Goal: Task Accomplishment & Management: Manage account settings

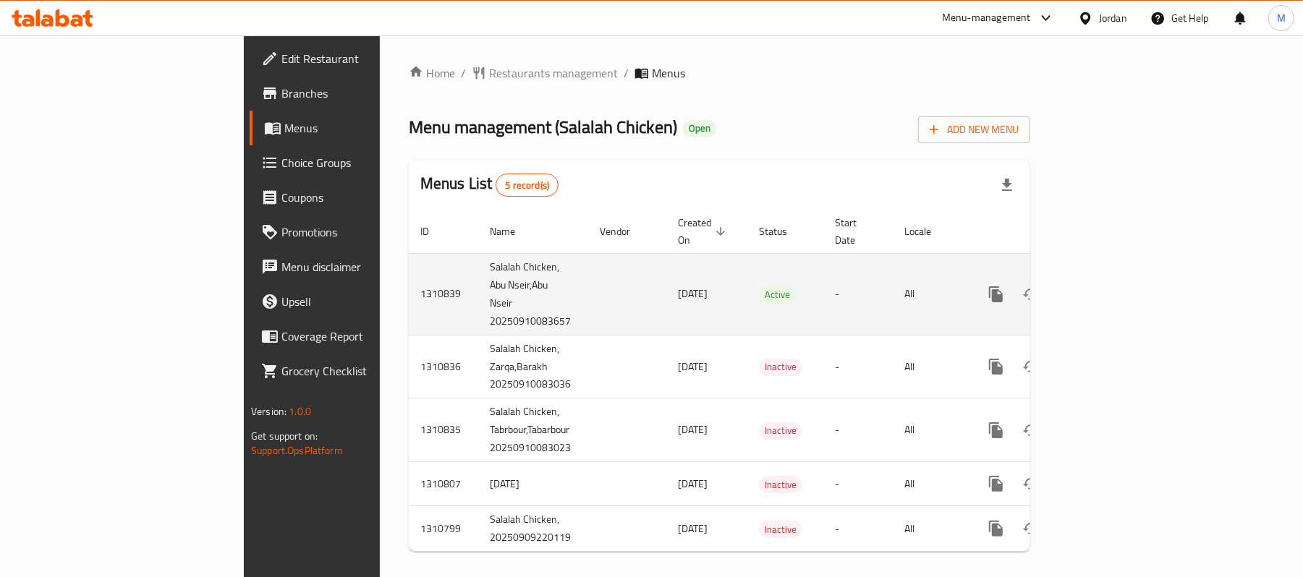
click at [1109, 286] on icon "enhanced table" at bounding box center [1099, 294] width 17 height 17
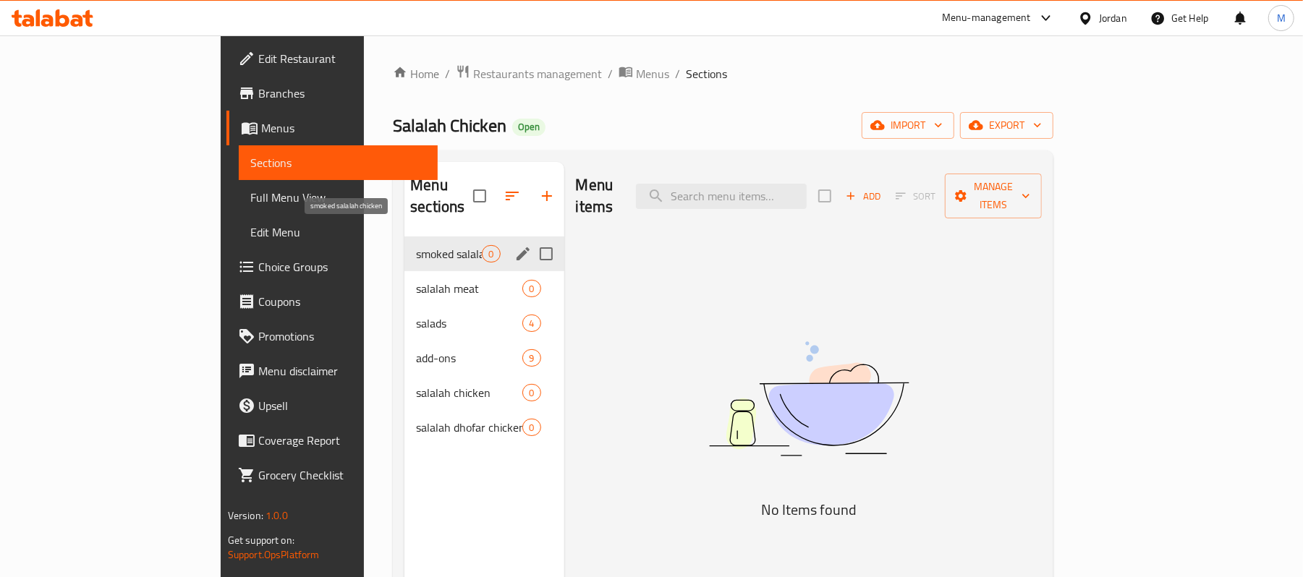
click at [416, 245] on span "smoked salalah chicken" at bounding box center [449, 253] width 66 height 17
click at [416, 280] on span "salalah meat" at bounding box center [449, 288] width 66 height 17
click at [416, 245] on span "smoked salalah chicken" at bounding box center [449, 253] width 66 height 17
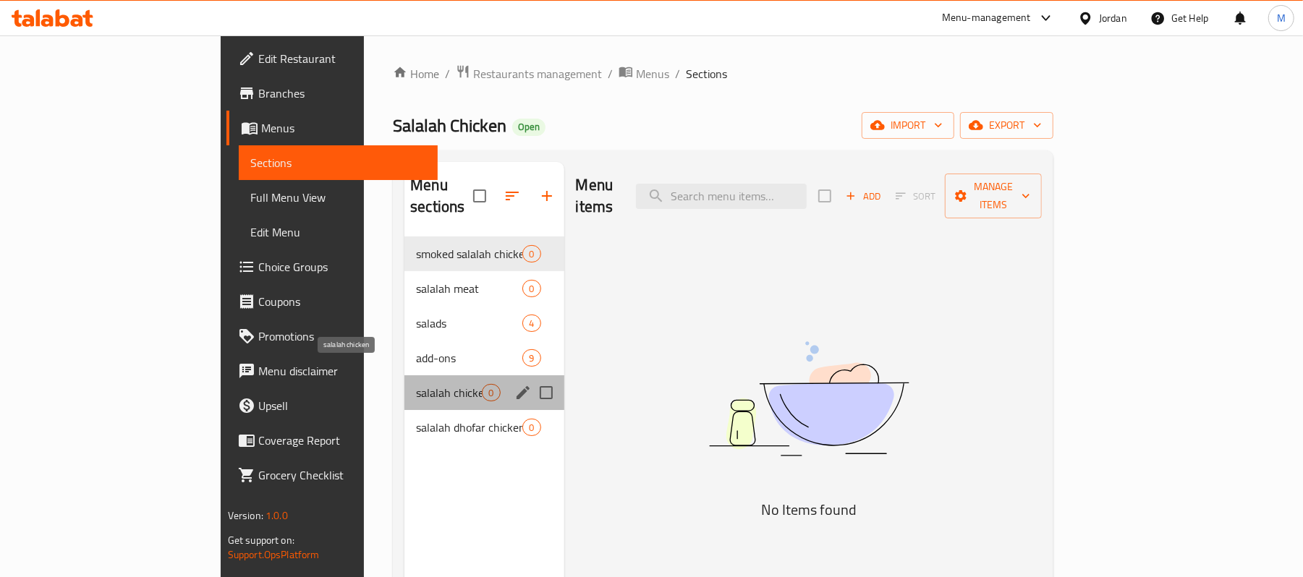
click at [416, 384] on span "salalah chicken" at bounding box center [449, 392] width 66 height 17
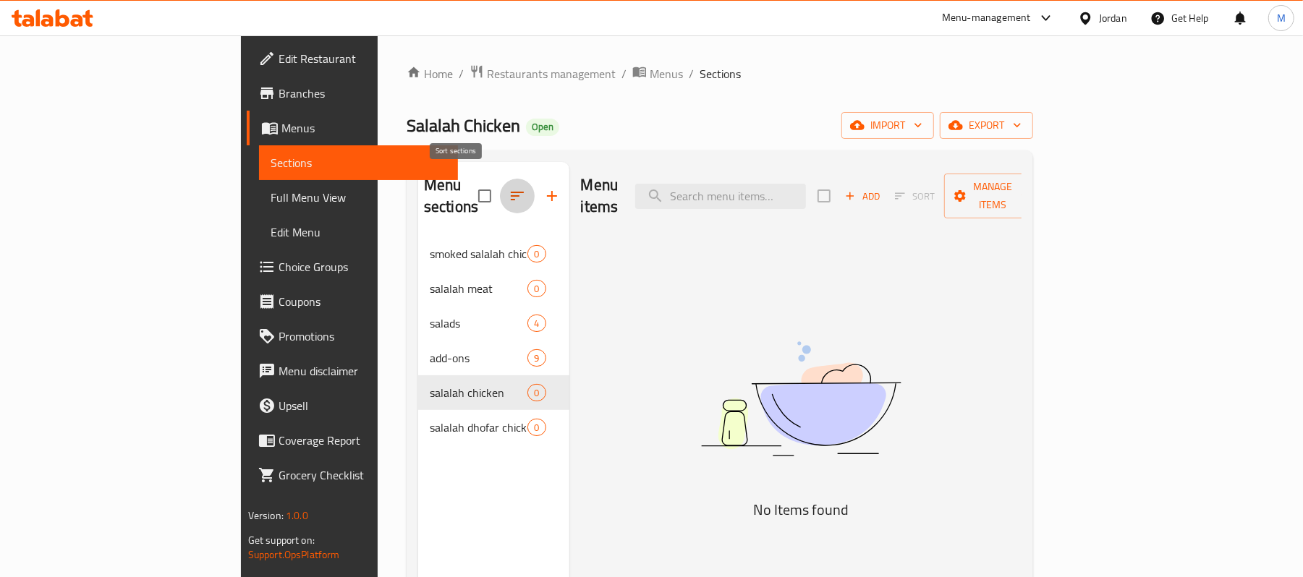
click at [508, 187] on icon "button" at bounding box center [516, 195] width 17 height 17
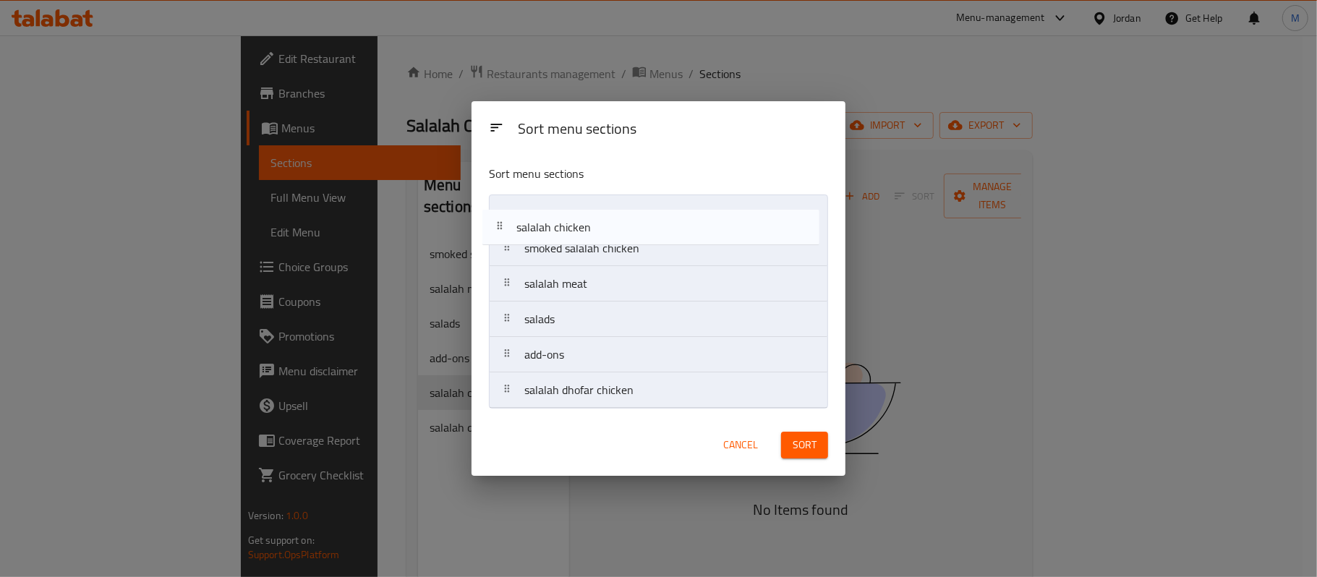
drag, startPoint x: 608, startPoint y: 359, endPoint x: 600, endPoint y: 226, distance: 133.3
click at [600, 226] on nav "smoked salalah chicken salalah meat salads add-ons salalah chicken salalah dhof…" at bounding box center [658, 302] width 339 height 214
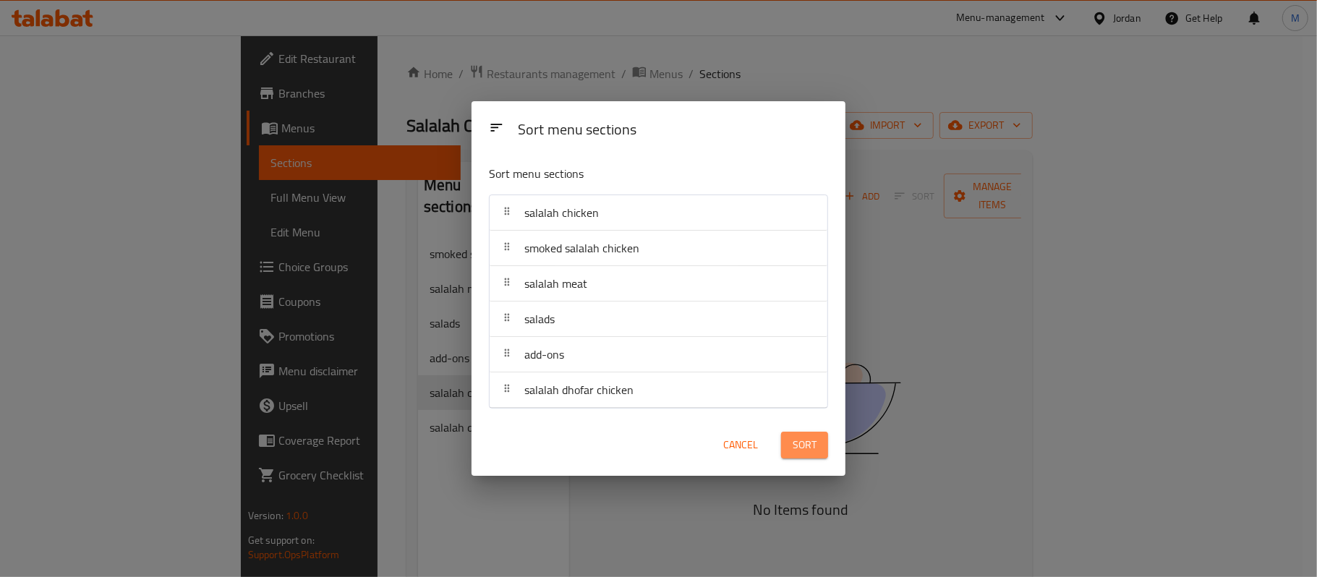
click at [811, 443] on span "Sort" at bounding box center [805, 445] width 24 height 18
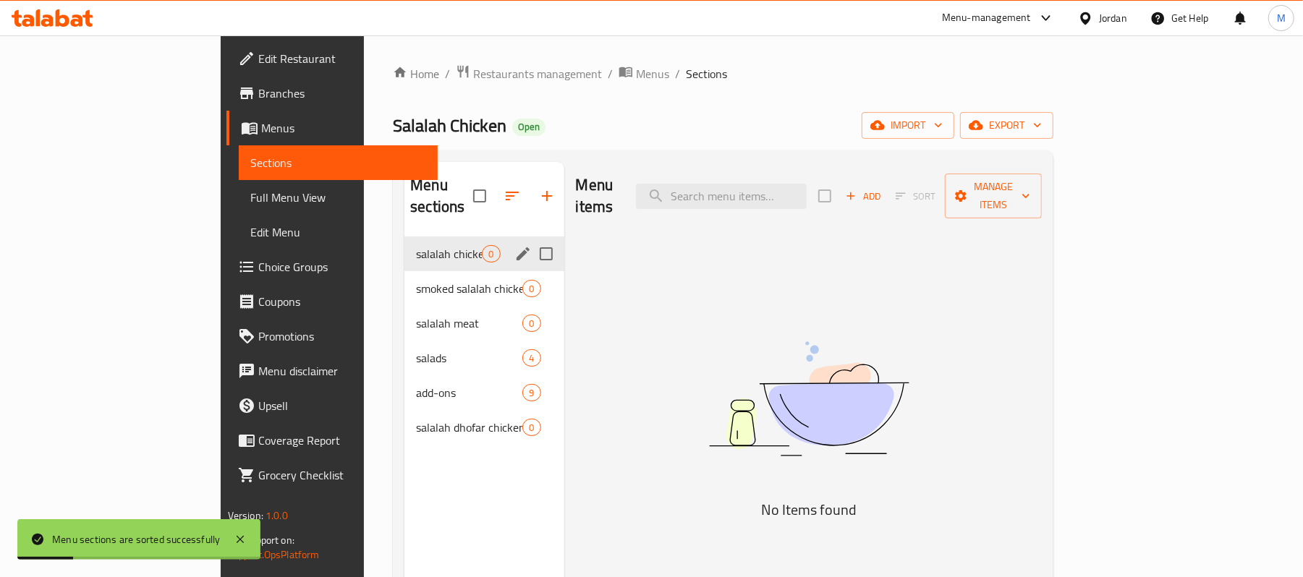
click at [416, 245] on span "salalah chicken" at bounding box center [449, 253] width 66 height 17
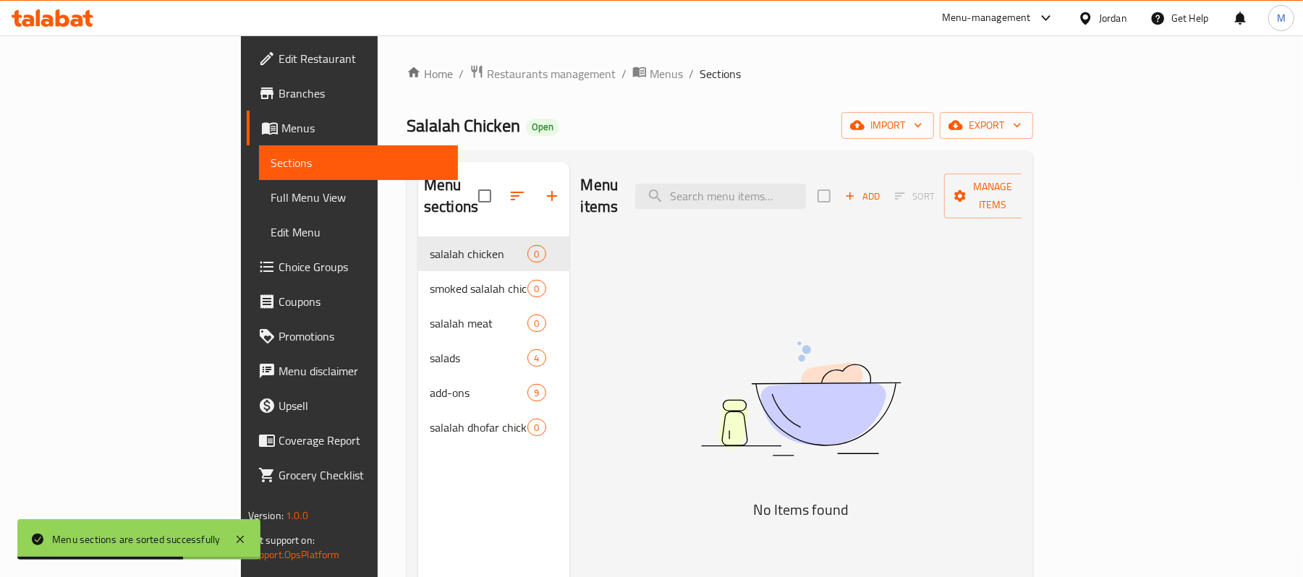
click at [406, 122] on span "Salalah Chicken" at bounding box center [463, 125] width 114 height 33
copy span "Salalah Chicken"
drag, startPoint x: 276, startPoint y: 122, endPoint x: 339, endPoint y: 133, distance: 63.9
click at [406, 133] on span "Salalah Chicken" at bounding box center [463, 125] width 114 height 33
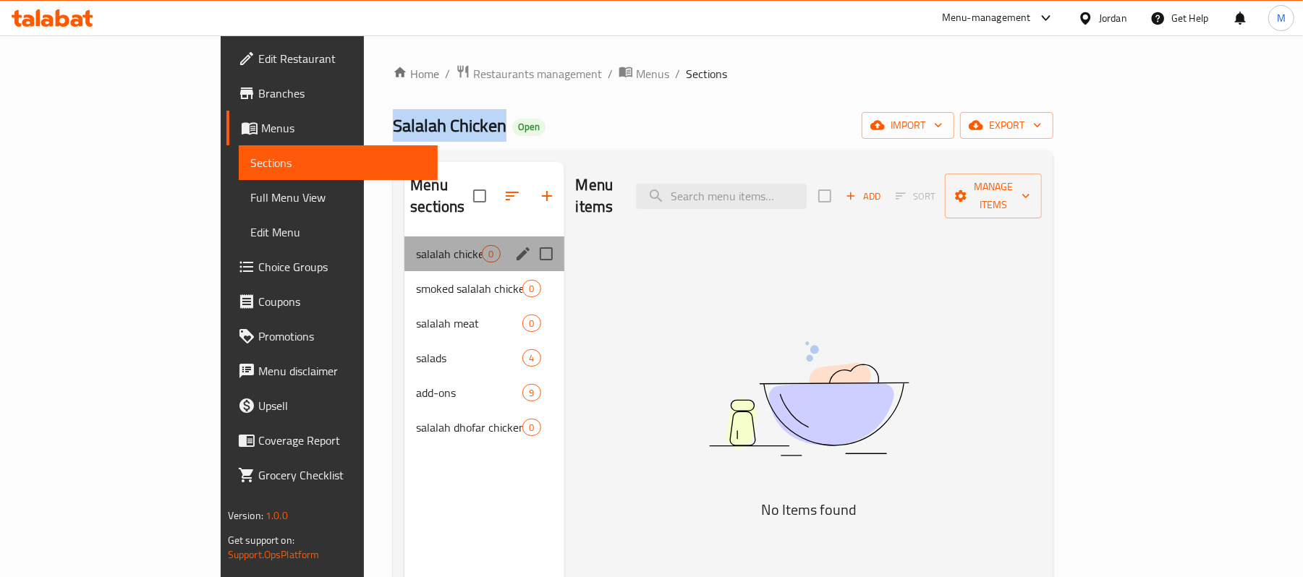
click at [404, 243] on div "salalah chicken 0" at bounding box center [483, 254] width 159 height 35
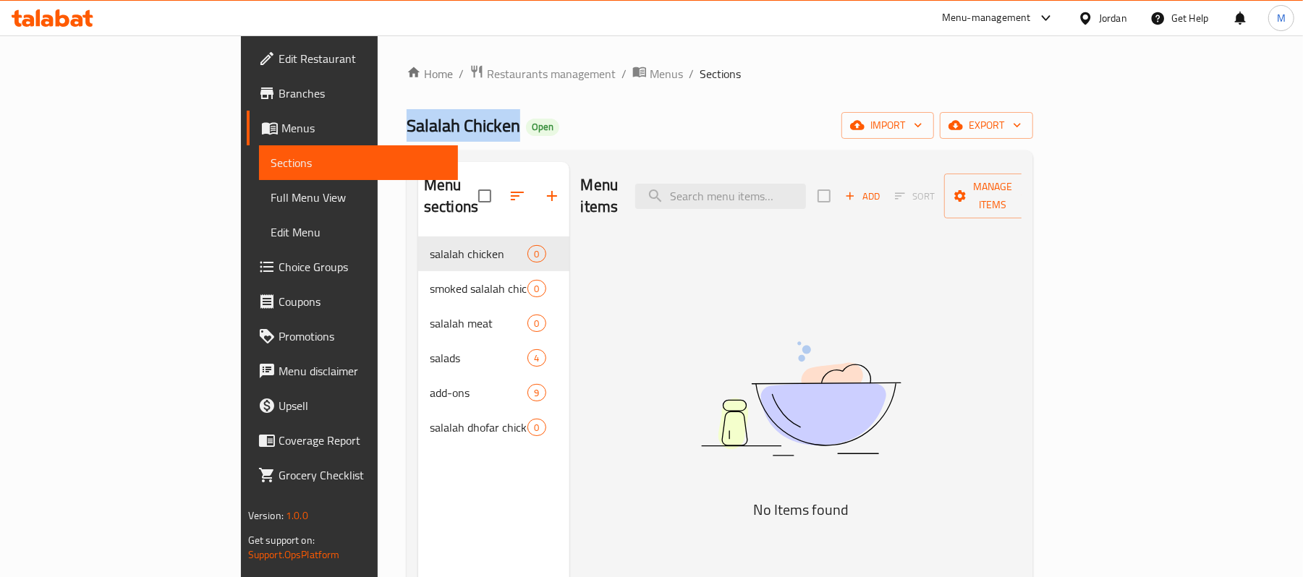
click at [882, 188] on span "Add" at bounding box center [862, 196] width 39 height 17
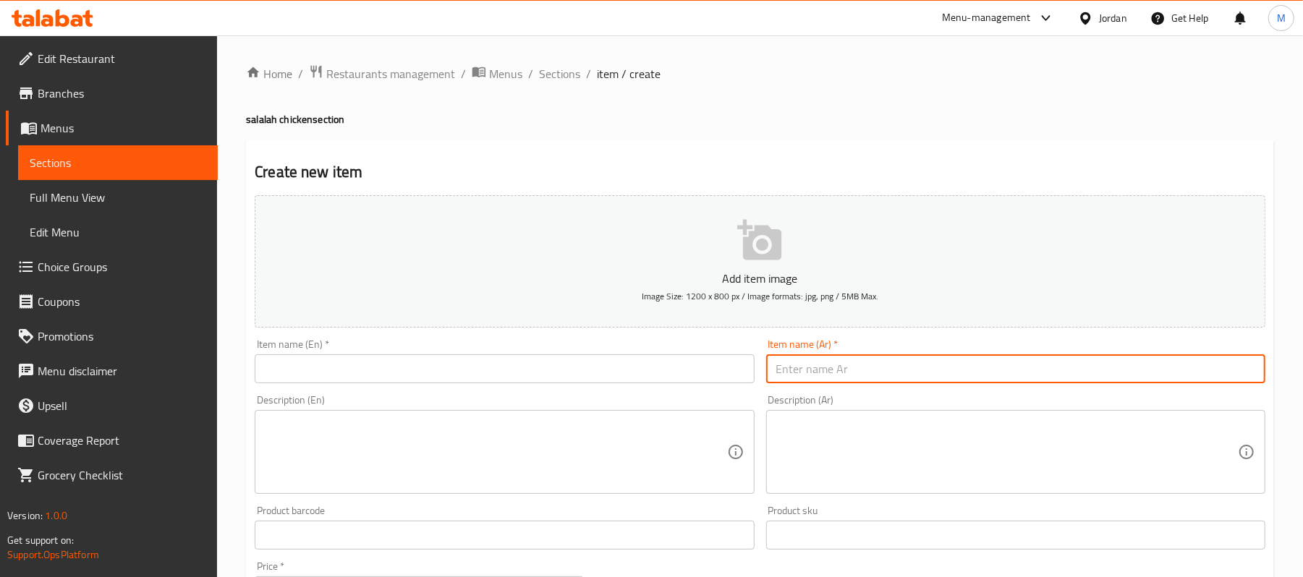
click at [858, 360] on input "text" at bounding box center [1015, 368] width 499 height 29
type input "نصف دجاجة"
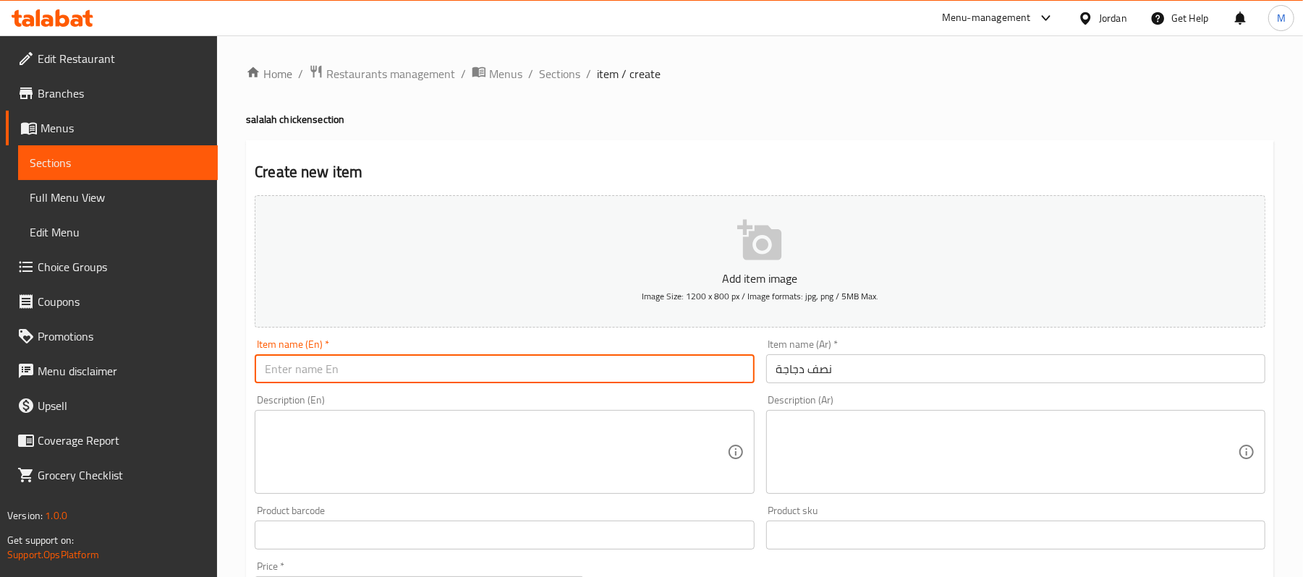
click at [568, 374] on input "text" at bounding box center [504, 368] width 499 height 29
type input "Hallf chicken"
click at [829, 441] on textarea at bounding box center [1006, 452] width 461 height 69
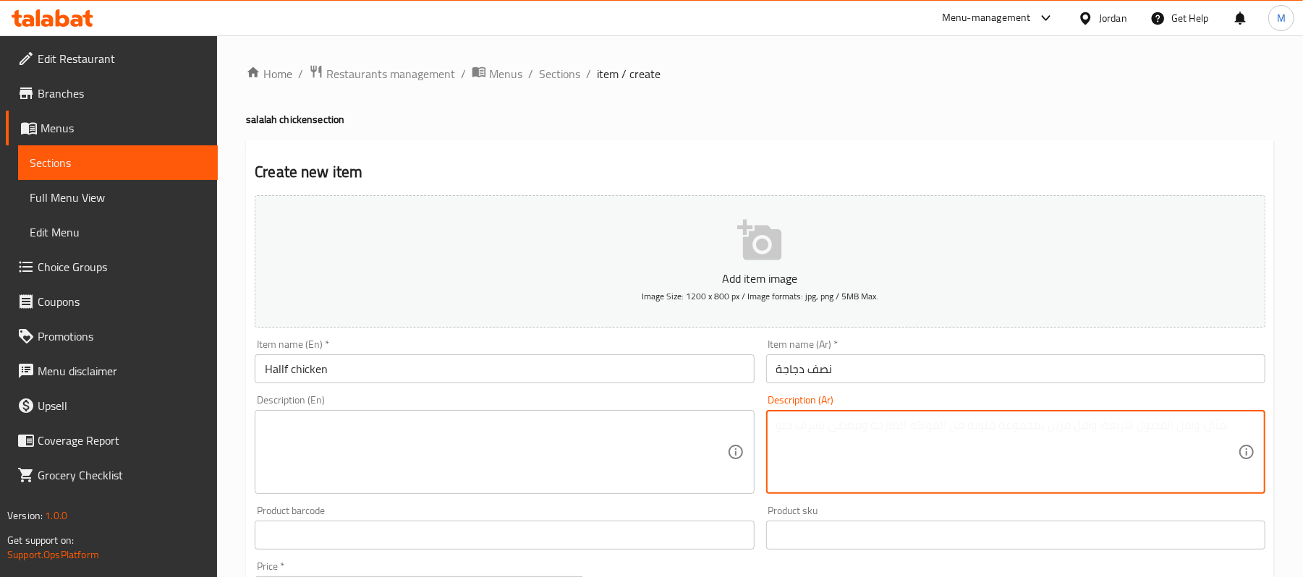
type textarea "s"
type textarea "سدر 30 سم"
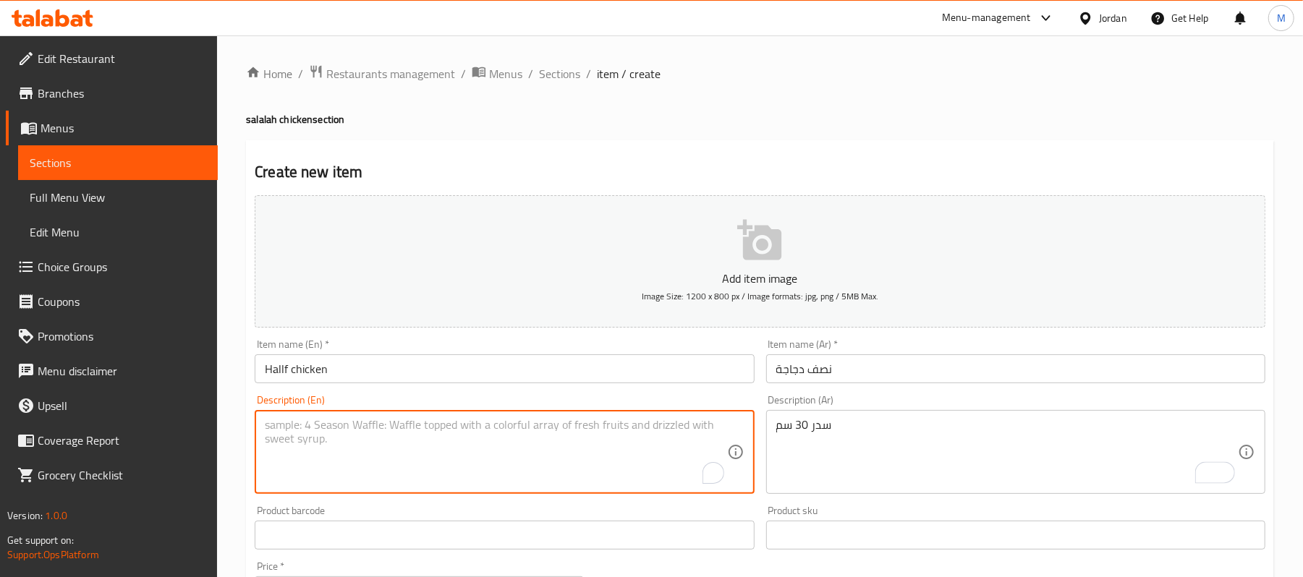
click at [589, 446] on textarea "To enrich screen reader interactions, please activate Accessibility in Grammarl…" at bounding box center [495, 452] width 461 height 69
type textarea "ل"
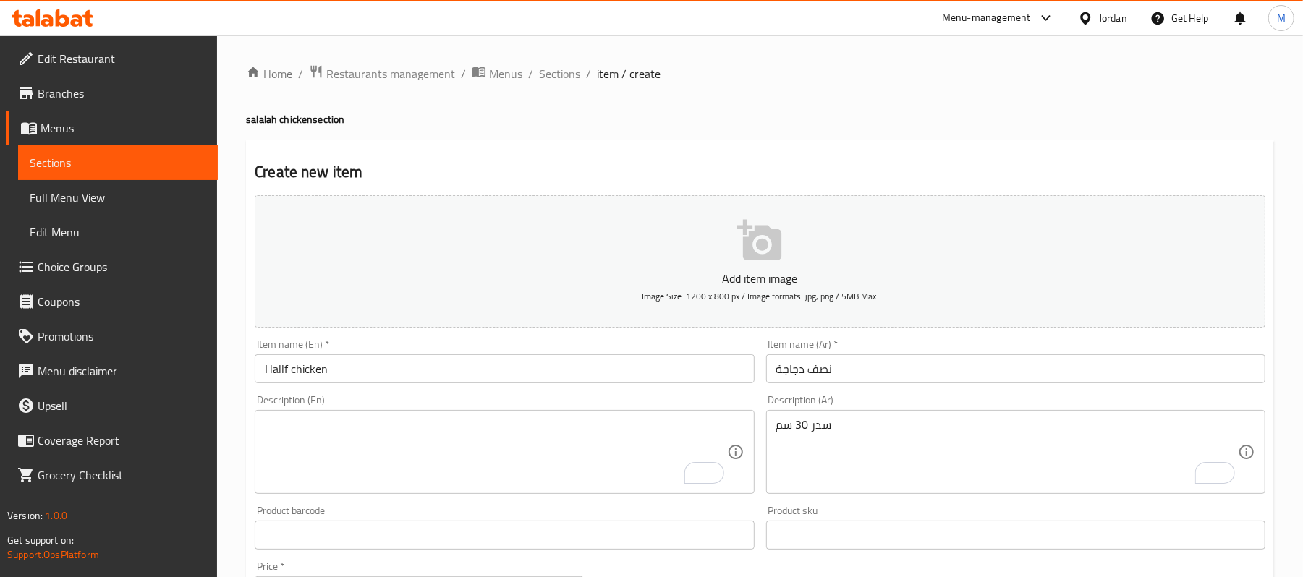
click at [956, 417] on div "سدر 30 سم Description (Ar)" at bounding box center [1015, 452] width 499 height 84
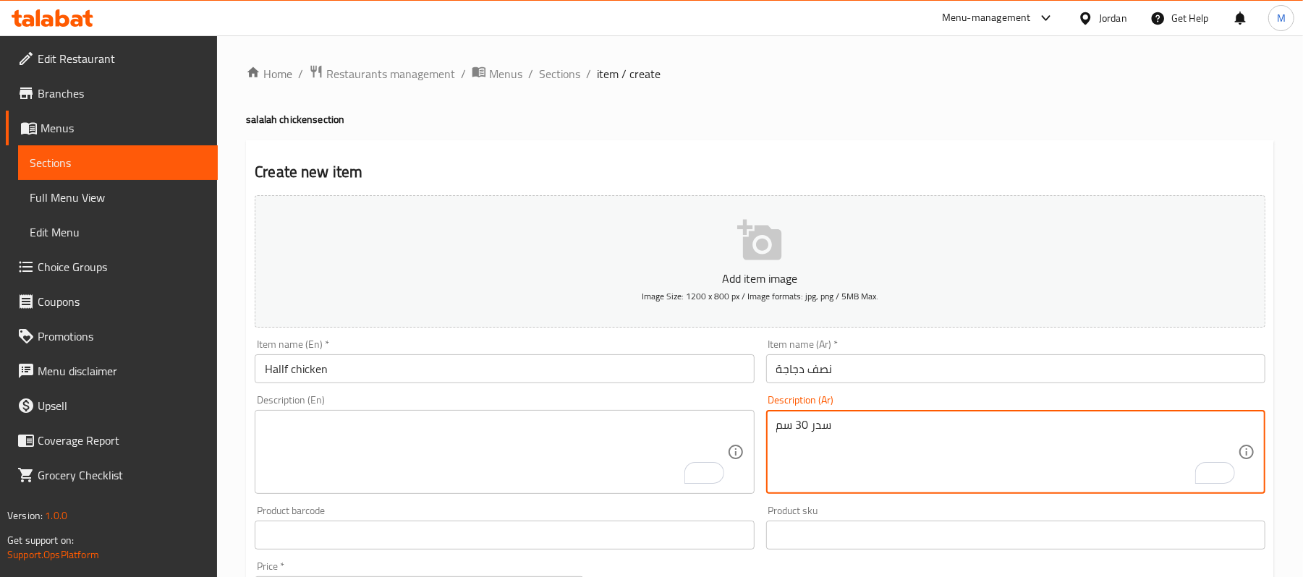
click at [956, 417] on div "سدر 30 سم Description (Ar)" at bounding box center [1015, 452] width 499 height 84
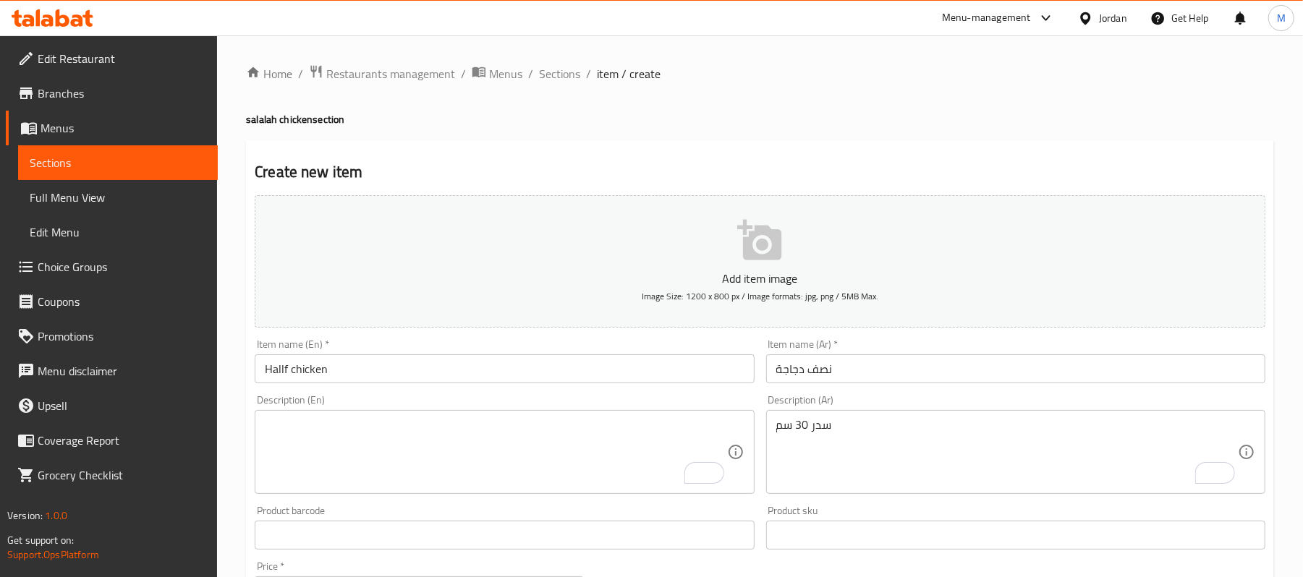
drag, startPoint x: 956, startPoint y: 417, endPoint x: 913, endPoint y: 440, distance: 49.2
click at [947, 429] on div "سدر 30 سم Description (Ar)" at bounding box center [1015, 452] width 499 height 84
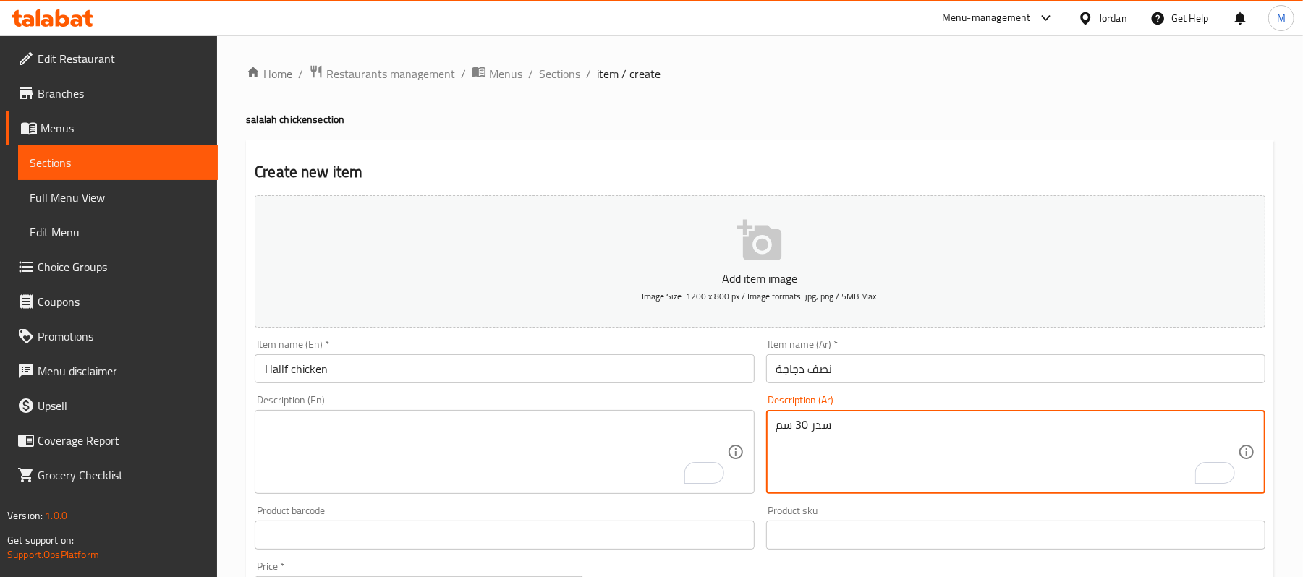
click at [913, 440] on textarea "سدر 30 سم" at bounding box center [1006, 452] width 461 height 69
type textarea "]"
click at [913, 440] on textarea "دجاج، أرز، مخلل ودقوس" at bounding box center [1006, 452] width 461 height 69
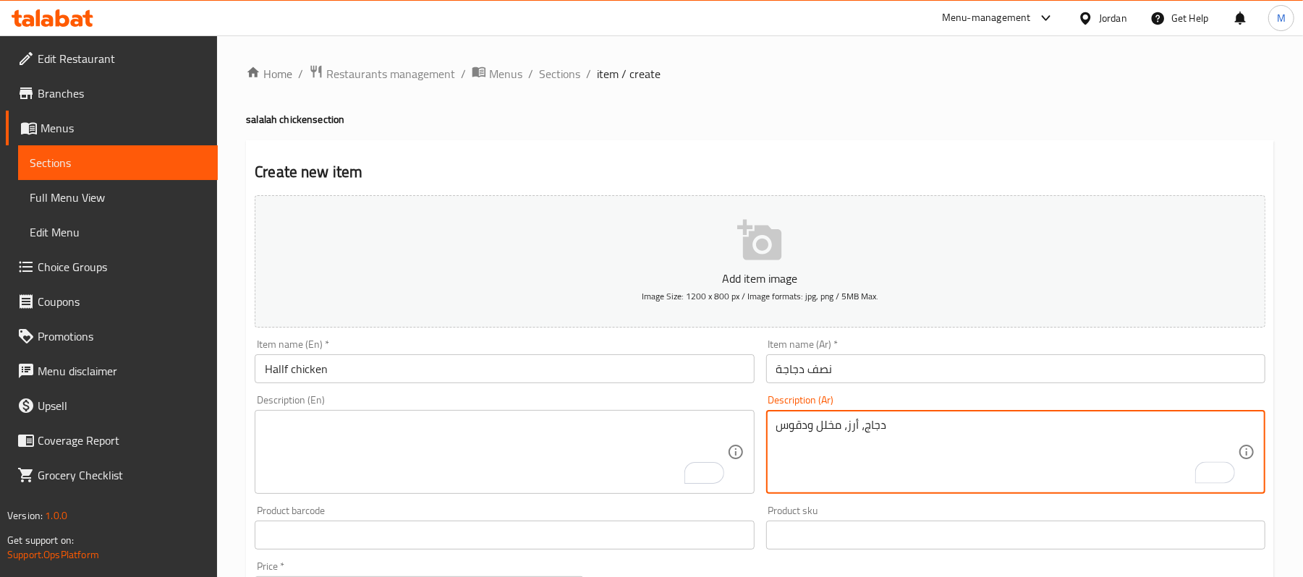
click at [913, 440] on textarea "دجاج، أرز، مخلل ودقوس" at bounding box center [1006, 452] width 461 height 69
type textarea "دجاج، أرز، مخلل ودقوس"
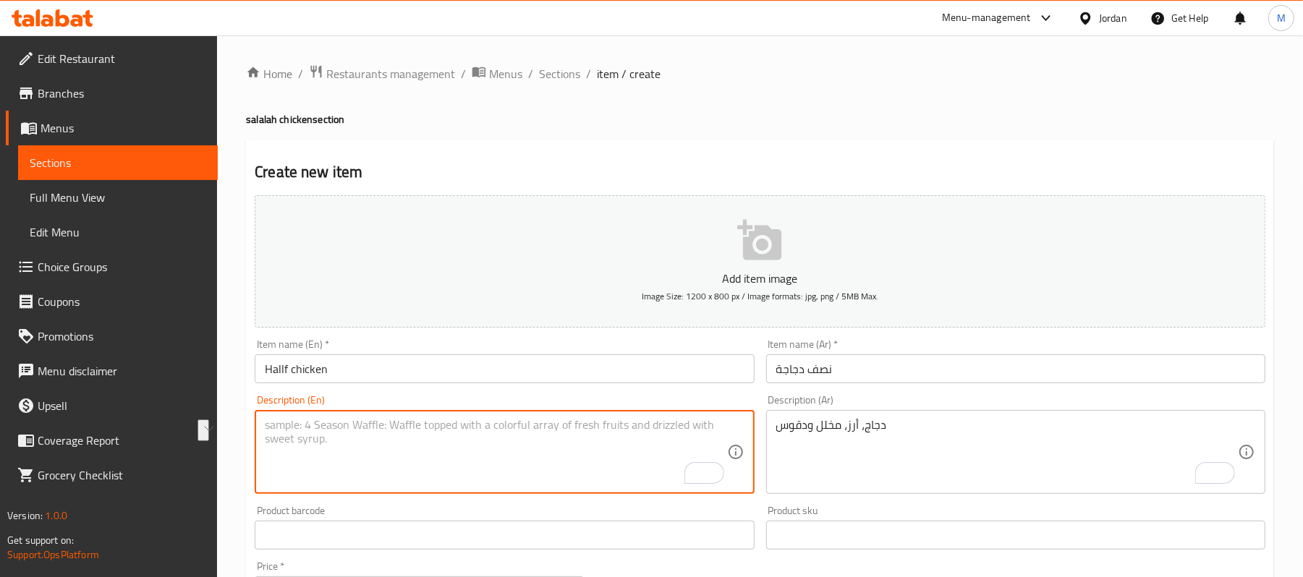
click at [396, 438] on textarea "To enrich screen reader interactions, please activate Accessibility in Grammarl…" at bounding box center [495, 452] width 461 height 69
paste textarea "Chicken, rice, pickles and dakous"
click at [388, 424] on textarea "Chicken, rice, pickles and dakous" at bounding box center [495, 452] width 461 height 69
type textarea "Chicken, rice, pickles and Dakous"
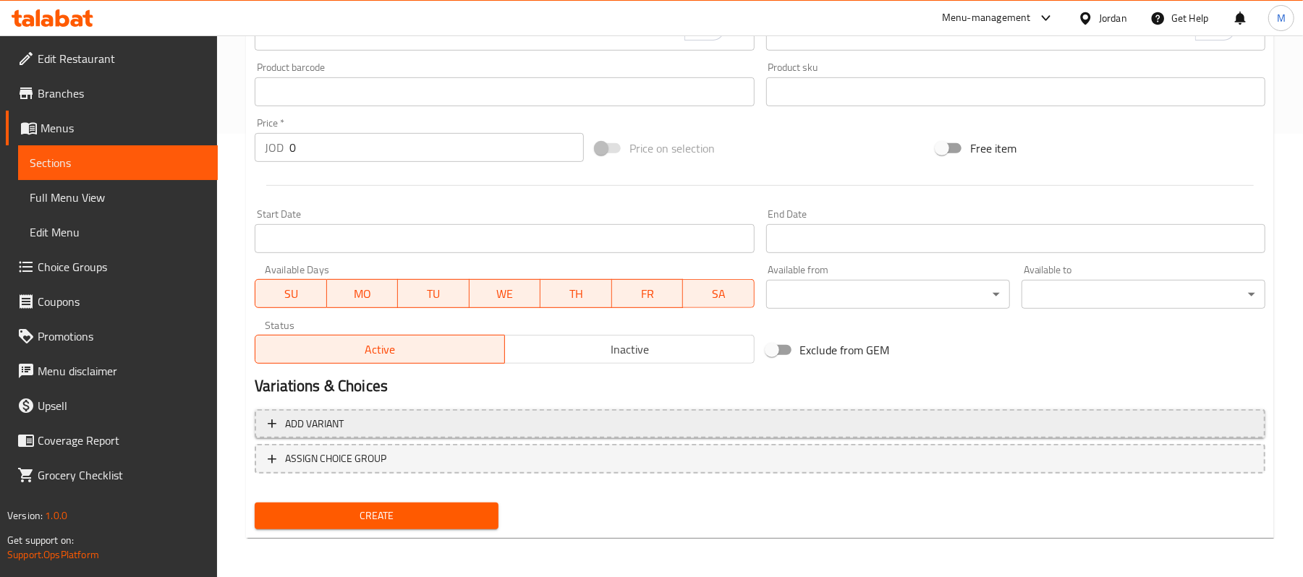
click at [430, 423] on span "Add variant" at bounding box center [760, 424] width 984 height 18
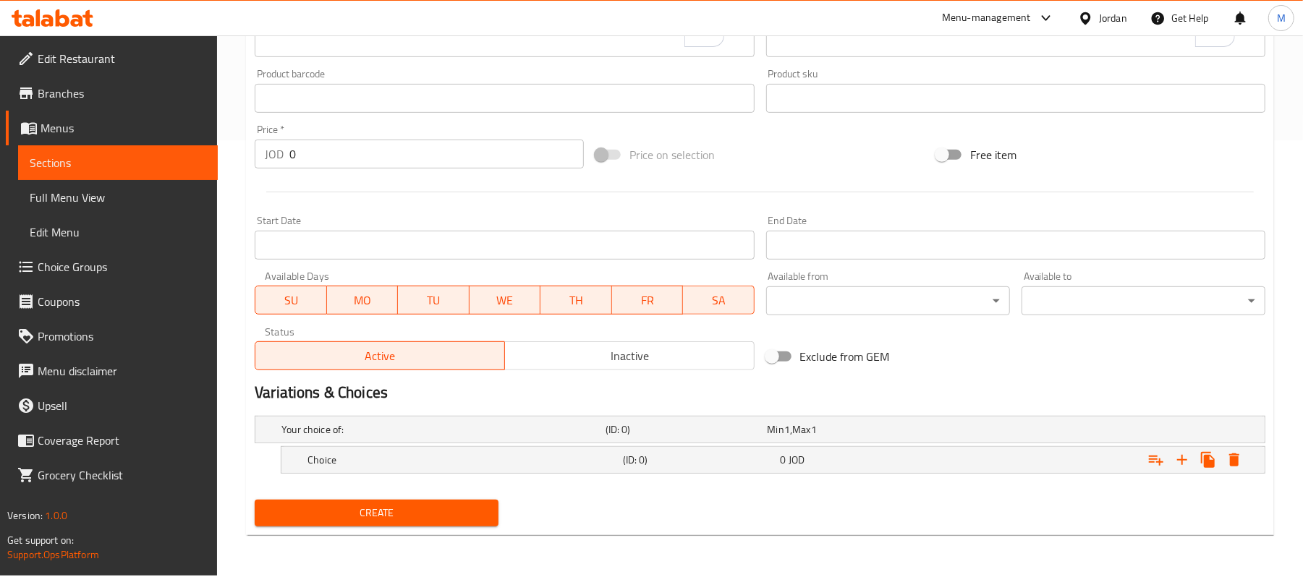
scroll to position [437, 0]
click at [1179, 460] on icon "Expand" at bounding box center [1181, 459] width 17 height 17
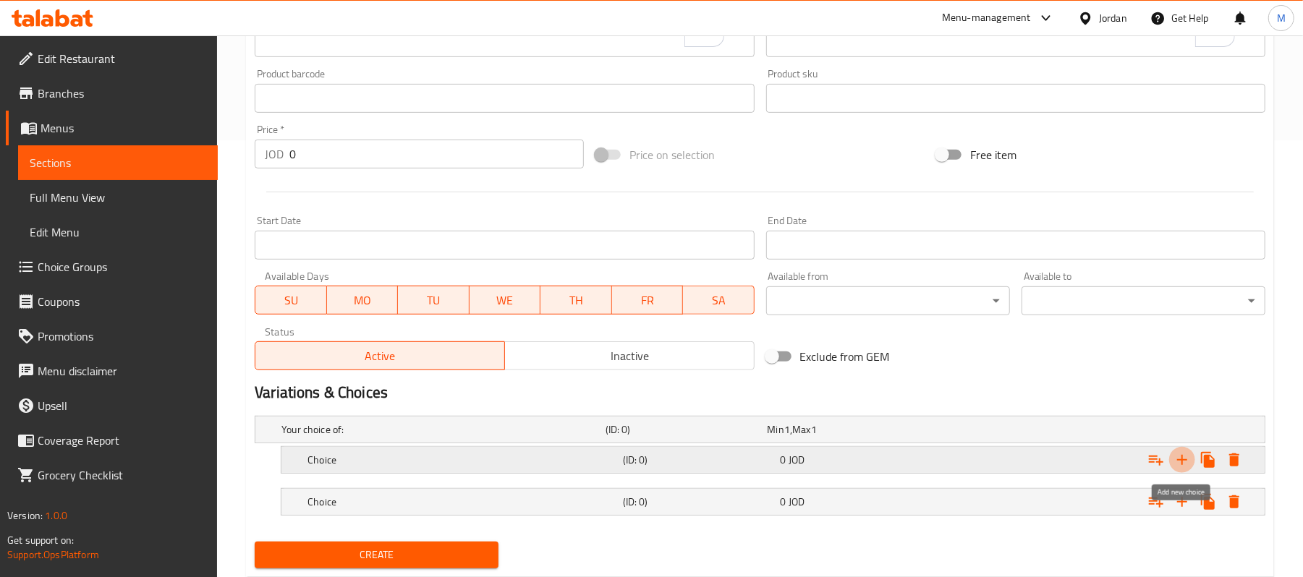
click at [1179, 460] on icon "Expand" at bounding box center [1181, 459] width 17 height 17
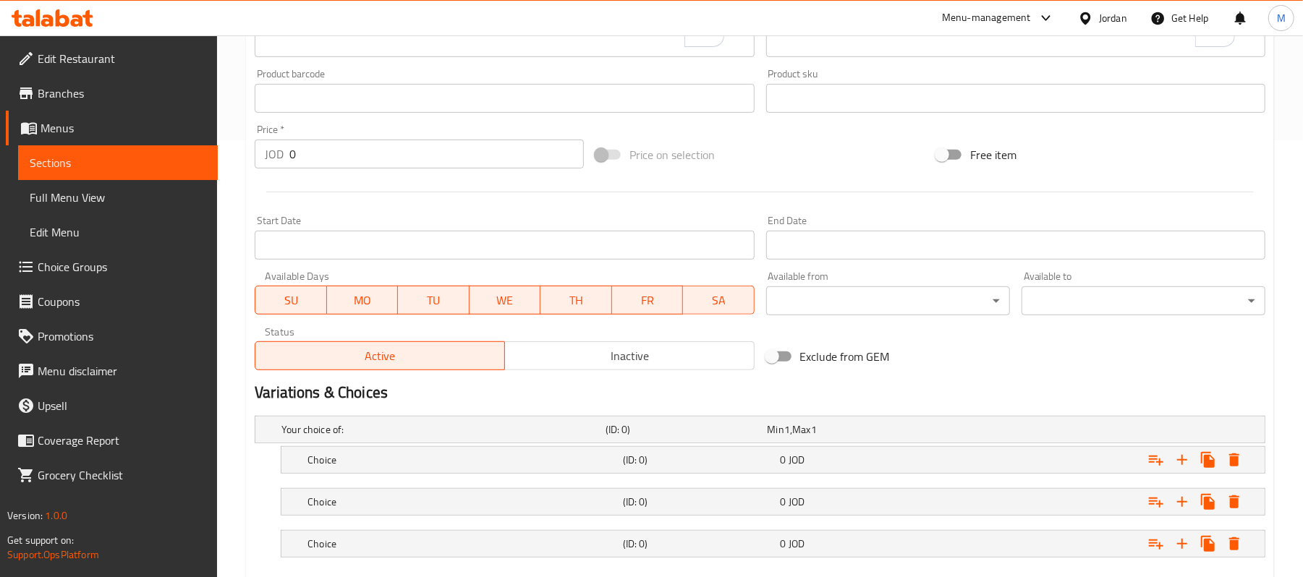
click at [912, 481] on nav at bounding box center [760, 483] width 1010 height 12
click at [916, 470] on div "0 JOD" at bounding box center [856, 460] width 158 height 20
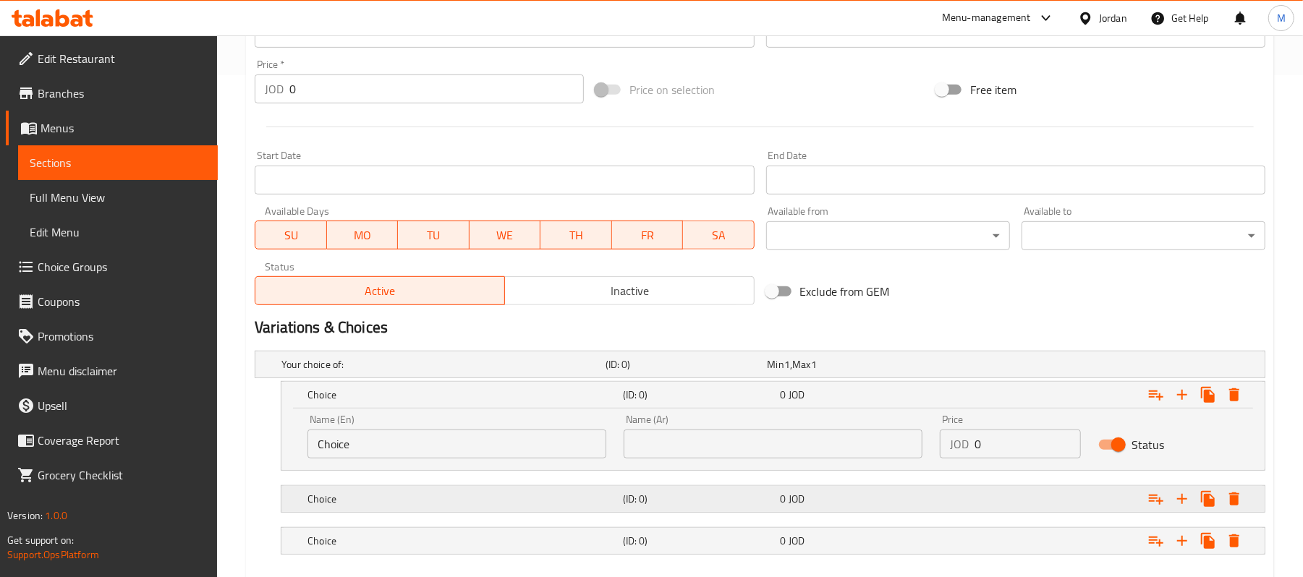
scroll to position [583, 0]
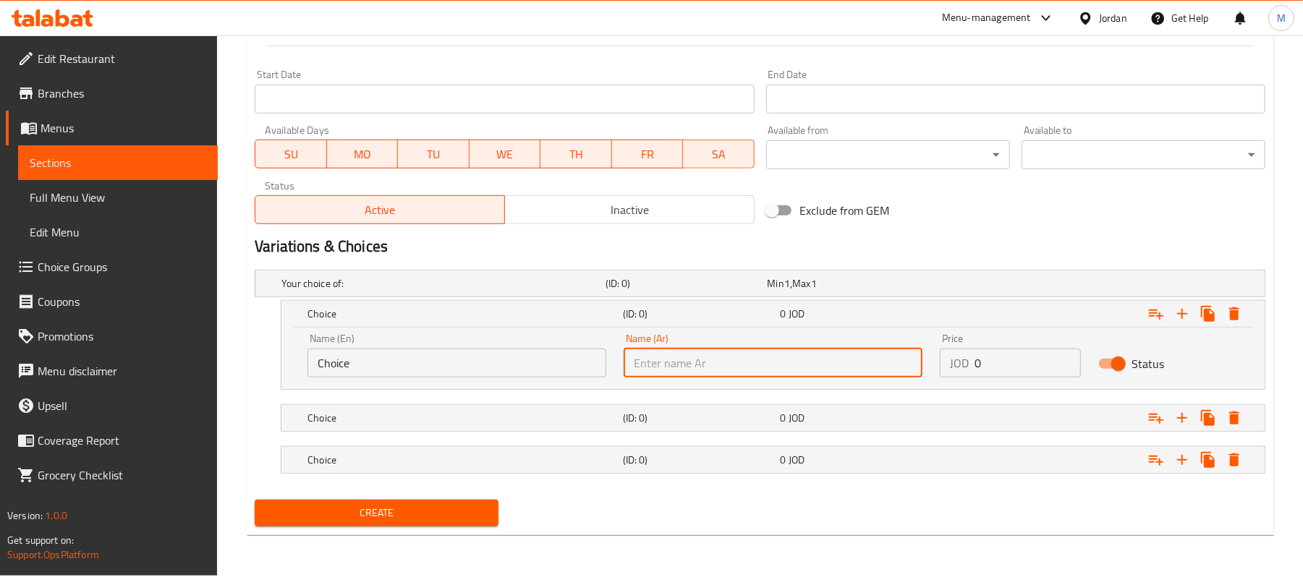
click at [831, 354] on input "text" at bounding box center [772, 363] width 299 height 29
type input "s"
type input "سدر 30 سم"
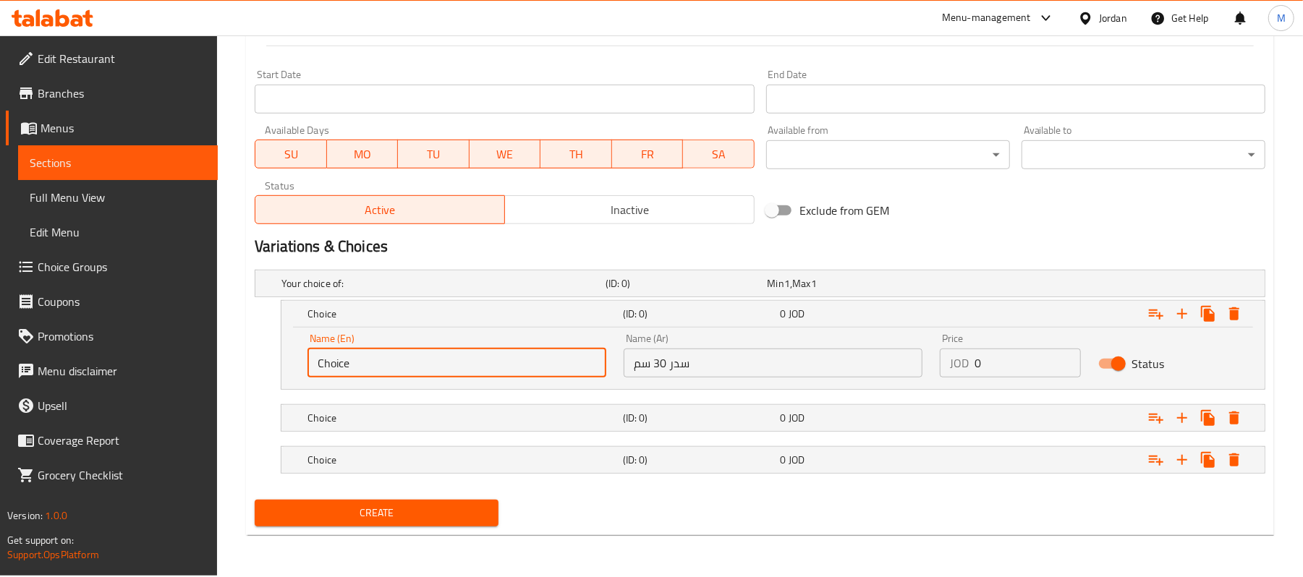
click at [349, 354] on input "Choice" at bounding box center [456, 363] width 299 height 29
type input "Breast 30 CM"
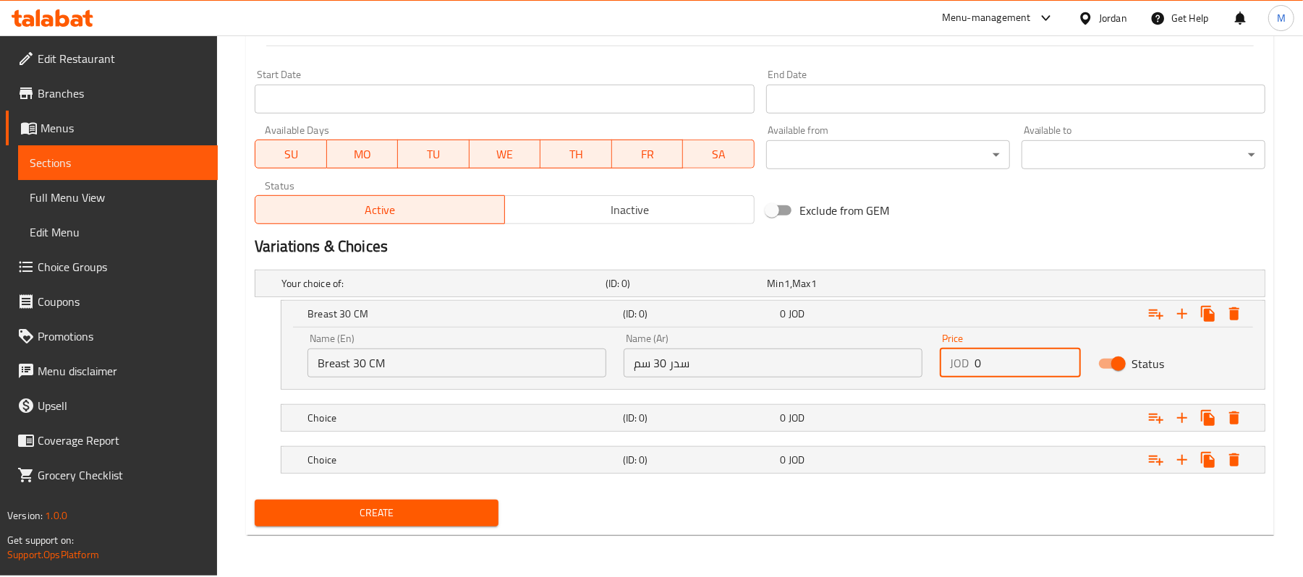
click at [979, 357] on input "0" at bounding box center [1027, 363] width 106 height 29
click at [976, 359] on input "0" at bounding box center [1027, 363] width 106 height 29
type input "5.9"
click at [634, 412] on h5 "(ID: 0)" at bounding box center [699, 418] width 152 height 14
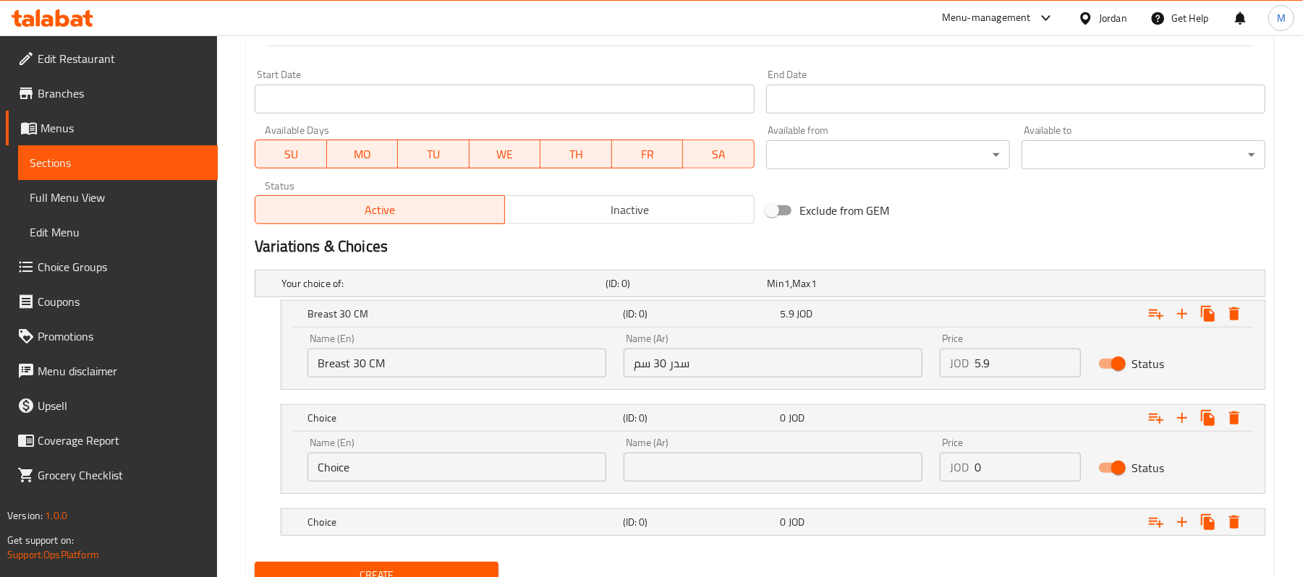
click at [667, 365] on input "سدر 30 سم" at bounding box center [772, 363] width 299 height 29
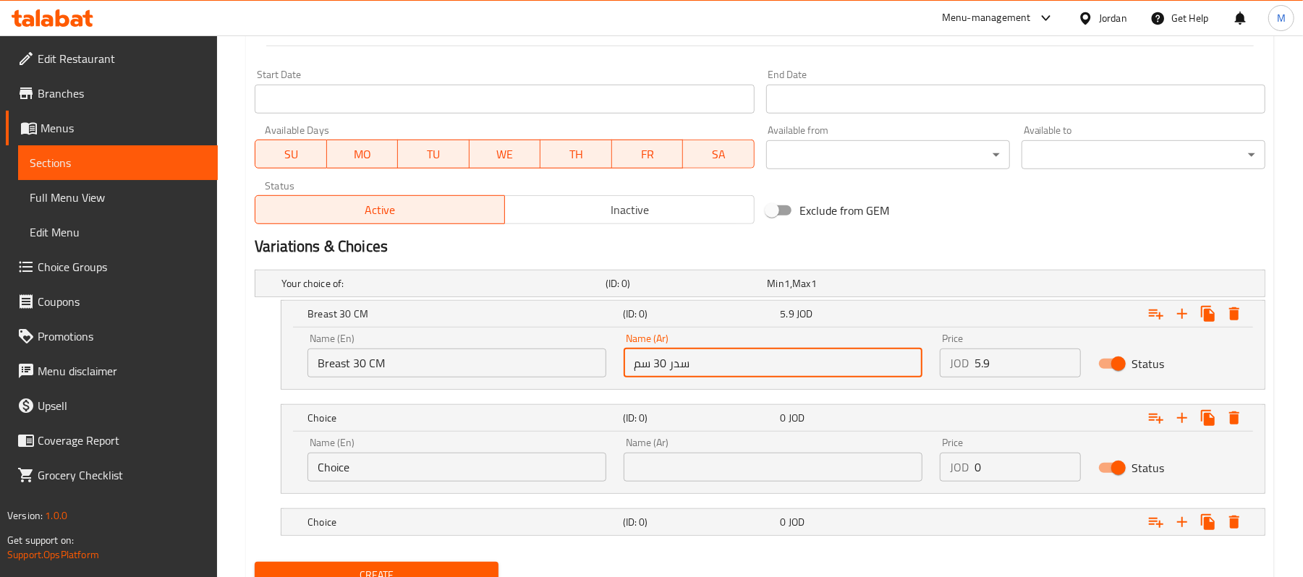
click at [667, 365] on input "سدر 30 سم" at bounding box center [772, 363] width 299 height 29
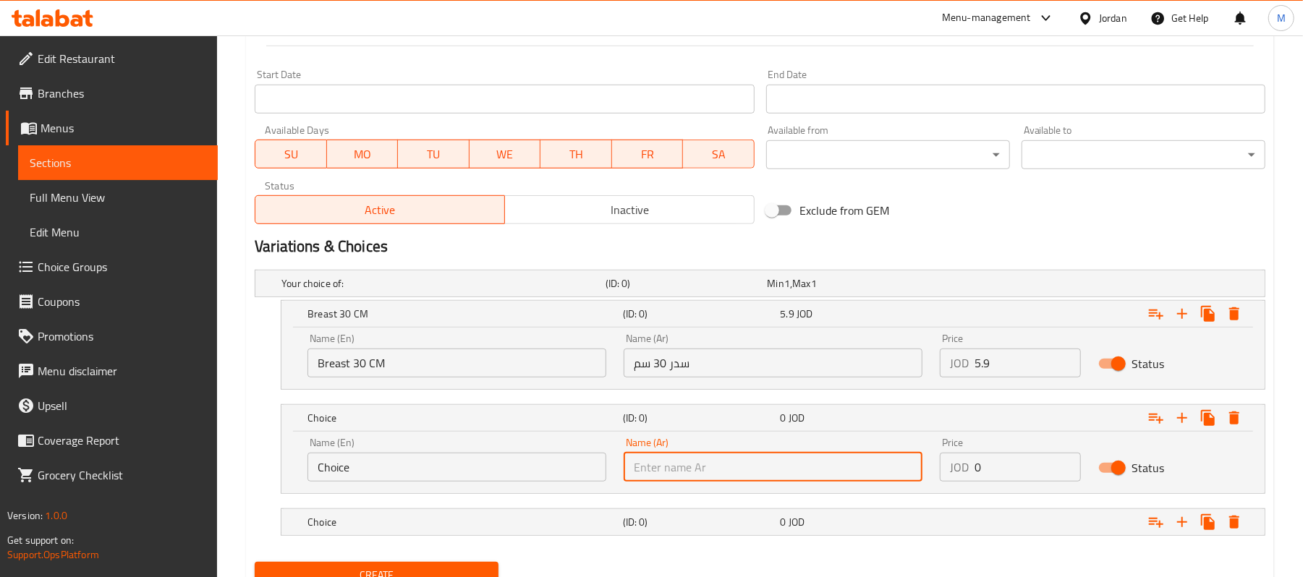
click at [726, 475] on input "text" at bounding box center [772, 467] width 299 height 29
paste input "سدر 30 سم"
click at [655, 469] on input "سدر 30 سم" at bounding box center [772, 467] width 299 height 29
type input "سدر 40 سم"
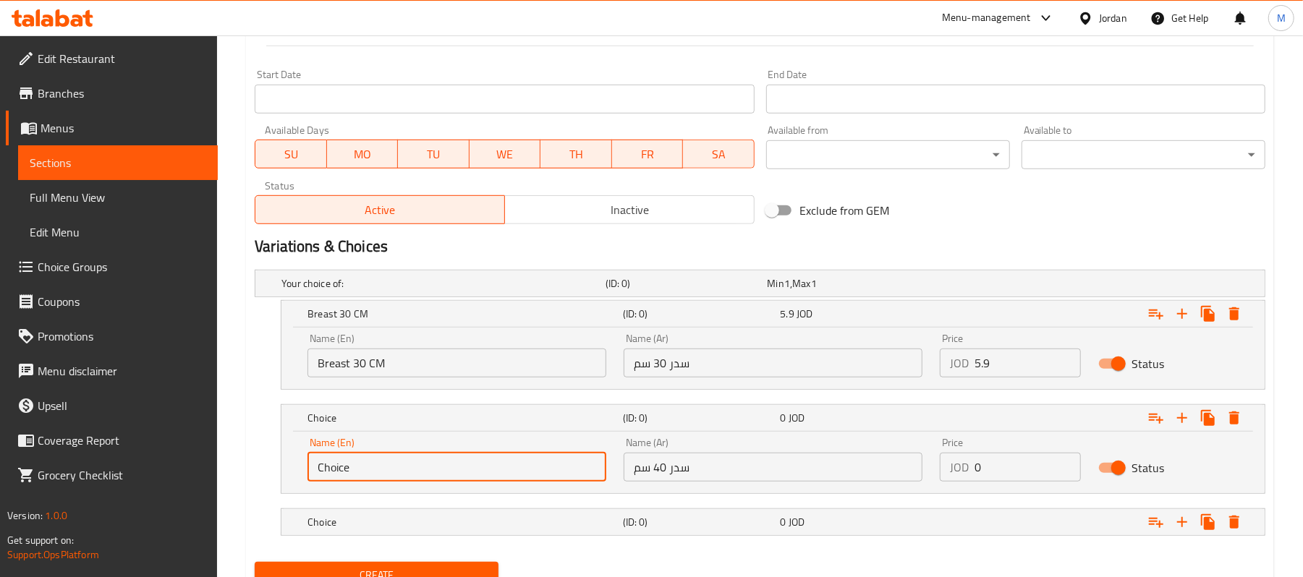
click at [554, 463] on input "Choice" at bounding box center [456, 467] width 299 height 29
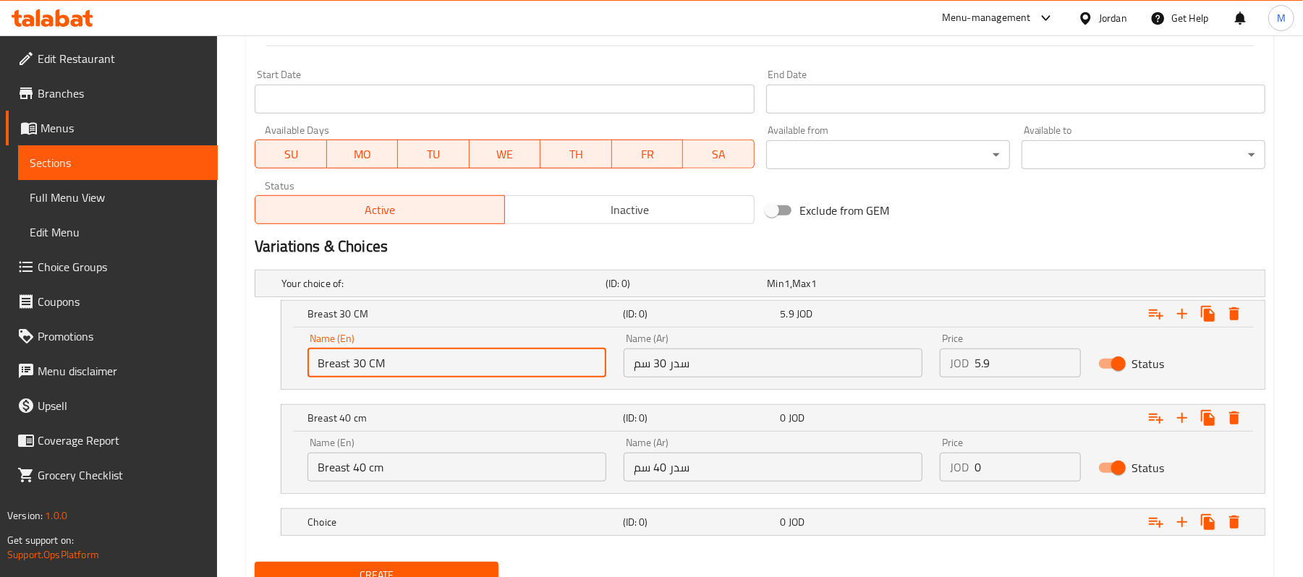
click at [380, 353] on input "Breast 30 CM" at bounding box center [456, 363] width 299 height 29
click at [386, 466] on input "Breast 40 cm" at bounding box center [456, 467] width 299 height 29
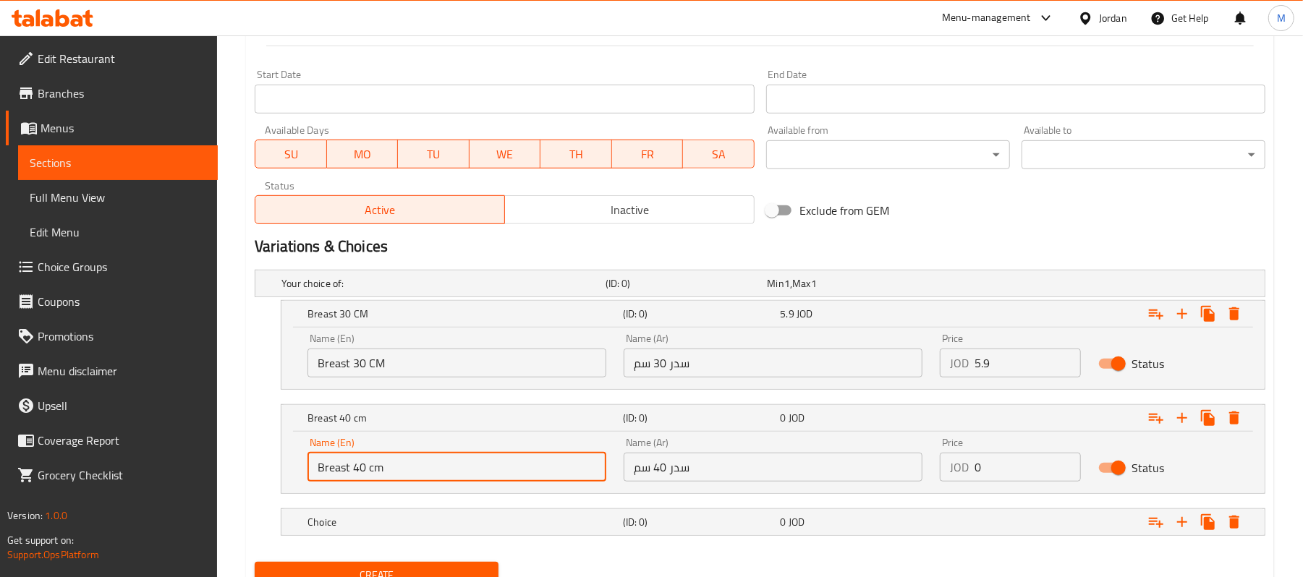
click at [386, 466] on input "Breast 40 cm" at bounding box center [456, 467] width 299 height 29
paste input "30 CM"
click at [362, 469] on input "Breast 30 CM" at bounding box center [456, 467] width 299 height 29
drag, startPoint x: 362, startPoint y: 469, endPoint x: 354, endPoint y: 464, distance: 9.3
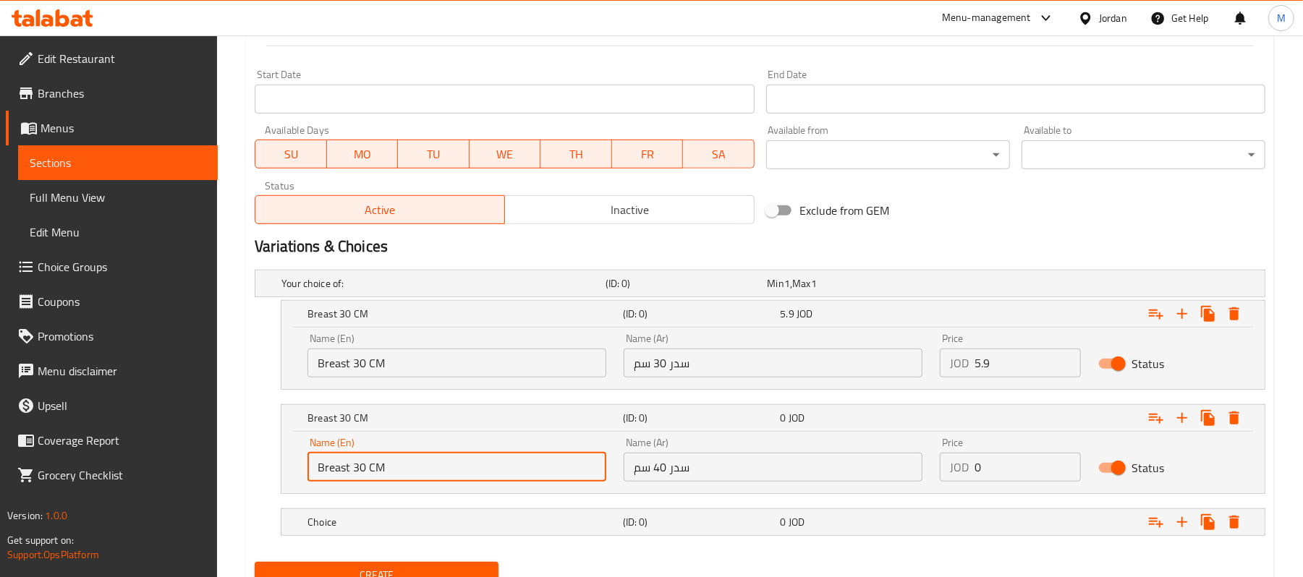
click at [354, 464] on input "Breast 30 CM" at bounding box center [456, 467] width 299 height 29
type input "Breast 40 CM"
click at [665, 467] on input "سدر 40 سم" at bounding box center [772, 467] width 299 height 29
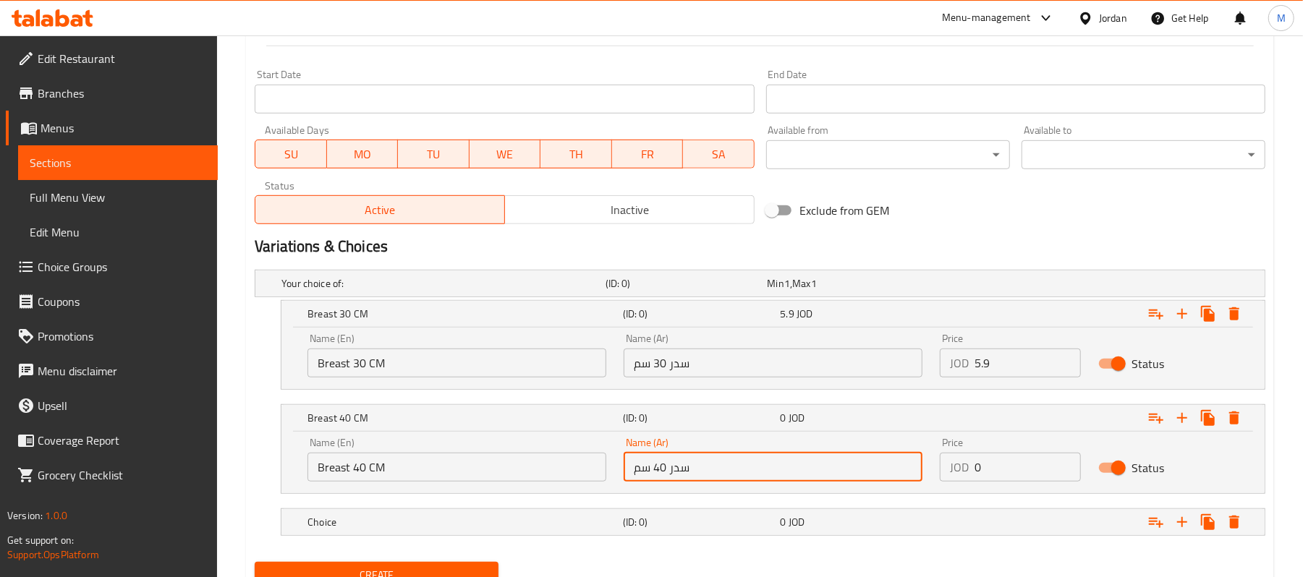
click at [665, 467] on input "سدر 40 سم" at bounding box center [772, 467] width 299 height 29
drag, startPoint x: 665, startPoint y: 467, endPoint x: 680, endPoint y: 511, distance: 45.7
click at [665, 469] on input "سدر 40 سم" at bounding box center [772, 467] width 299 height 29
click at [680, 511] on div "Choice (ID: 0) 0 JOD" at bounding box center [776, 522] width 945 height 32
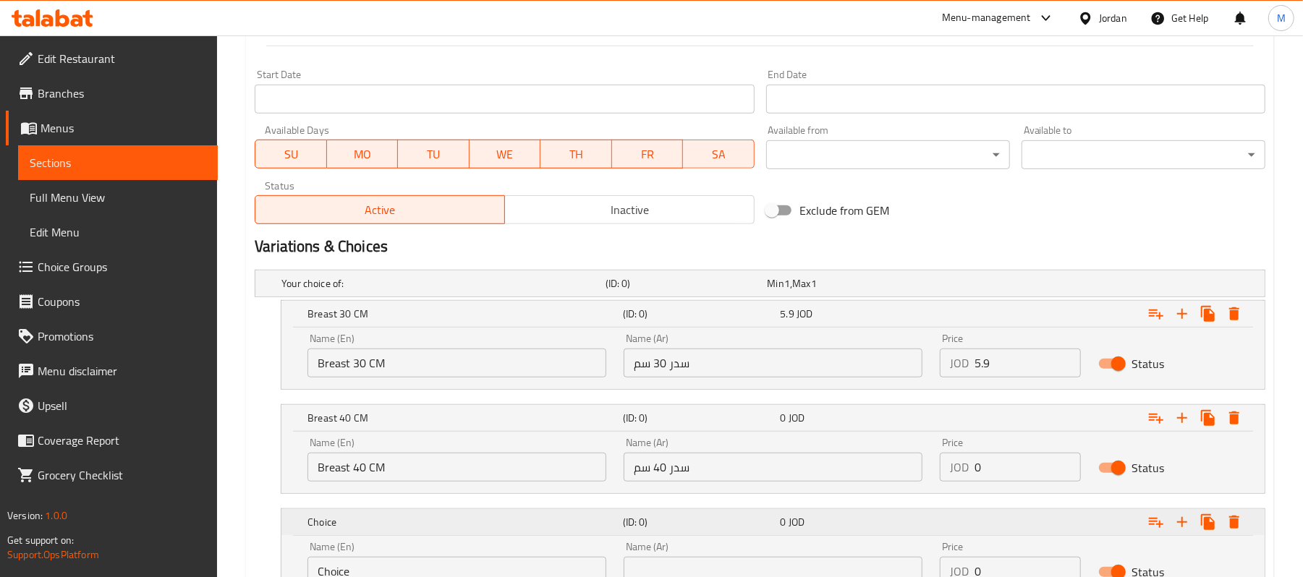
scroll to position [680, 0]
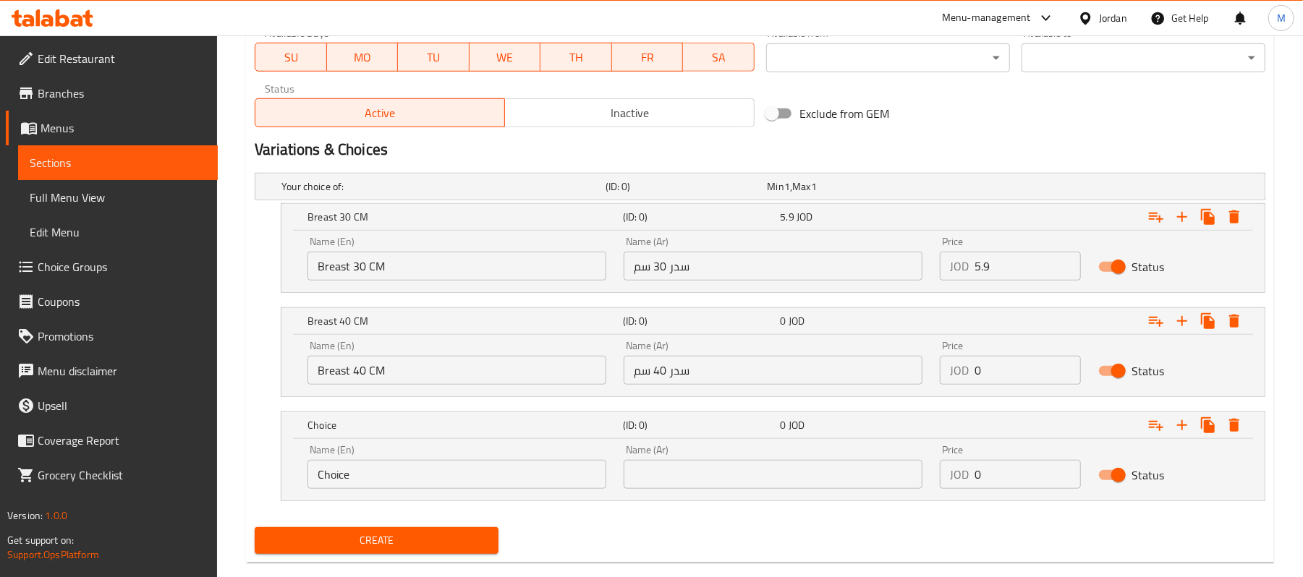
click at [704, 495] on div "Name (Ar) Name (Ar)" at bounding box center [773, 466] width 316 height 61
click at [704, 480] on input "text" at bounding box center [772, 474] width 299 height 29
paste input "سدر 40 سم"
click at [665, 479] on input "سدر 40 سم" at bounding box center [772, 474] width 299 height 29
click at [693, 469] on input "سدر 45 سم" at bounding box center [772, 474] width 299 height 29
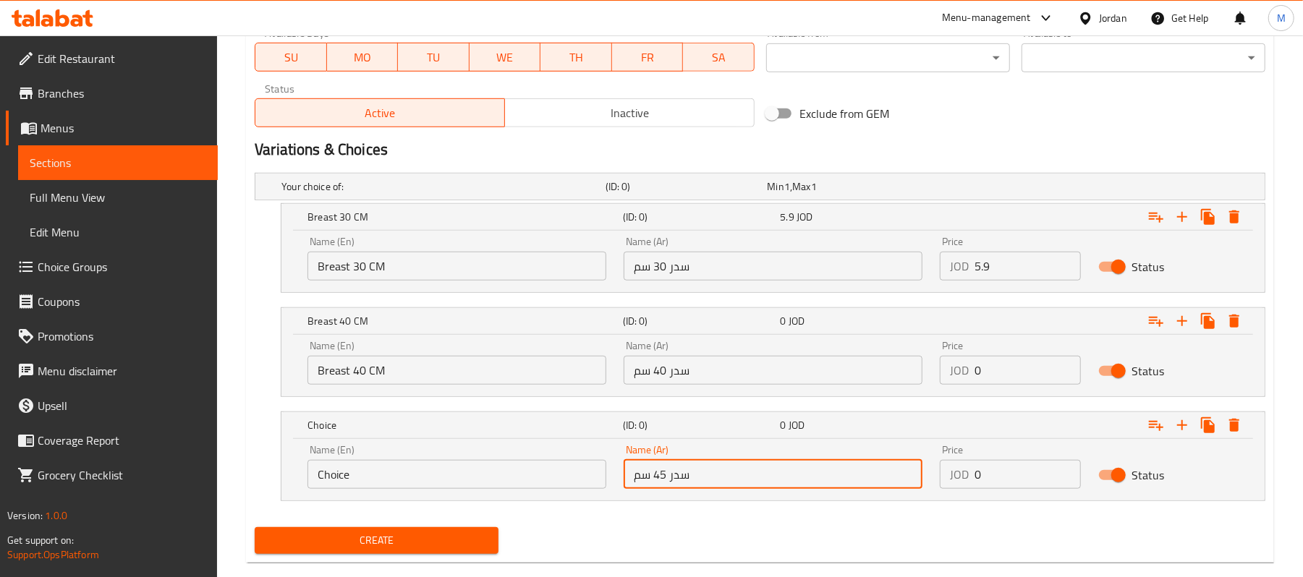
click at [693, 469] on input "سدر 45 سم" at bounding box center [772, 474] width 299 height 29
type input "سدر 45 سم"
click at [379, 480] on input "Choice" at bounding box center [456, 474] width 299 height 29
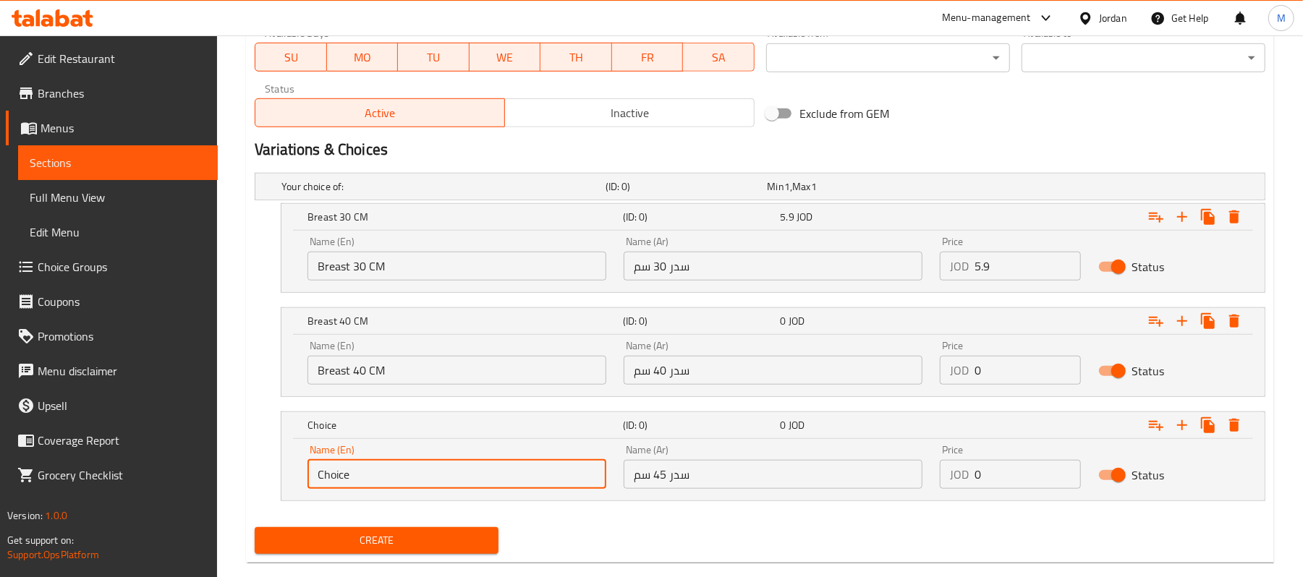
click at [379, 480] on input "Choice" at bounding box center [456, 474] width 299 height 29
click at [377, 372] on input "Breast 40 CM" at bounding box center [456, 370] width 299 height 29
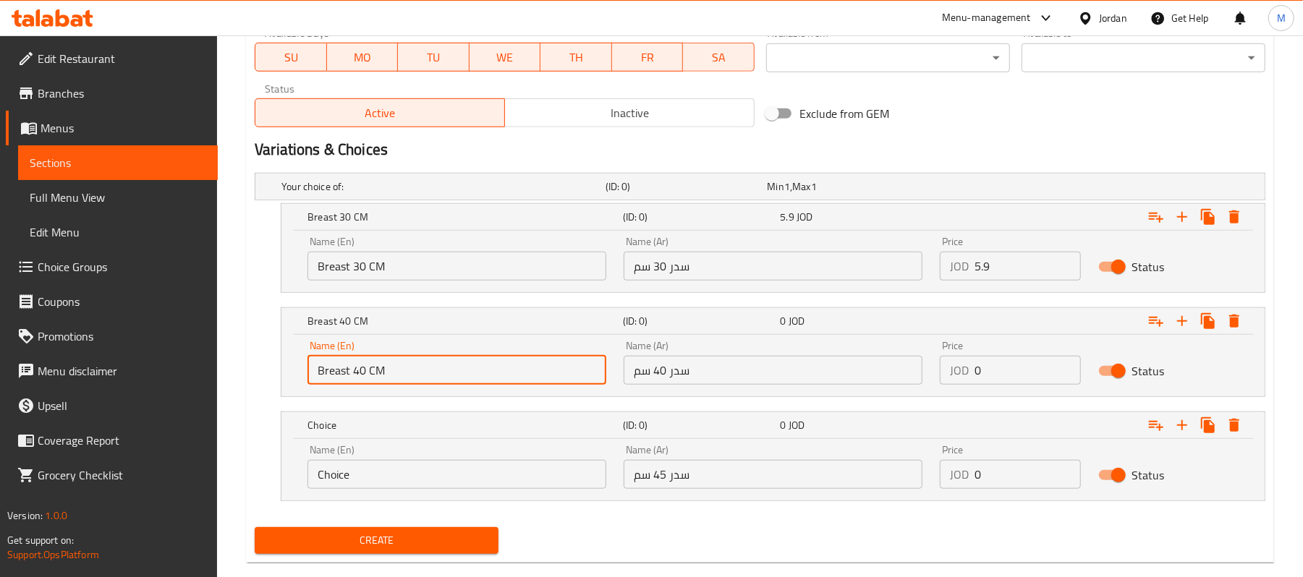
click at [377, 372] on input "Breast 40 CM" at bounding box center [456, 370] width 299 height 29
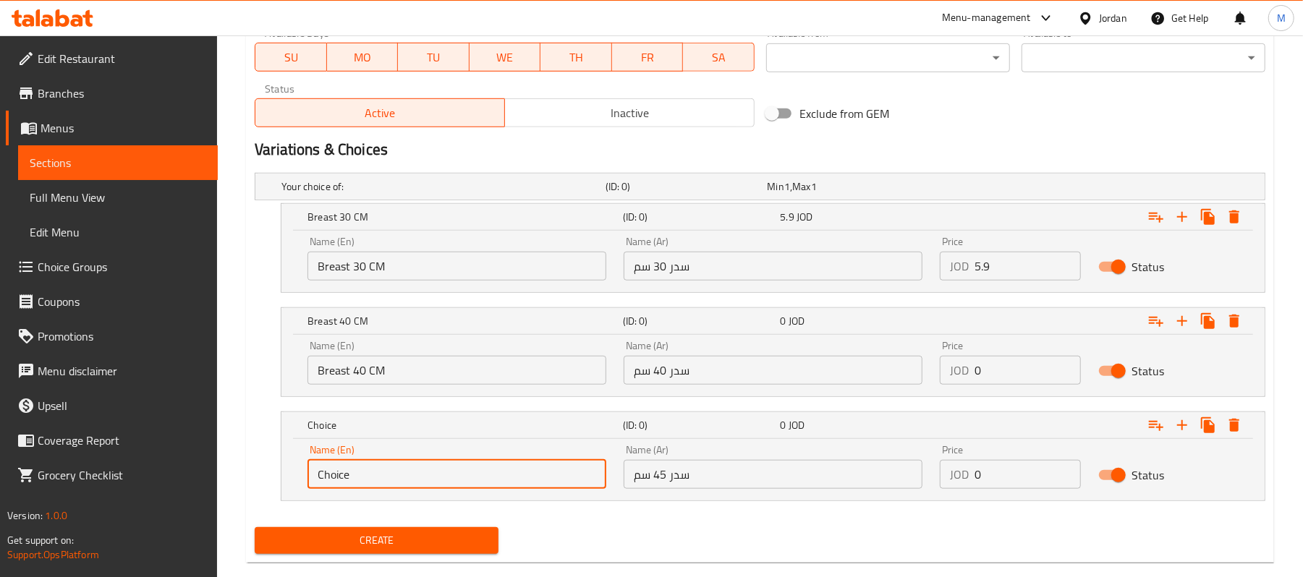
click at [378, 467] on input "Choice" at bounding box center [456, 474] width 299 height 29
paste input "Breast 40 CM"
drag, startPoint x: 363, startPoint y: 478, endPoint x: 353, endPoint y: 472, distance: 11.7
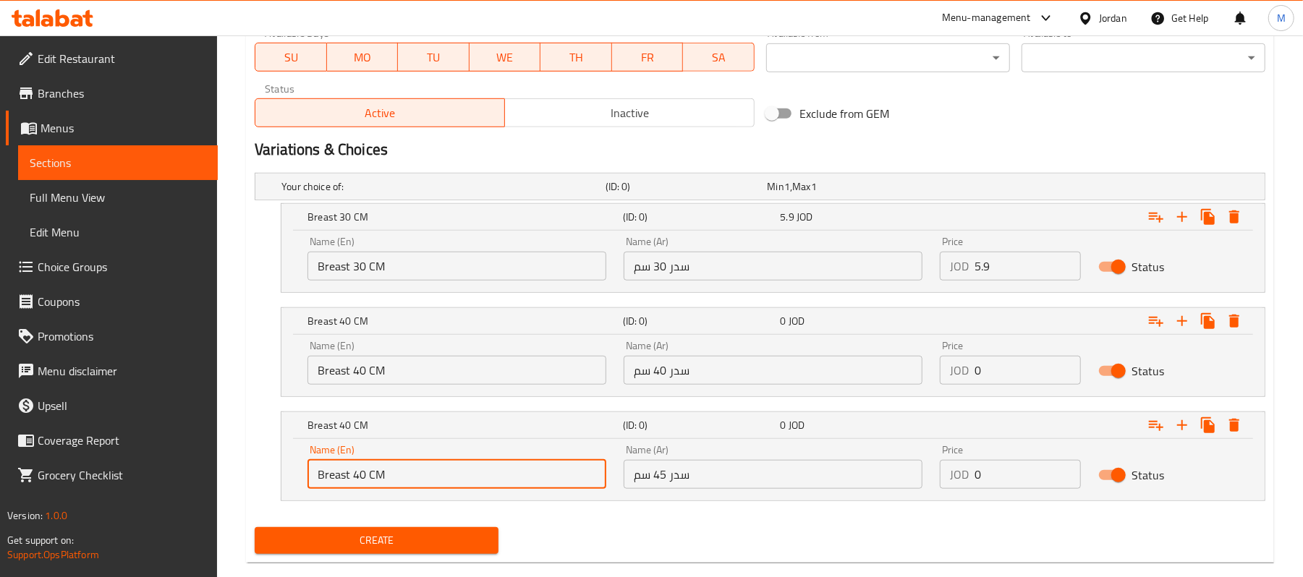
click at [353, 472] on input "Breast 40 CM" at bounding box center [456, 474] width 299 height 29
type input "Breast 45 CM"
click at [1014, 368] on input "0" at bounding box center [1027, 370] width 106 height 29
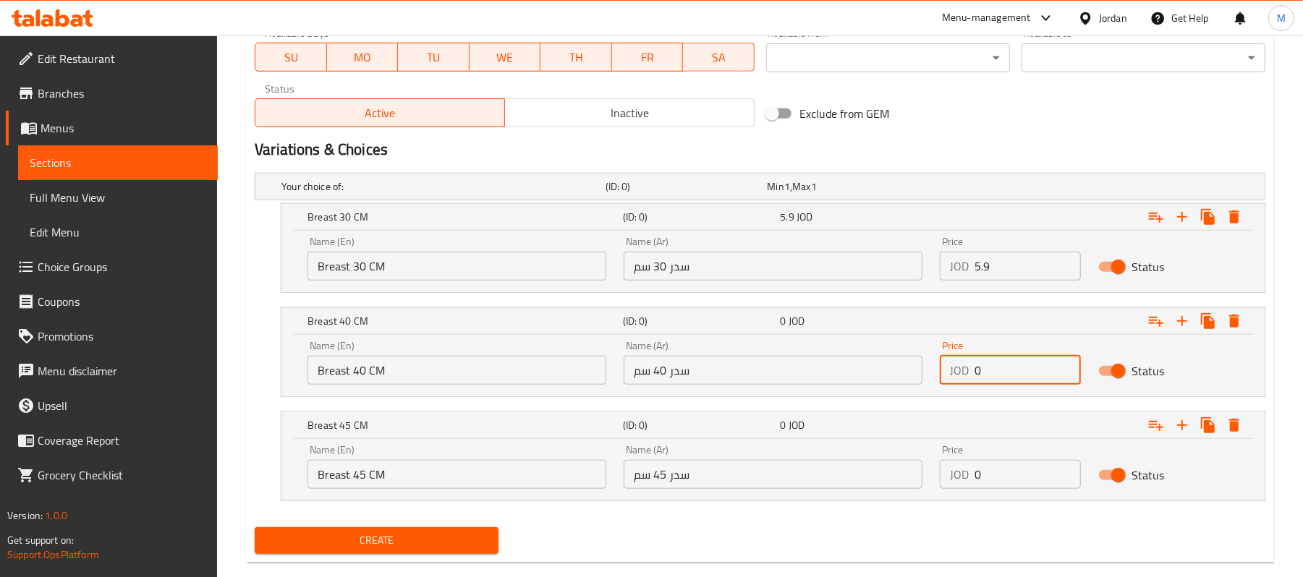
click at [1014, 368] on input "0" at bounding box center [1027, 370] width 106 height 29
click at [1013, 368] on input "0" at bounding box center [1027, 370] width 106 height 29
type input "6.5"
click at [989, 477] on input "0" at bounding box center [1027, 474] width 106 height 29
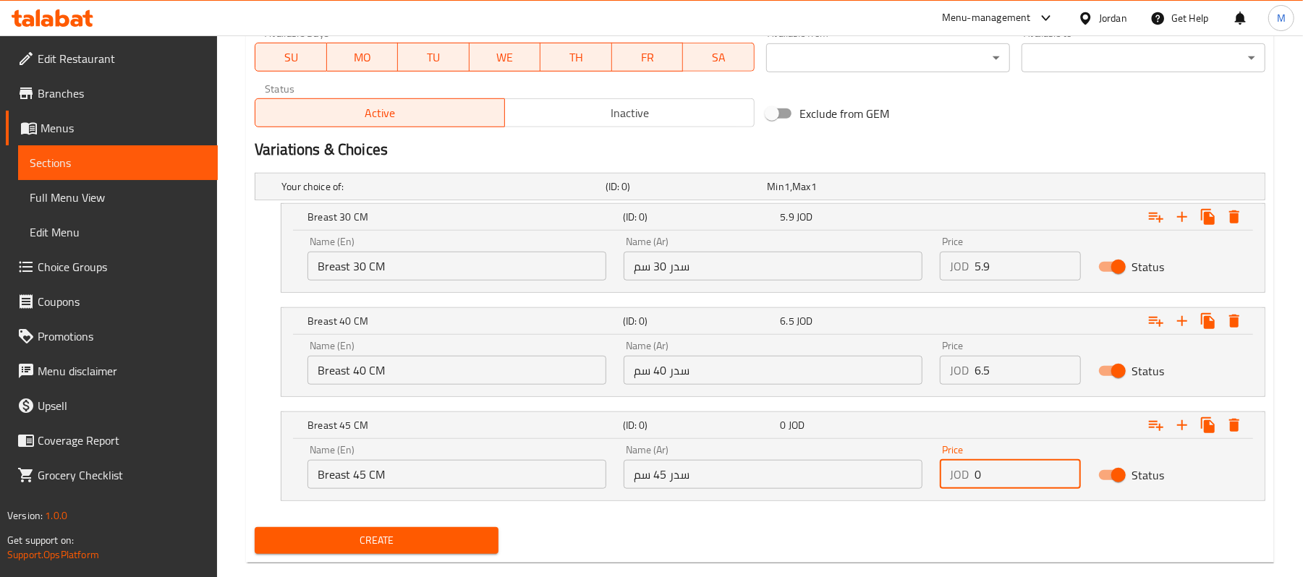
click at [989, 477] on input "0" at bounding box center [1027, 474] width 106 height 29
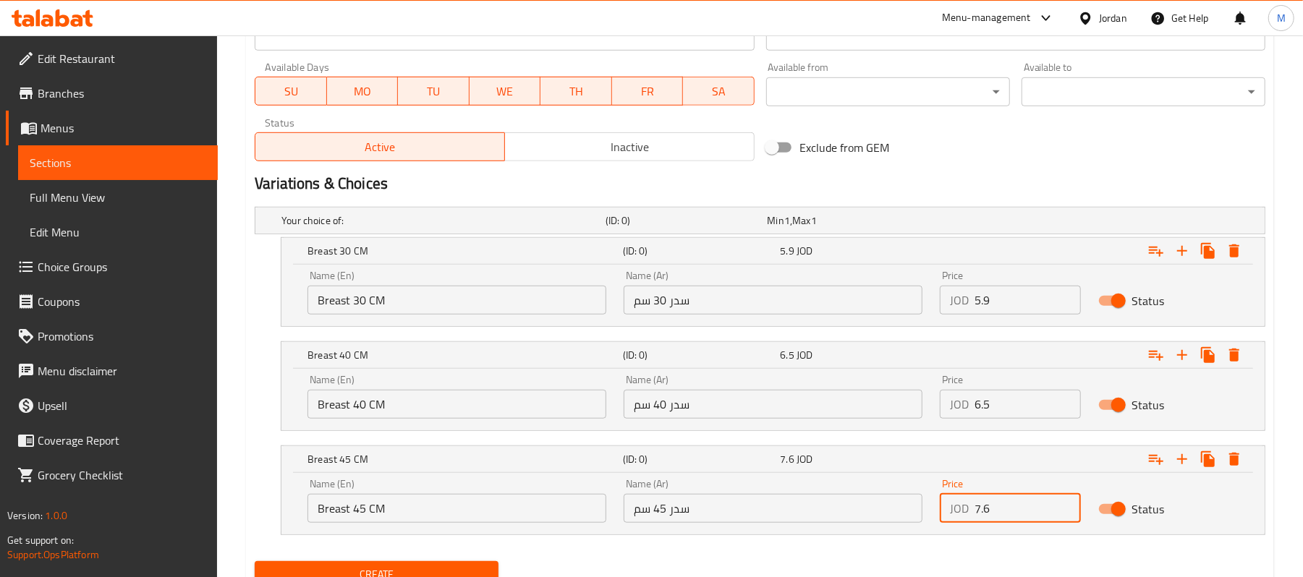
scroll to position [675, 0]
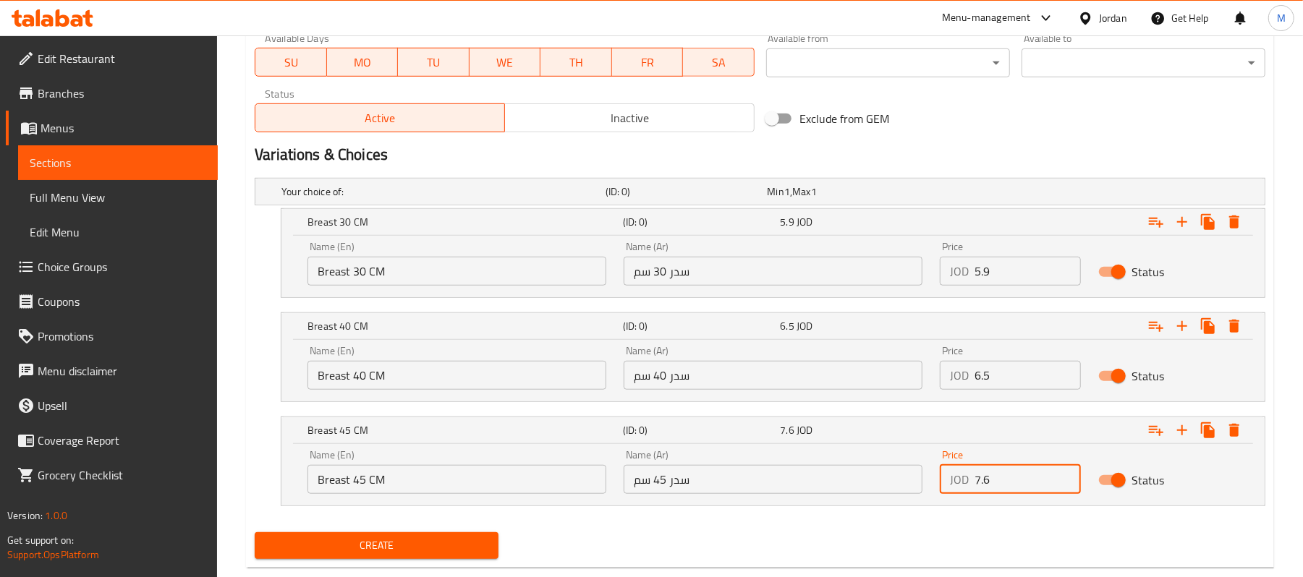
type input "7.6"
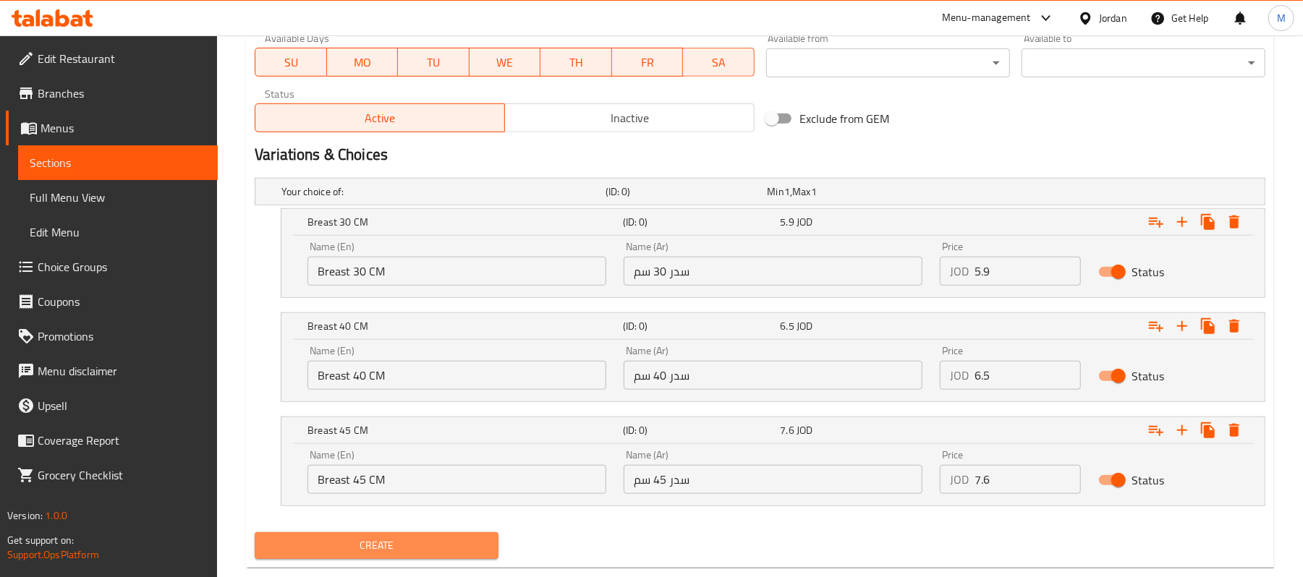
click at [391, 559] on button "Create" at bounding box center [377, 545] width 244 height 27
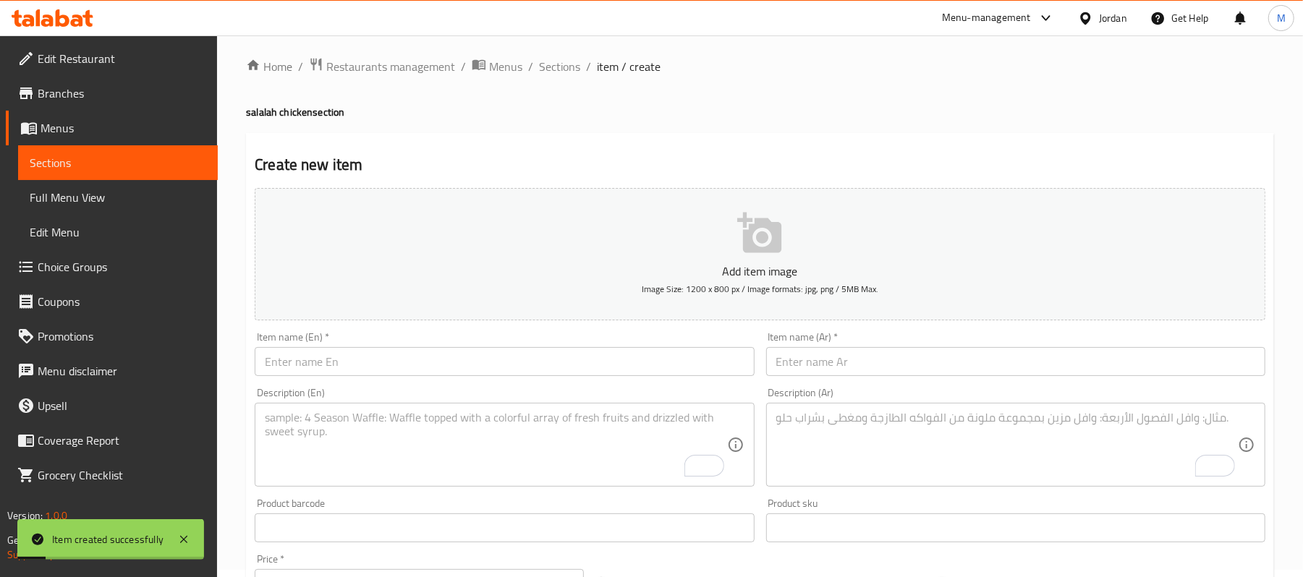
scroll to position [0, 0]
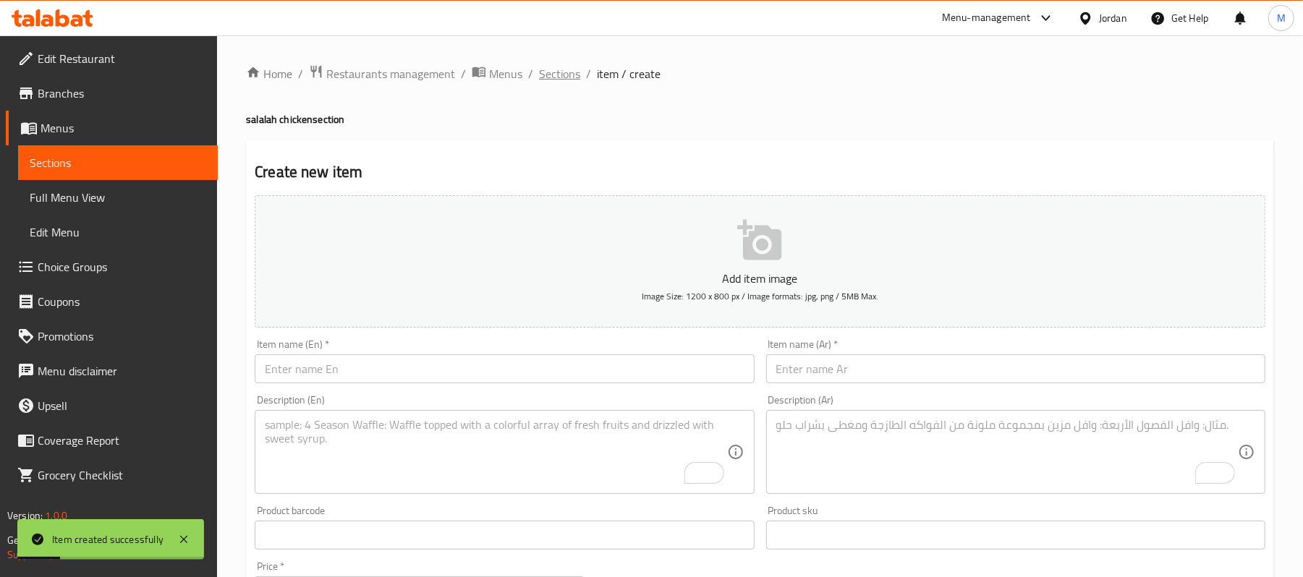
drag, startPoint x: 571, startPoint y: 90, endPoint x: 562, endPoint y: 74, distance: 18.1
click at [562, 74] on span "Sections" at bounding box center [559, 73] width 41 height 17
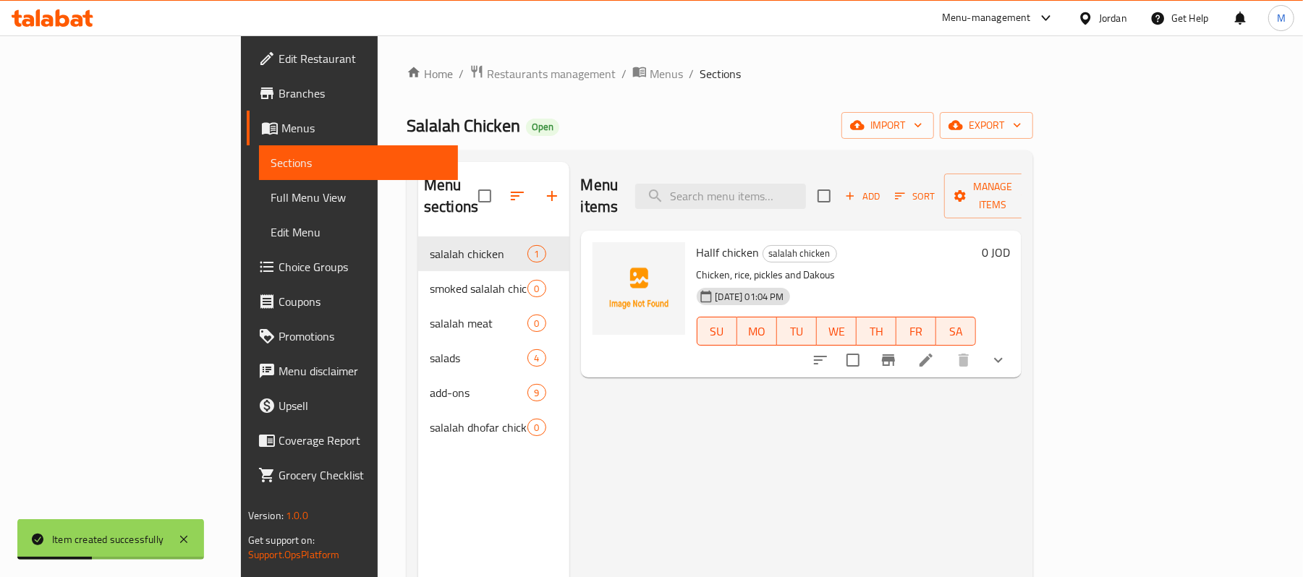
click at [1022, 203] on div "Menu items Add Sort Manage items" at bounding box center [801, 196] width 441 height 69
click at [1022, 169] on div "Menu items Add Sort Manage items" at bounding box center [801, 196] width 441 height 69
click at [1029, 178] on span "Manage items" at bounding box center [992, 196] width 74 height 36
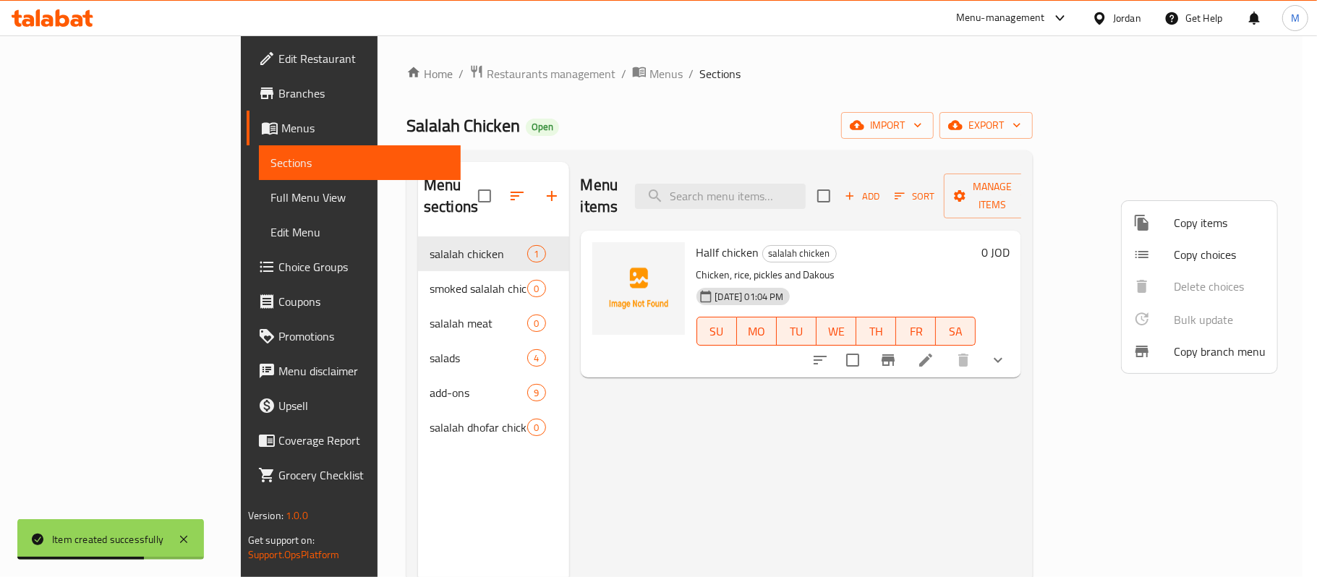
click at [134, 201] on div at bounding box center [658, 288] width 1317 height 577
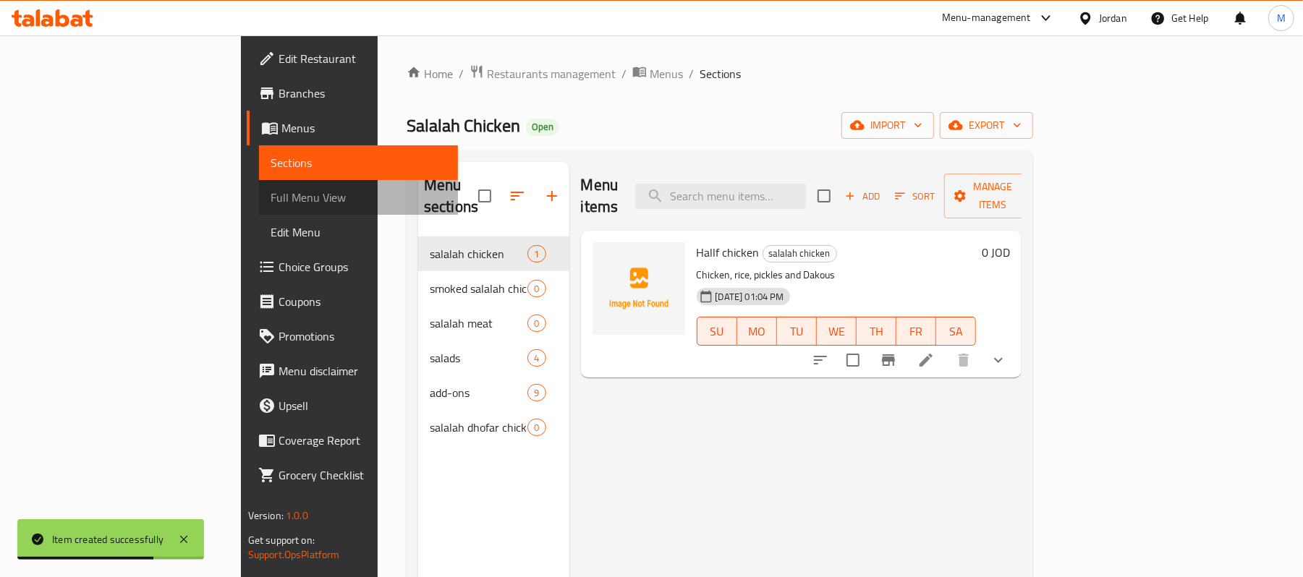
click at [270, 201] on span "Full Menu View" at bounding box center [358, 197] width 176 height 17
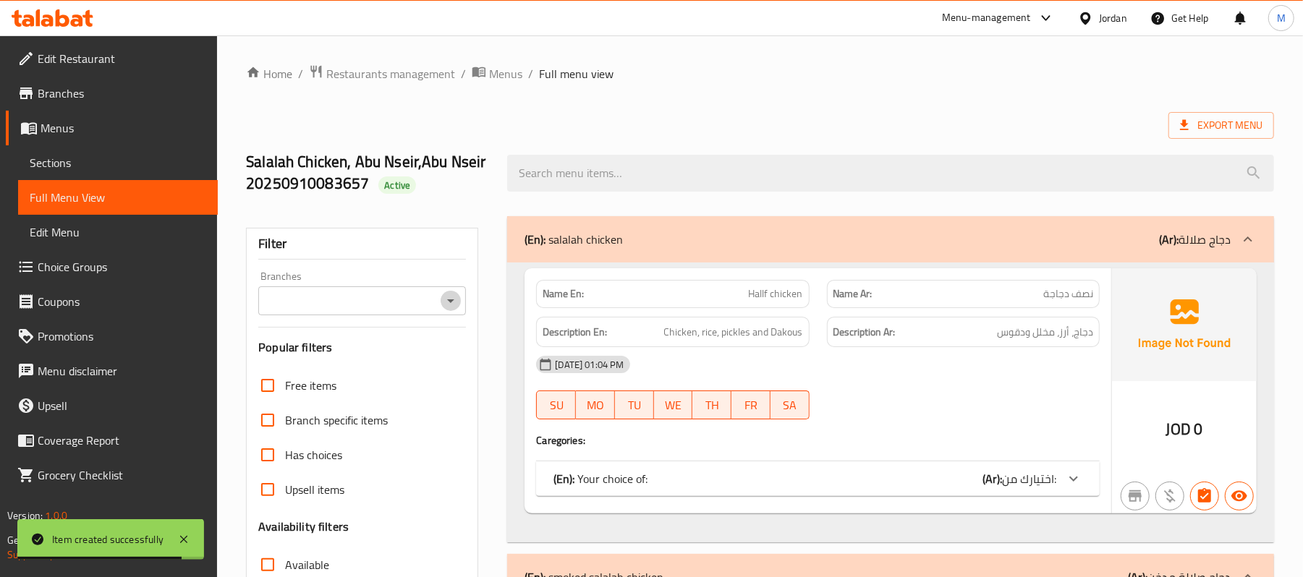
click at [450, 305] on icon "Open" at bounding box center [450, 300] width 17 height 17
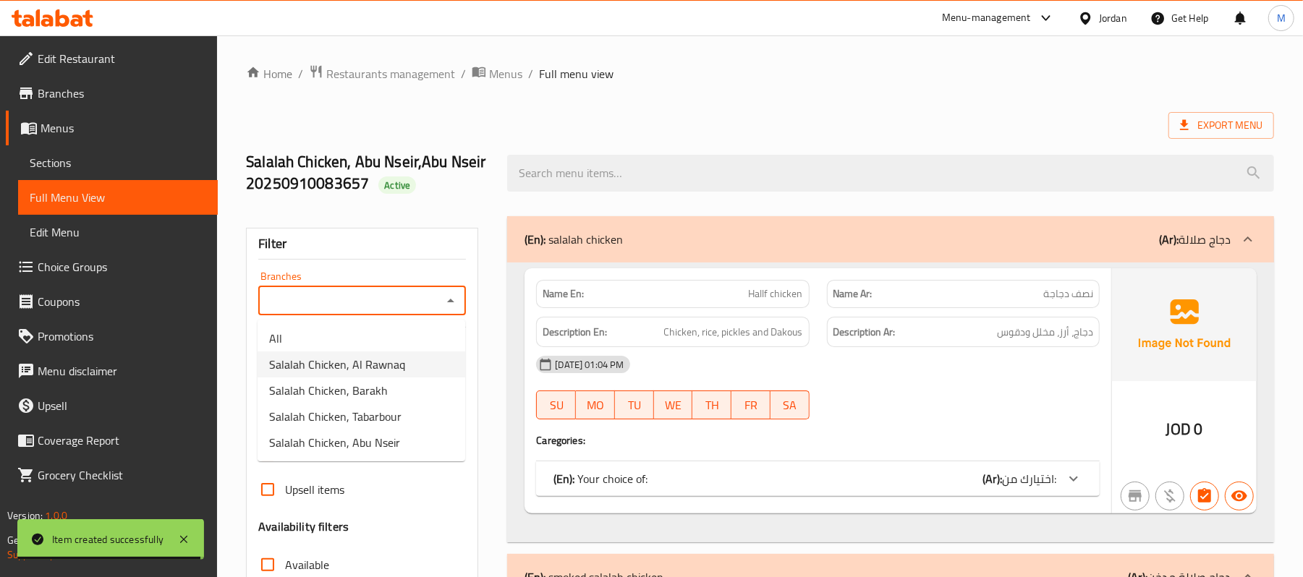
click at [412, 357] on li "Salalah Chicken, Al Rawnaq" at bounding box center [361, 364] width 208 height 26
type input "Salalah Chicken, Al Rawnaq"
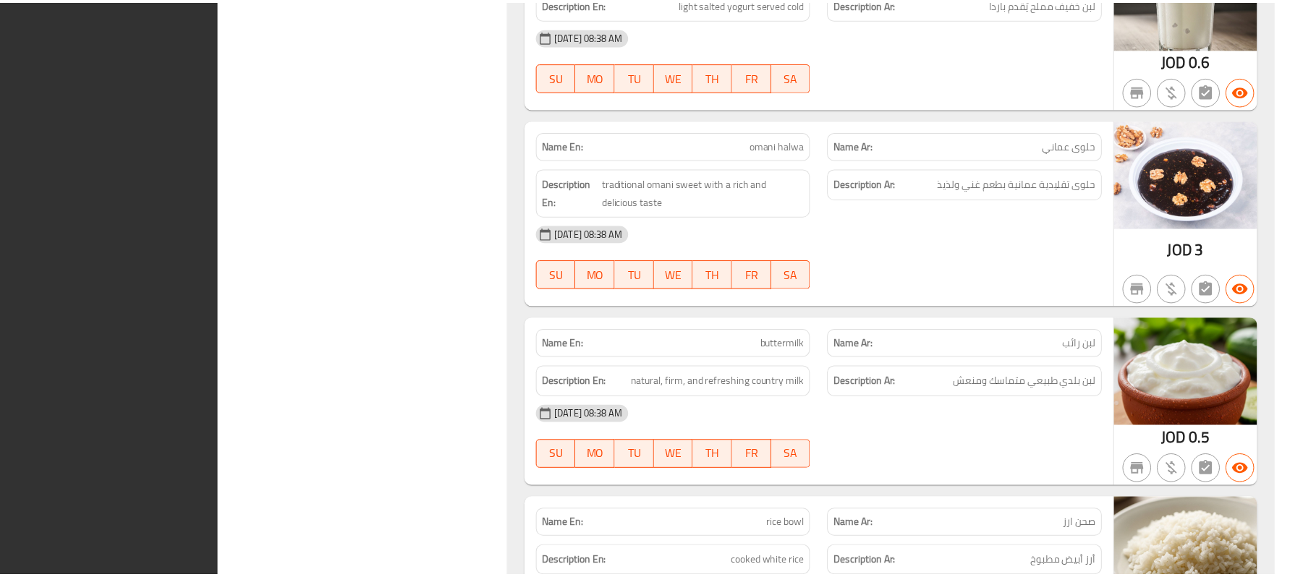
scroll to position [2829, 0]
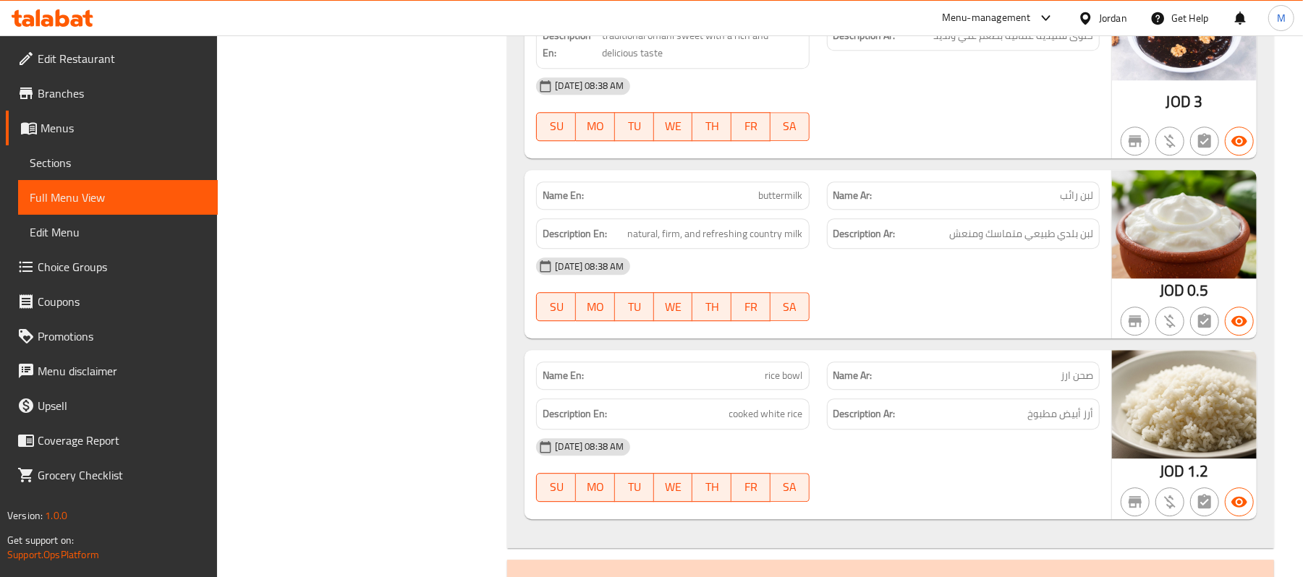
scroll to position [2732, 0]
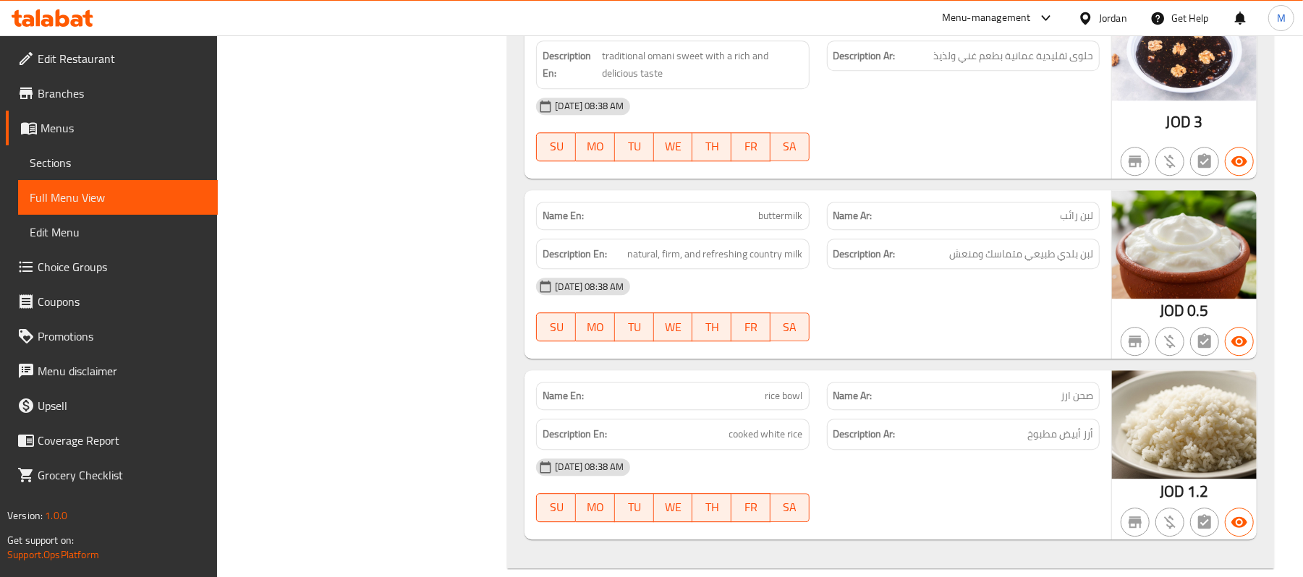
click at [110, 165] on span "Sections" at bounding box center [118, 162] width 176 height 17
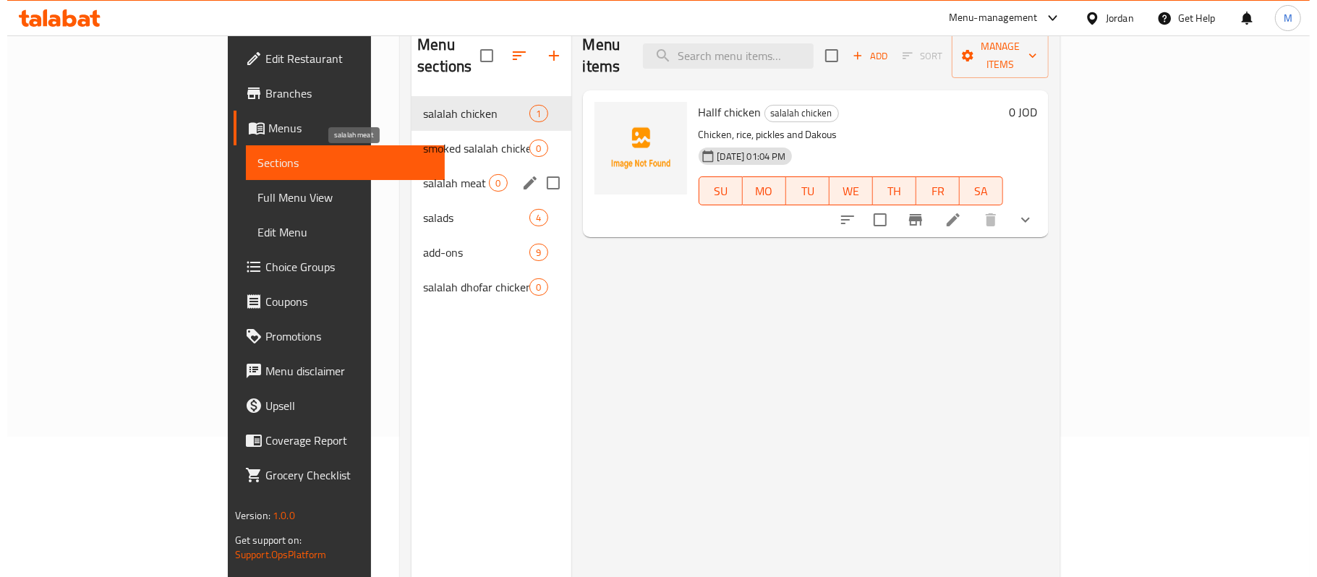
scroll to position [107, 0]
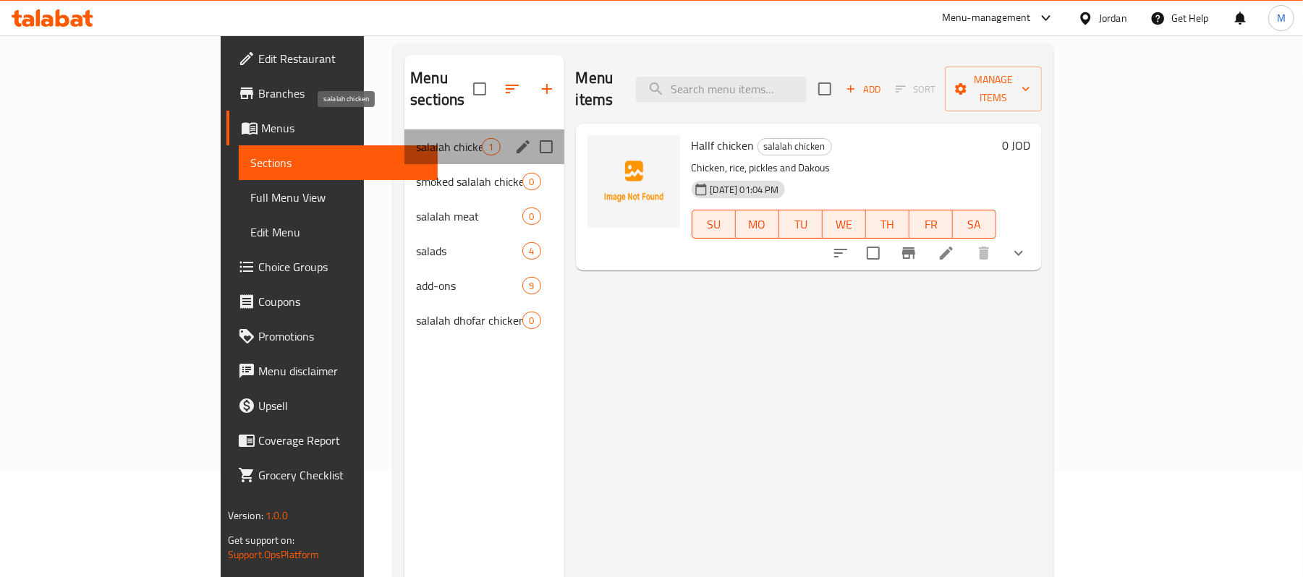
click at [416, 138] on span "salalah chicken" at bounding box center [449, 146] width 66 height 17
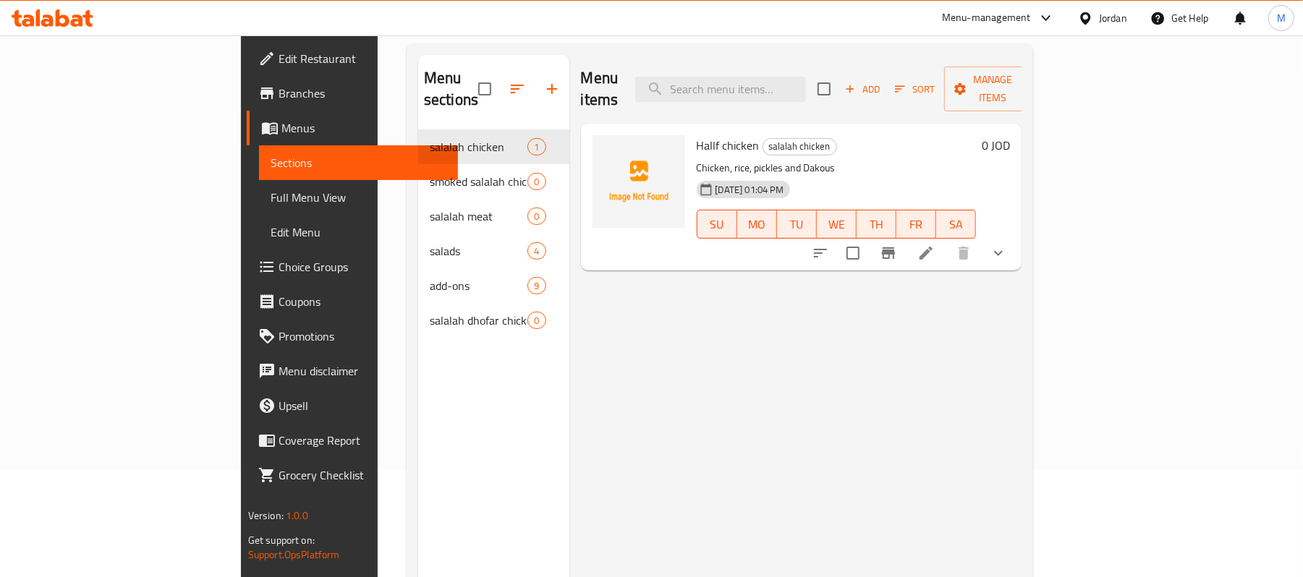
click at [1041, 67] on div "Add Sort Manage items" at bounding box center [928, 89] width 223 height 45
click at [1029, 75] on span "Manage items" at bounding box center [992, 89] width 74 height 36
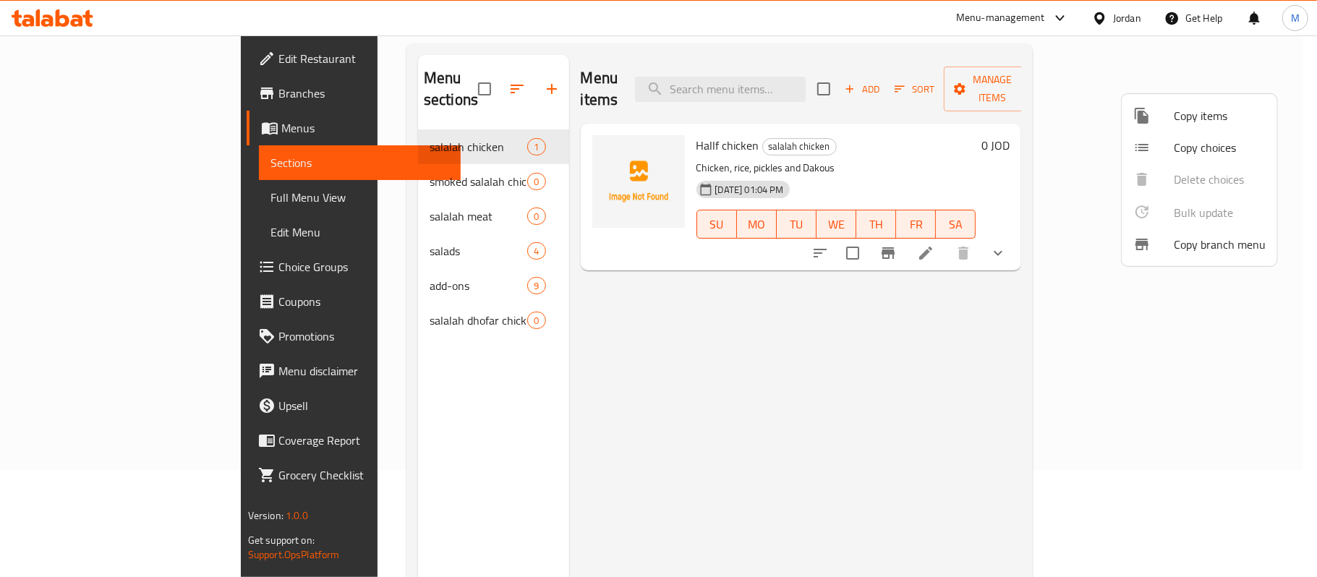
click at [1202, 122] on span "Copy items" at bounding box center [1220, 115] width 92 height 17
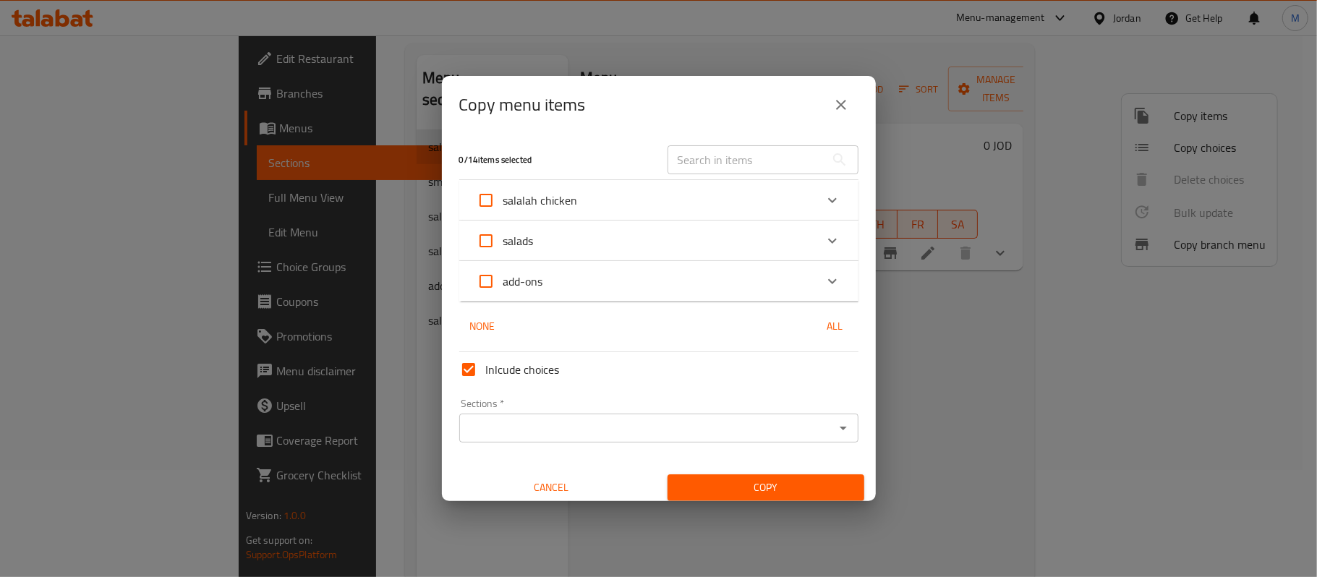
click at [673, 195] on div "salalah chicken" at bounding box center [646, 200] width 338 height 35
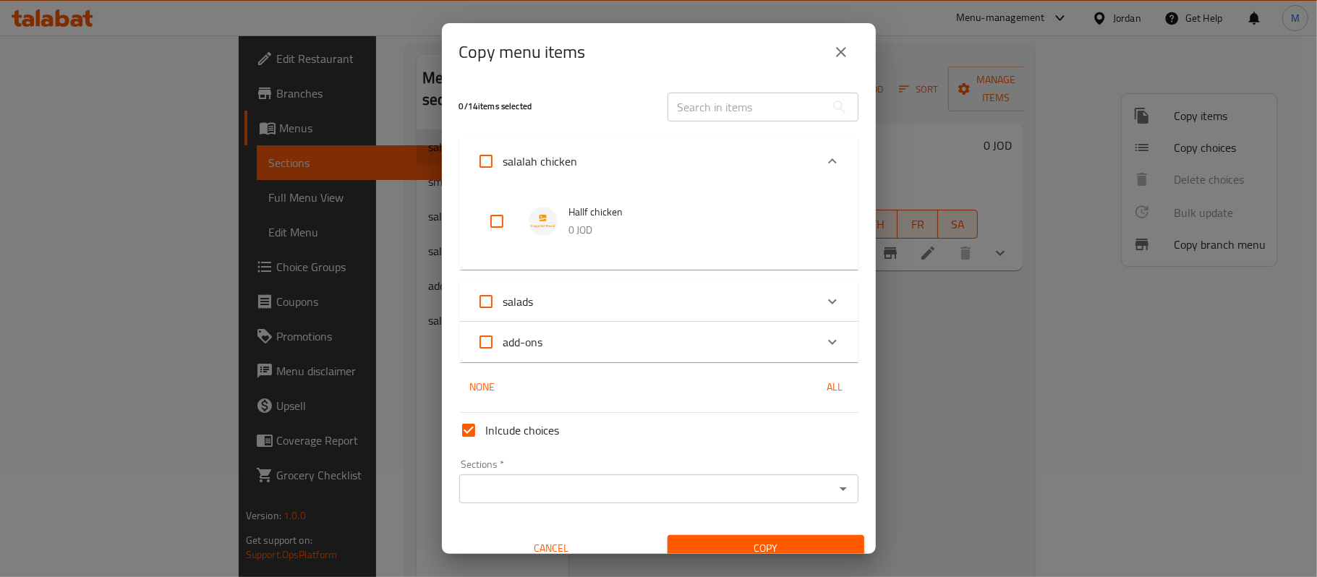
click at [484, 234] on input "checkbox" at bounding box center [497, 221] width 35 height 35
checkbox input "true"
click at [499, 153] on input "salalah chicken" at bounding box center [486, 161] width 35 height 35
checkbox input "false"
drag, startPoint x: 490, startPoint y: 197, endPoint x: 499, endPoint y: 210, distance: 15.0
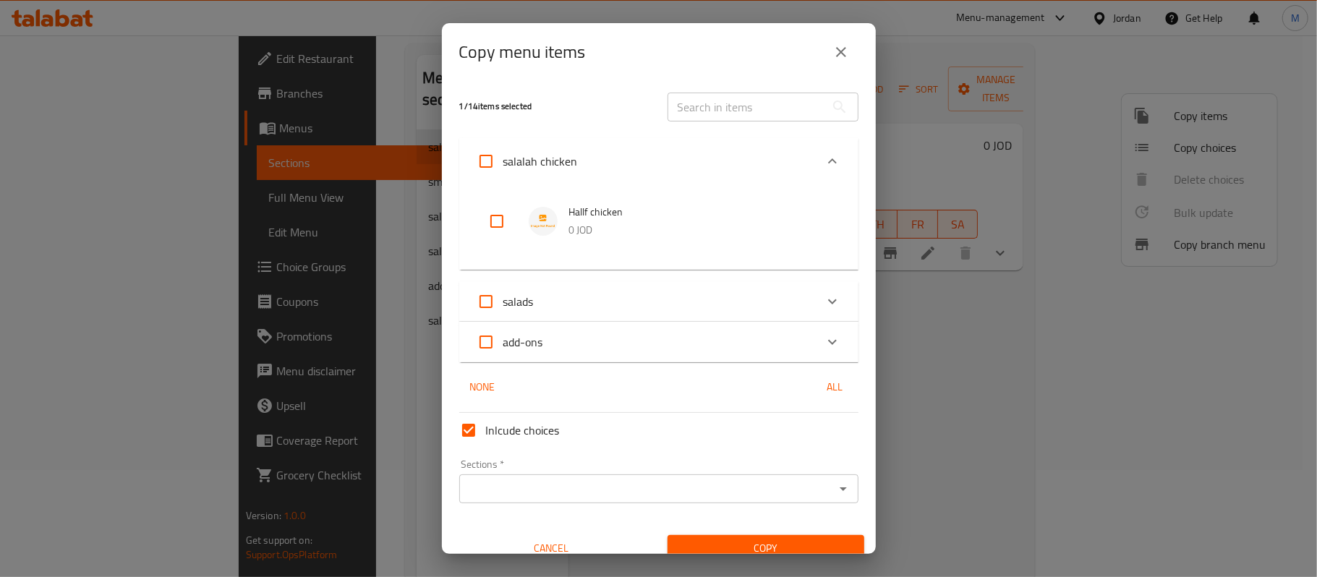
click at [490, 198] on li "Hallf chicken 0 JOD" at bounding box center [659, 221] width 365 height 51
click at [501, 211] on input "checkbox" at bounding box center [497, 221] width 35 height 35
checkbox input "true"
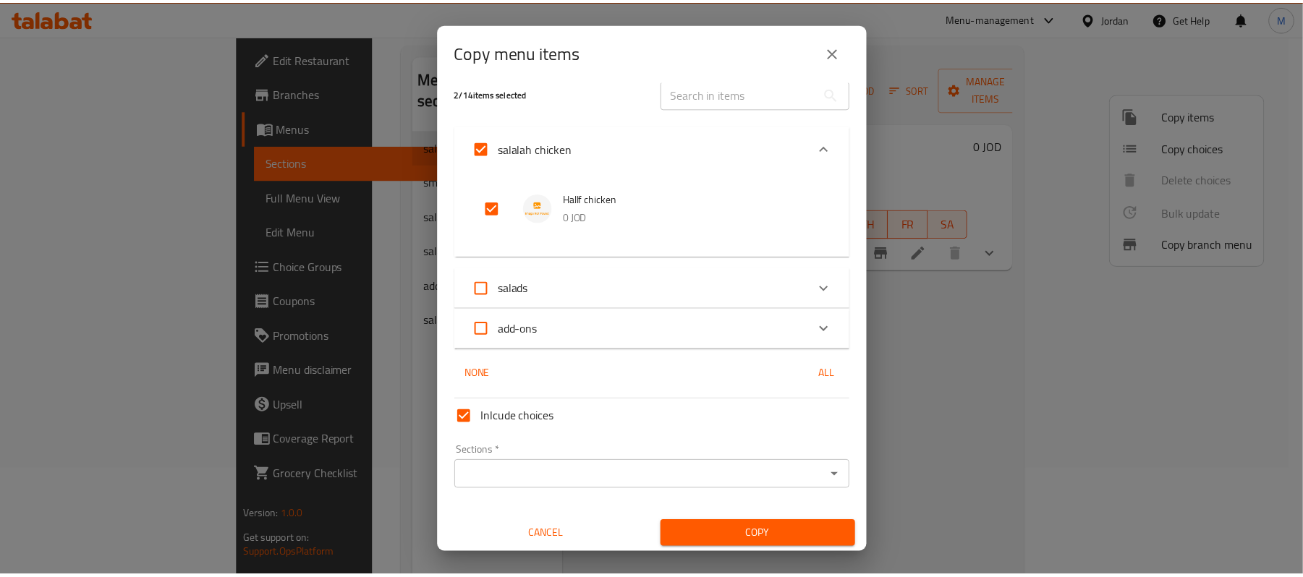
scroll to position [16, 0]
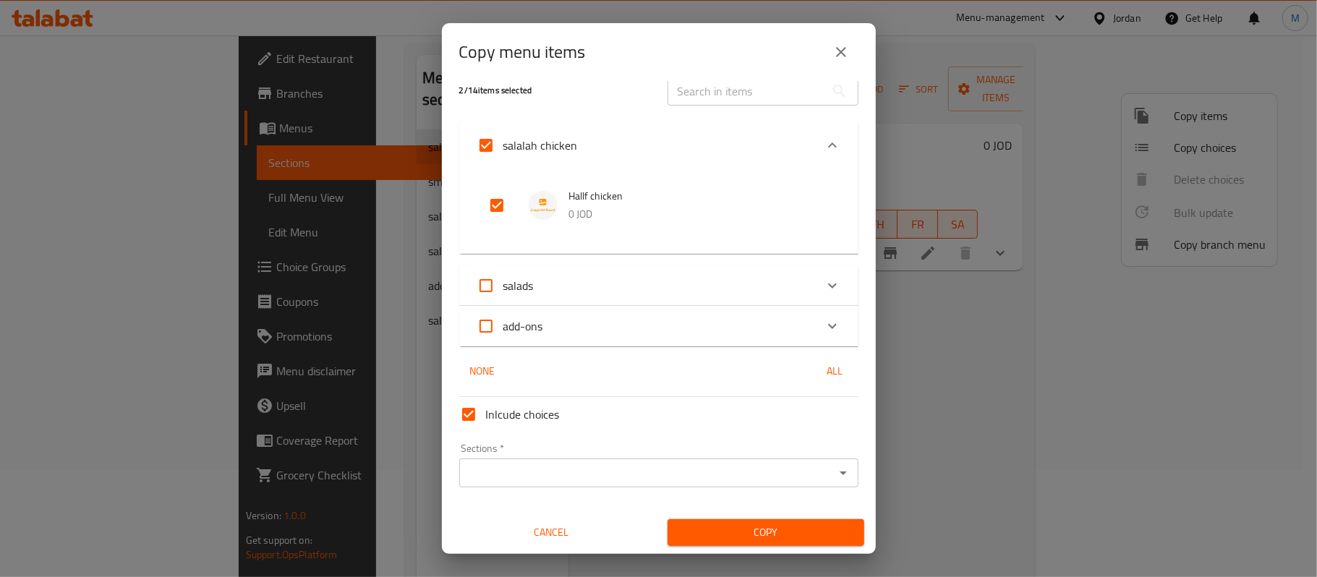
click at [621, 484] on div "Sections *" at bounding box center [658, 473] width 399 height 29
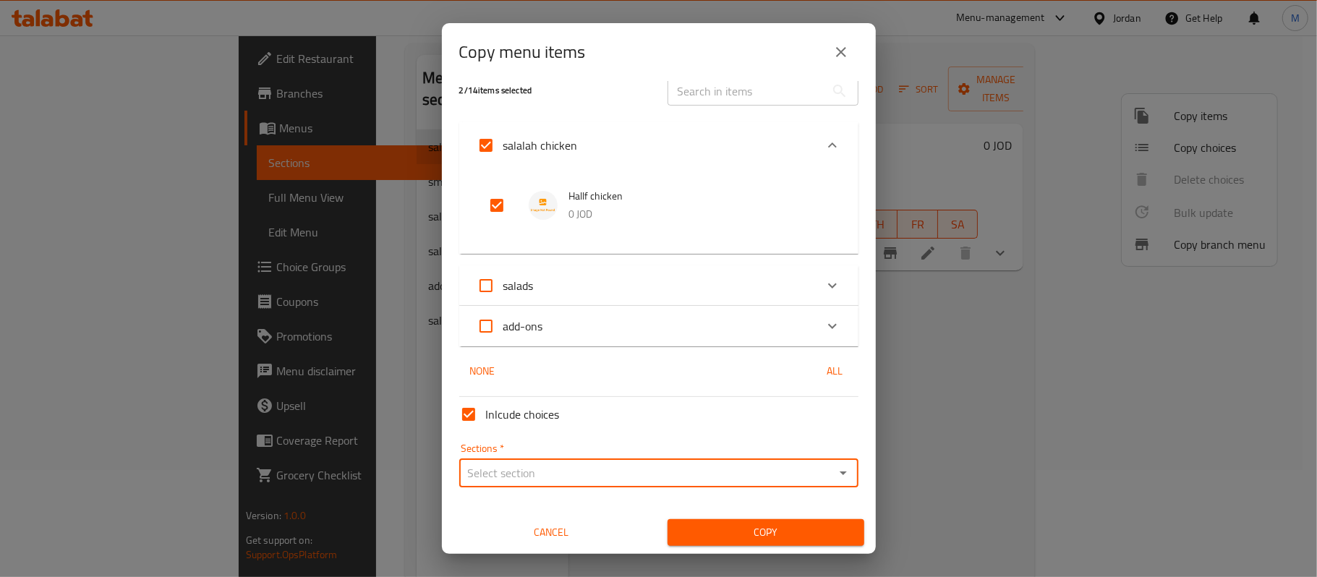
click at [626, 472] on input "Sections   *" at bounding box center [647, 473] width 367 height 20
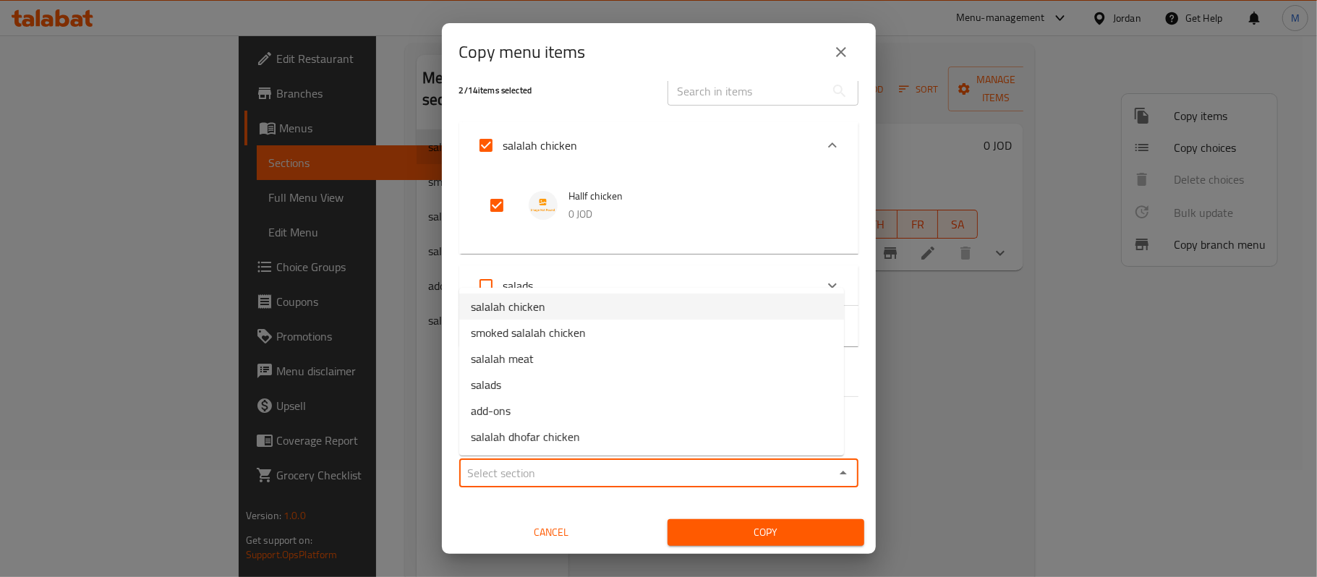
click at [576, 308] on li "salalah chicken" at bounding box center [651, 307] width 385 height 26
type input "salalah chicken"
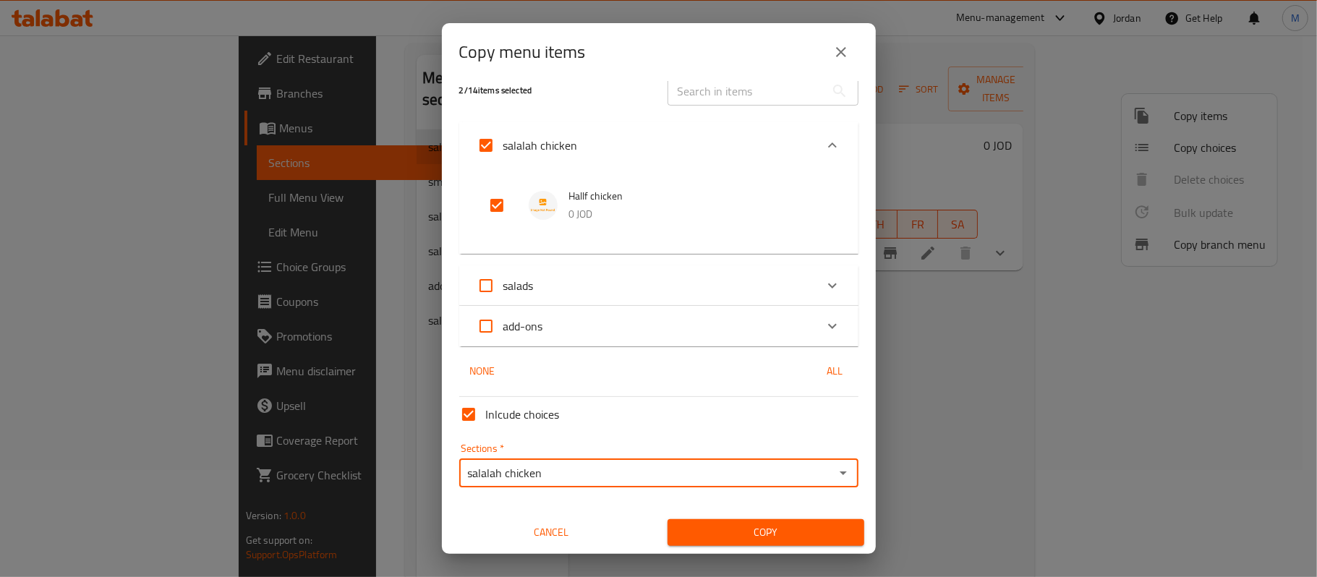
click at [768, 536] on span "Copy" at bounding box center [766, 533] width 174 height 18
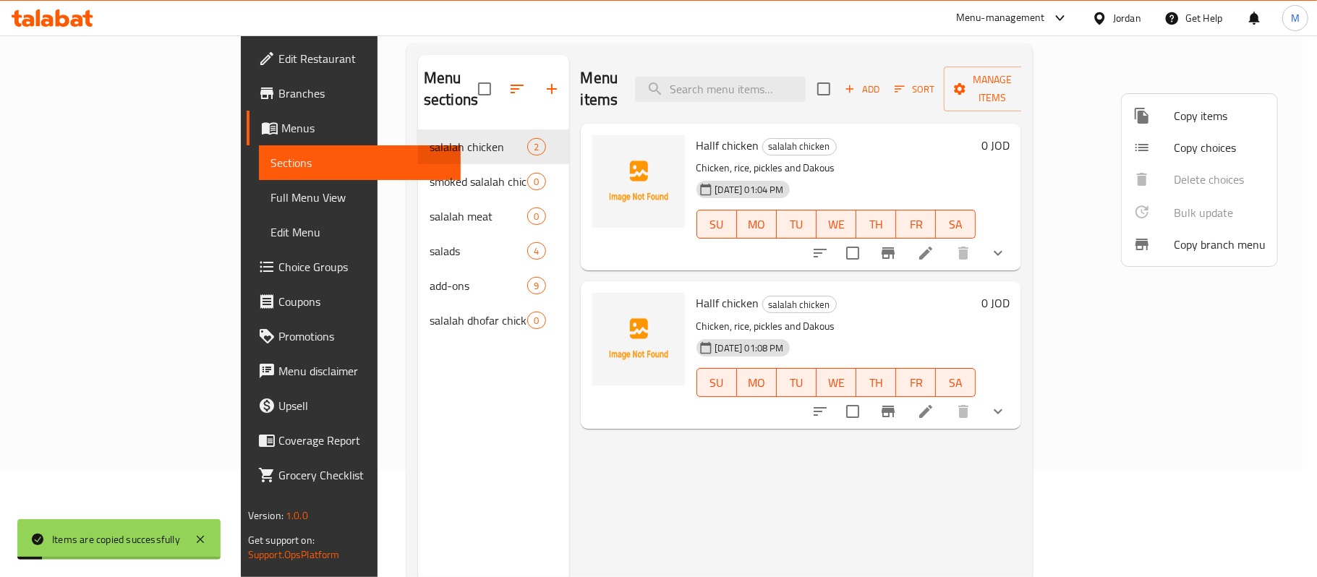
click at [684, 438] on div at bounding box center [658, 288] width 1317 height 577
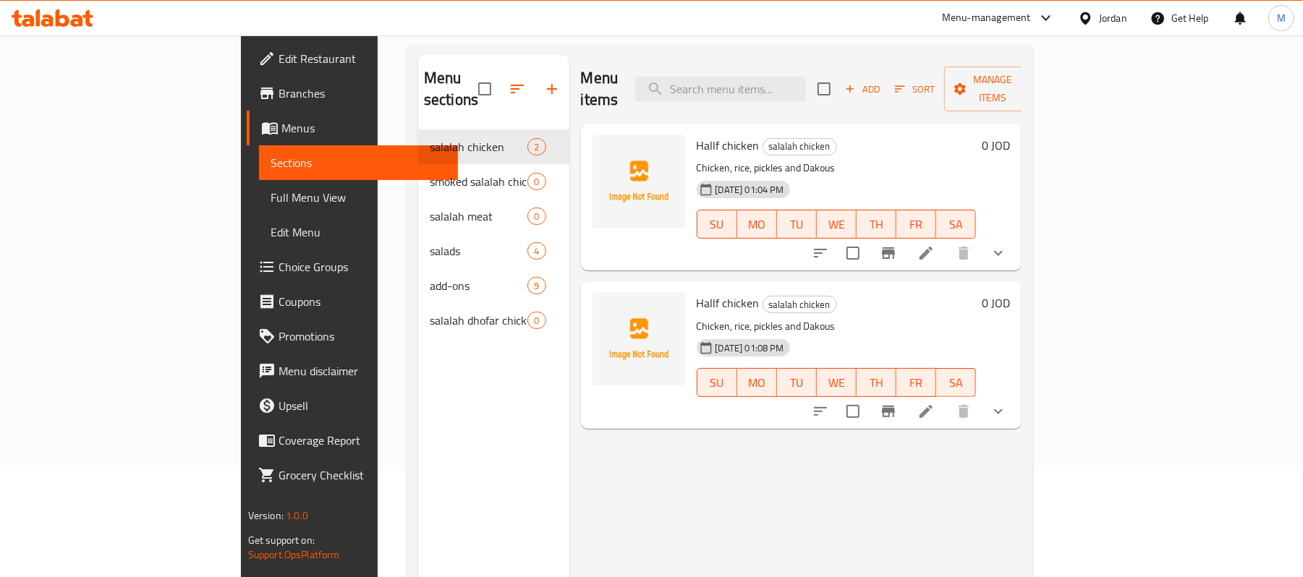
click at [982, 287] on div "Hallf chicken salalah chicken Chicken, rice, pickles and Dakous 14-09-2025 01:0…" at bounding box center [836, 354] width 291 height 135
click at [932, 405] on icon at bounding box center [925, 411] width 13 height 13
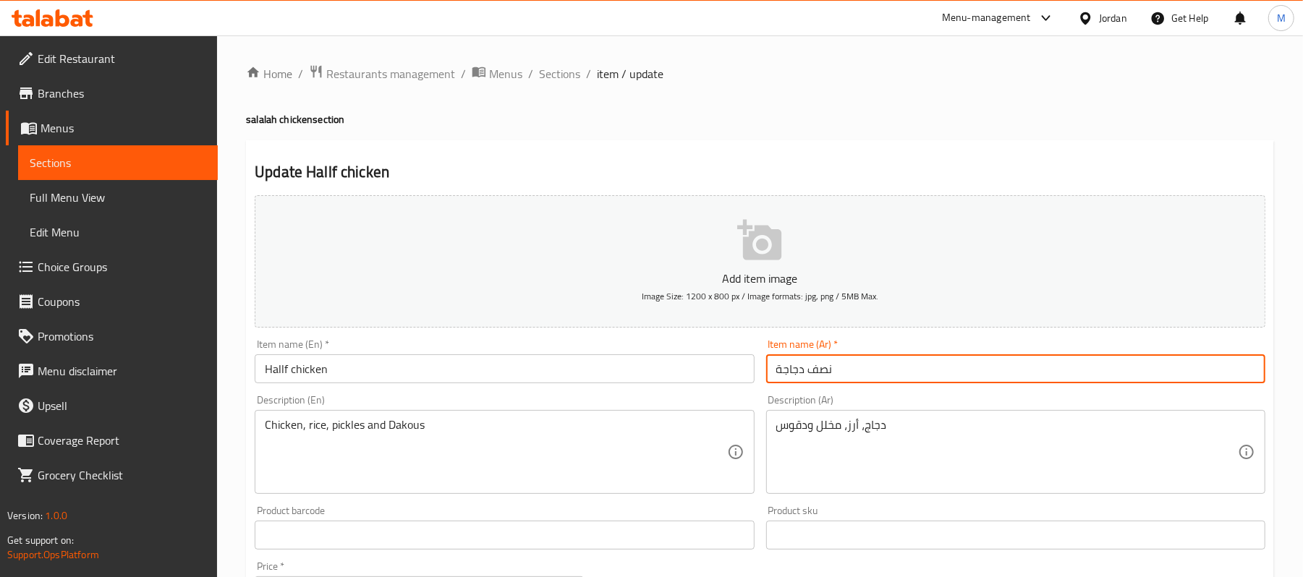
click at [825, 374] on input "نصف دجاجة" at bounding box center [1015, 368] width 499 height 29
drag, startPoint x: 825, startPoint y: 374, endPoint x: 810, endPoint y: 372, distance: 15.3
click at [810, 372] on input "ن دجاجة" at bounding box center [1015, 368] width 499 height 29
click at [834, 368] on input "كاملة دجاجة" at bounding box center [1015, 368] width 499 height 29
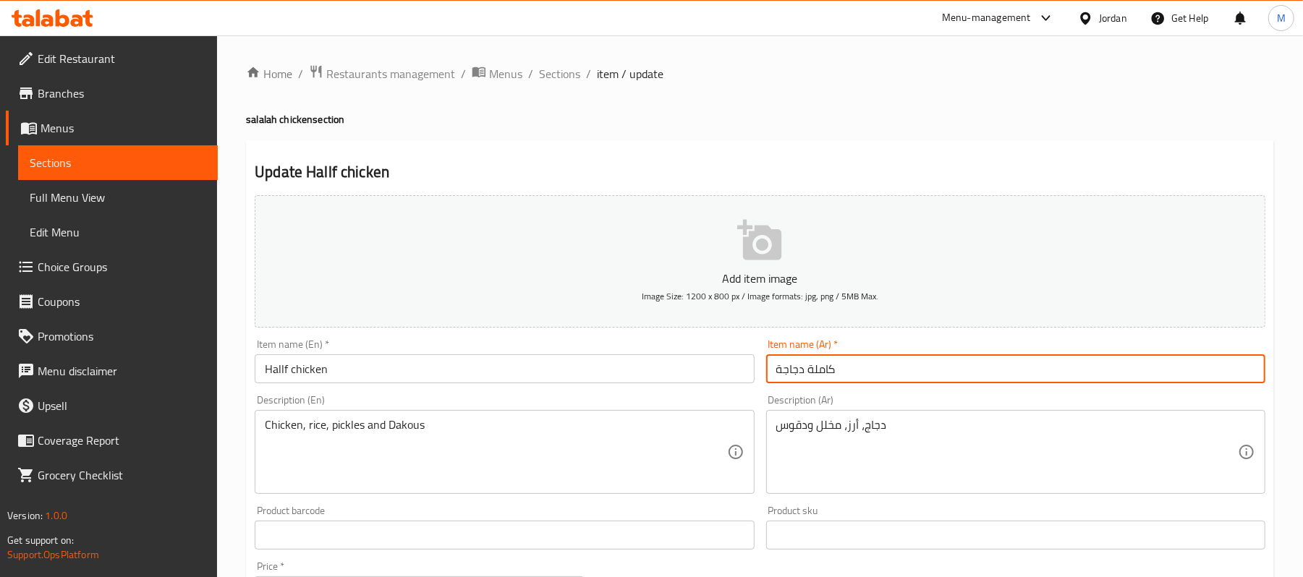
click at [834, 368] on input "كاملة دجاجة" at bounding box center [1015, 368] width 499 height 29
click at [826, 373] on input "كاملة دجاجة" at bounding box center [1015, 368] width 499 height 29
click at [814, 368] on input "دجاجة" at bounding box center [1015, 368] width 499 height 29
paste input "كاملة"
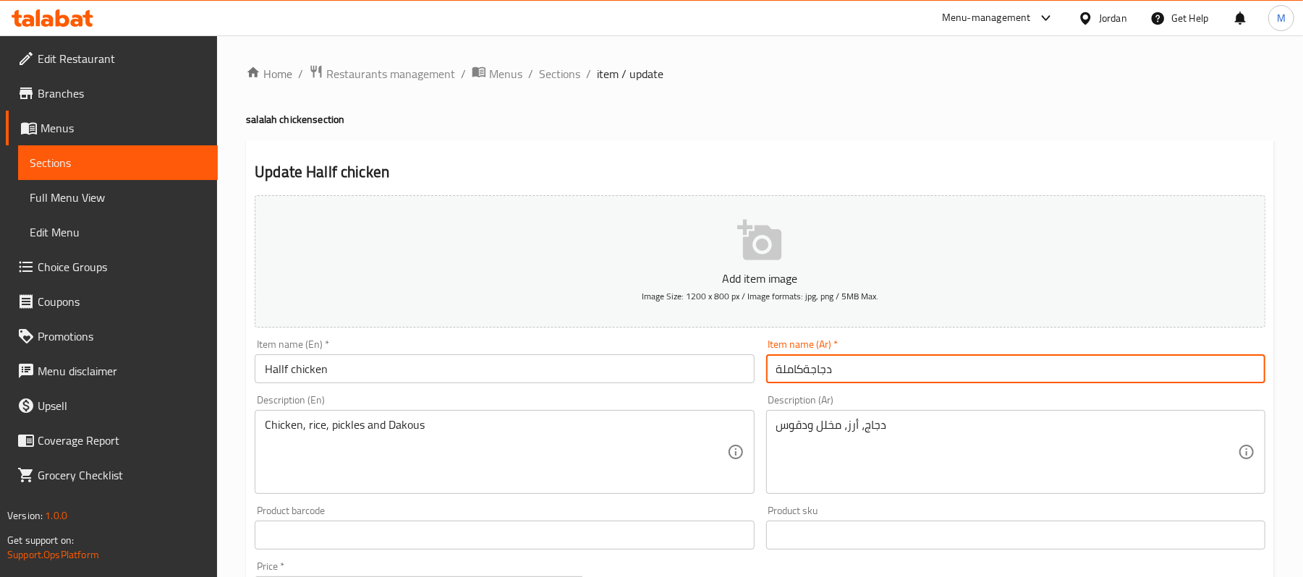
click at [802, 373] on input "دجاجةكاملة" at bounding box center [1015, 368] width 499 height 29
click at [805, 370] on input "دجاجةكاملة" at bounding box center [1015, 368] width 499 height 29
type input "دجاجة كاملة"
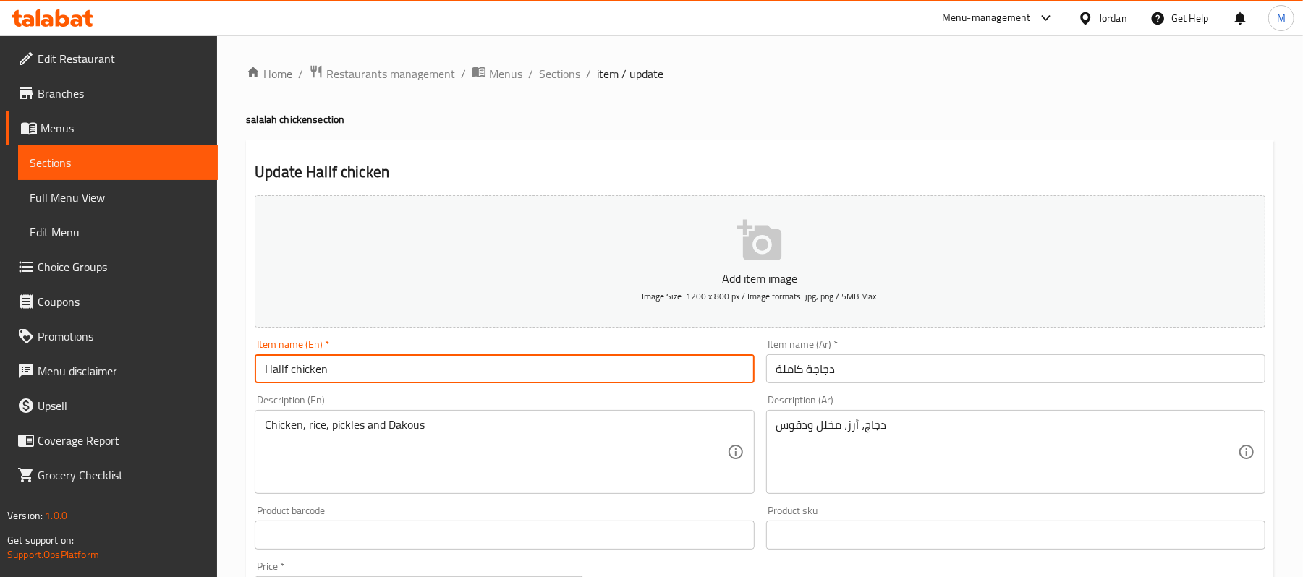
click at [365, 372] on input "Hallf chicken" at bounding box center [504, 368] width 499 height 29
click at [292, 373] on input "Hallf chicken" at bounding box center [504, 368] width 499 height 29
click at [281, 373] on input "Hallf chicken" at bounding box center [504, 368] width 499 height 29
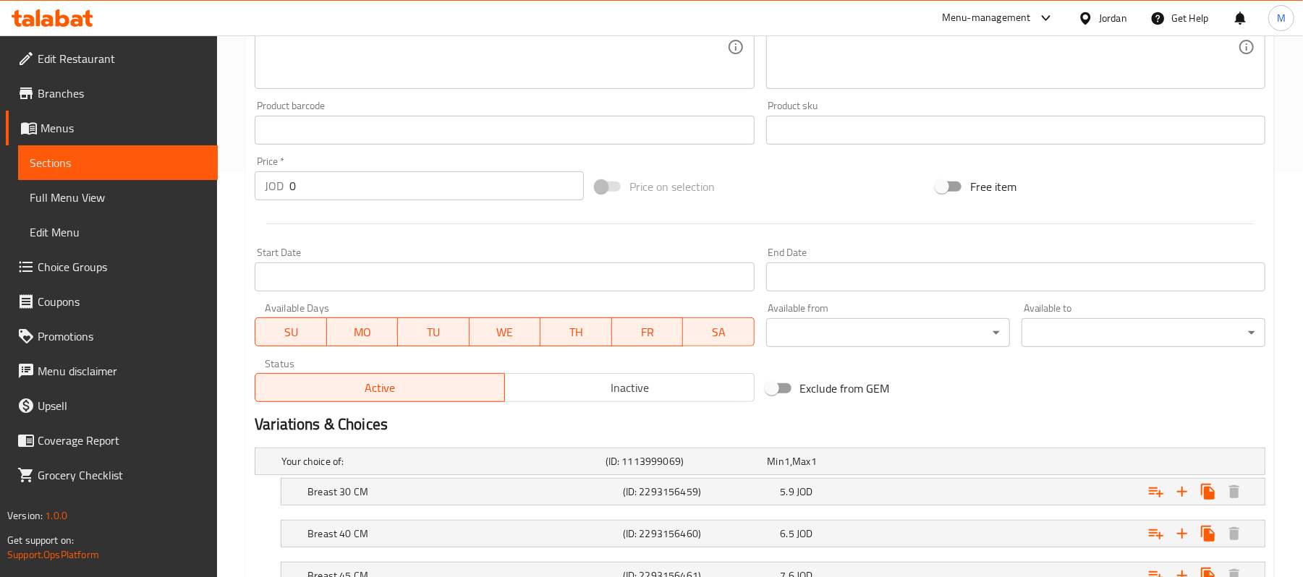
scroll to position [521, 0]
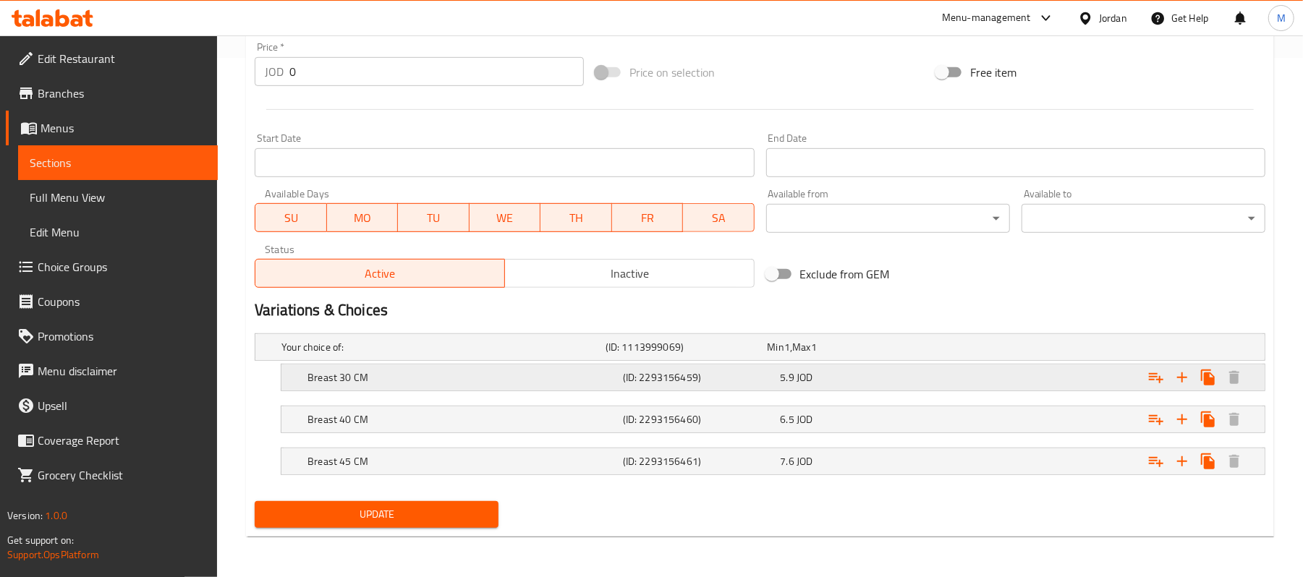
type input "full chicken"
click at [443, 376] on h5 "Breast 30 CM" at bounding box center [462, 377] width 310 height 14
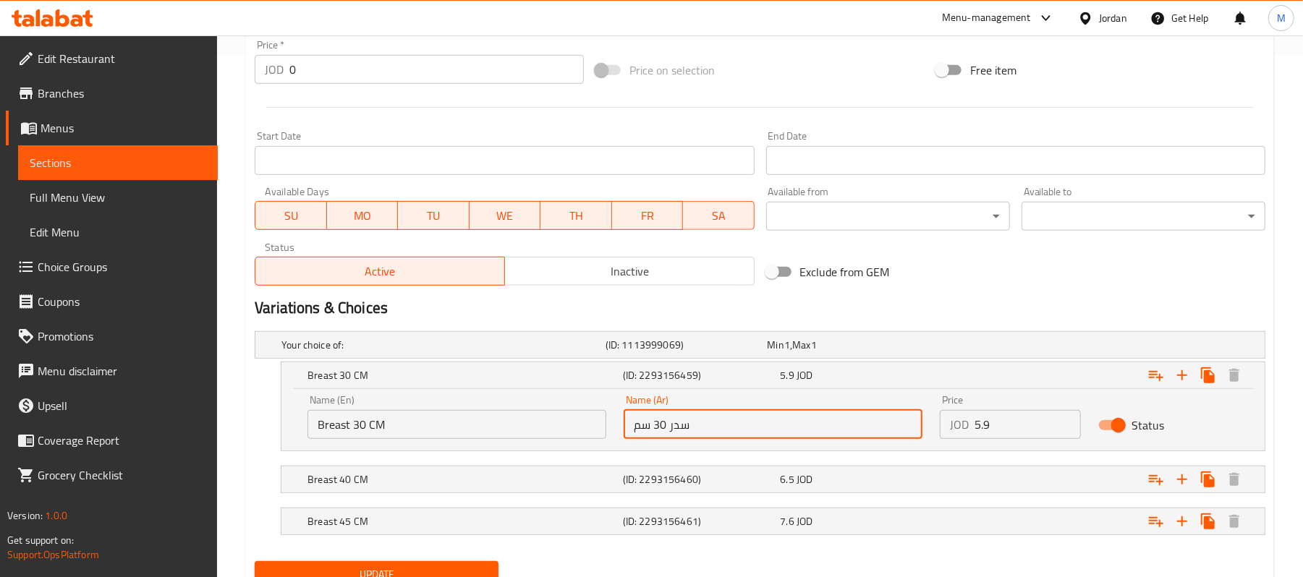
drag, startPoint x: 665, startPoint y: 432, endPoint x: 657, endPoint y: 429, distance: 9.1
click at [657, 429] on input "سدر 30 سم" at bounding box center [772, 424] width 299 height 29
type input "سدر 40 سم"
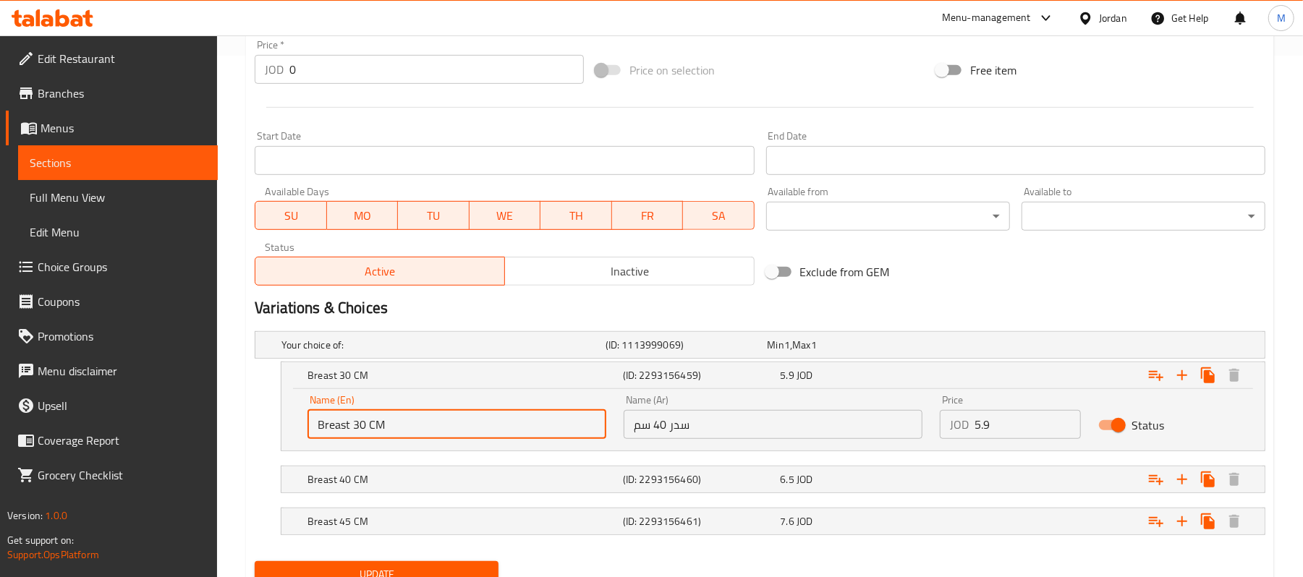
drag, startPoint x: 365, startPoint y: 425, endPoint x: 351, endPoint y: 425, distance: 13.7
click at [351, 425] on input "Breast 30 CM" at bounding box center [456, 424] width 299 height 29
type input "Breast 40 CM"
click at [735, 482] on h5 "(ID: 2293156460)" at bounding box center [699, 479] width 152 height 14
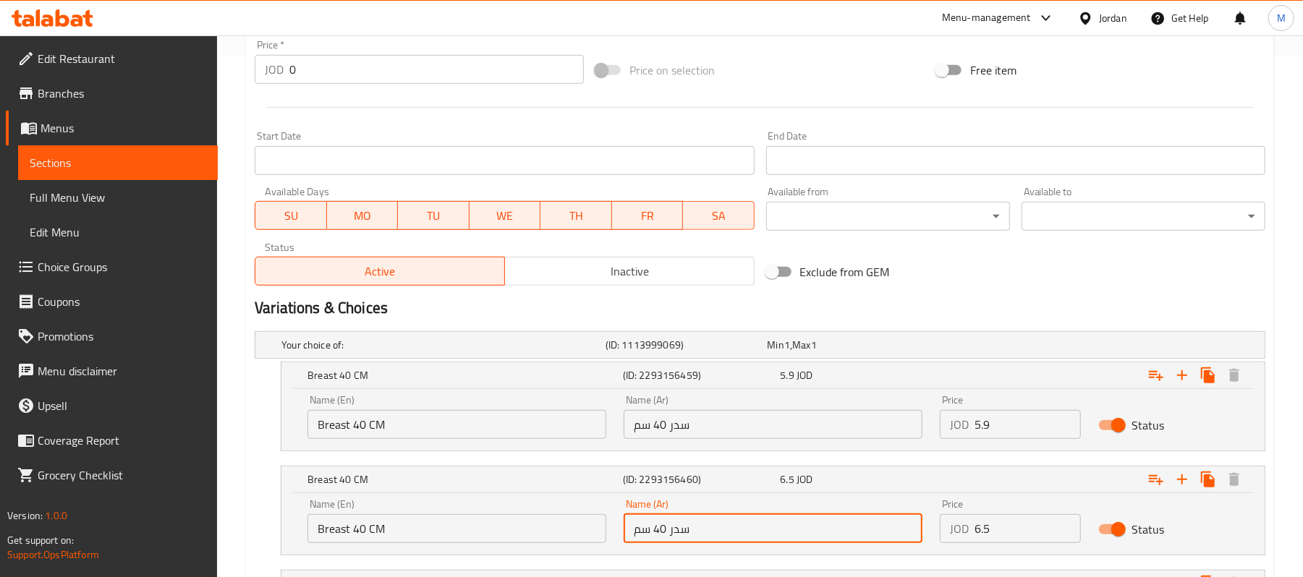
click at [660, 533] on input "سدر 40 سم" at bounding box center [772, 528] width 299 height 29
type input "سدر 45 سم"
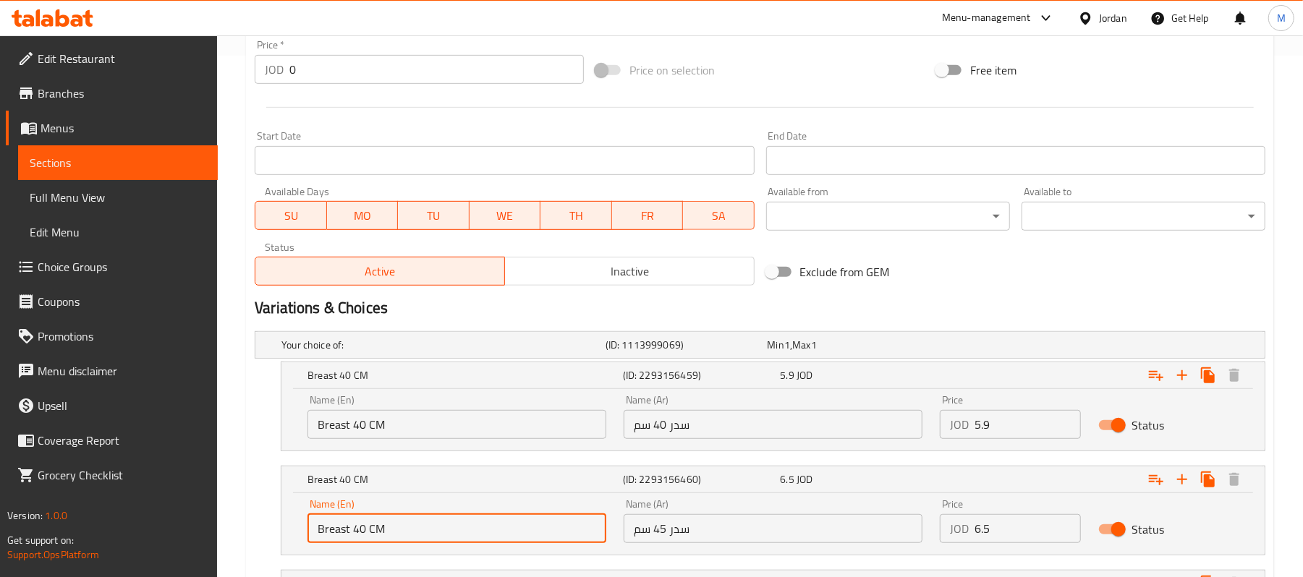
click at [360, 532] on input "Breast 40 CM" at bounding box center [456, 528] width 299 height 29
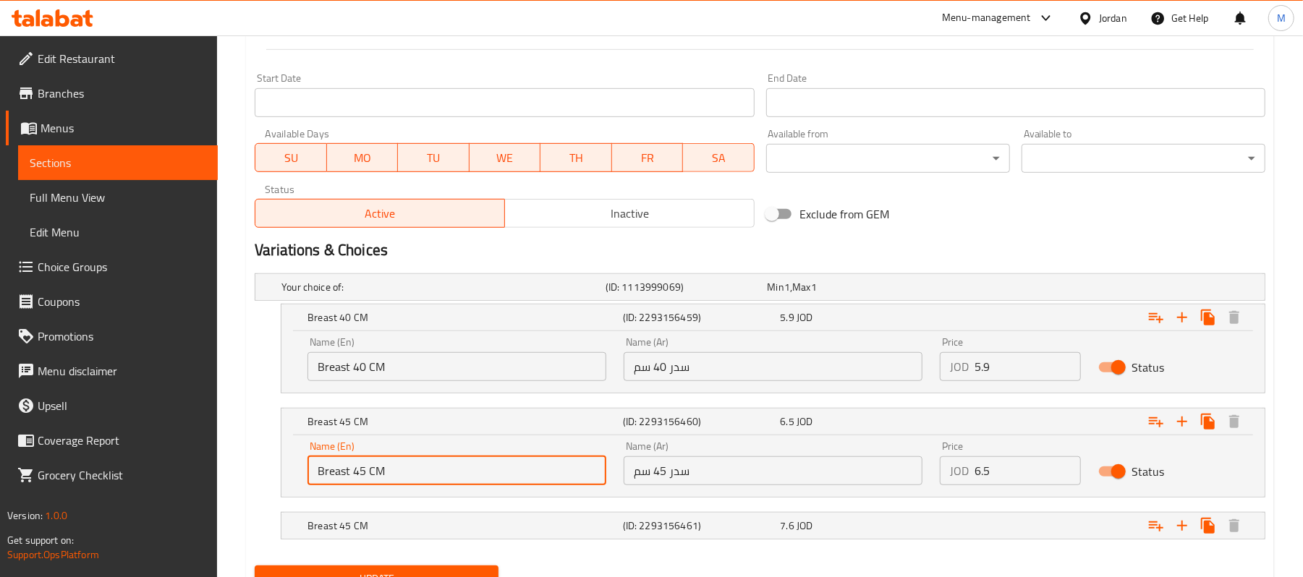
scroll to position [646, 0]
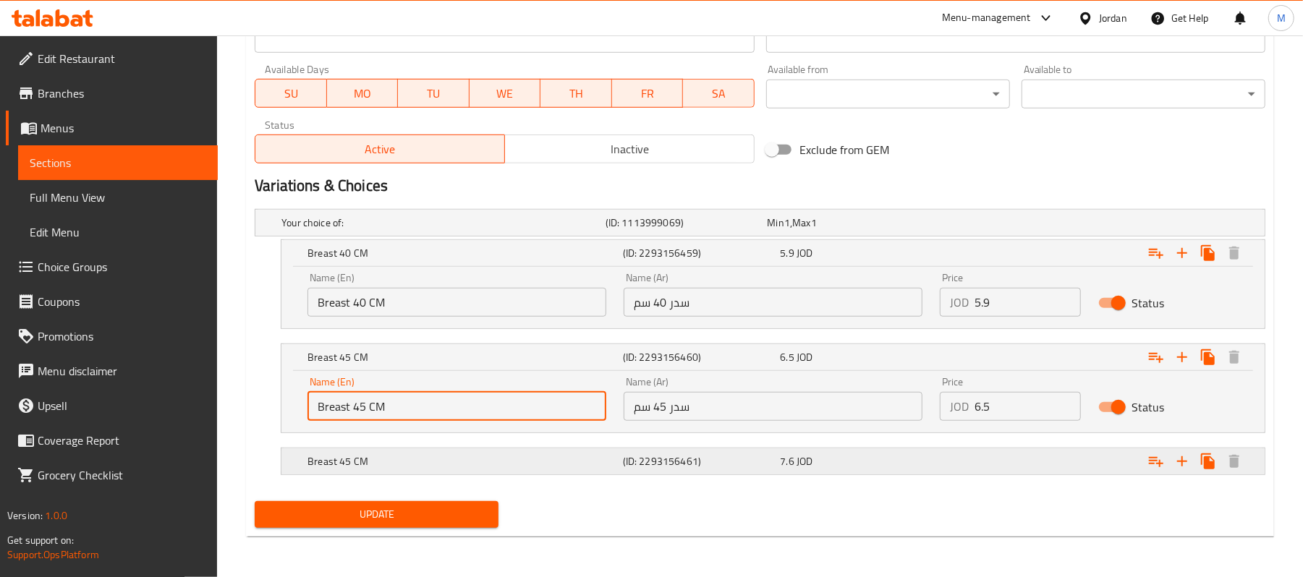
type input "Breast 45 CM"
click at [901, 459] on div "7.6 JOD" at bounding box center [856, 461] width 152 height 14
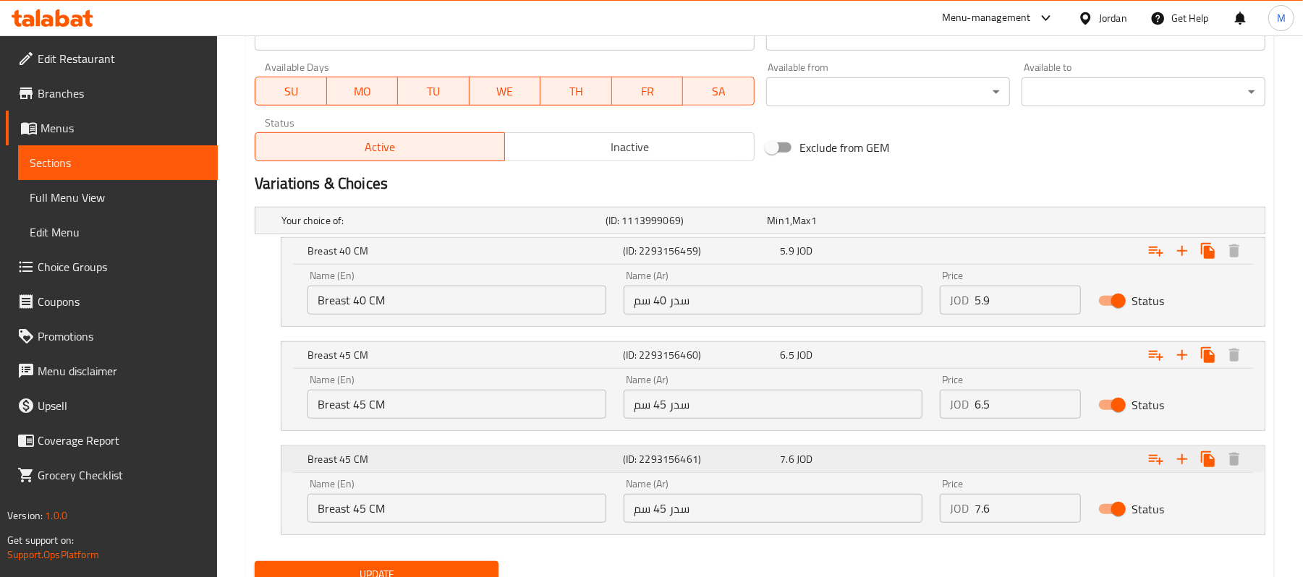
scroll to position [707, 0]
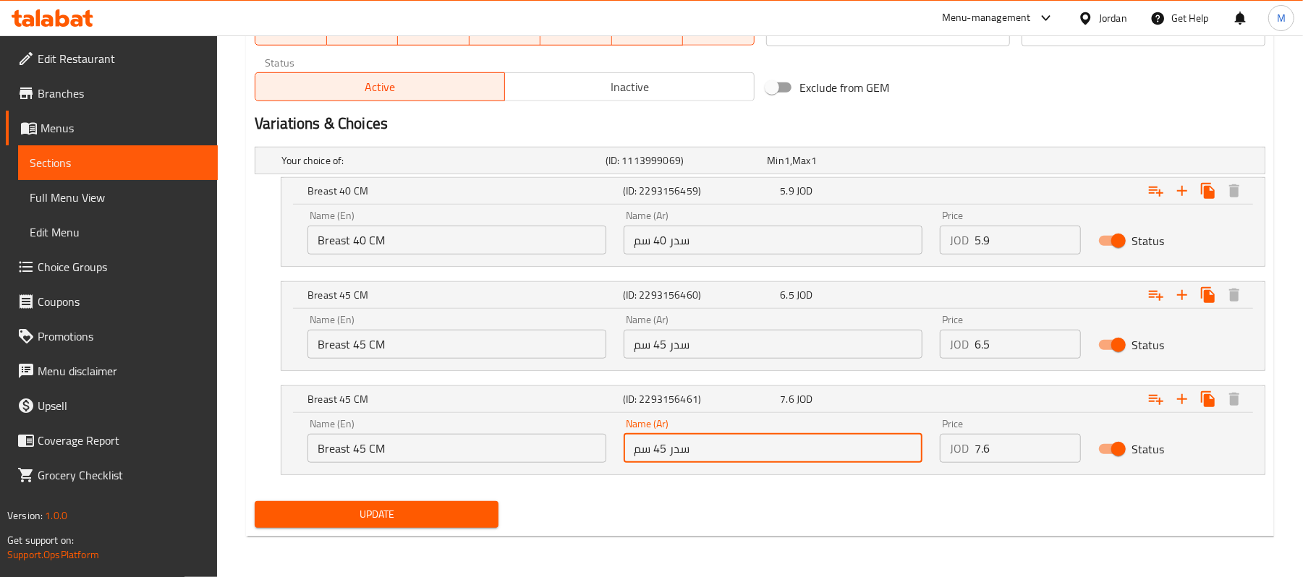
click at [661, 449] on input "سدر 45 سم" at bounding box center [772, 448] width 299 height 29
type input "سدر 50 سم"
click at [354, 446] on input "Breast 45 CM" at bounding box center [456, 448] width 299 height 29
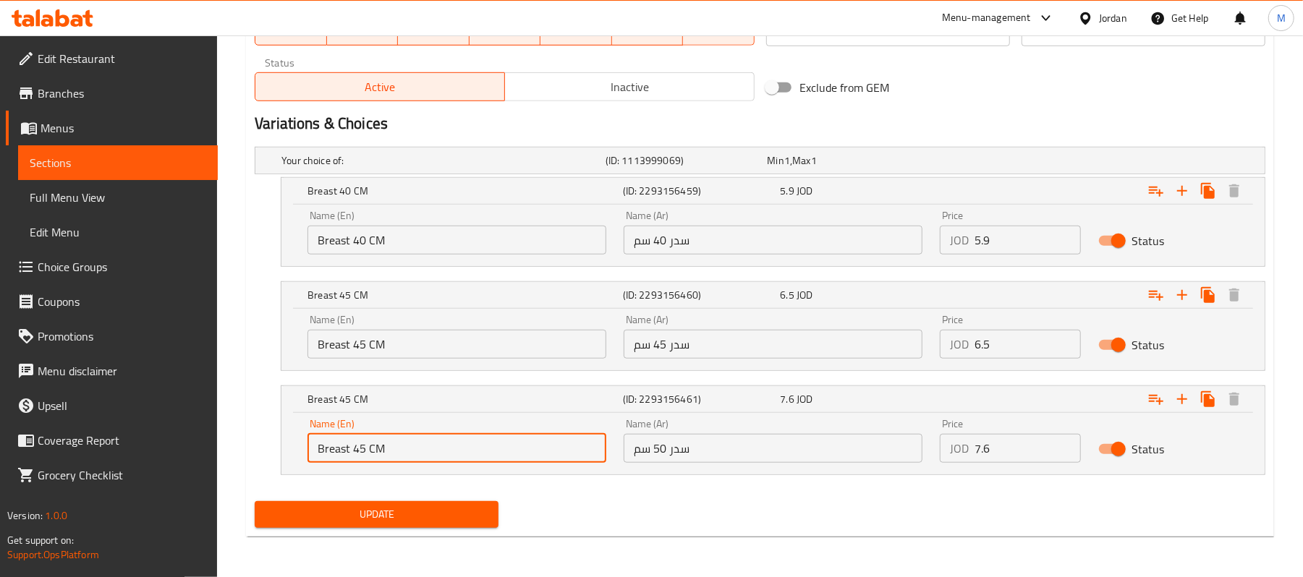
click at [354, 446] on input "Breast 45 CM" at bounding box center [456, 448] width 299 height 29
type input "Breast 50 CM"
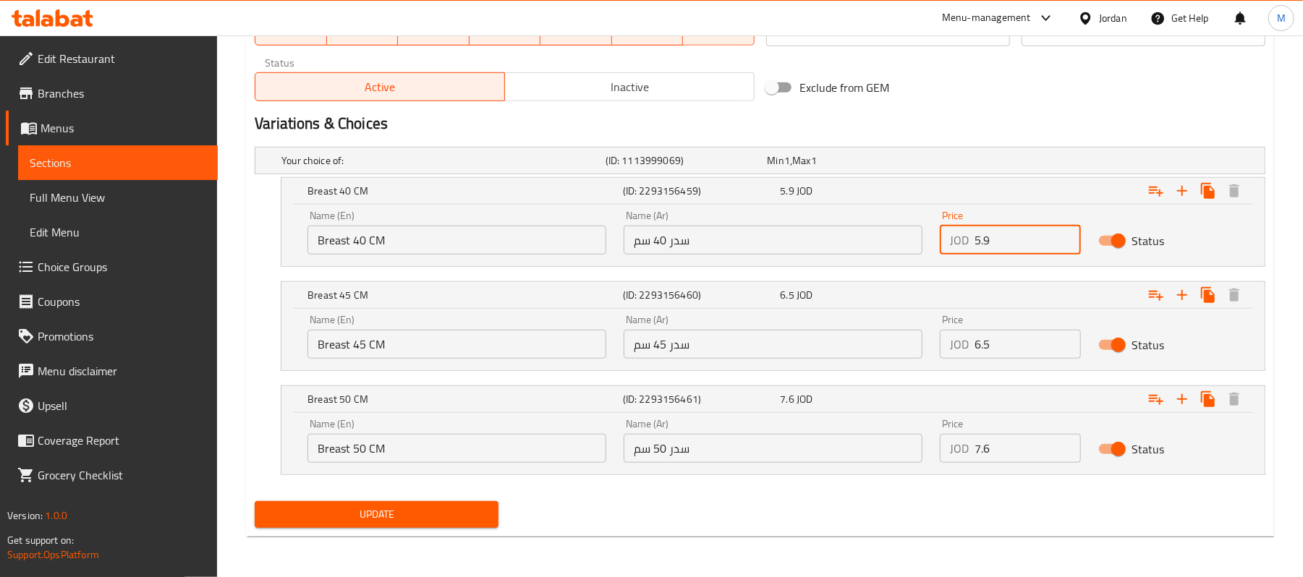
click at [987, 250] on input "5.9" at bounding box center [1027, 240] width 106 height 29
type input "10.6"
click at [999, 353] on input "6.5" at bounding box center [1027, 344] width 106 height 29
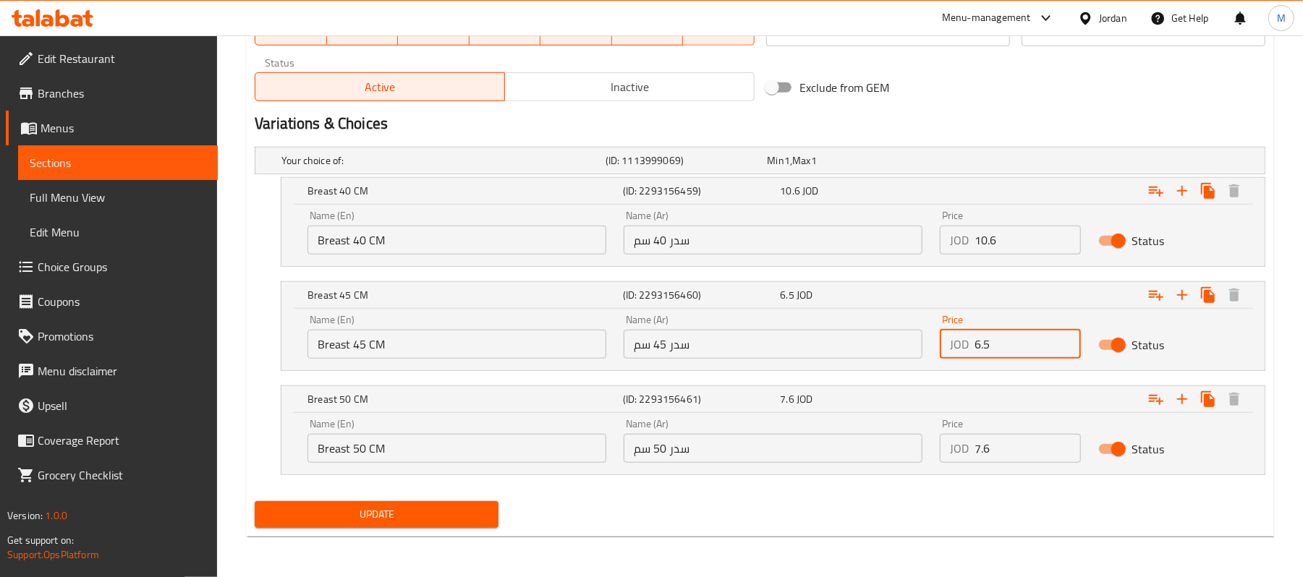
click at [999, 353] on input "6.5" at bounding box center [1027, 344] width 106 height 29
type input "11.8"
click at [996, 425] on div "Price JOD 7.6 Price" at bounding box center [1009, 441] width 140 height 44
click at [1000, 443] on input "7.6" at bounding box center [1027, 448] width 106 height 29
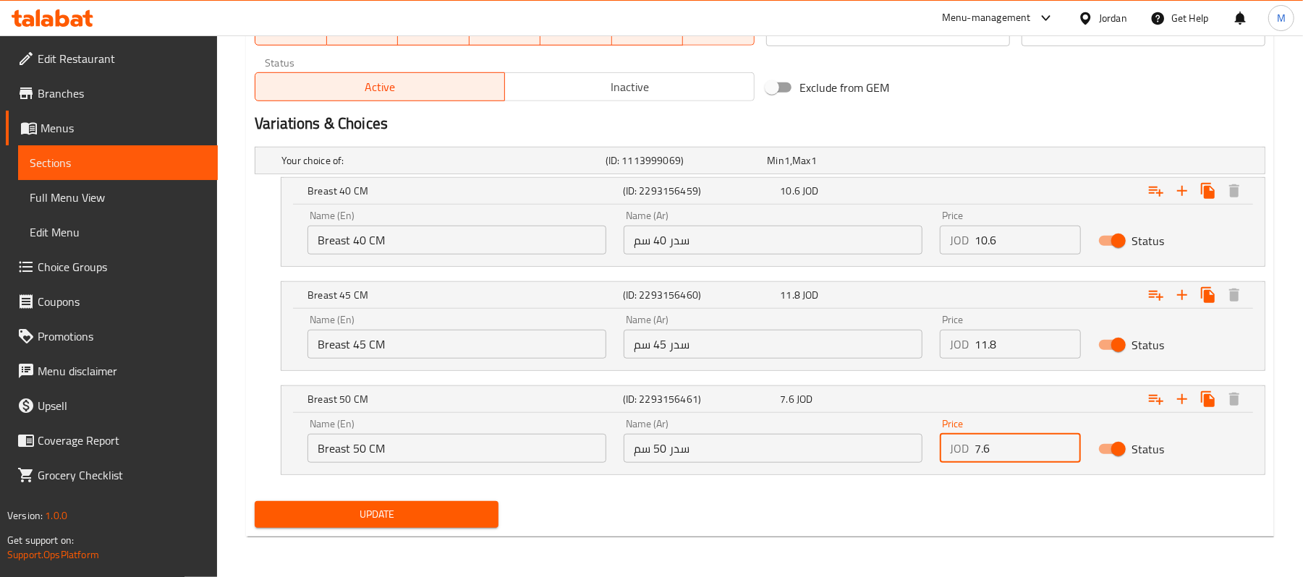
click at [1000, 443] on input "7.6" at bounding box center [1027, 448] width 106 height 29
type input "13"
click at [605, 516] on div "Update" at bounding box center [760, 514] width 1022 height 38
click at [426, 512] on span "Update" at bounding box center [376, 515] width 221 height 18
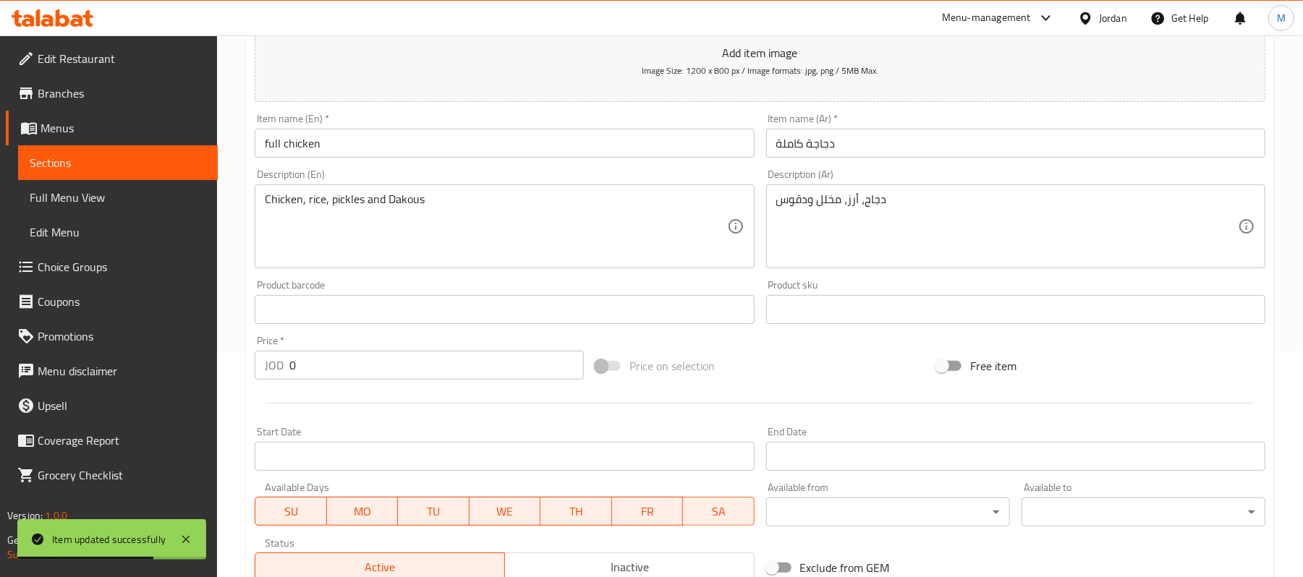
scroll to position [0, 0]
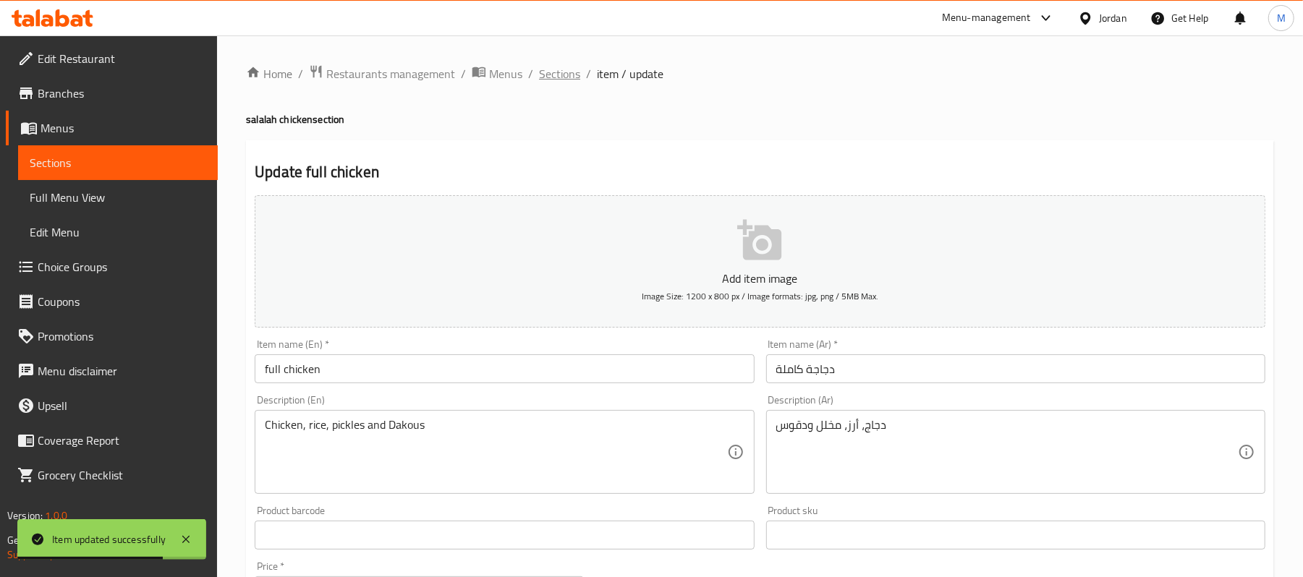
click at [574, 70] on span "Sections" at bounding box center [559, 73] width 41 height 17
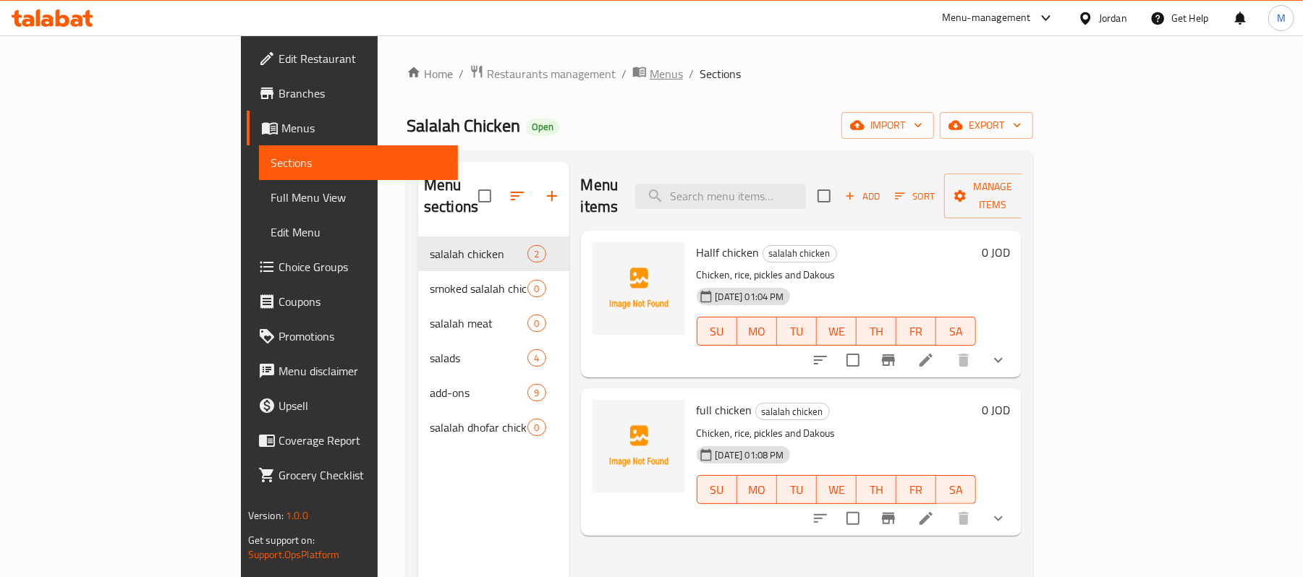
click at [649, 71] on span "Menus" at bounding box center [665, 73] width 33 height 17
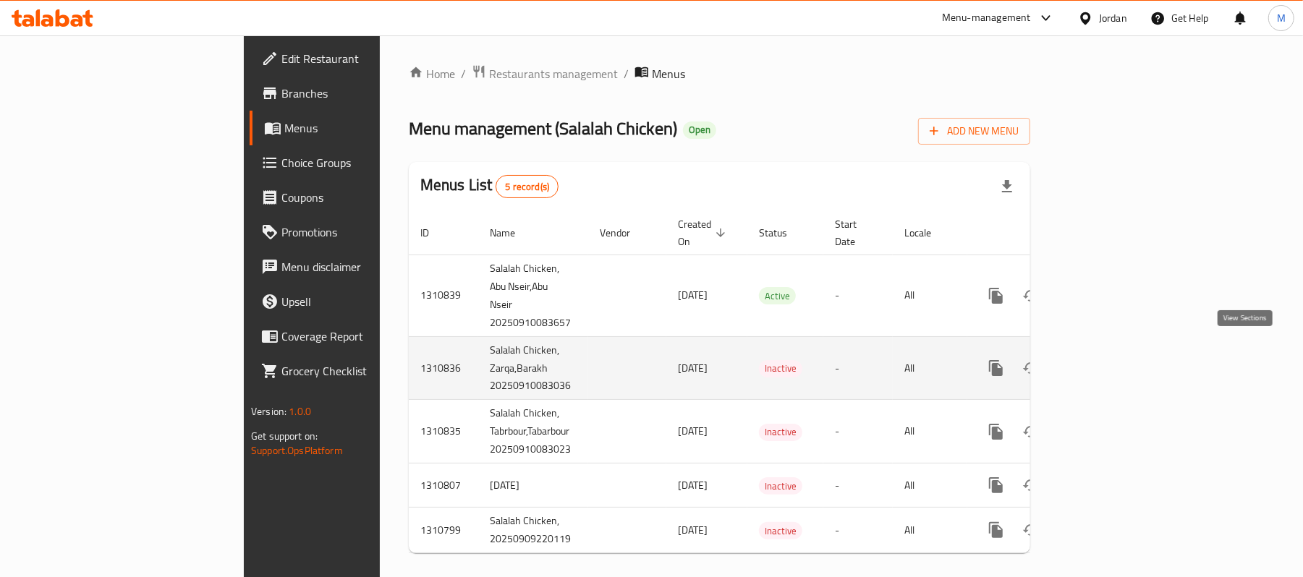
click at [1109, 359] on icon "enhanced table" at bounding box center [1099, 367] width 17 height 17
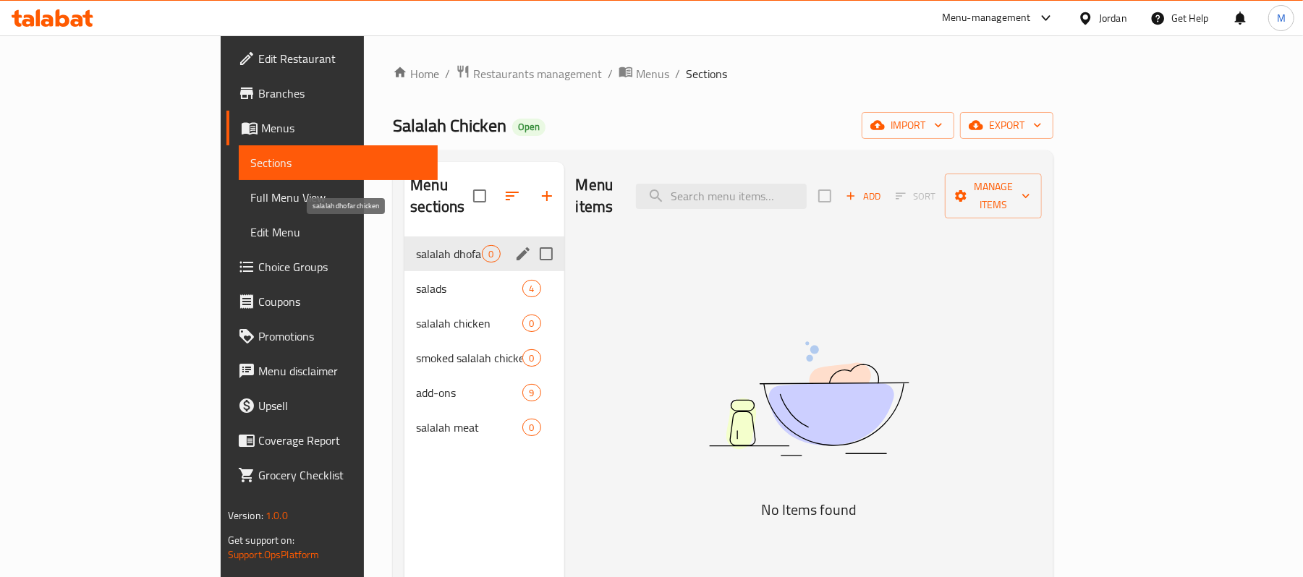
click at [404, 247] on div "salalah dhofar chicken 0" at bounding box center [483, 254] width 159 height 35
click at [416, 280] on span "salads" at bounding box center [449, 288] width 66 height 17
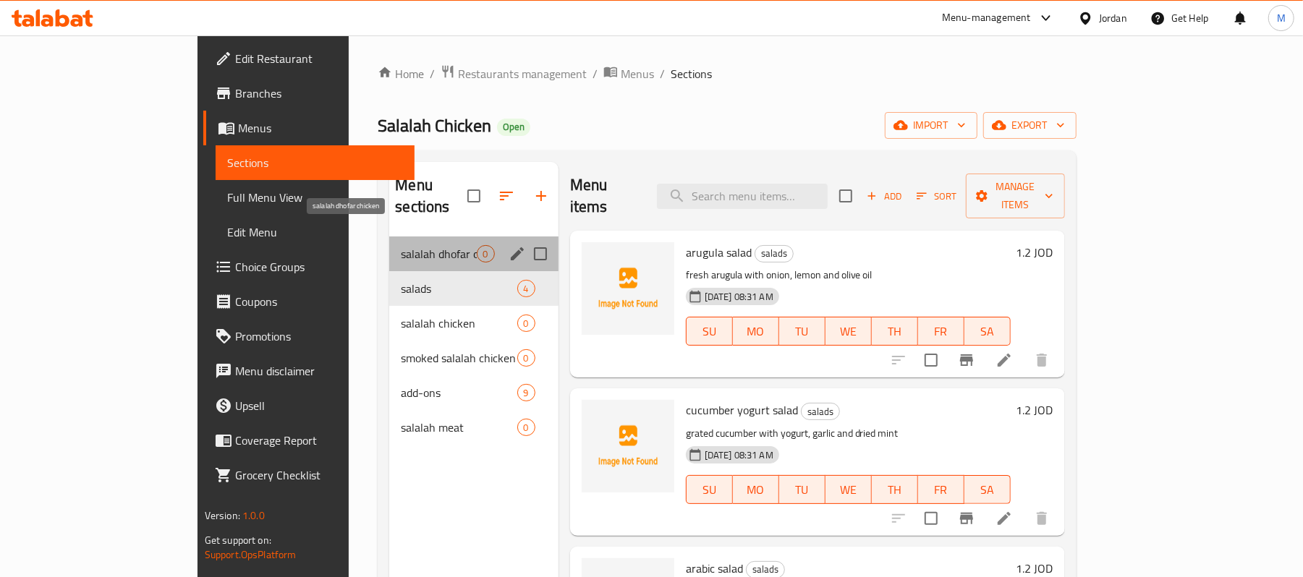
click at [401, 245] on span "salalah dhofar chicken" at bounding box center [438, 253] width 75 height 17
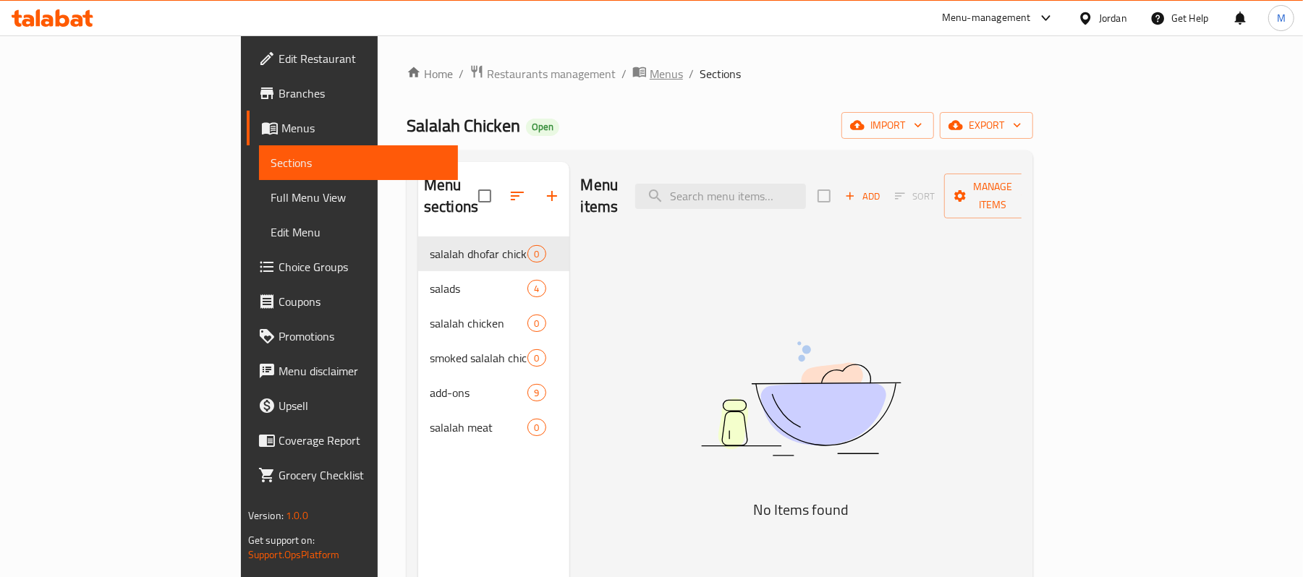
click at [649, 75] on span "Menus" at bounding box center [665, 73] width 33 height 17
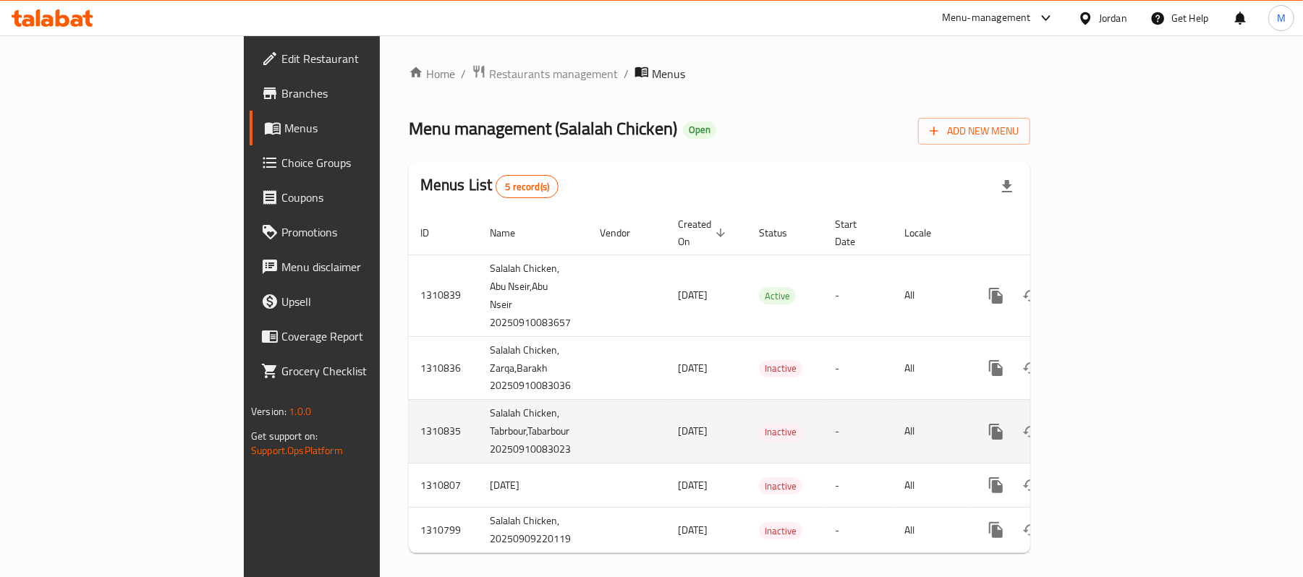
click at [1109, 423] on icon "enhanced table" at bounding box center [1099, 431] width 17 height 17
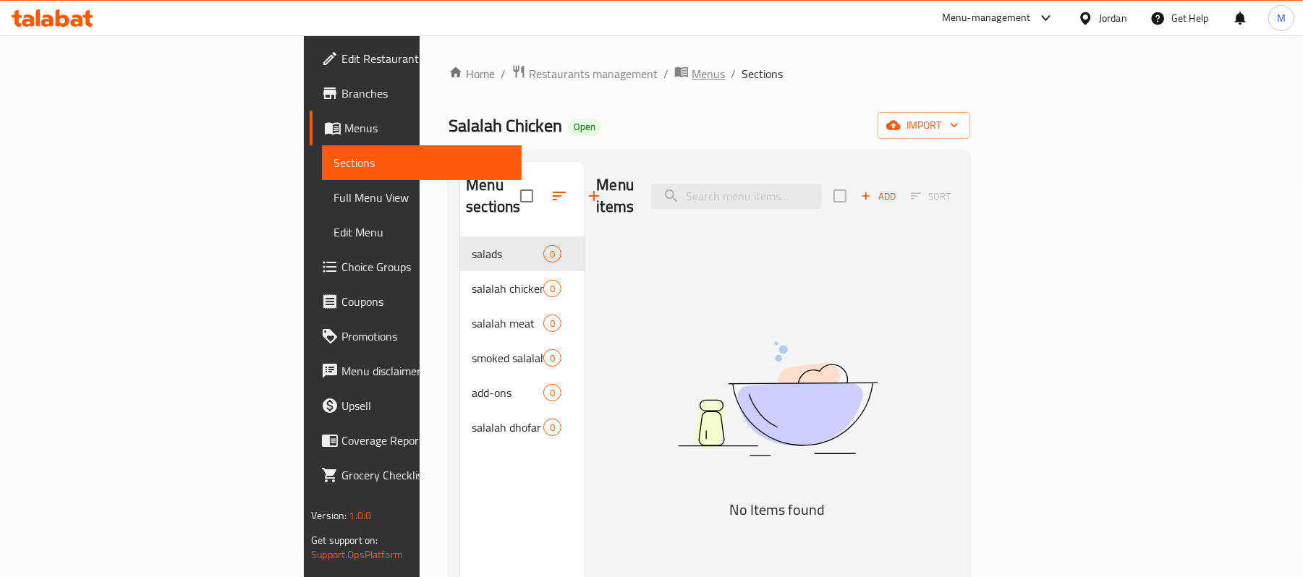
click at [691, 77] on span "Menus" at bounding box center [707, 73] width 33 height 17
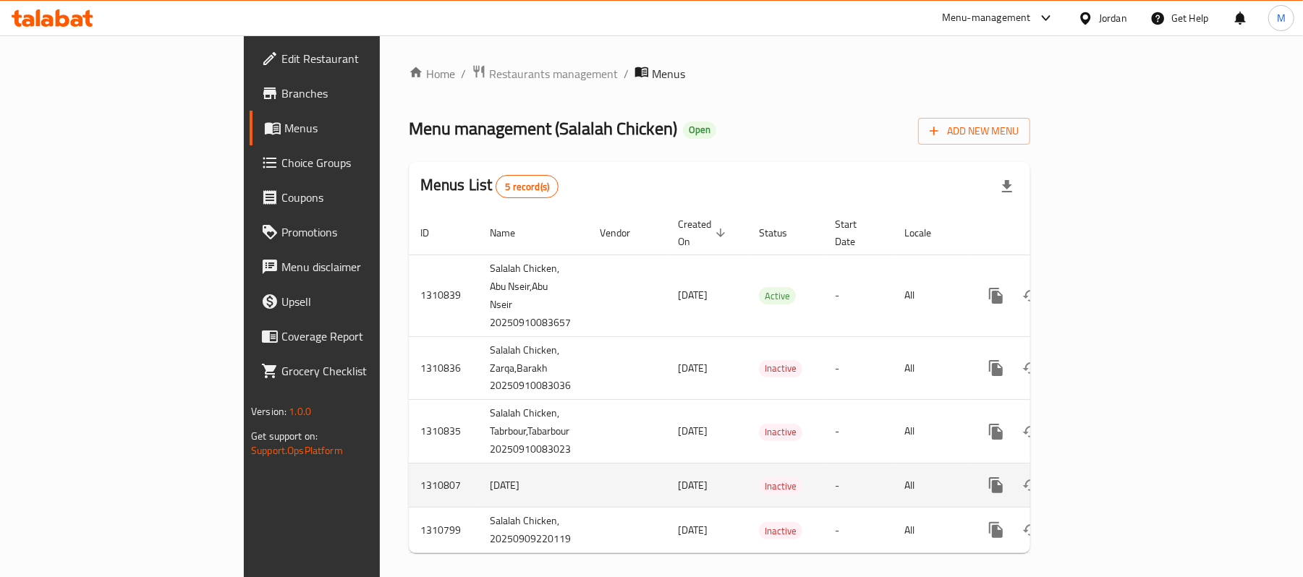
click at [1117, 481] on div "enhanced table" at bounding box center [1048, 485] width 139 height 35
click at [1117, 468] on link "enhanced table" at bounding box center [1100, 485] width 35 height 35
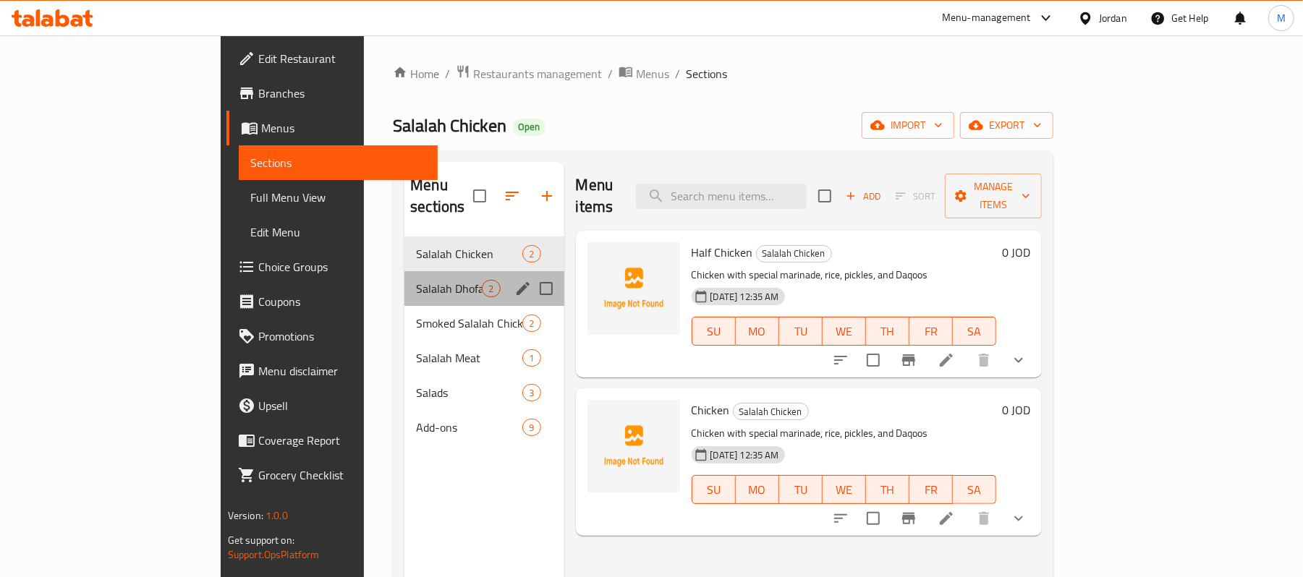
click at [404, 271] on div "Salalah Dhofar Chicken 2" at bounding box center [483, 288] width 159 height 35
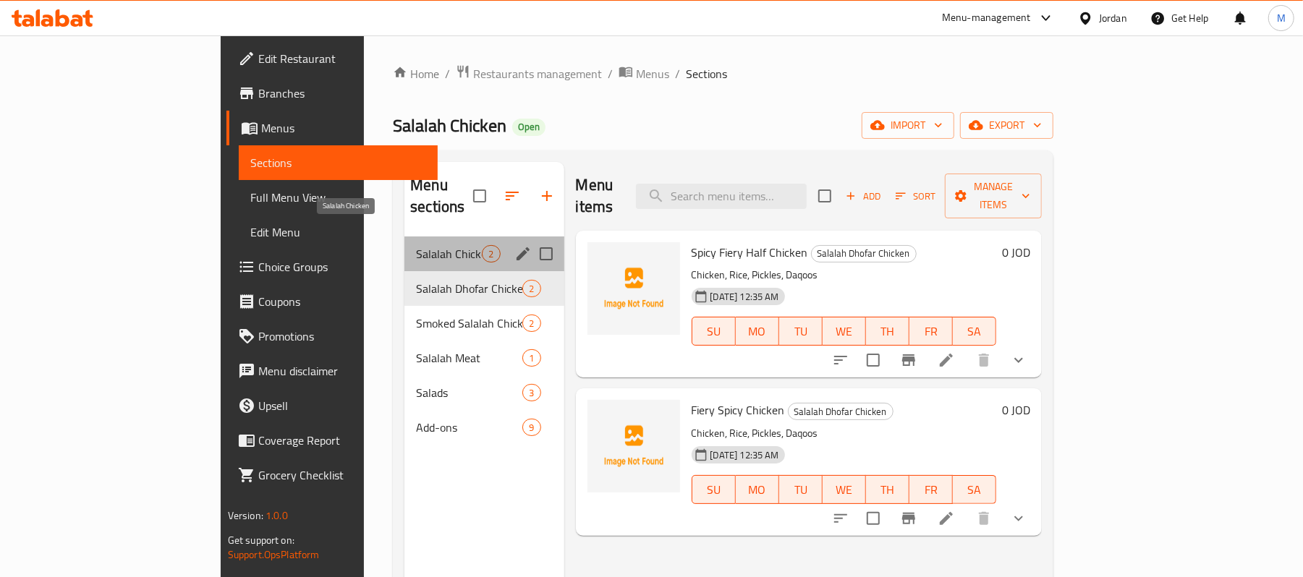
click at [416, 245] on span "Salalah Chicken" at bounding box center [449, 253] width 66 height 17
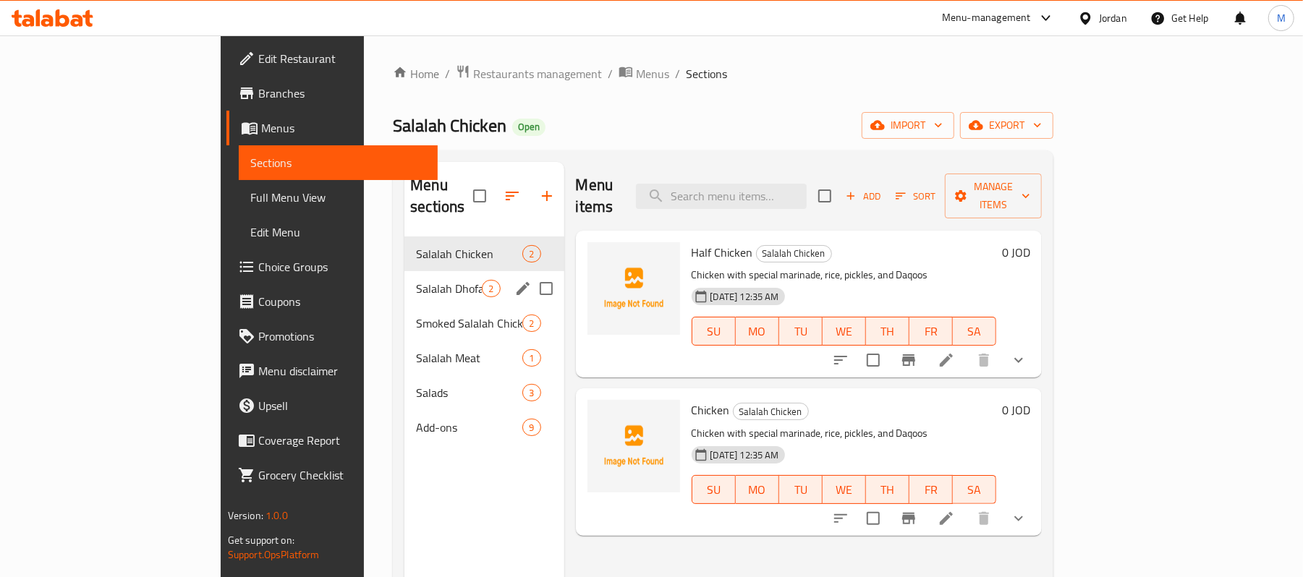
click at [404, 278] on div "Salalah Dhofar Chicken 2" at bounding box center [483, 288] width 159 height 35
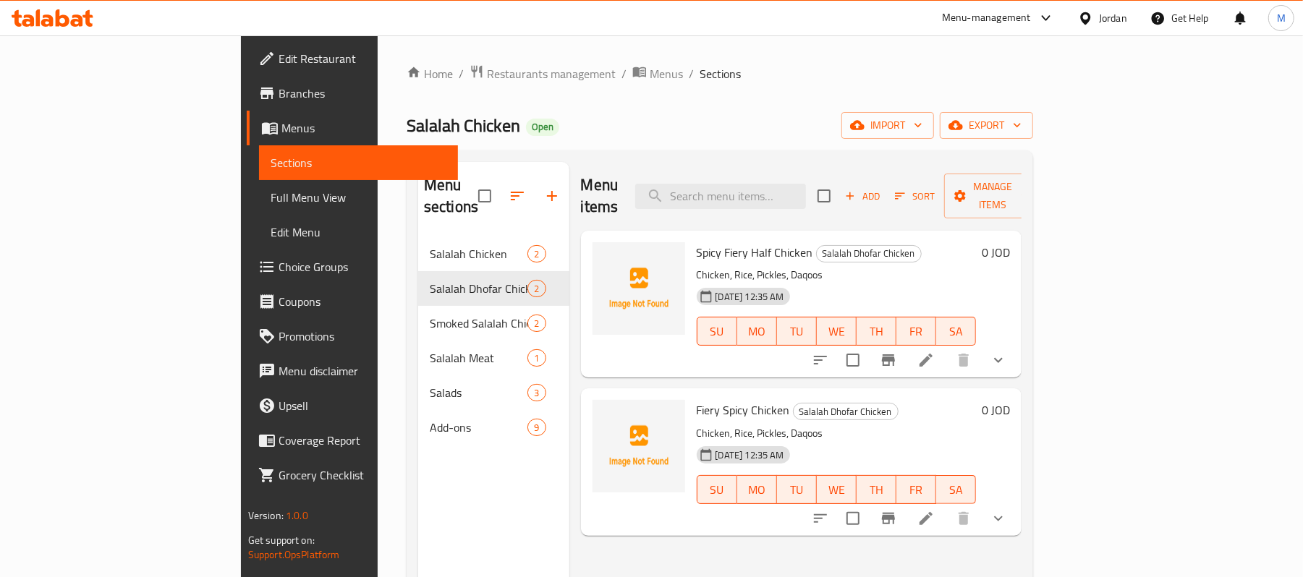
click at [1022, 336] on div "Spicy Fiery Half Chicken Salalah Dhofar Chicken Chicken, Rice, Pickles, Daqoos …" at bounding box center [801, 304] width 441 height 147
click at [1007, 351] on icon "show more" at bounding box center [997, 359] width 17 height 17
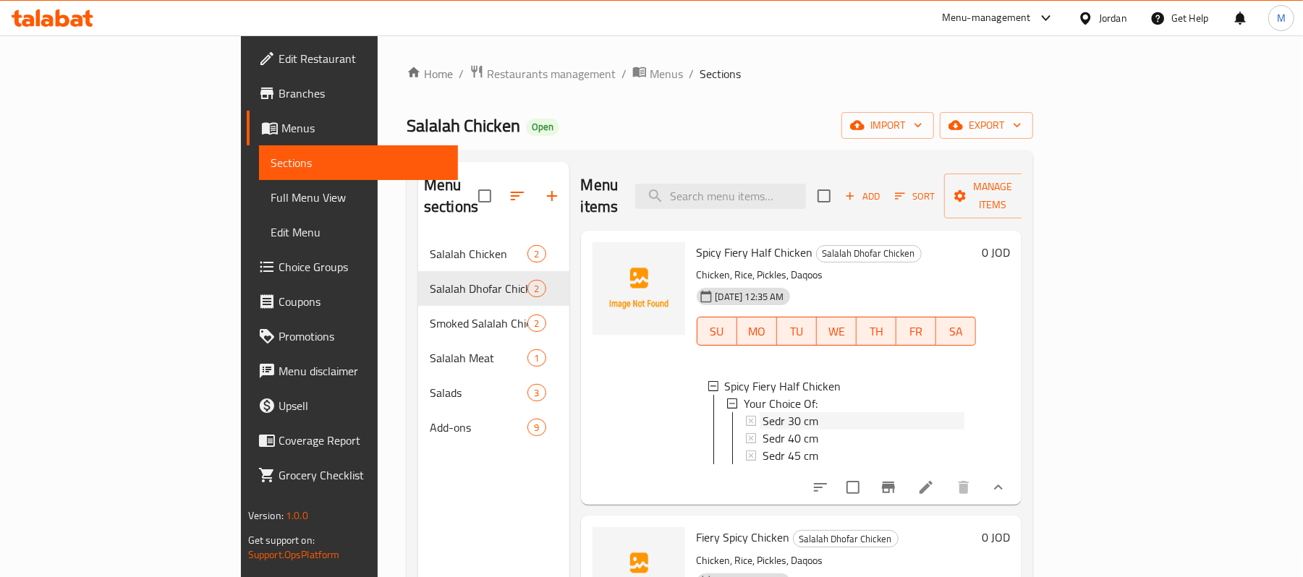
click at [765, 412] on div "Sedr 30 cm" at bounding box center [863, 420] width 203 height 17
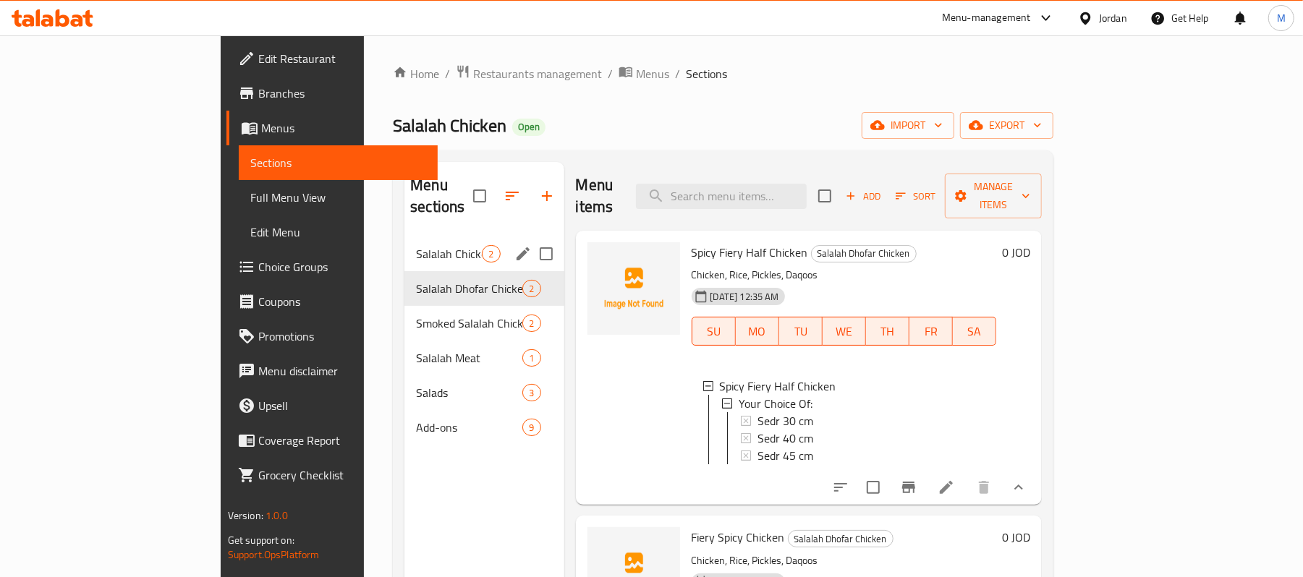
click at [416, 245] on span "Salalah Chicken" at bounding box center [449, 253] width 66 height 17
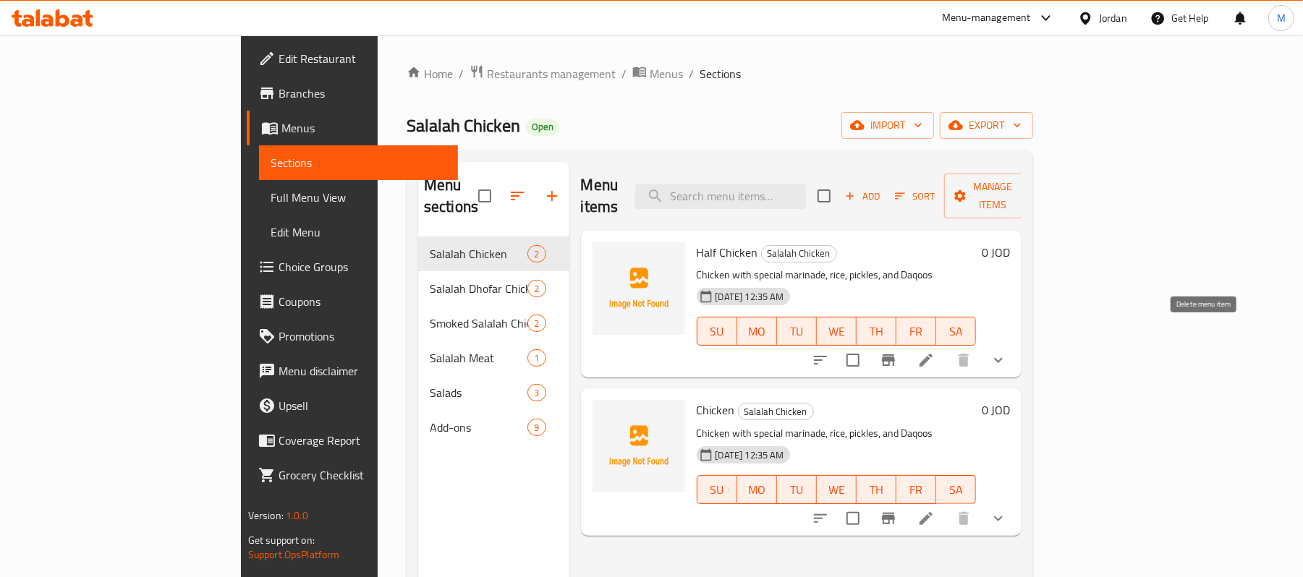
click at [1007, 351] on icon "show more" at bounding box center [997, 359] width 17 height 17
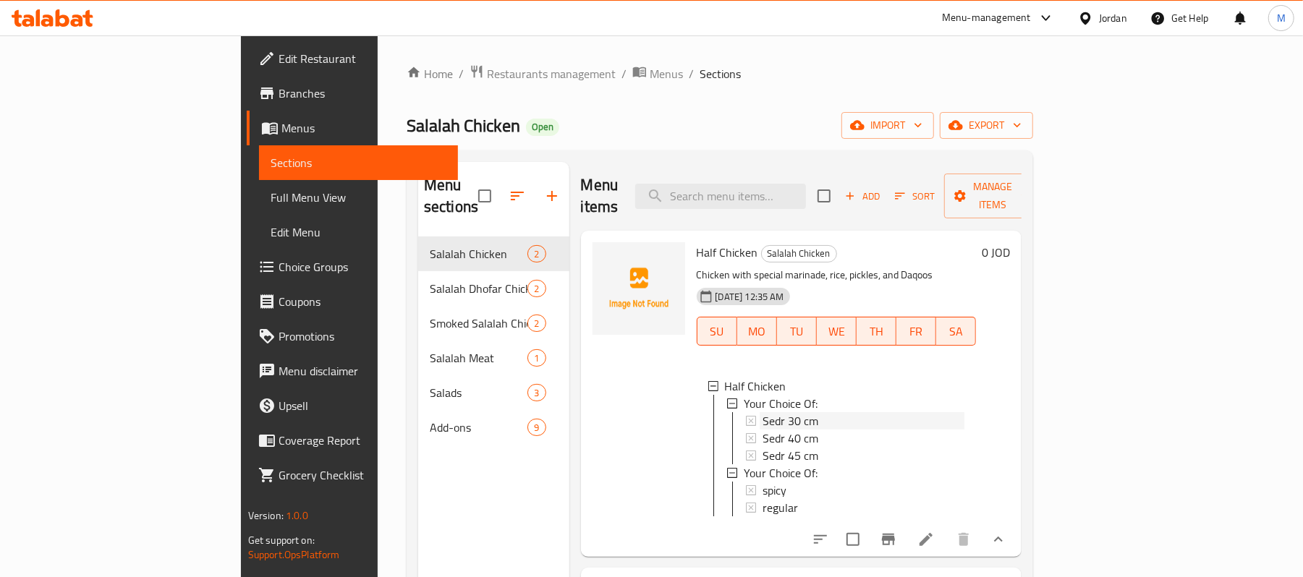
click at [813, 412] on div "Sedr 30 cm" at bounding box center [863, 420] width 203 height 17
click at [649, 75] on span "Menus" at bounding box center [665, 73] width 33 height 17
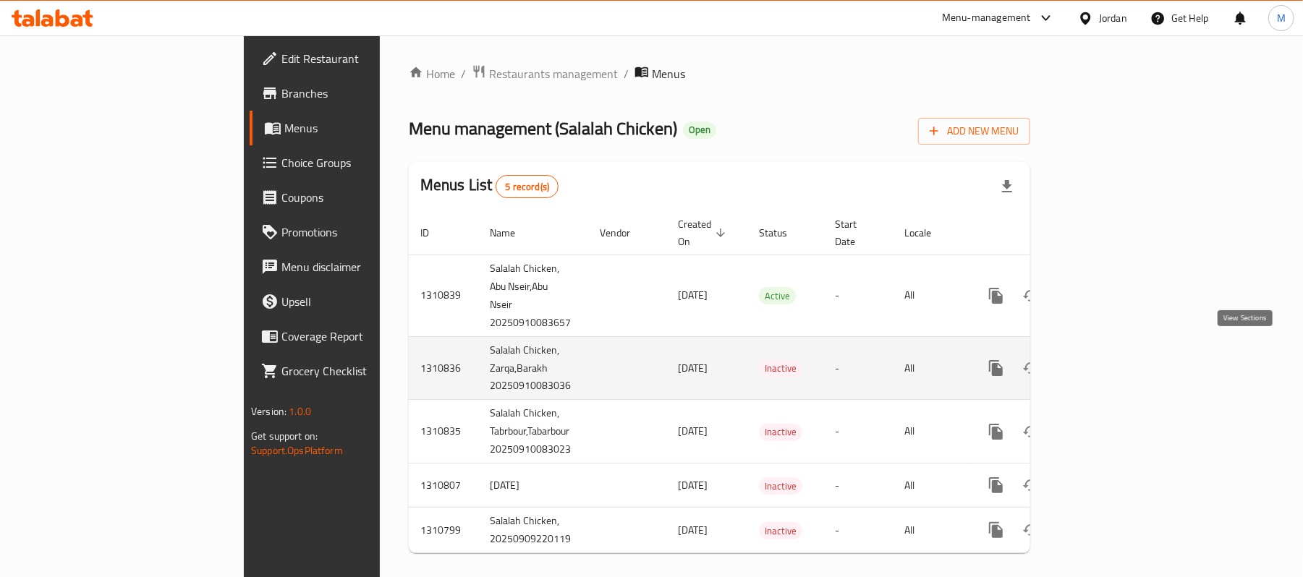
click at [1107, 362] on icon "enhanced table" at bounding box center [1100, 368] width 13 height 13
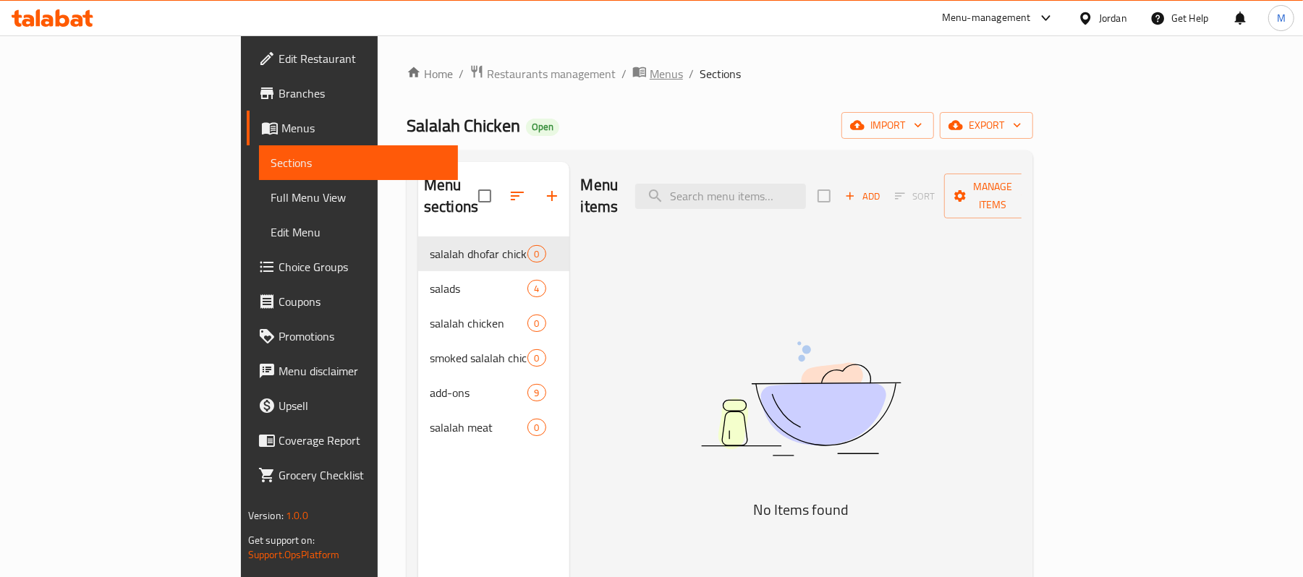
click at [649, 65] on span "Menus" at bounding box center [665, 73] width 33 height 17
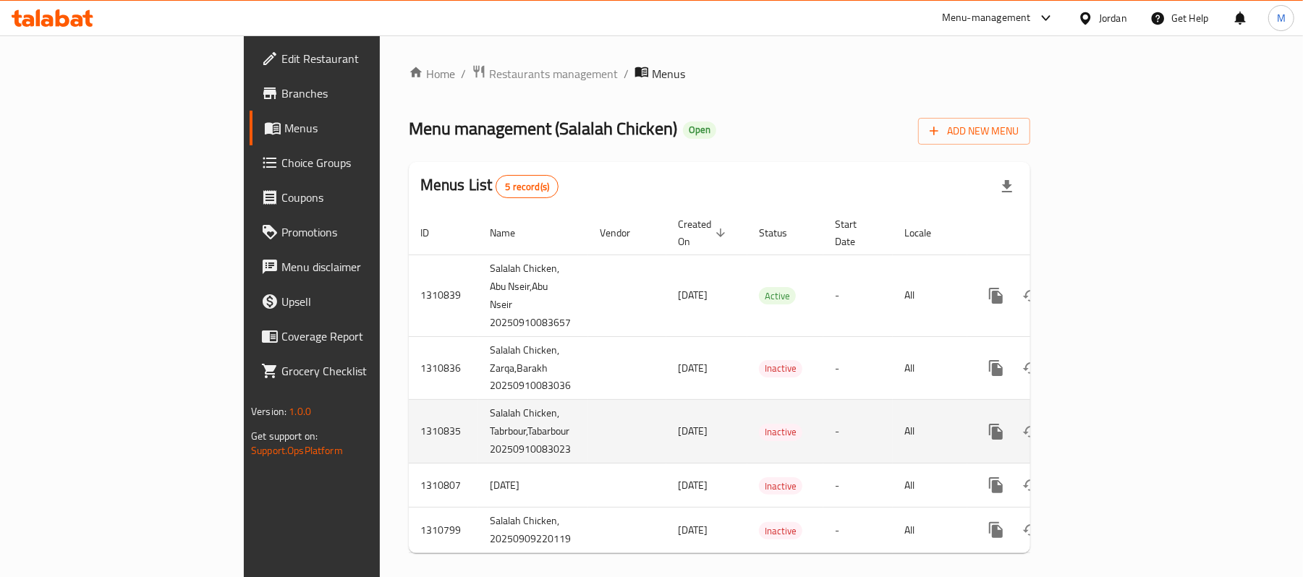
click at [1109, 423] on icon "enhanced table" at bounding box center [1099, 431] width 17 height 17
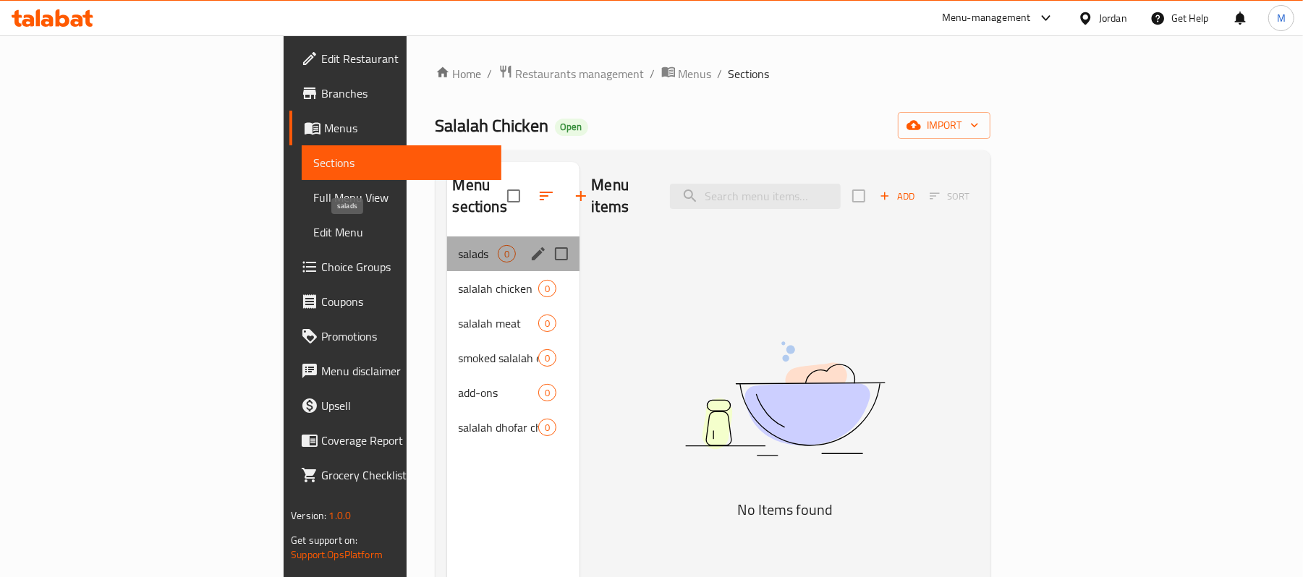
click at [459, 245] on span "salads" at bounding box center [479, 253] width 40 height 17
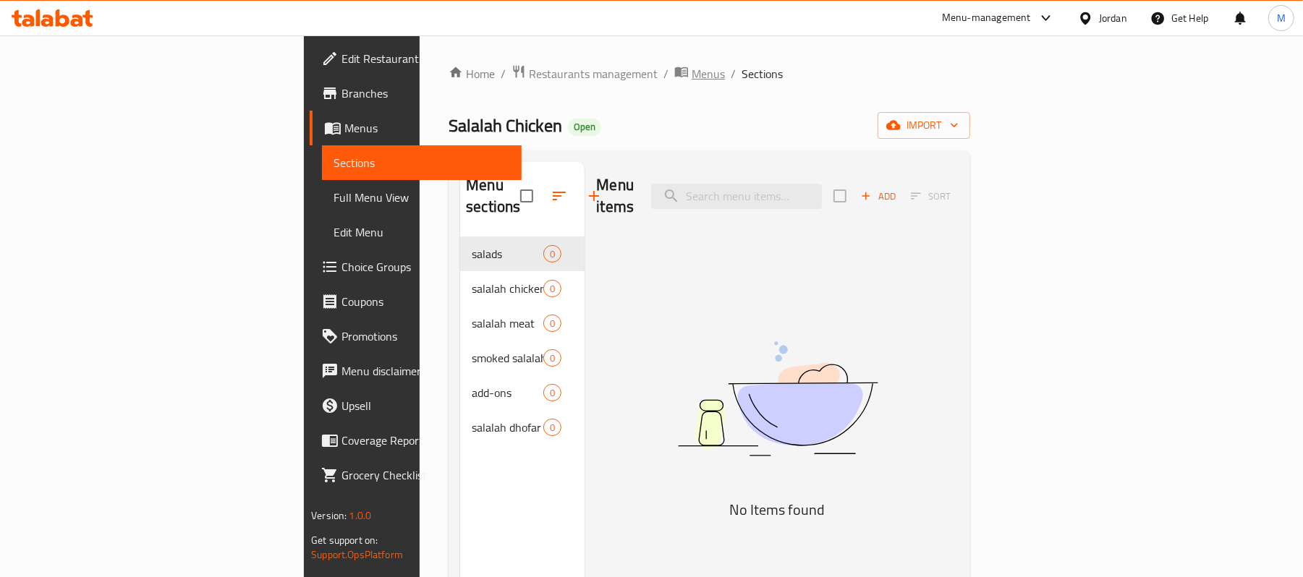
click at [691, 65] on span "Menus" at bounding box center [707, 73] width 33 height 17
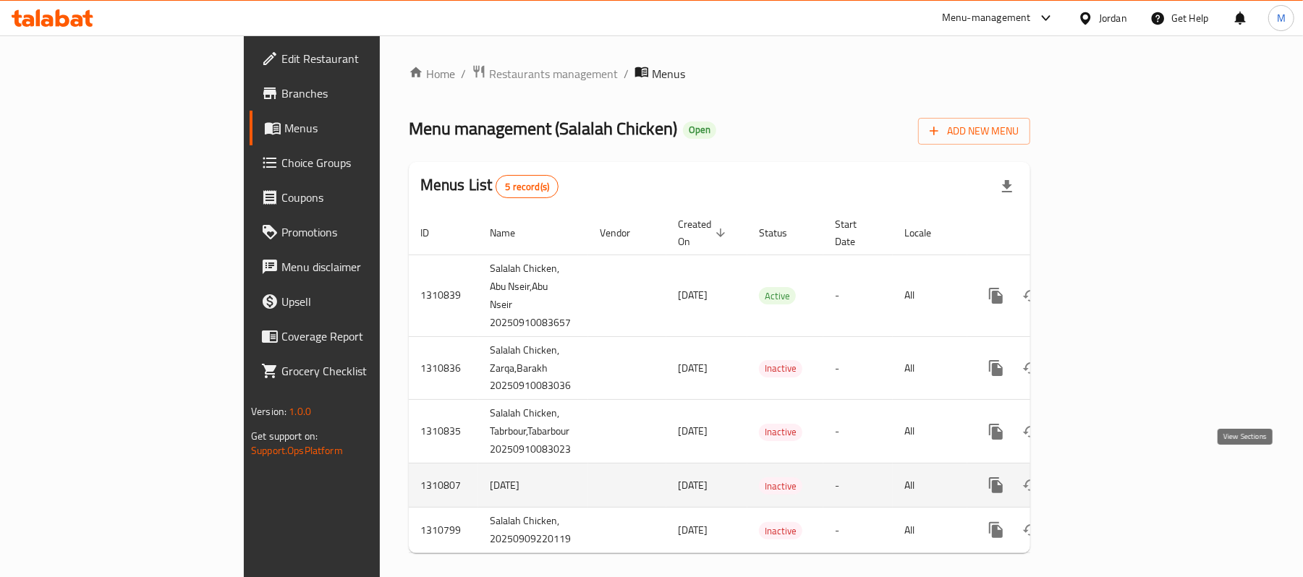
click at [1117, 482] on link "enhanced table" at bounding box center [1100, 485] width 35 height 35
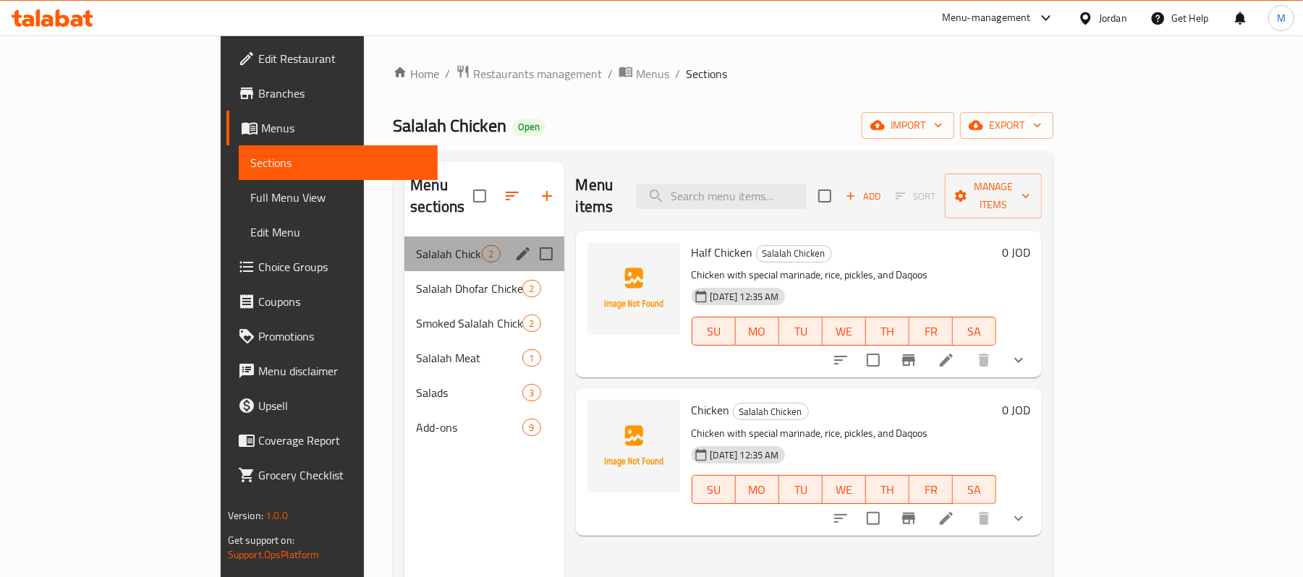
click at [409, 249] on div "Salalah Chicken 2" at bounding box center [483, 254] width 159 height 35
click at [404, 244] on div "Salalah Chicken 2" at bounding box center [483, 254] width 159 height 35
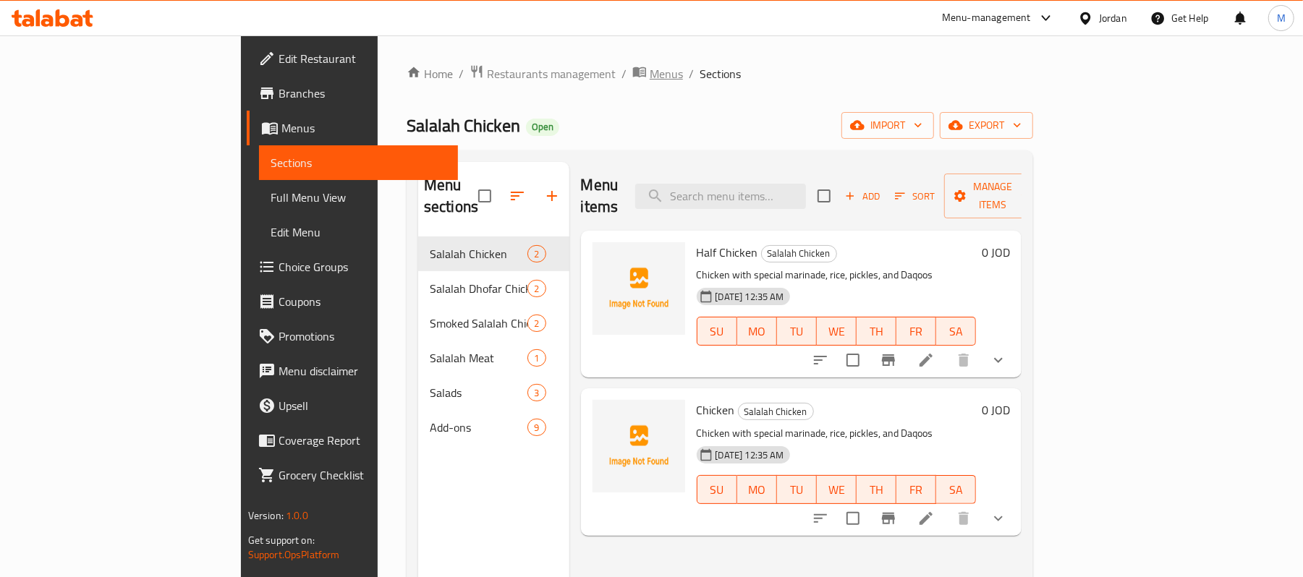
click at [649, 79] on span "Menus" at bounding box center [665, 73] width 33 height 17
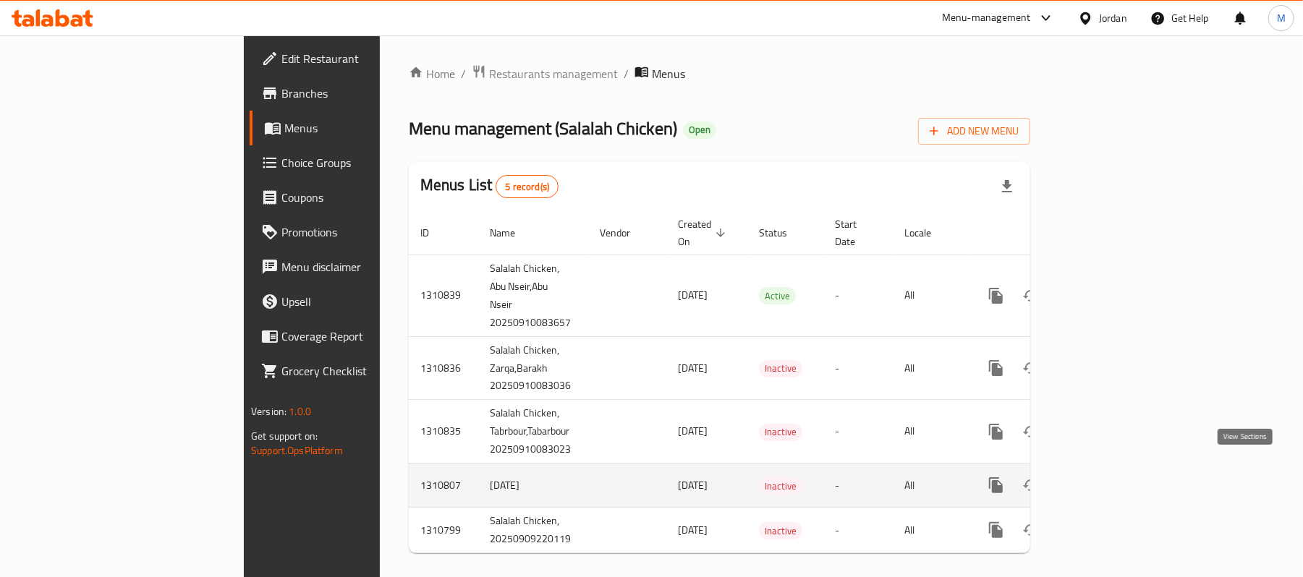
click at [1117, 469] on link "enhanced table" at bounding box center [1100, 485] width 35 height 35
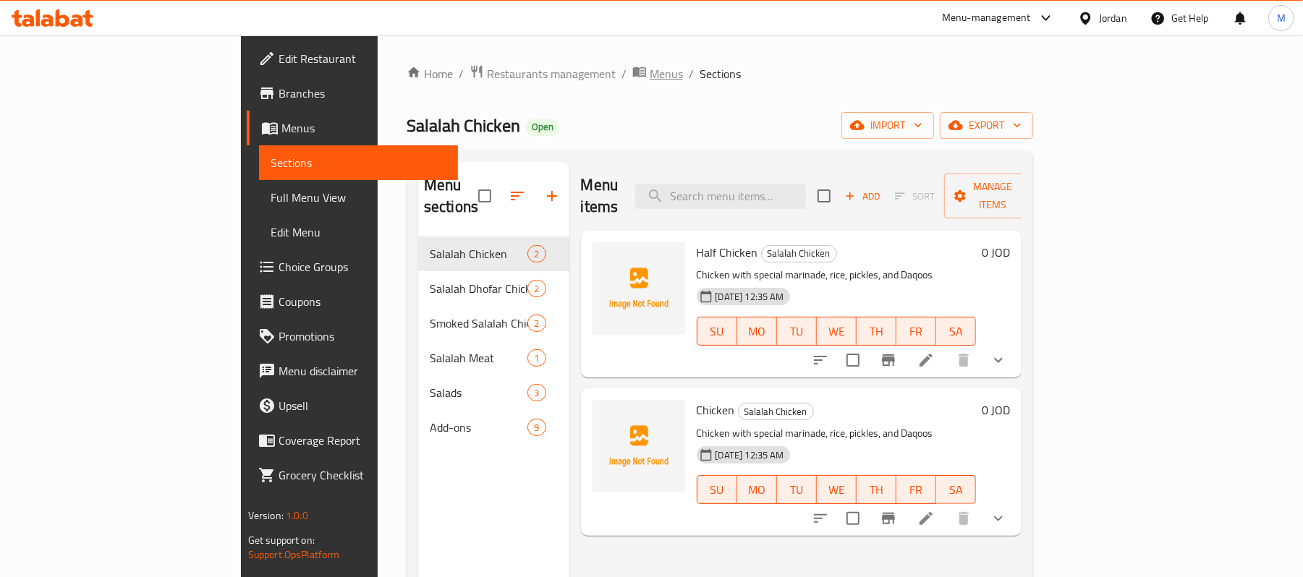
click at [649, 73] on span "Menus" at bounding box center [665, 73] width 33 height 17
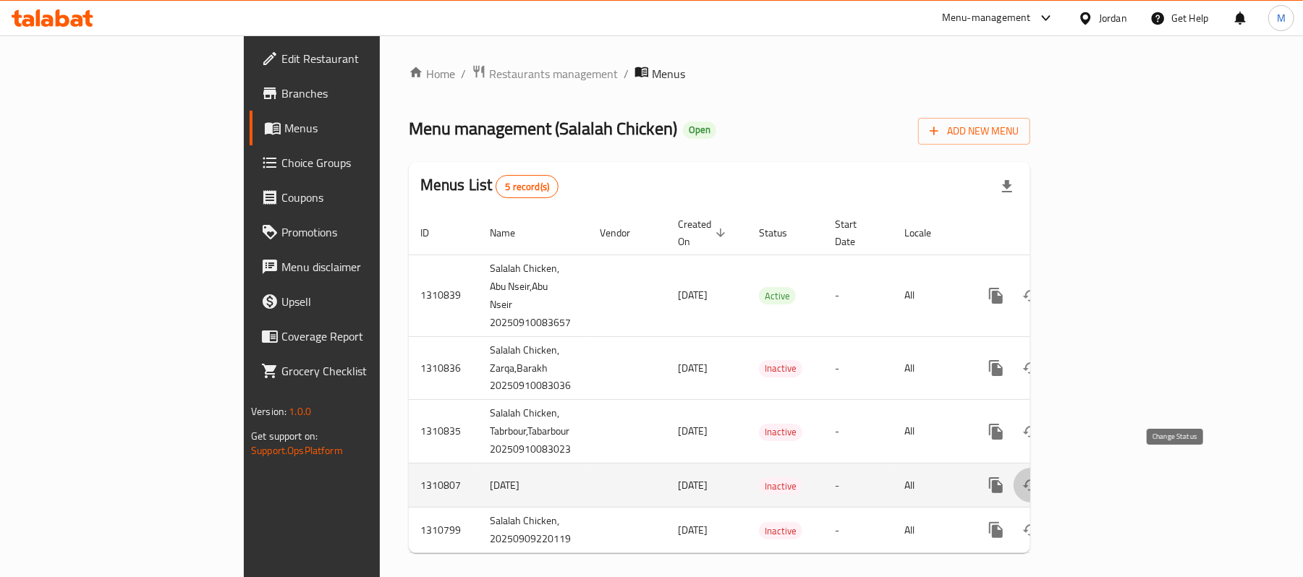
click at [1039, 480] on icon "enhanced table" at bounding box center [1031, 486] width 16 height 12
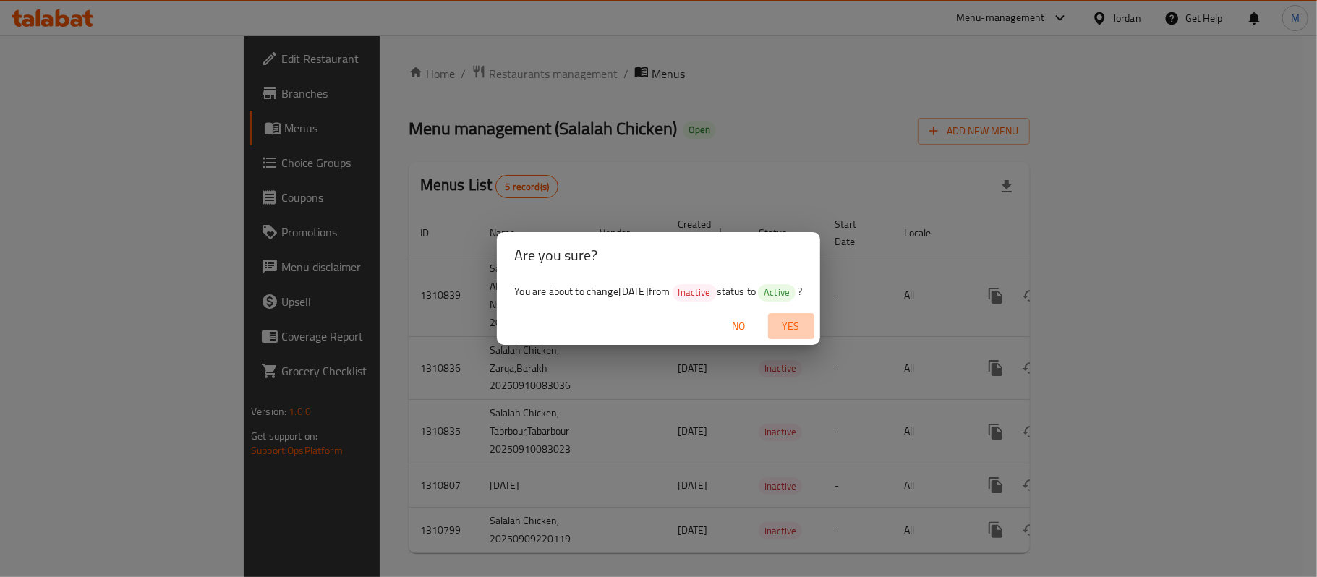
click at [794, 328] on span "Yes" at bounding box center [791, 327] width 35 height 18
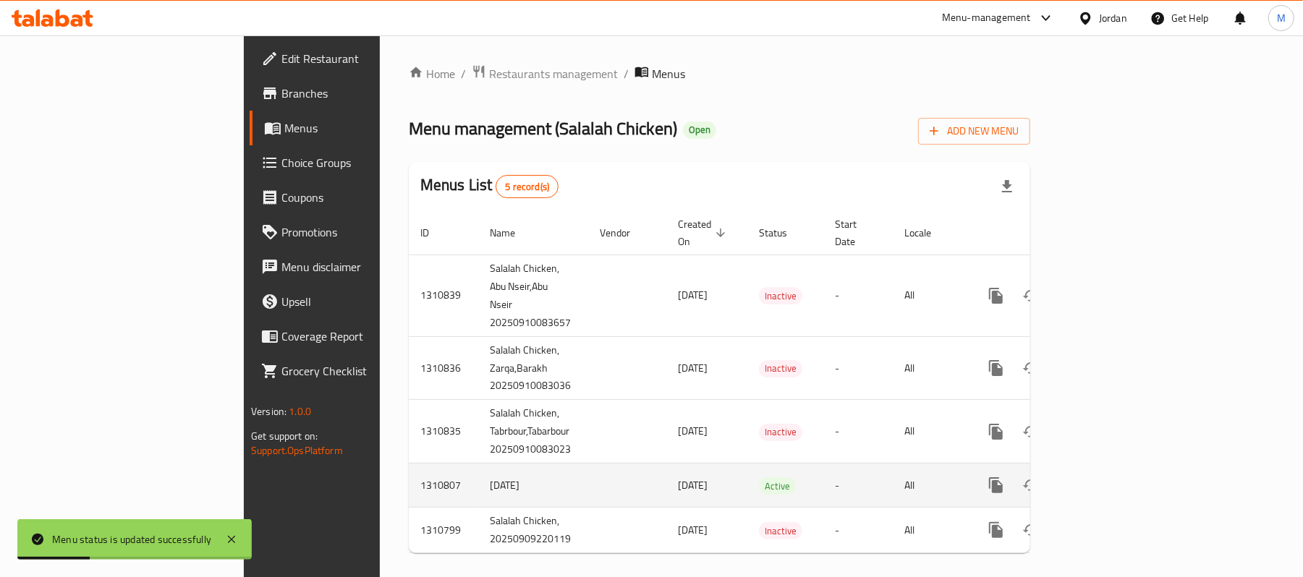
click at [1109, 477] on icon "enhanced table" at bounding box center [1099, 485] width 17 height 17
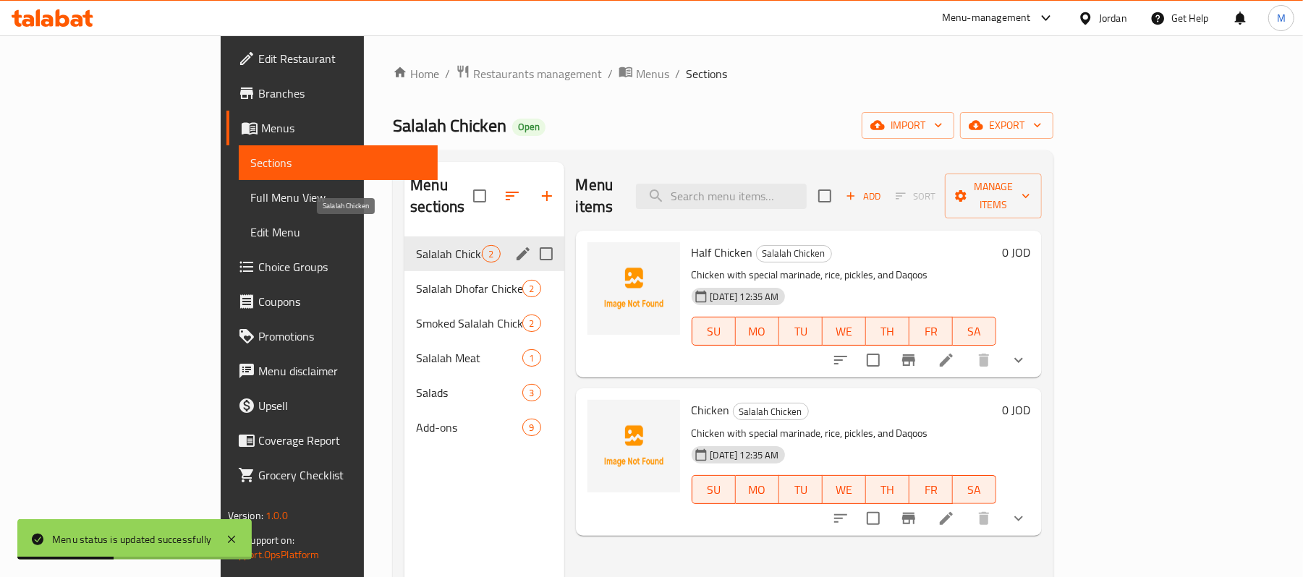
click at [416, 245] on span "Salalah Chicken" at bounding box center [449, 253] width 66 height 17
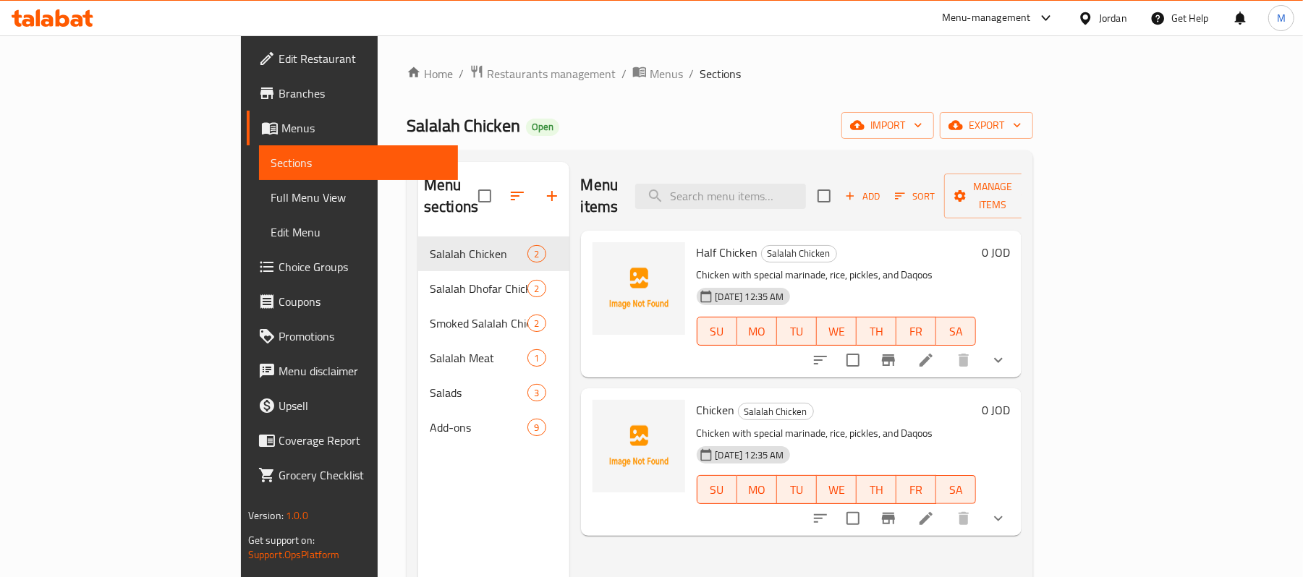
click at [946, 347] on li at bounding box center [925, 360] width 41 height 26
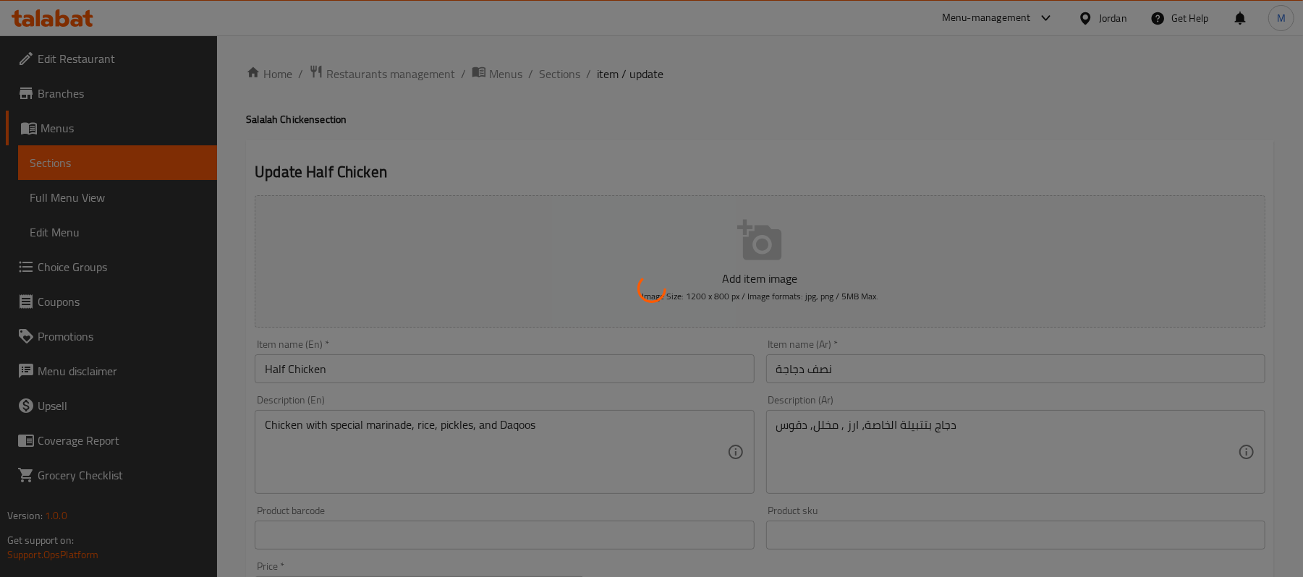
type input "اختيارك من:"
type input "1"
type input "اختيارك من:"
type input "1"
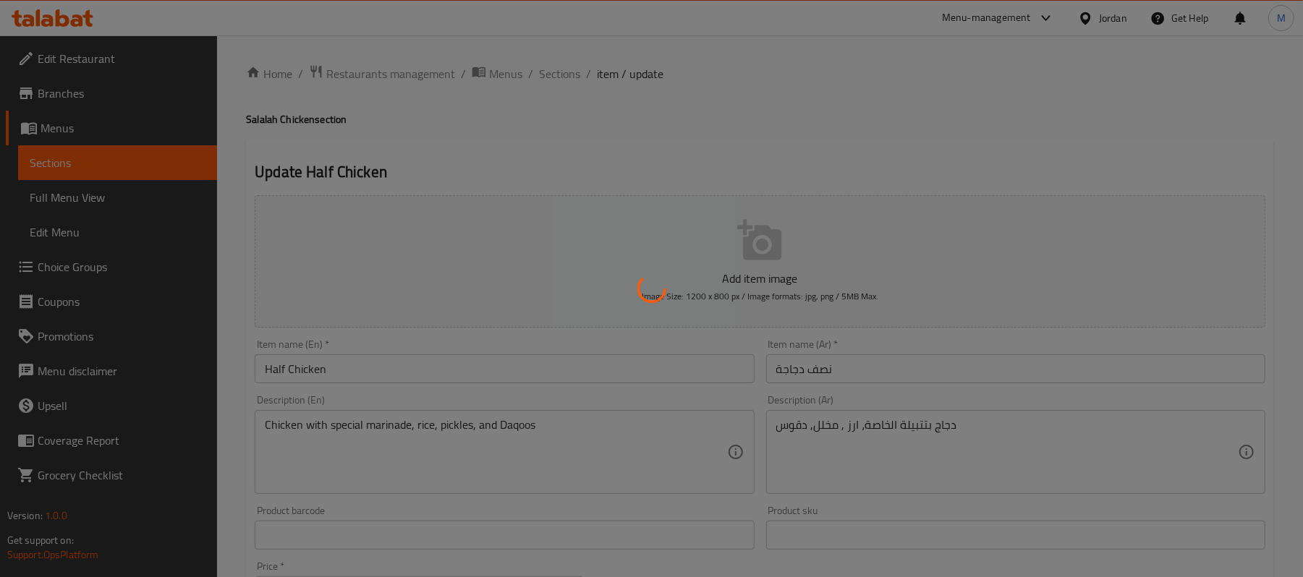
type input "1"
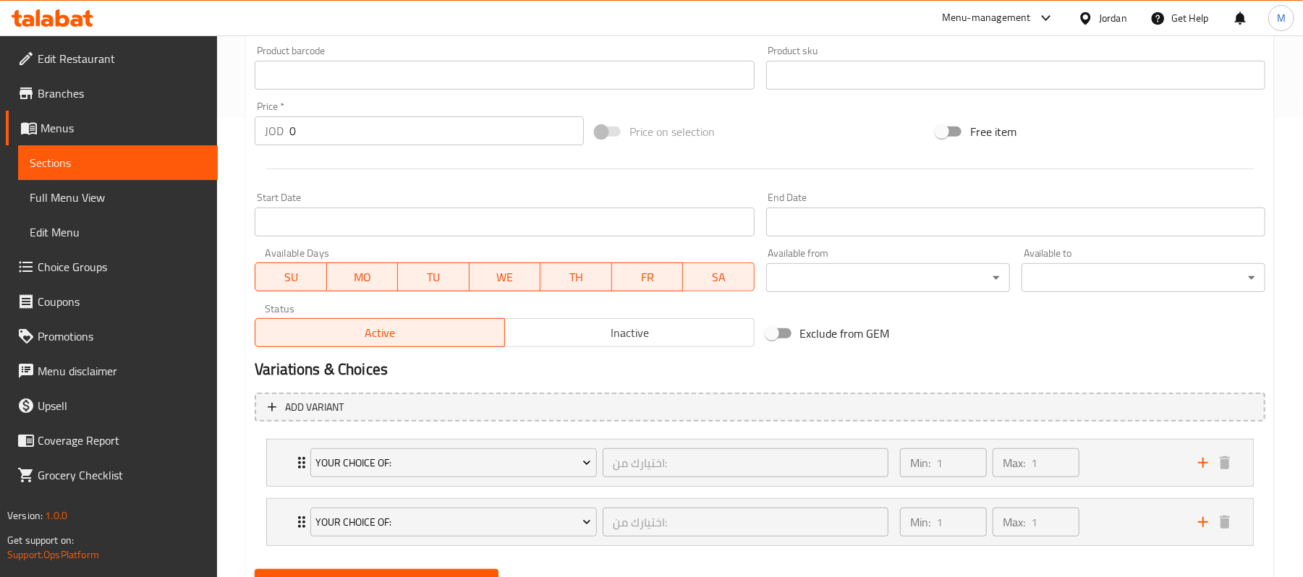
scroll to position [529, 0]
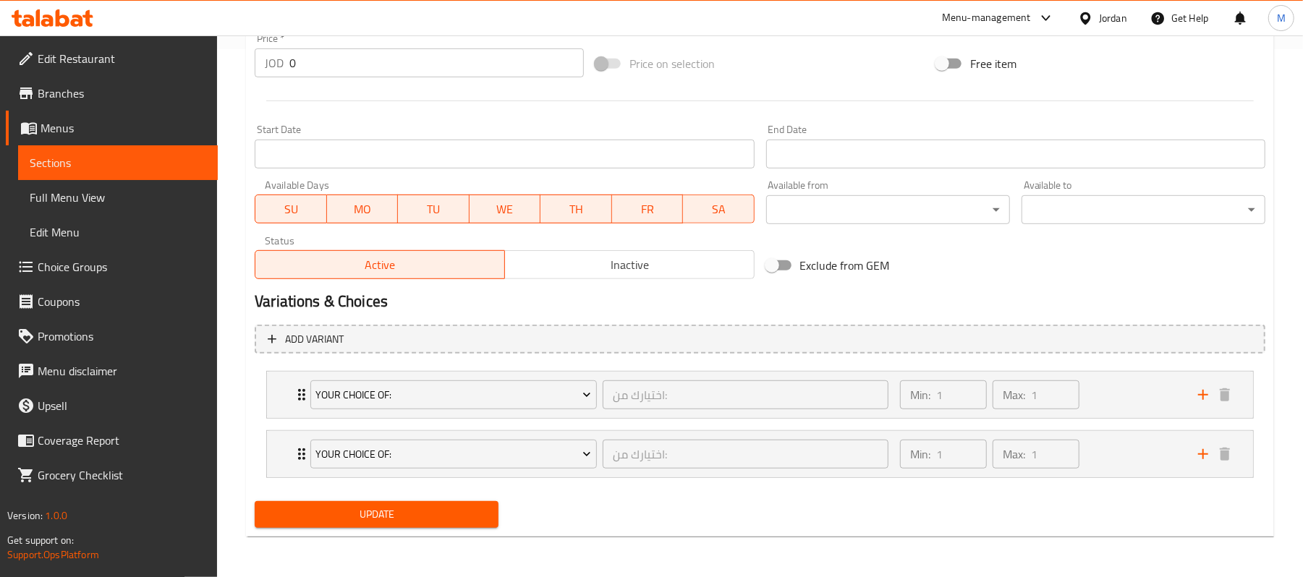
click at [286, 386] on div "Your Choice Of: اختيارك من: ​ Min: 1 ​ Max: 1 ​ Sedr 30 cm (ID: 2286326411) 5.9…" at bounding box center [760, 424] width 1010 height 119
click at [286, 385] on div "Your Choice Of: اختيارك من: ​ Min: 1 ​ Max: 1 ​" at bounding box center [760, 395] width 986 height 46
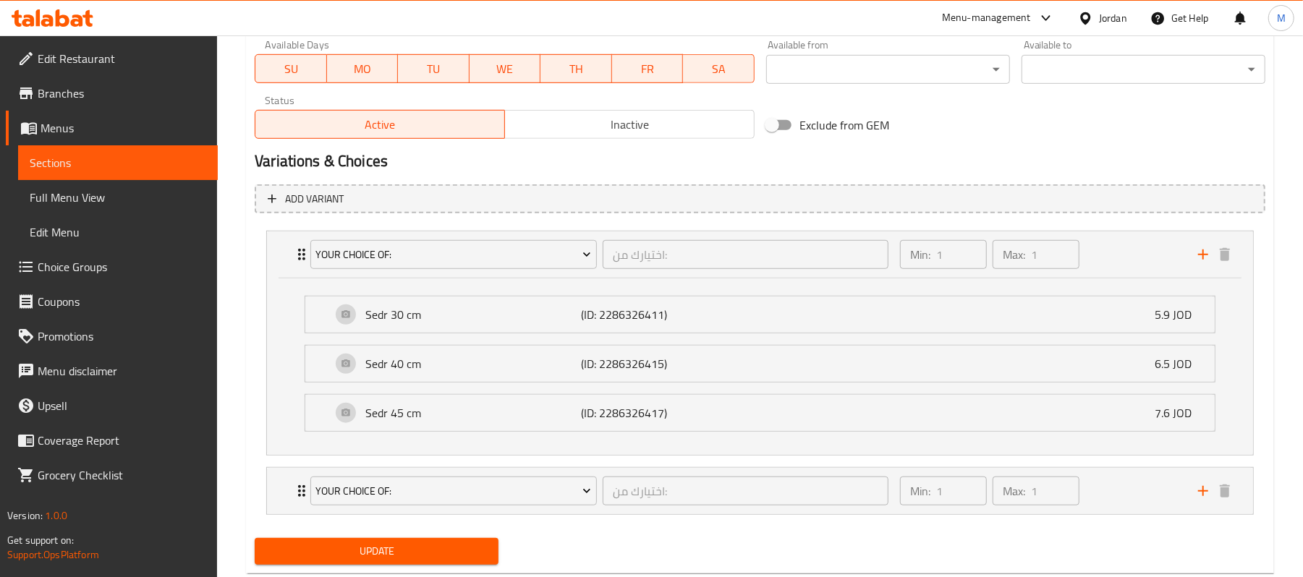
scroll to position [707, 0]
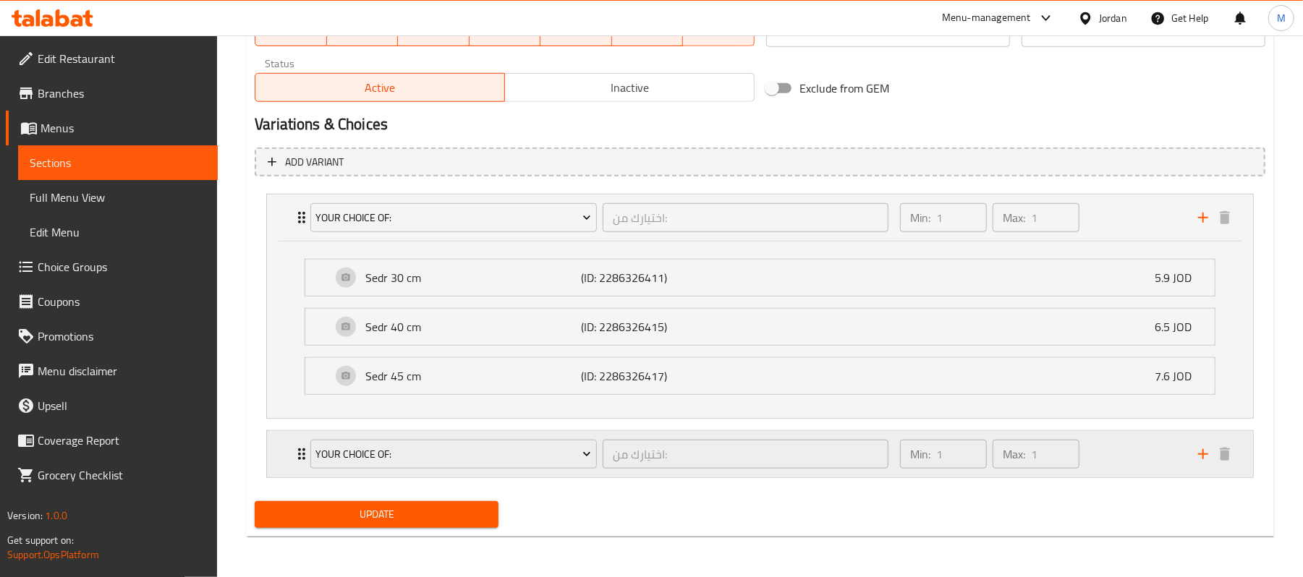
click at [276, 460] on div "Your Choice Of: اختيارك من: ​ Min: 1 ​ Max: 1 ​" at bounding box center [760, 454] width 986 height 46
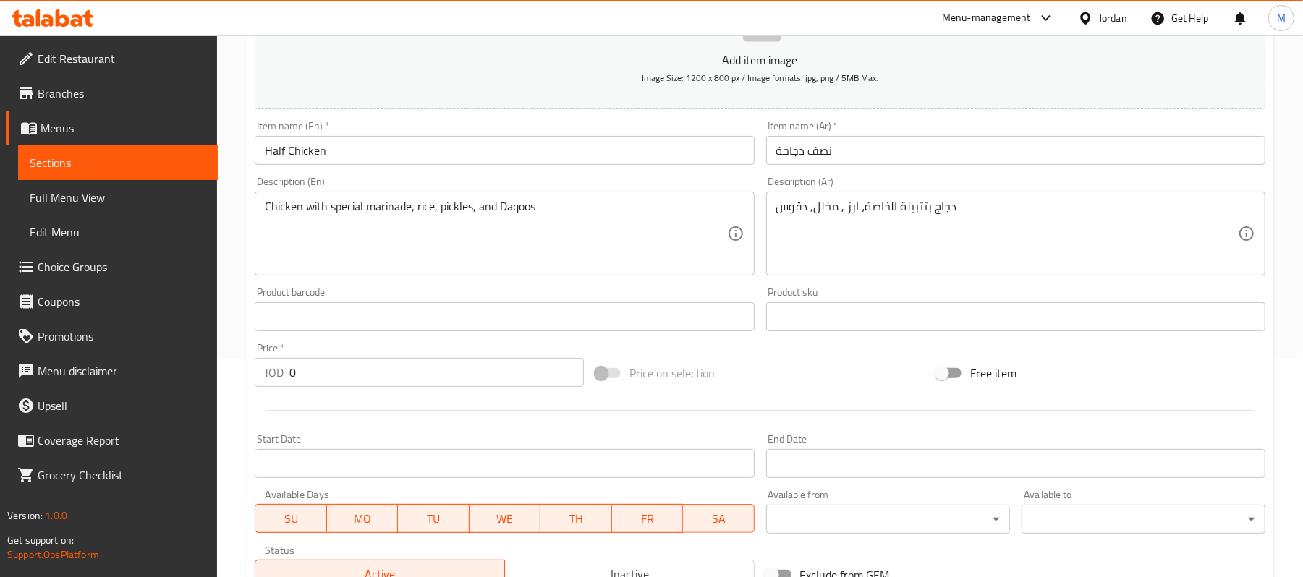
scroll to position [0, 0]
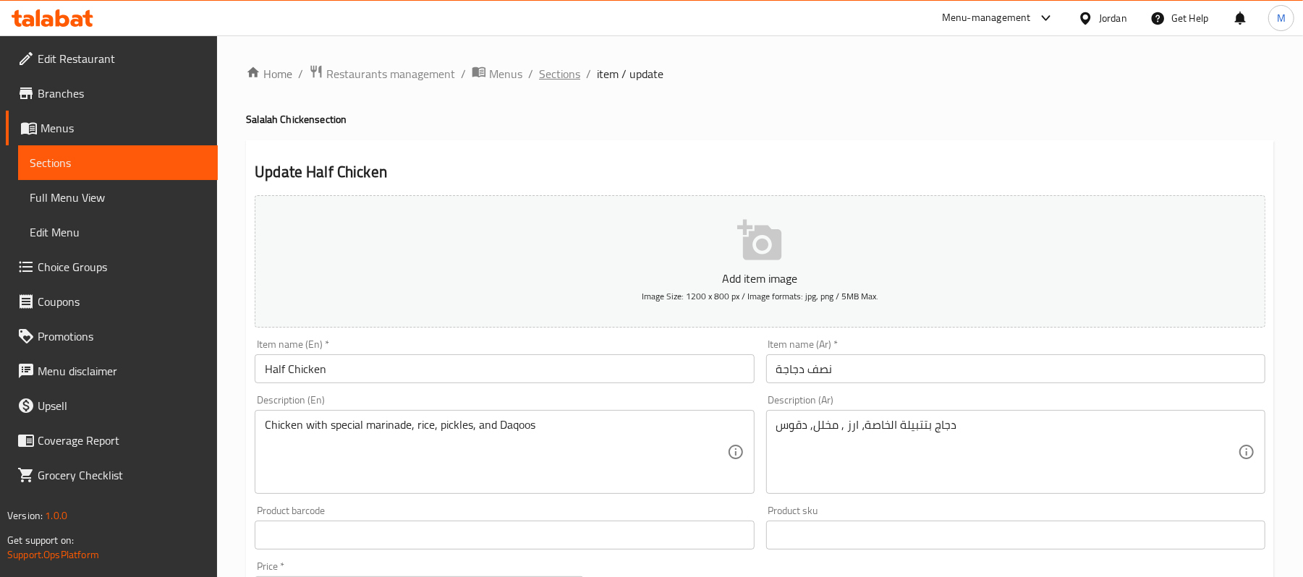
click at [539, 72] on span "Sections" at bounding box center [559, 73] width 41 height 17
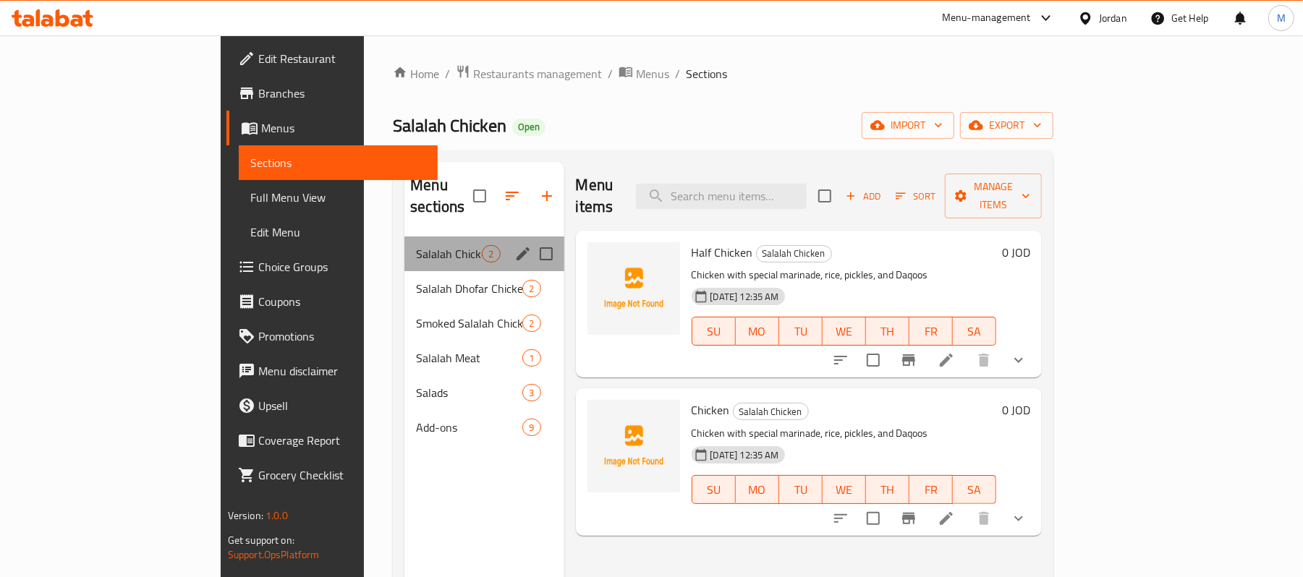
click at [416, 245] on span "Salalah Chicken" at bounding box center [449, 253] width 66 height 17
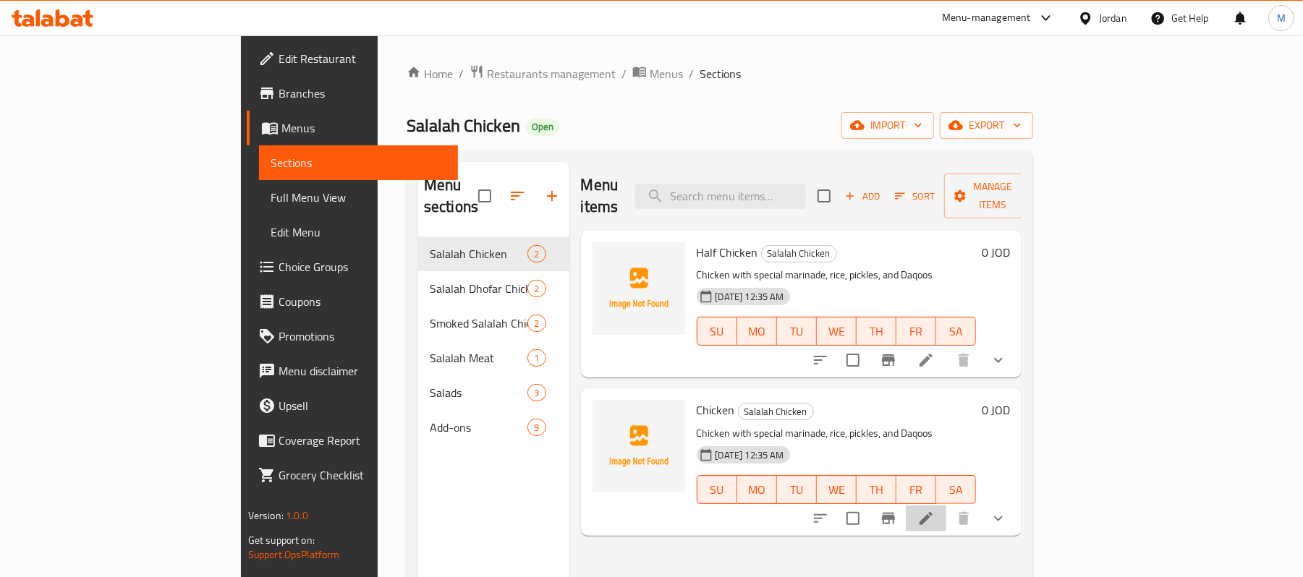
click at [946, 506] on li at bounding box center [925, 519] width 41 height 26
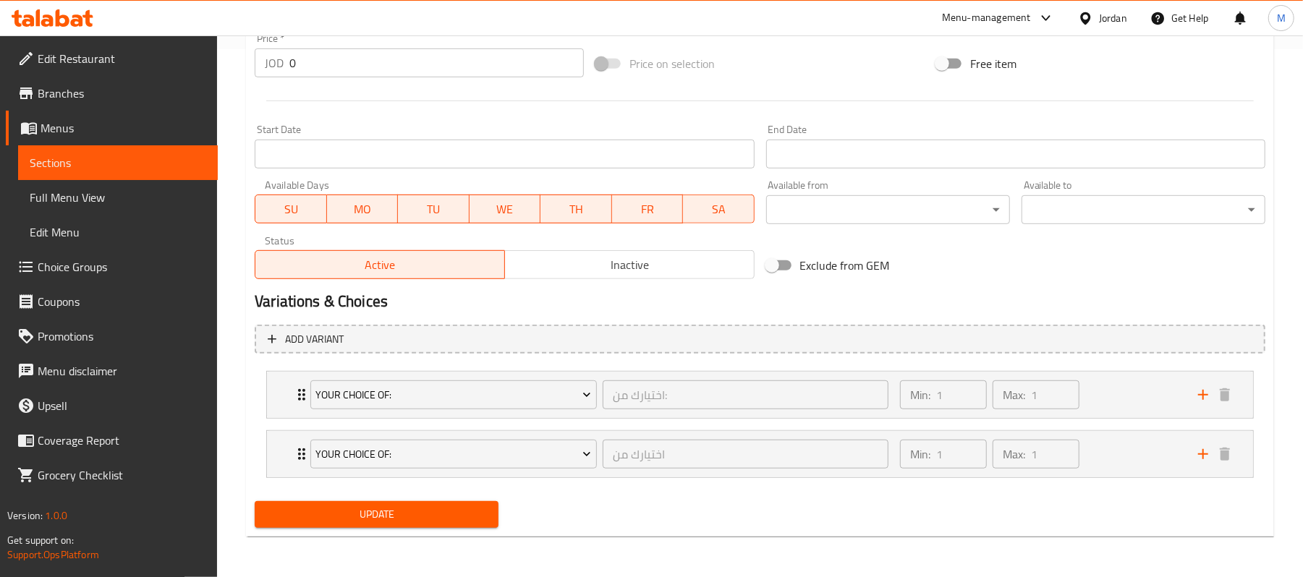
scroll to position [529, 0]
click at [278, 399] on div "Your Choice Of: اختيارك من: ​ Min: 1 ​ Max: 1 ​" at bounding box center [760, 395] width 986 height 46
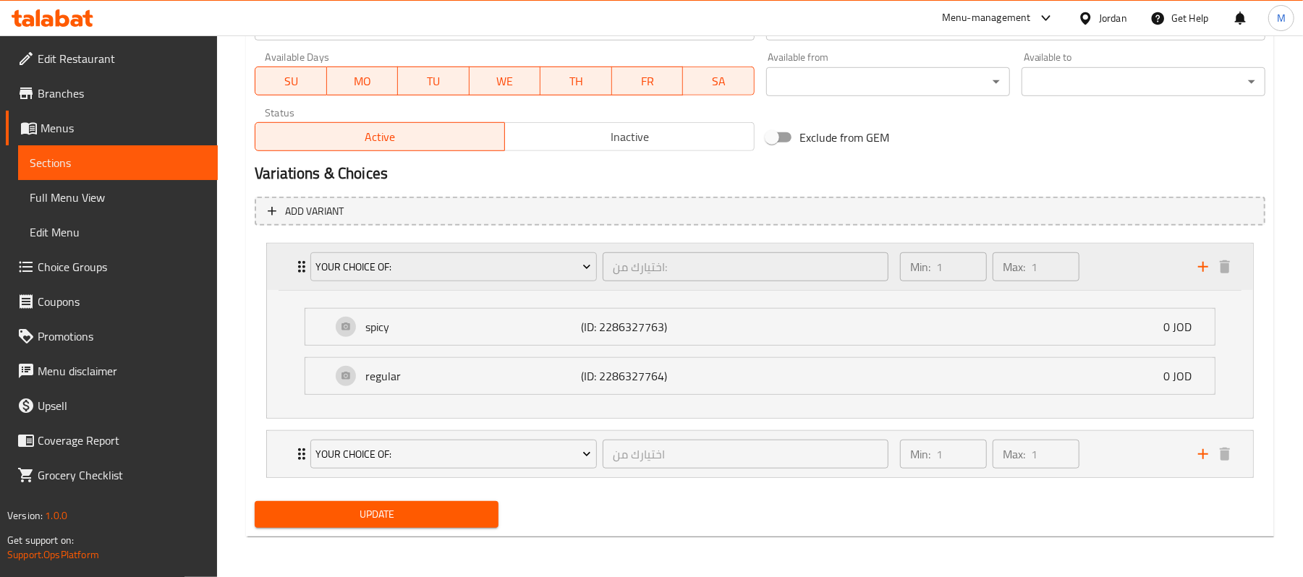
scroll to position [658, 0]
click at [276, 461] on div "Your Choice Of: اختيارك من ​ Min: 1 ​ Max: 1 ​" at bounding box center [760, 454] width 986 height 46
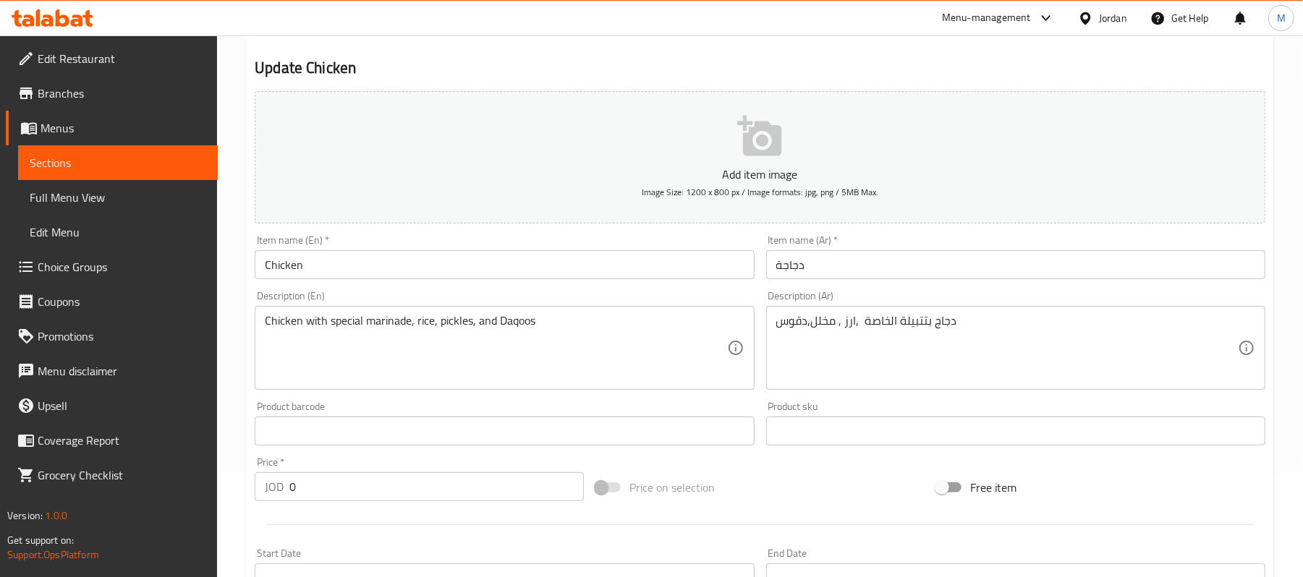
scroll to position [0, 0]
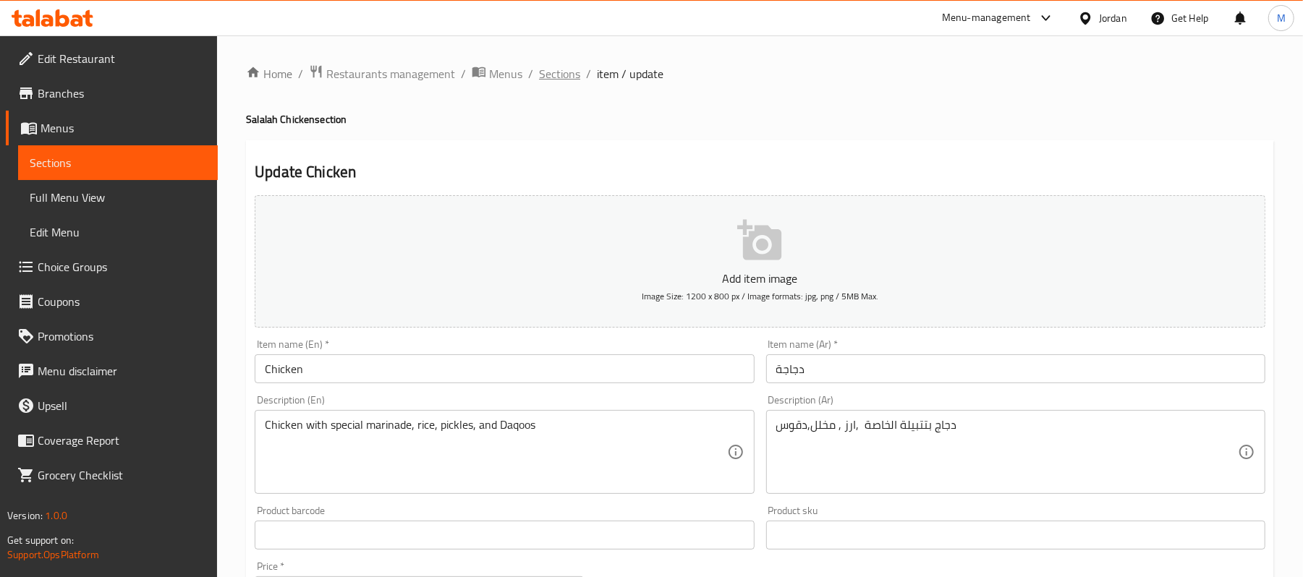
click at [568, 77] on span "Sections" at bounding box center [559, 73] width 41 height 17
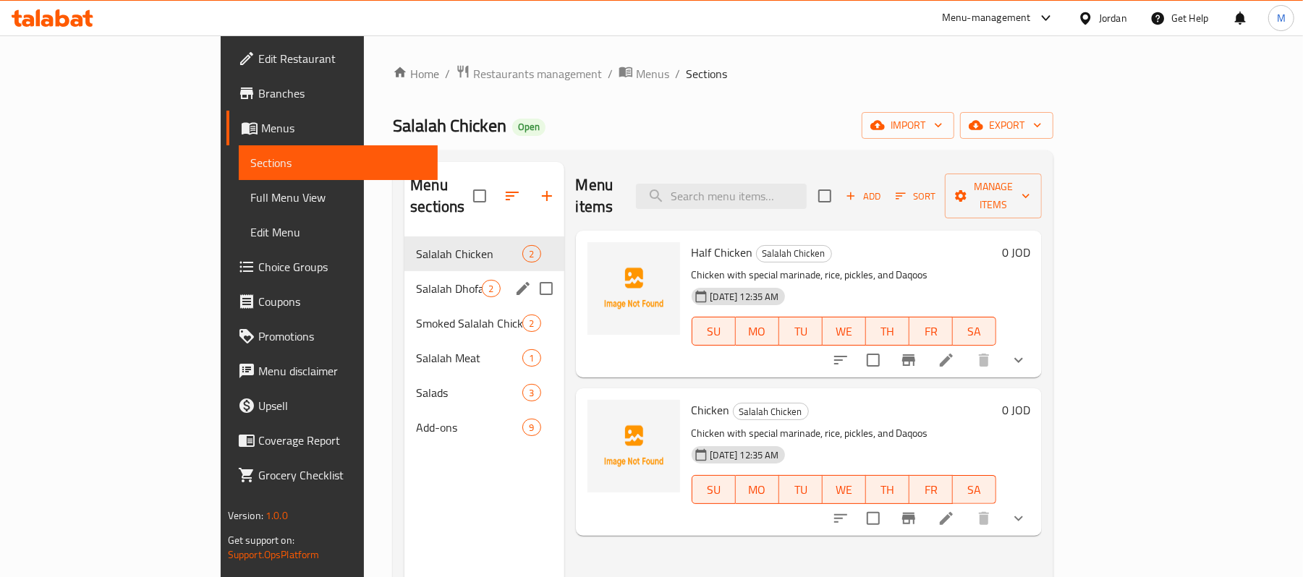
click at [409, 271] on div "Salalah Dhofar Chicken 2" at bounding box center [483, 288] width 159 height 35
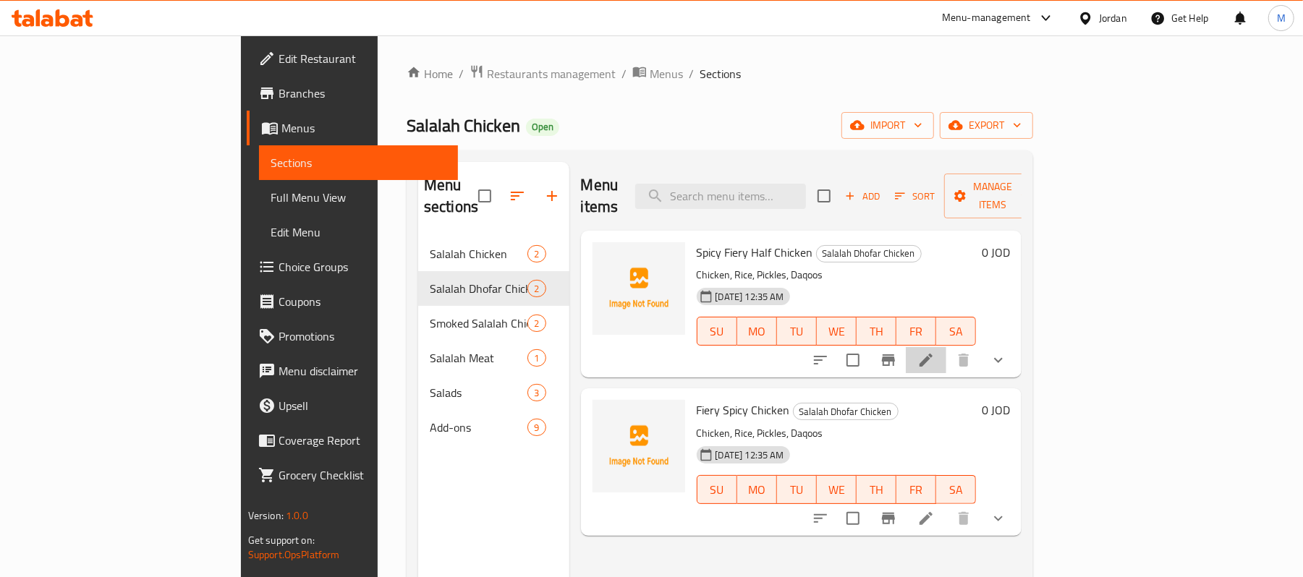
click at [932, 354] on icon at bounding box center [925, 360] width 13 height 13
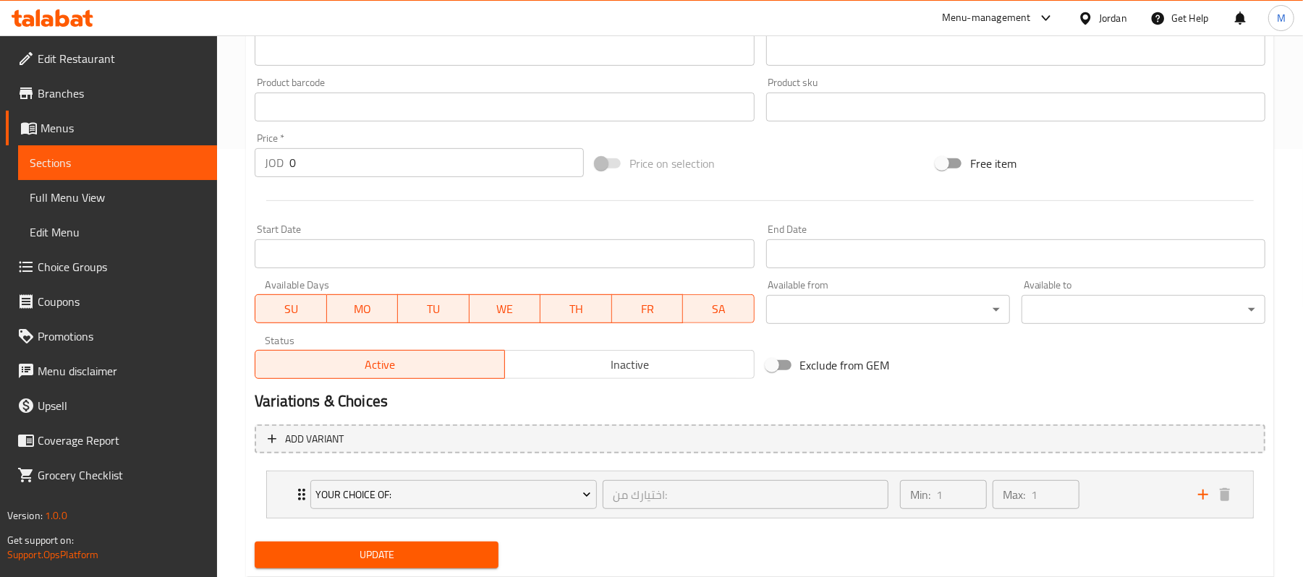
scroll to position [469, 0]
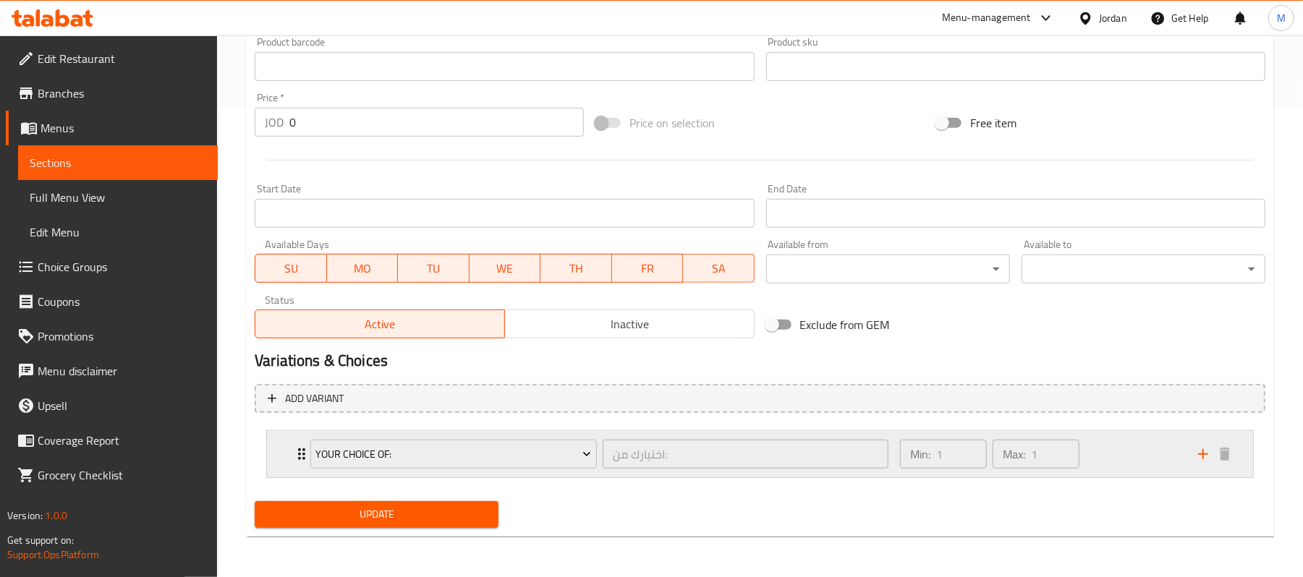
click at [275, 451] on div "Your Choice Of: اختيارك من: ​ Min: 1 ​ Max: 1 ​" at bounding box center [760, 454] width 986 height 46
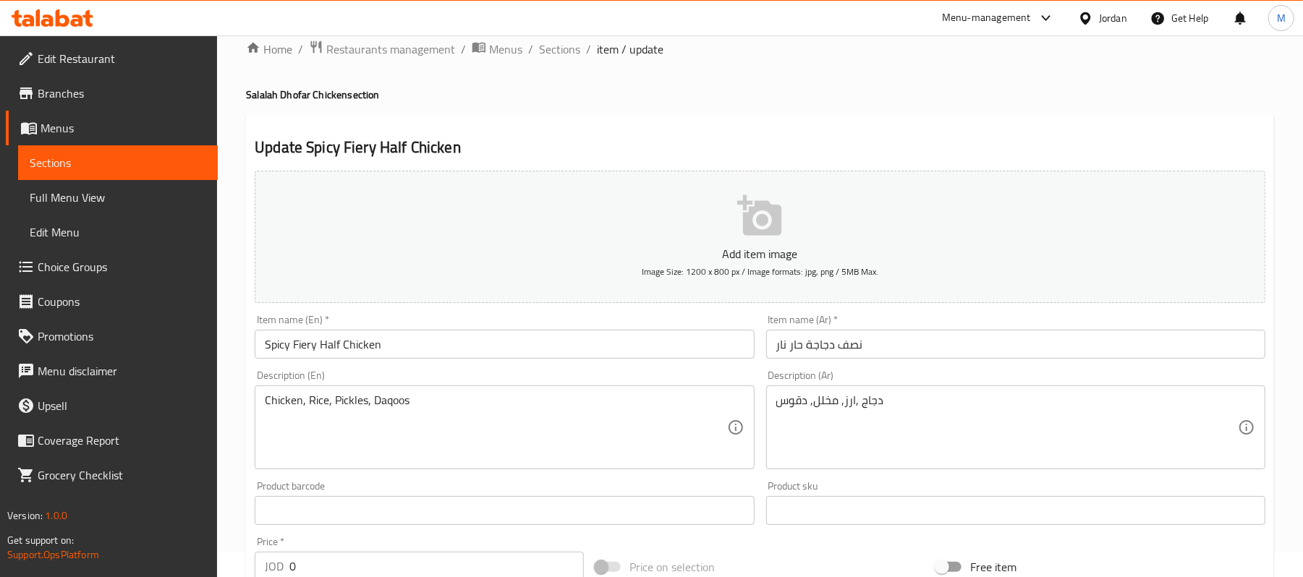
scroll to position [0, 0]
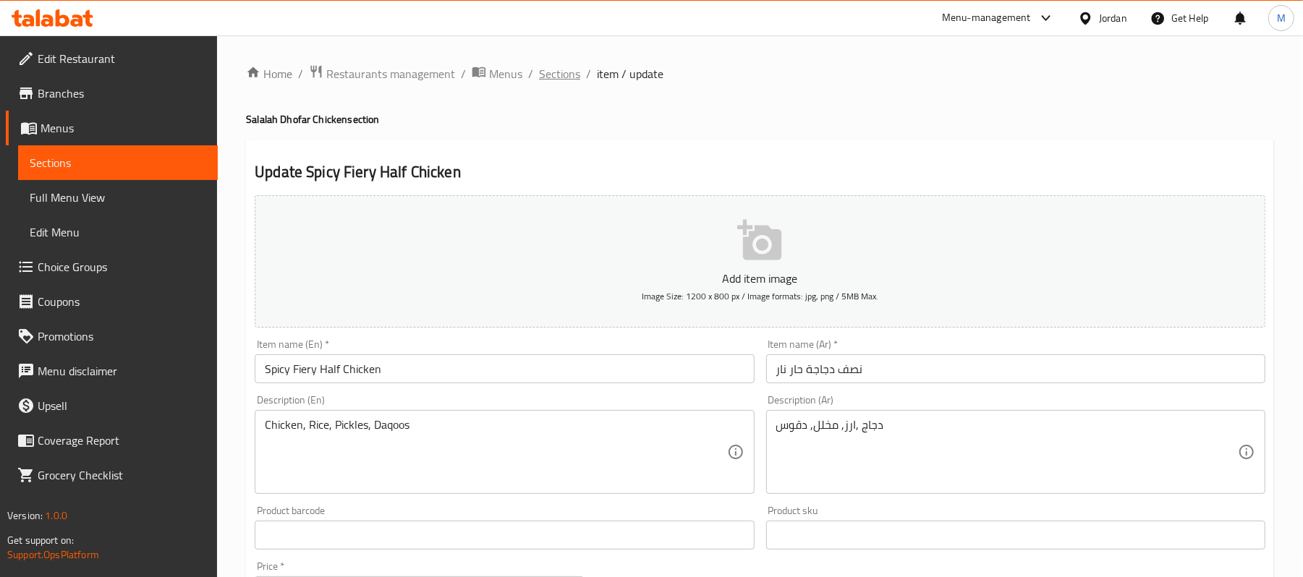
click at [571, 81] on span "Sections" at bounding box center [559, 73] width 41 height 17
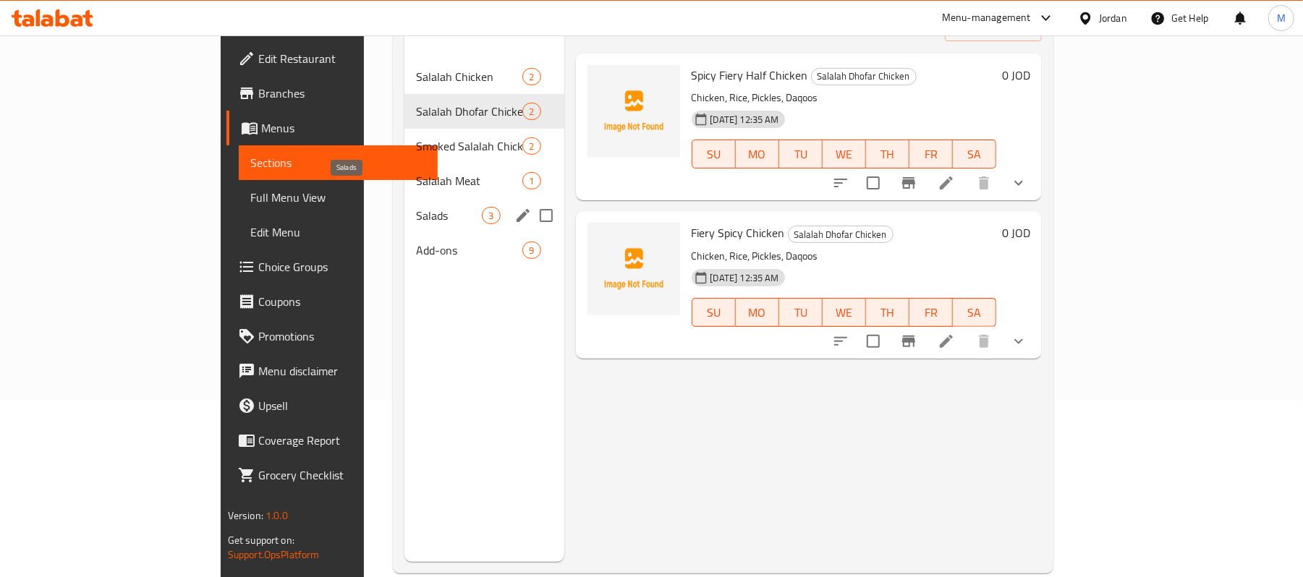
scroll to position [192, 0]
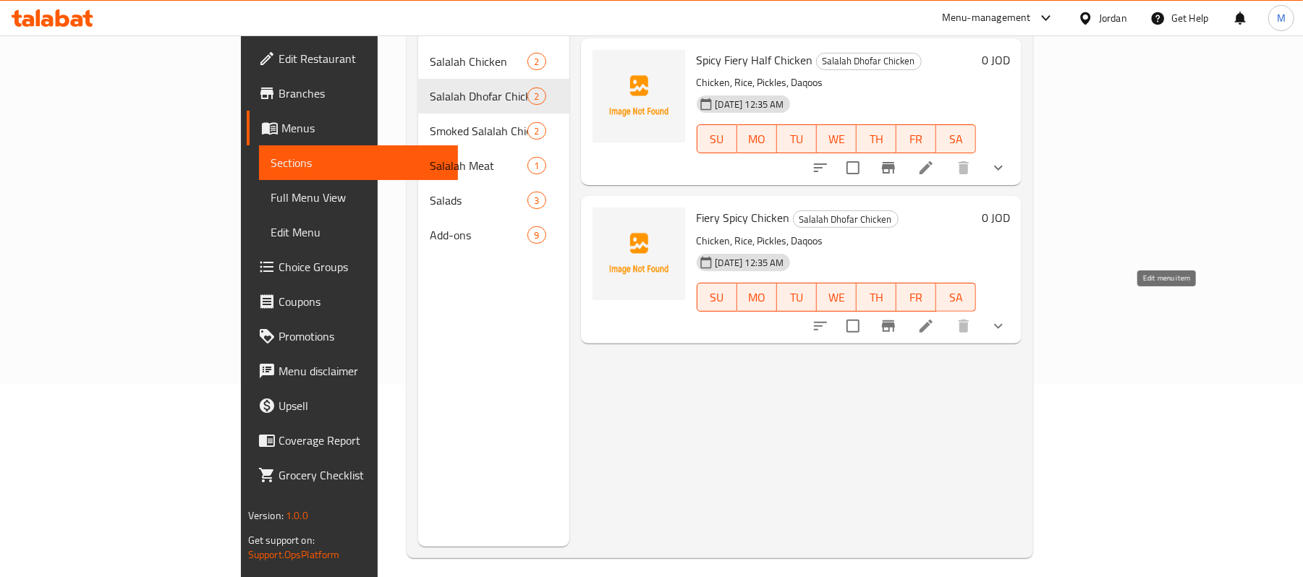
click at [934, 318] on icon at bounding box center [925, 326] width 17 height 17
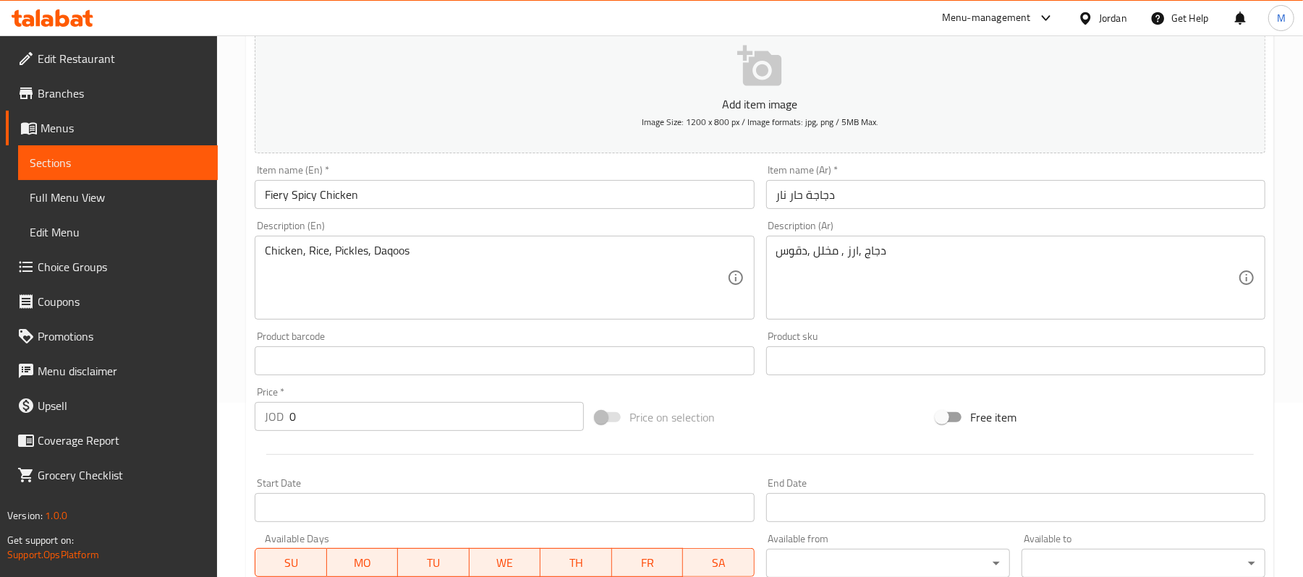
scroll to position [469, 0]
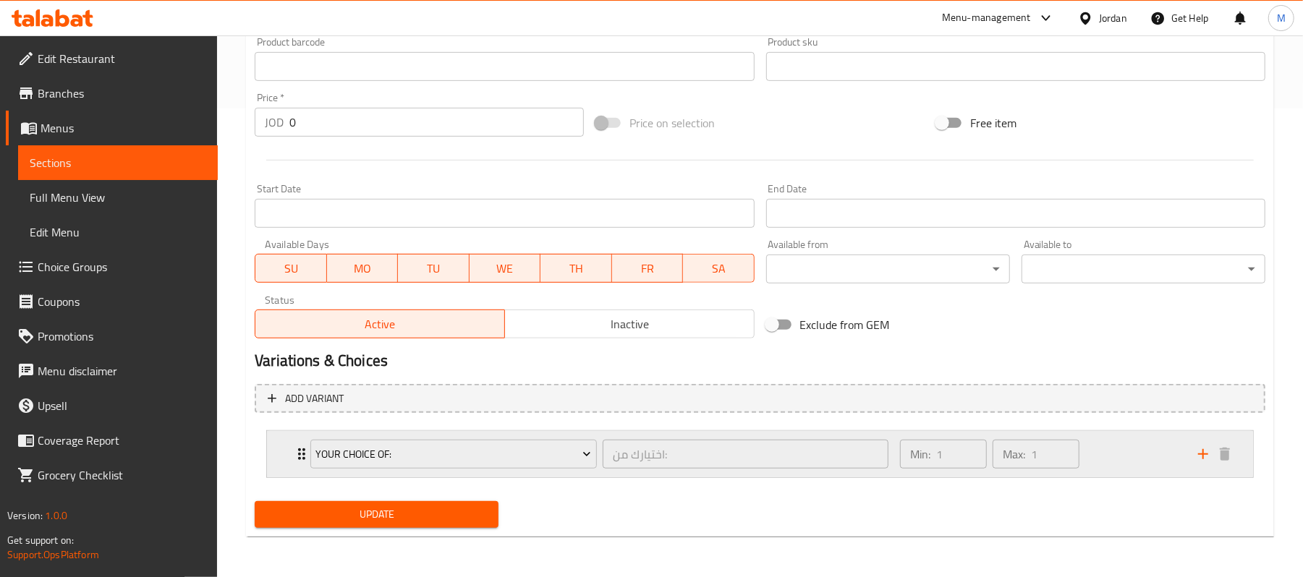
click at [273, 448] on div "Your Choice Of: اختيارك من: ​ Min: 1 ​ Max: 1 ​" at bounding box center [760, 454] width 986 height 46
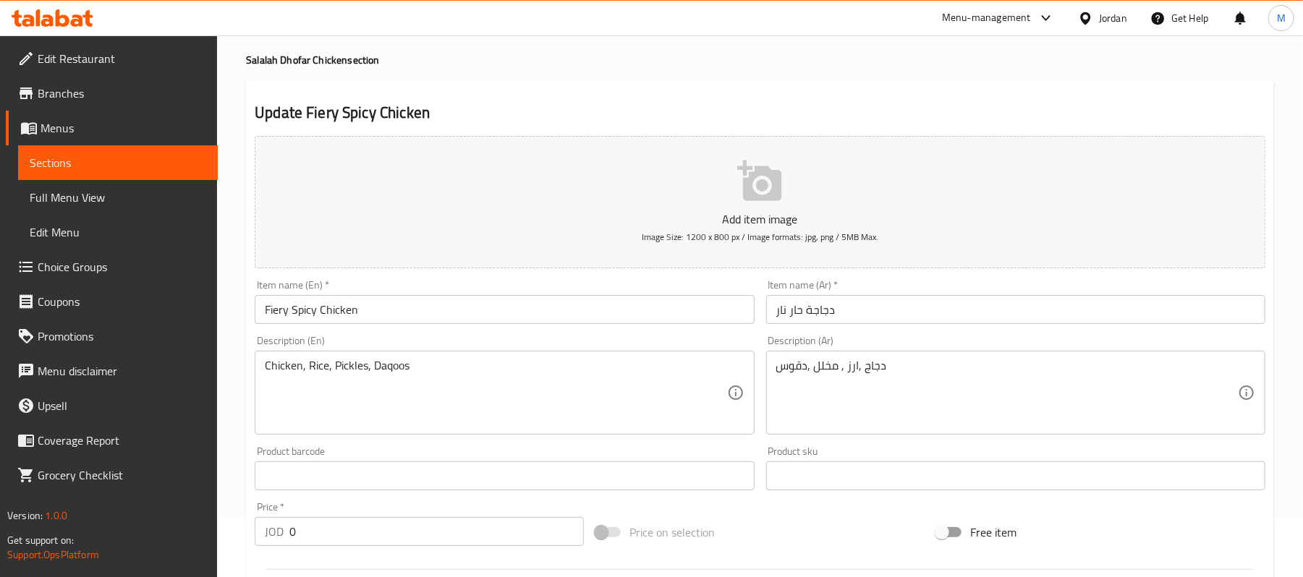
scroll to position [0, 0]
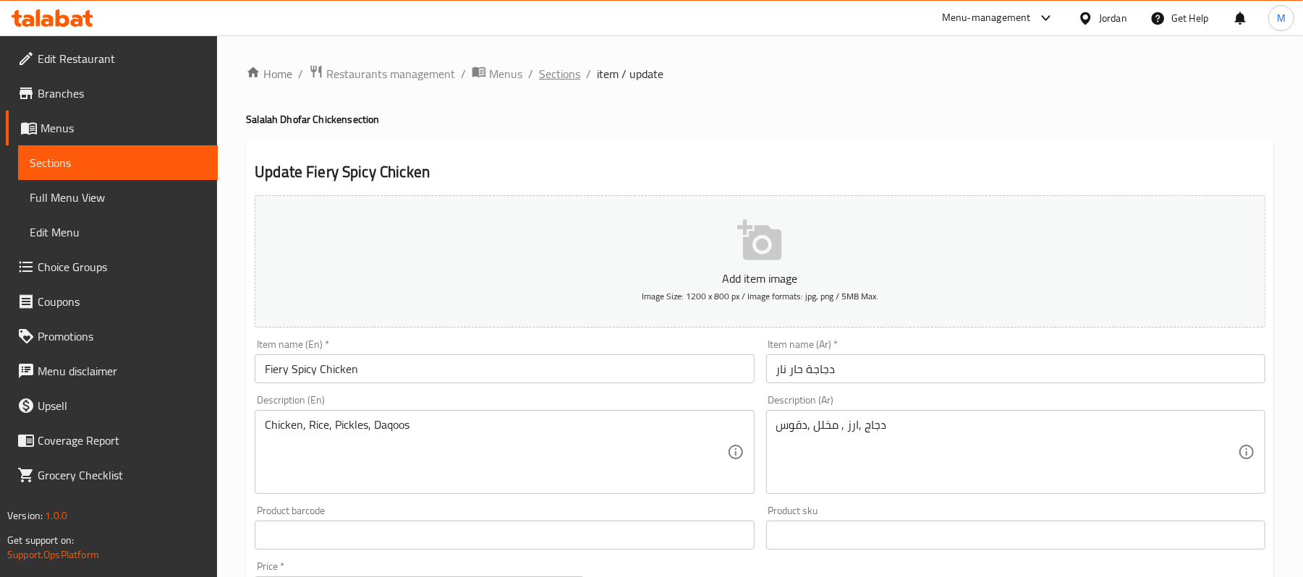
click at [556, 79] on span "Sections" at bounding box center [559, 73] width 41 height 17
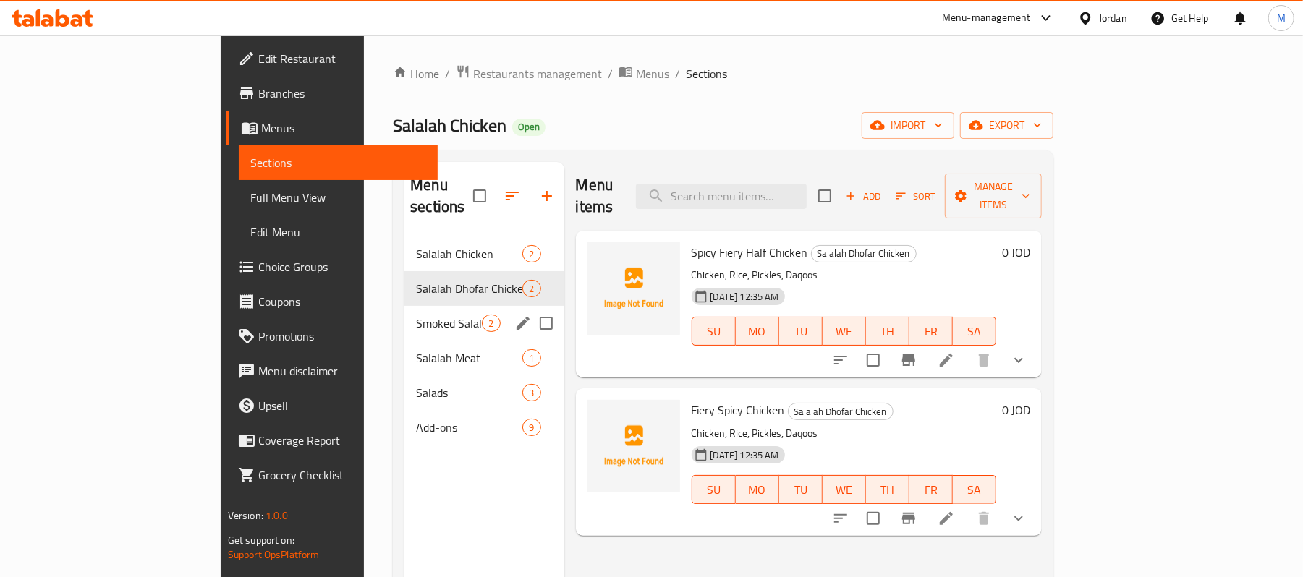
click at [404, 306] on div "Smoked Salalah Chicken 2" at bounding box center [483, 323] width 159 height 35
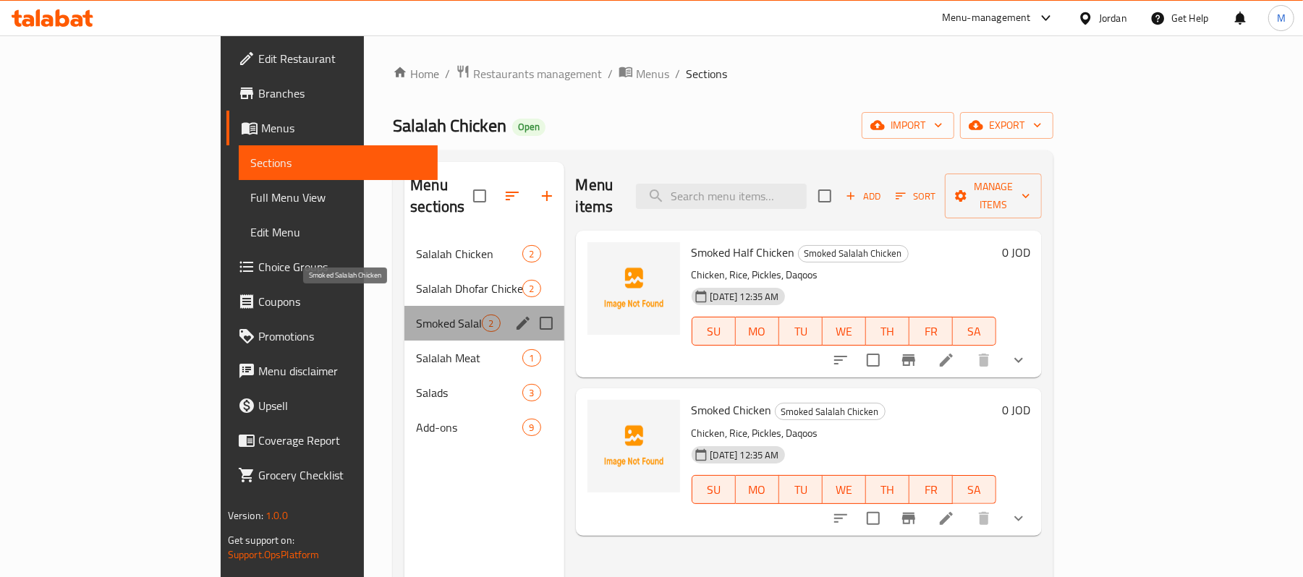
click at [416, 315] on span "Smoked Salalah Chicken" at bounding box center [449, 323] width 66 height 17
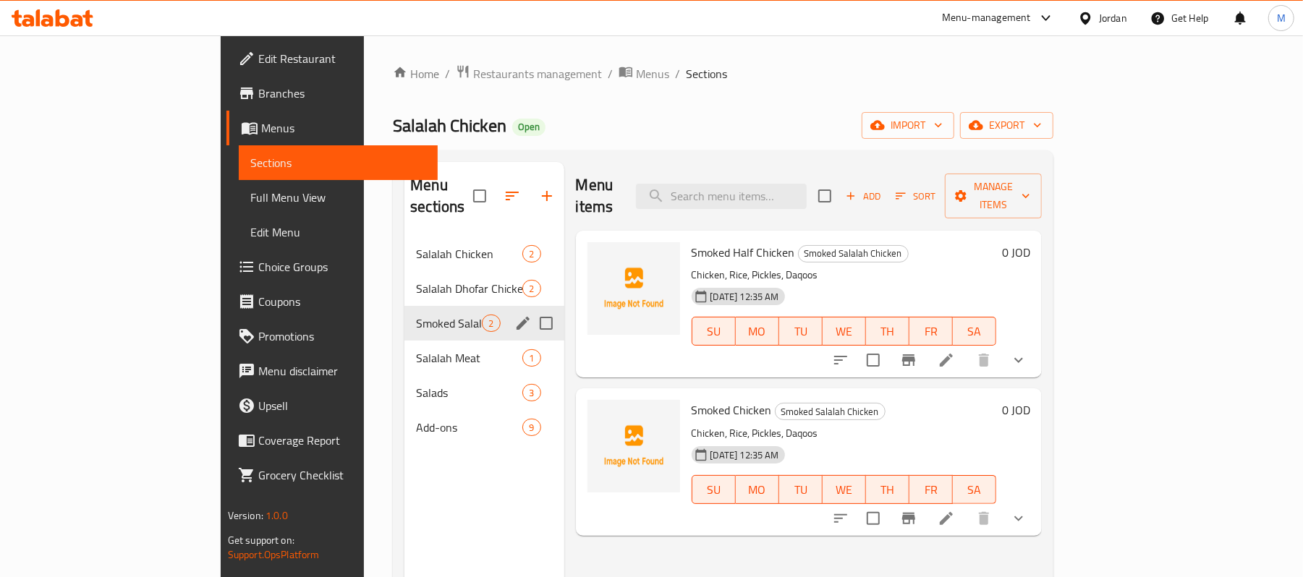
click at [416, 315] on span "Smoked Salalah Chicken" at bounding box center [449, 323] width 66 height 17
click at [404, 244] on div "Salalah Chicken 2" at bounding box center [483, 254] width 159 height 35
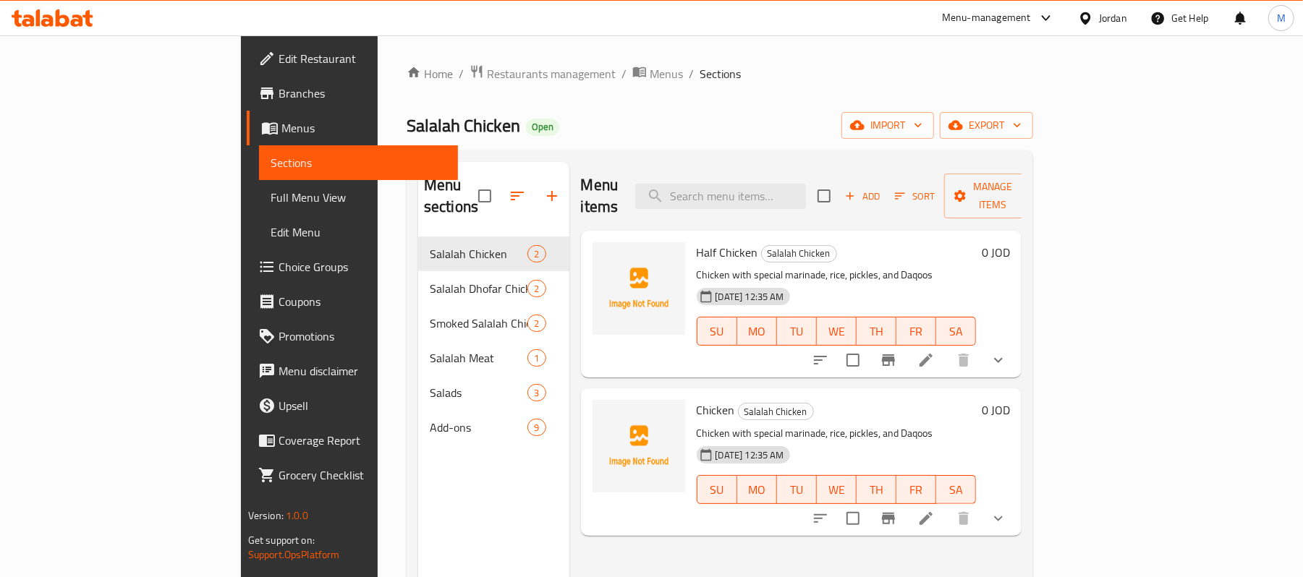
click at [1015, 343] on button "show more" at bounding box center [998, 360] width 35 height 35
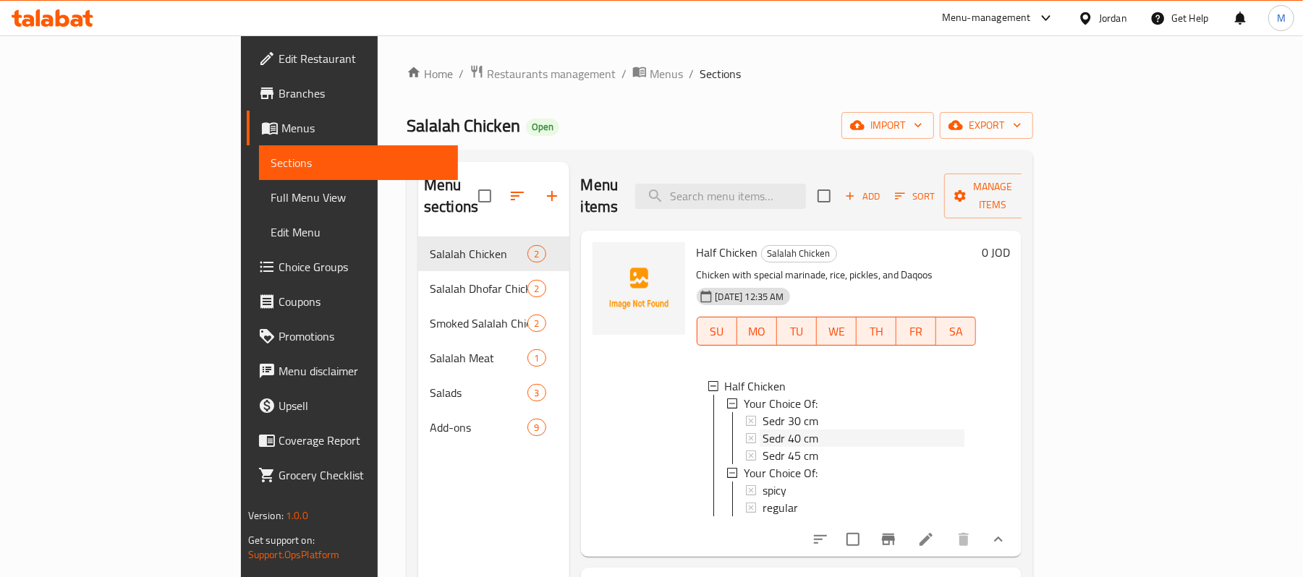
click at [825, 430] on div "Sedr 40 cm" at bounding box center [863, 438] width 203 height 17
click at [800, 378] on div "Half Chicken" at bounding box center [845, 386] width 240 height 17
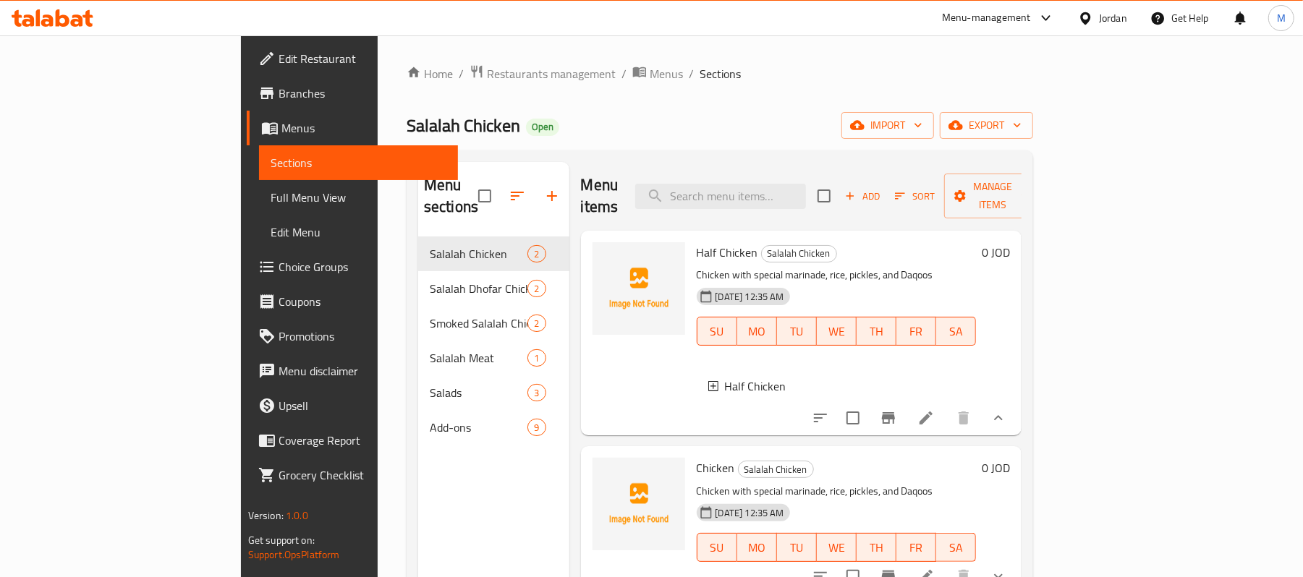
click at [807, 378] on div "Half Chicken" at bounding box center [845, 386] width 240 height 17
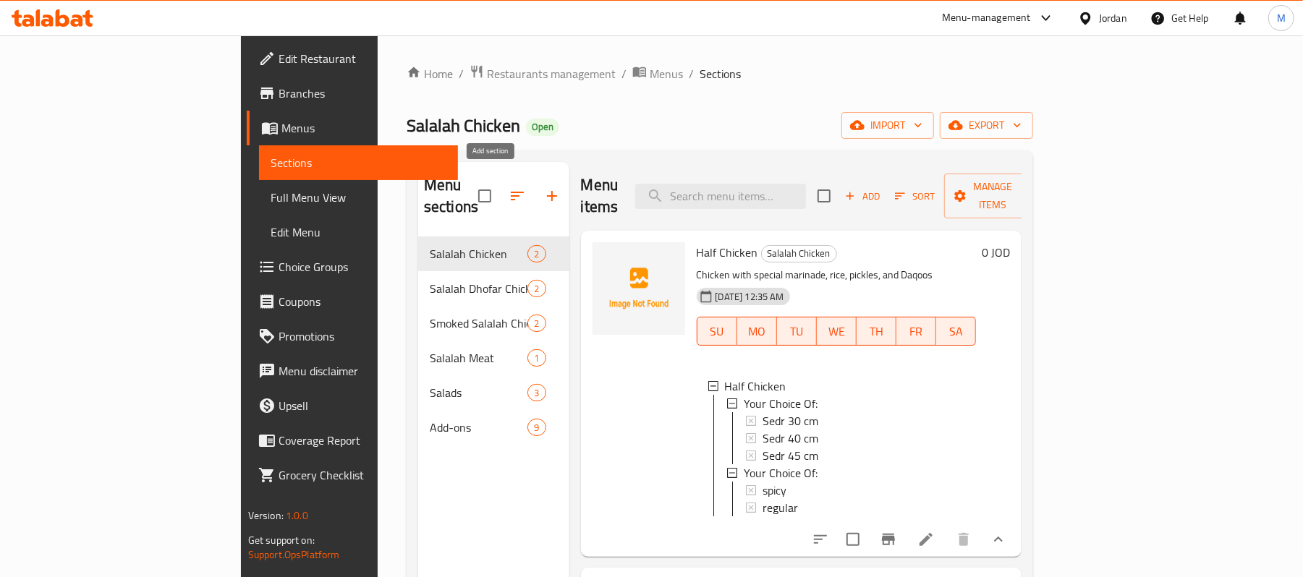
click at [534, 198] on button "button" at bounding box center [551, 196] width 35 height 35
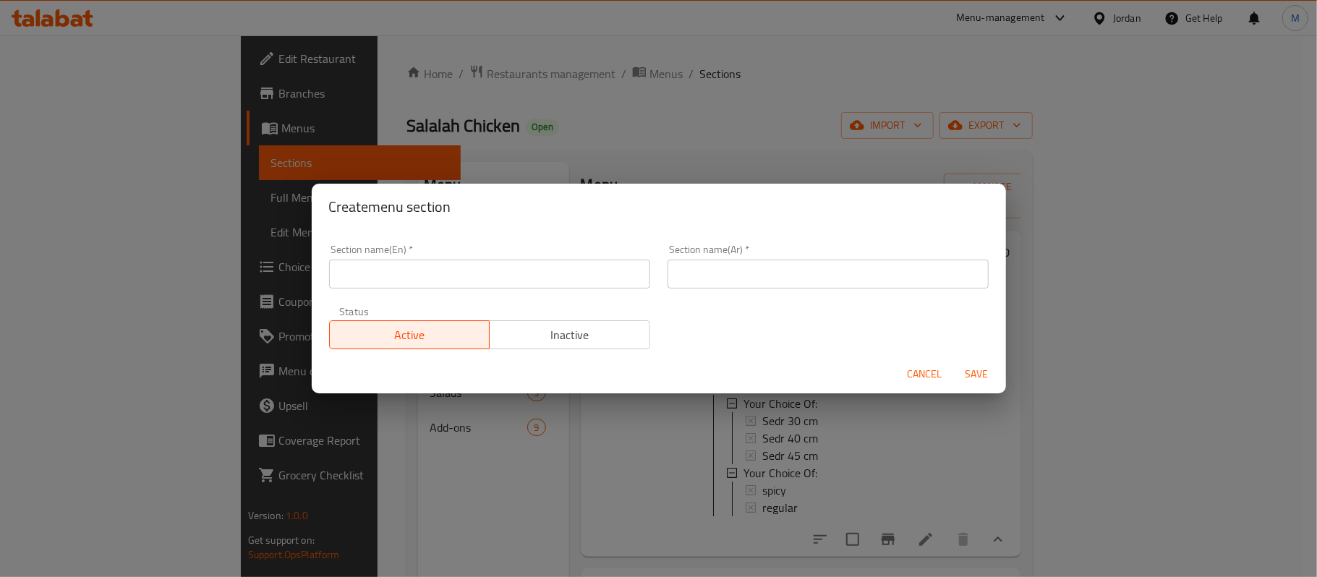
click at [434, 344] on span "Active" at bounding box center [410, 335] width 149 height 21
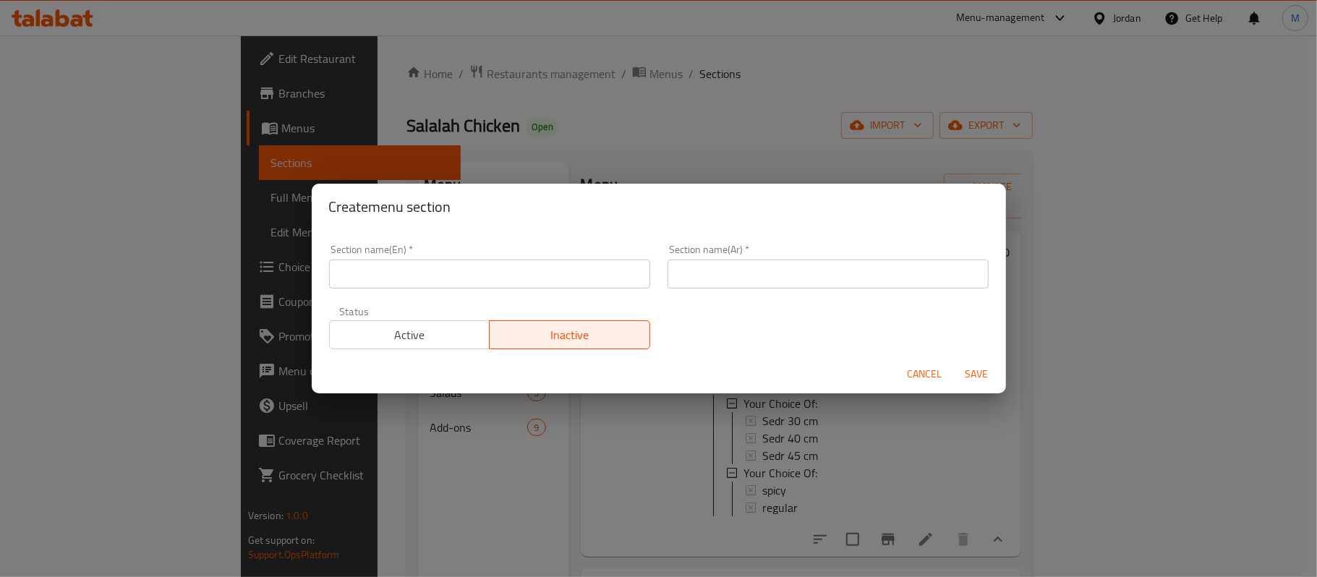
click at [406, 337] on span "Active" at bounding box center [410, 335] width 149 height 21
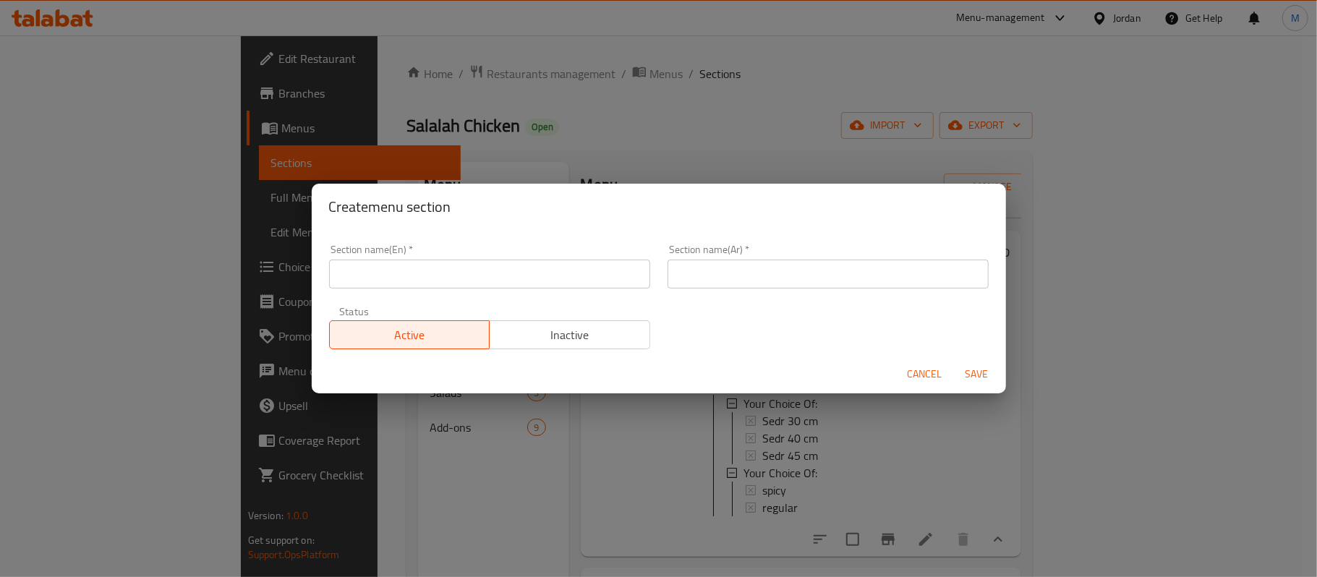
click at [443, 265] on input "text" at bounding box center [489, 274] width 321 height 29
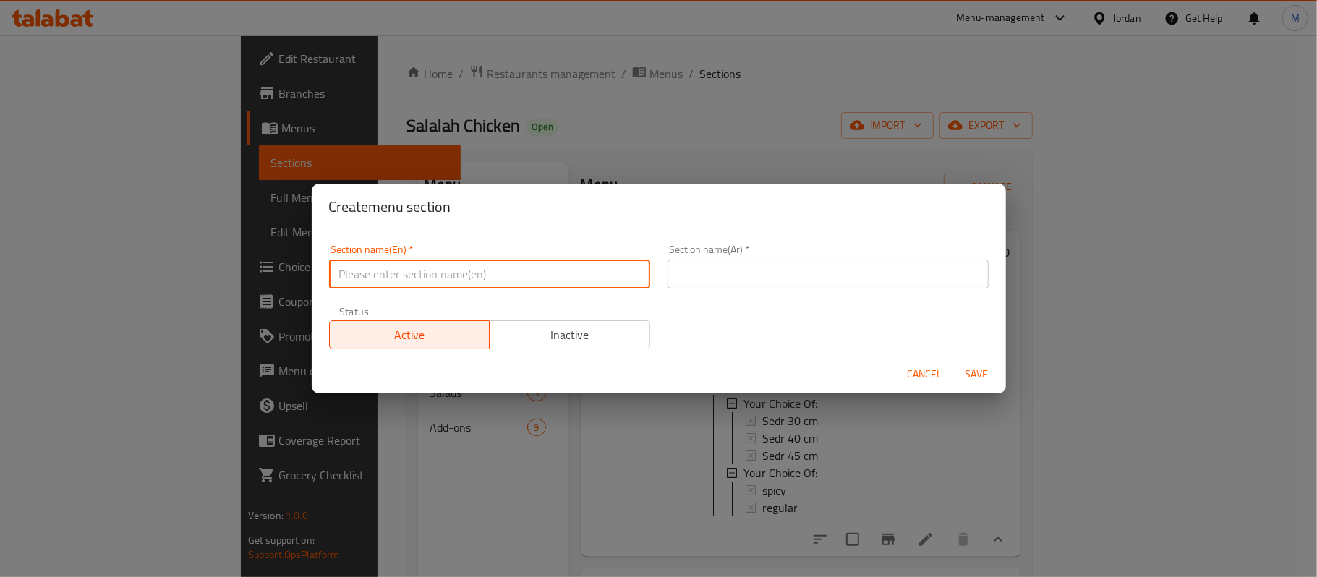
click at [759, 276] on input "text" at bounding box center [828, 274] width 321 height 29
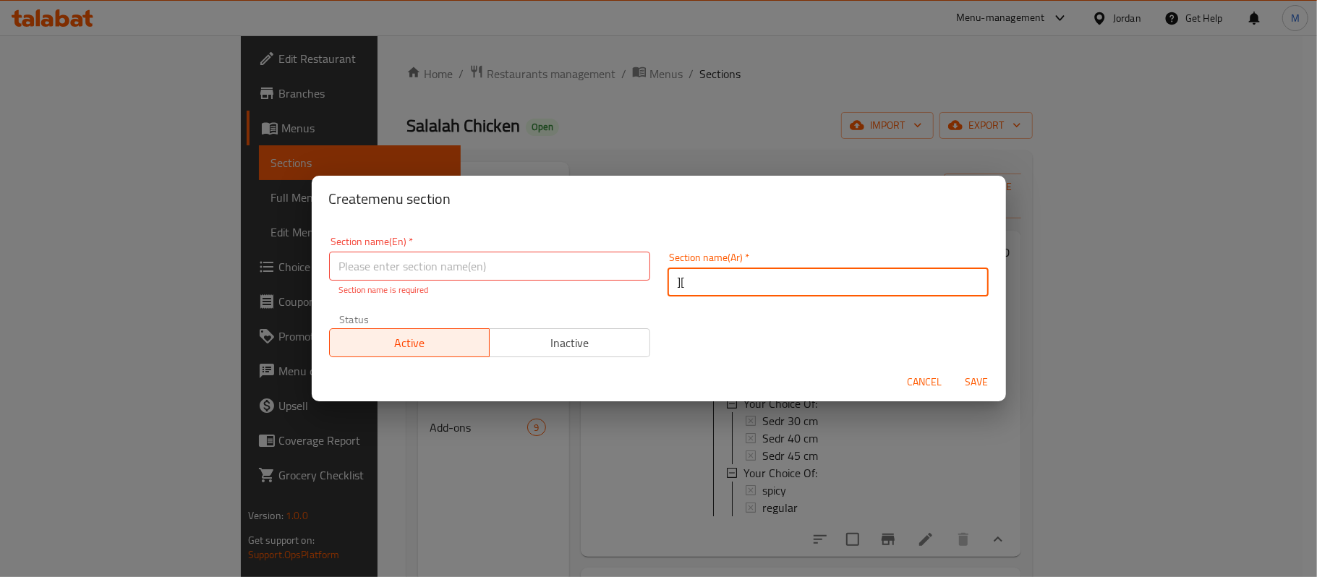
type input "]"
click at [741, 278] on input "دجاج صلالة صحار زعتر" at bounding box center [828, 282] width 321 height 29
click at [739, 278] on input "دجاج صلالة صحار زعتر" at bounding box center [828, 282] width 321 height 29
type input "دجاج صلالة صحار زعتر"
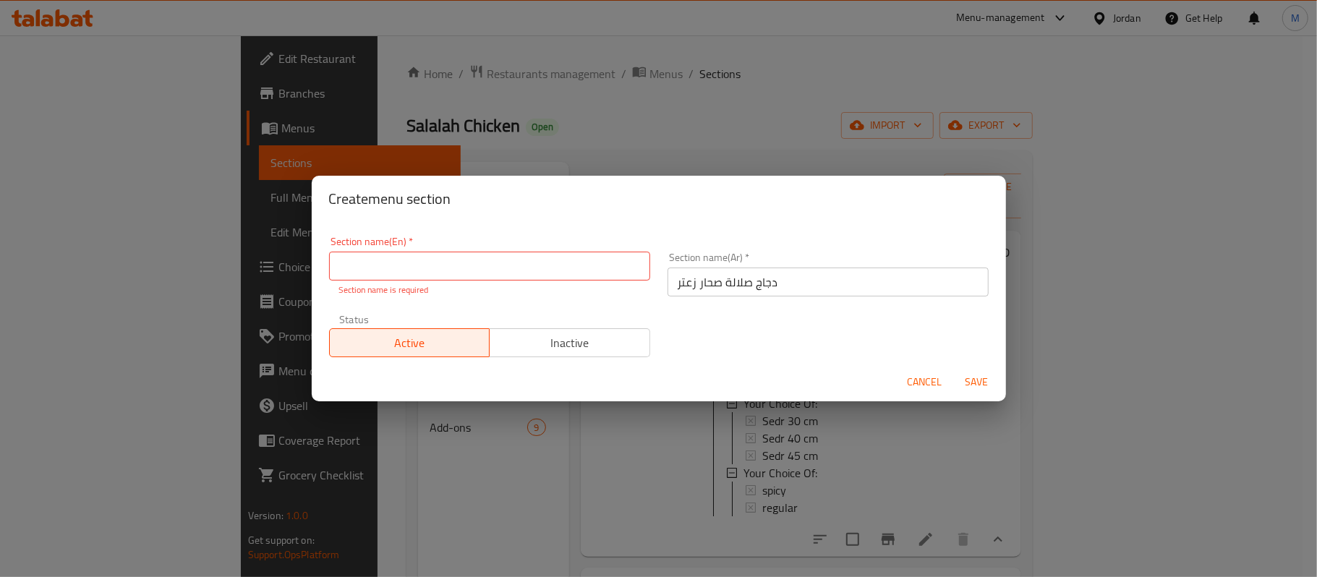
click at [396, 261] on input "text" at bounding box center [489, 266] width 321 height 29
paste input "Salalah Sohar Thyme Chicken"
type input "Salalah Sohar Thyme Chicken"
click at [978, 385] on button "Save" at bounding box center [977, 382] width 46 height 27
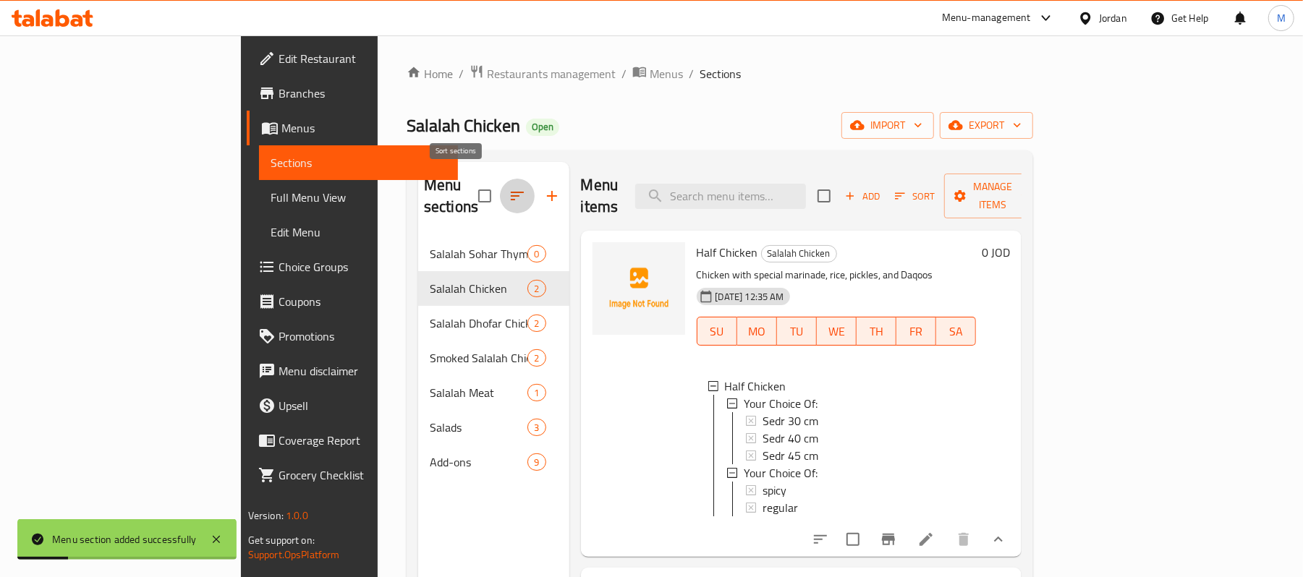
click at [508, 187] on icon "button" at bounding box center [516, 195] width 17 height 17
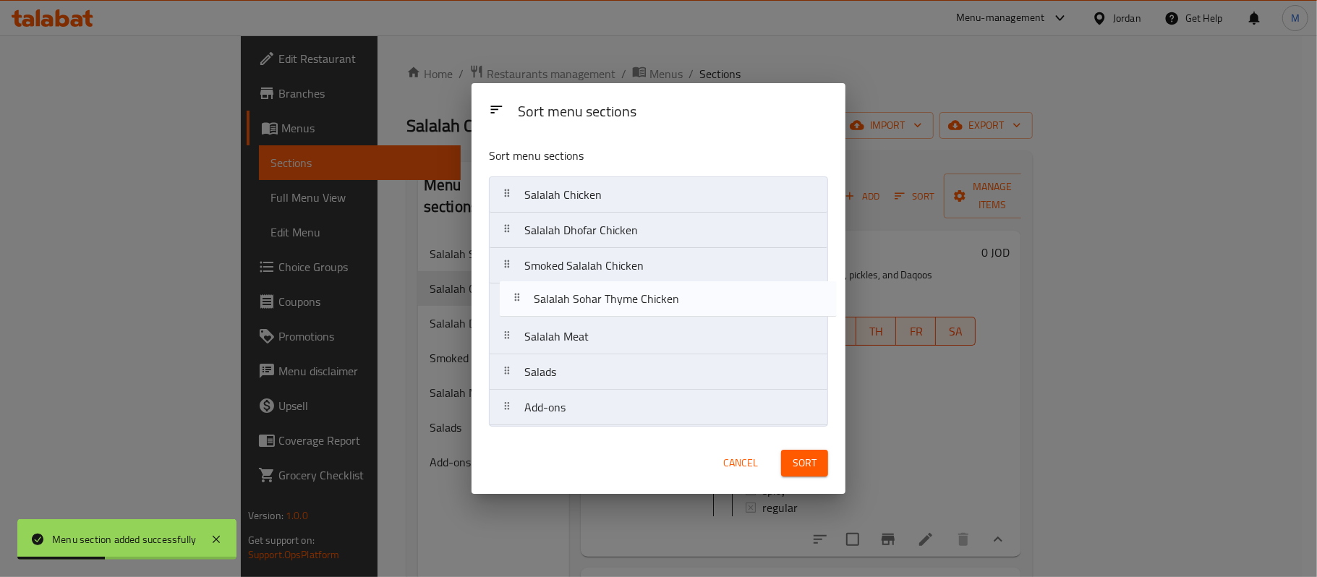
drag, startPoint x: 518, startPoint y: 200, endPoint x: 530, endPoint y: 311, distance: 112.1
click at [530, 311] on nav "Salalah Sohar Thyme Chicken Salalah Chicken Salalah Dhofar Chicken Smoked Salal…" at bounding box center [658, 301] width 339 height 250
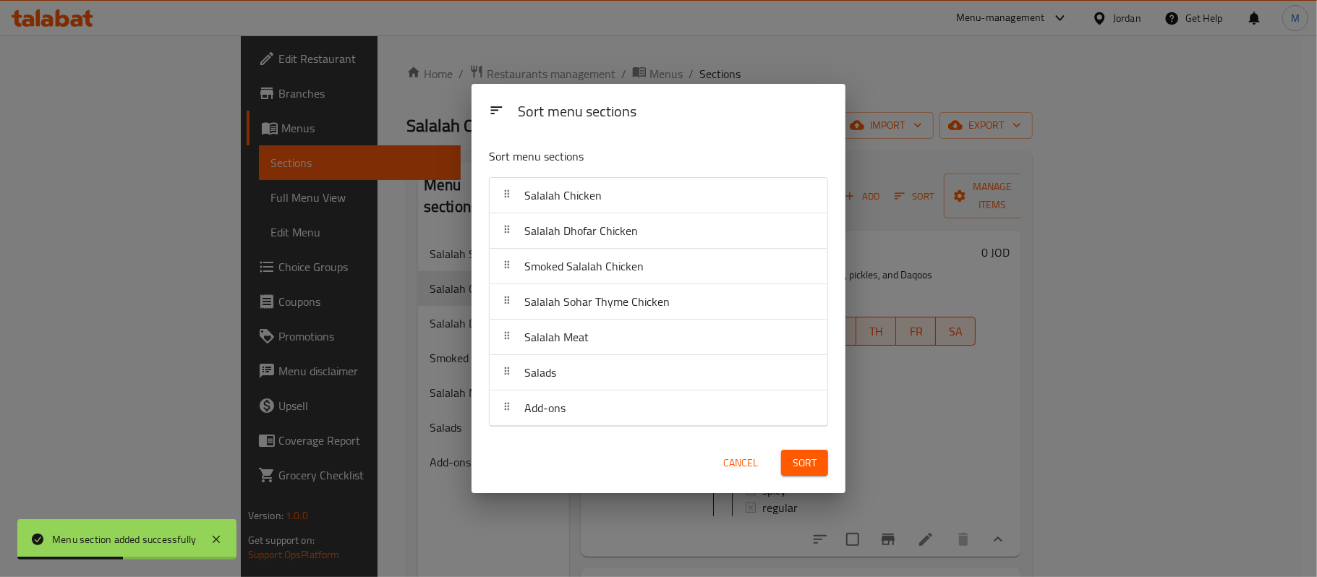
click at [802, 464] on span "Sort" at bounding box center [805, 463] width 24 height 18
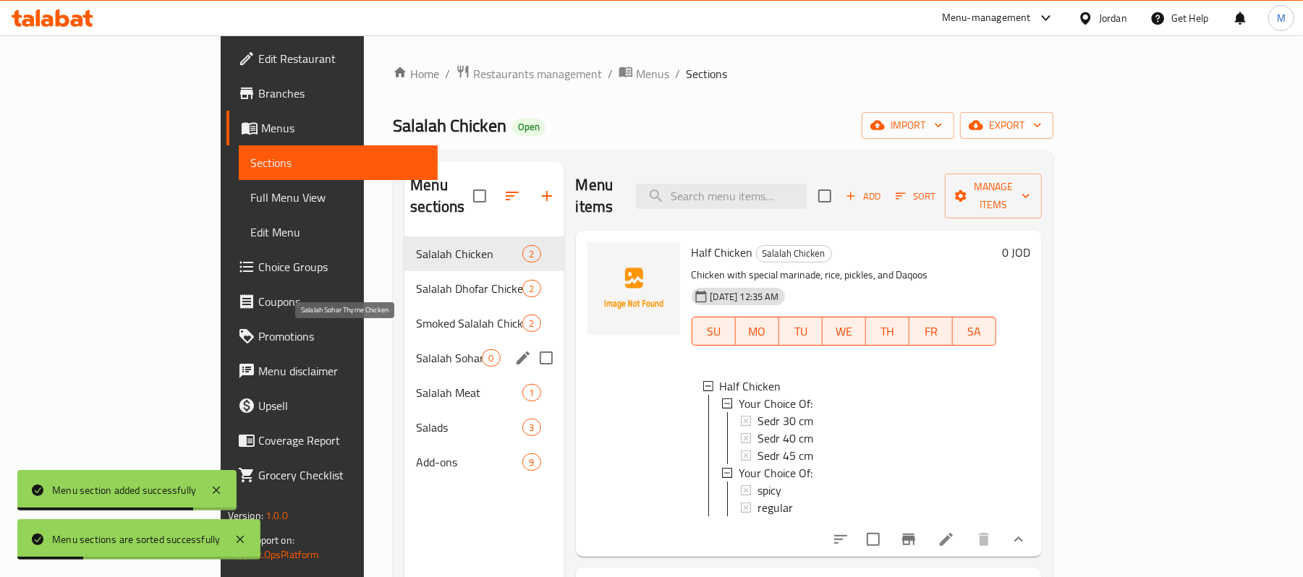
click at [416, 349] on span "Salalah Sohar Thyme Chicken" at bounding box center [449, 357] width 66 height 17
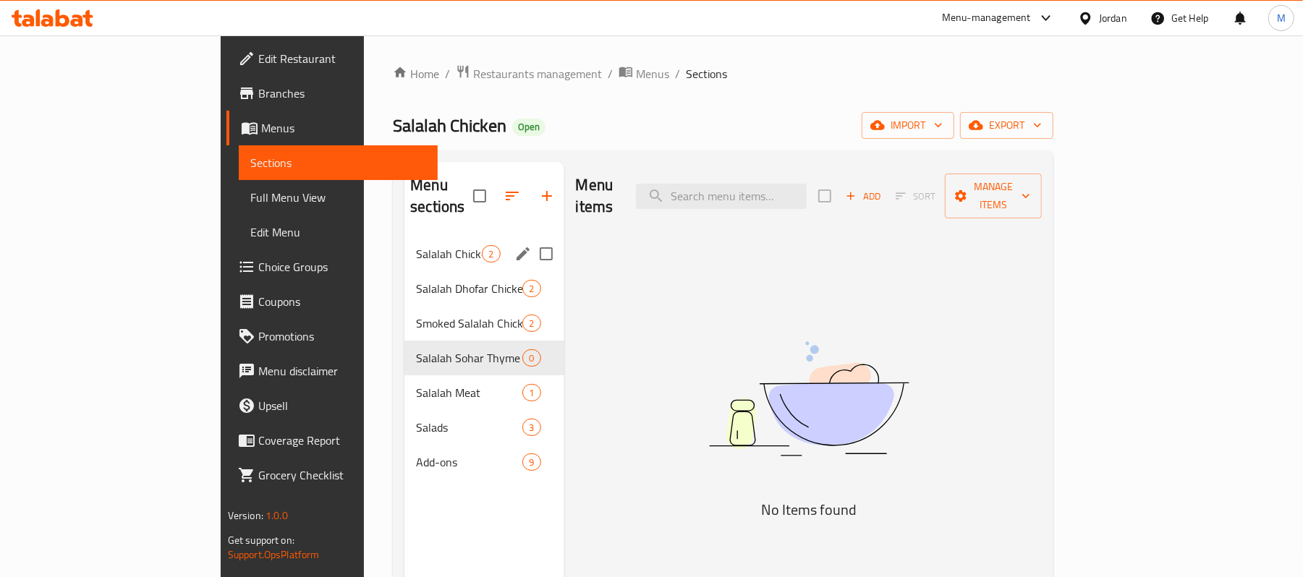
click at [416, 245] on span "Salalah Chicken" at bounding box center [449, 253] width 66 height 17
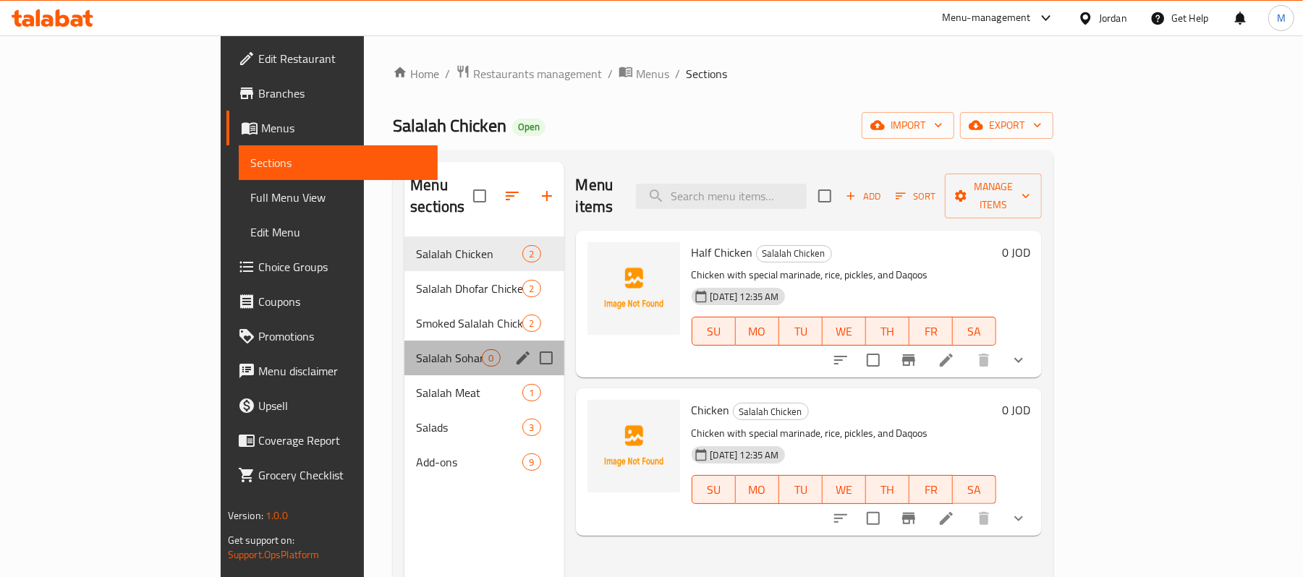
click at [404, 341] on div "Salalah Sohar Thyme Chicken 0" at bounding box center [483, 358] width 159 height 35
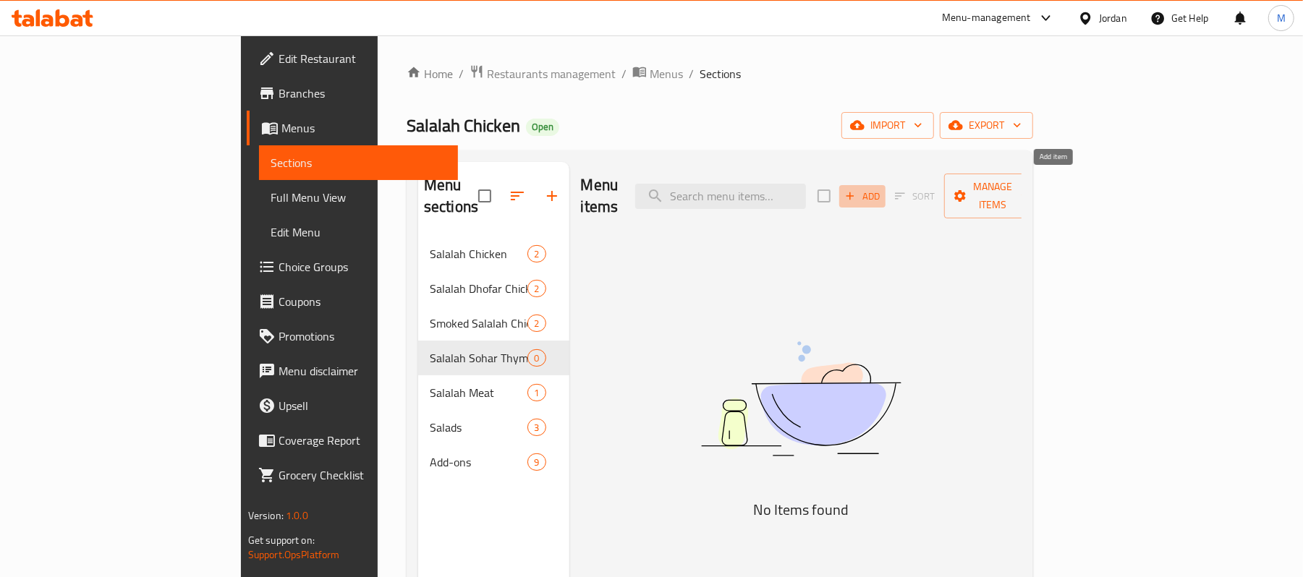
click at [882, 188] on span "Add" at bounding box center [862, 196] width 39 height 17
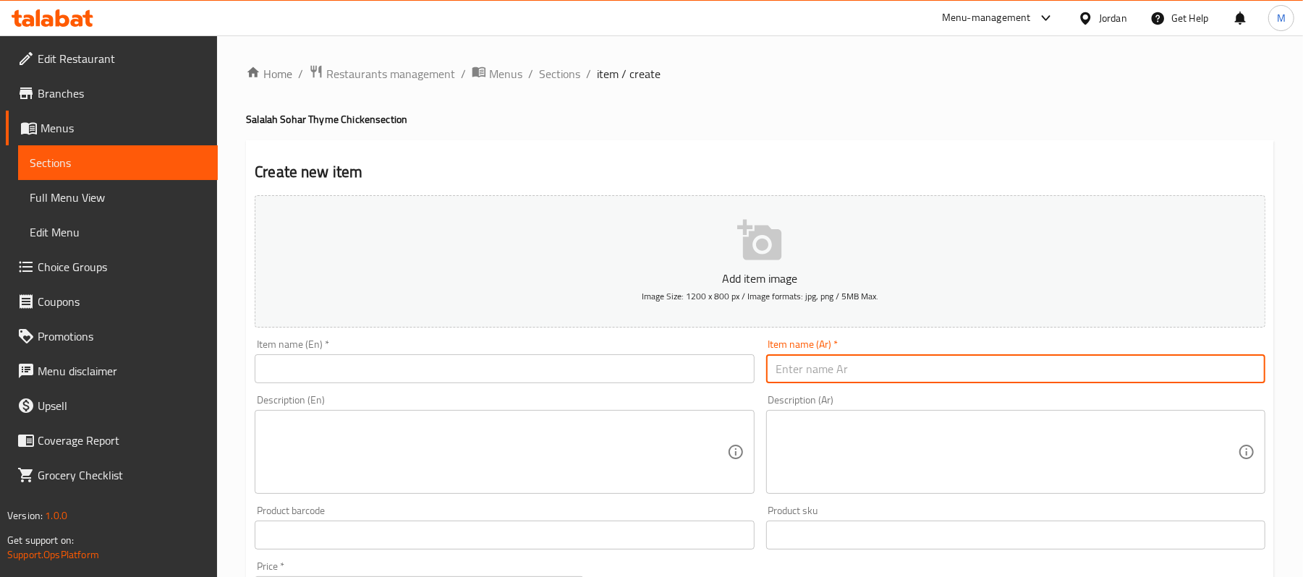
click at [1016, 383] on input "text" at bounding box center [1015, 368] width 499 height 29
type input "k"
click at [1010, 383] on input "نصف دجاج صلالة صحار زعتر" at bounding box center [1015, 368] width 499 height 29
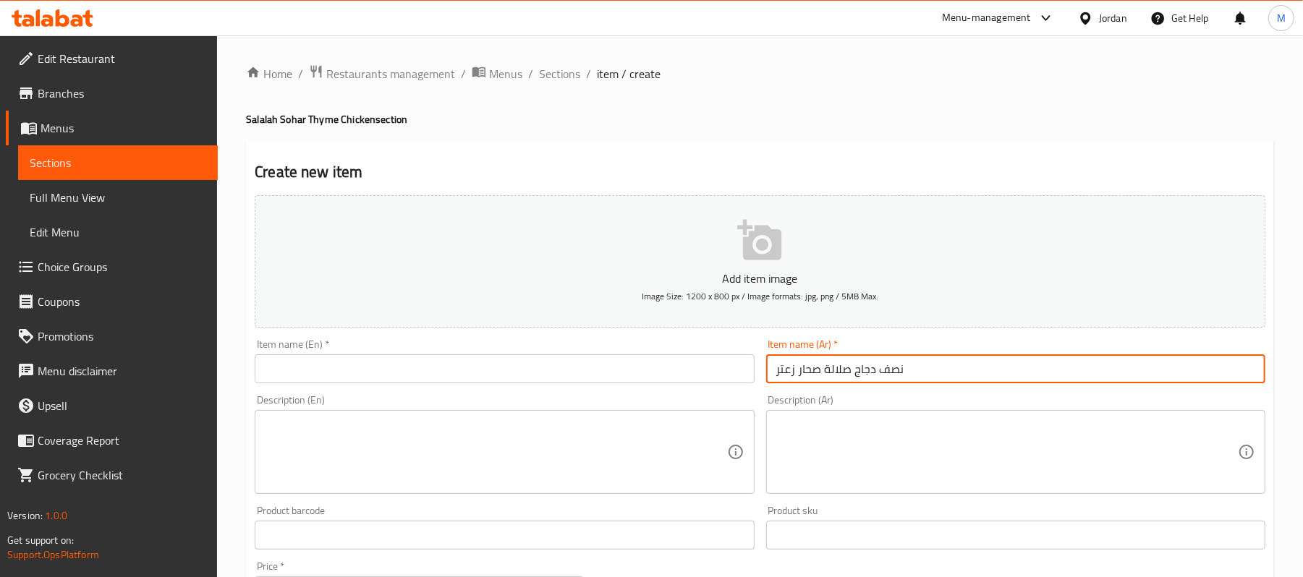
type input "نصف دجاج صلالة صحار زعتر"
click at [482, 362] on input "text" at bounding box center [504, 368] width 499 height 29
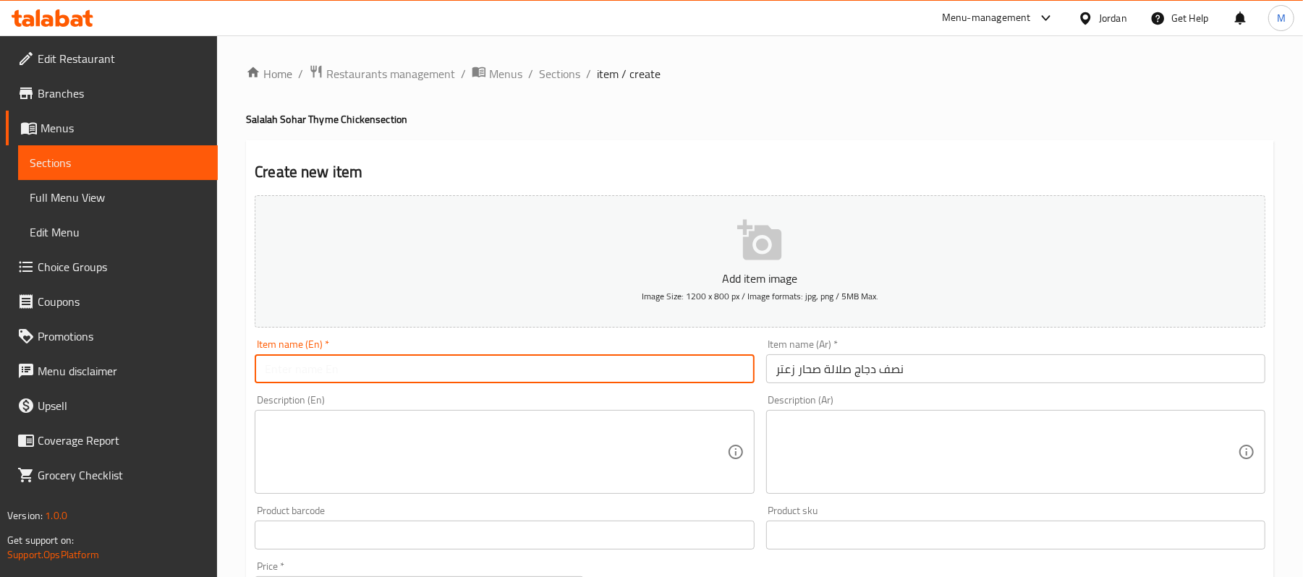
paste input "نصف دجاج صلالة صحار زعتر"
click at [325, 372] on input "نصف دجاج صلالة صحار زعتر" at bounding box center [504, 368] width 499 height 29
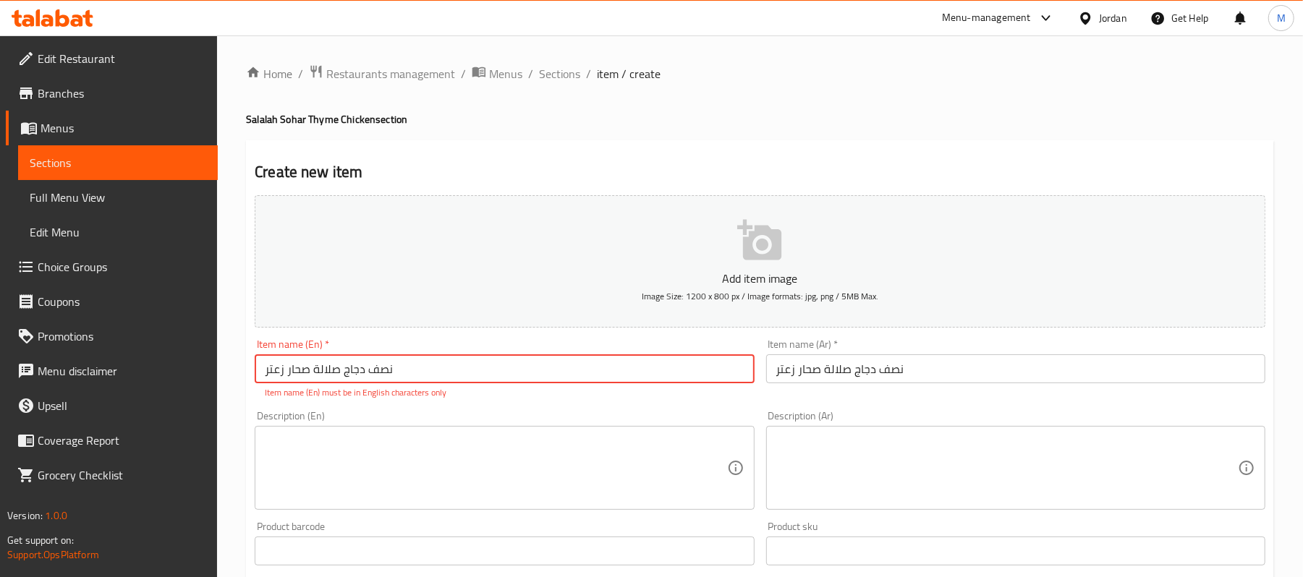
click at [431, 383] on input "نصف دجاج صلالة صحار زعتر" at bounding box center [504, 368] width 499 height 29
click at [434, 373] on input "نصف دجاج صلالة صحار زعتر" at bounding box center [504, 368] width 499 height 29
paste input "دجاج صلالة صحار زعتر"
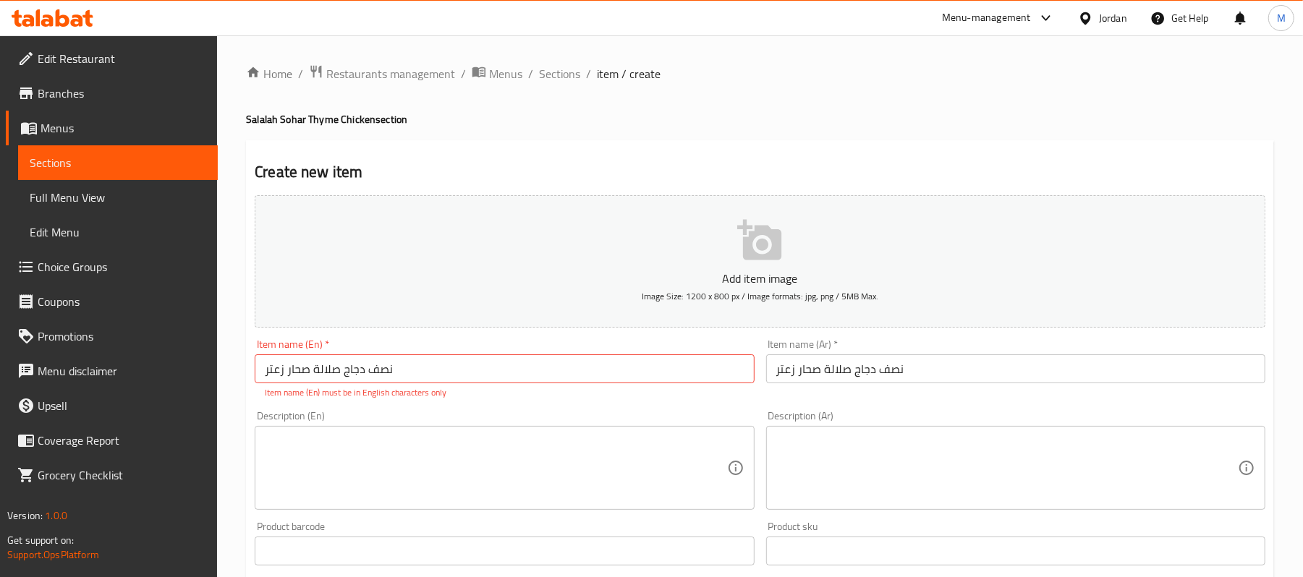
click at [421, 379] on input "نصف دجاج صلالة صحار زعتر" at bounding box center [504, 368] width 499 height 29
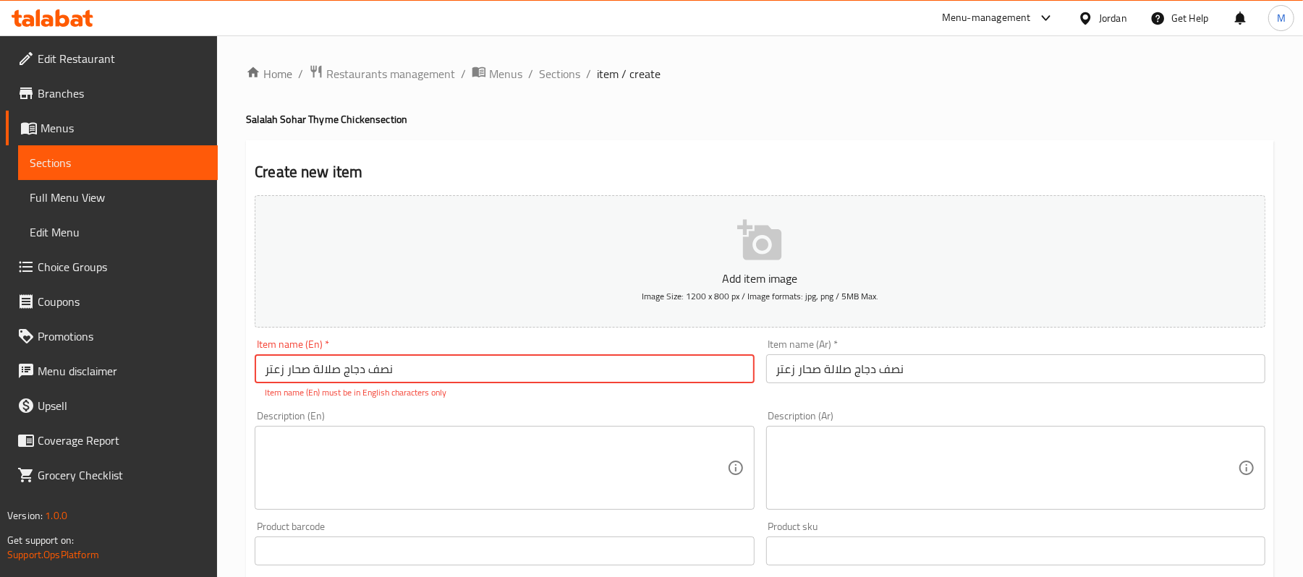
click at [421, 379] on input "نصف دجاج صلالة صحار زعتر" at bounding box center [504, 368] width 499 height 29
paste input "Salalah Sohar Thyme Chicken"
click at [255, 367] on input "Salalah Sohar Thyme Chicken" at bounding box center [504, 368] width 499 height 29
type input "Half Salalah Sohar Thyme Chicken"
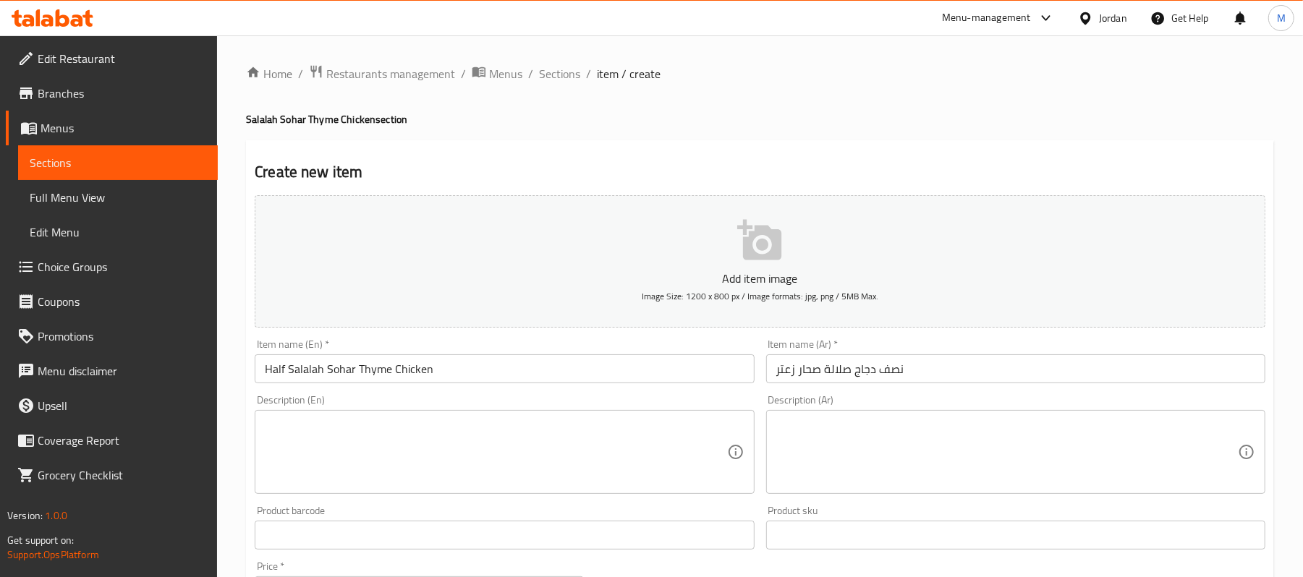
click at [797, 443] on textarea at bounding box center [1006, 452] width 461 height 69
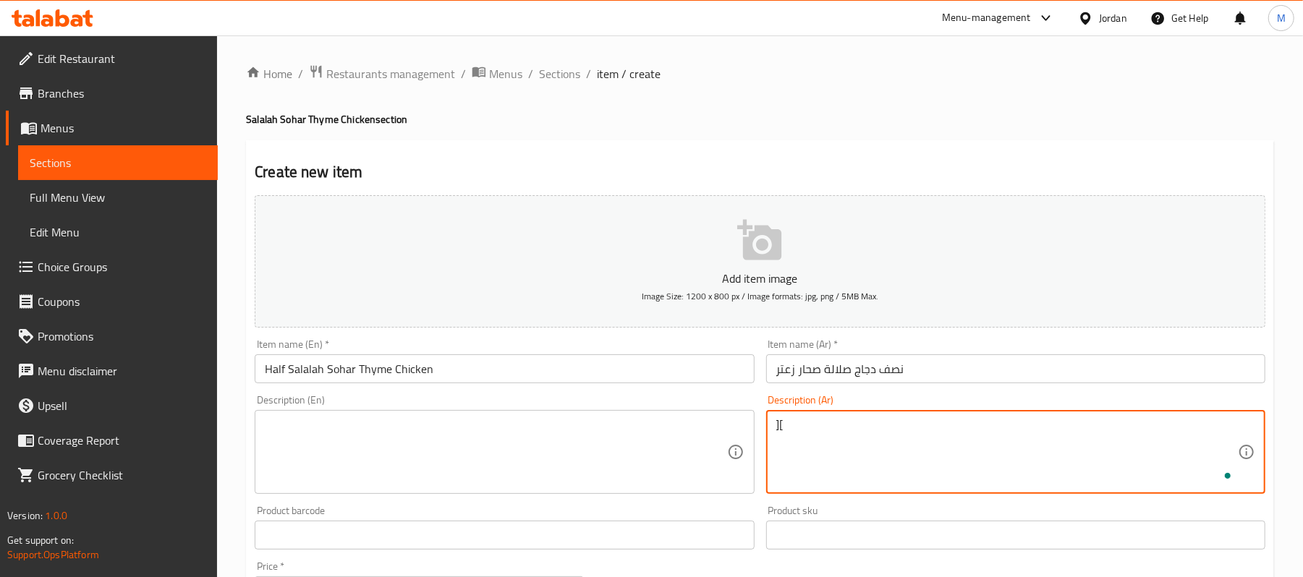
type textarea "]"
click at [783, 437] on textarea "دجاج، ارز، مخلل و دقوس" at bounding box center [1006, 452] width 461 height 69
type textarea "دجاج، ارز، مخلل و دقوس"
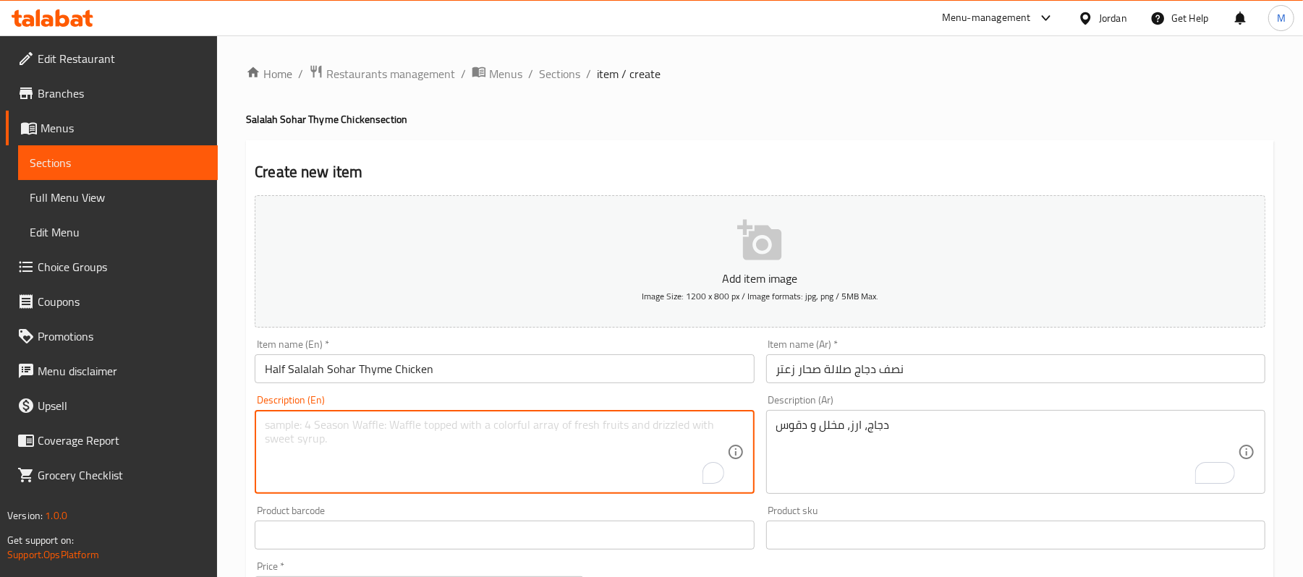
click at [367, 438] on textarea "To enrich screen reader interactions, please activate Accessibility in Grammarl…" at bounding box center [495, 452] width 461 height 69
paste textarea "Chicken, rice, pickles and daqoos"
click at [388, 425] on textarea "Chicken, rice, pickles and daqoos" at bounding box center [495, 452] width 461 height 69
drag, startPoint x: 391, startPoint y: 429, endPoint x: 353, endPoint y: 454, distance: 45.3
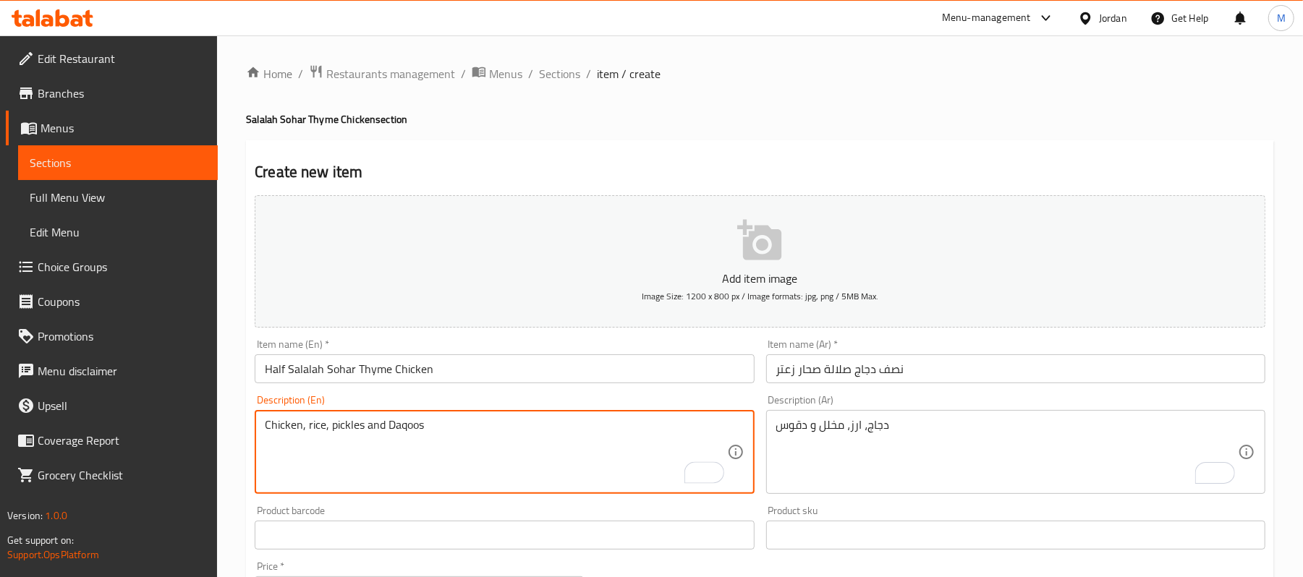
type textarea "Chicken, rice, pickles and Daqoos"
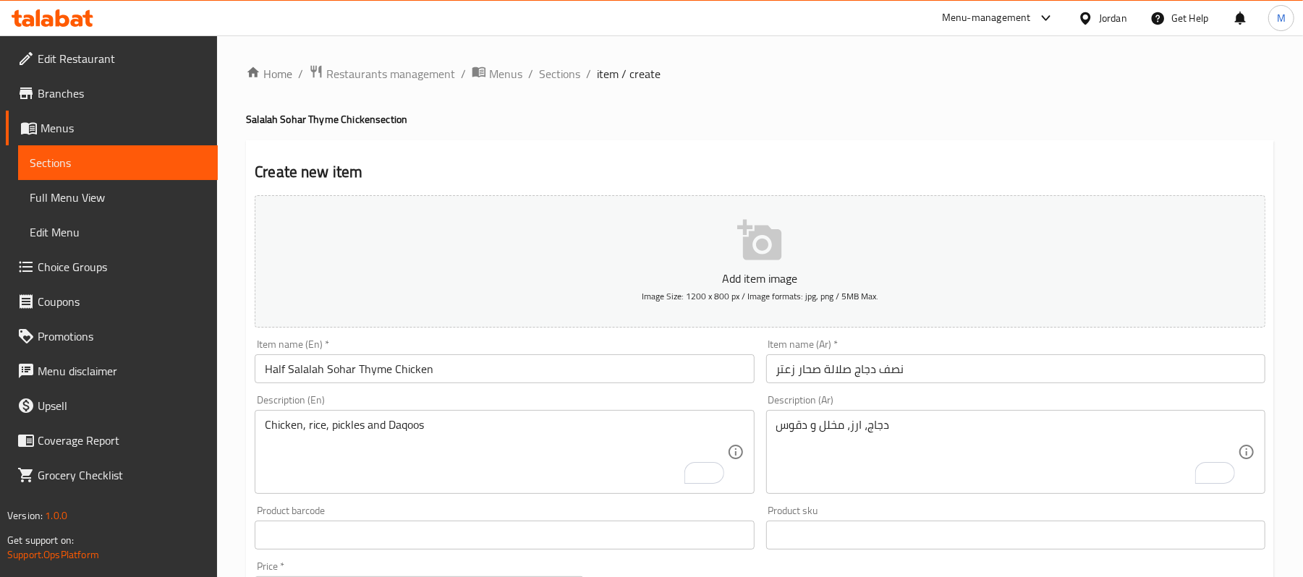
click at [511, 440] on textarea "Chicken, rice, pickles and Daqoos" at bounding box center [495, 452] width 461 height 69
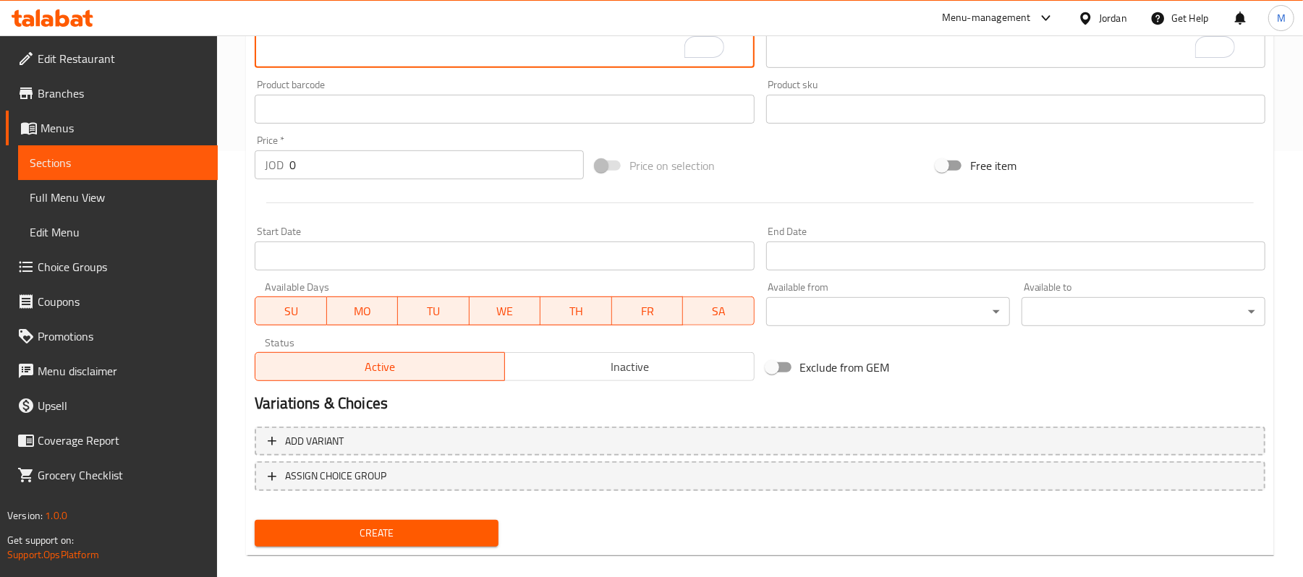
scroll to position [443, 0]
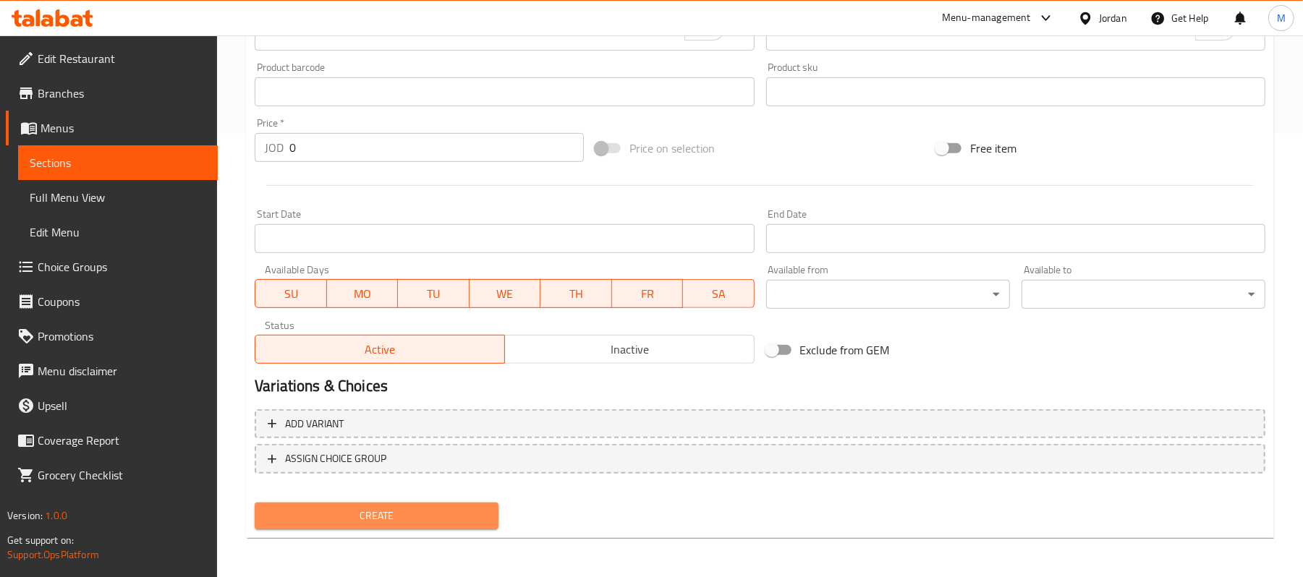
click at [443, 516] on span "Create" at bounding box center [376, 516] width 221 height 18
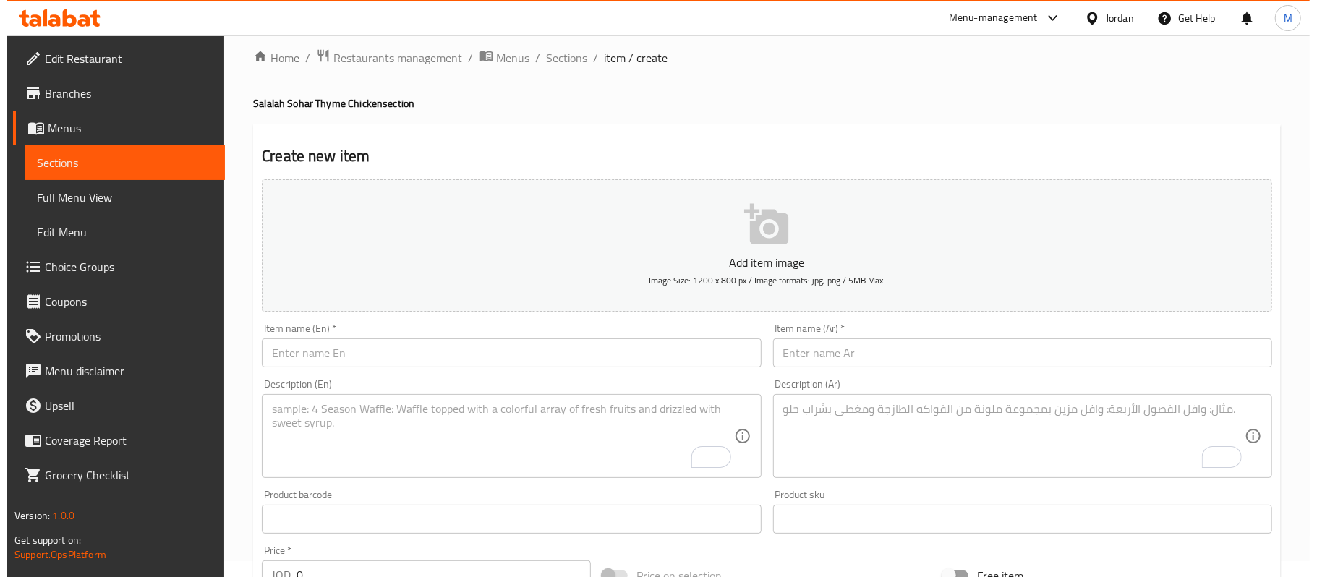
scroll to position [0, 0]
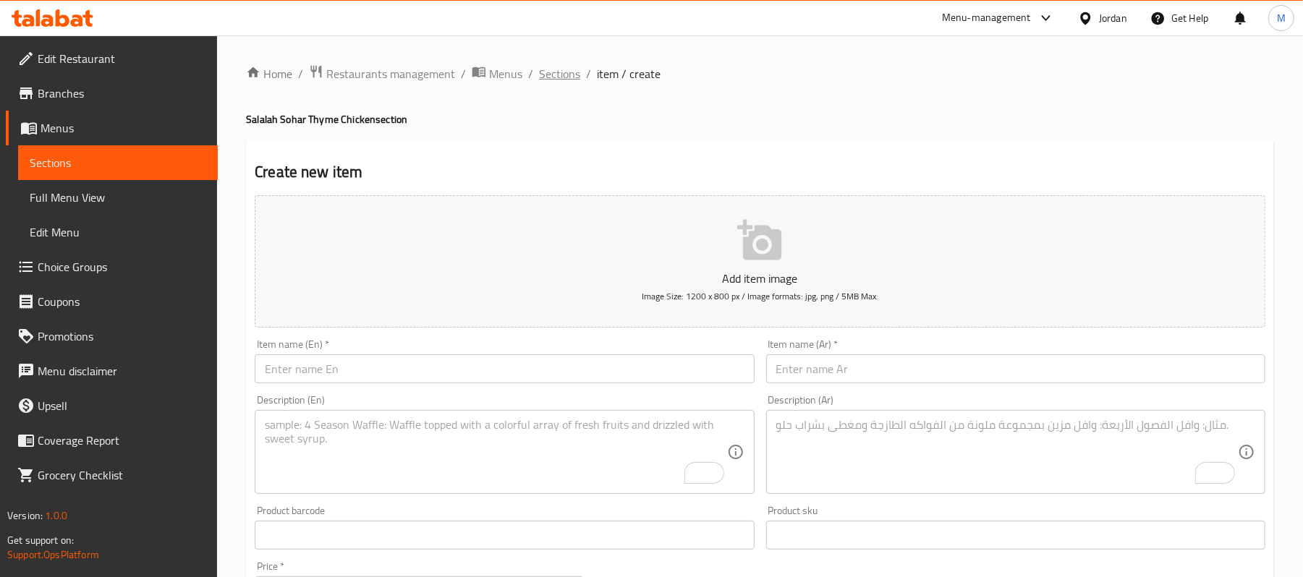
click at [563, 80] on span "Sections" at bounding box center [559, 73] width 41 height 17
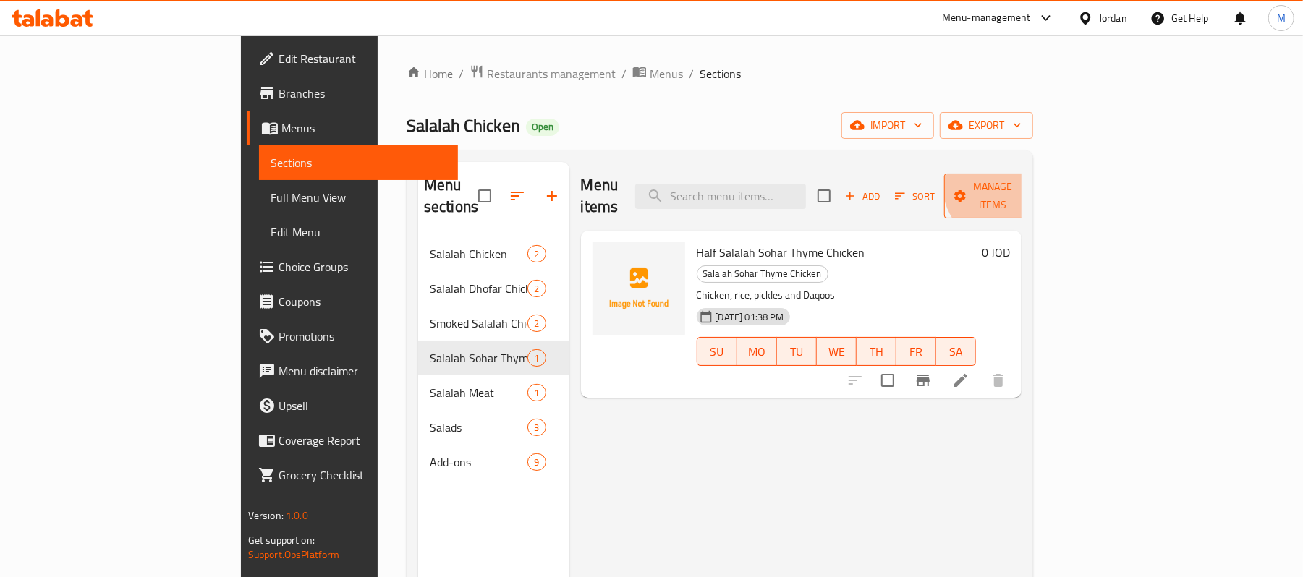
click at [1029, 180] on span "Manage items" at bounding box center [992, 196] width 74 height 36
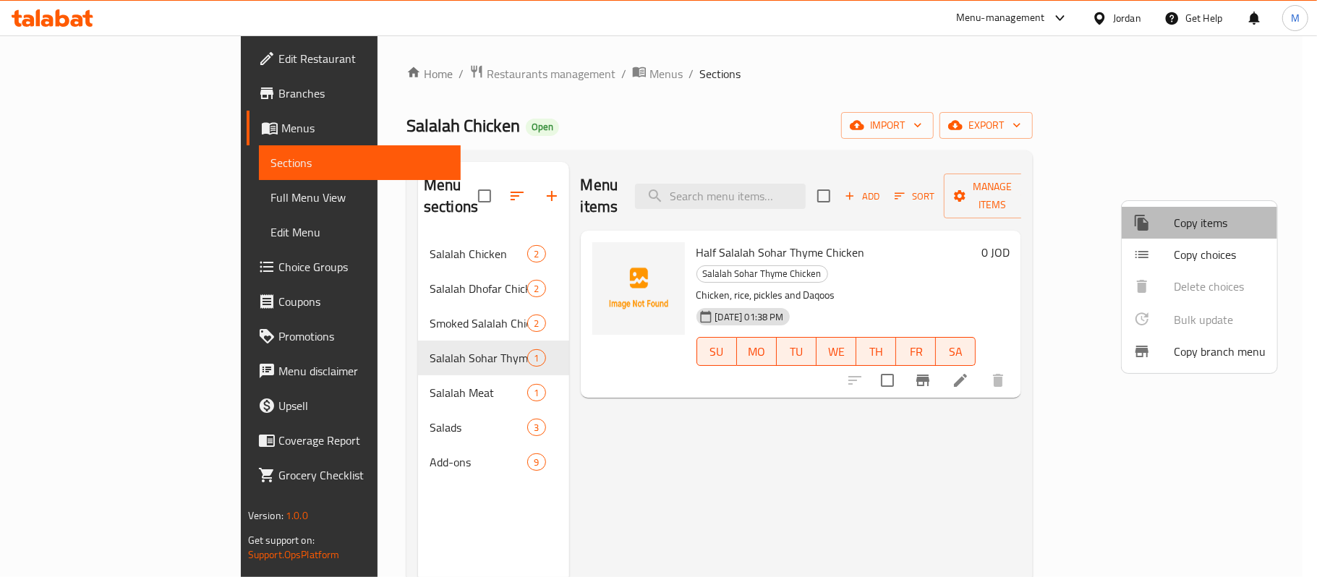
click at [1212, 229] on span "Copy items" at bounding box center [1220, 222] width 92 height 17
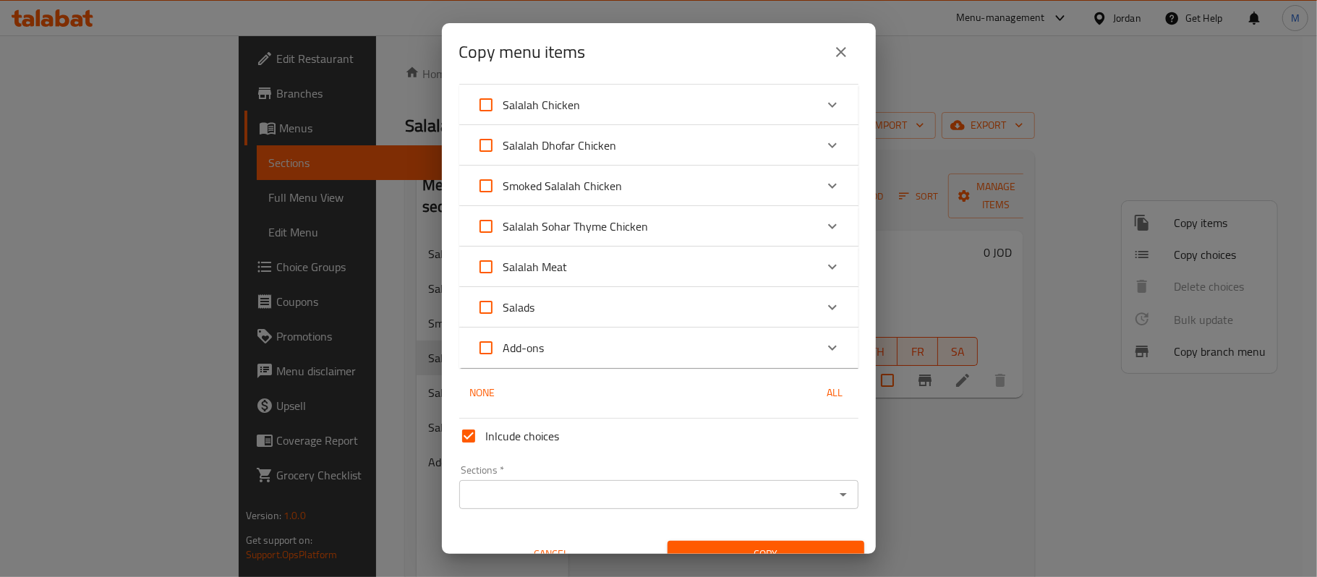
scroll to position [64, 0]
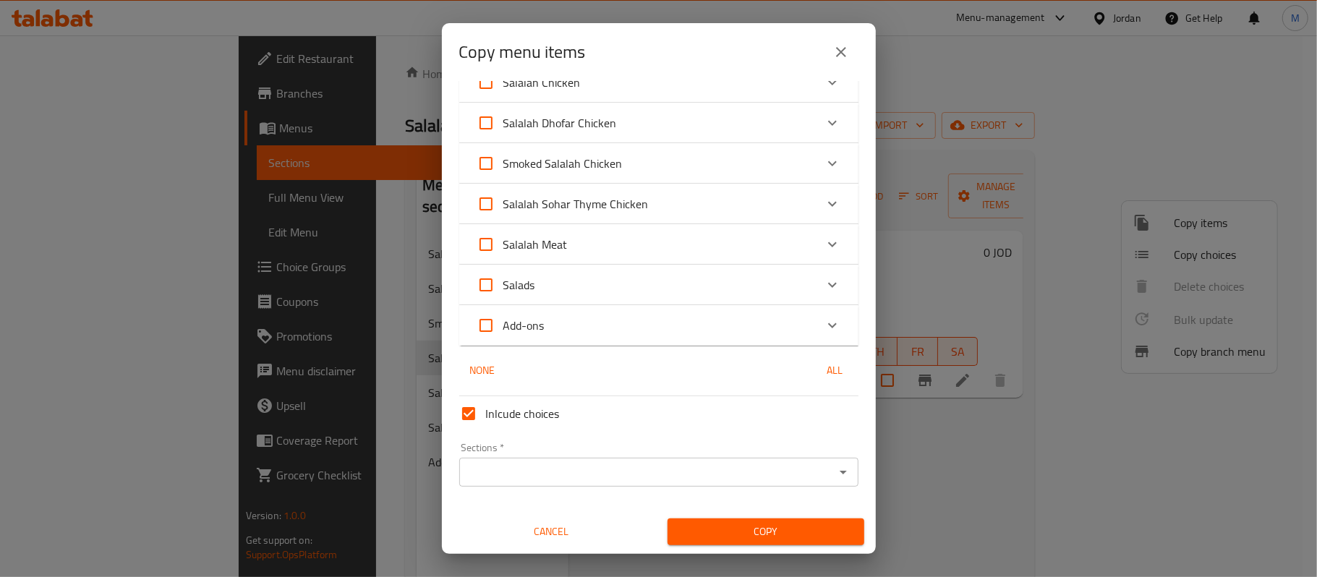
click at [667, 205] on div "Salalah Sohar Thyme Chicken" at bounding box center [646, 204] width 338 height 35
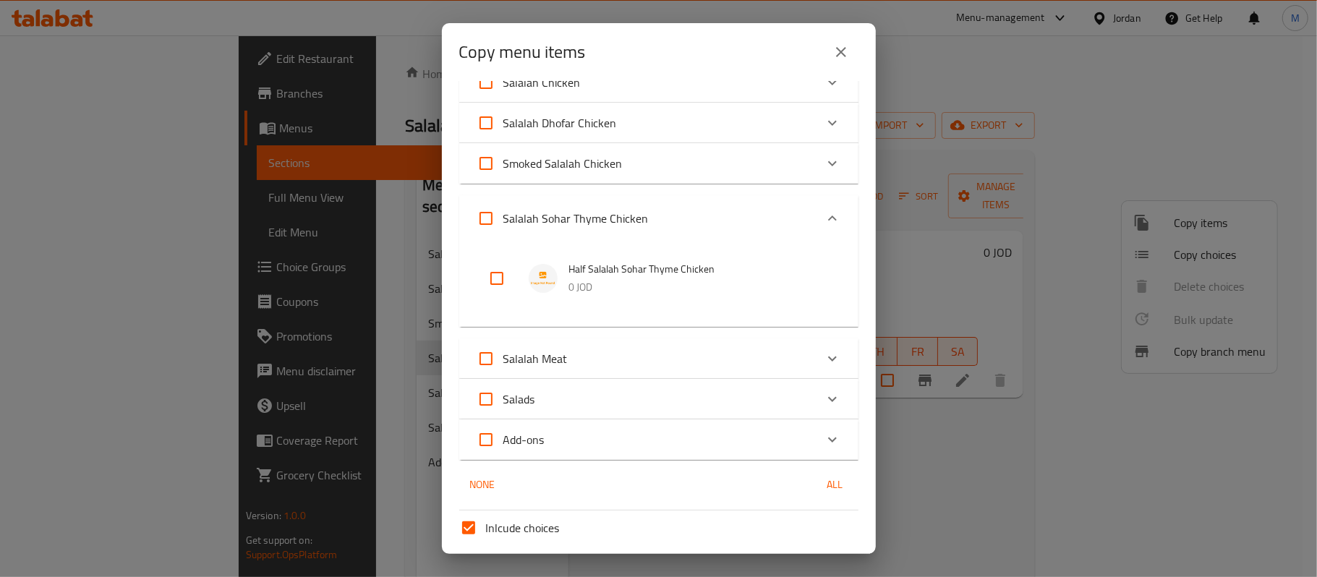
click at [502, 279] on input "checkbox" at bounding box center [497, 278] width 35 height 35
checkbox input "true"
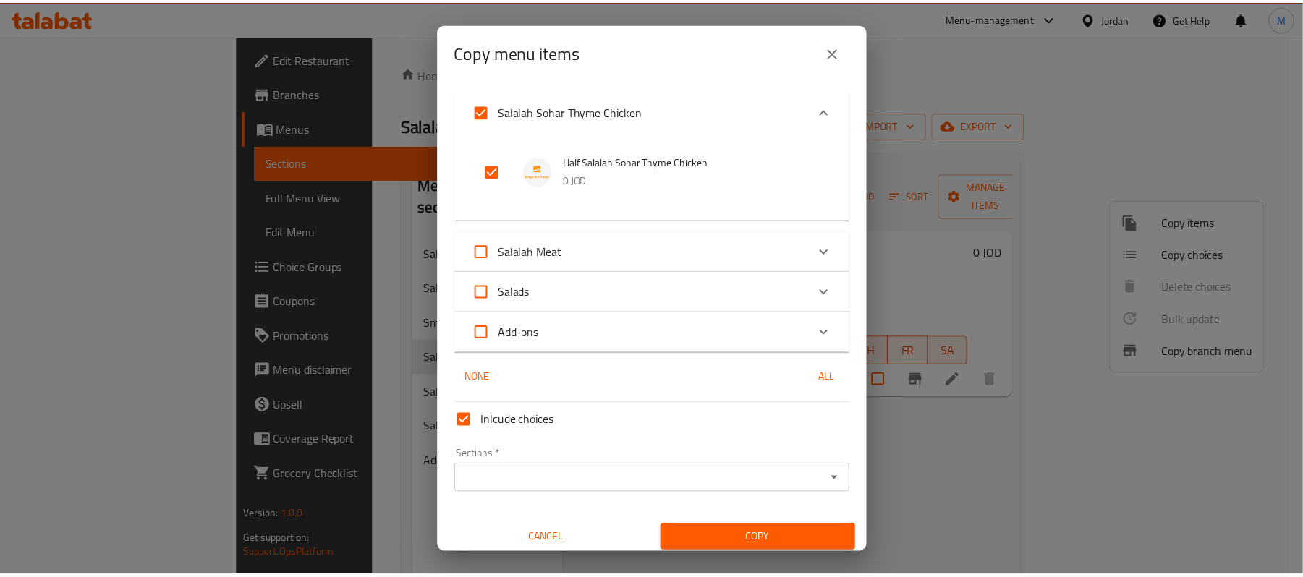
scroll to position [178, 0]
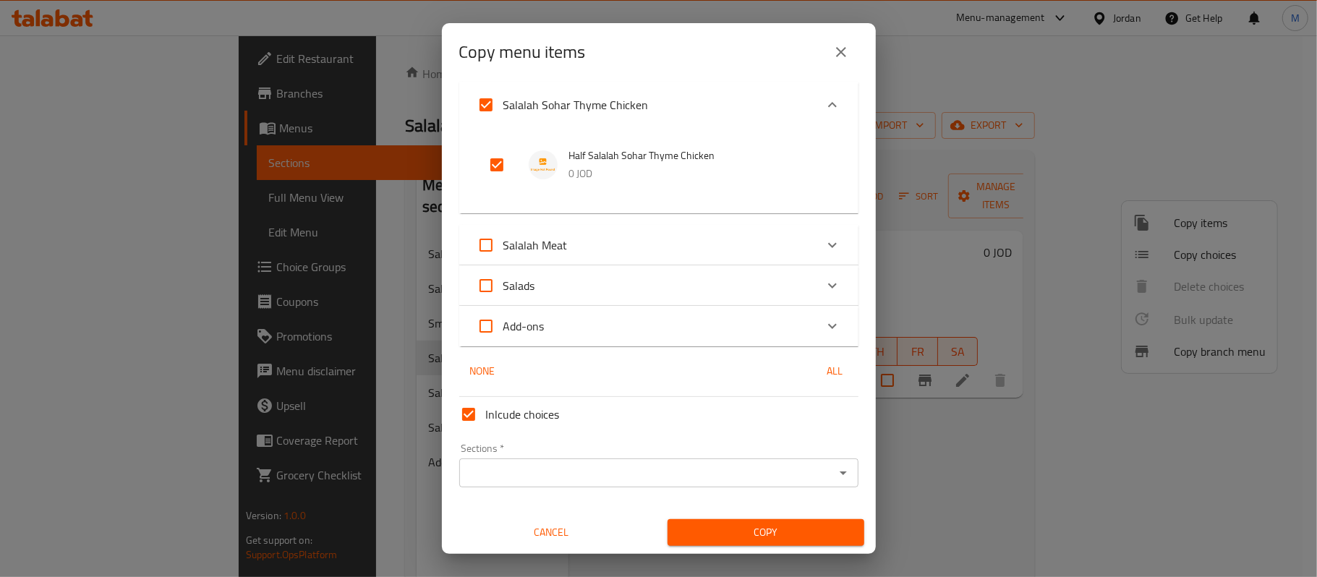
click at [609, 463] on input "Sections   *" at bounding box center [647, 473] width 367 height 20
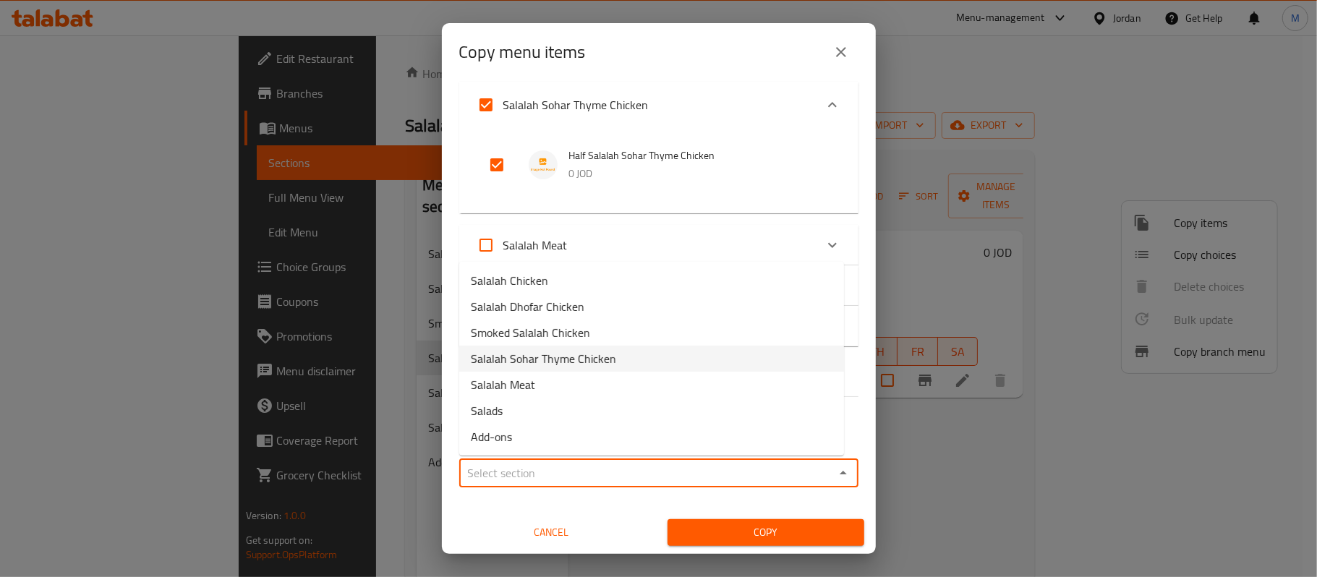
click at [576, 363] on span "Salalah Sohar Thyme Chicken" at bounding box center [543, 358] width 145 height 17
type input "Salalah Sohar Thyme Chicken"
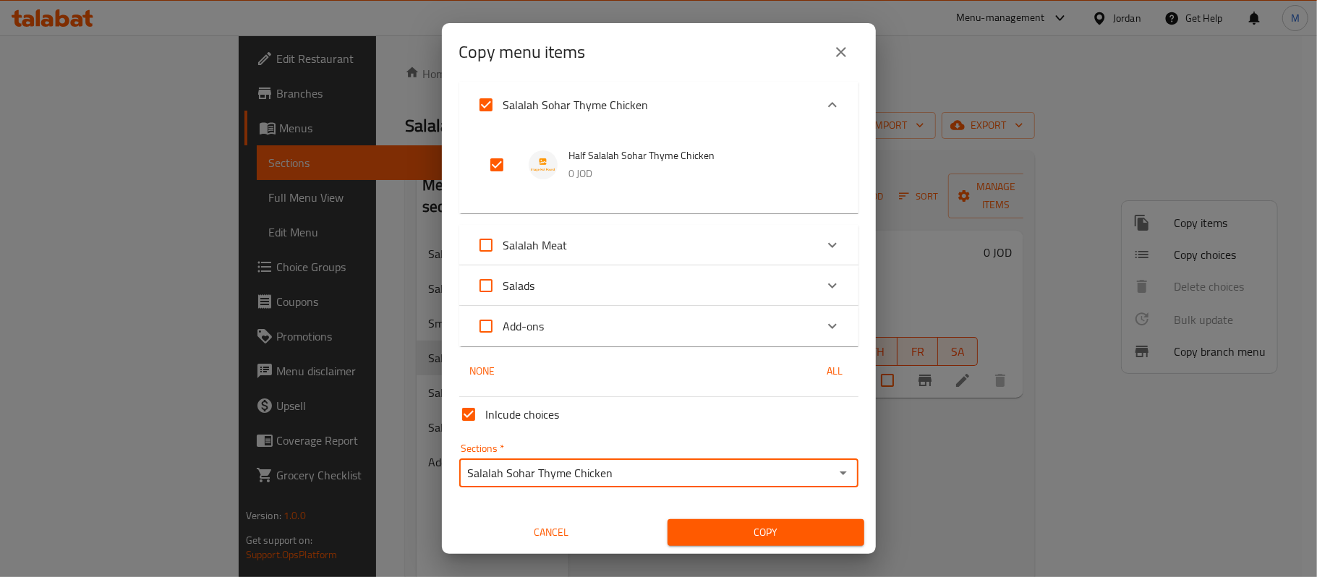
click at [777, 540] on span "Copy" at bounding box center [766, 533] width 174 height 18
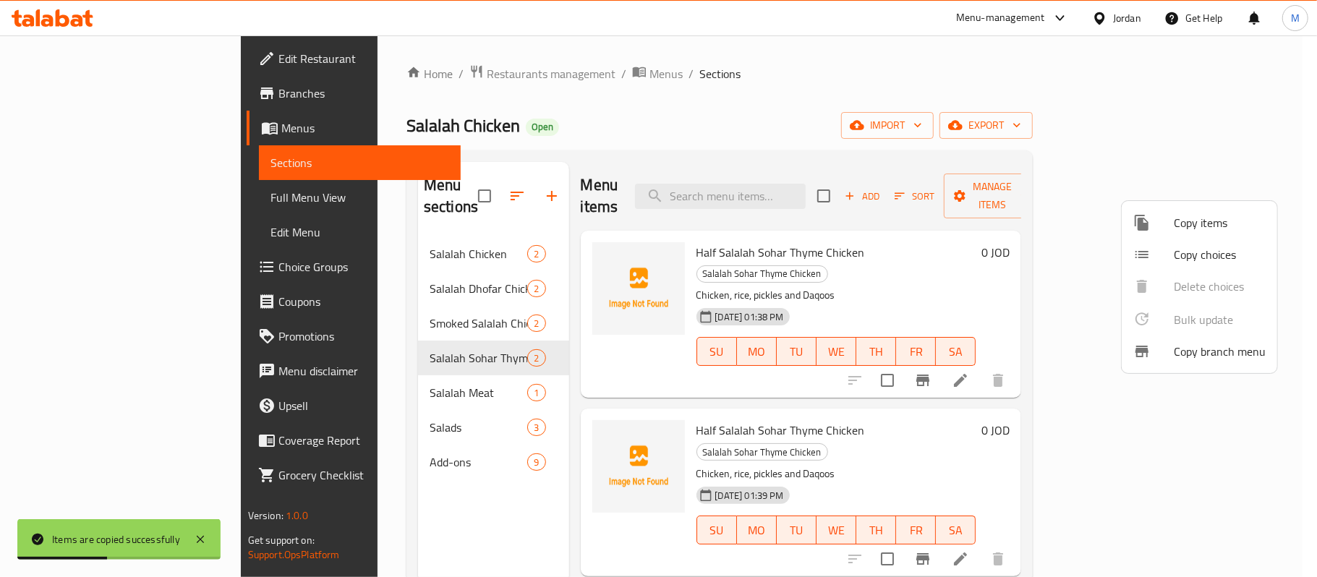
click at [568, 368] on div at bounding box center [658, 288] width 1317 height 577
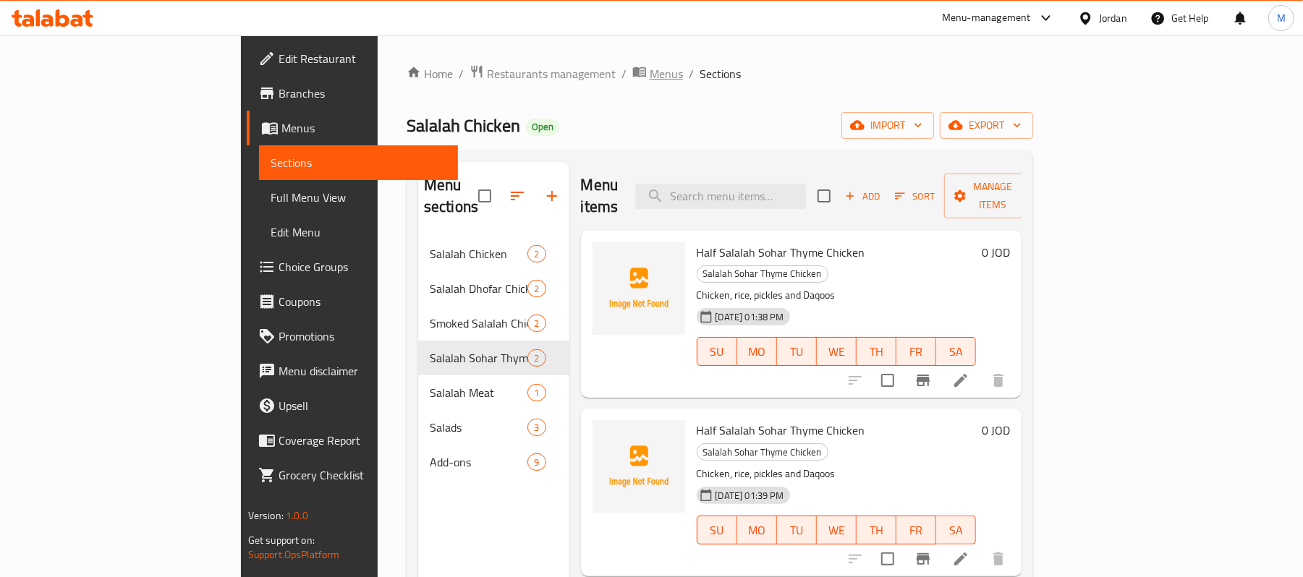
click at [649, 72] on span "Menus" at bounding box center [665, 73] width 33 height 17
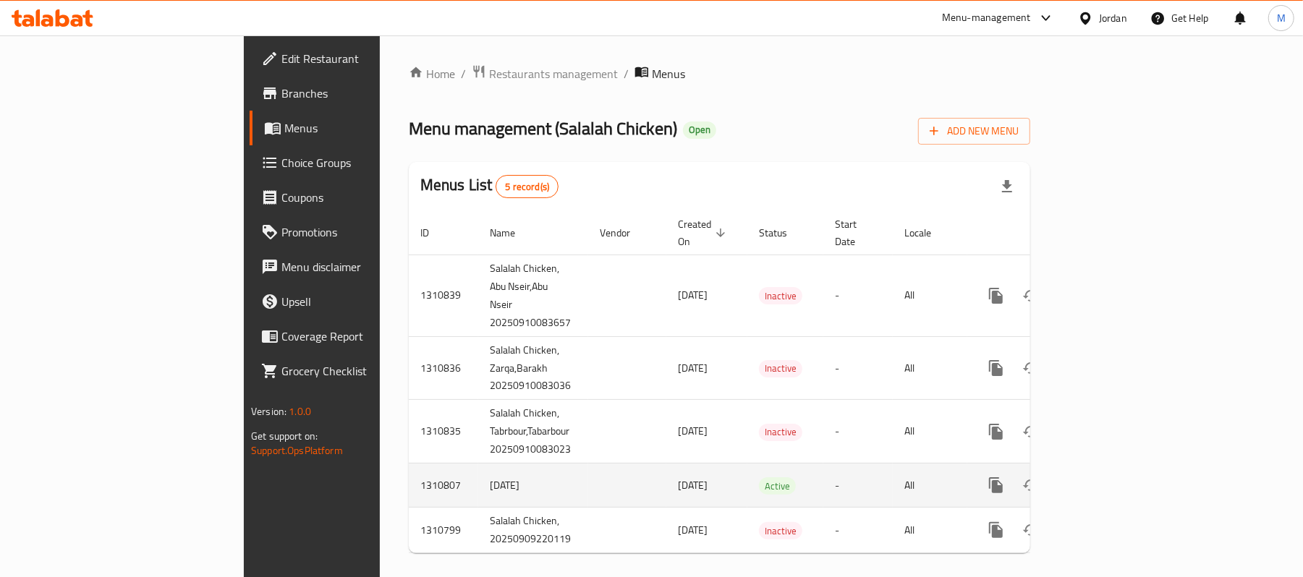
click at [478, 474] on td "[DATE]" at bounding box center [533, 486] width 110 height 44
copy td "[DATE]"
click at [1117, 473] on link "enhanced table" at bounding box center [1100, 485] width 35 height 35
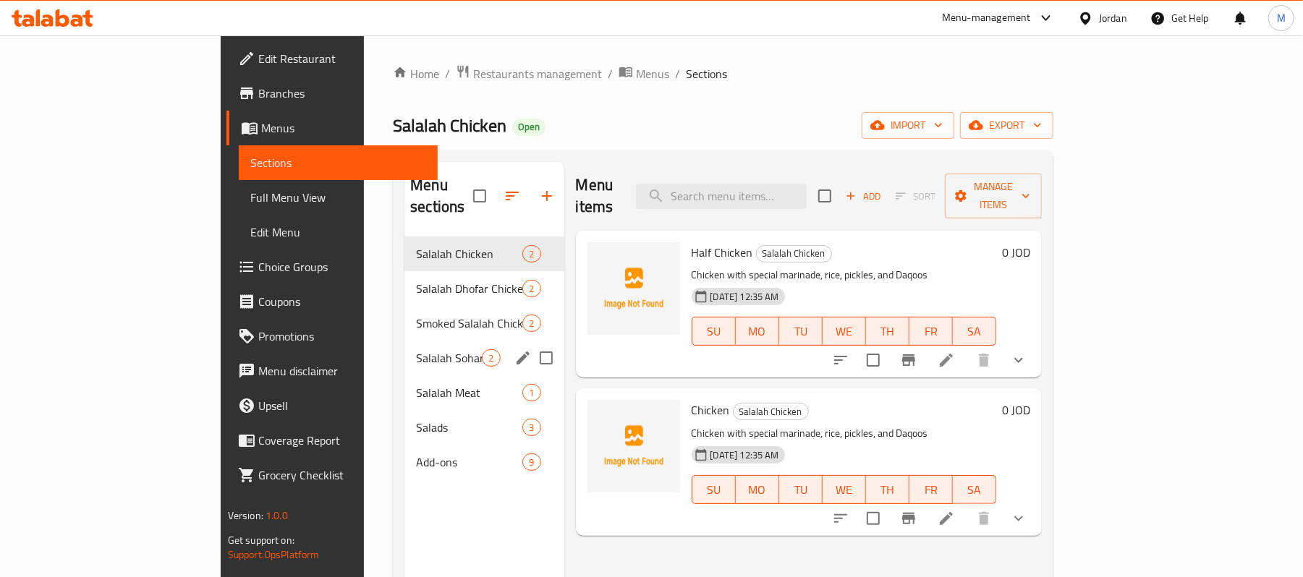
click at [404, 346] on div "Salalah Sohar Thyme Chicken 2" at bounding box center [483, 358] width 159 height 35
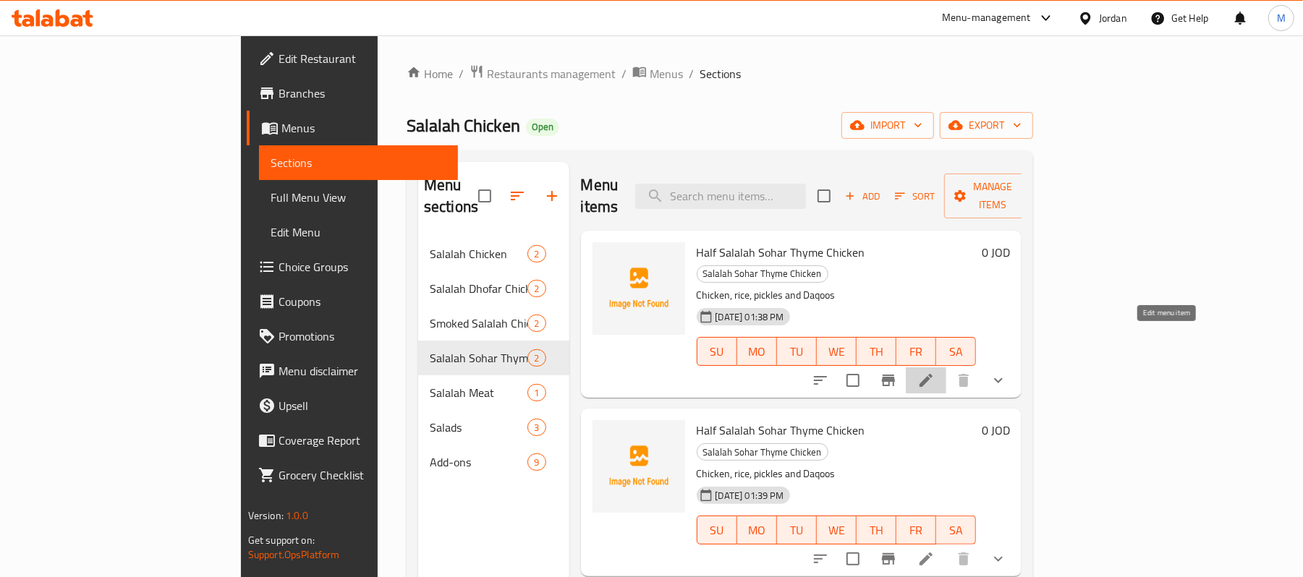
click at [934, 372] on icon at bounding box center [925, 380] width 17 height 17
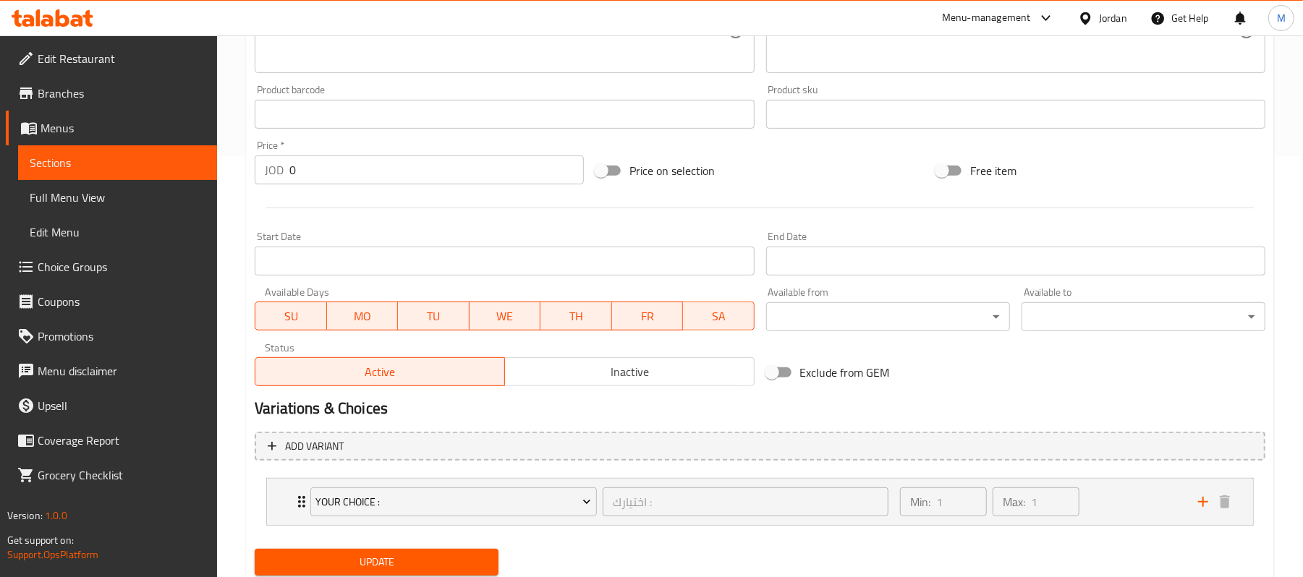
scroll to position [469, 0]
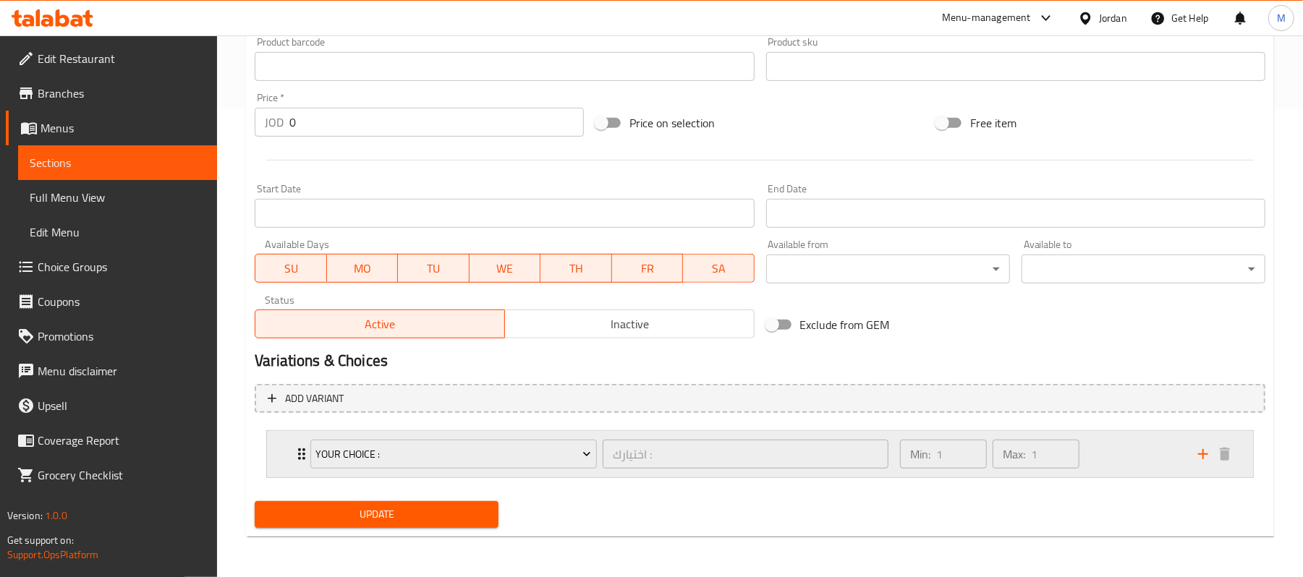
click at [286, 444] on div "your choice : اختيارك : ​ Min: 1 ​ Max: 1 ​" at bounding box center [760, 454] width 986 height 46
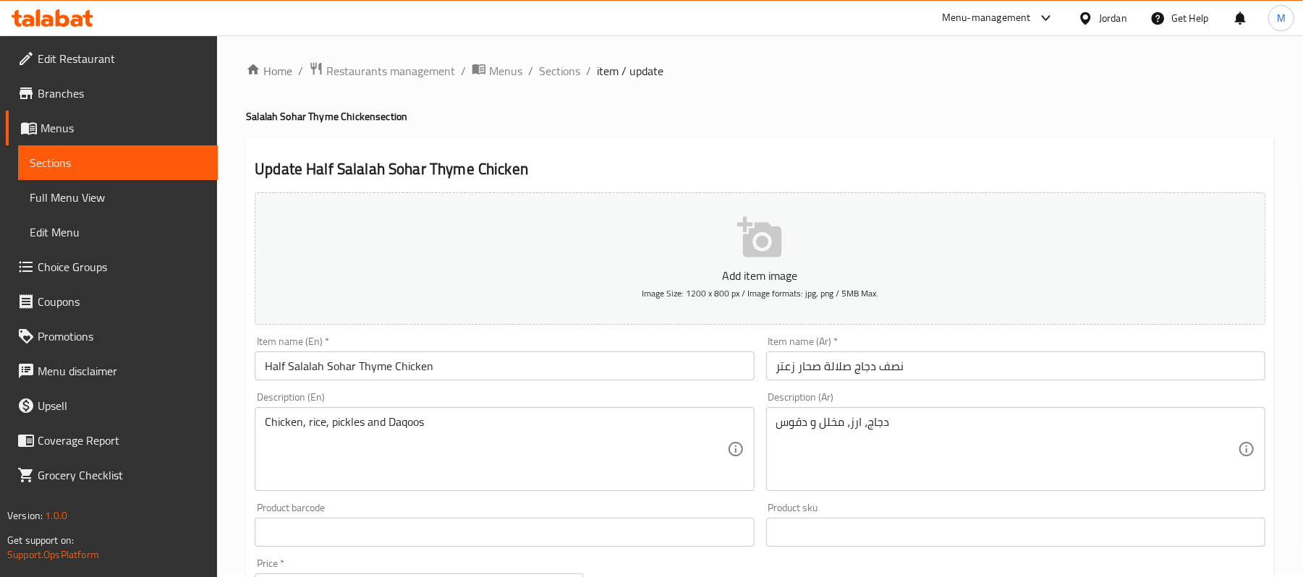
scroll to position [0, 0]
click at [576, 73] on span "Sections" at bounding box center [559, 73] width 41 height 17
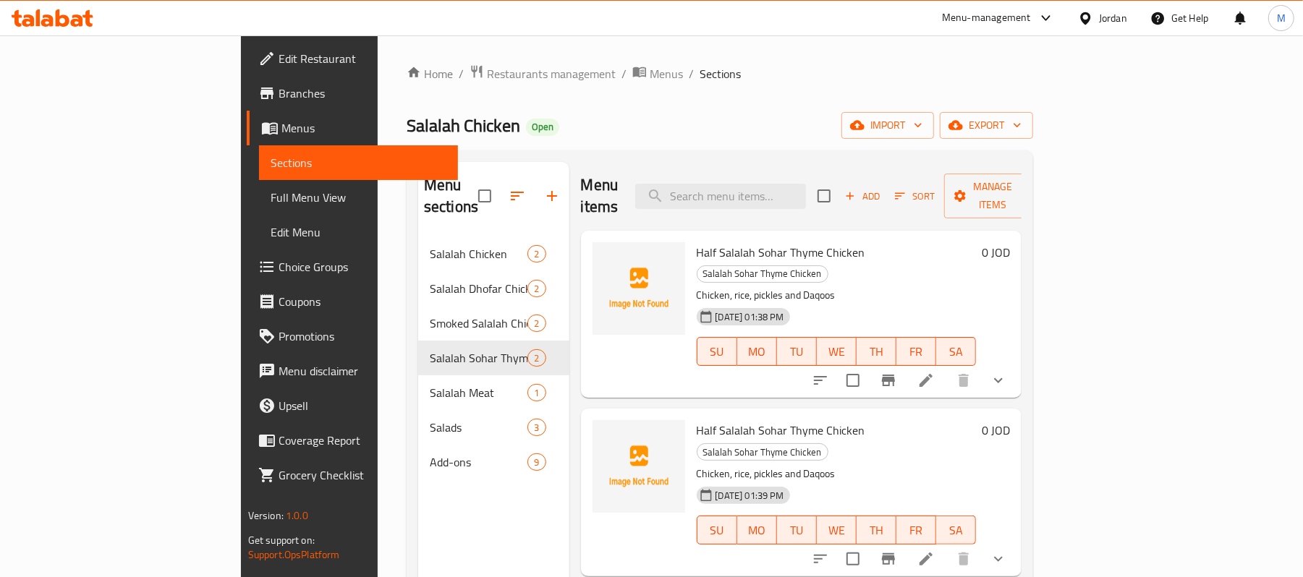
click at [946, 546] on li at bounding box center [925, 559] width 41 height 26
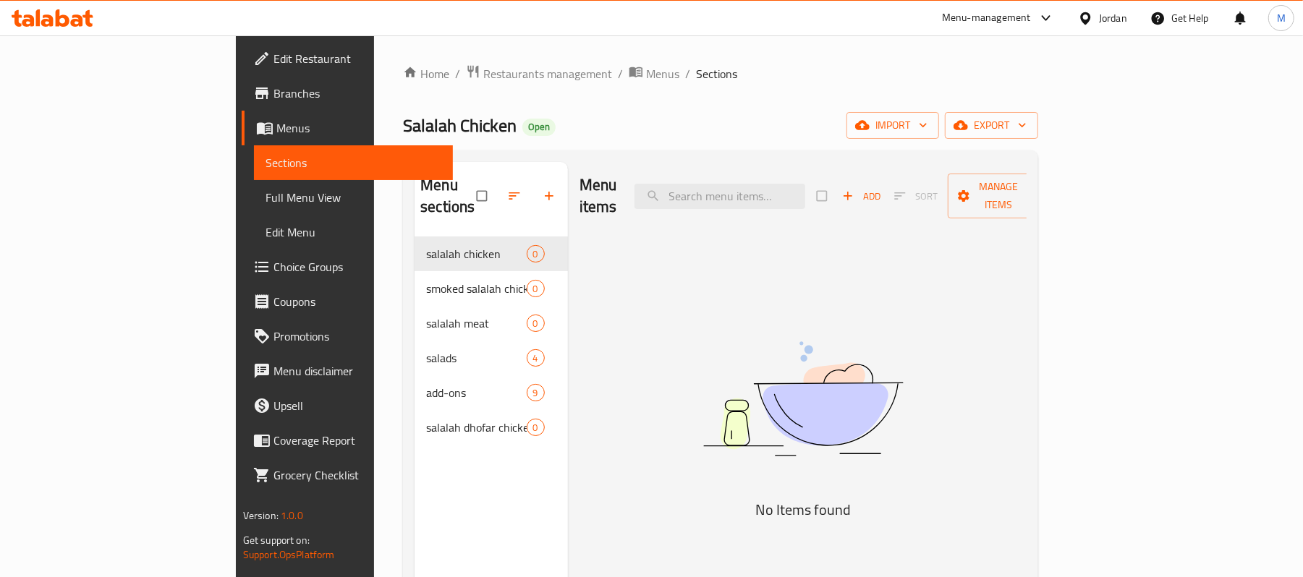
click at [242, 111] on link "Menus" at bounding box center [348, 128] width 212 height 35
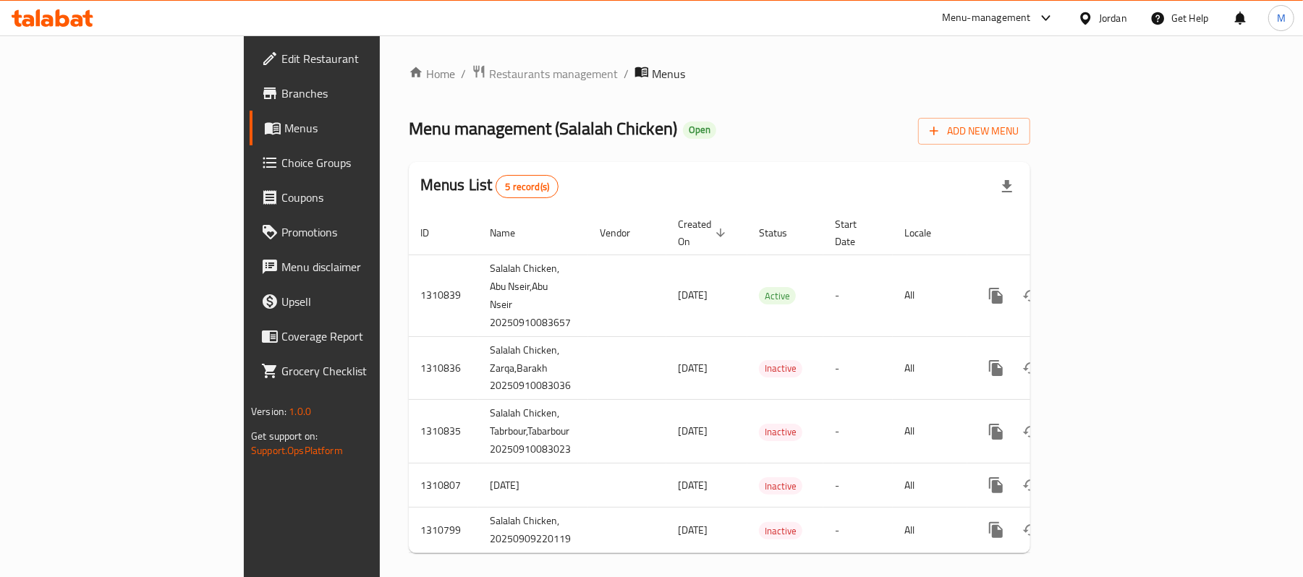
click at [281, 98] on span "Branches" at bounding box center [365, 93] width 169 height 17
click at [250, 183] on link "Coupons" at bounding box center [356, 197] width 212 height 35
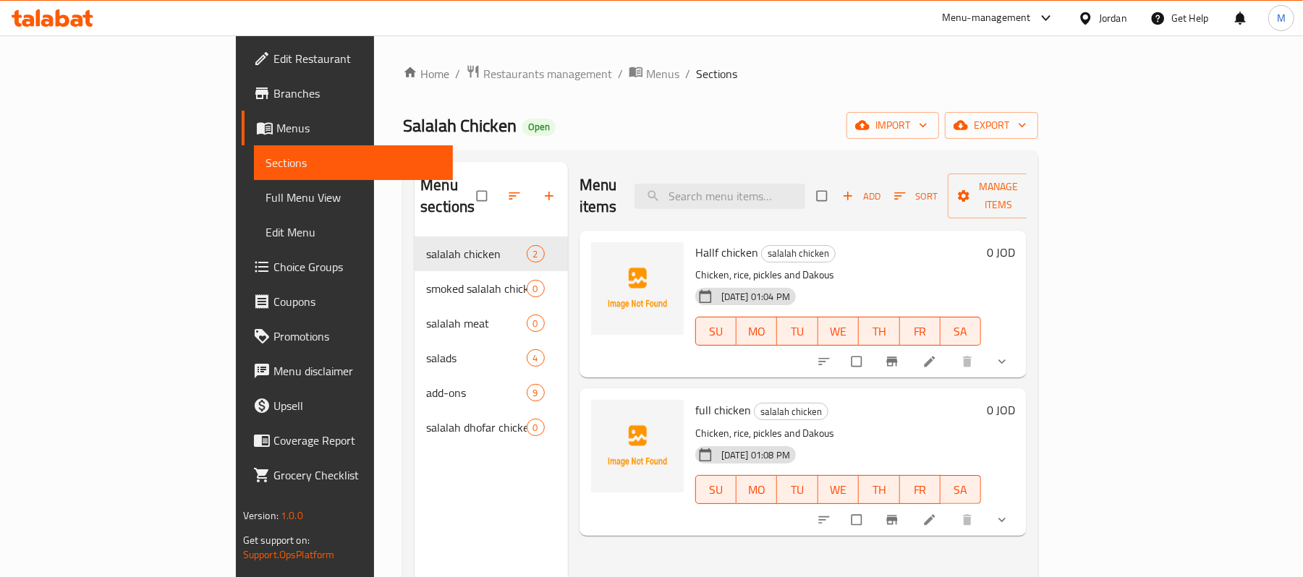
click at [242, 255] on link "Choice Groups" at bounding box center [348, 267] width 212 height 35
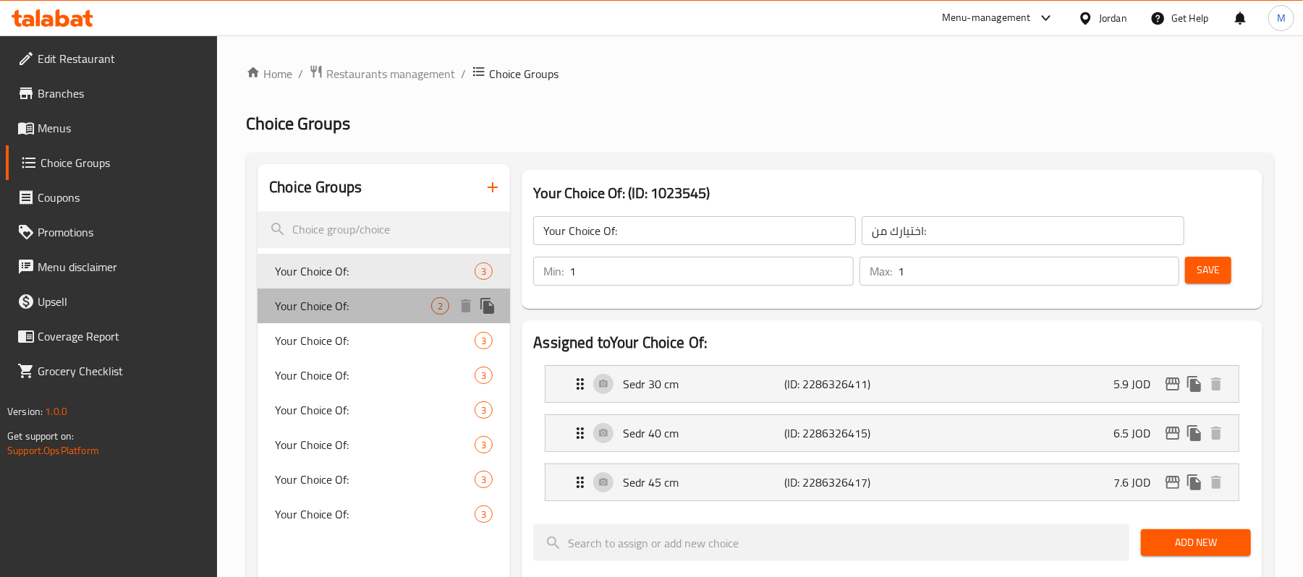
click at [444, 296] on div "Your Choice Of: 2" at bounding box center [383, 306] width 252 height 35
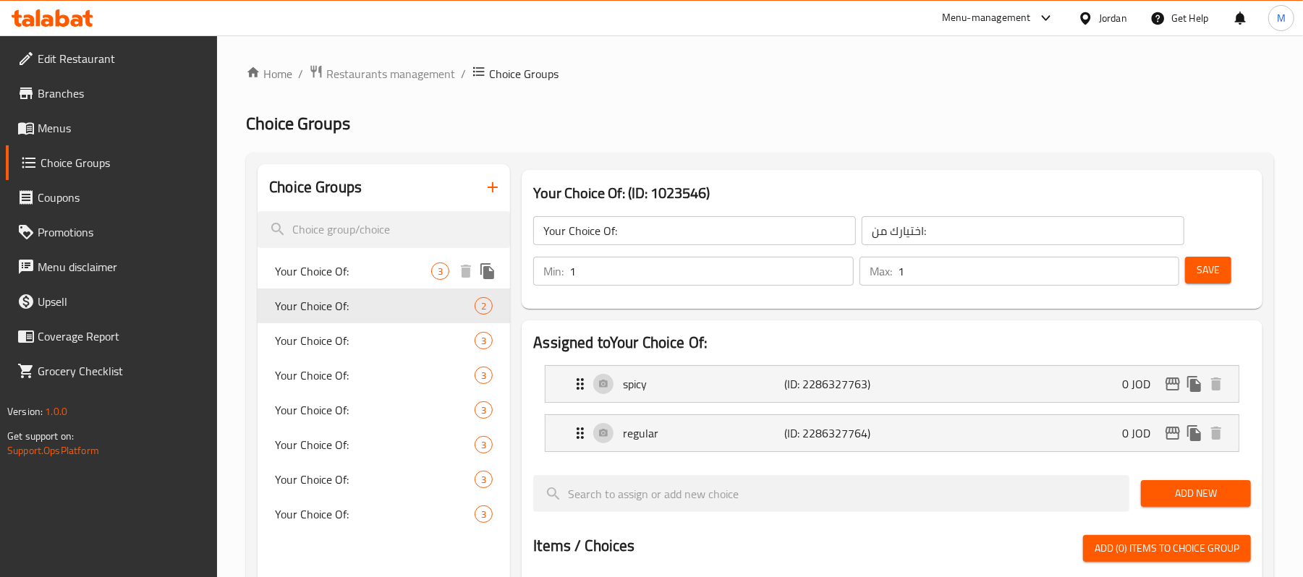
click at [397, 279] on span "Your Choice Of:" at bounding box center [353, 271] width 156 height 17
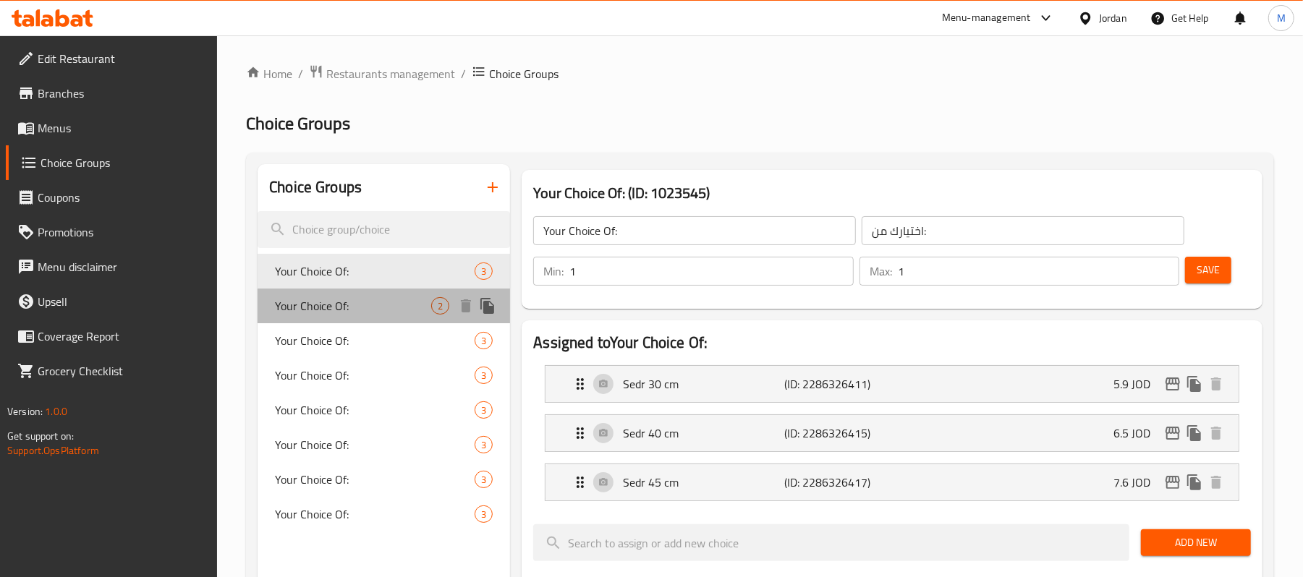
click at [400, 305] on span "Your Choice Of:" at bounding box center [353, 305] width 156 height 17
type input "Your Choice Of:"
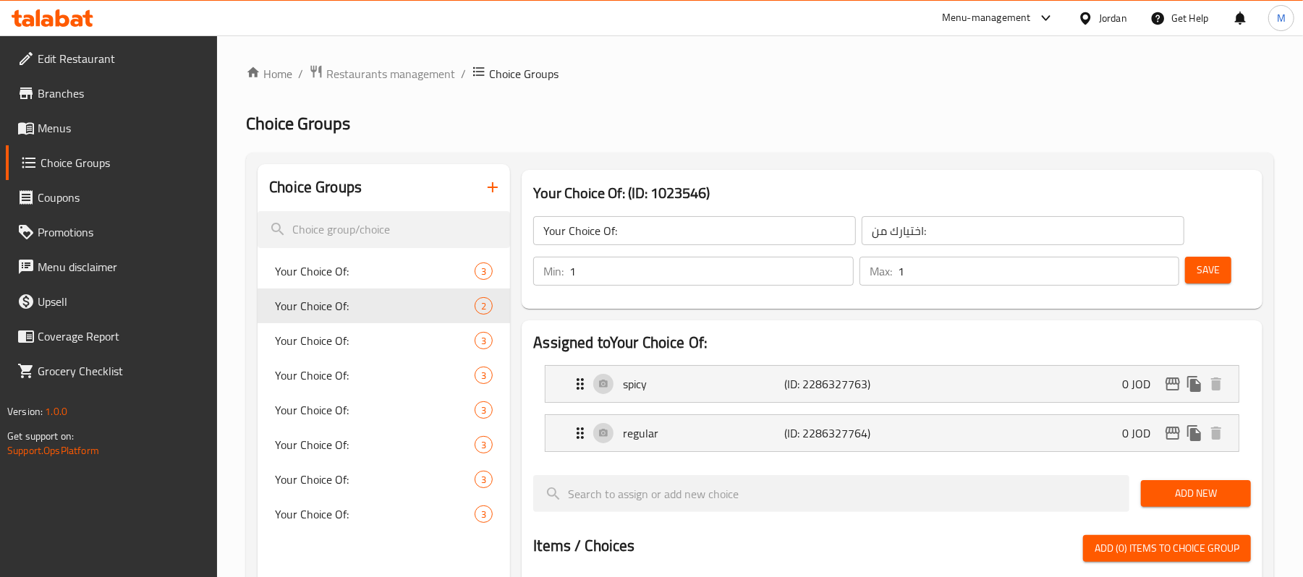
click at [100, 165] on span "Choice Groups" at bounding box center [124, 162] width 166 height 17
click at [490, 196] on icon "button" at bounding box center [492, 187] width 17 height 17
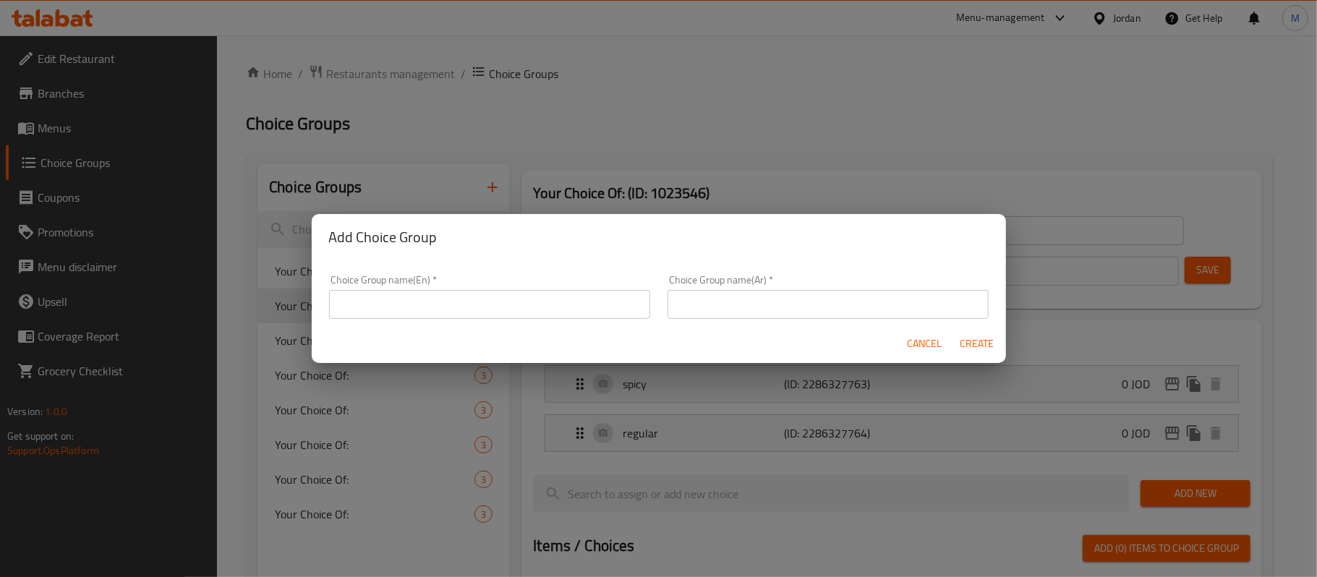
click at [492, 273] on div "Choice Group name(En)   * Choice Group name(En) * Choice Group name(Ar)   * Cho…" at bounding box center [659, 292] width 694 height 64
click at [495, 286] on div "Choice Group name(En)   * Choice Group name(En) *" at bounding box center [489, 297] width 321 height 44
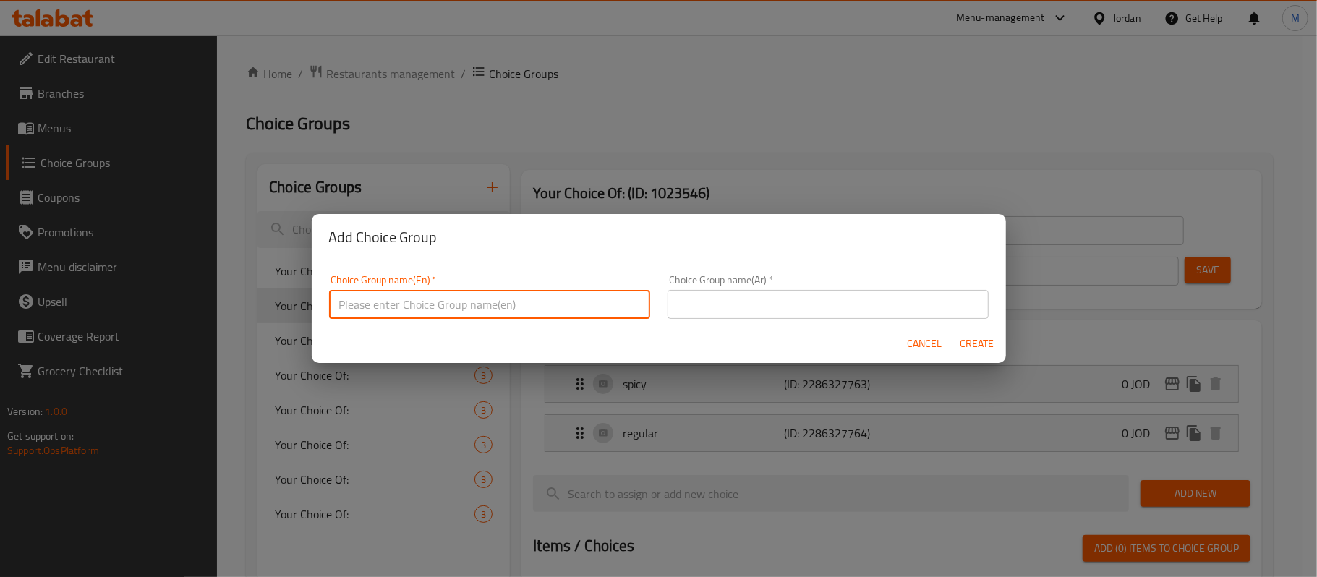
click at [383, 304] on input "text" at bounding box center [489, 304] width 321 height 29
type input "your choice :"
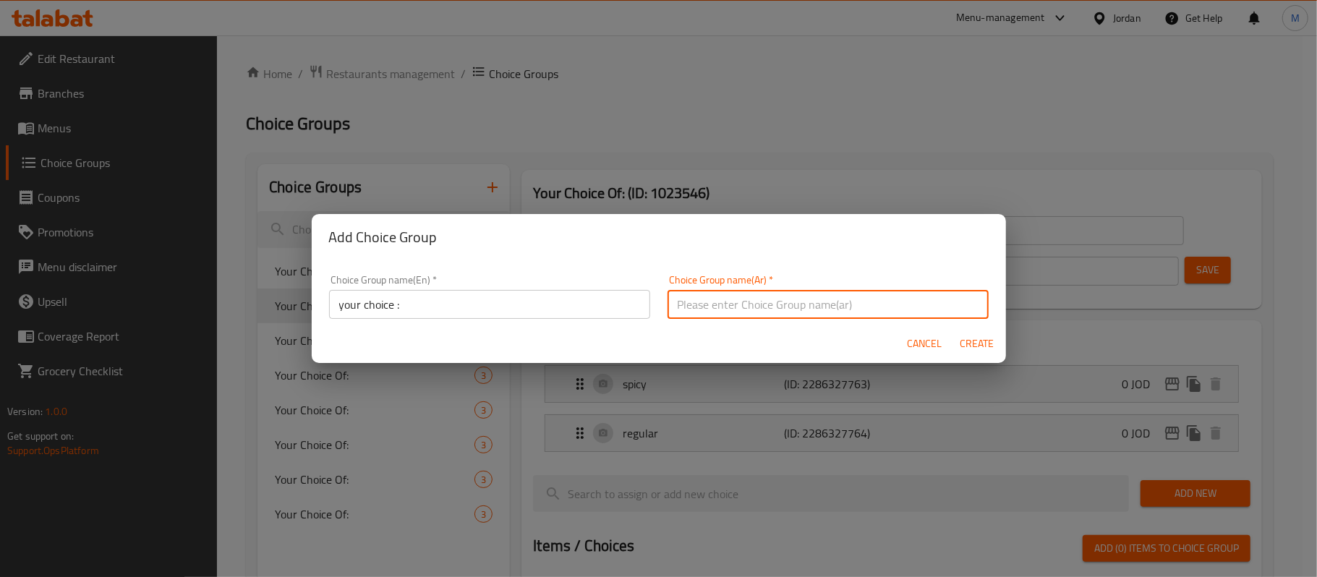
click at [817, 302] on input "text" at bounding box center [828, 304] width 321 height 29
type input "اختيارك :"
click at [973, 349] on span "Create" at bounding box center [977, 344] width 35 height 18
type input "your choice :"
type input "اختيارك :"
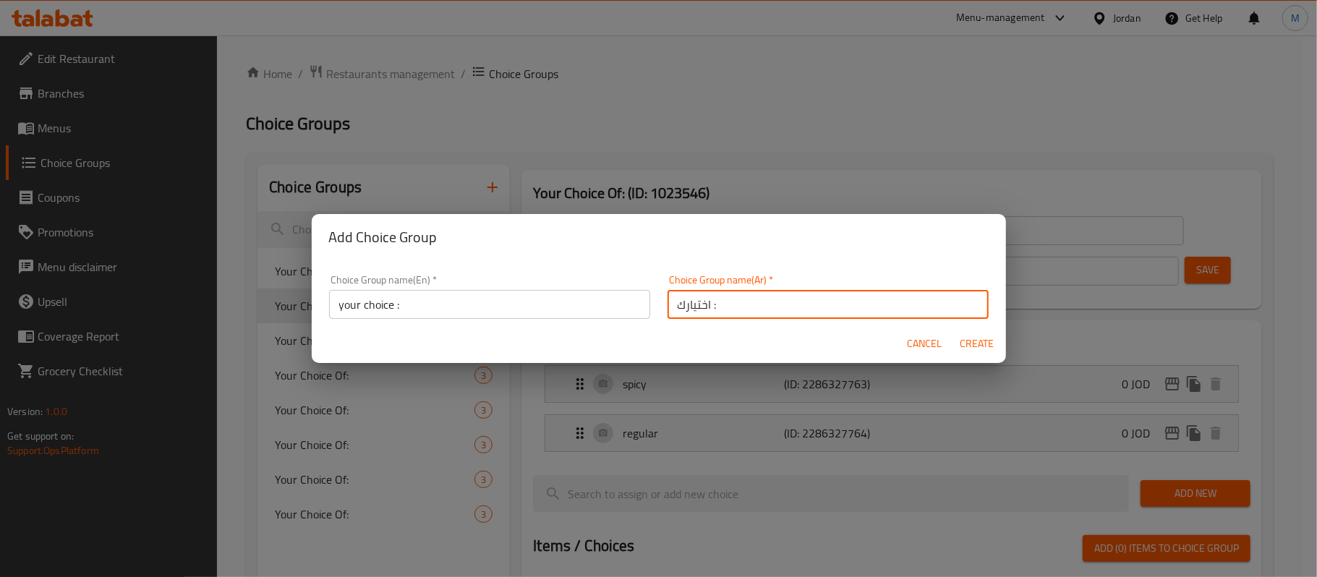
type input "0"
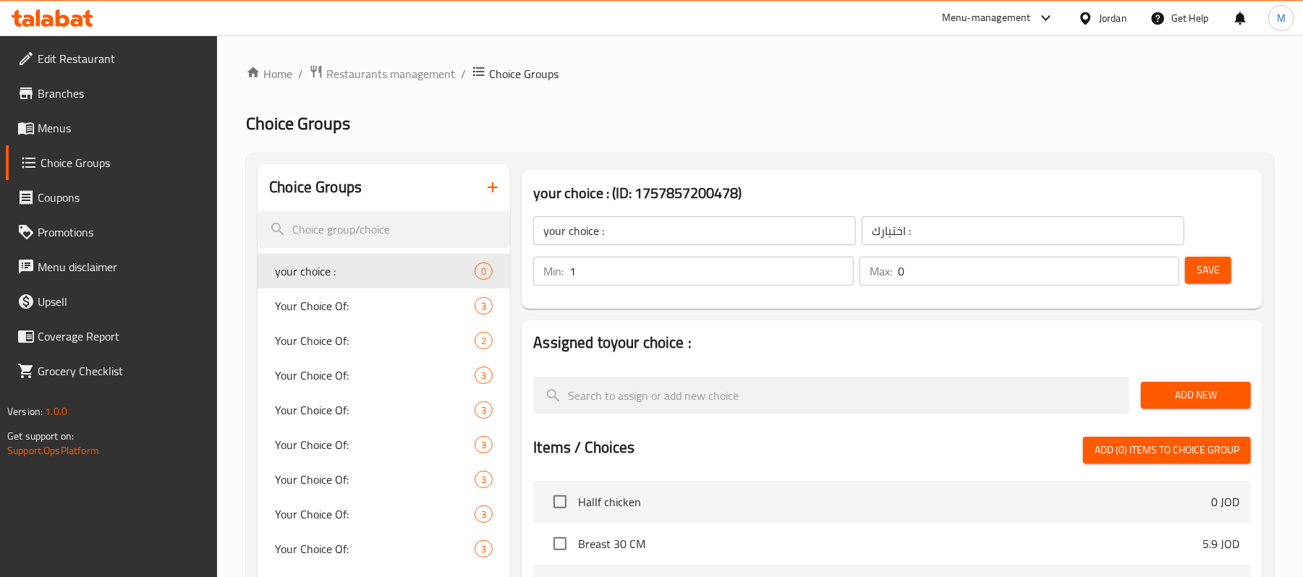
type input "1"
click at [838, 270] on input "1" at bounding box center [711, 271] width 284 height 29
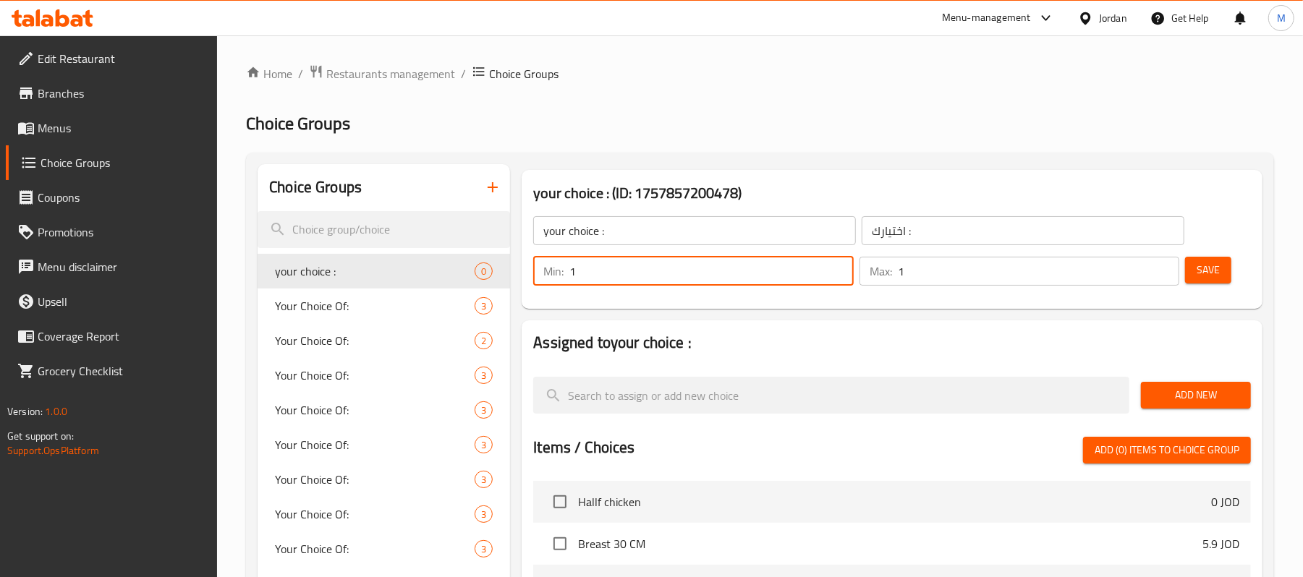
type input "1"
click at [1169, 268] on input "1" at bounding box center [1038, 271] width 281 height 29
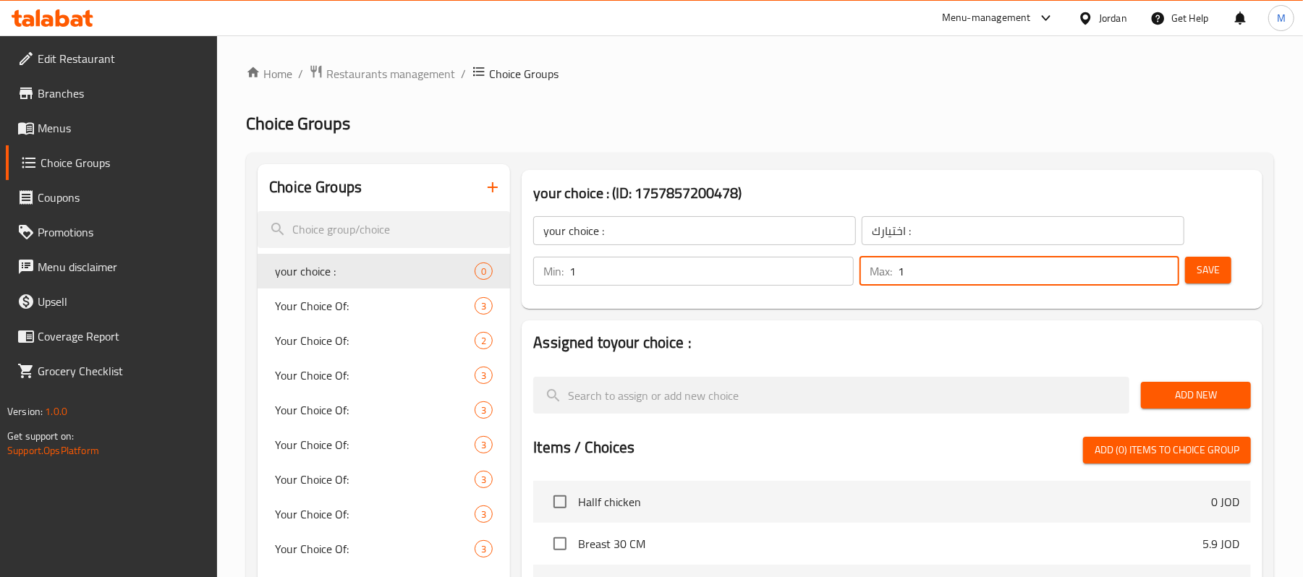
click at [1167, 380] on div "Add New" at bounding box center [1196, 395] width 122 height 48
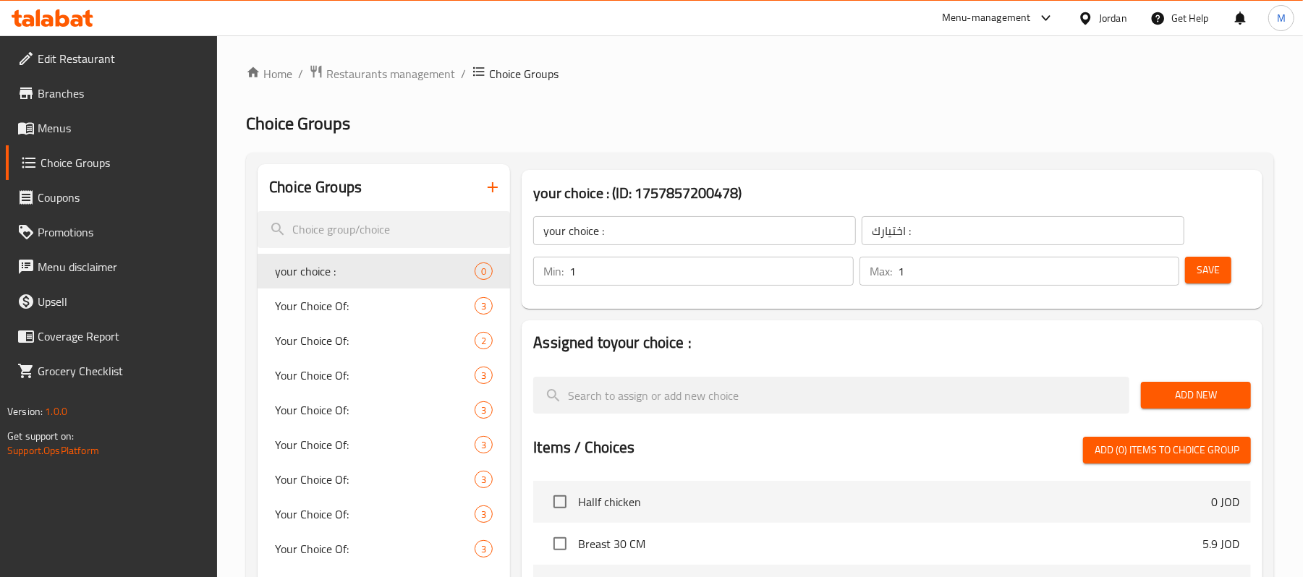
click at [1164, 388] on span "Add New" at bounding box center [1195, 395] width 87 height 18
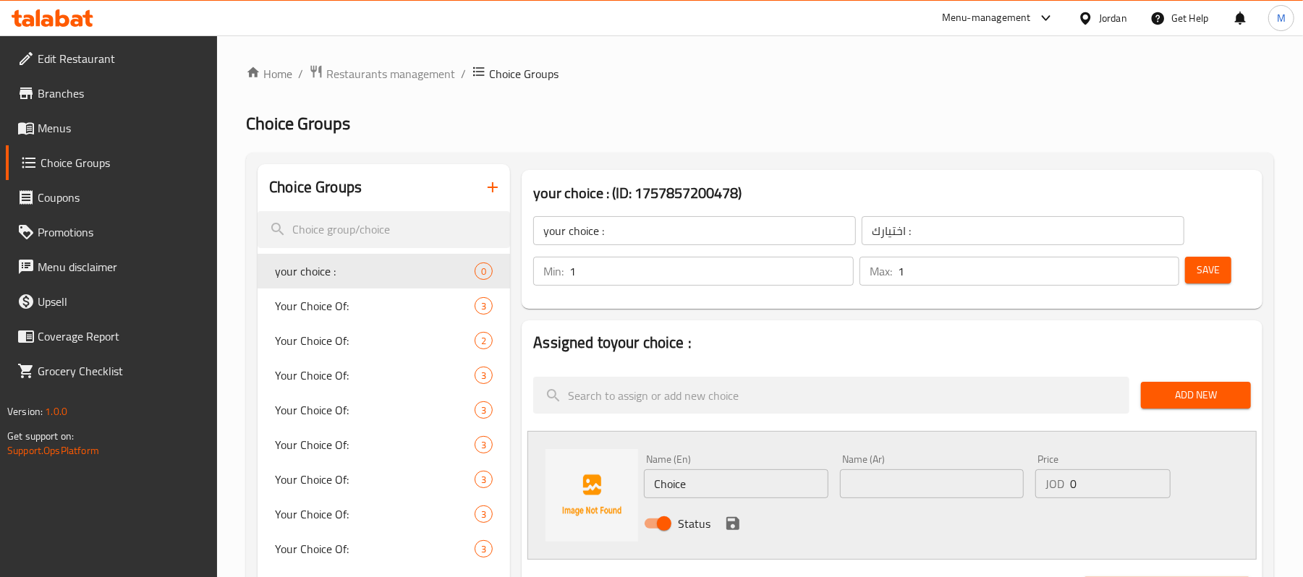
click at [736, 460] on div "Name (En) Choice Name (En)" at bounding box center [736, 476] width 184 height 44
drag, startPoint x: 736, startPoint y: 460, endPoint x: 736, endPoint y: 472, distance: 12.3
click at [736, 460] on div "Name (En) Choice Name (En)" at bounding box center [736, 476] width 184 height 44
click at [736, 472] on input "Choice" at bounding box center [736, 483] width 184 height 29
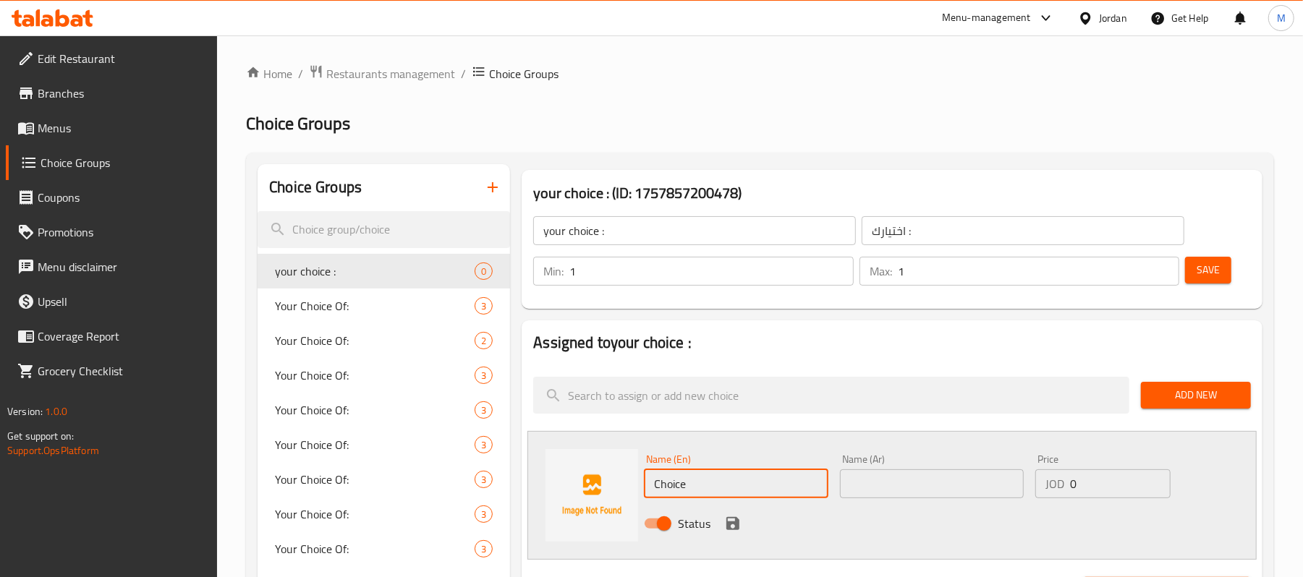
click at [736, 472] on input "Choice" at bounding box center [736, 483] width 184 height 29
type input "s"
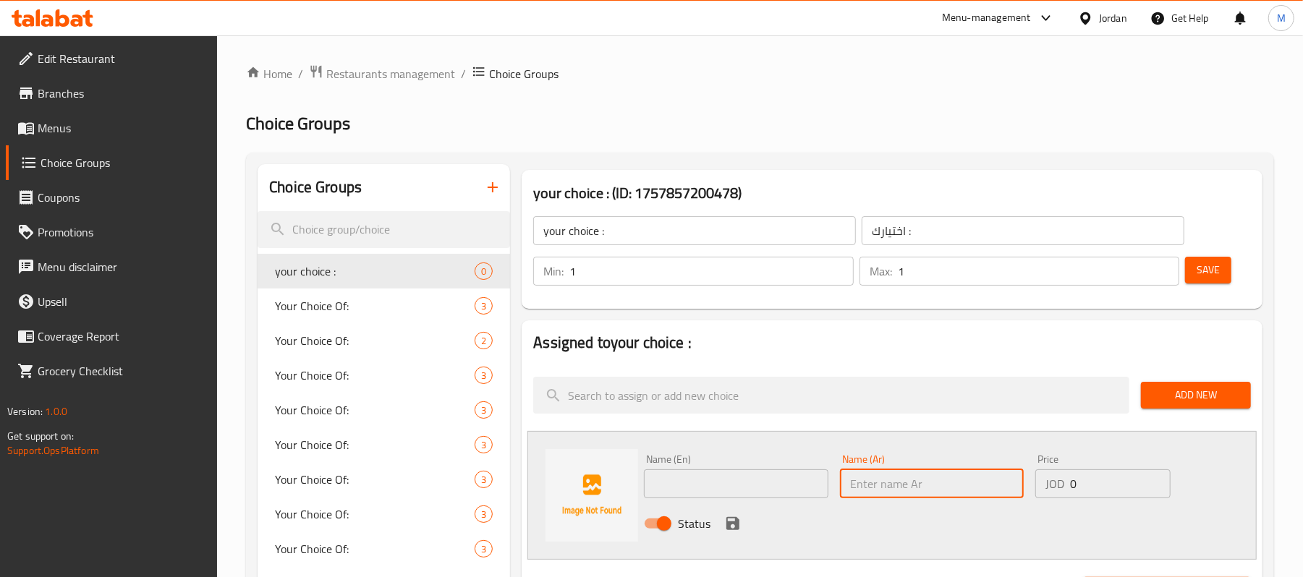
click at [921, 484] on input "text" at bounding box center [932, 483] width 184 height 29
type input "سدر 30 سم"
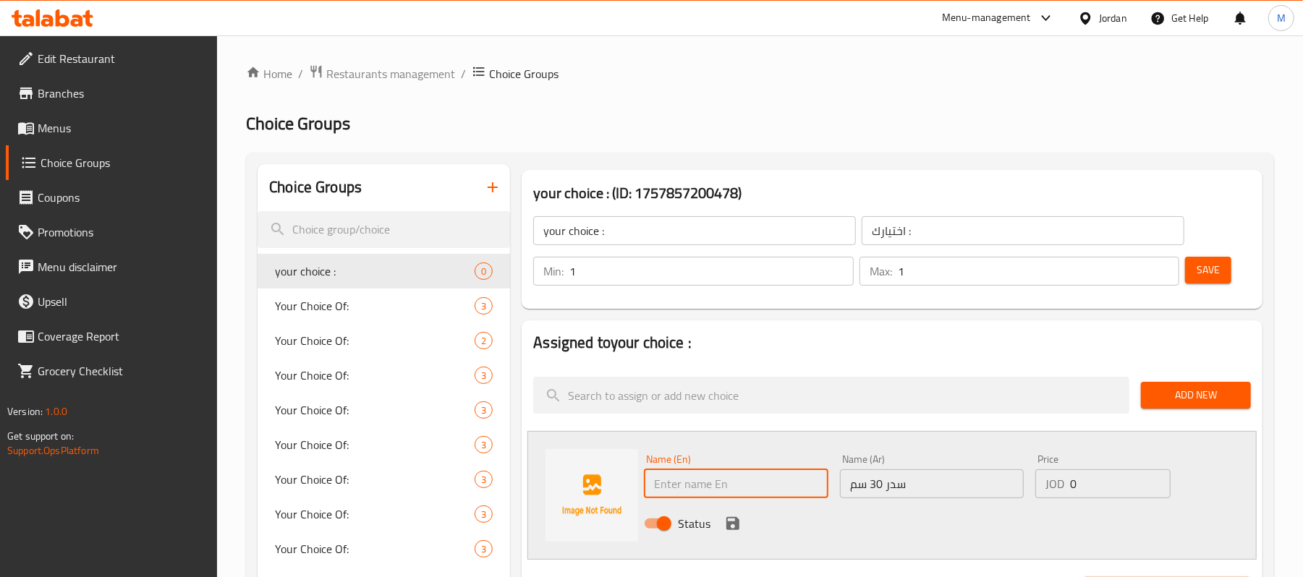
click at [717, 495] on input "text" at bounding box center [736, 483] width 184 height 29
type input "Breast 30 CM"
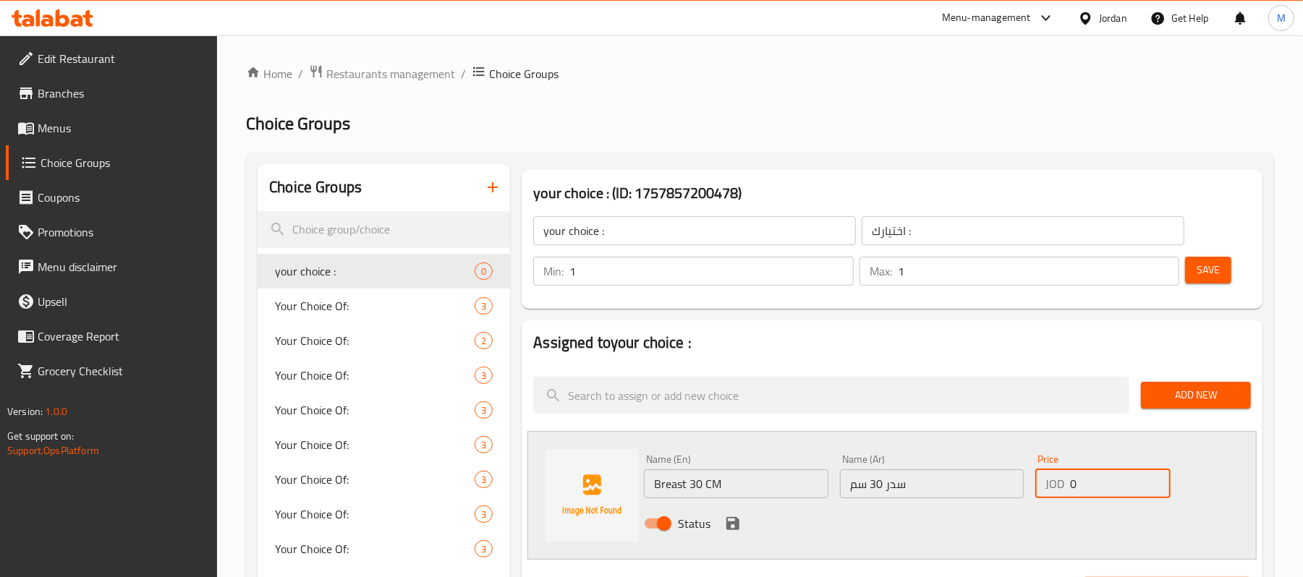
click at [1126, 487] on input "0" at bounding box center [1120, 483] width 101 height 29
type input "6.5"
click at [730, 487] on input "Breast 30 CM" at bounding box center [736, 483] width 184 height 29
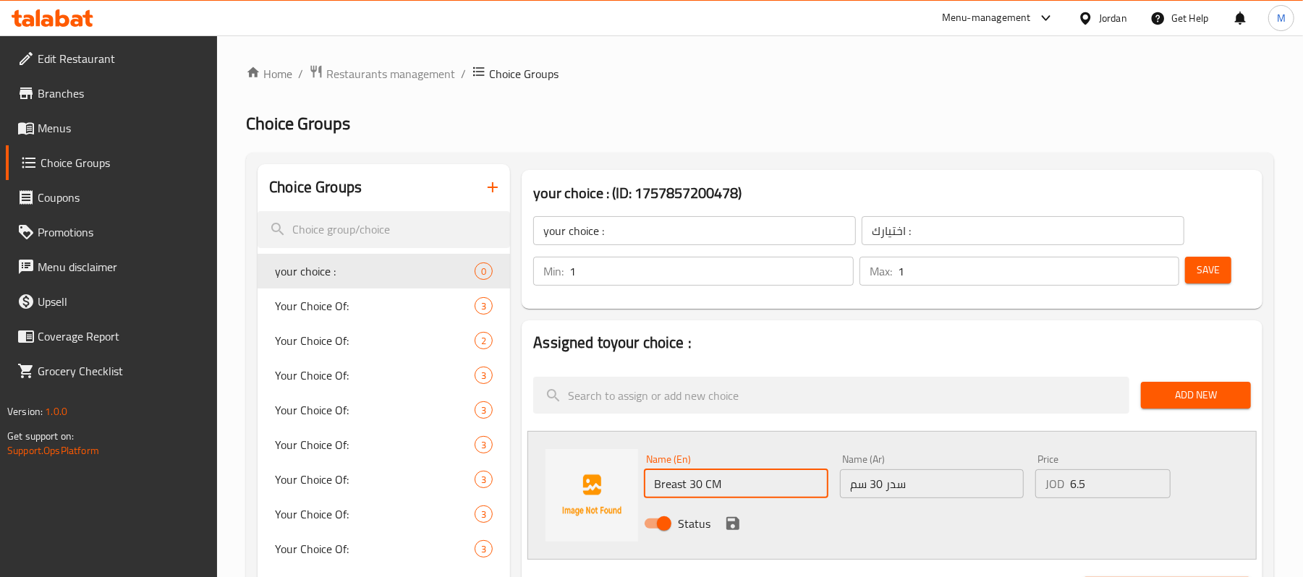
click at [730, 487] on input "Breast 30 CM" at bounding box center [736, 483] width 184 height 29
click at [741, 524] on icon "save" at bounding box center [732, 523] width 17 height 17
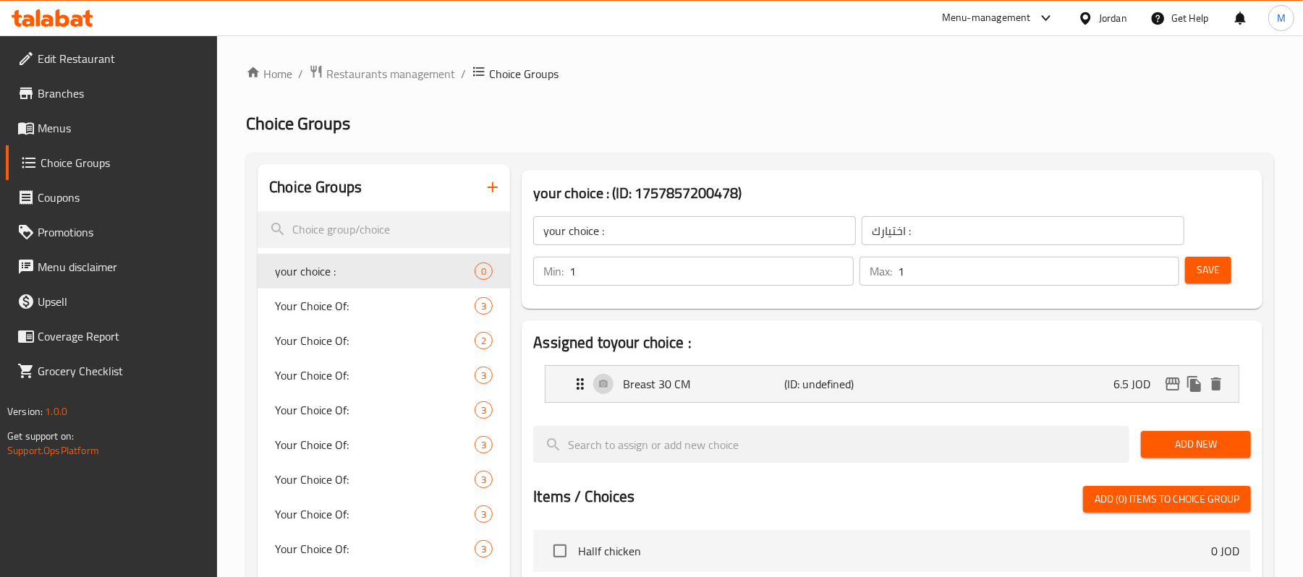
click at [1208, 449] on span "Add New" at bounding box center [1195, 444] width 87 height 18
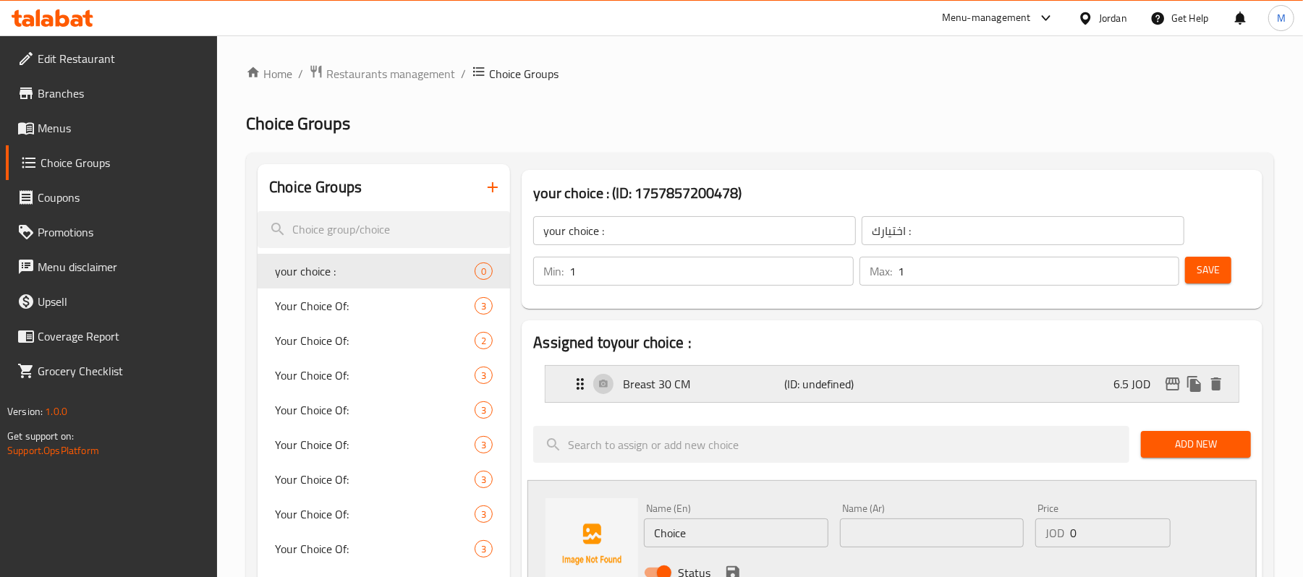
click at [677, 399] on div "Breast 30 CM (ID: undefined) 6.5 JOD" at bounding box center [895, 384] width 649 height 36
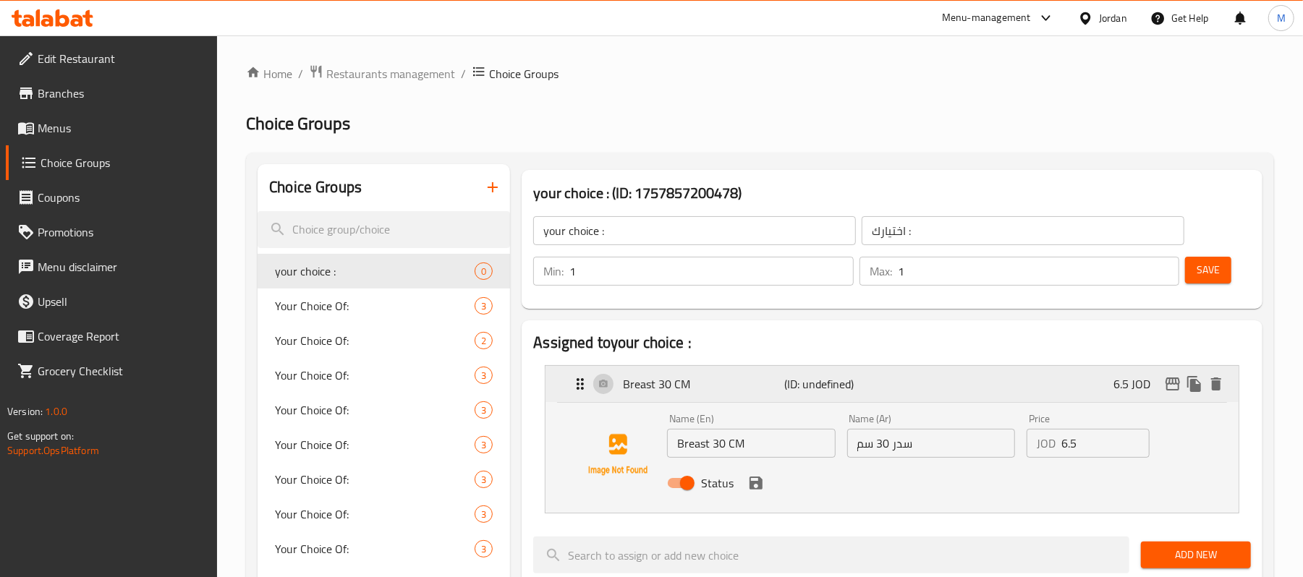
click at [677, 398] on div "Breast 30 CM (ID: undefined) 6.5 JOD" at bounding box center [895, 384] width 649 height 36
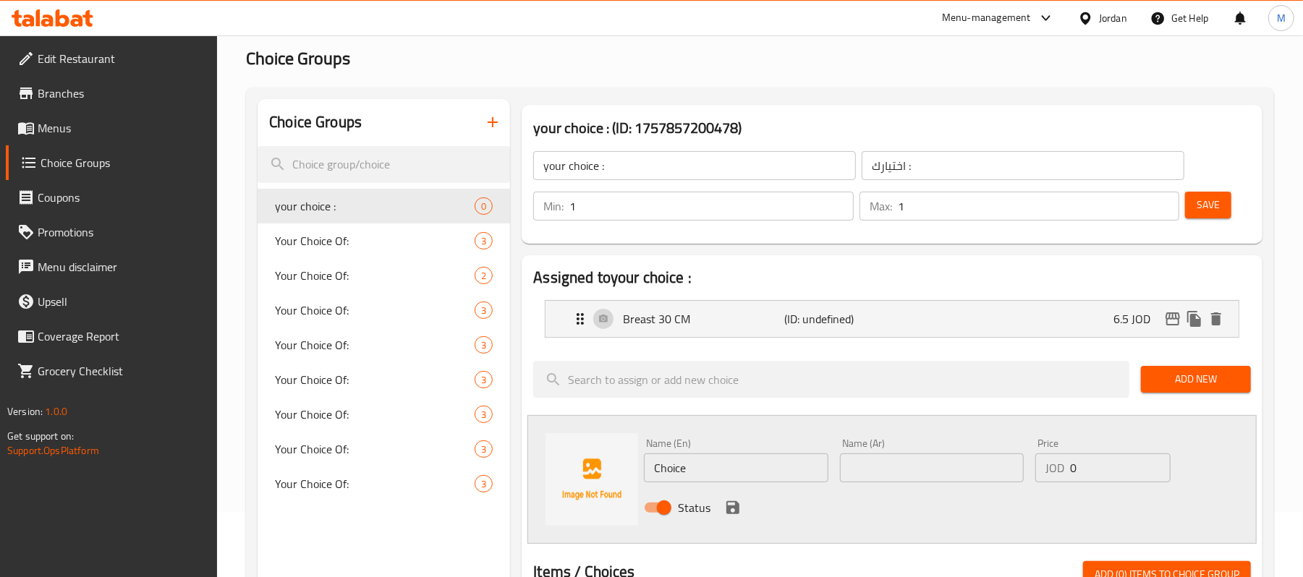
scroll to position [96, 0]
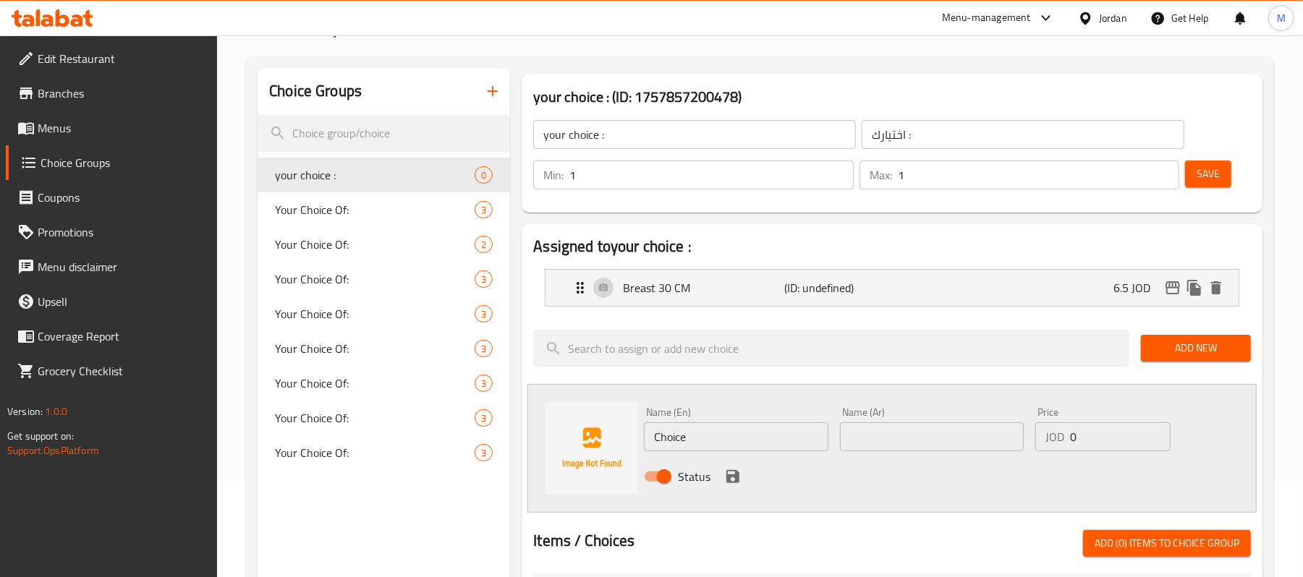
click at [720, 441] on input "Choice" at bounding box center [736, 436] width 184 height 29
click at [654, 287] on p "Breast 30 CM" at bounding box center [703, 287] width 161 height 17
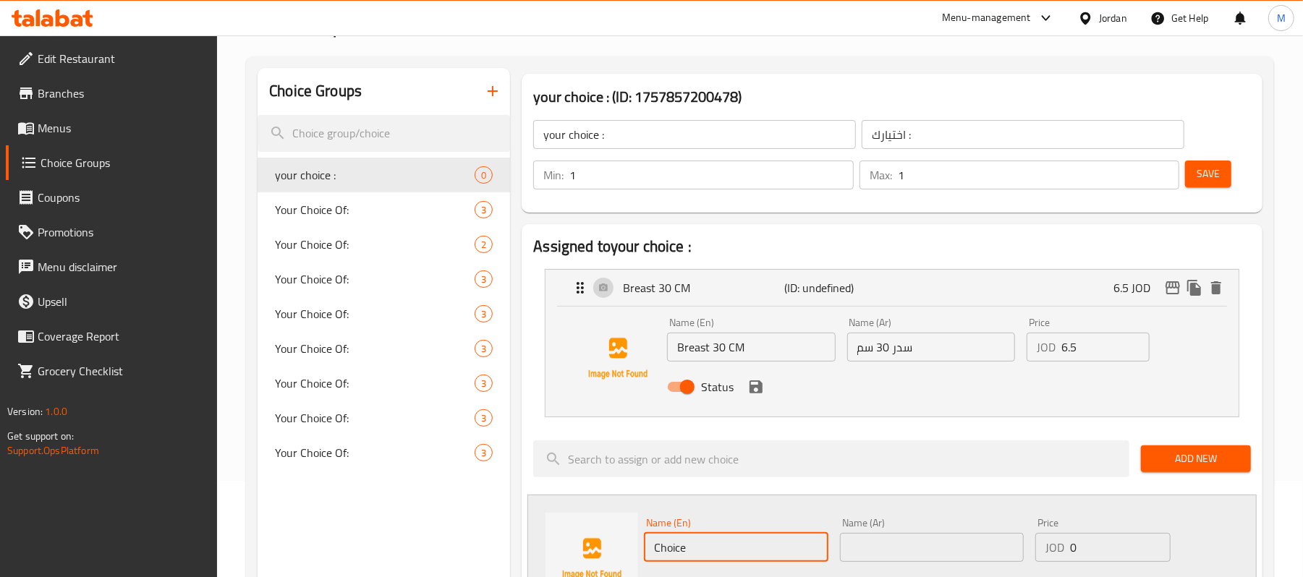
click at [724, 347] on input "Breast 30 CM" at bounding box center [751, 347] width 168 height 29
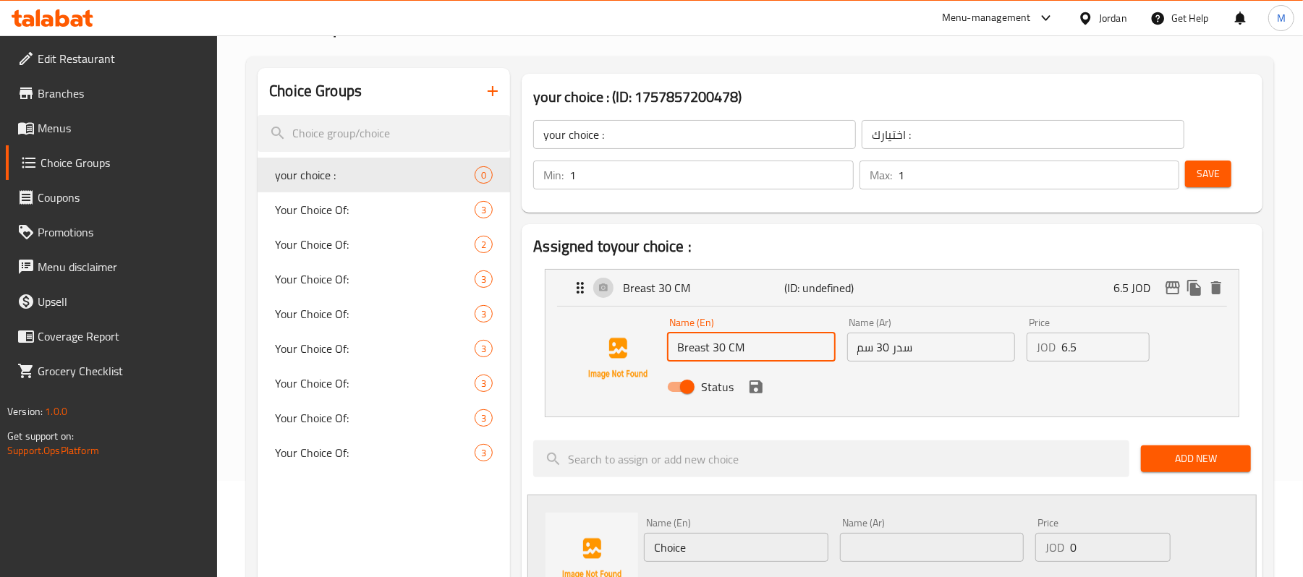
click at [722, 347] on input "Breast 30 CM" at bounding box center [751, 347] width 168 height 29
click at [718, 348] on input "Breast 30 CM" at bounding box center [751, 347] width 168 height 29
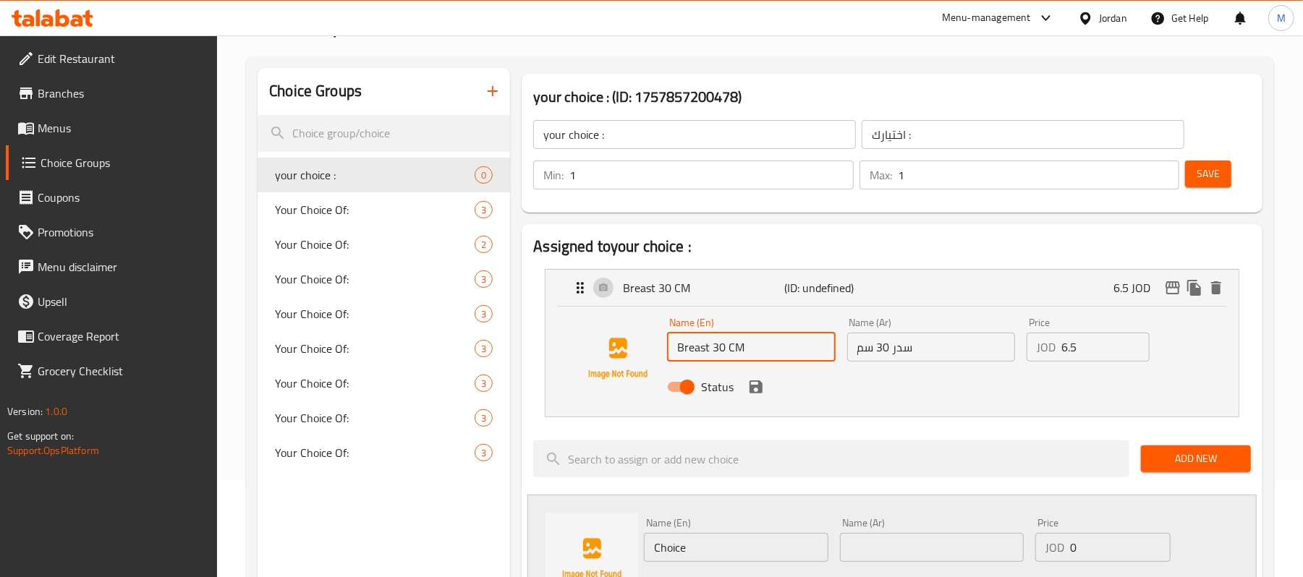
click at [713, 553] on input "Choice" at bounding box center [736, 547] width 184 height 29
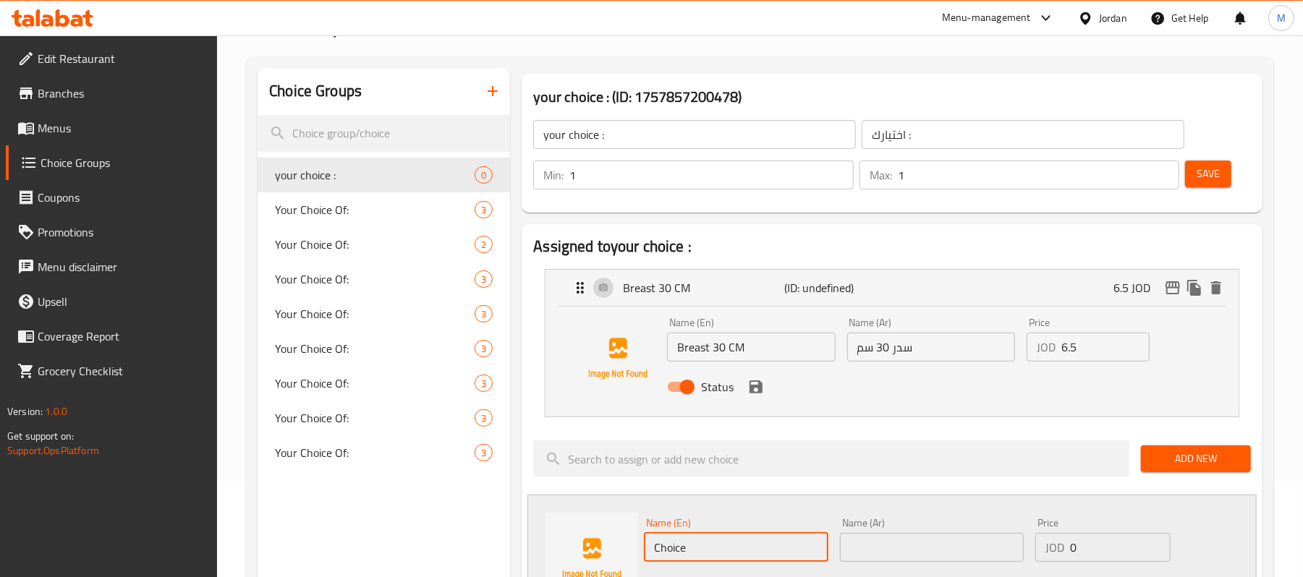
click at [713, 553] on input "Choice" at bounding box center [736, 547] width 184 height 29
paste input "Breast 30 CM"
click at [689, 542] on input "Breast 30 CM" at bounding box center [736, 547] width 184 height 29
click at [752, 555] on input "Breast 40 CM" at bounding box center [736, 547] width 184 height 29
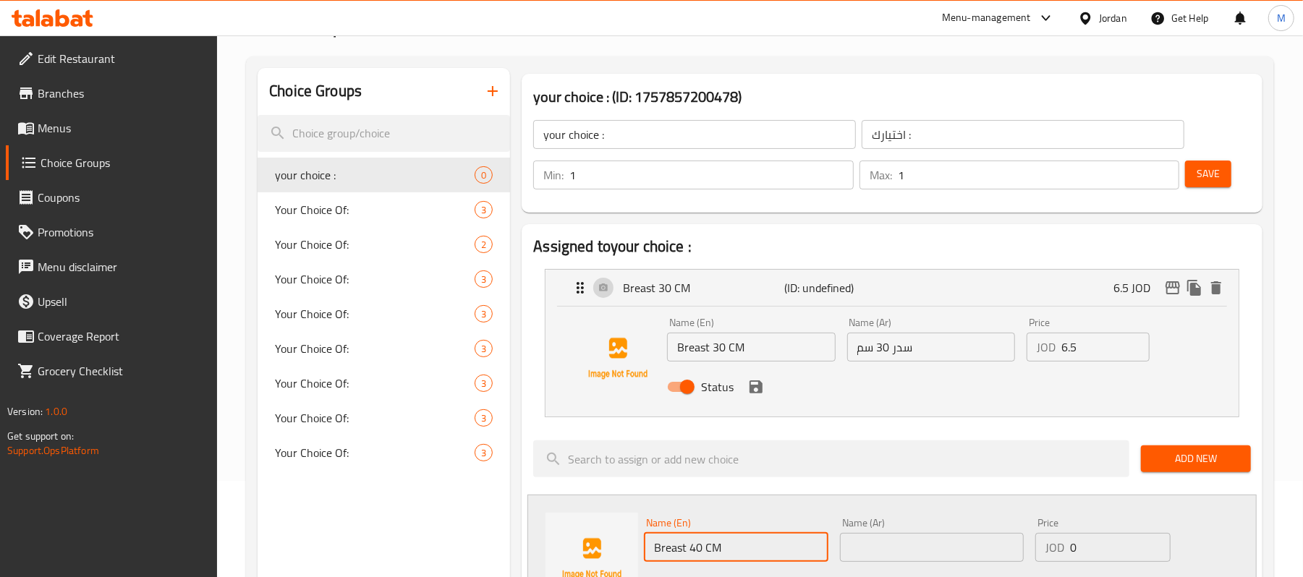
type input "Breast 40 CM"
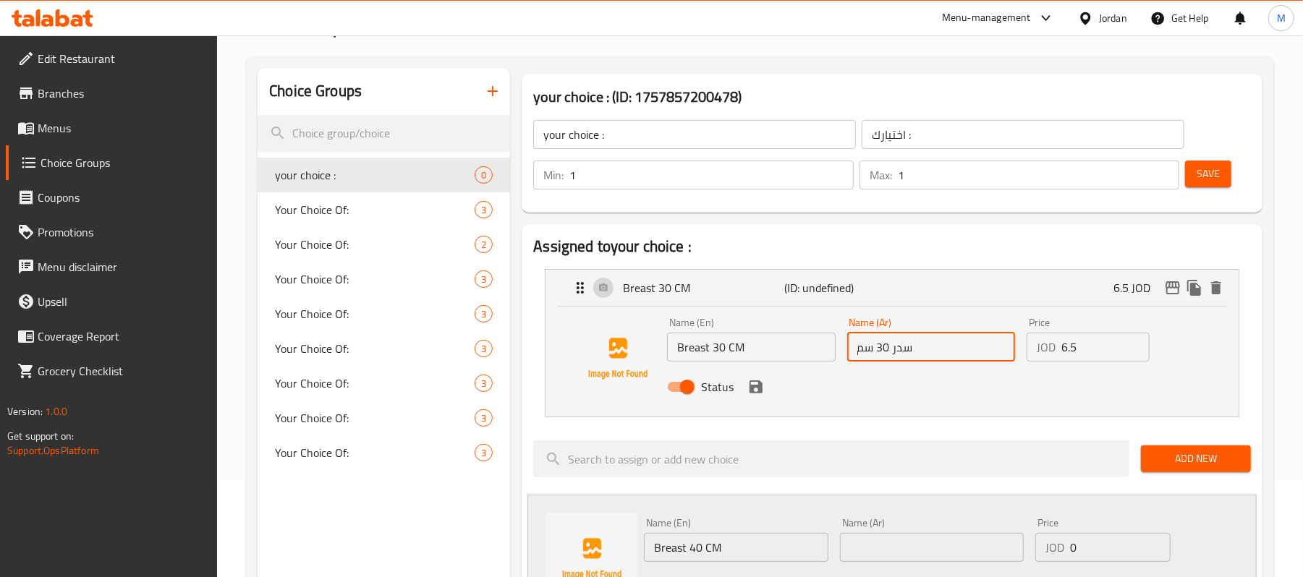
click at [926, 340] on input "سدر 30 سم" at bounding box center [931, 347] width 168 height 29
click at [924, 340] on input "سدر 30 سم" at bounding box center [931, 347] width 168 height 29
click at [923, 341] on input "سدر 30 سم" at bounding box center [931, 347] width 168 height 29
click at [898, 344] on input "سدر 30 سم" at bounding box center [931, 347] width 168 height 29
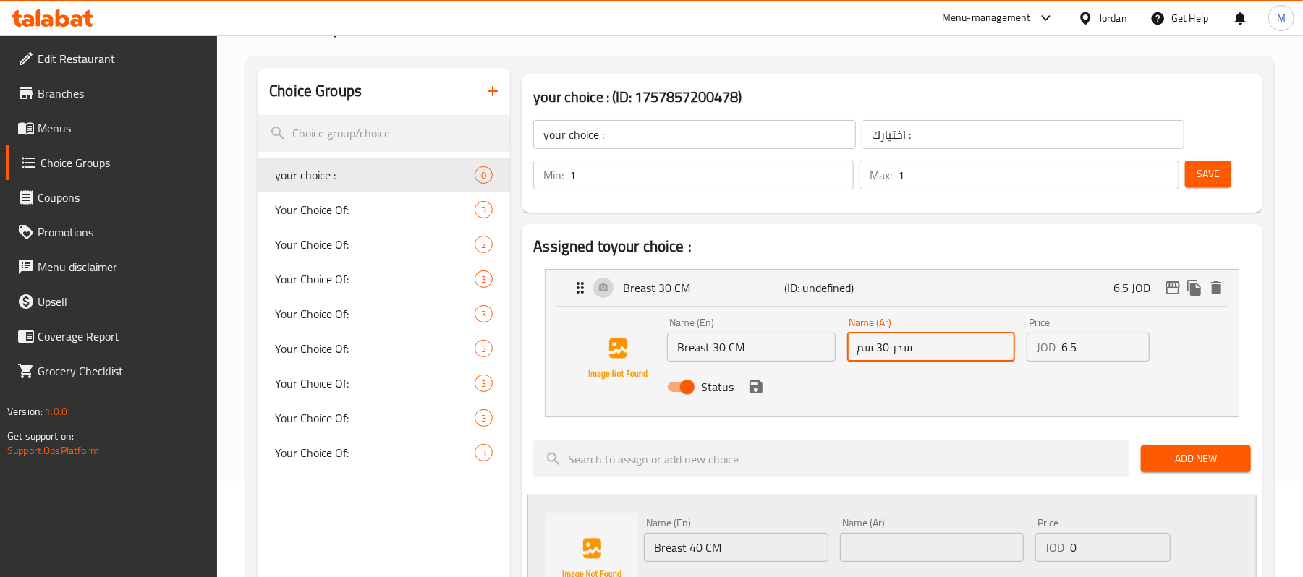
click at [897, 344] on input "سدر 30 سم" at bounding box center [931, 347] width 168 height 29
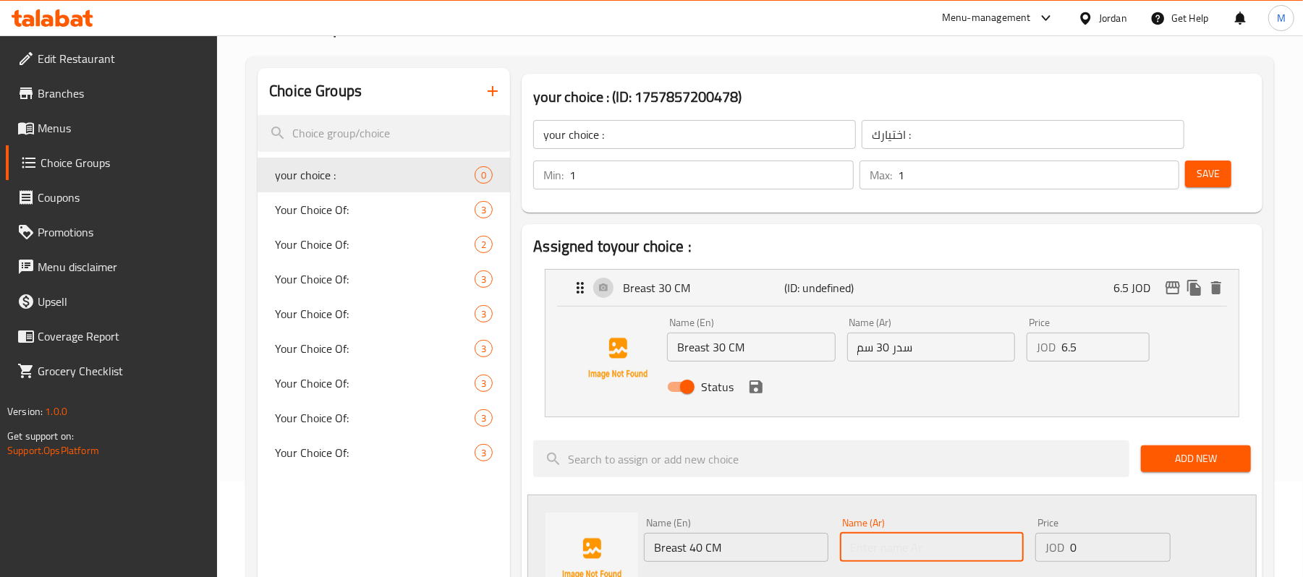
click at [932, 553] on input "text" at bounding box center [932, 547] width 184 height 29
paste input "سدر 30 سم"
drag, startPoint x: 868, startPoint y: 545, endPoint x: 879, endPoint y: 545, distance: 11.6
click at [879, 545] on input "سدر 30 سم" at bounding box center [932, 547] width 184 height 29
click at [872, 545] on input "سدر 30 سم" at bounding box center [932, 547] width 184 height 29
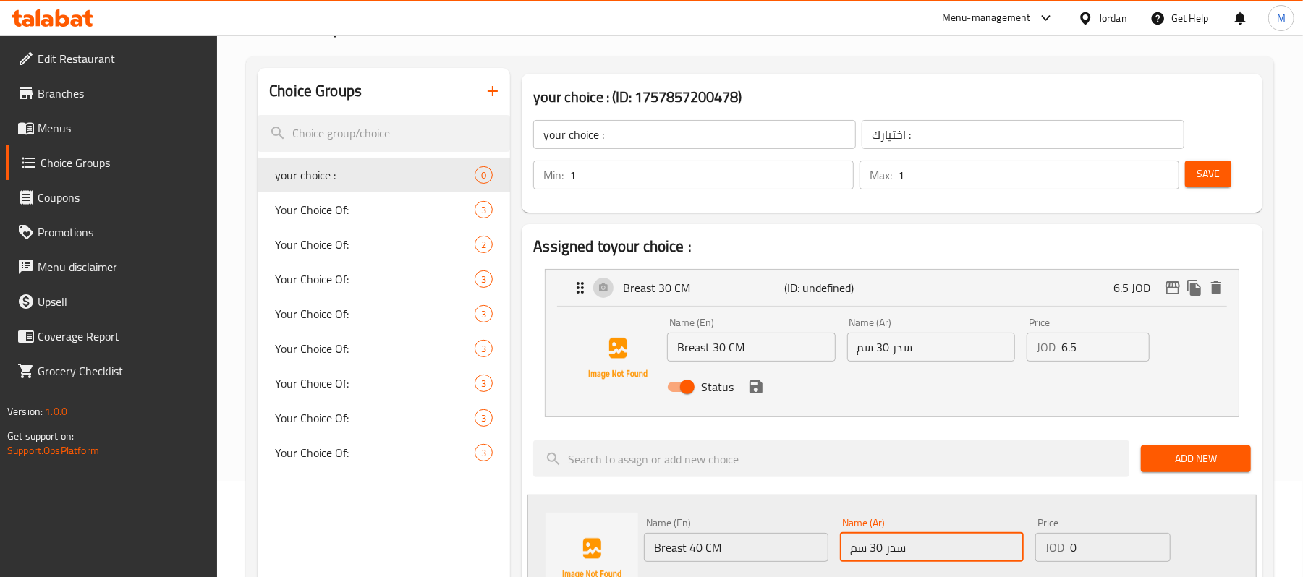
click at [874, 545] on input "سدر 30 سم" at bounding box center [932, 547] width 184 height 29
click at [871, 545] on input "سدر 40سم" at bounding box center [932, 547] width 184 height 29
click at [866, 545] on input "سدر 40سم" at bounding box center [932, 547] width 184 height 29
click at [875, 548] on input "سدر 40سم" at bounding box center [932, 547] width 184 height 29
click at [881, 550] on input "سدر 40سم" at bounding box center [932, 547] width 184 height 29
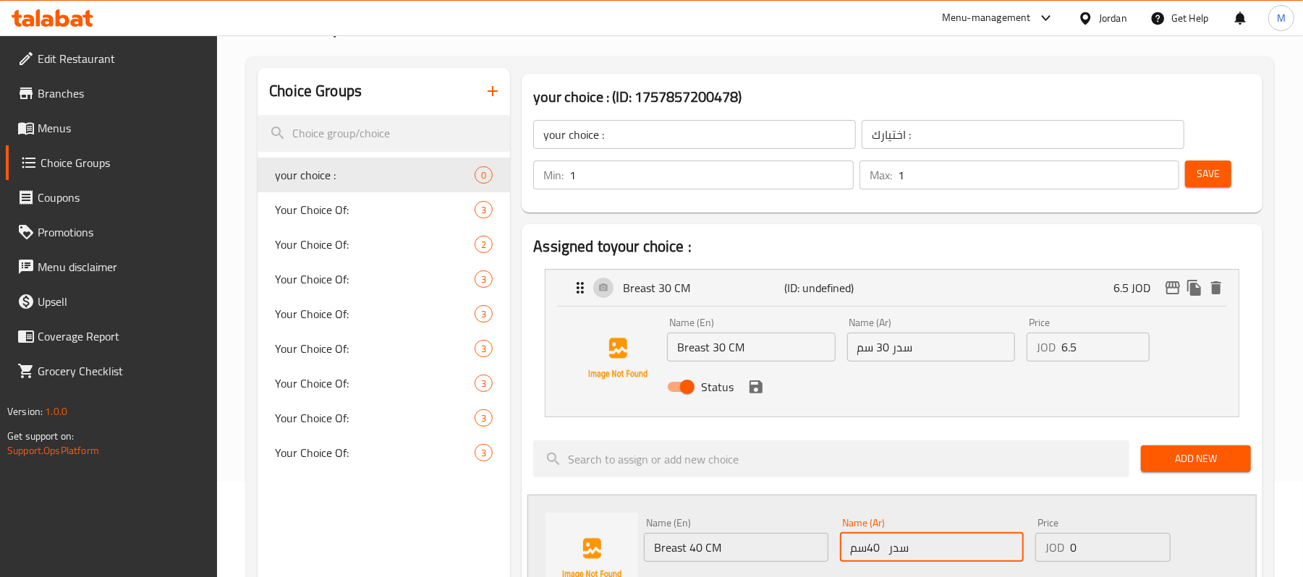
click at [887, 551] on input "سدر 40سم" at bounding box center [932, 547] width 184 height 29
click at [875, 553] on input "سدر 40سم" at bounding box center [932, 547] width 184 height 29
click at [881, 553] on input "سدر 40سم" at bounding box center [932, 547] width 184 height 29
click at [877, 553] on input "سدر 40سم" at bounding box center [932, 547] width 184 height 29
click at [880, 551] on input "سدر 40سم" at bounding box center [932, 547] width 184 height 29
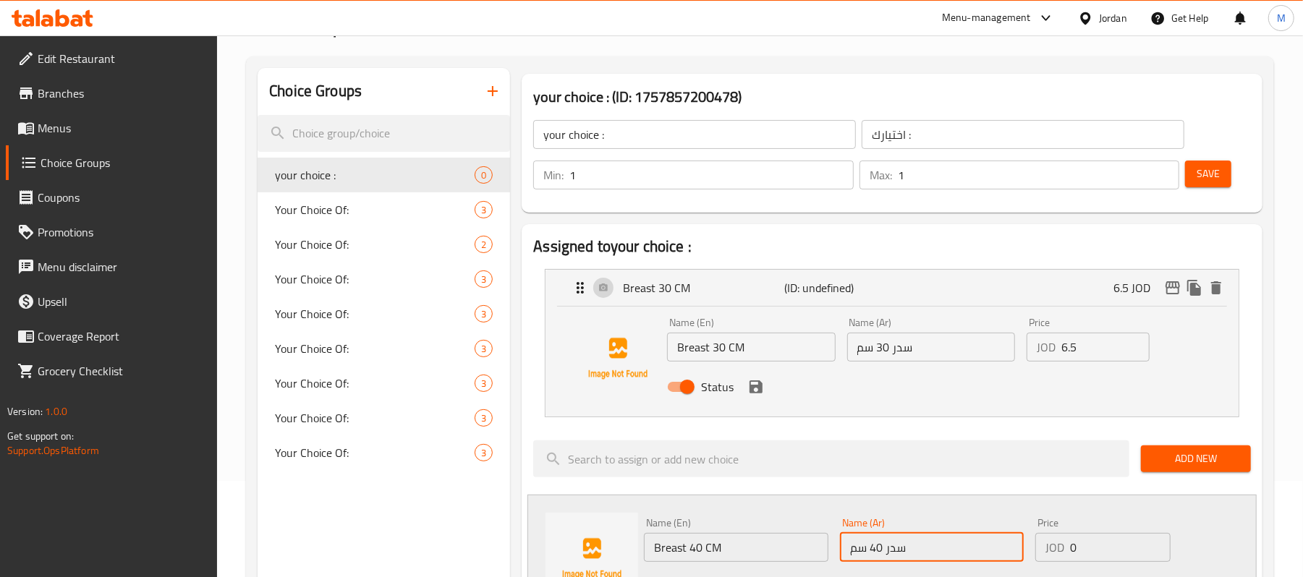
type input "سدر 40 سم"
click at [1094, 571] on div "Status" at bounding box center [931, 587] width 587 height 39
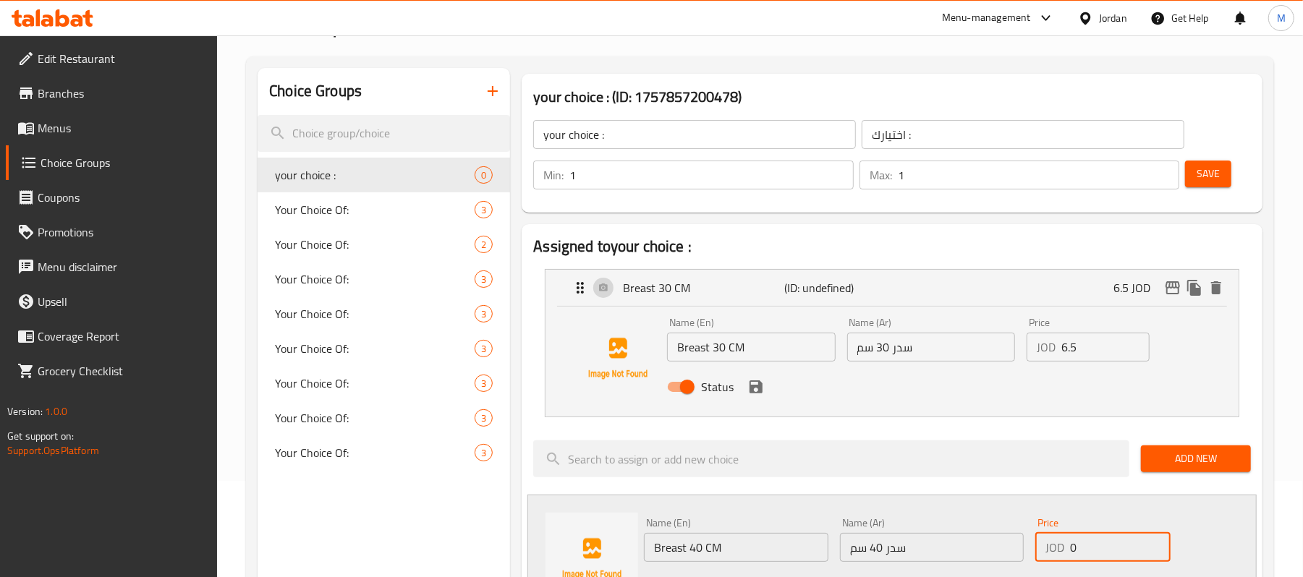
click at [1098, 554] on input "0" at bounding box center [1120, 547] width 101 height 29
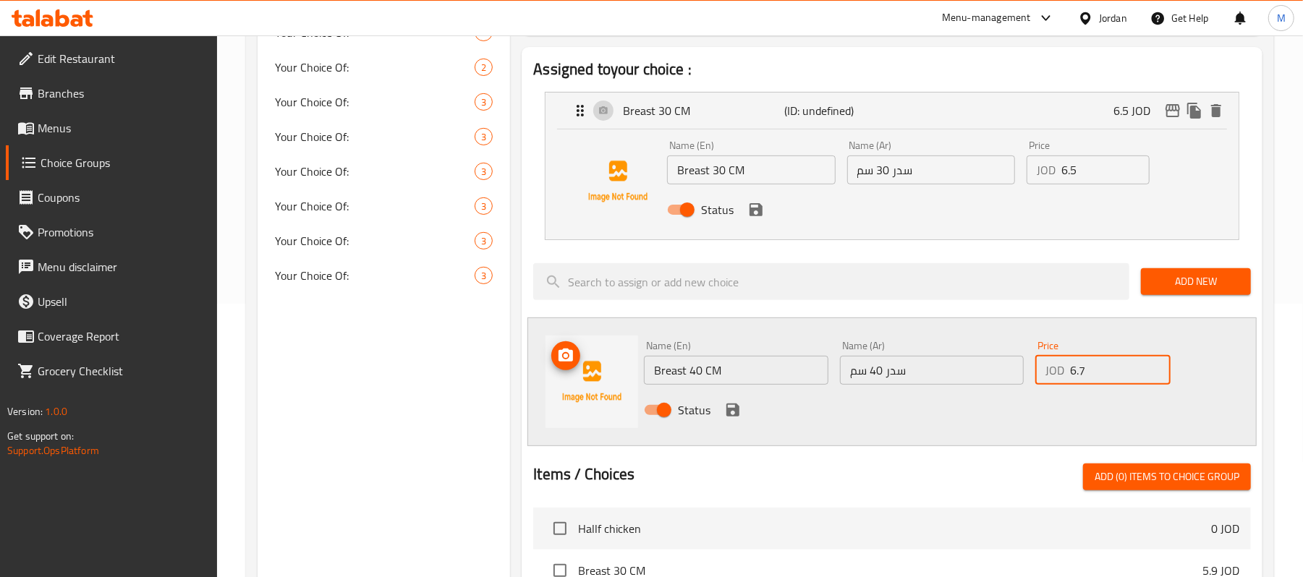
scroll to position [289, 0]
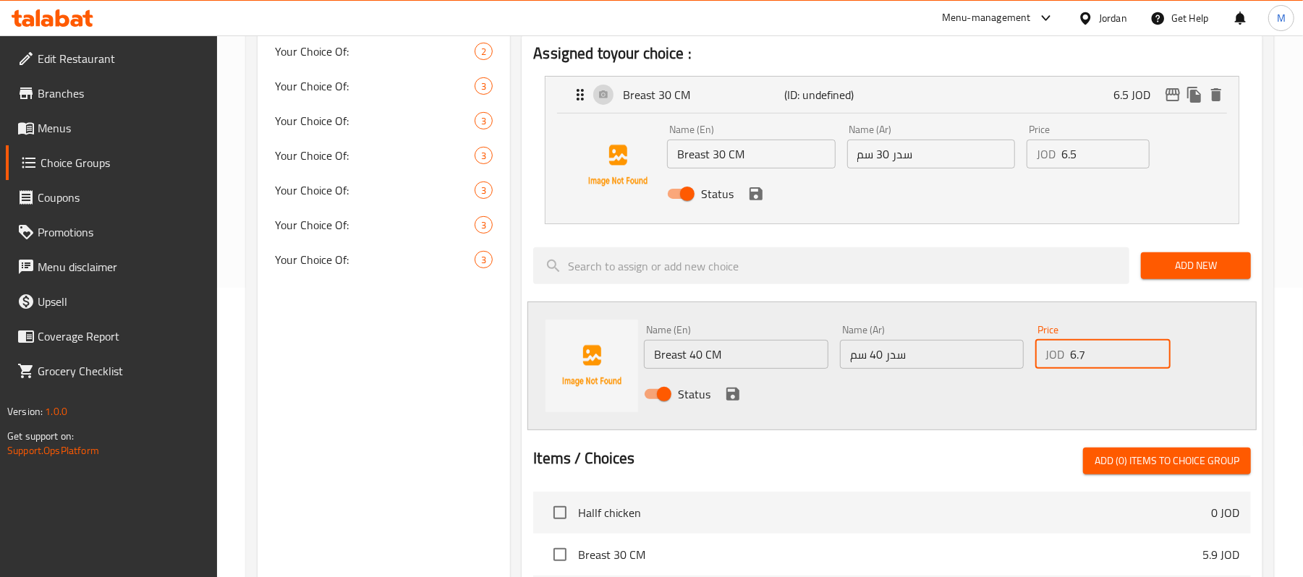
type input "6.7"
click at [713, 404] on div "Status" at bounding box center [931, 394] width 587 height 39
click at [738, 391] on icon "save" at bounding box center [732, 393] width 17 height 17
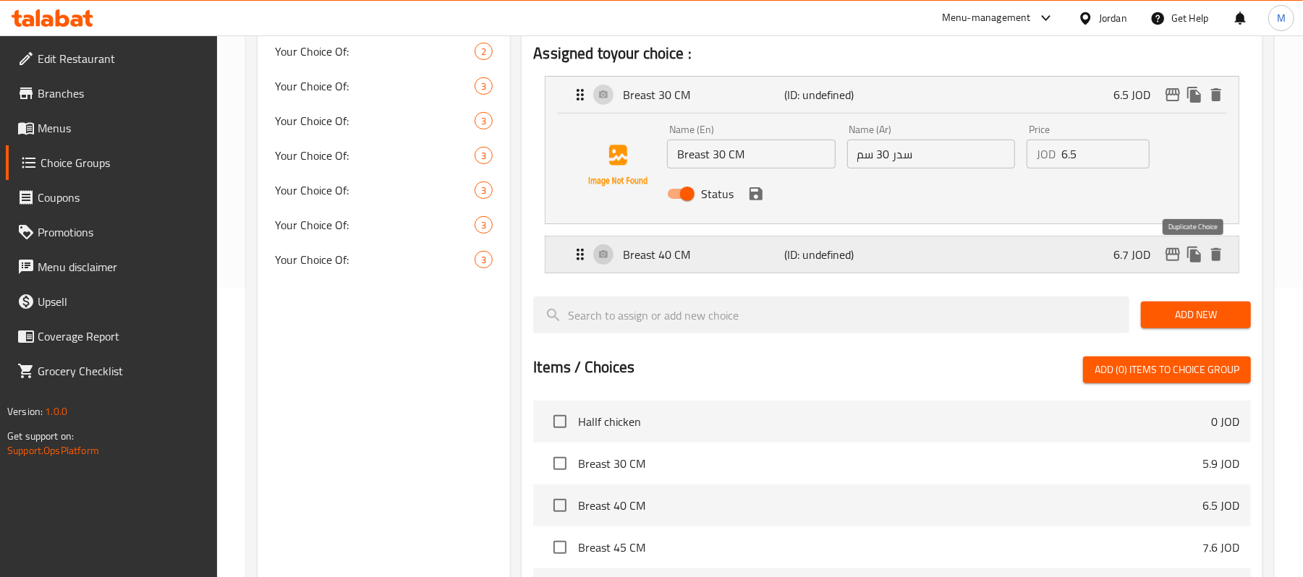
click at [1193, 255] on icon "duplicate" at bounding box center [1194, 255] width 14 height 16
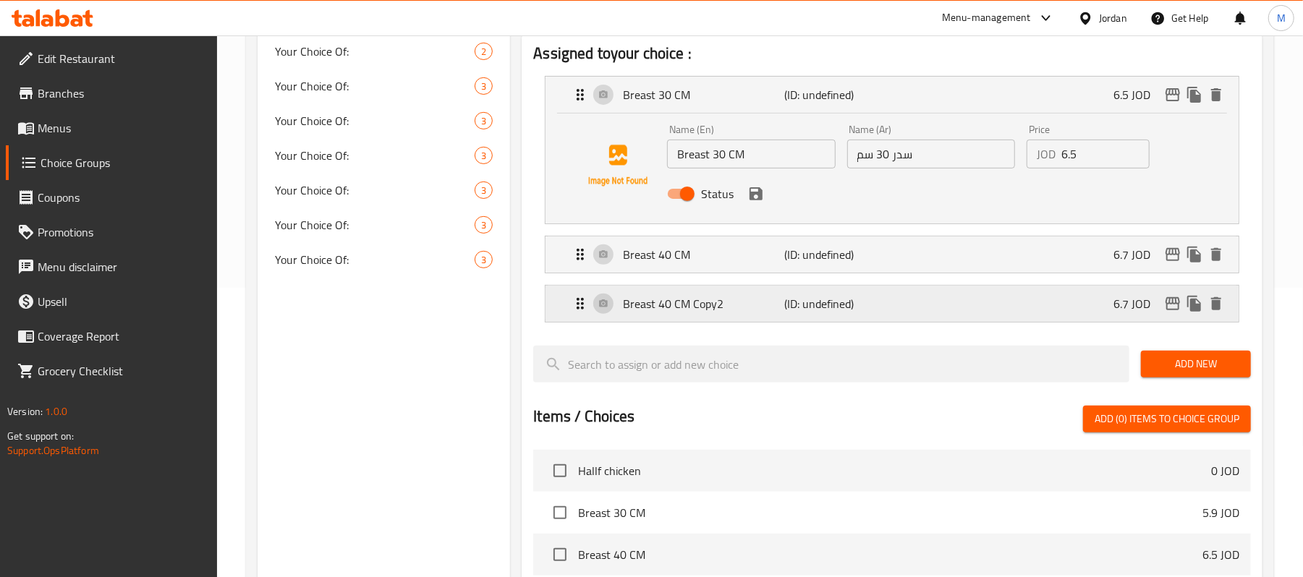
click at [770, 298] on p "Breast 40 CM Copy2" at bounding box center [703, 303] width 161 height 17
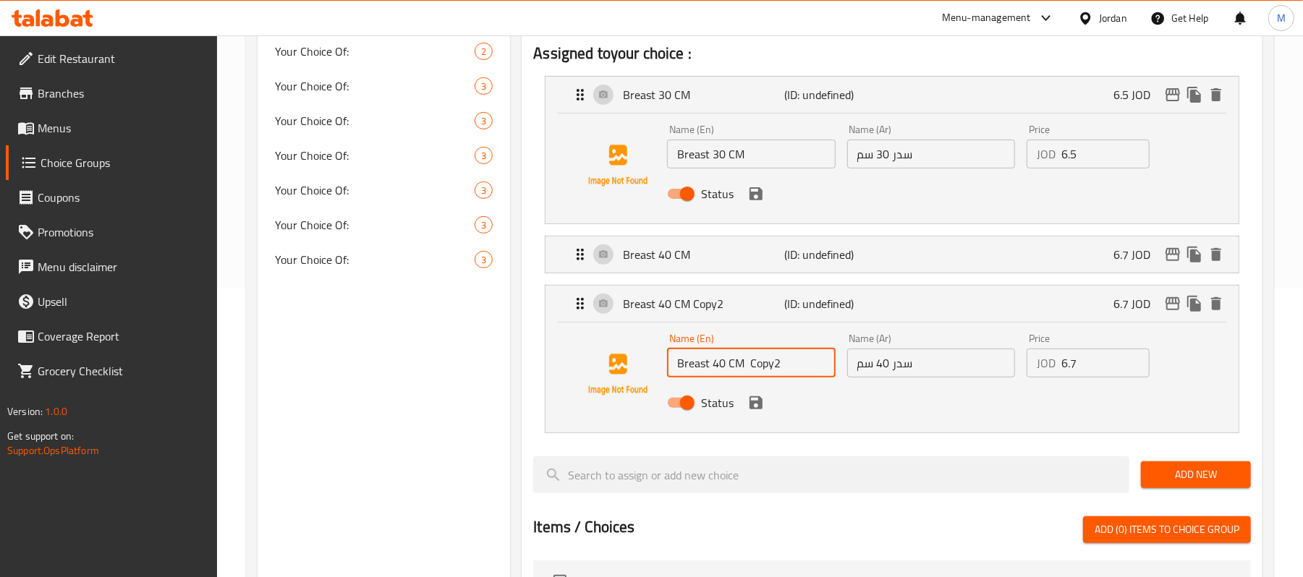
click at [716, 363] on input "Breast 40 CM Copy2" at bounding box center [751, 363] width 168 height 29
click at [722, 363] on input "Breast 40 CM Copy2" at bounding box center [751, 363] width 168 height 29
click at [754, 369] on input "Breast 45 CM Copy2" at bounding box center [751, 363] width 168 height 29
type input "Breast 45 CM"
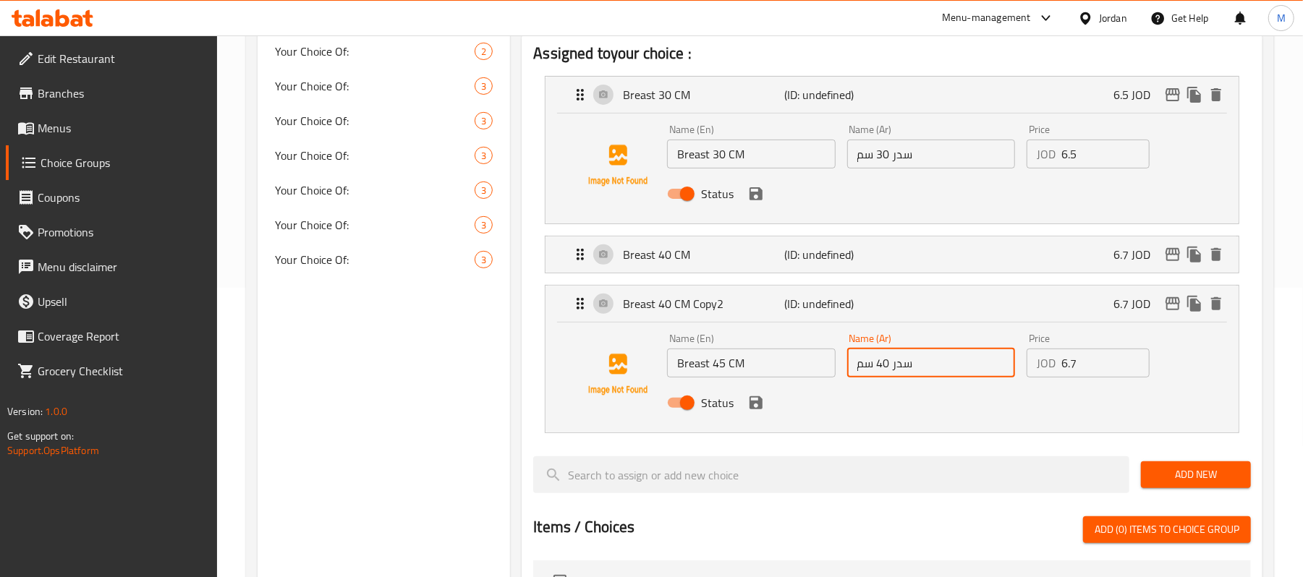
click at [886, 366] on input "سدر 40 سم" at bounding box center [931, 363] width 168 height 29
type input "سدر 450 سم"
click at [1083, 360] on input "6.7" at bounding box center [1105, 363] width 88 height 29
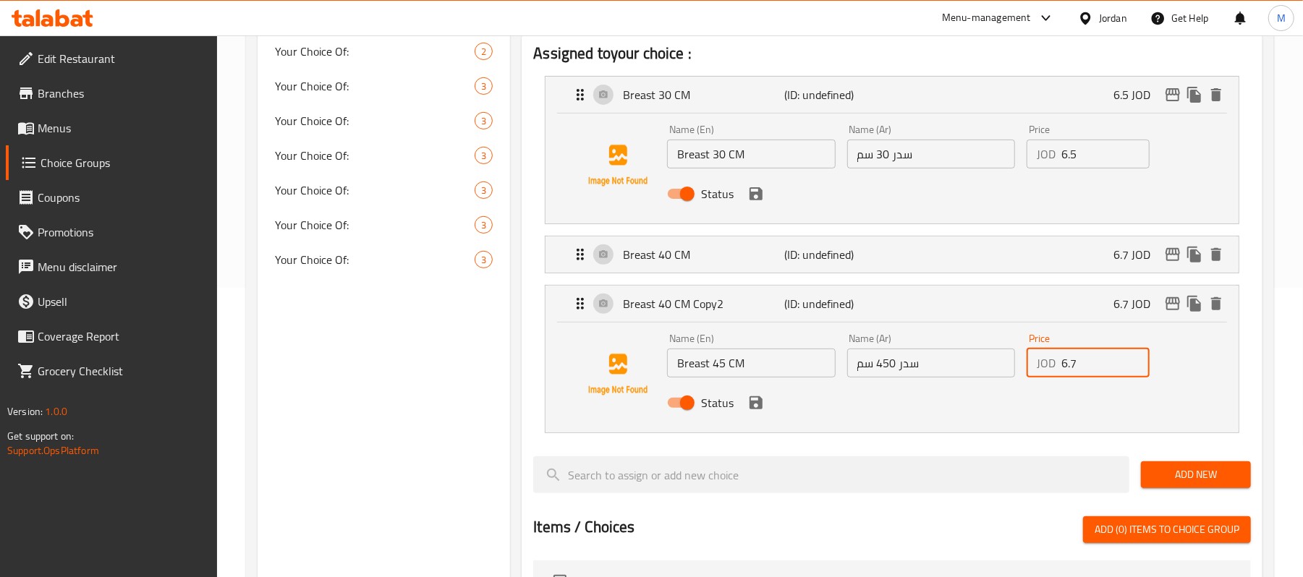
click at [1082, 360] on input "6.7" at bounding box center [1105, 363] width 88 height 29
click at [758, 406] on icon "save" at bounding box center [755, 402] width 13 height 13
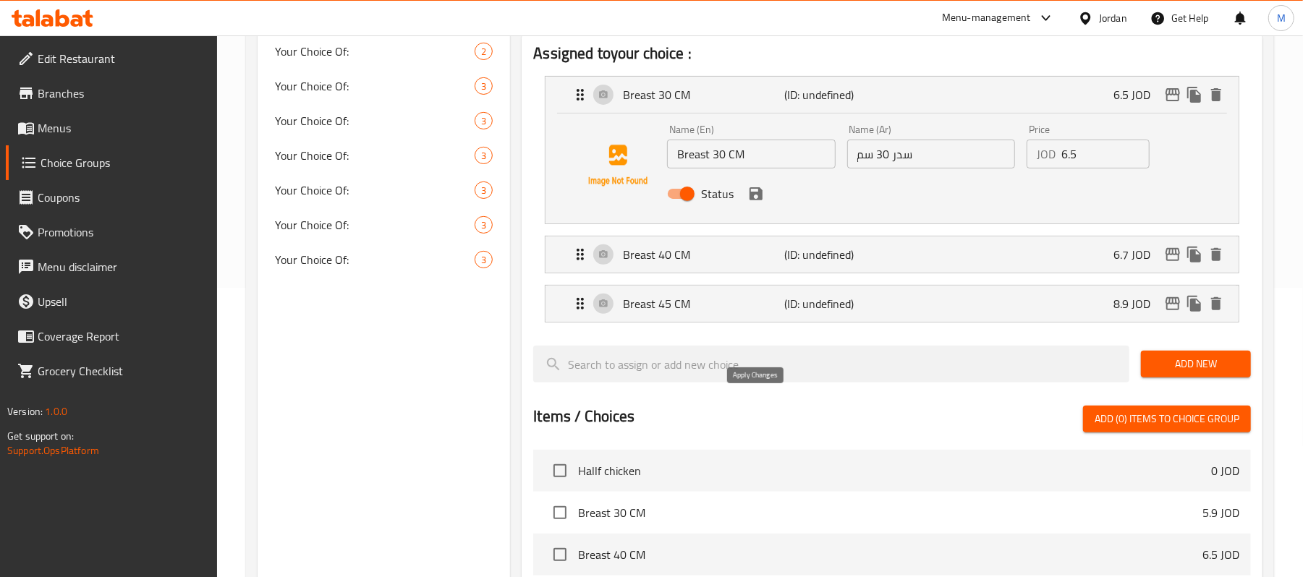
type input "8.9"
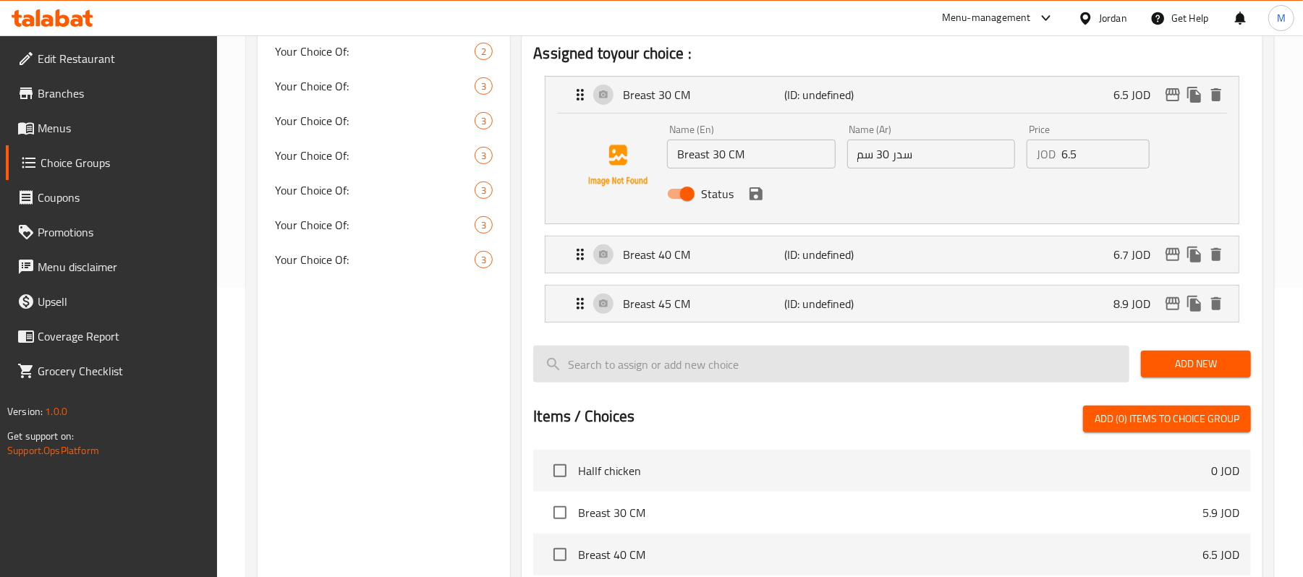
scroll to position [192, 0]
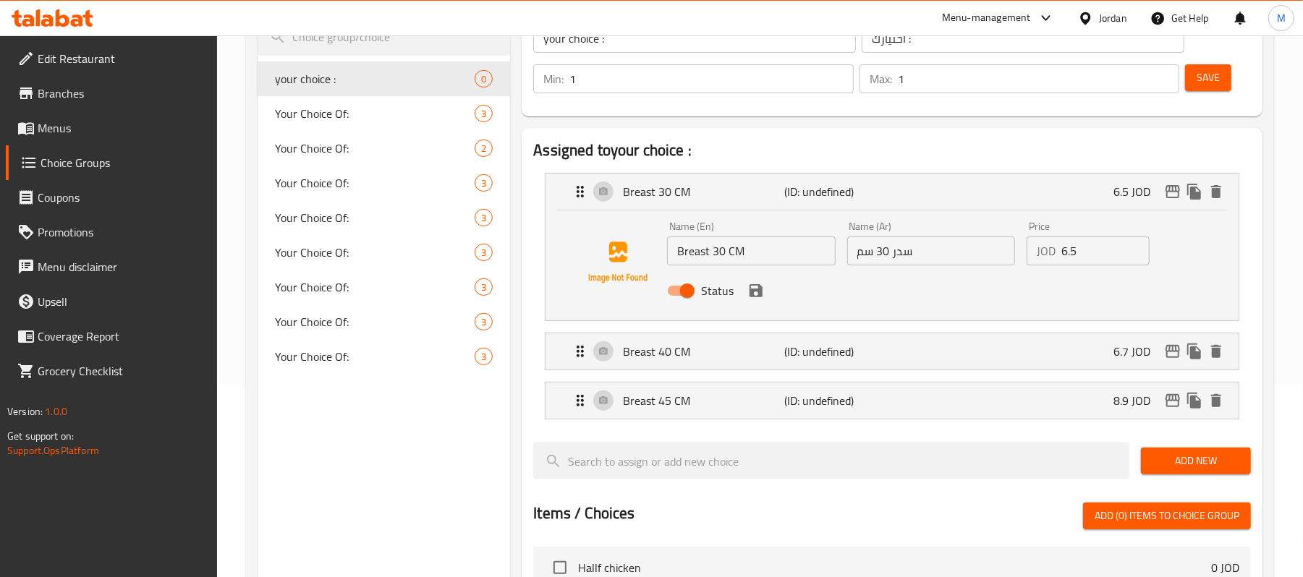
click at [1202, 82] on span "Save" at bounding box center [1207, 78] width 23 height 18
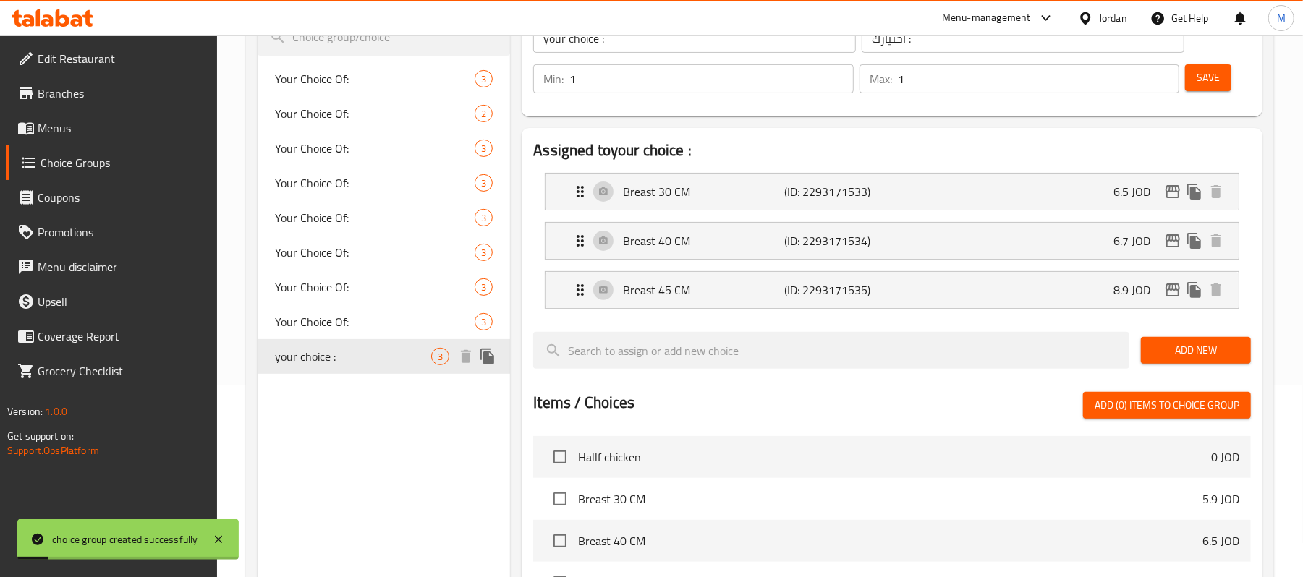
click at [354, 365] on div "your choice : 3" at bounding box center [383, 356] width 252 height 35
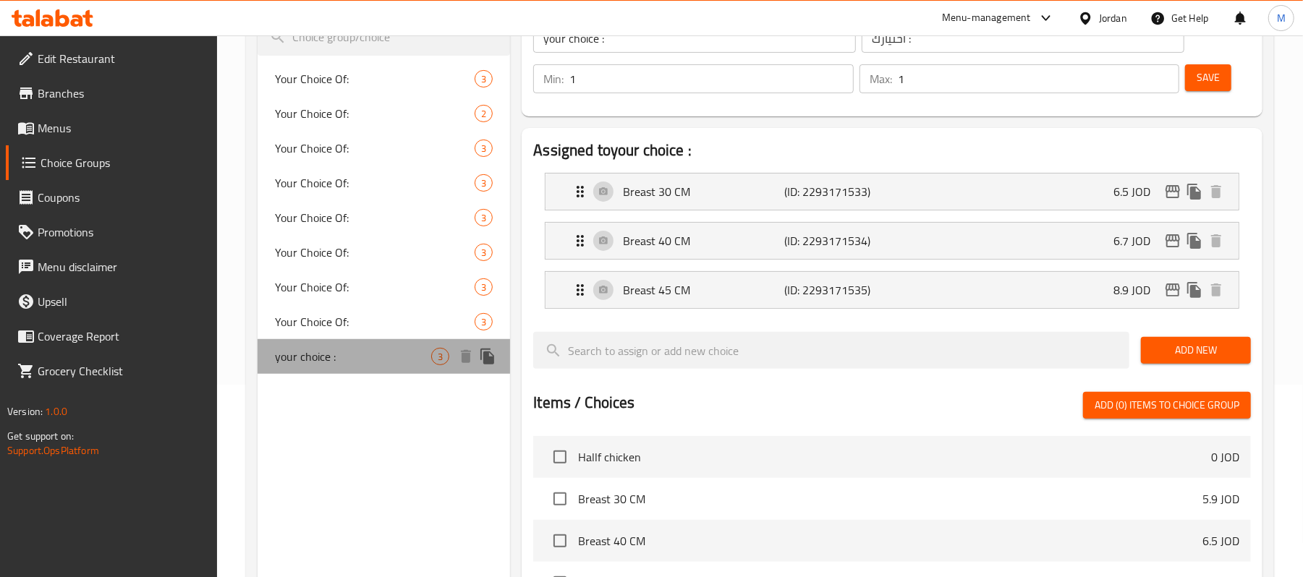
click at [340, 359] on span "your choice :" at bounding box center [353, 356] width 156 height 17
click at [483, 357] on icon "duplicate" at bounding box center [487, 356] width 17 height 17
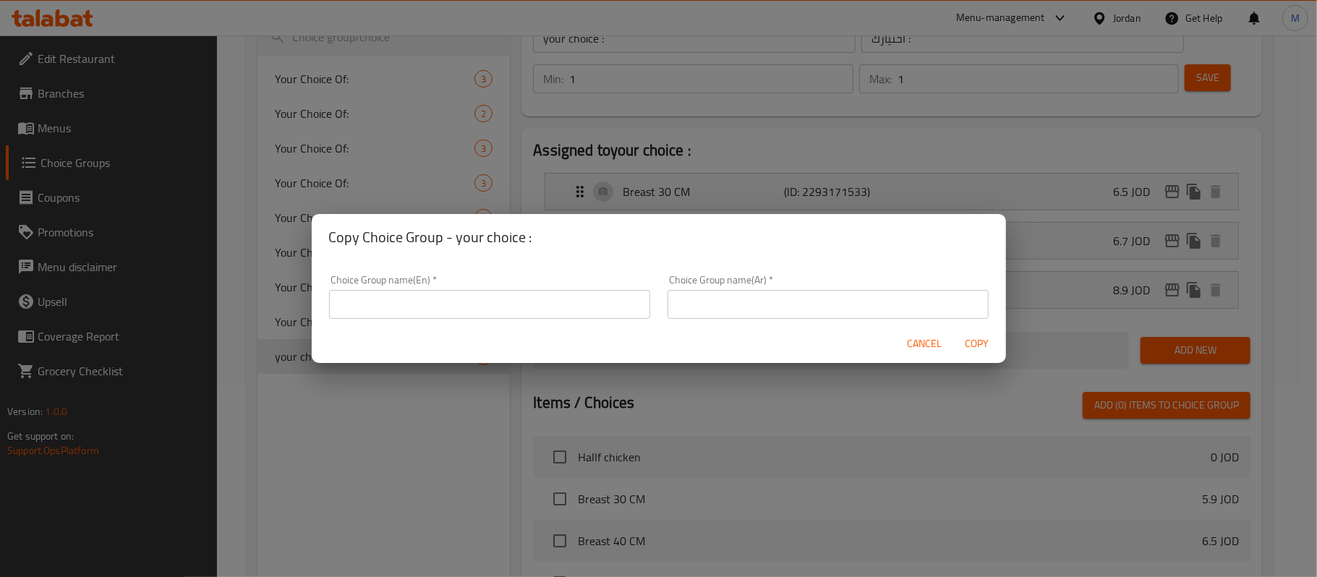
click at [550, 302] on input "text" at bounding box center [489, 304] width 321 height 29
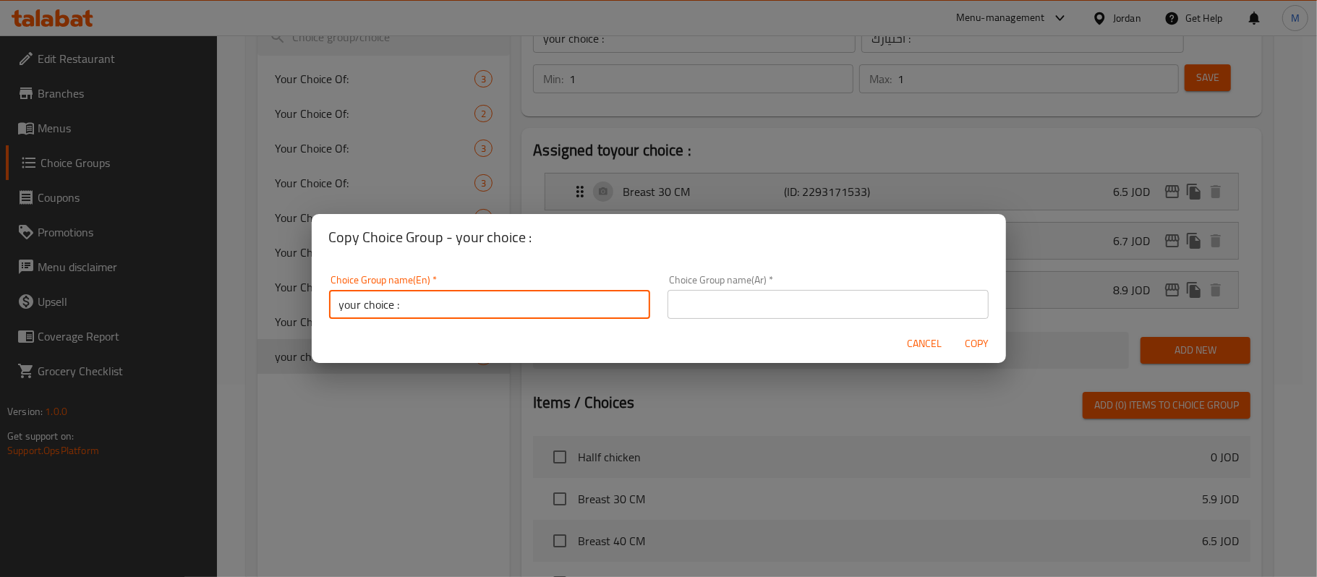
click at [396, 308] on input "your choice :" at bounding box center [489, 304] width 321 height 29
type input "your choice :"
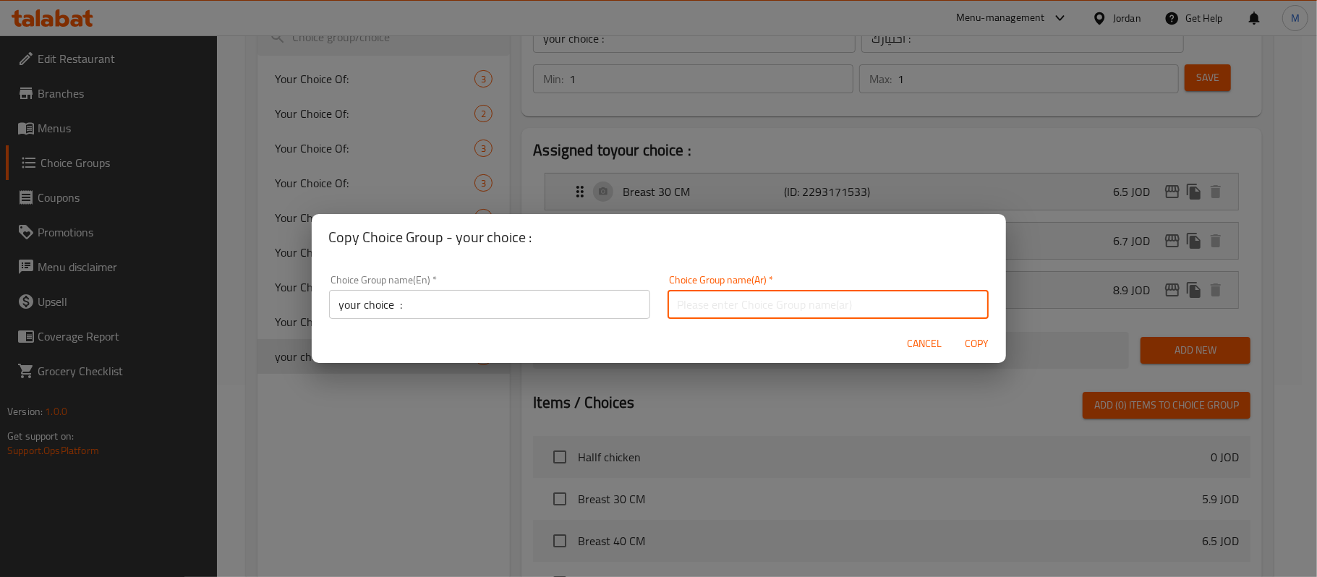
click at [752, 295] on input "text" at bounding box center [828, 304] width 321 height 29
type input "اختيارك :"
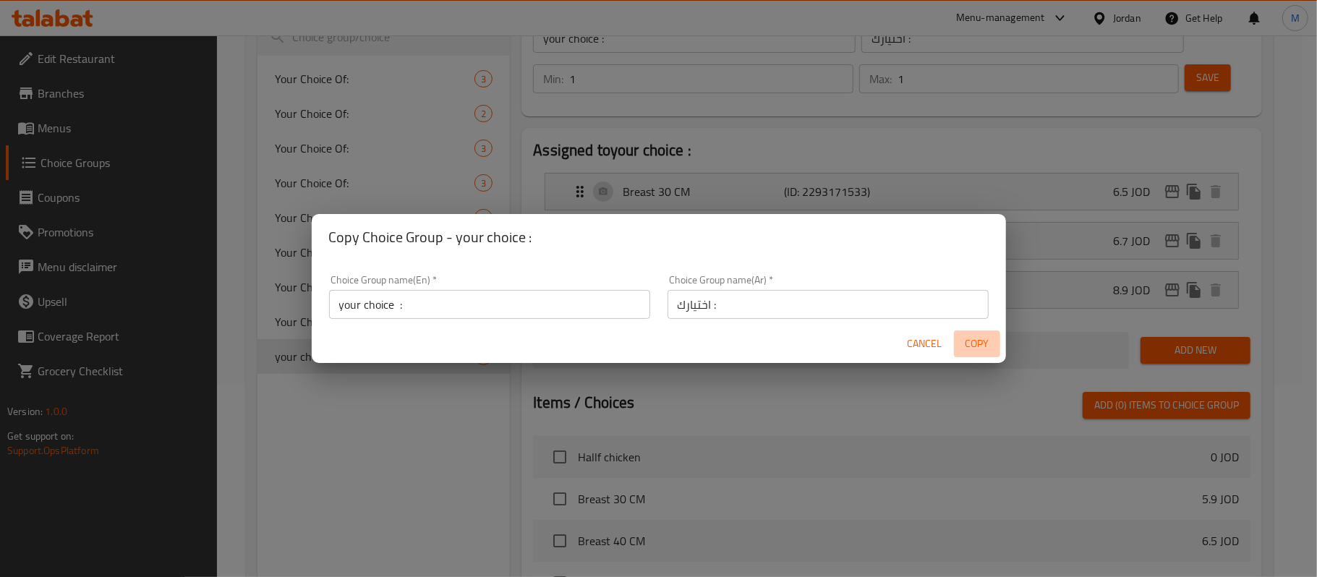
click at [969, 331] on button "Copy" at bounding box center [977, 344] width 46 height 27
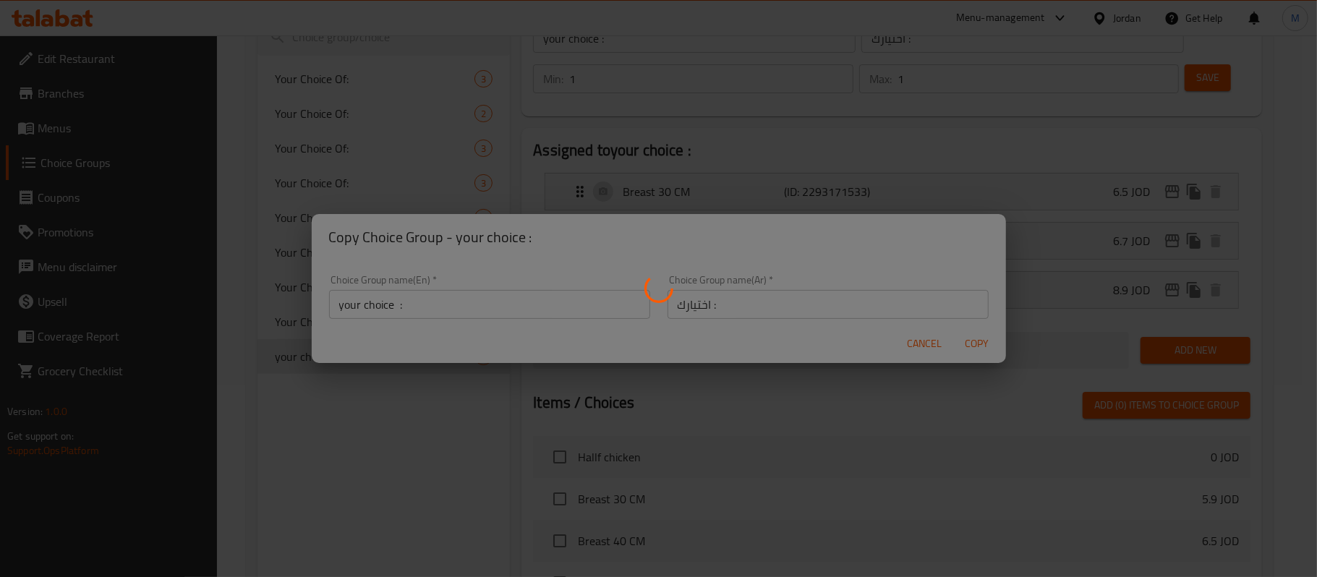
type input "your choice :"
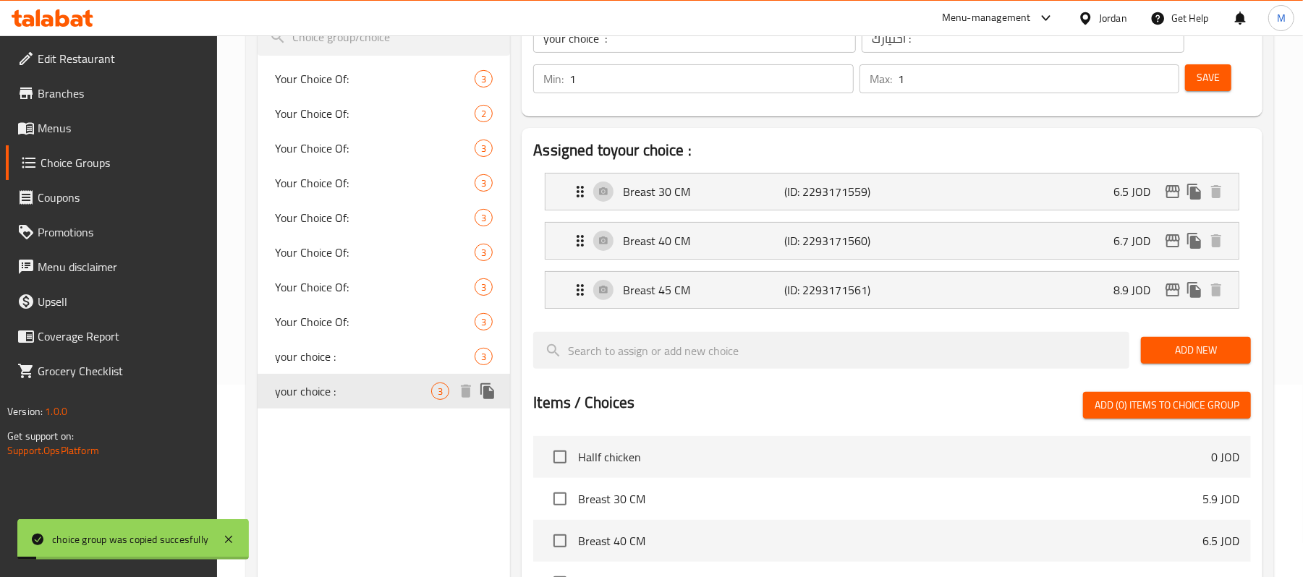
click at [345, 393] on span "your choice :" at bounding box center [353, 391] width 156 height 17
click at [793, 192] on p "(ID: 2293171559)" at bounding box center [839, 191] width 108 height 17
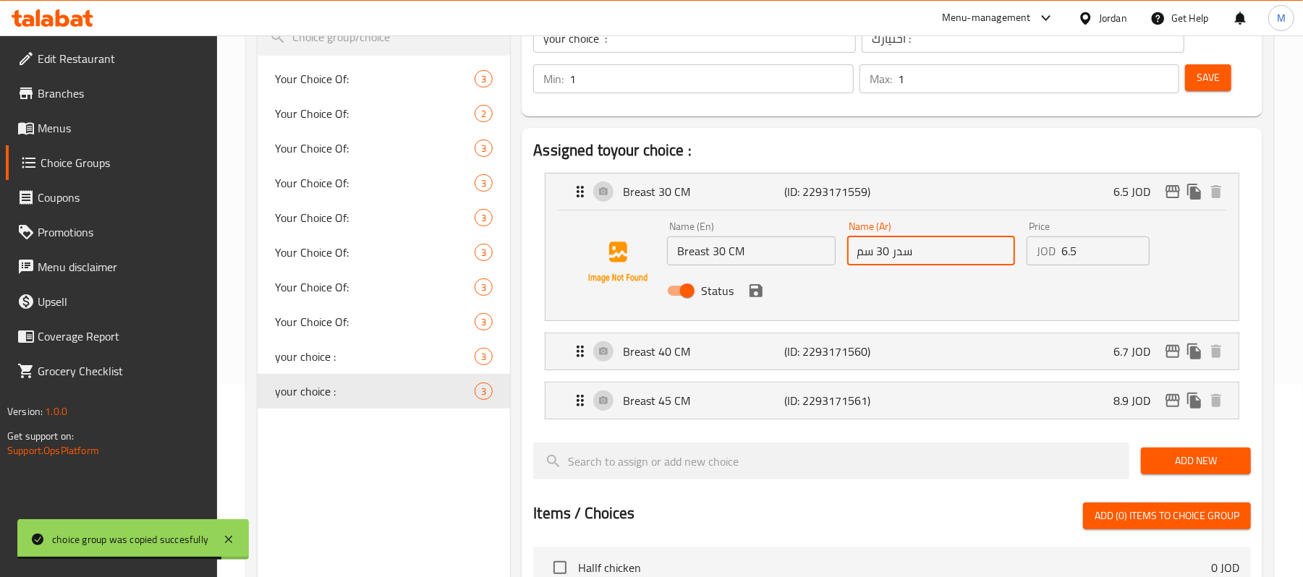
click at [878, 250] on input "سدر 30 سم" at bounding box center [931, 251] width 168 height 29
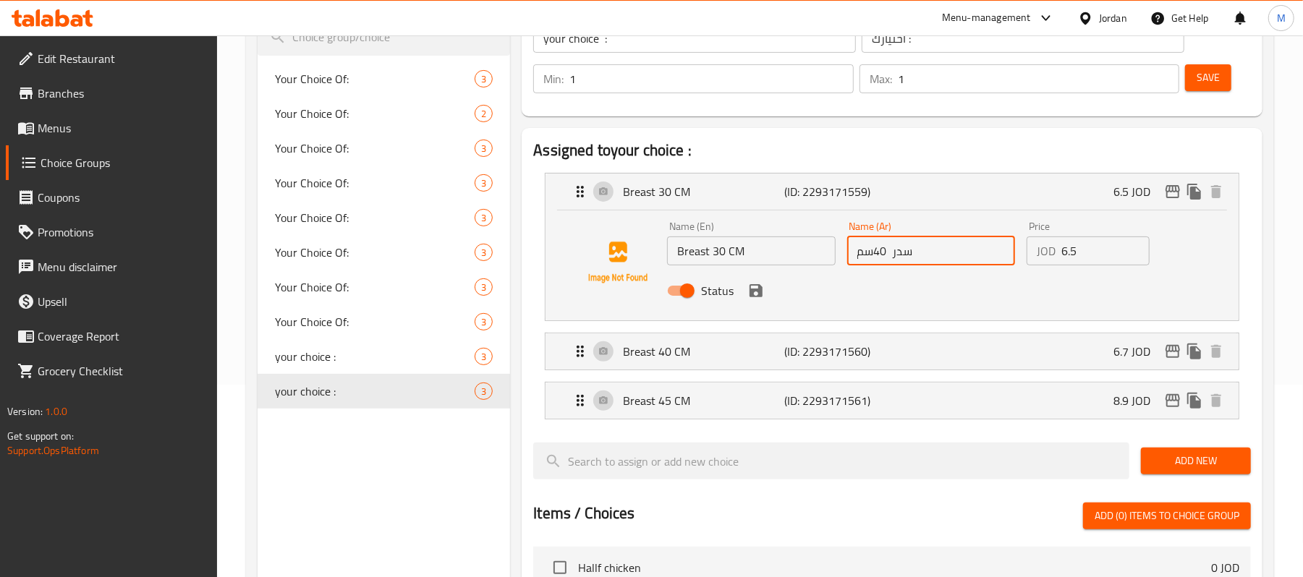
type input "سدر 40سم"
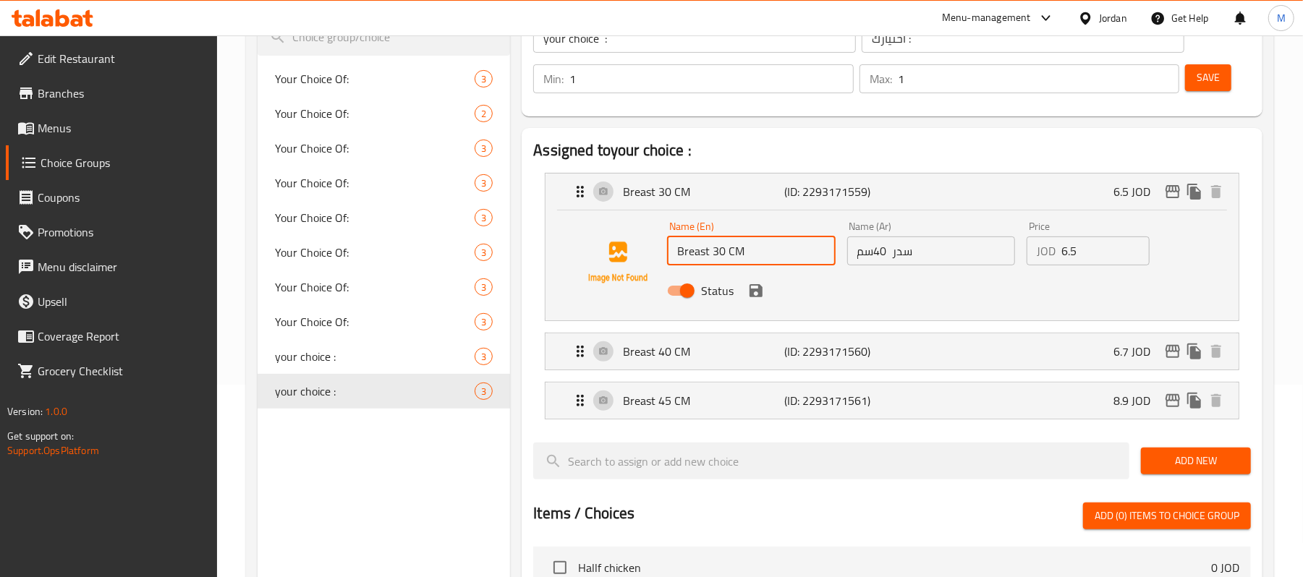
click at [716, 253] on input "Breast 30 CM" at bounding box center [751, 251] width 168 height 29
type input "Breast 40 CM"
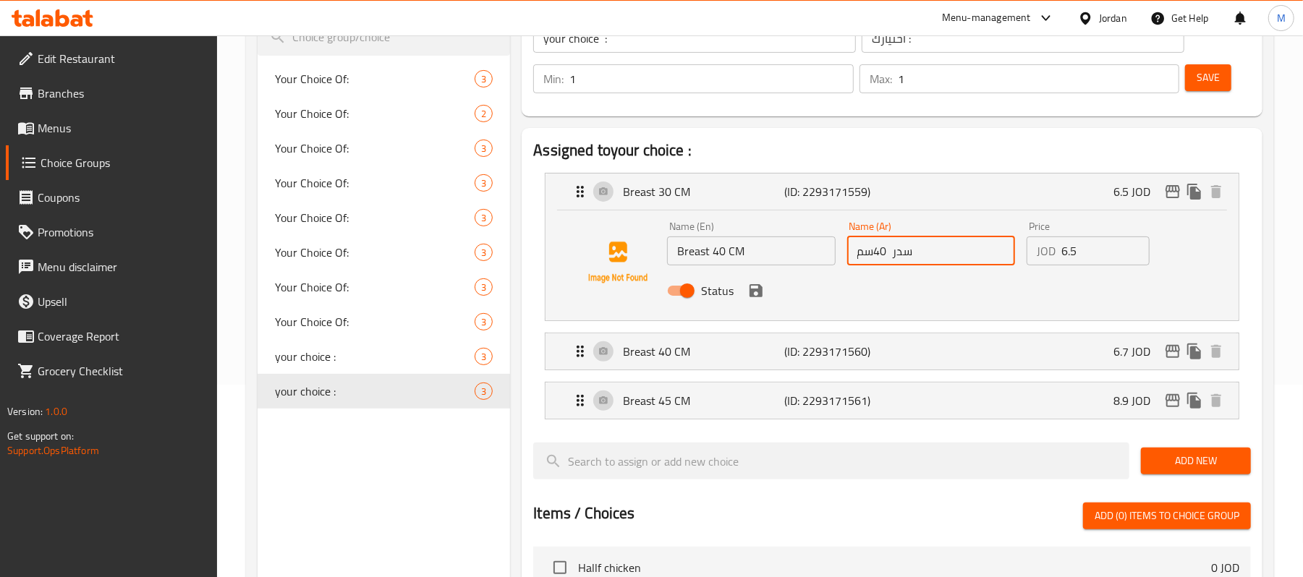
click at [888, 252] on input "سدر 40سم" at bounding box center [931, 251] width 168 height 29
click at [878, 250] on input "سدر 40سم" at bounding box center [931, 251] width 168 height 29
click at [874, 250] on input "سدر 40سم" at bounding box center [931, 251] width 168 height 29
click at [886, 252] on input "سدر 40سم" at bounding box center [931, 251] width 168 height 29
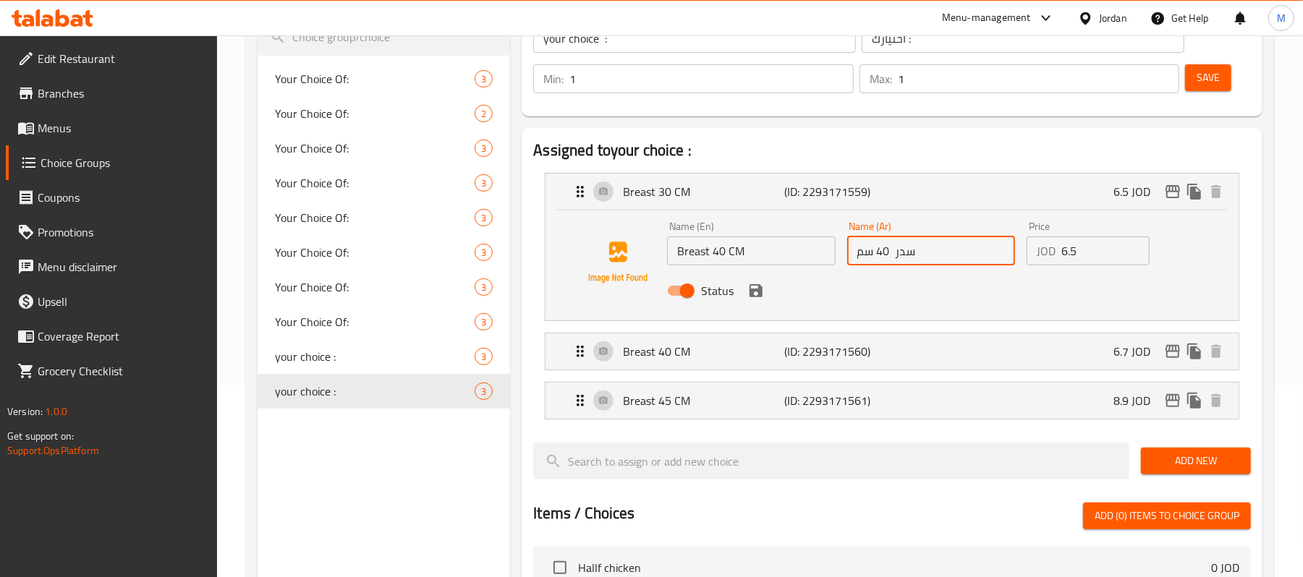
click at [892, 255] on input "سدر 40 سم" at bounding box center [931, 251] width 168 height 29
type input "سدر 40 سم"
click at [1061, 247] on input "6.5" at bounding box center [1105, 251] width 88 height 29
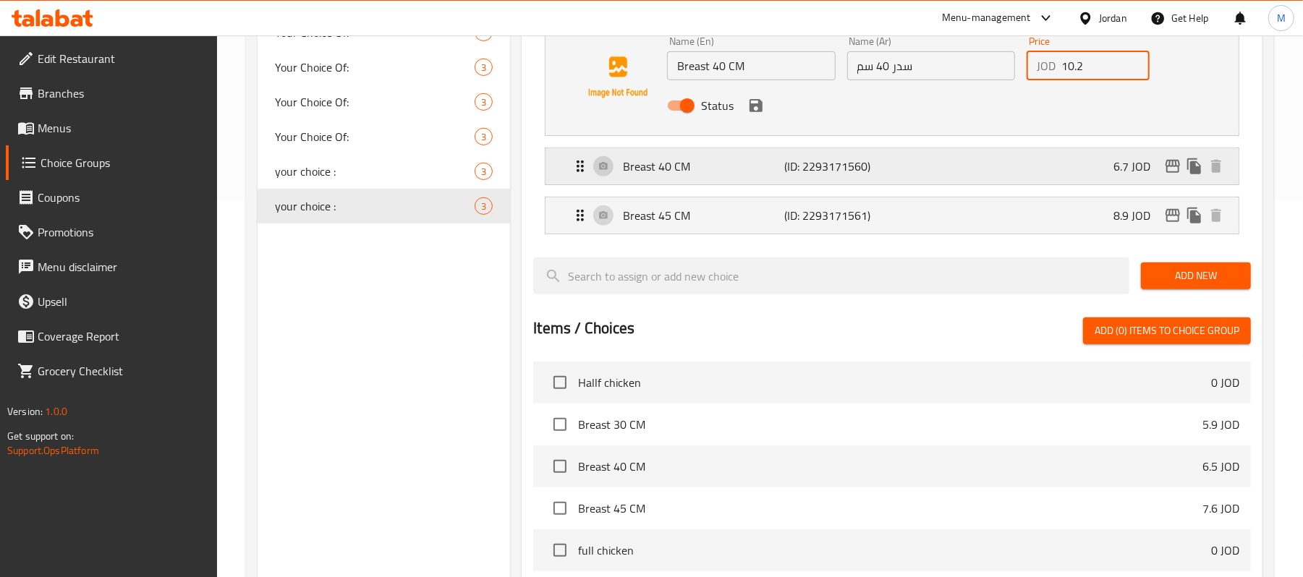
scroll to position [385, 0]
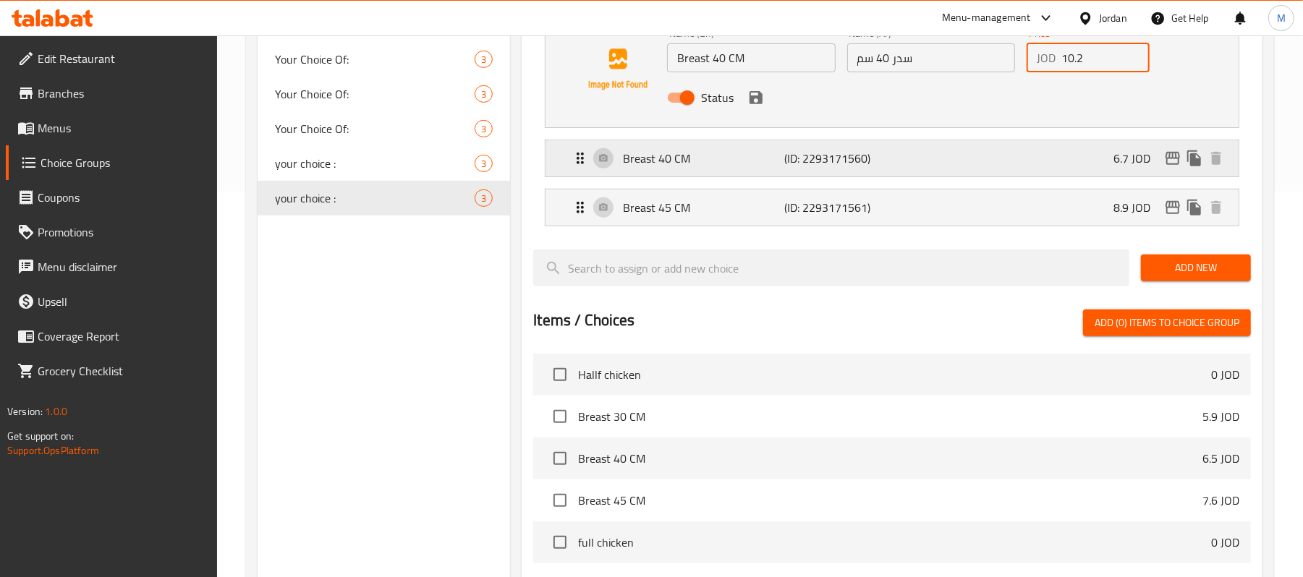
click at [785, 157] on p "(ID: 2293171560)" at bounding box center [839, 158] width 108 height 17
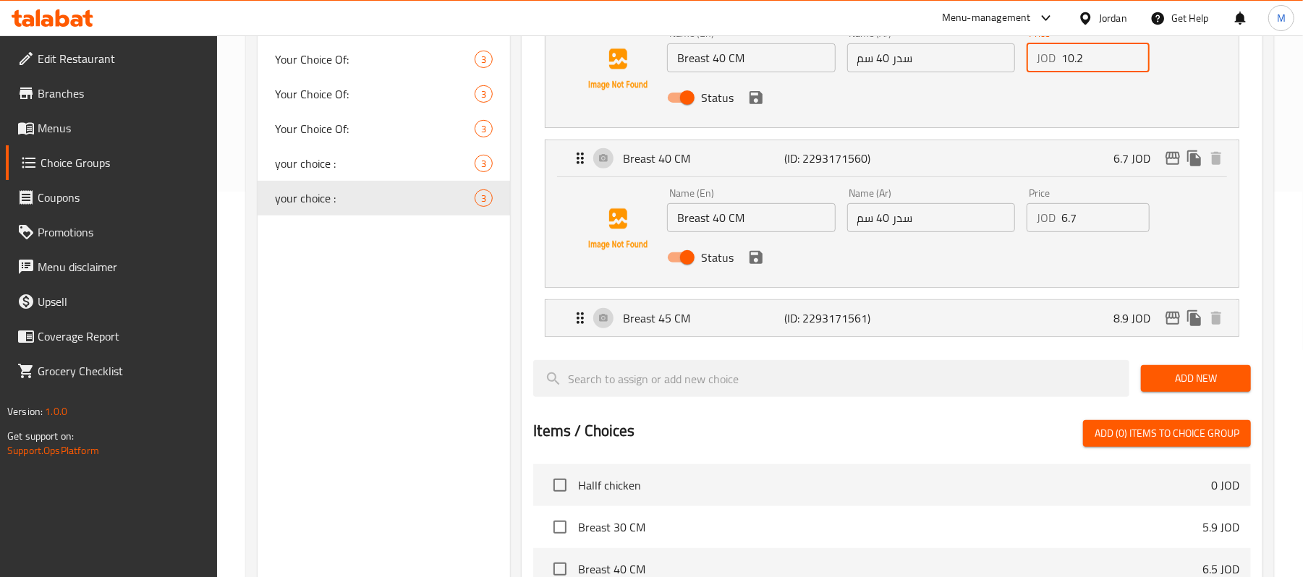
type input "10.2"
click at [703, 224] on input "Breast 40 CM" at bounding box center [751, 217] width 168 height 29
click at [717, 226] on input "Breast 40 CM" at bounding box center [751, 217] width 168 height 29
click at [717, 224] on input "Breast 40 CM" at bounding box center [751, 217] width 168 height 29
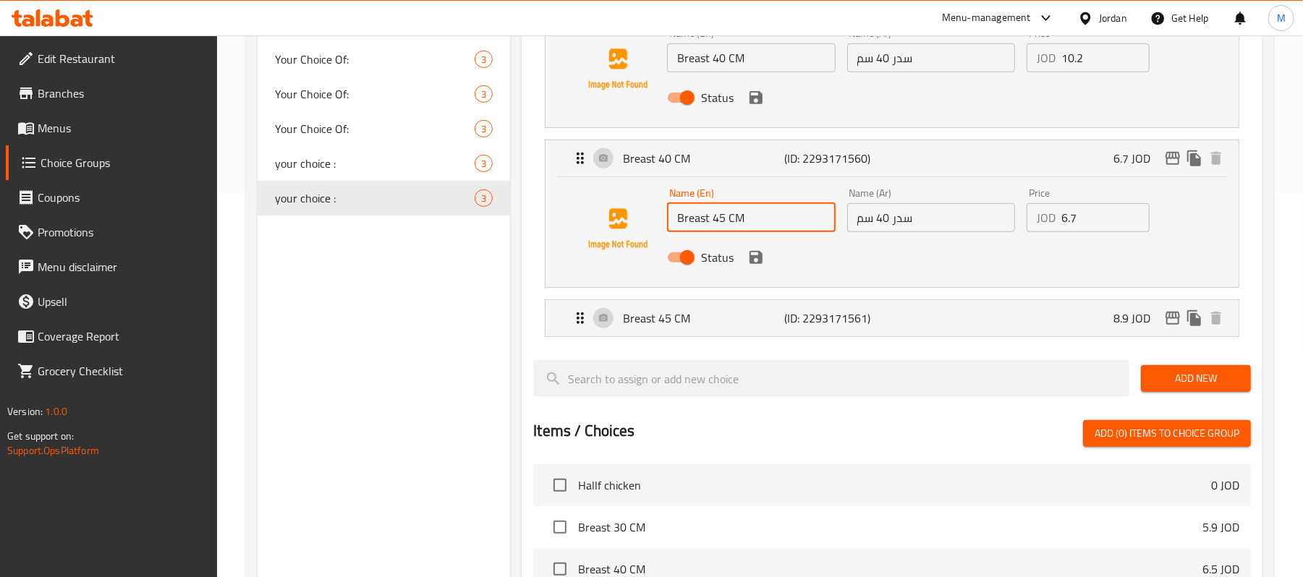
type input "Breast 45 CM"
click at [875, 220] on input "سدر 40 سم" at bounding box center [931, 217] width 168 height 29
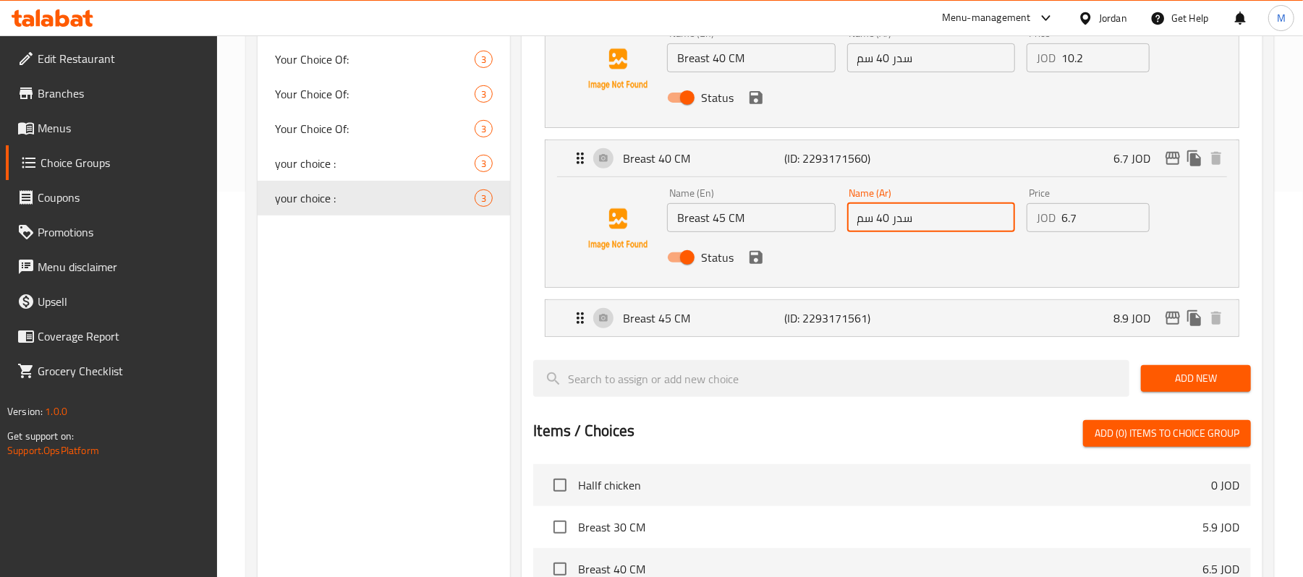
click at [884, 215] on input "سدر 40 سم" at bounding box center [931, 217] width 168 height 29
click at [1122, 234] on div "Price JOD 6.7 Price" at bounding box center [1087, 210] width 135 height 56
type input "سدر 45 سم"
click at [1120, 218] on input "6.7" at bounding box center [1105, 217] width 88 height 29
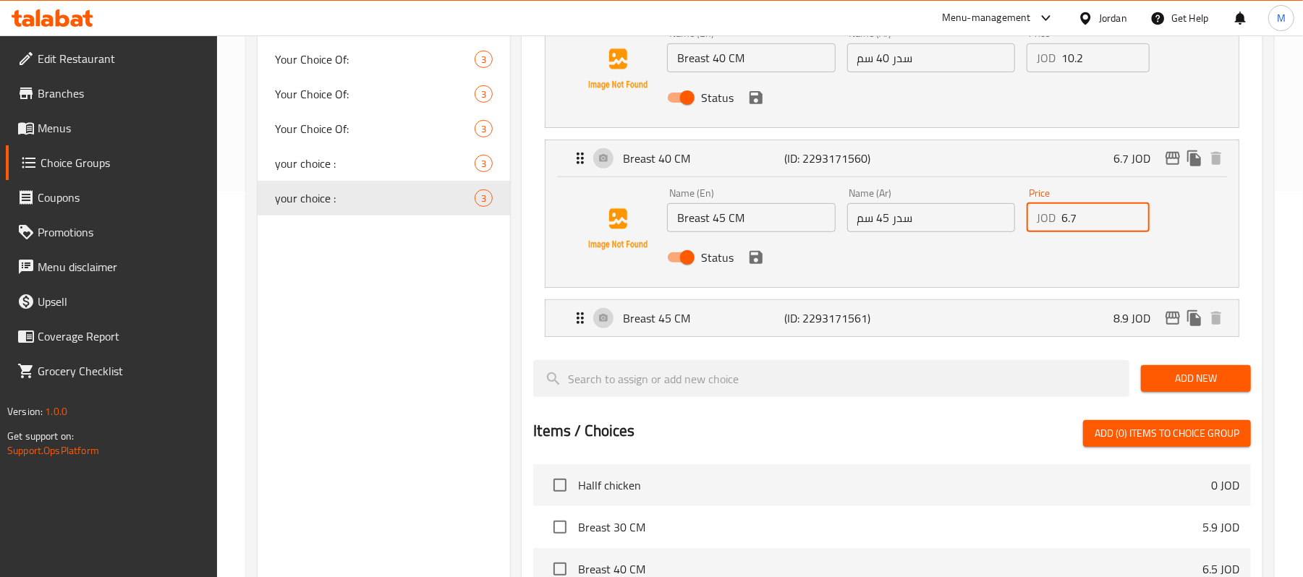
click at [1120, 218] on input "6.7" at bounding box center [1105, 217] width 88 height 29
click at [1117, 218] on input "6.7" at bounding box center [1105, 217] width 88 height 29
click at [699, 337] on div "Breast 45 CM (ID: 2293171561) 8.9 JOD Name (En) Breast 45 CM Name (En) Name (Ar…" at bounding box center [892, 318] width 694 height 38
click at [692, 331] on div "Breast 45 CM (ID: 2293171561) 8.9 JOD" at bounding box center [895, 318] width 649 height 36
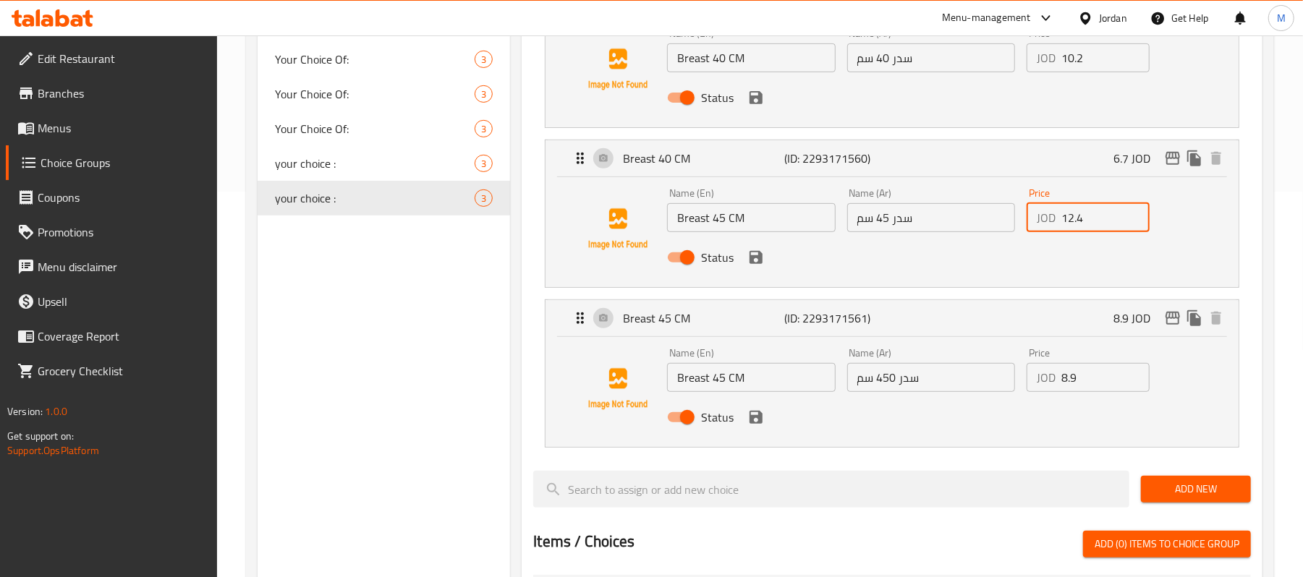
type input "12.4"
click at [713, 371] on input "Breast 45 CM" at bounding box center [751, 377] width 168 height 29
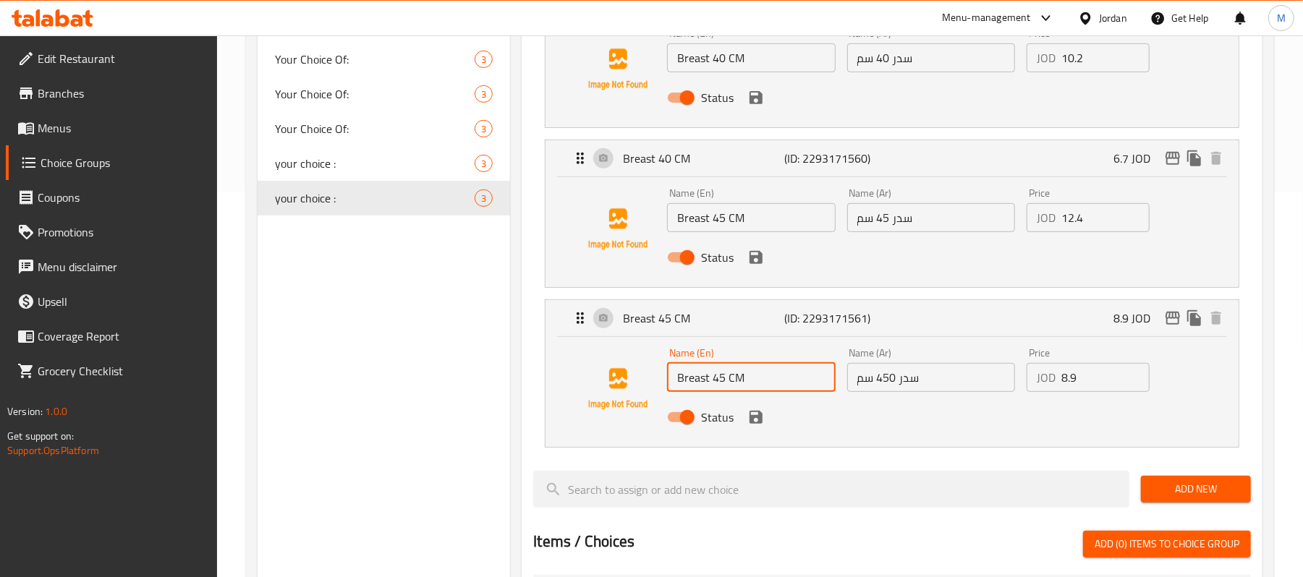
click at [713, 371] on input "Breast 45 CM" at bounding box center [751, 377] width 168 height 29
type input "Breast 50 CM"
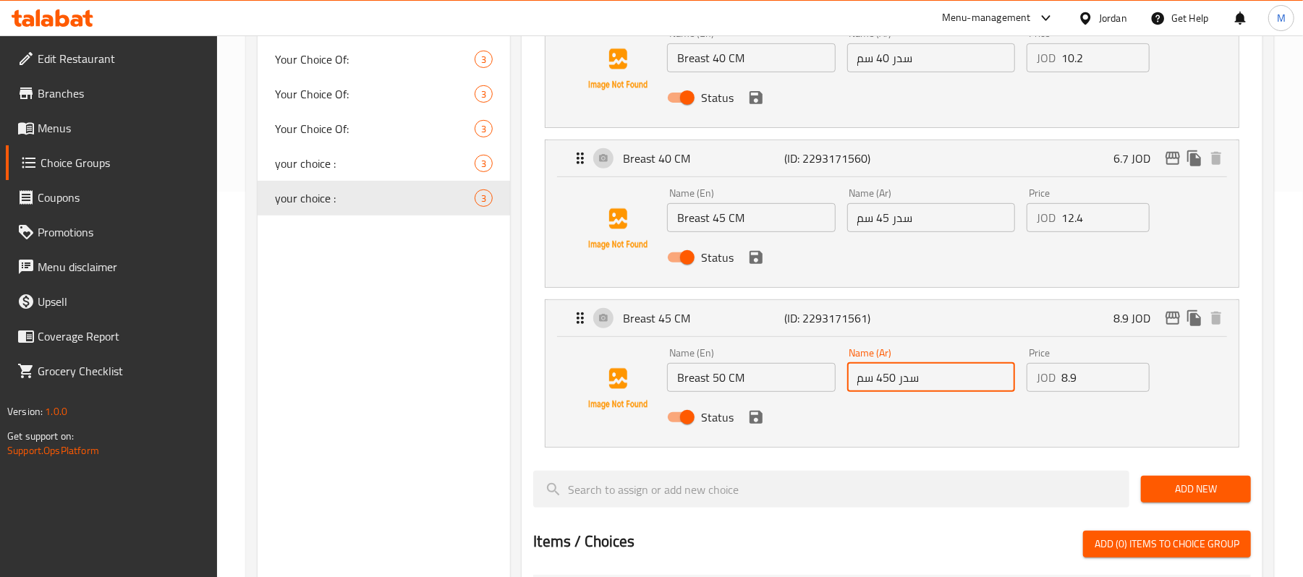
click at [885, 376] on input "سدر 450 سم" at bounding box center [931, 377] width 168 height 29
type input "سدر 50 سم"
click at [1070, 382] on input "8.9" at bounding box center [1105, 377] width 88 height 29
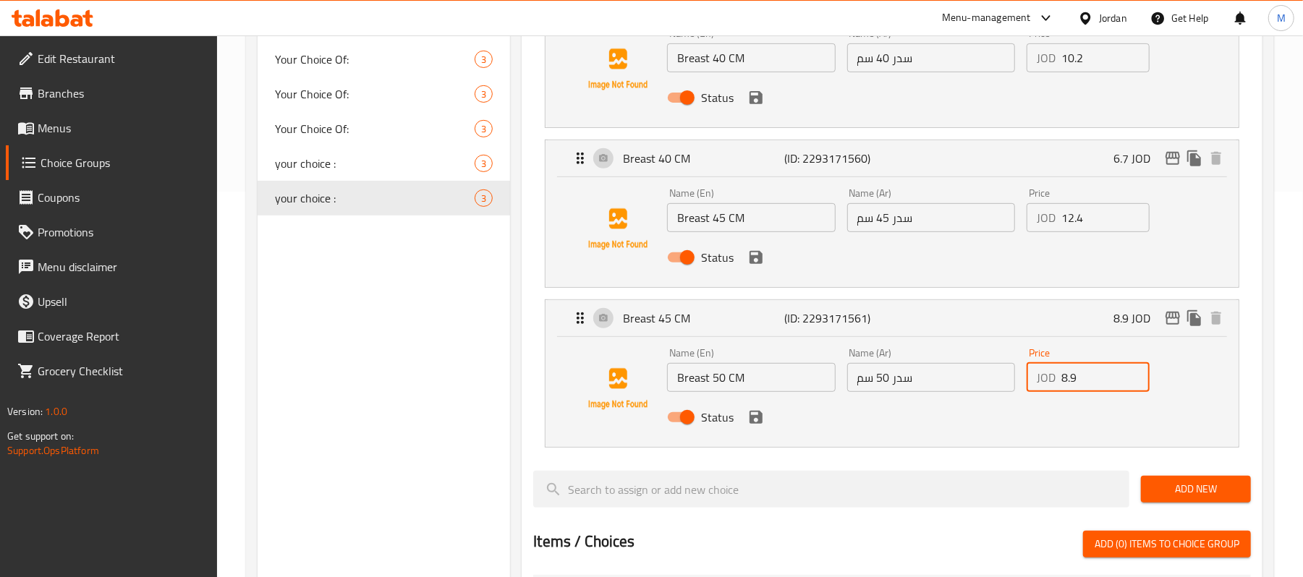
click at [1070, 382] on input "8.9" at bounding box center [1105, 377] width 88 height 29
click at [753, 259] on icon "save" at bounding box center [755, 257] width 13 height 13
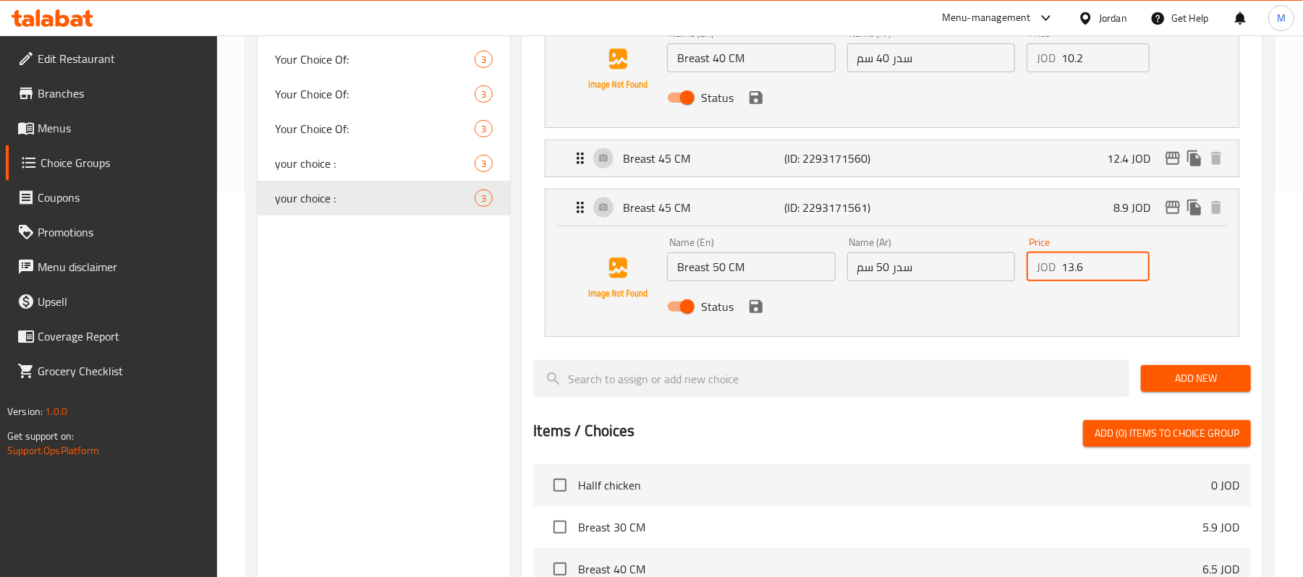
click at [756, 315] on icon "save" at bounding box center [755, 306] width 17 height 17
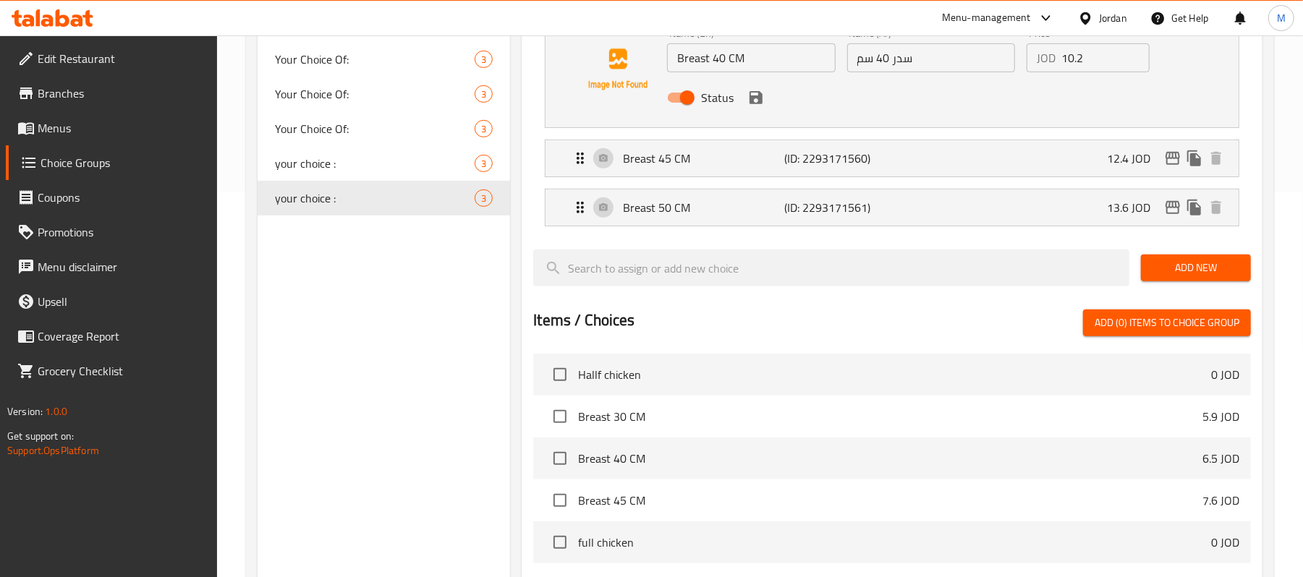
type input "13.6"
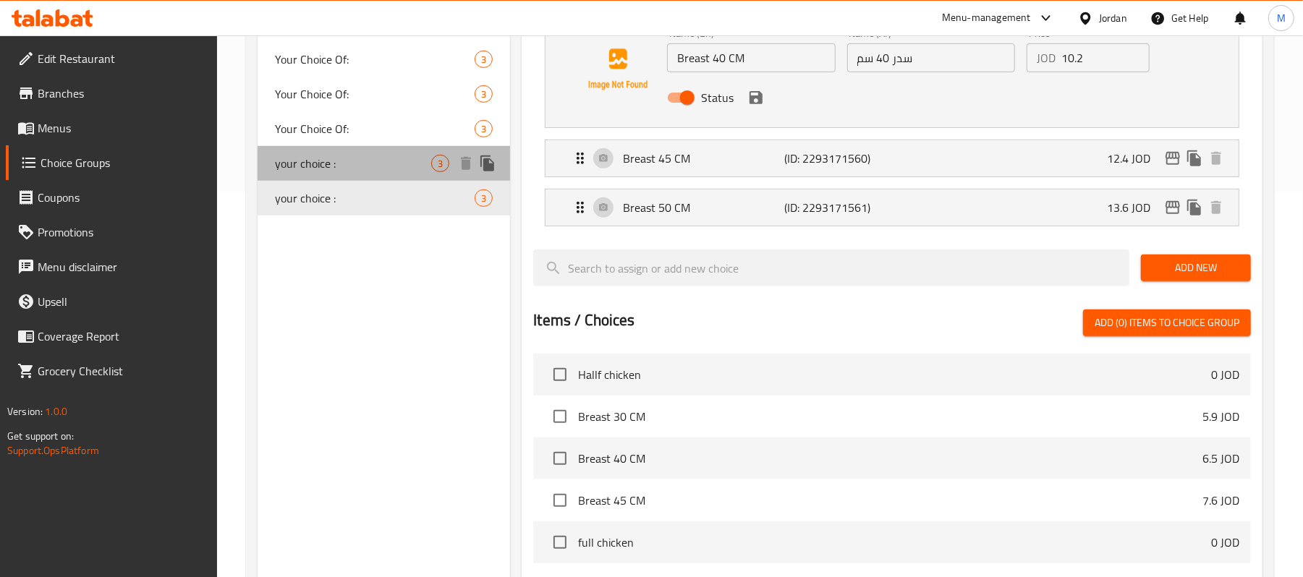
click at [360, 153] on div "your choice : 3" at bounding box center [383, 163] width 252 height 35
type input "your choice :"
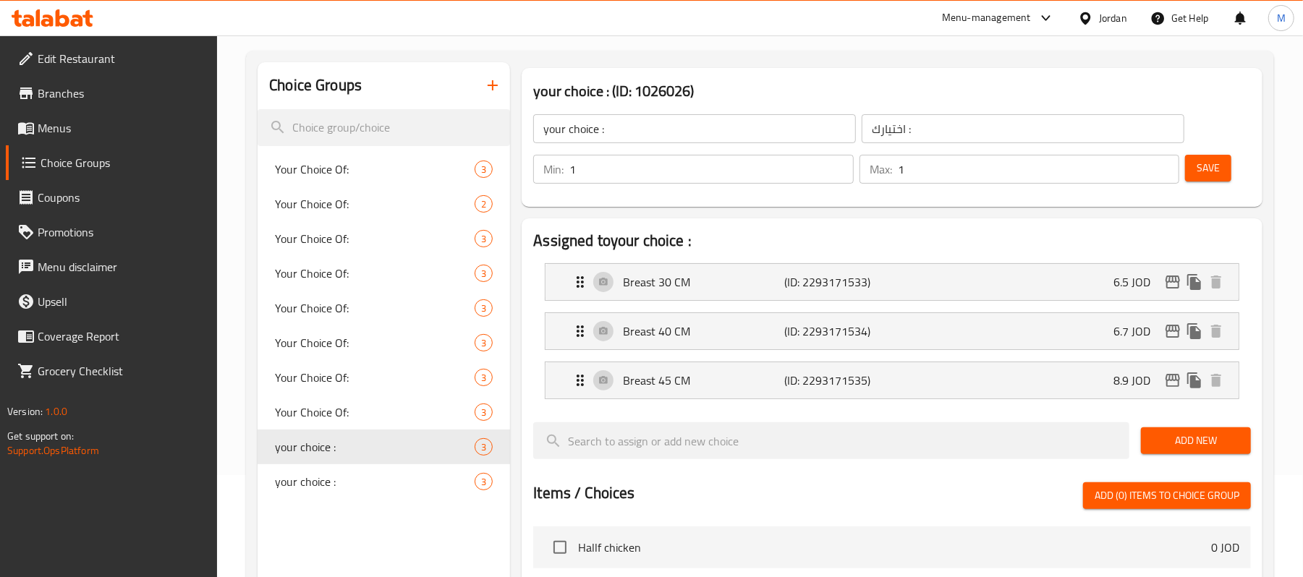
scroll to position [96, 0]
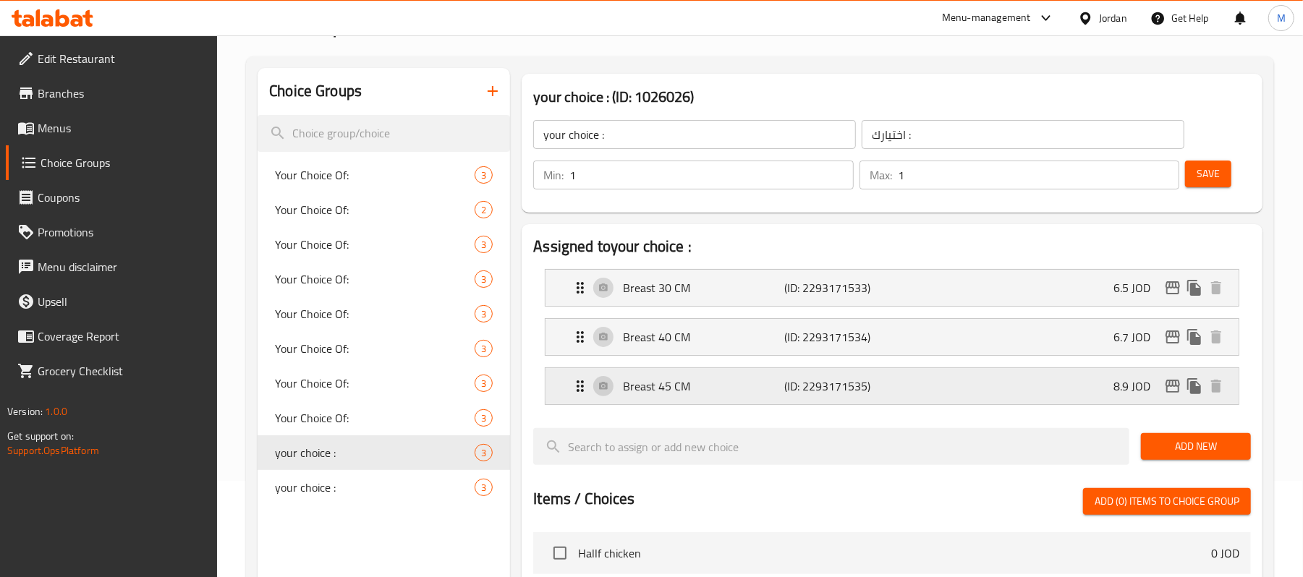
click at [932, 369] on div "Breast 45 CM (ID: 2293171535) 8.9 JOD" at bounding box center [895, 386] width 649 height 36
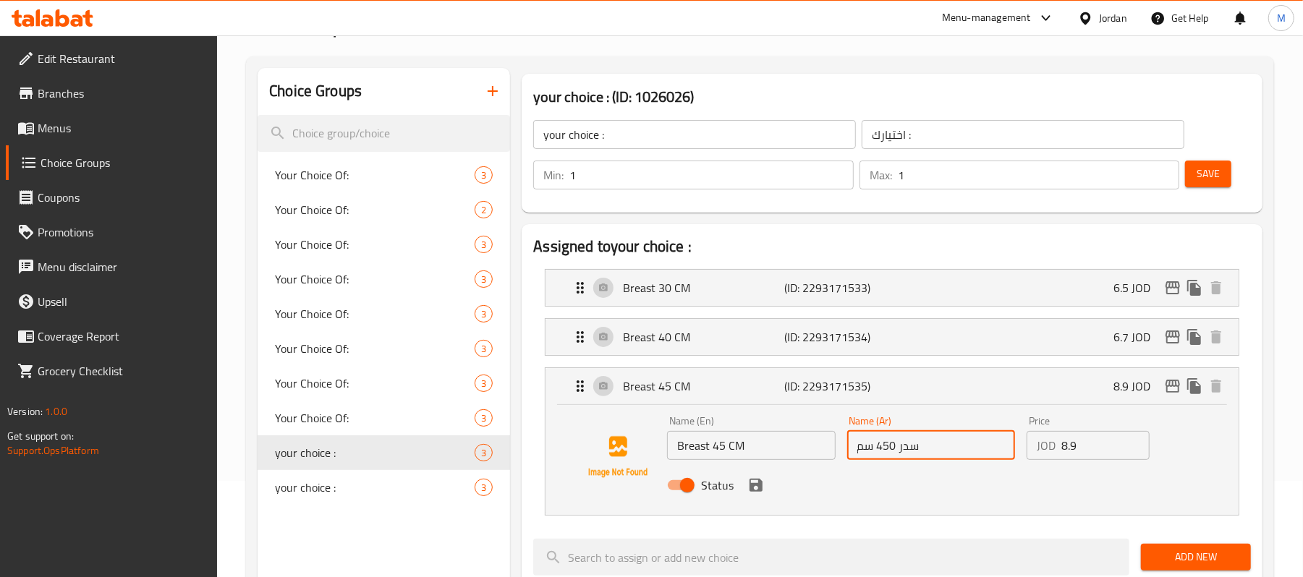
click at [892, 450] on input "سدر 450 سم" at bounding box center [931, 445] width 168 height 29
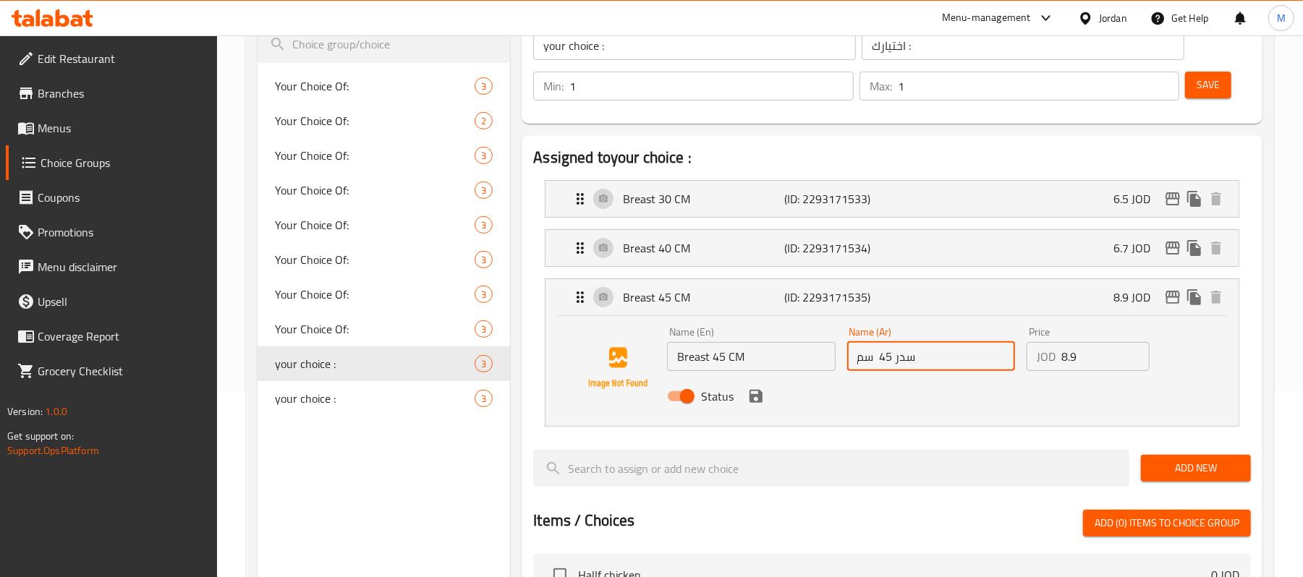
scroll to position [192, 0]
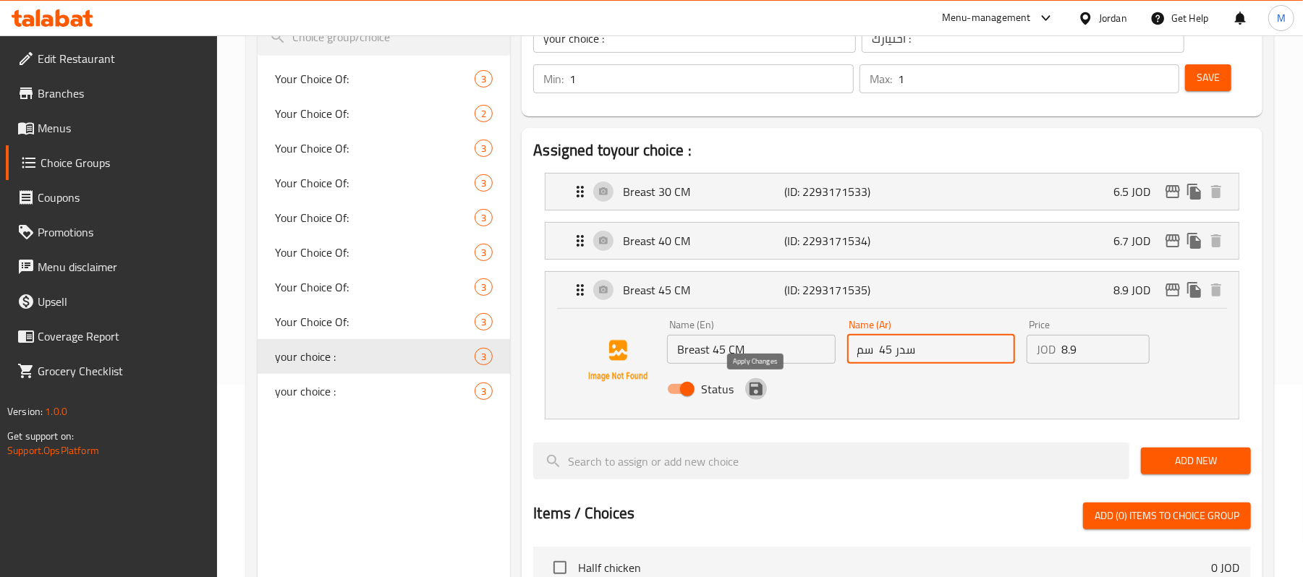
click at [757, 391] on icon "save" at bounding box center [755, 389] width 13 height 13
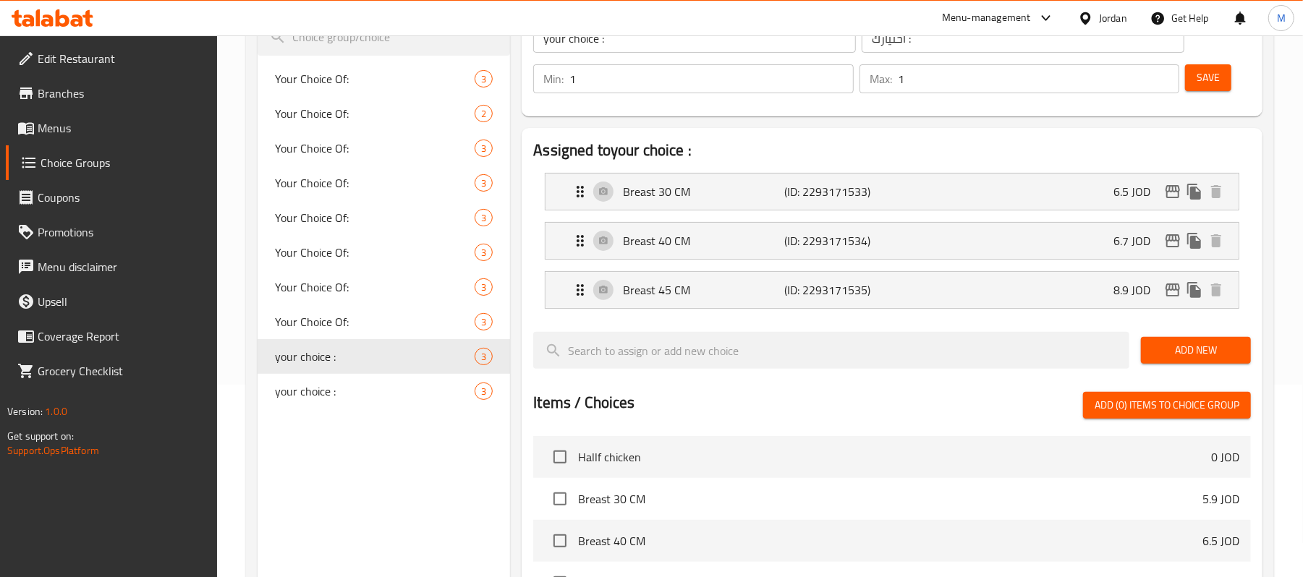
type input "سدر 45 سم"
click at [434, 405] on div "your choice : 3" at bounding box center [383, 391] width 252 height 35
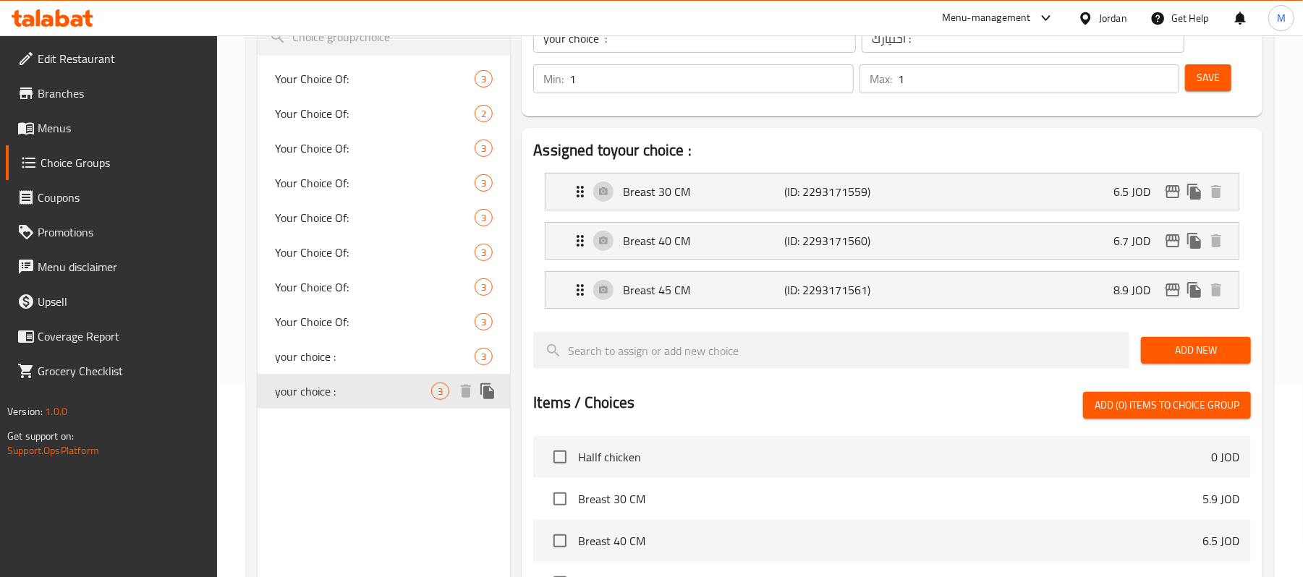
click at [475, 360] on span "3" at bounding box center [483, 357] width 17 height 14
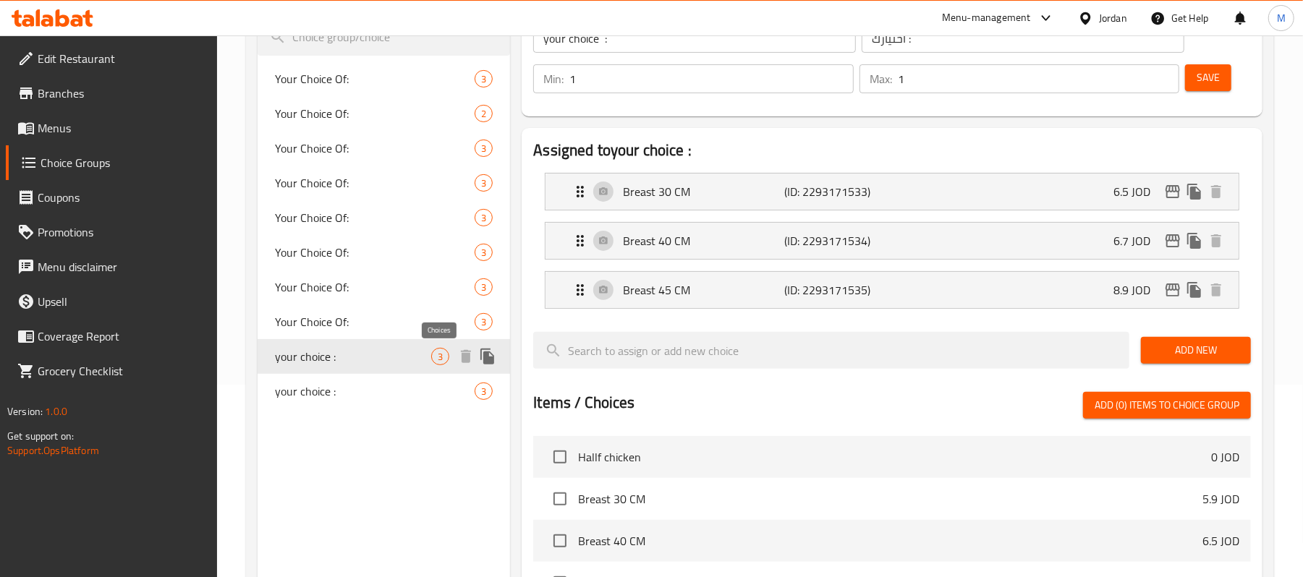
type input "your choice :"
click at [874, 294] on p "(ID: 2293171535)" at bounding box center [839, 289] width 108 height 17
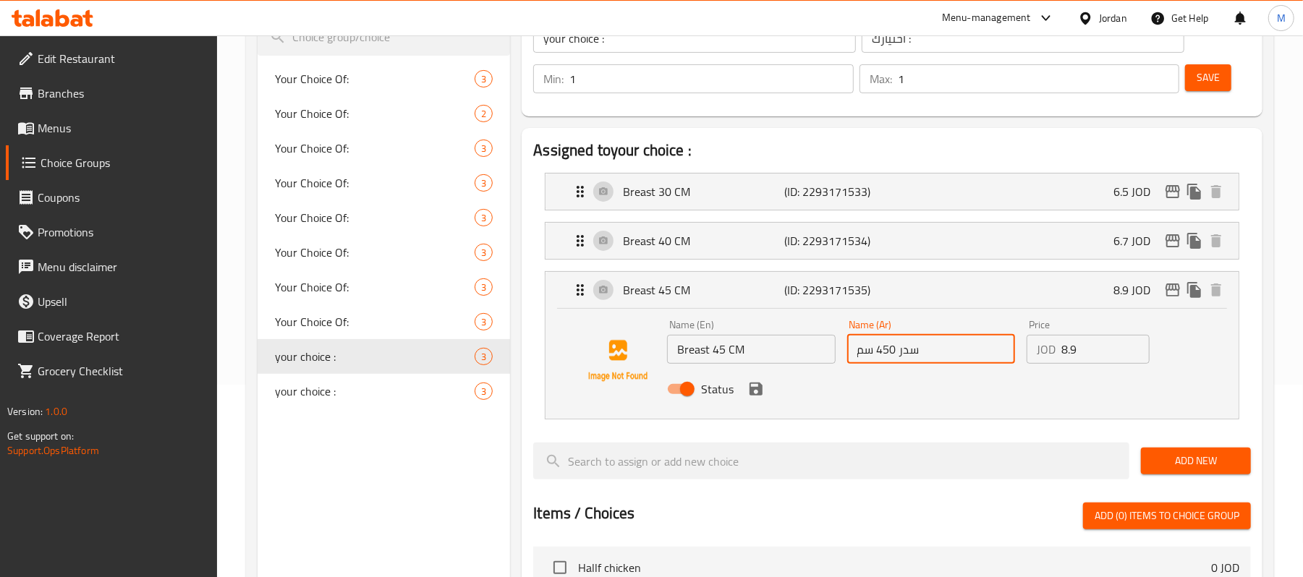
click at [890, 357] on input "سدر 450 سم" at bounding box center [931, 349] width 168 height 29
type input "سدر 45 سم"
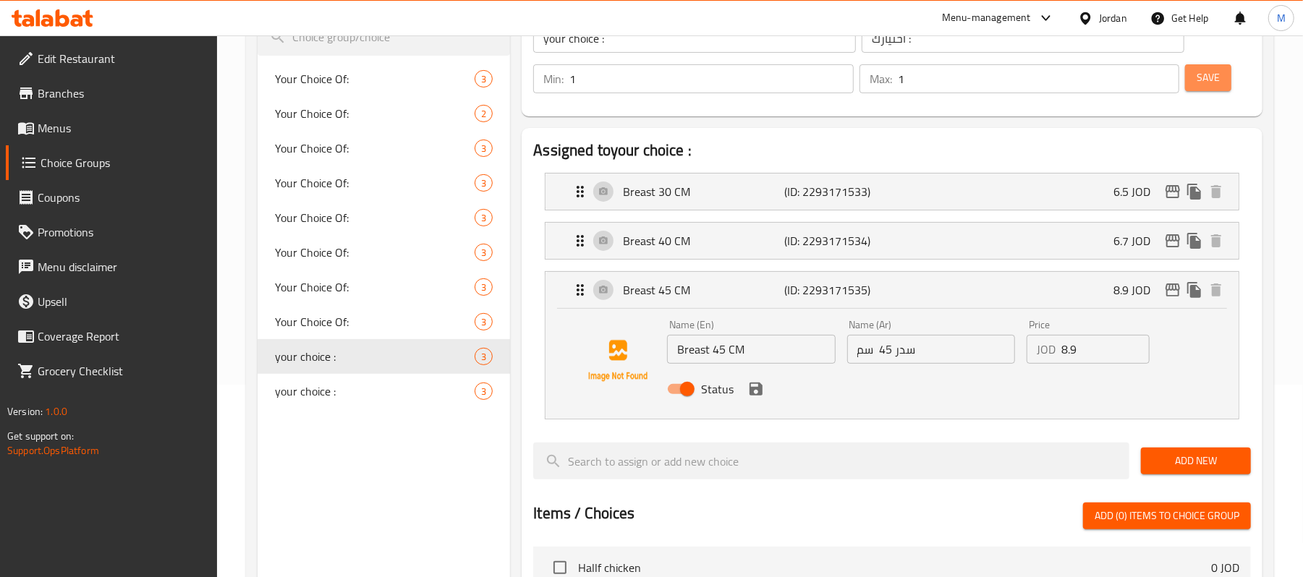
click at [1203, 88] on button "Save" at bounding box center [1208, 77] width 46 height 27
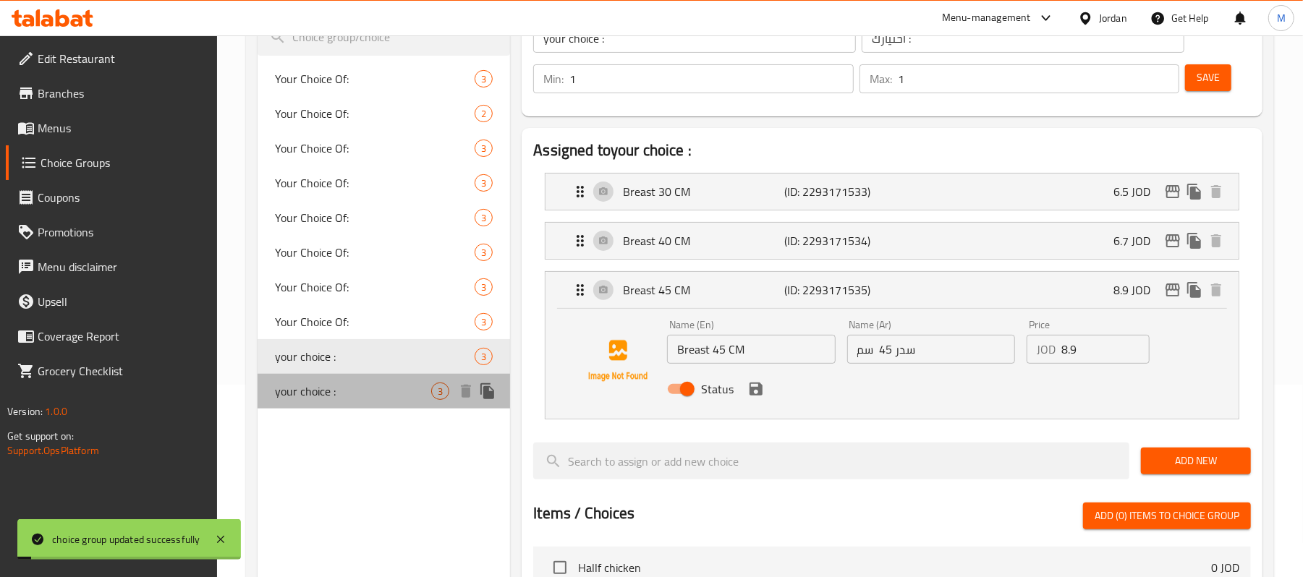
click at [389, 400] on div "your choice : 3" at bounding box center [383, 391] width 252 height 35
type input "your choice :"
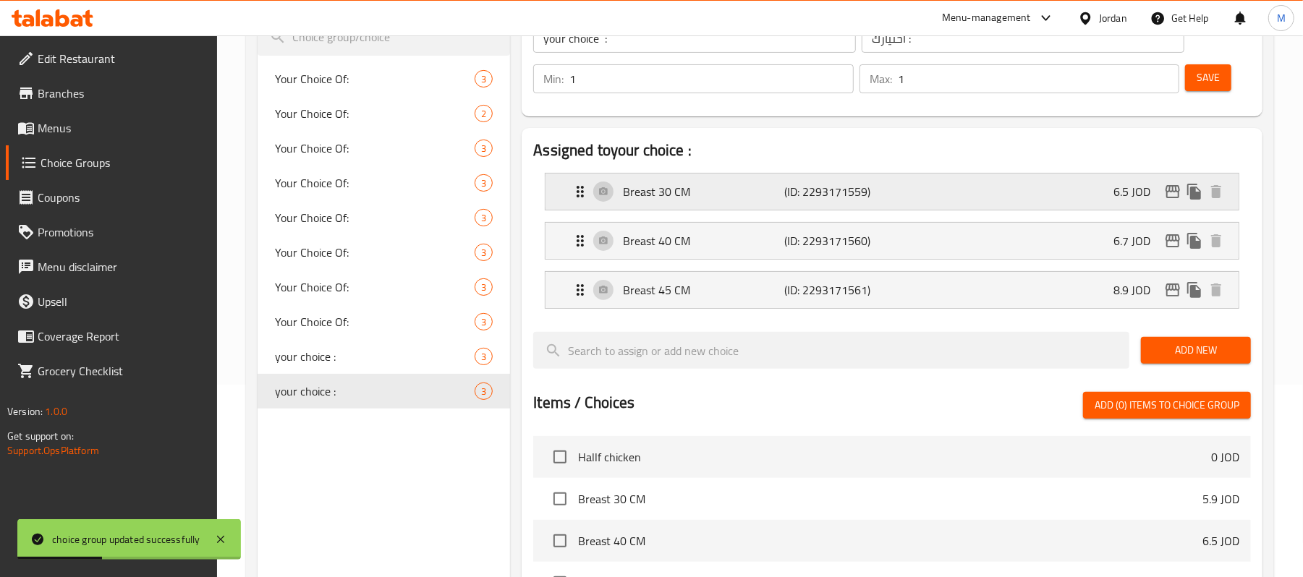
click at [836, 187] on p "(ID: 2293171559)" at bounding box center [839, 191] width 108 height 17
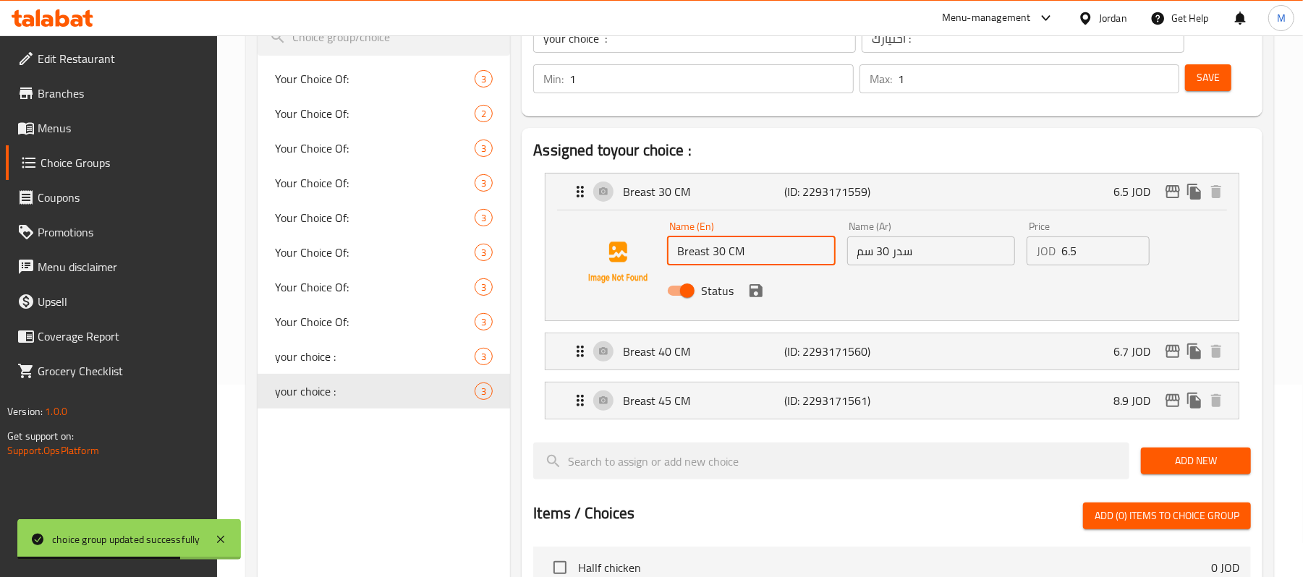
click at [715, 250] on input "Breast 30 CM" at bounding box center [751, 251] width 168 height 29
click at [720, 255] on input "Breast 30 CM" at bounding box center [751, 251] width 168 height 29
drag, startPoint x: 727, startPoint y: 255, endPoint x: 712, endPoint y: 255, distance: 14.5
click at [712, 255] on input "Breast 30 CM" at bounding box center [751, 251] width 168 height 29
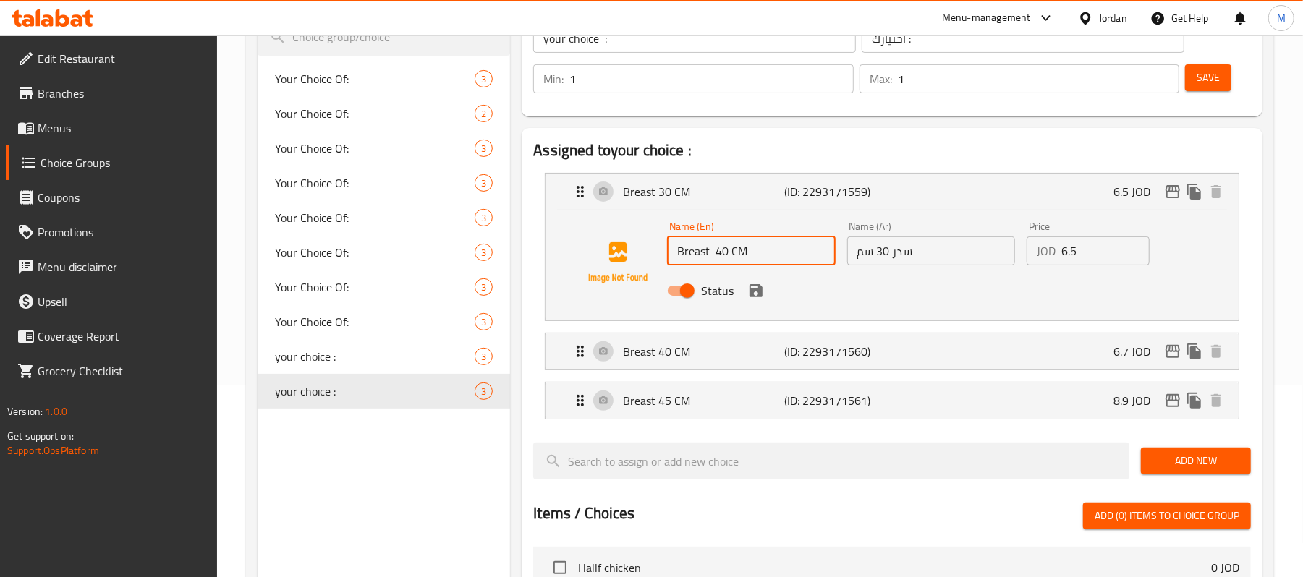
type input "Breast 40 CM"
click at [875, 247] on input "سدر 30 سم" at bounding box center [931, 251] width 168 height 29
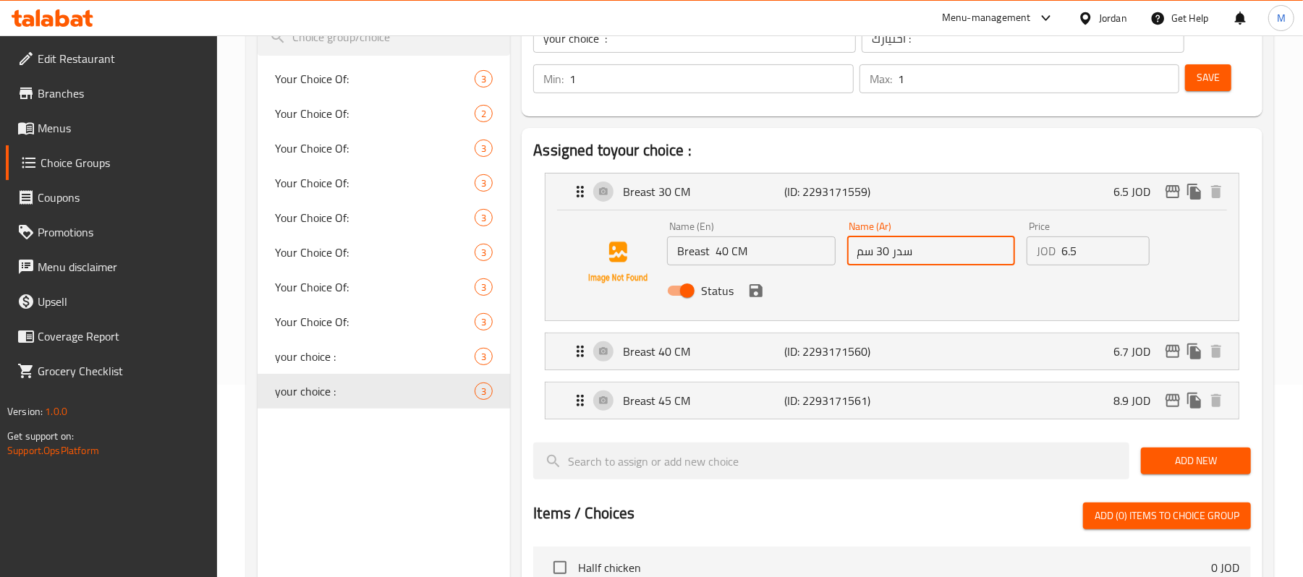
click at [875, 247] on input "سدر 30 سم" at bounding box center [931, 251] width 168 height 29
type input "سدر 40 سم"
click at [1071, 244] on input "6.5" at bounding box center [1105, 251] width 88 height 29
click at [1070, 244] on input "6.5" at bounding box center [1105, 251] width 88 height 29
click at [669, 337] on div "Breast 40 CM (ID: 2293171560) 6.7 JOD" at bounding box center [895, 351] width 649 height 36
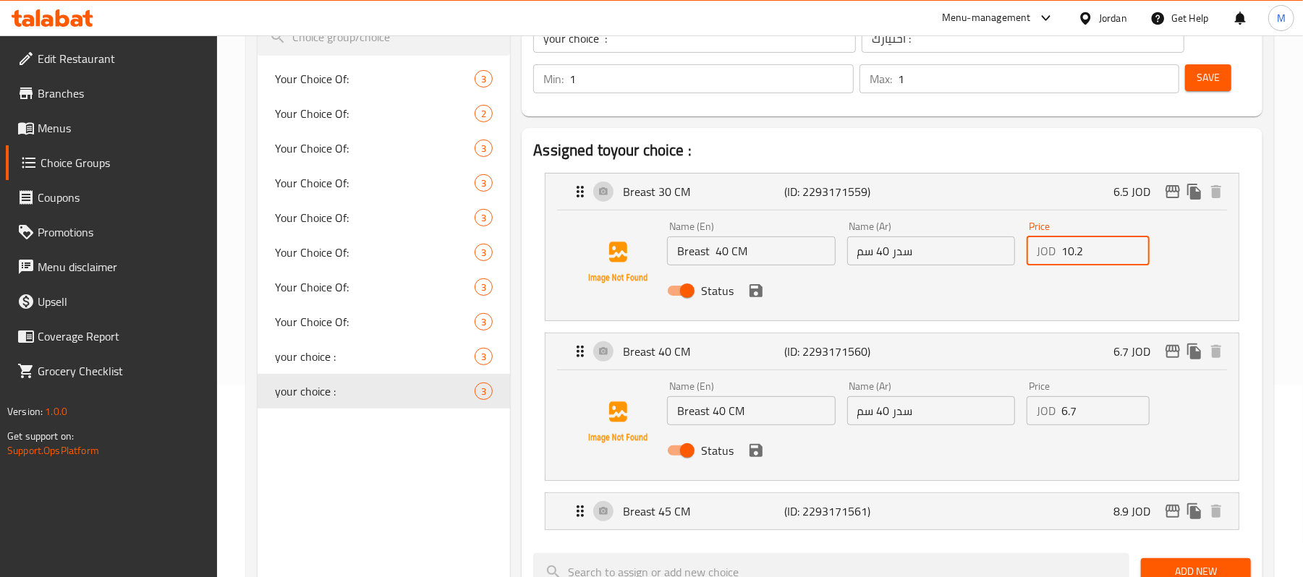
type input "10.2"
click at [720, 420] on input "Breast 40 CM" at bounding box center [751, 410] width 168 height 29
click at [719, 420] on input "Breast 40 CM" at bounding box center [751, 410] width 168 height 29
type input "Breast 45 CM"
click at [879, 409] on input "سدر 40 سم" at bounding box center [931, 410] width 168 height 29
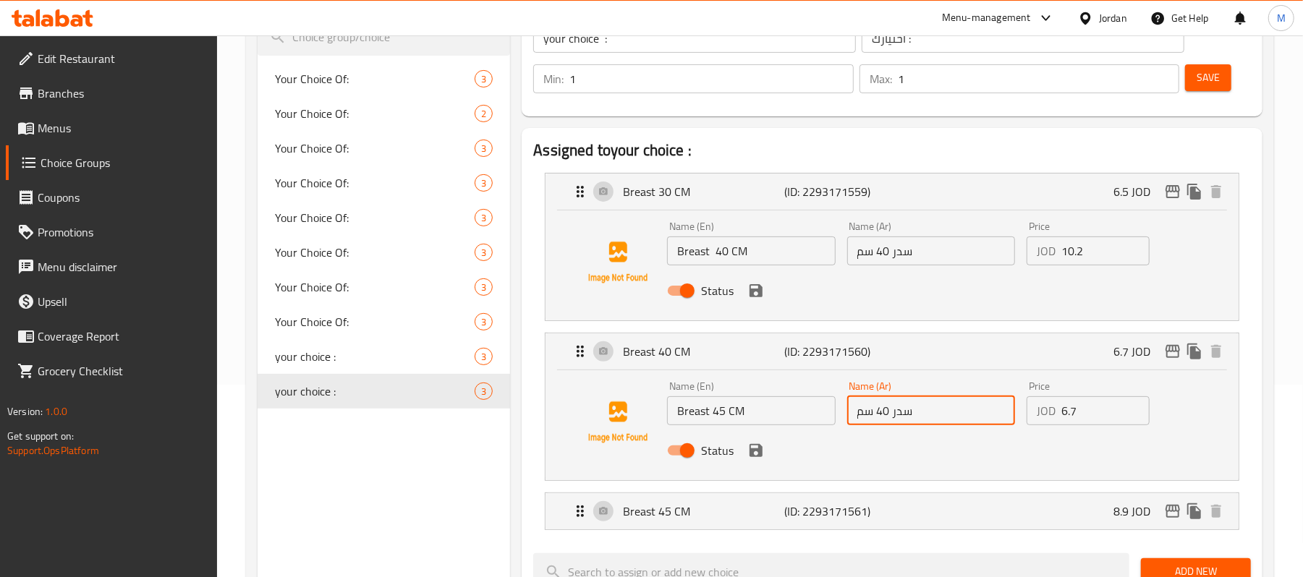
click at [879, 409] on input "سدر 40 سم" at bounding box center [931, 410] width 168 height 29
click at [882, 414] on input "سدر 40 سم" at bounding box center [931, 410] width 168 height 29
click at [880, 414] on input "سدر 40 سم" at bounding box center [931, 410] width 168 height 29
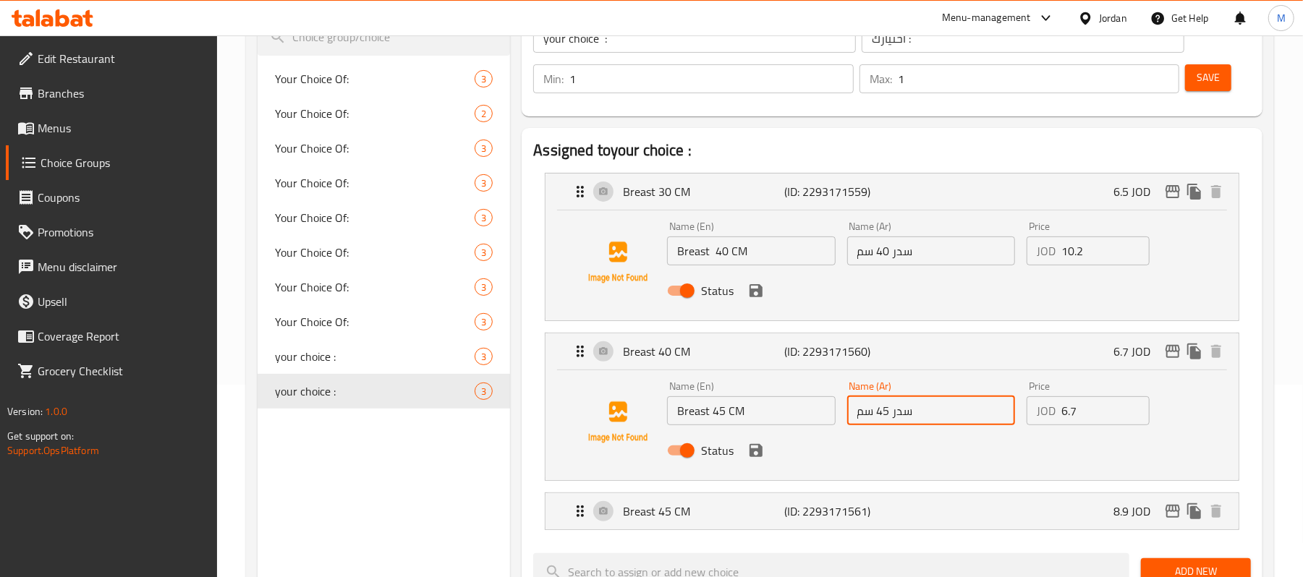
type input "سدر 45 سم"
click at [1094, 424] on input "6.7" at bounding box center [1105, 410] width 88 height 29
type input "6"
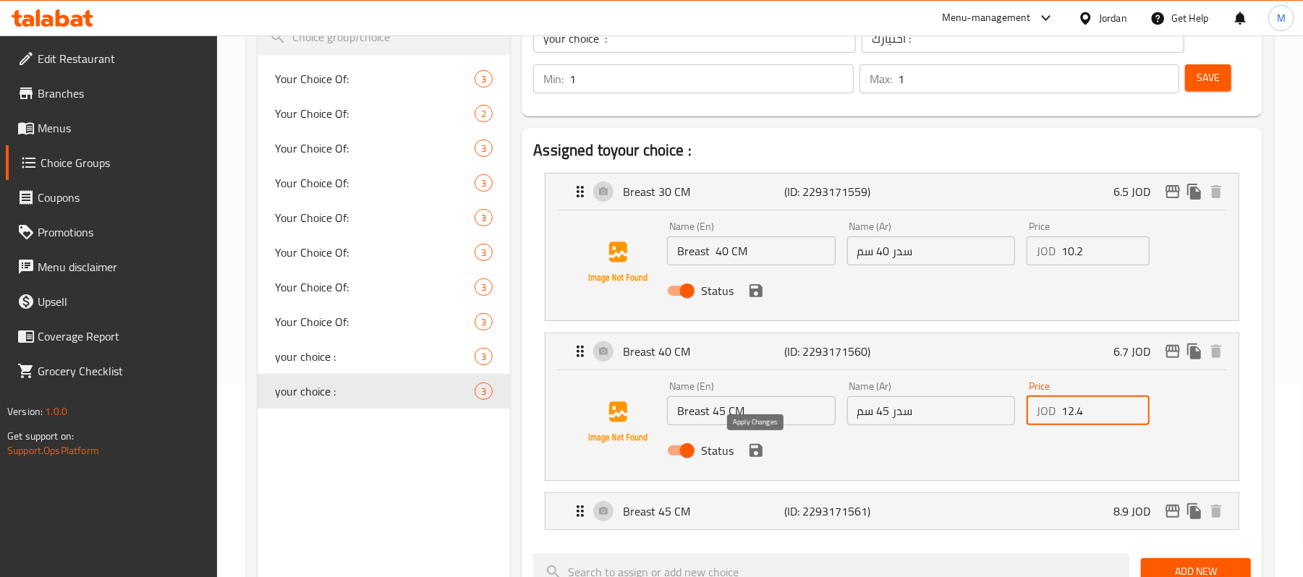
click at [755, 456] on icon "save" at bounding box center [755, 450] width 13 height 13
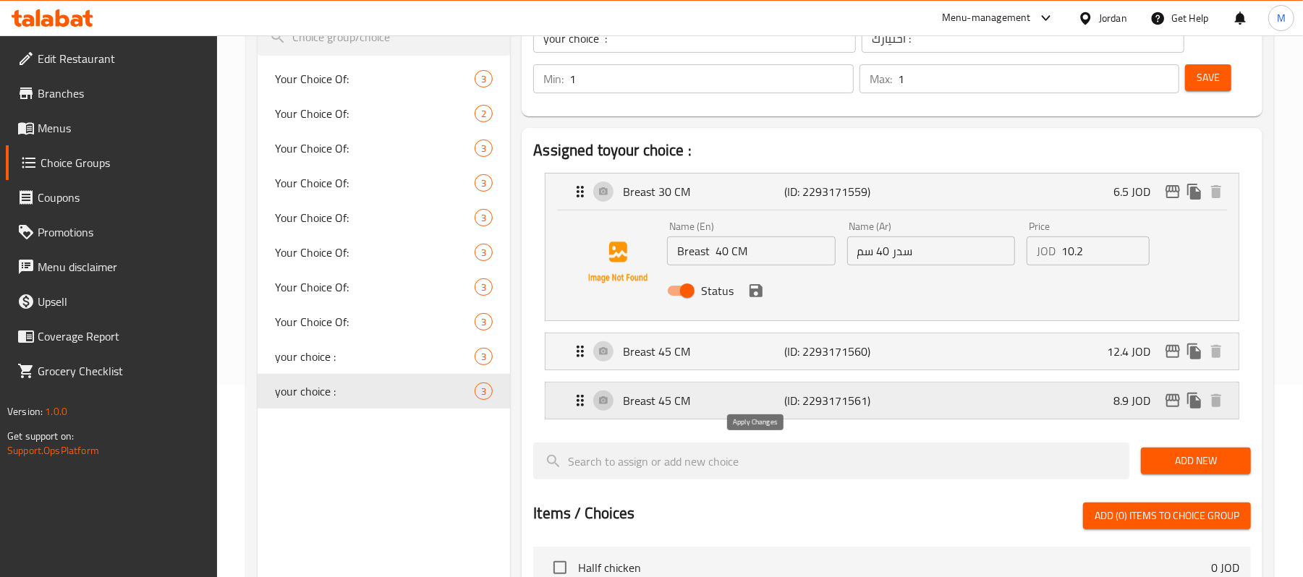
type input "12.4"
click at [755, 296] on icon "save" at bounding box center [755, 290] width 13 height 13
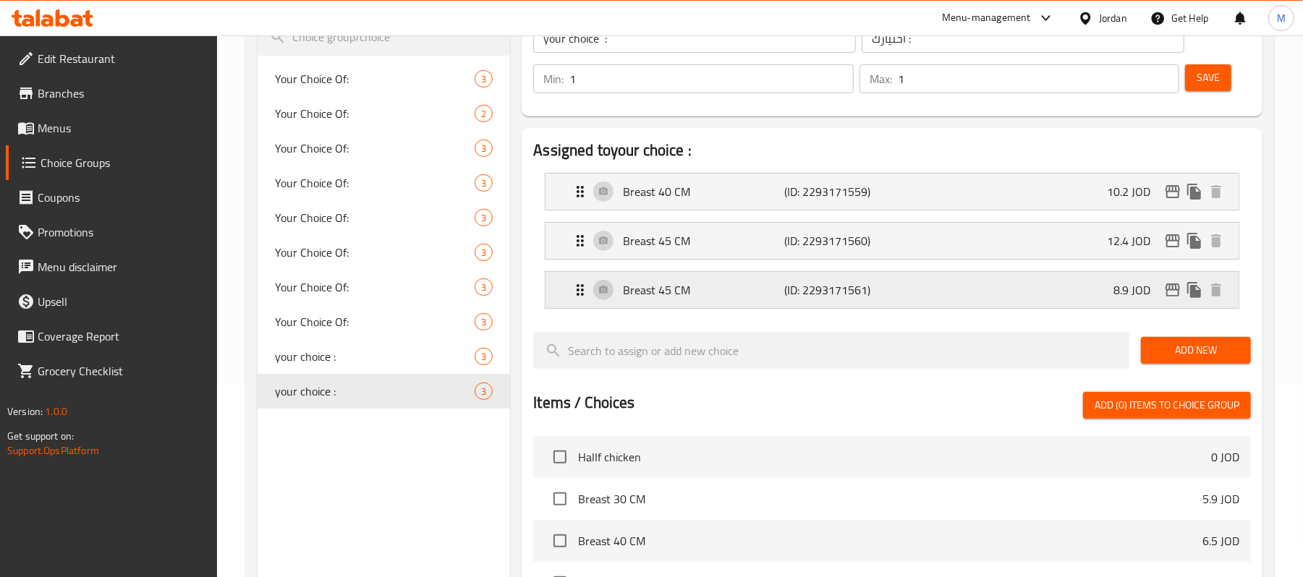
click at [750, 296] on p "Breast 45 CM" at bounding box center [703, 289] width 161 height 17
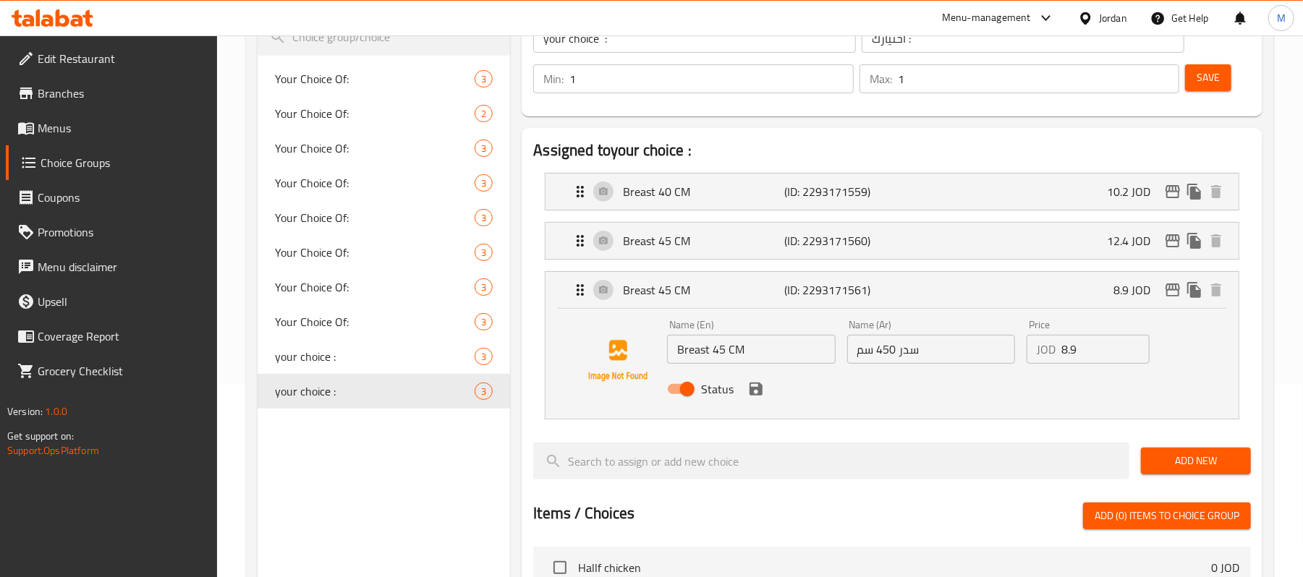
click at [717, 347] on input "Breast 45 CM" at bounding box center [751, 349] width 168 height 29
type input "Breast 50 CM"
click at [882, 349] on input "سدر 450 سم" at bounding box center [931, 349] width 168 height 29
click at [881, 349] on input "سدر 450 سم" at bounding box center [931, 349] width 168 height 29
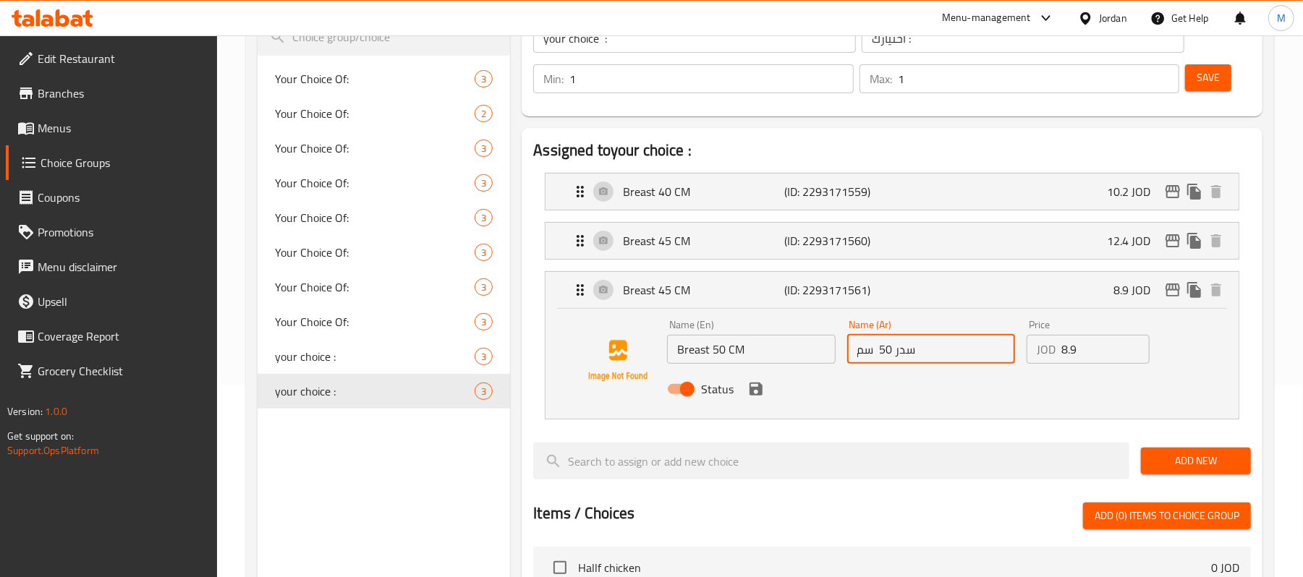
type input "سدر 50 سم"
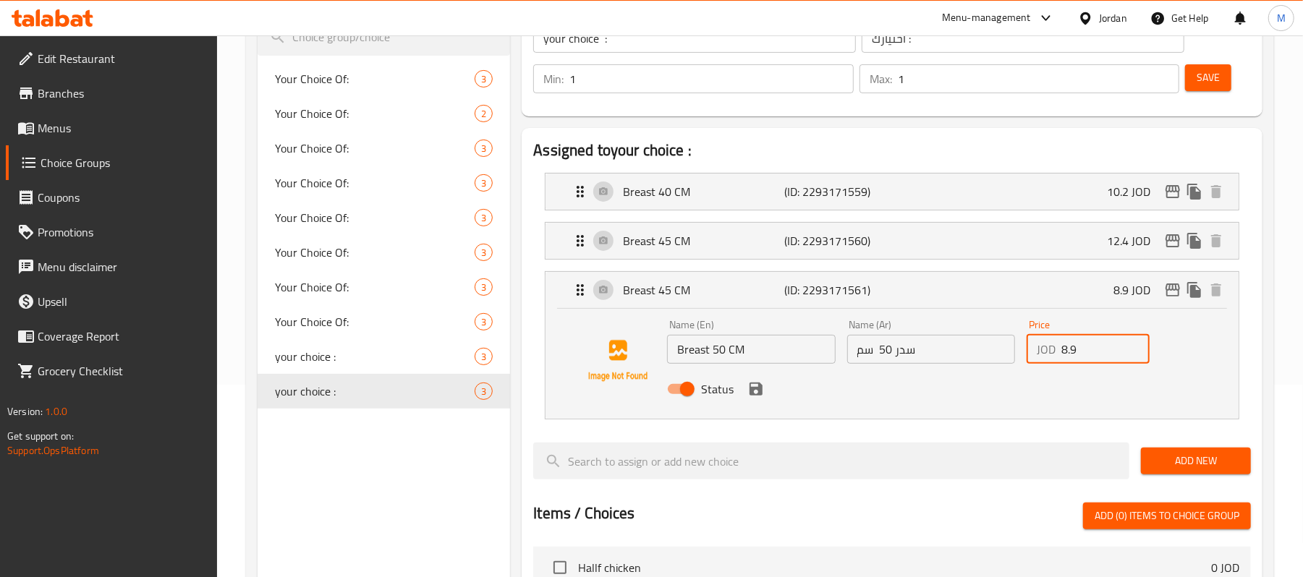
click at [1083, 347] on input "8.9" at bounding box center [1105, 349] width 88 height 29
click at [1082, 347] on input "8.9" at bounding box center [1105, 349] width 88 height 29
click at [1080, 347] on input "8.9" at bounding box center [1105, 349] width 88 height 29
click at [758, 385] on icon "save" at bounding box center [755, 389] width 13 height 13
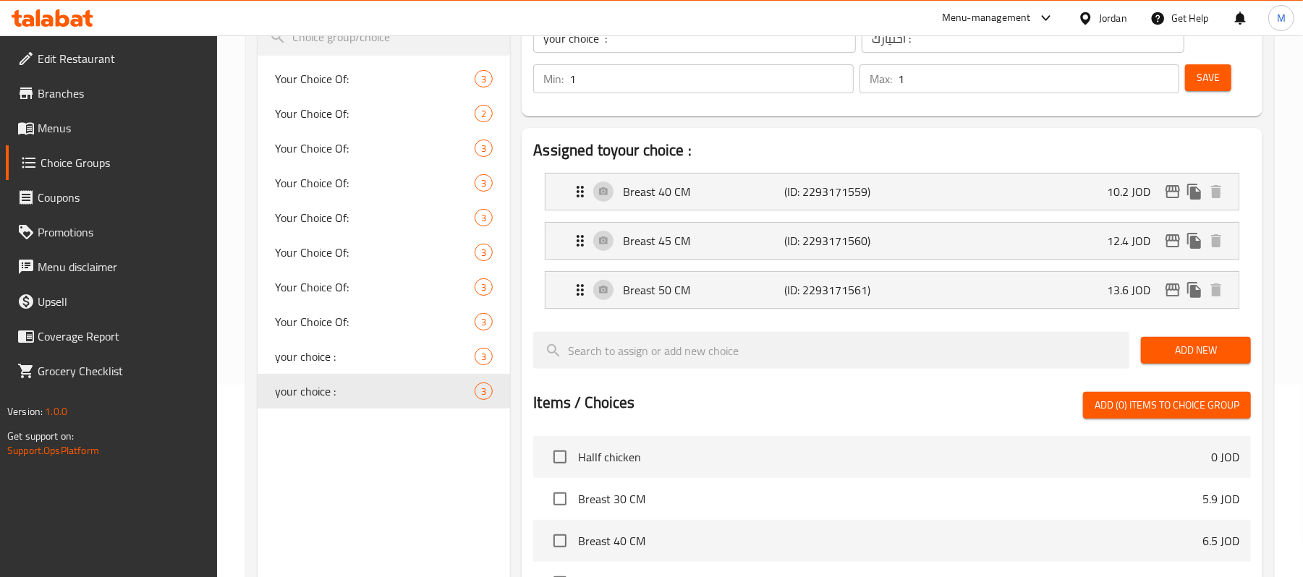
type input "13.6"
click at [1204, 82] on span "Save" at bounding box center [1207, 78] width 23 height 18
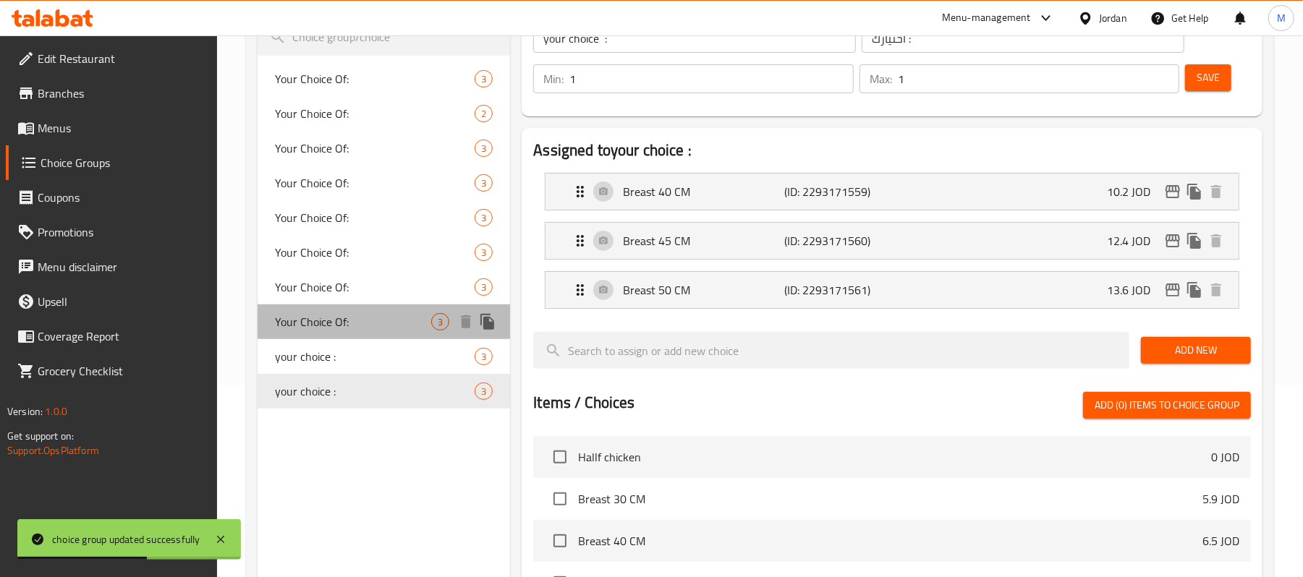
click at [366, 336] on div "Your Choice Of: 3" at bounding box center [383, 321] width 252 height 35
type input "Your Choice Of:"
type input "اختيارك من:"
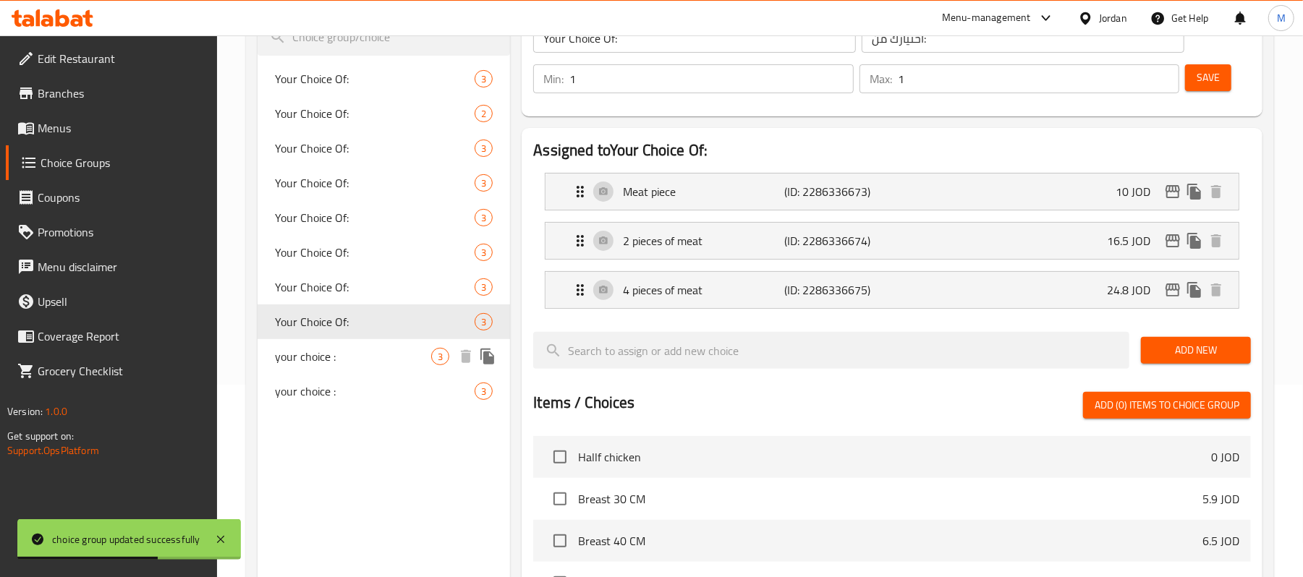
click at [369, 359] on span "your choice :" at bounding box center [353, 356] width 156 height 17
type input "your choice :"
type input "اختيارك :"
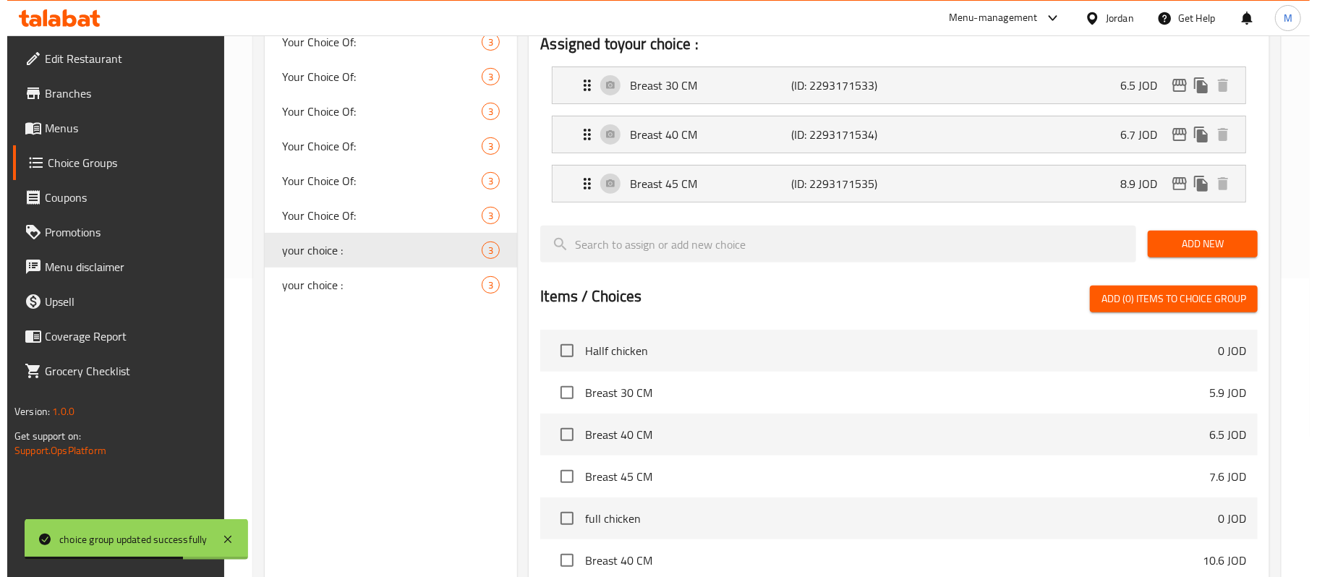
scroll to position [553, 0]
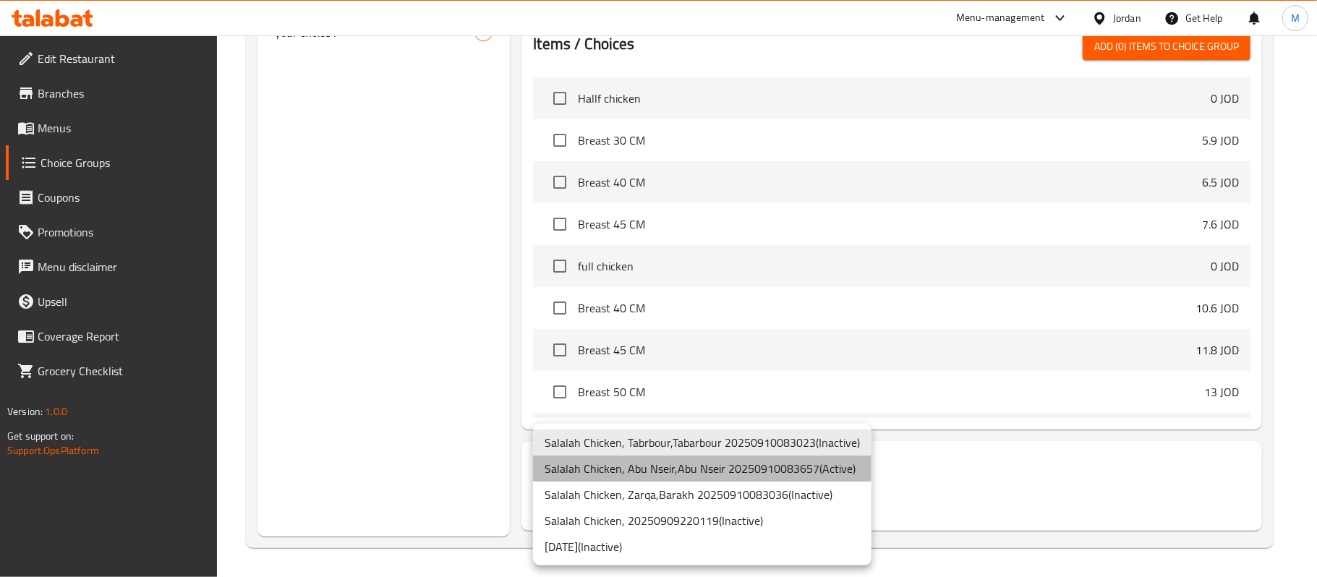
click at [776, 466] on li "Salalah Chicken, Abu Nseir,Abu Nseir 20250910083657 ( Active )" at bounding box center [702, 469] width 338 height 26
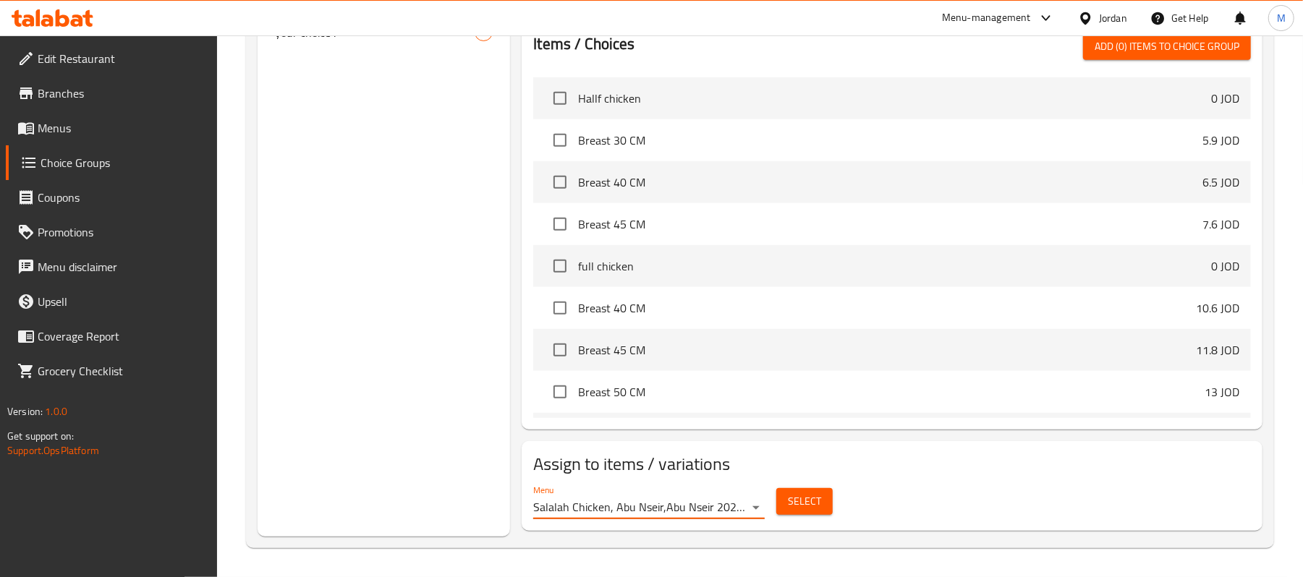
click at [803, 508] on span "Select" at bounding box center [804, 502] width 33 height 18
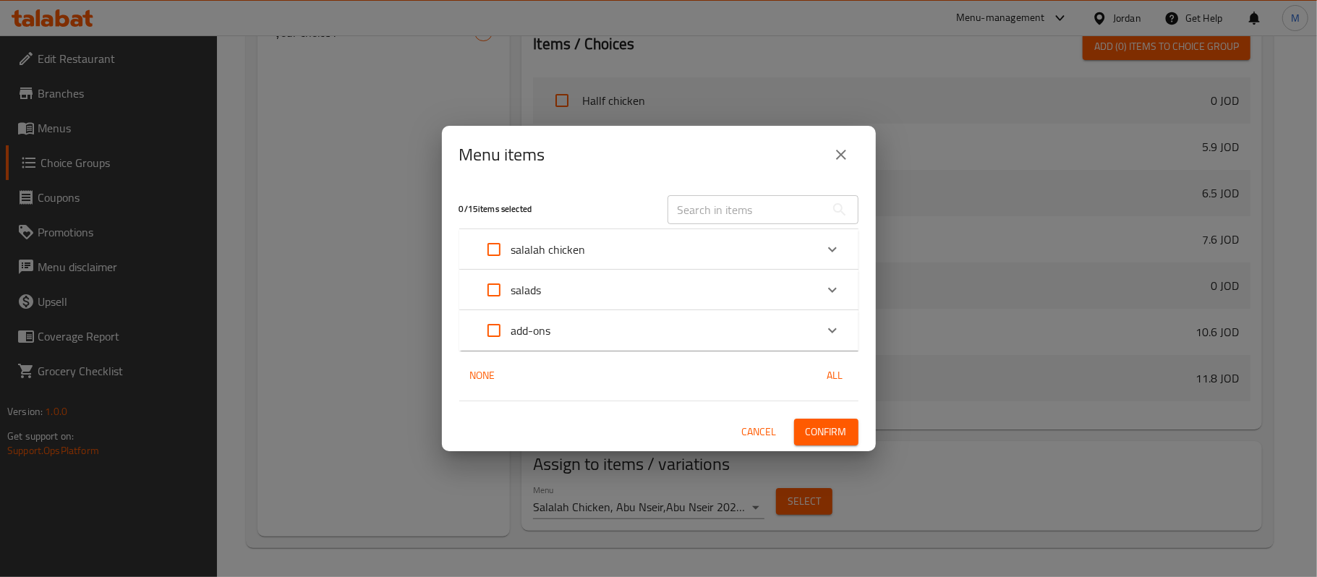
click at [628, 252] on div "salalah chicken" at bounding box center [646, 249] width 338 height 35
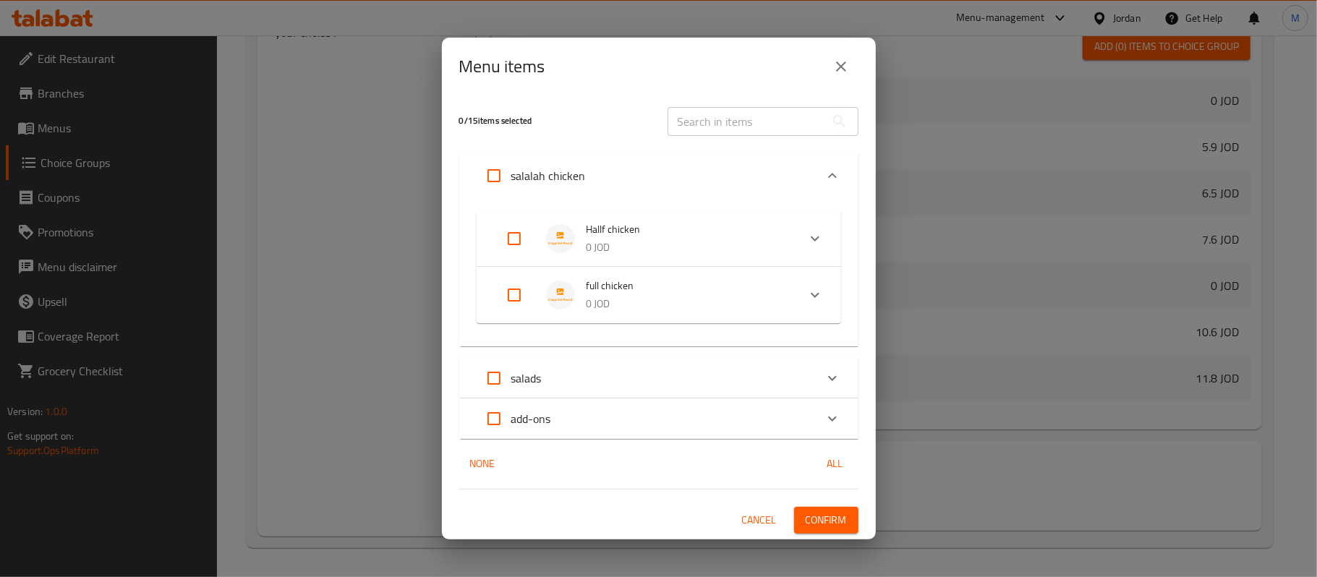
click at [644, 172] on div "salalah chicken" at bounding box center [646, 175] width 338 height 35
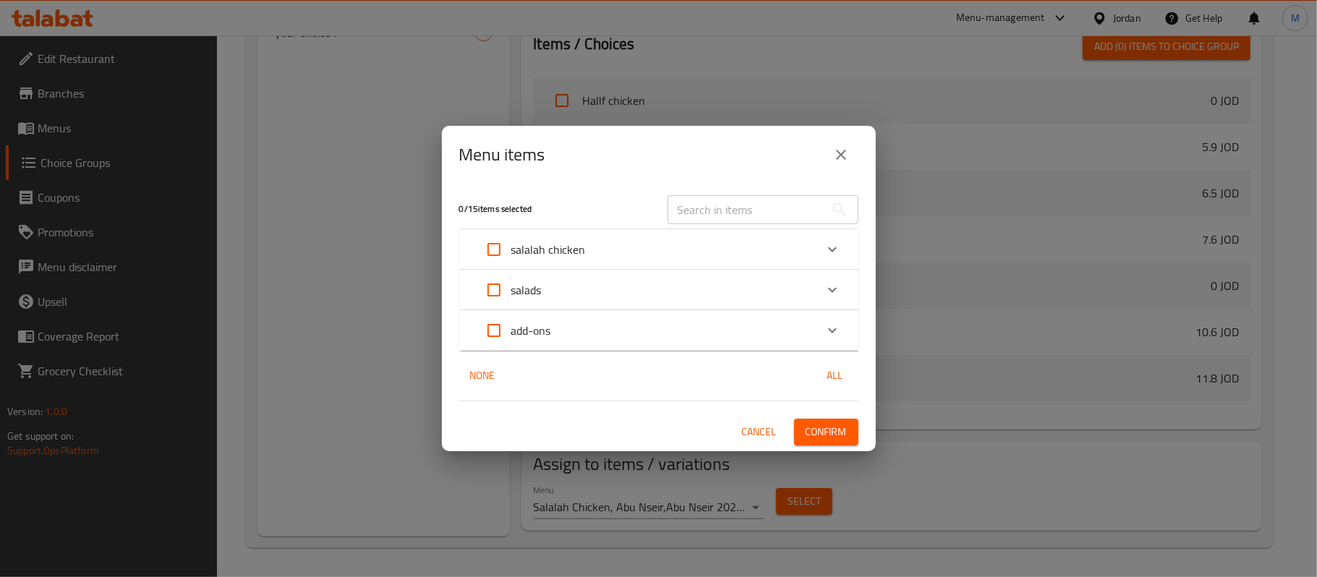
click at [874, 154] on div "Menu items" at bounding box center [659, 155] width 434 height 58
click at [851, 152] on button "close" at bounding box center [841, 154] width 35 height 35
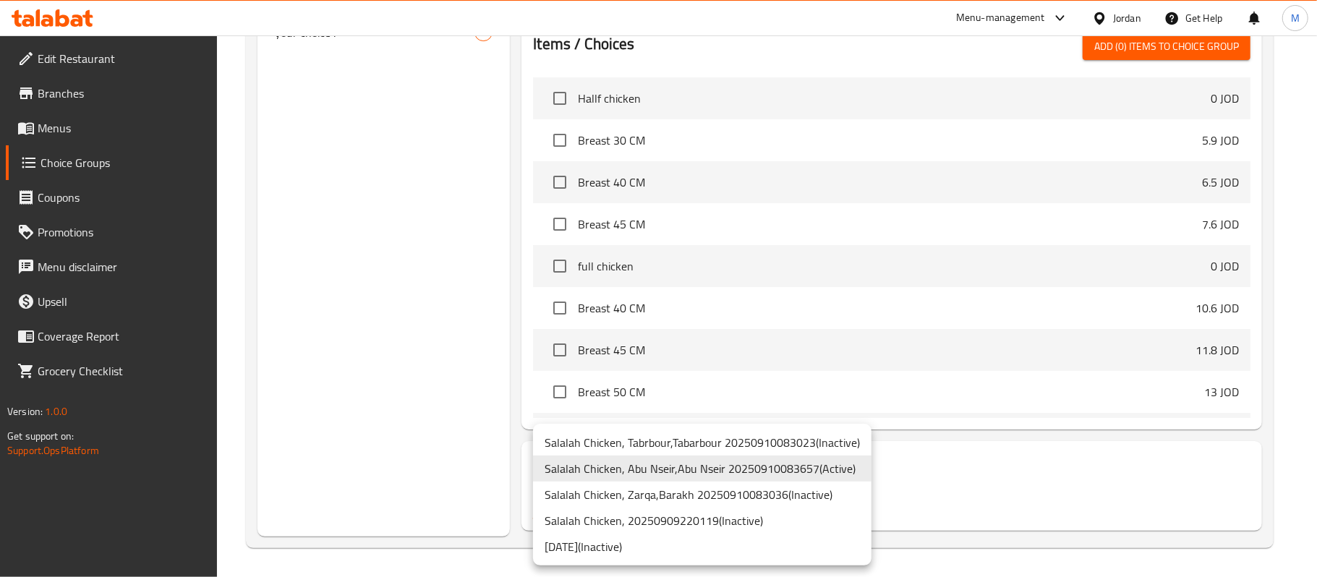
click at [689, 537] on li "09/10/2025 ( Inactive )" at bounding box center [702, 547] width 338 height 26
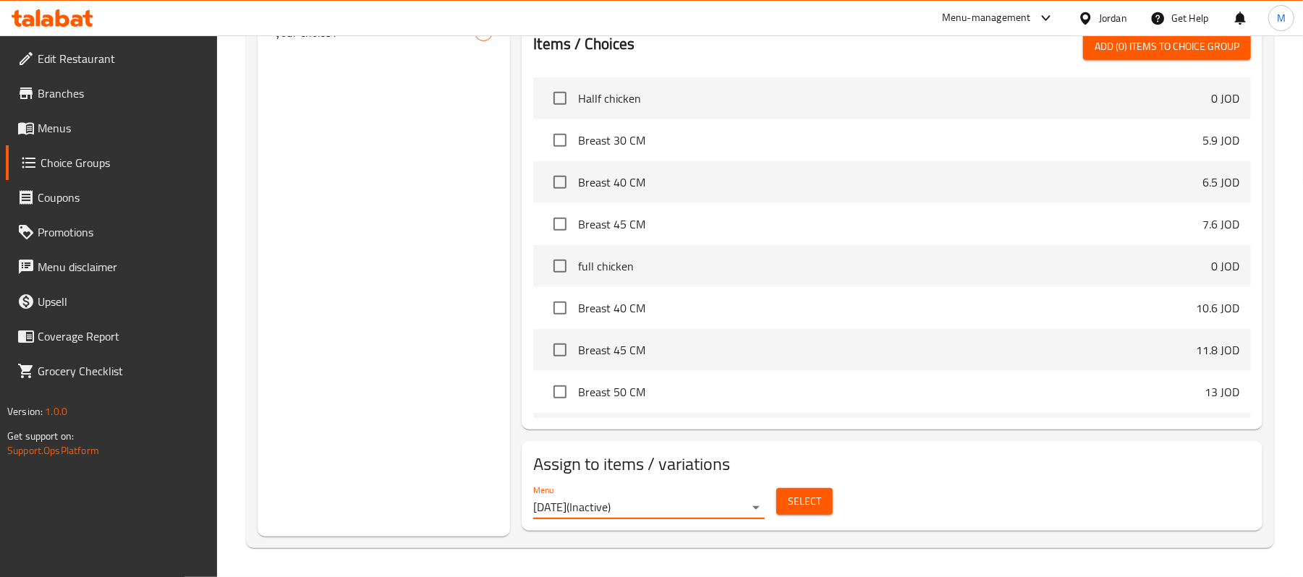
click at [819, 504] on span "Select" at bounding box center [804, 502] width 33 height 18
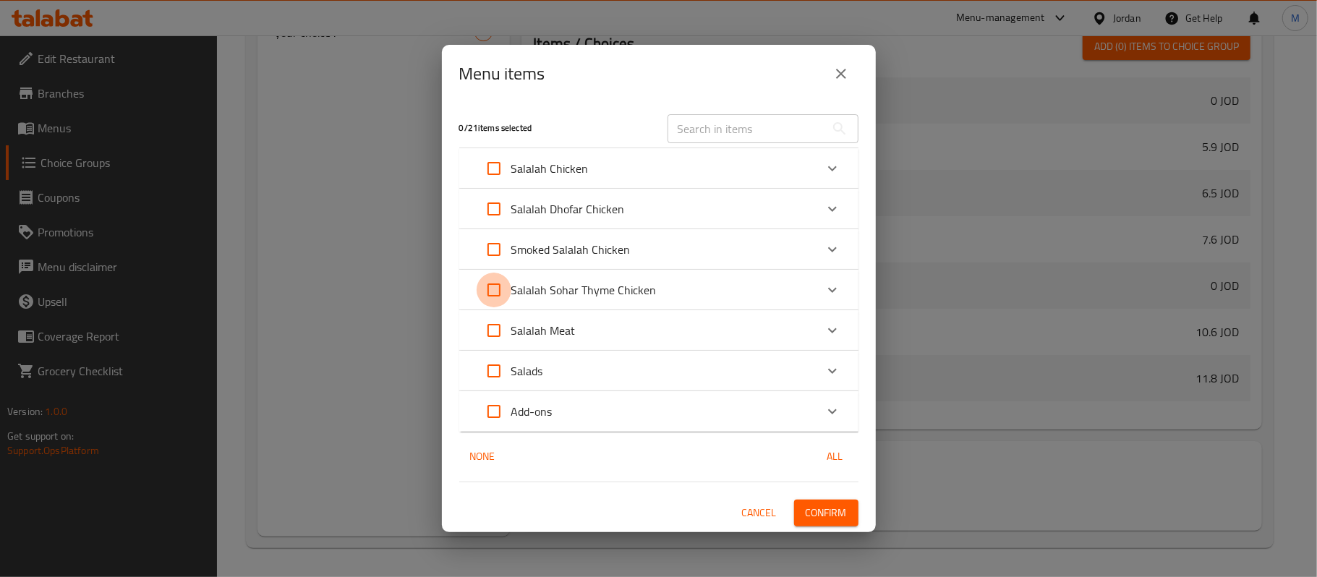
click at [481, 288] on input "Expand" at bounding box center [494, 290] width 35 height 35
checkbox input "true"
click at [498, 294] on input "Expand" at bounding box center [494, 290] width 35 height 35
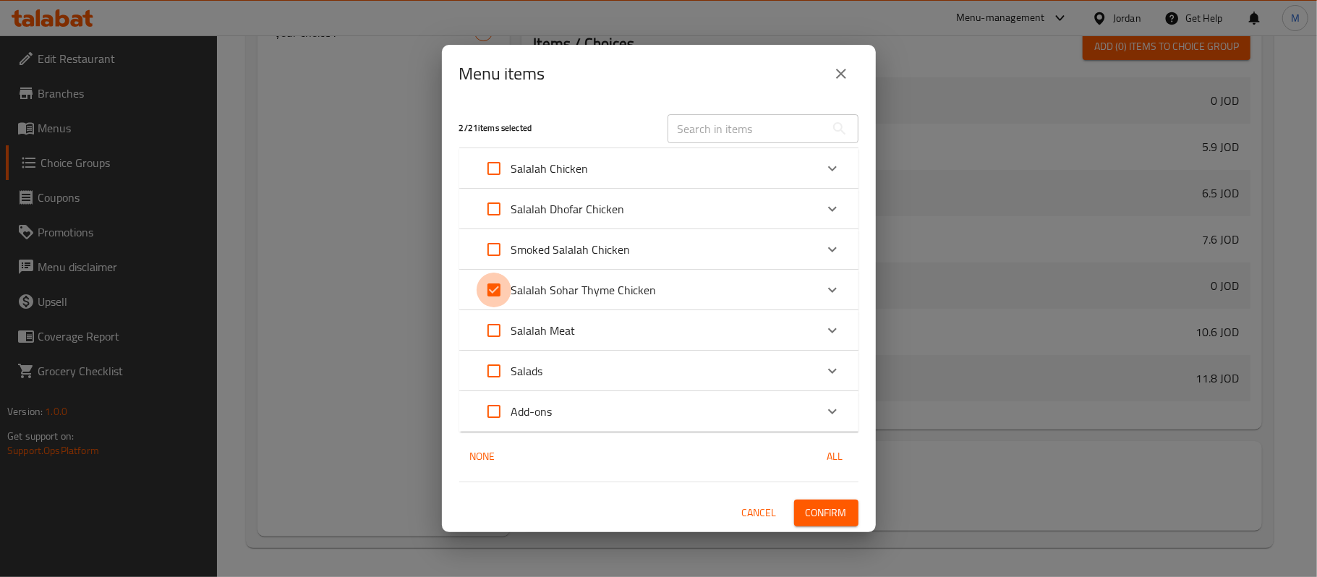
checkbox input "false"
click at [663, 299] on div "Salalah Sohar Thyme Chicken" at bounding box center [646, 290] width 338 height 35
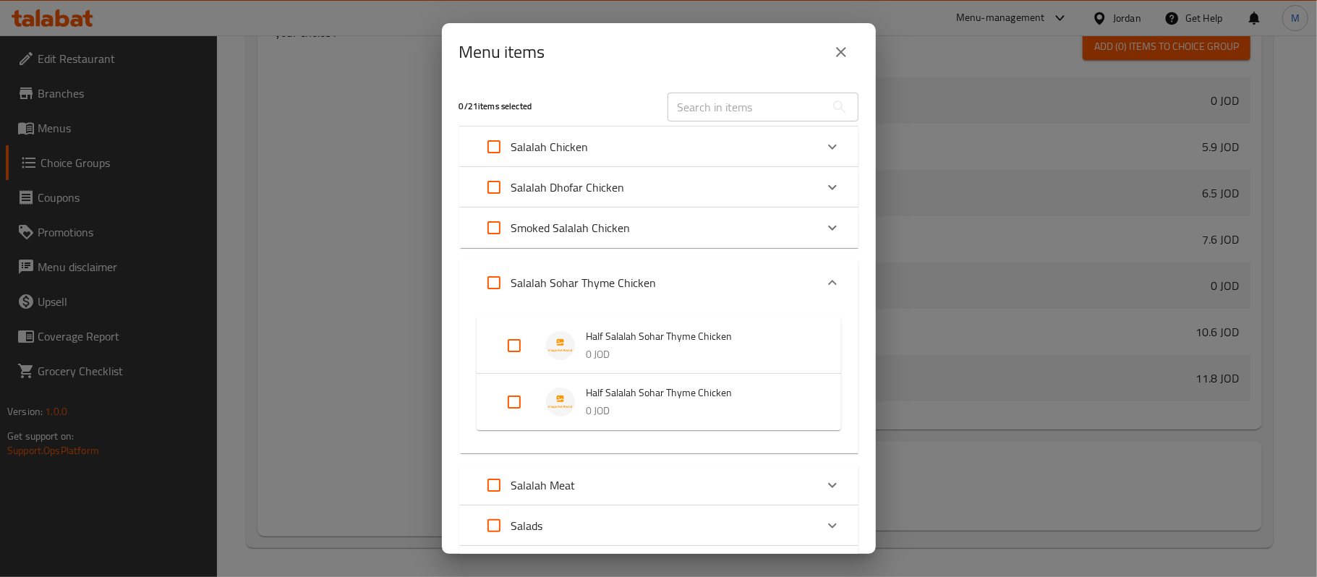
click at [524, 343] on input "Expand" at bounding box center [514, 345] width 35 height 35
checkbox input "true"
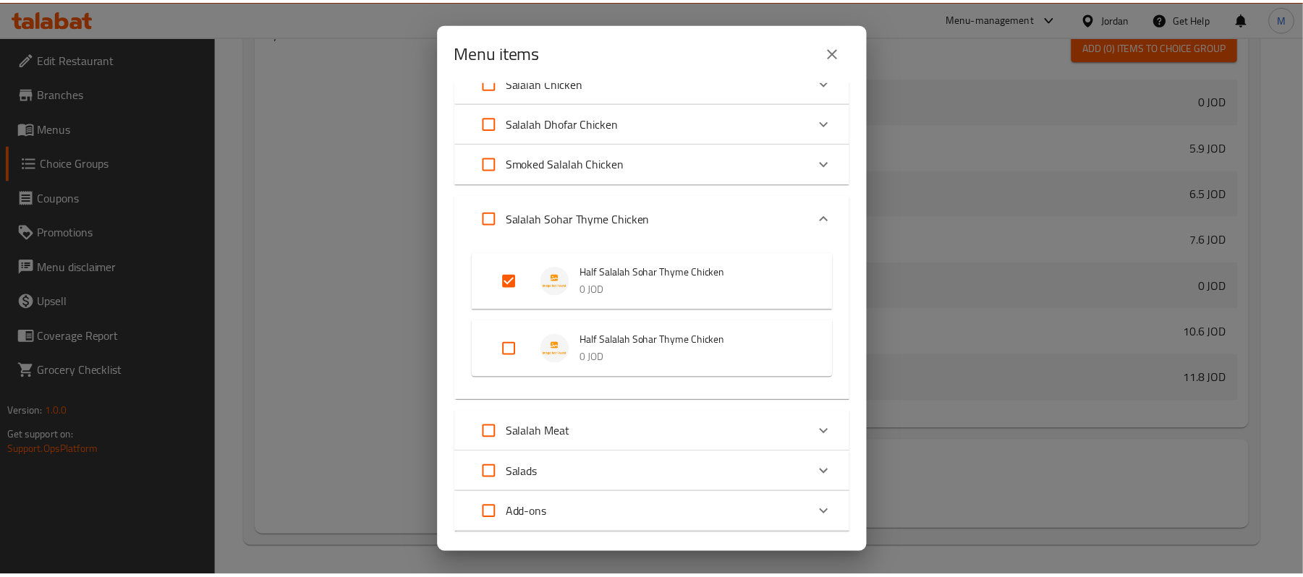
scroll to position [145, 0]
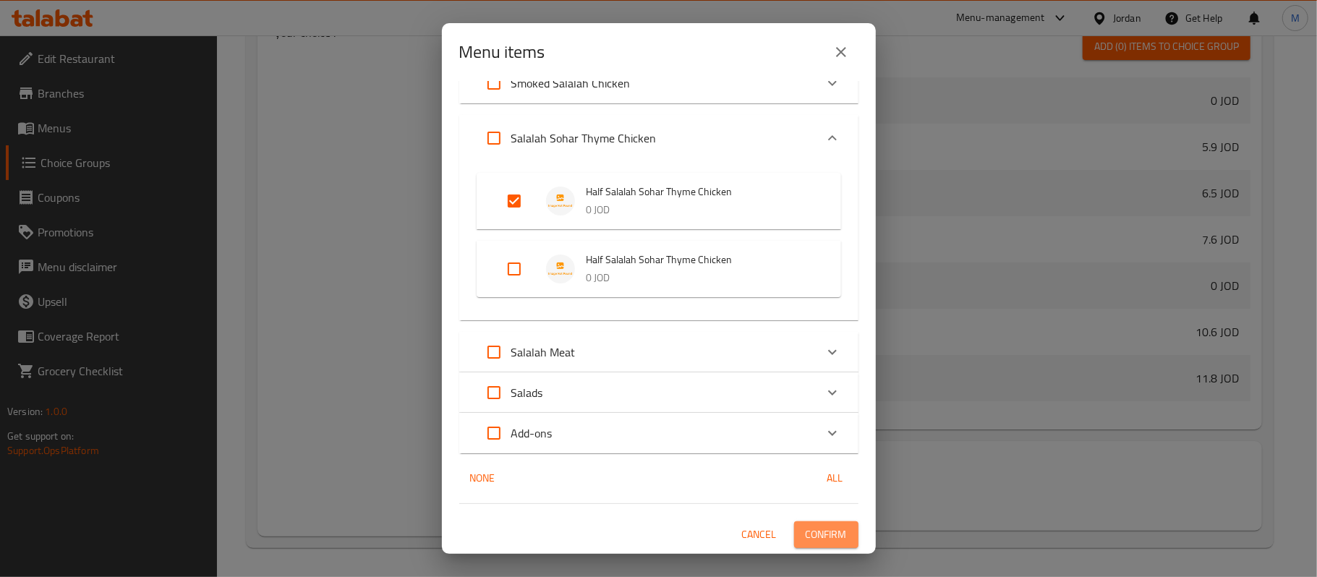
click at [822, 545] on button "Confirm" at bounding box center [826, 534] width 64 height 27
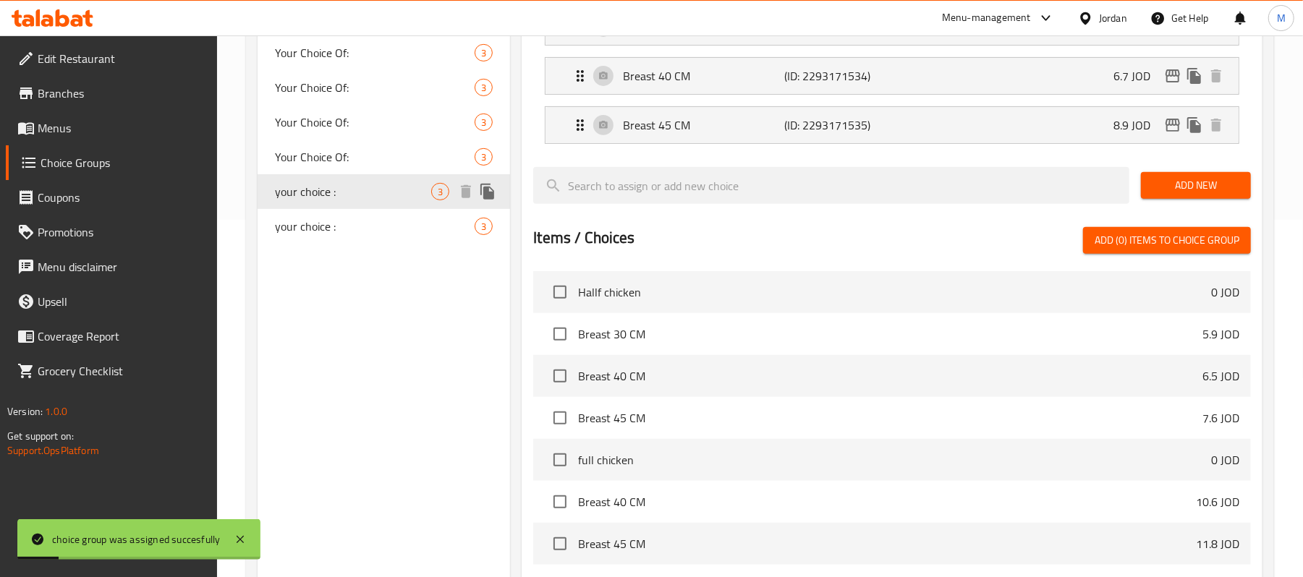
scroll to position [359, 0]
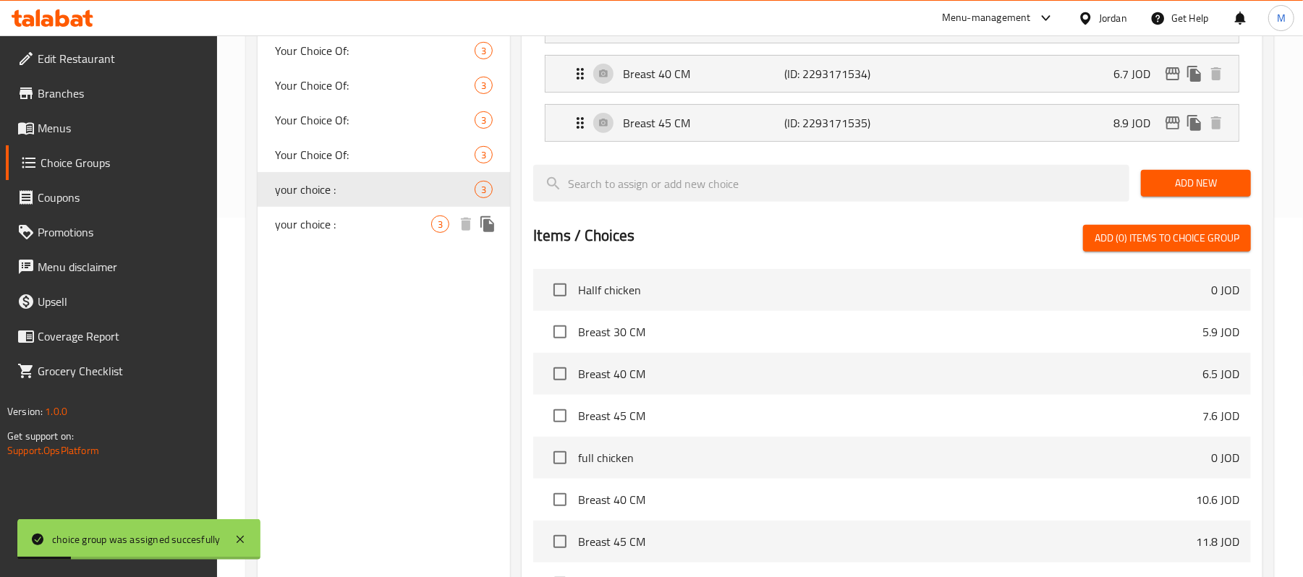
click at [431, 224] on div "3" at bounding box center [440, 224] width 18 height 17
type input "your choice :"
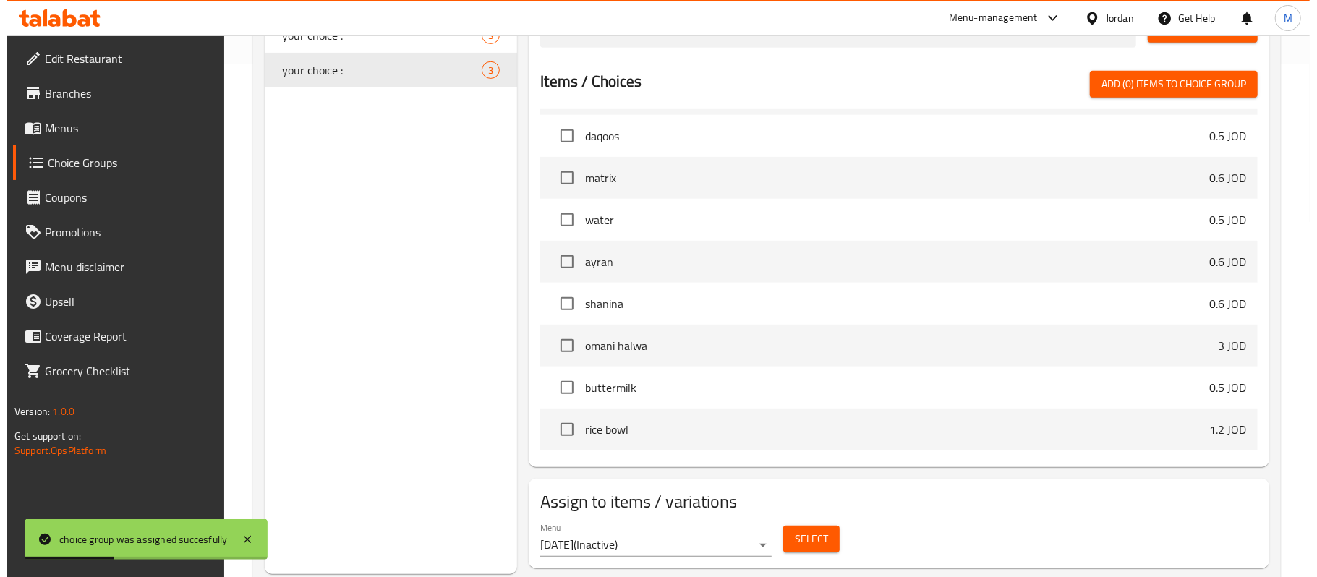
scroll to position [553, 0]
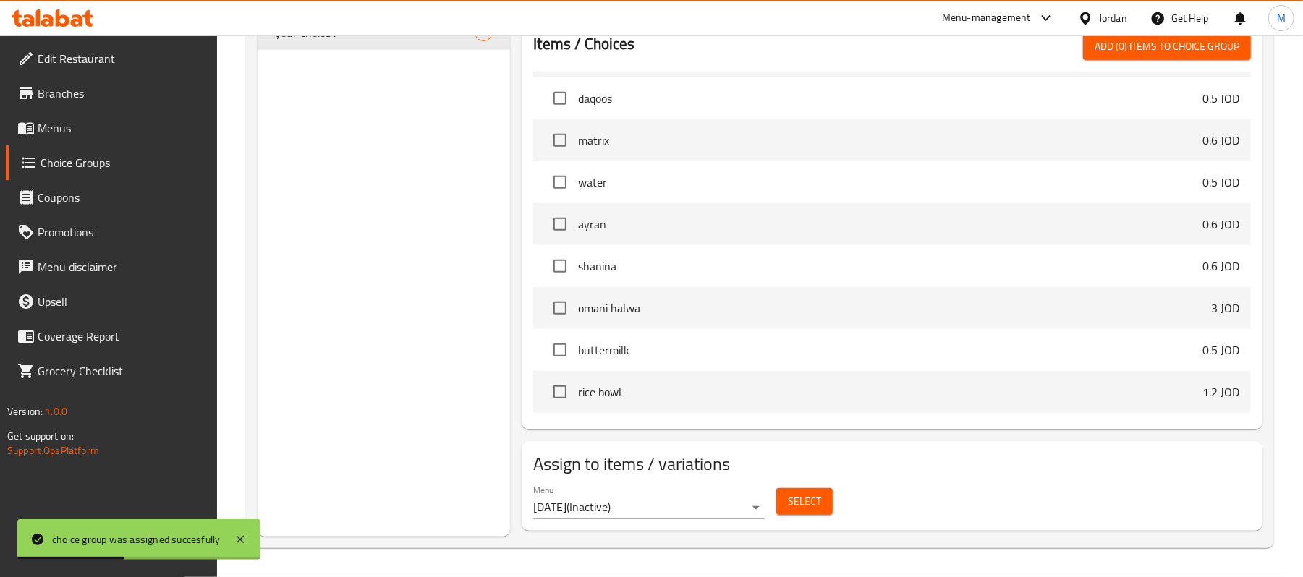
click at [782, 509] on button "Select" at bounding box center [804, 501] width 56 height 27
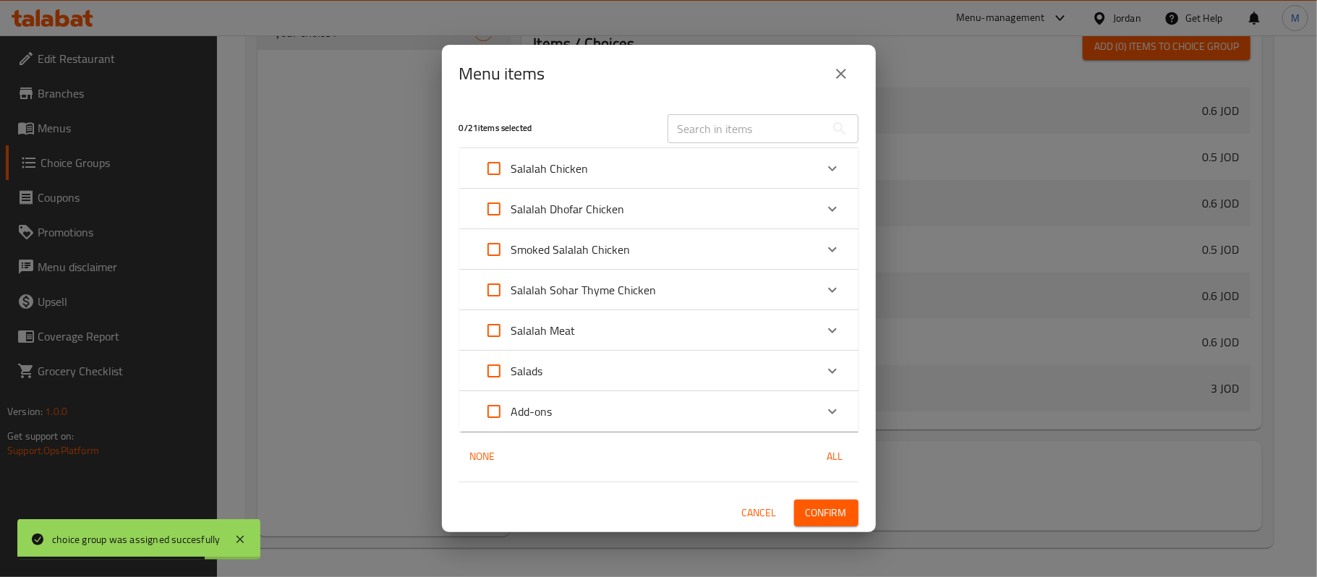
scroll to position [597, 0]
click at [623, 293] on p "Salalah Sohar Thyme Chicken" at bounding box center [583, 289] width 145 height 17
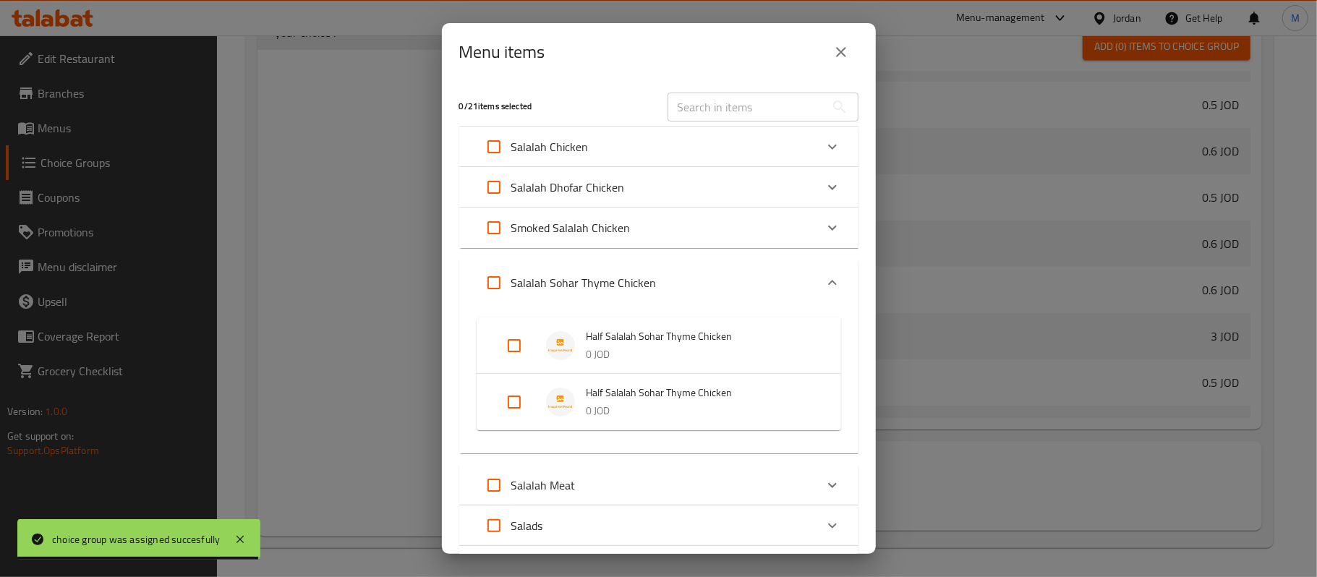
click at [524, 406] on input "Expand" at bounding box center [514, 402] width 35 height 35
checkbox input "true"
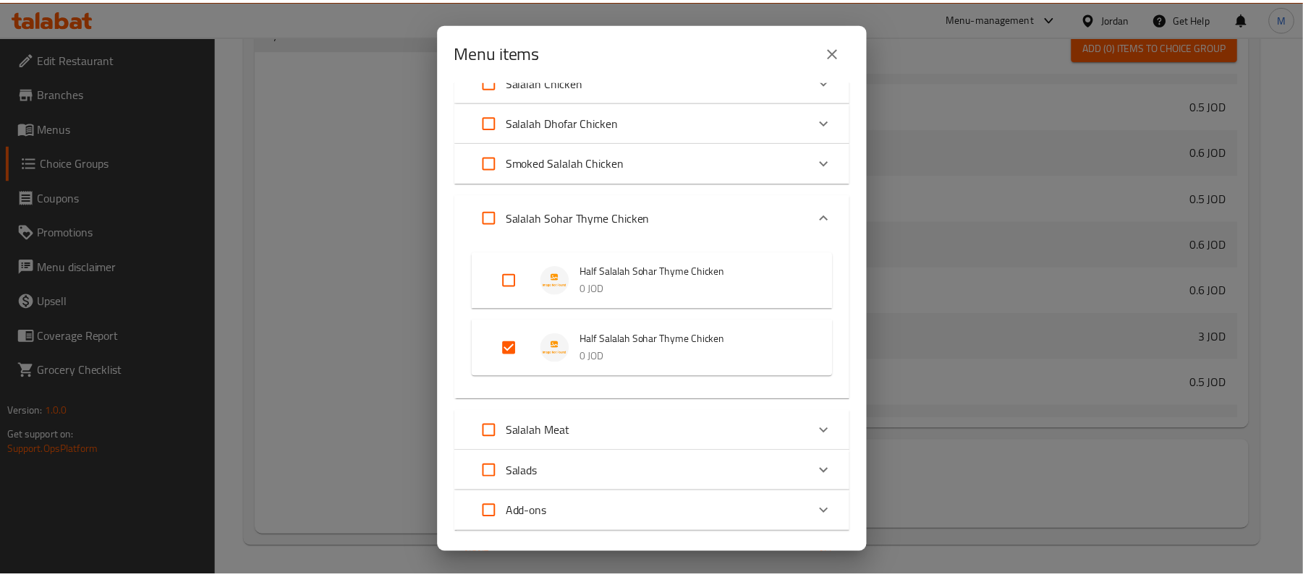
scroll to position [145, 0]
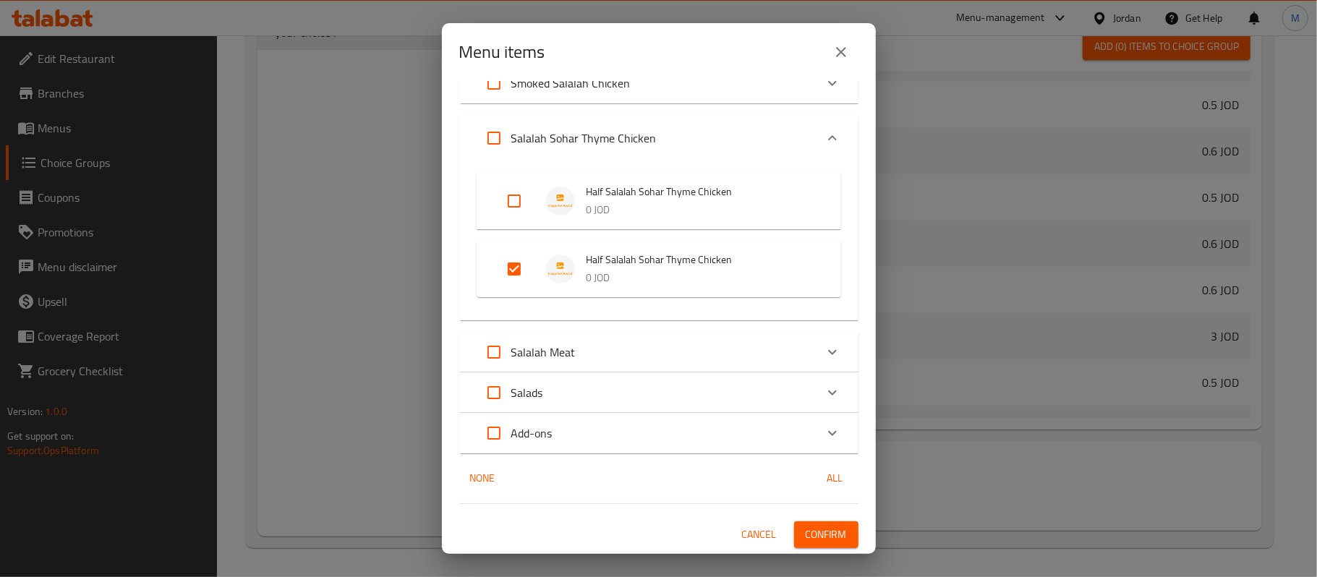
click at [828, 542] on span "Confirm" at bounding box center [826, 535] width 41 height 18
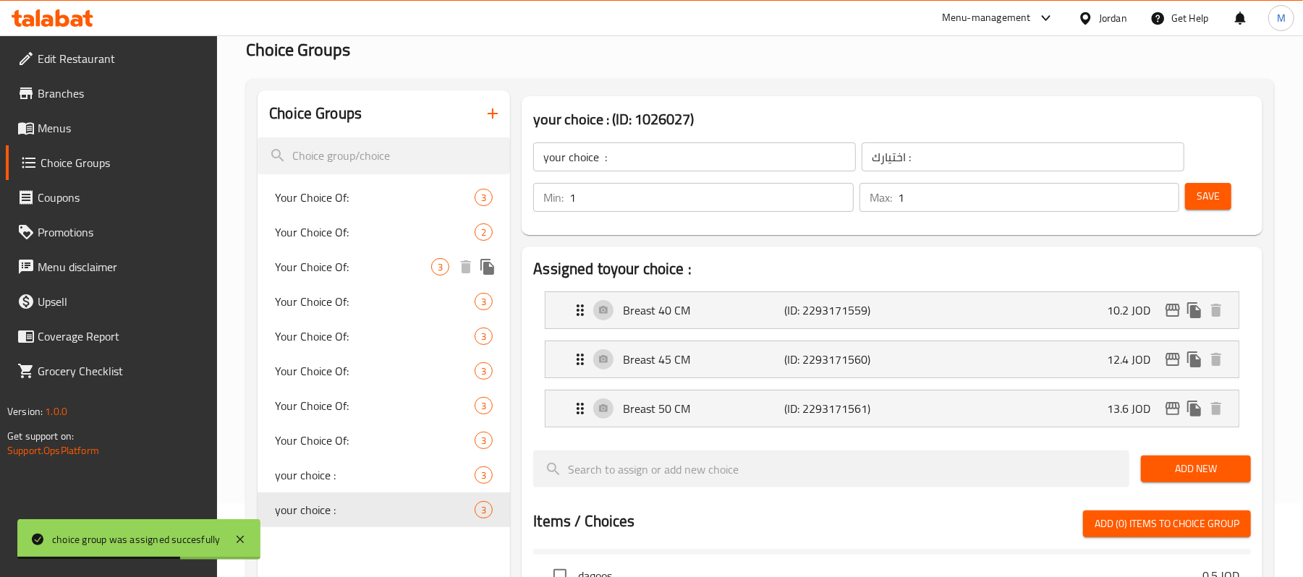
scroll to position [96, 0]
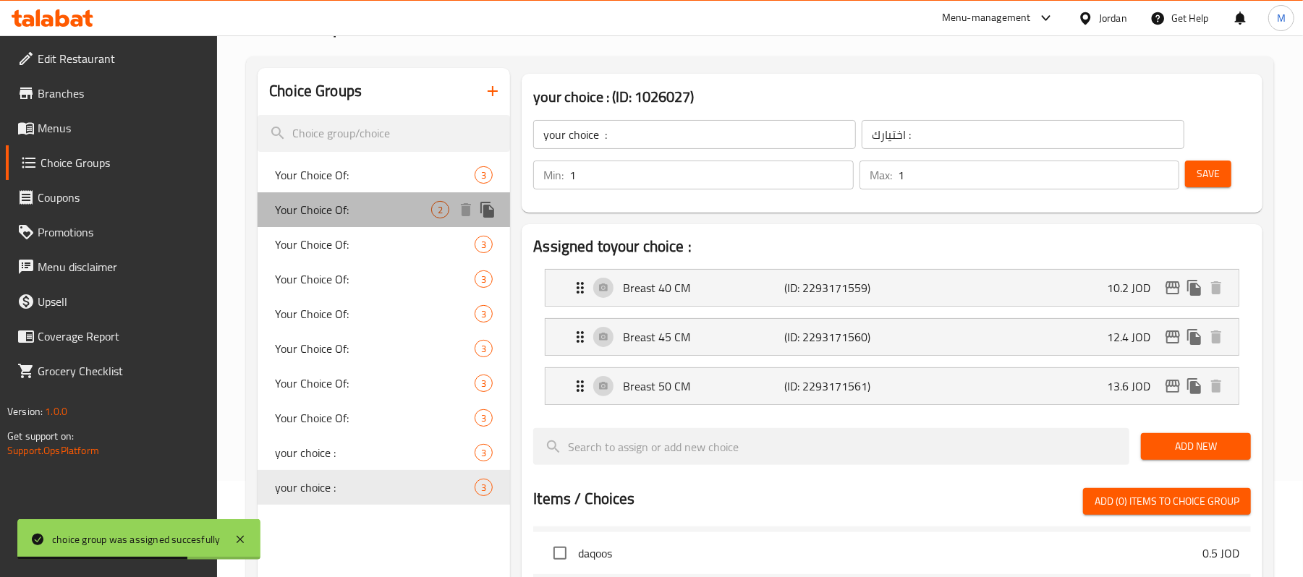
click at [385, 212] on span "Your Choice Of:" at bounding box center [353, 209] width 156 height 17
type input "Your Choice Of:"
type input "اختيارك من:"
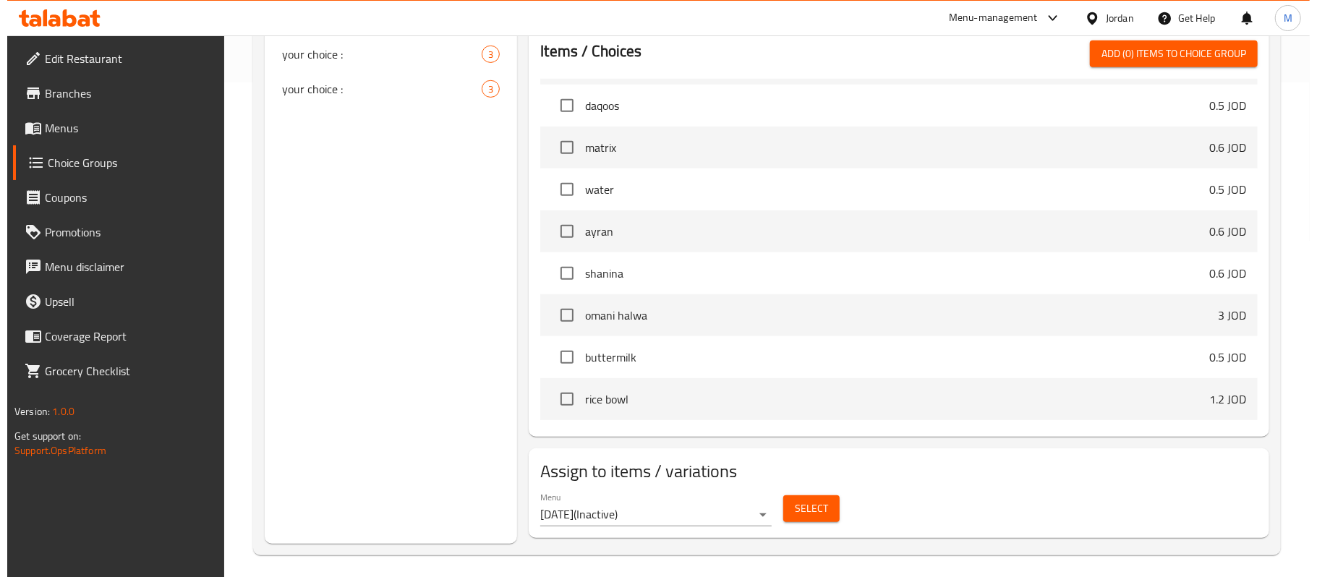
scroll to position [503, 0]
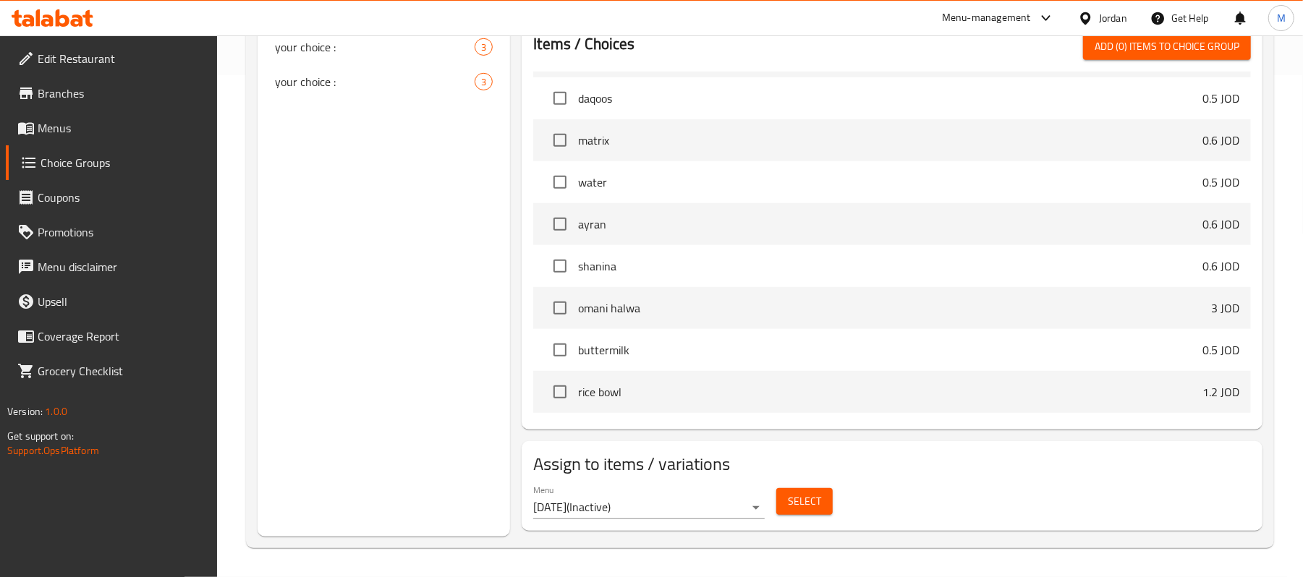
click at [805, 487] on div "Select" at bounding box center [804, 501] width 68 height 38
click at [802, 489] on button "Select" at bounding box center [804, 501] width 56 height 27
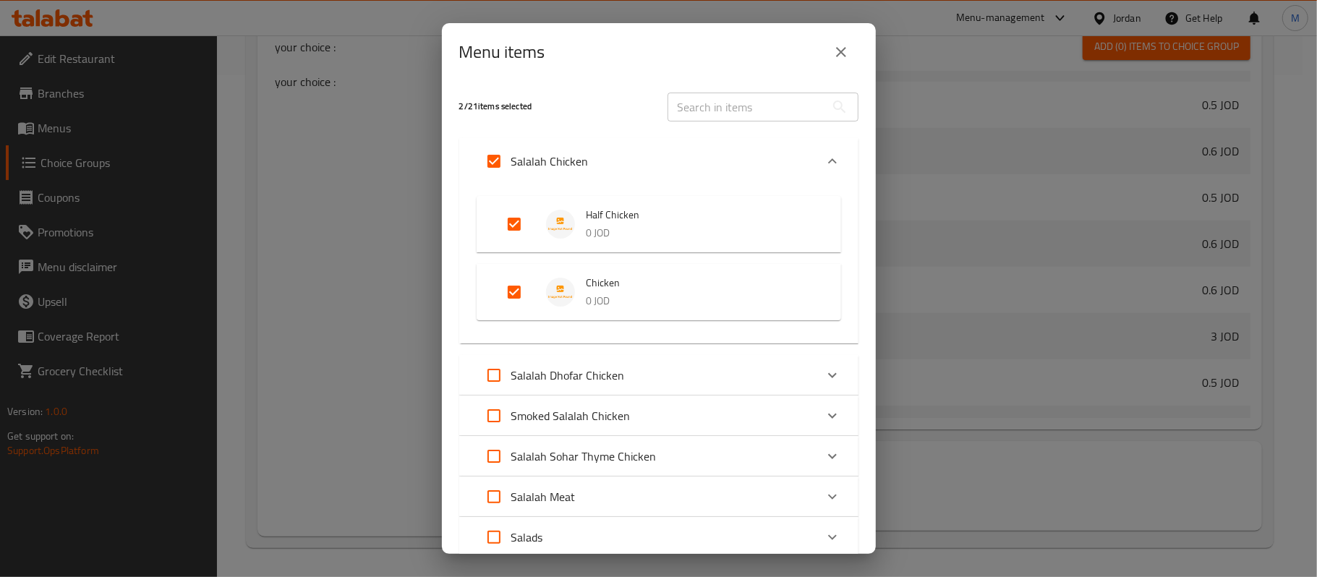
scroll to position [96, 0]
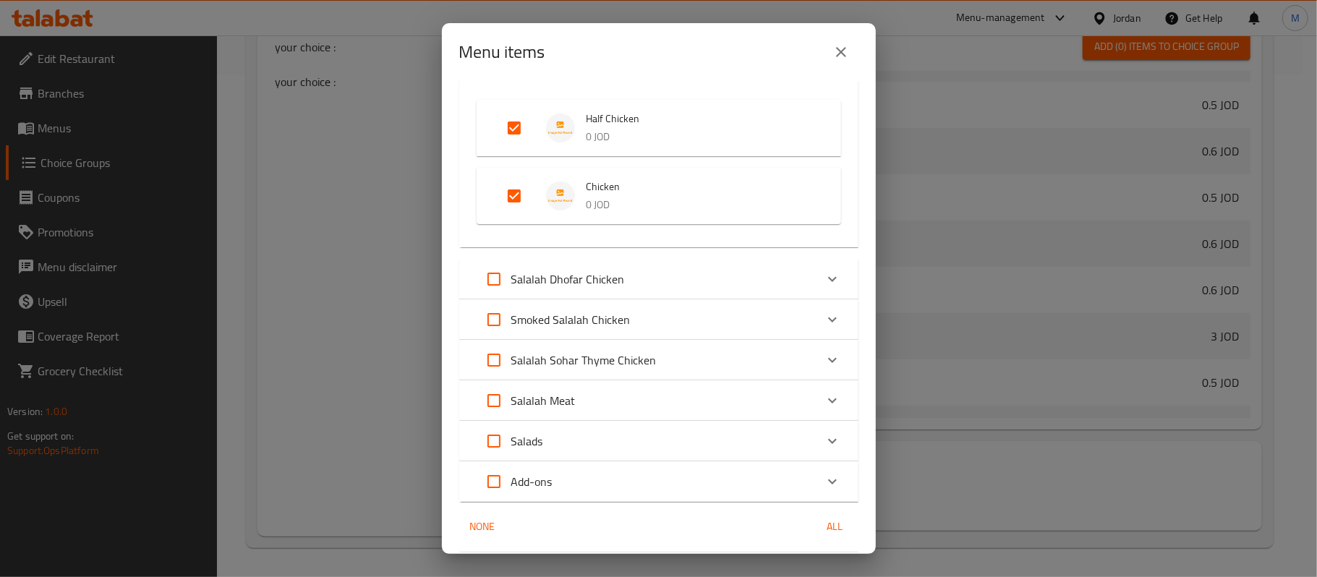
click at [544, 347] on div "Salalah Sohar Thyme Chicken" at bounding box center [567, 360] width 180 height 35
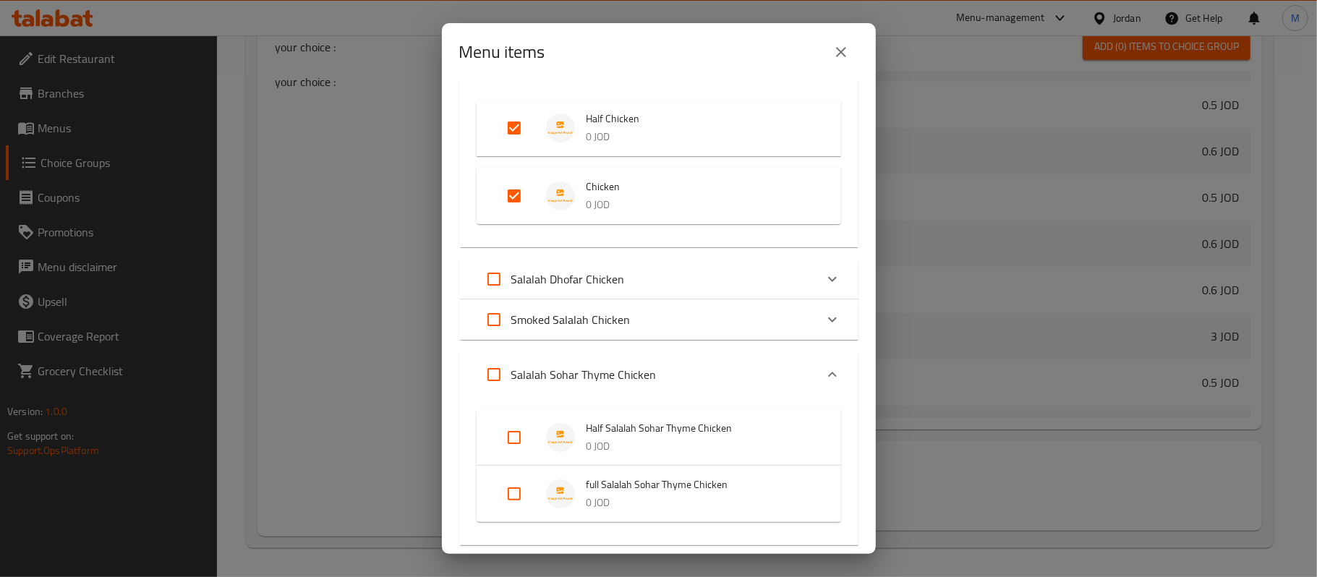
click at [516, 438] on input "Expand" at bounding box center [514, 437] width 35 height 35
checkbox input "true"
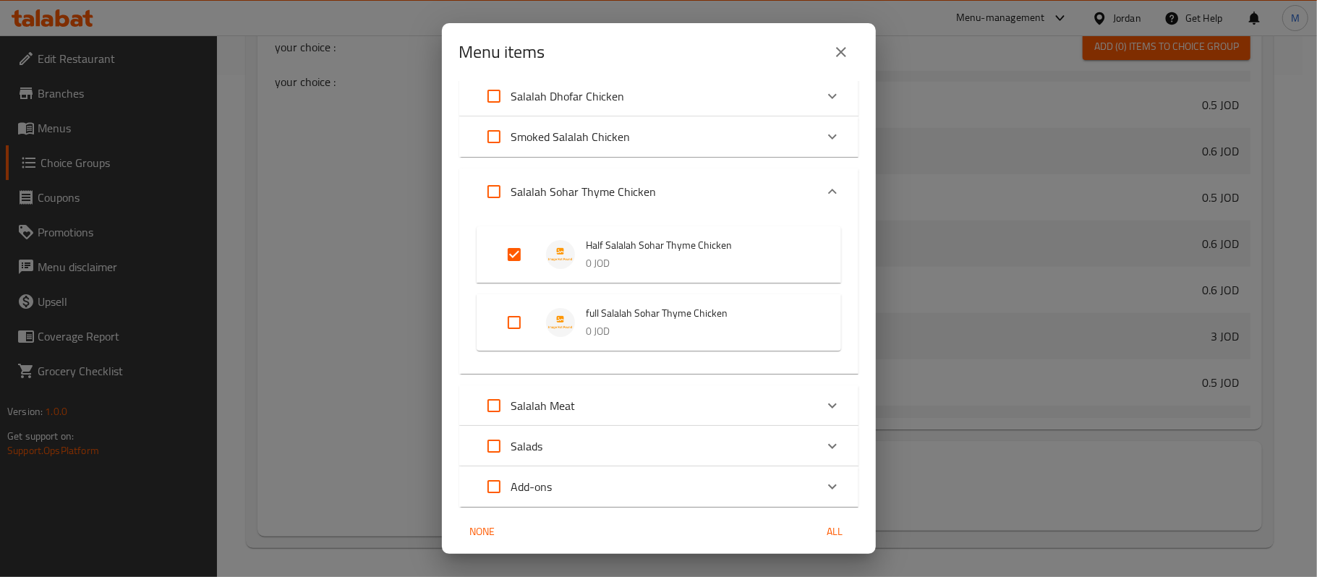
scroll to position [289, 0]
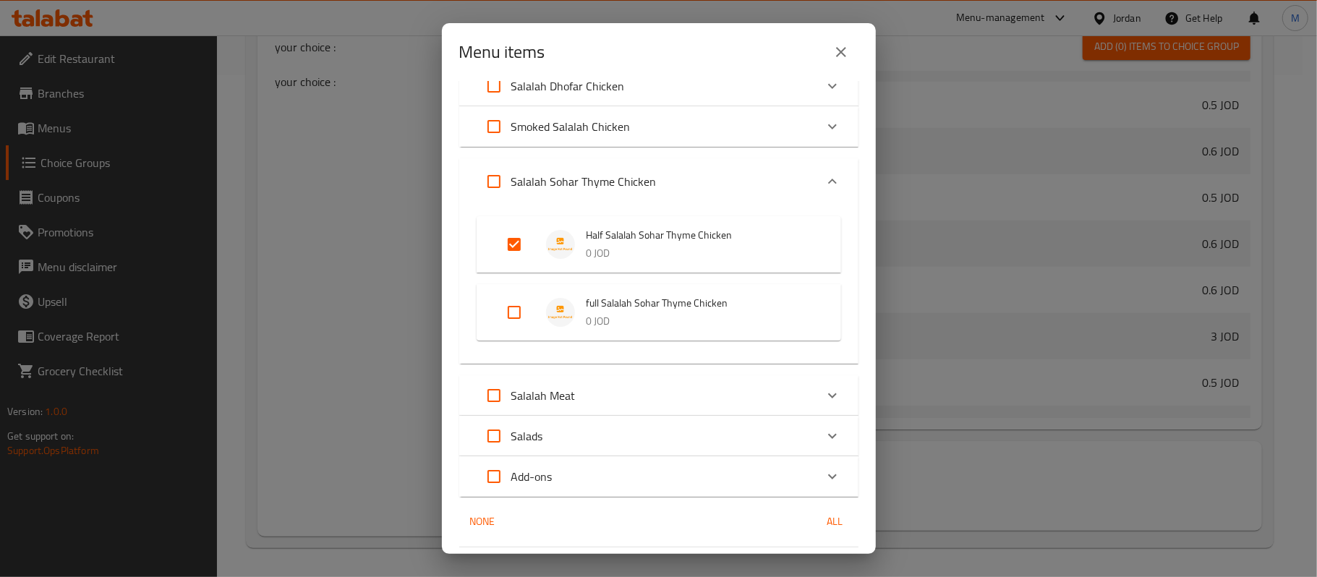
click at [536, 323] on div "Expand" at bounding box center [526, 312] width 41 height 35
click at [525, 315] on input "Expand" at bounding box center [514, 312] width 35 height 35
checkbox input "true"
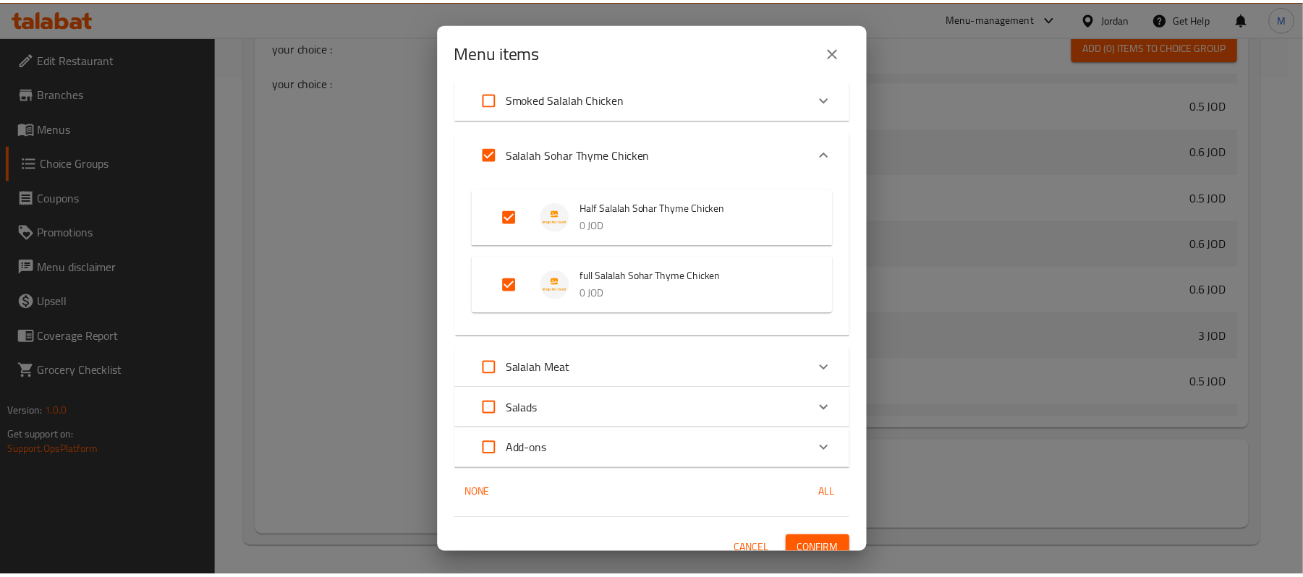
scroll to position [333, 0]
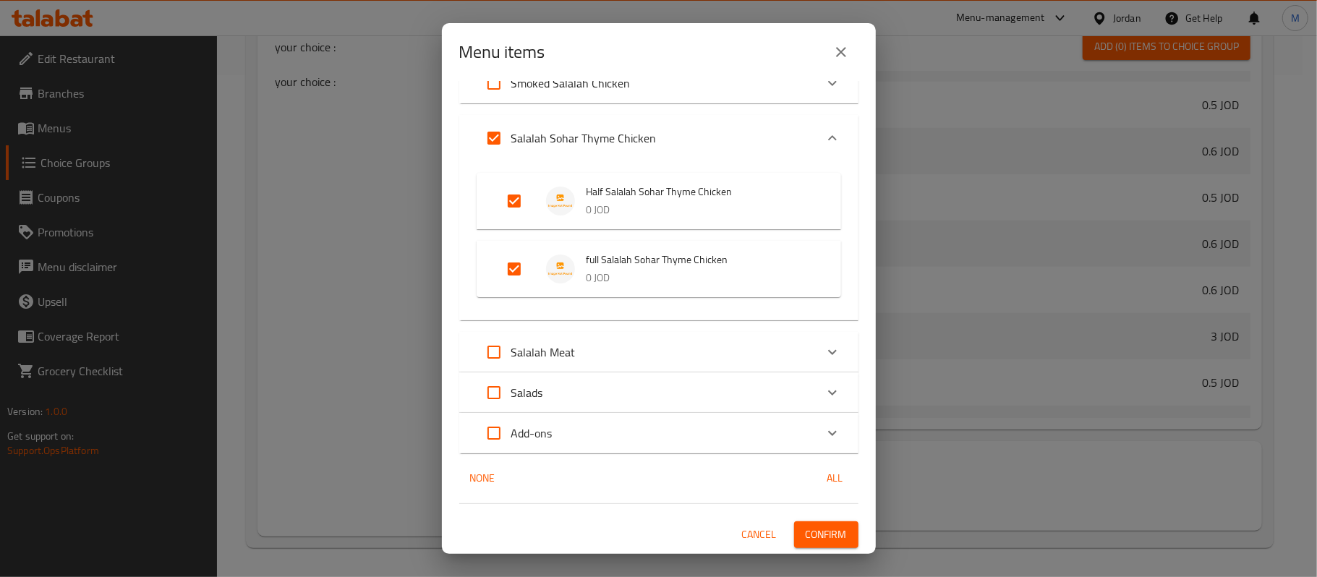
click at [820, 544] on span "Confirm" at bounding box center [826, 535] width 41 height 18
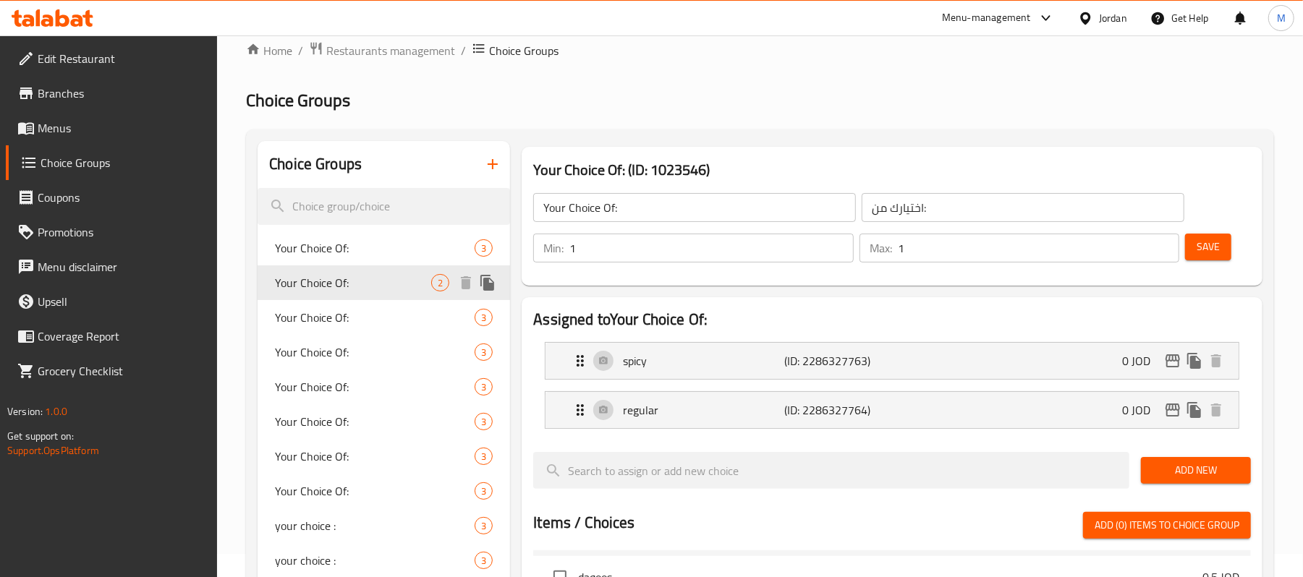
scroll to position [96, 0]
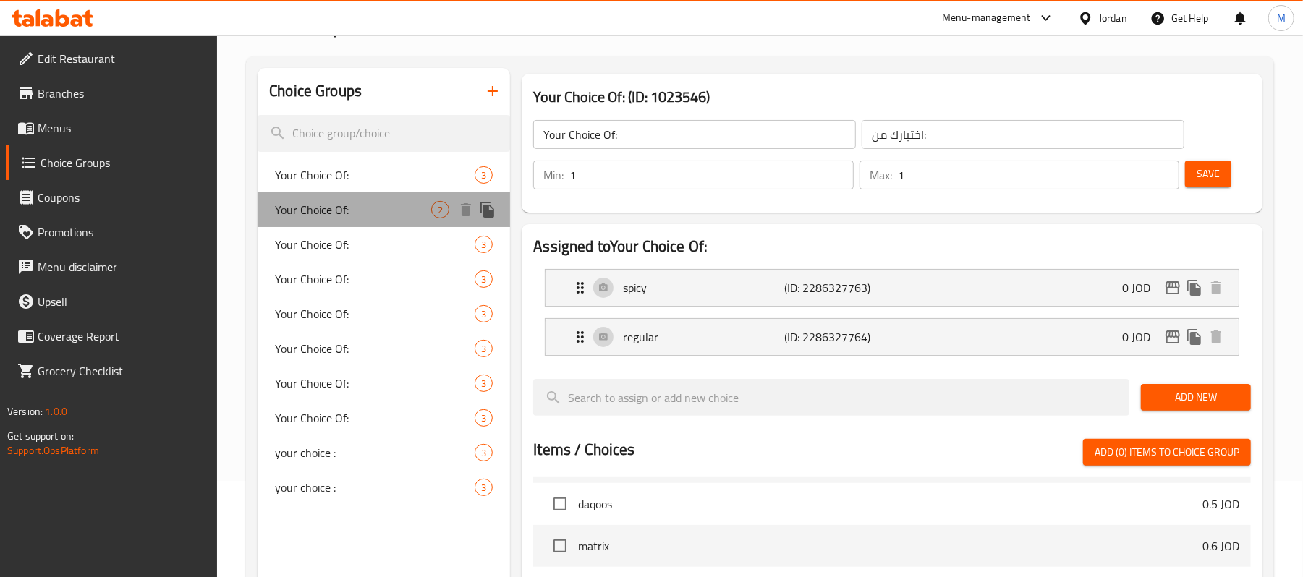
click at [405, 223] on div "Your Choice Of: 2" at bounding box center [383, 209] width 252 height 35
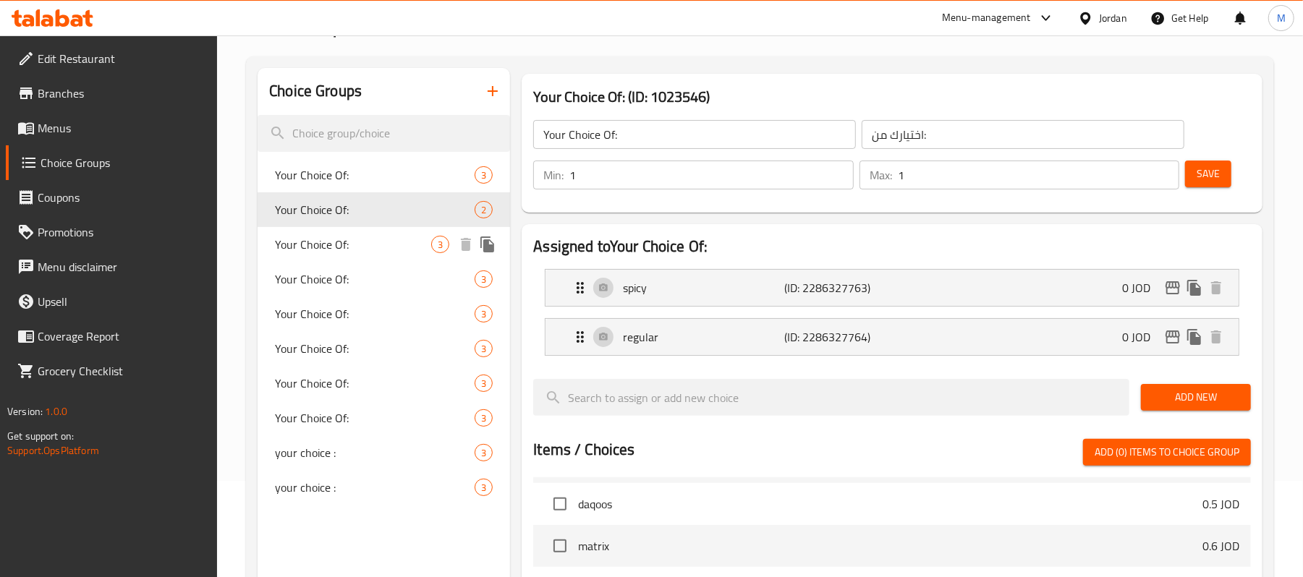
click at [401, 252] on span "Your Choice Of:" at bounding box center [353, 244] width 156 height 17
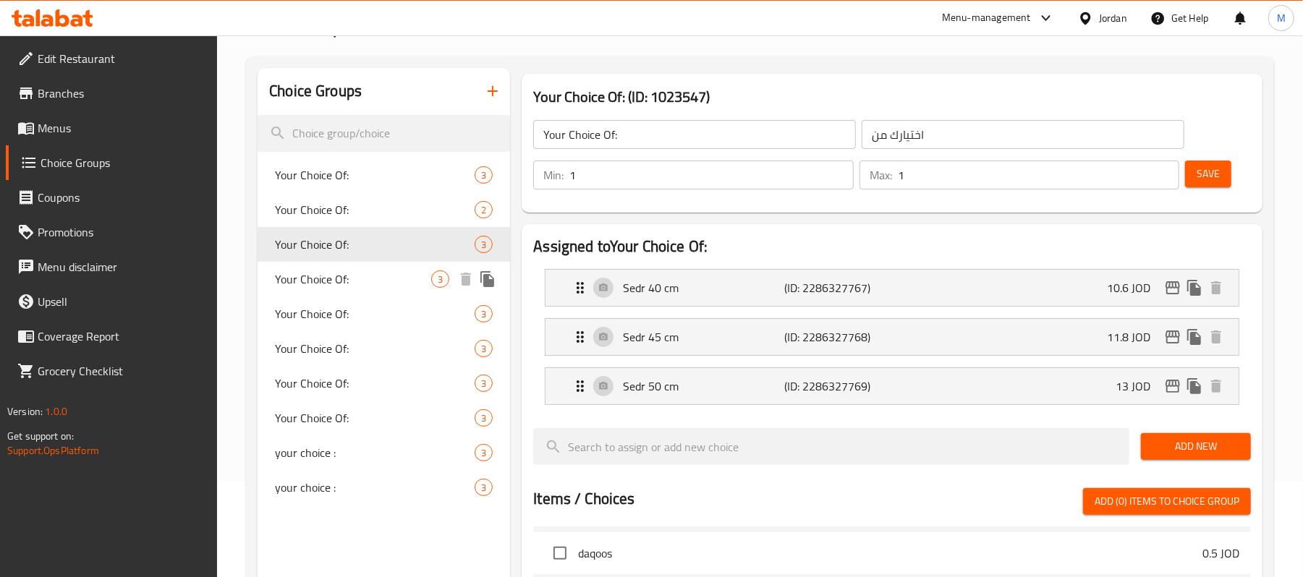
click at [409, 289] on div "Your Choice Of: 3" at bounding box center [383, 279] width 252 height 35
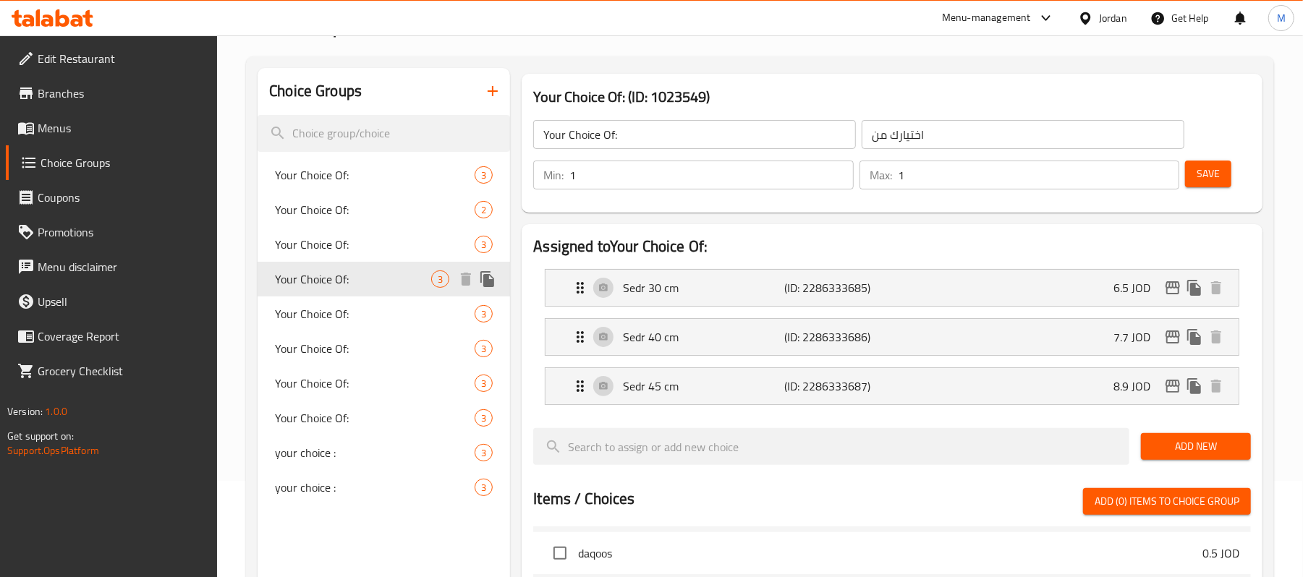
type input "اختيارك من:"
click at [401, 340] on span "Your Choice Of:" at bounding box center [353, 348] width 156 height 17
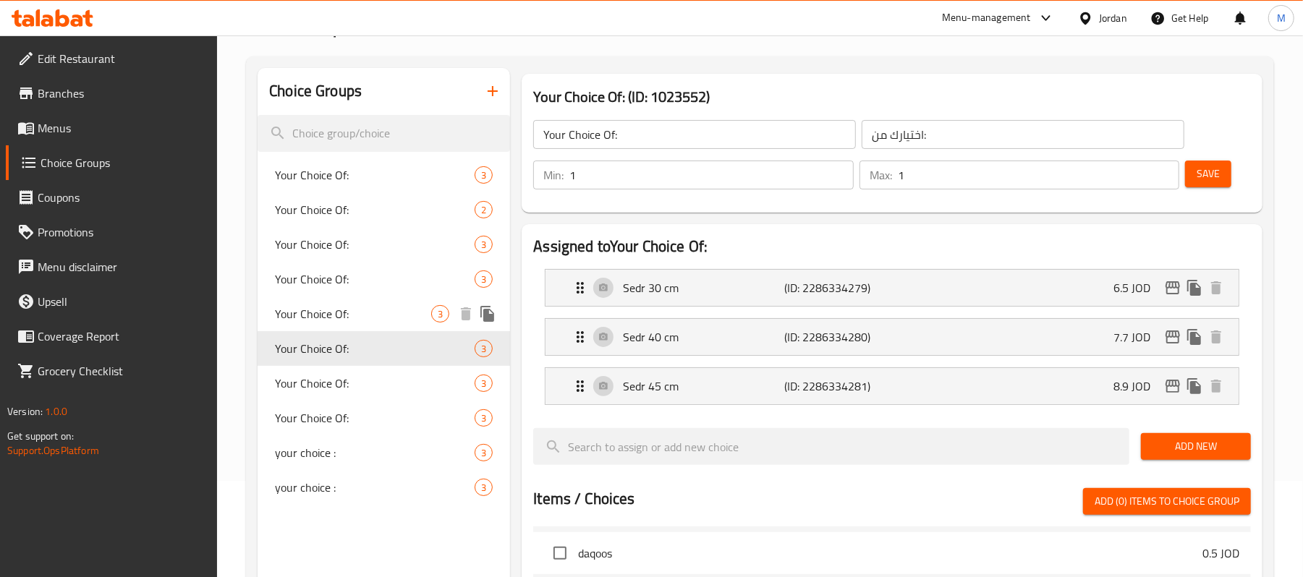
click at [409, 307] on span "Your Choice Of:" at bounding box center [353, 313] width 156 height 17
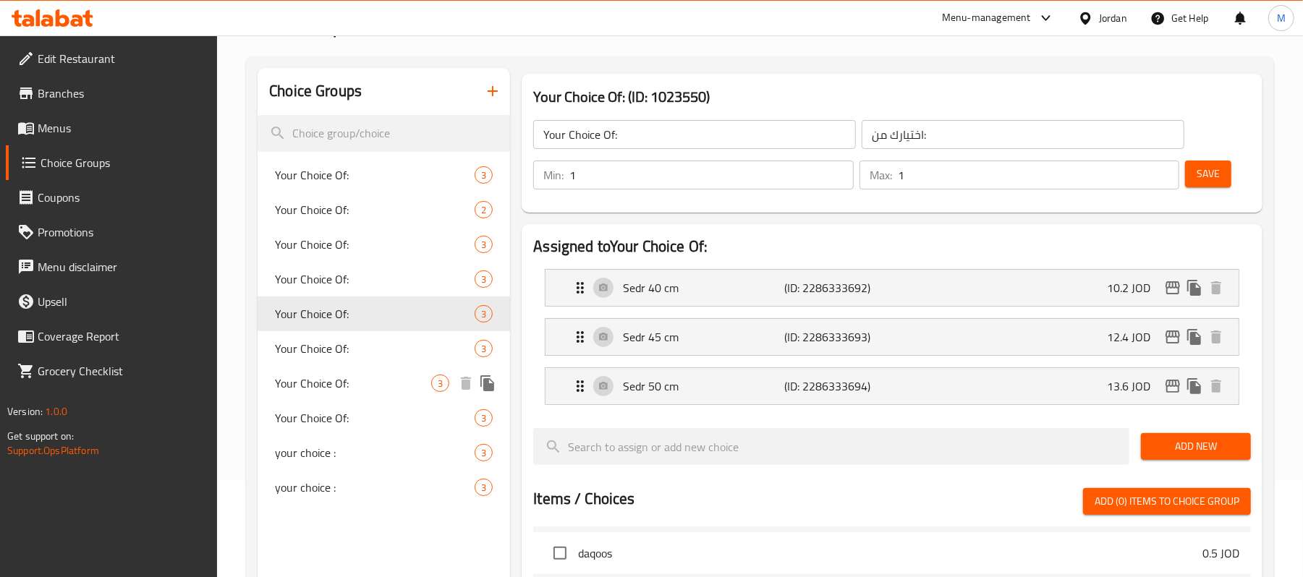
click at [388, 391] on span "Your Choice Of:" at bounding box center [353, 383] width 156 height 17
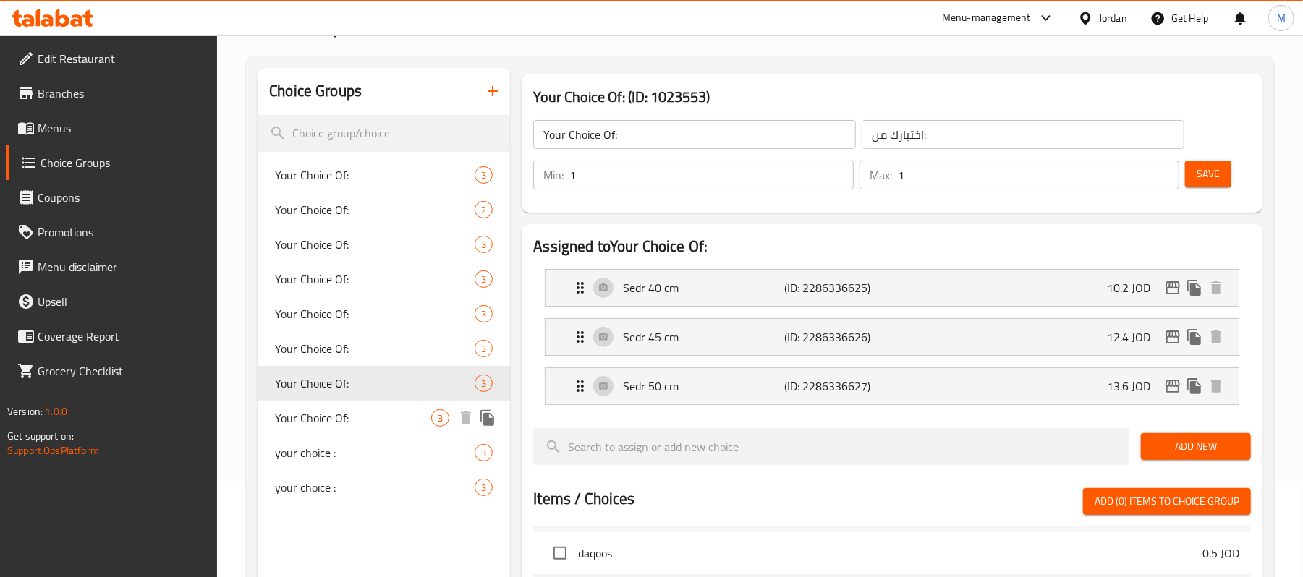
click at [388, 412] on span "Your Choice Of:" at bounding box center [353, 417] width 156 height 17
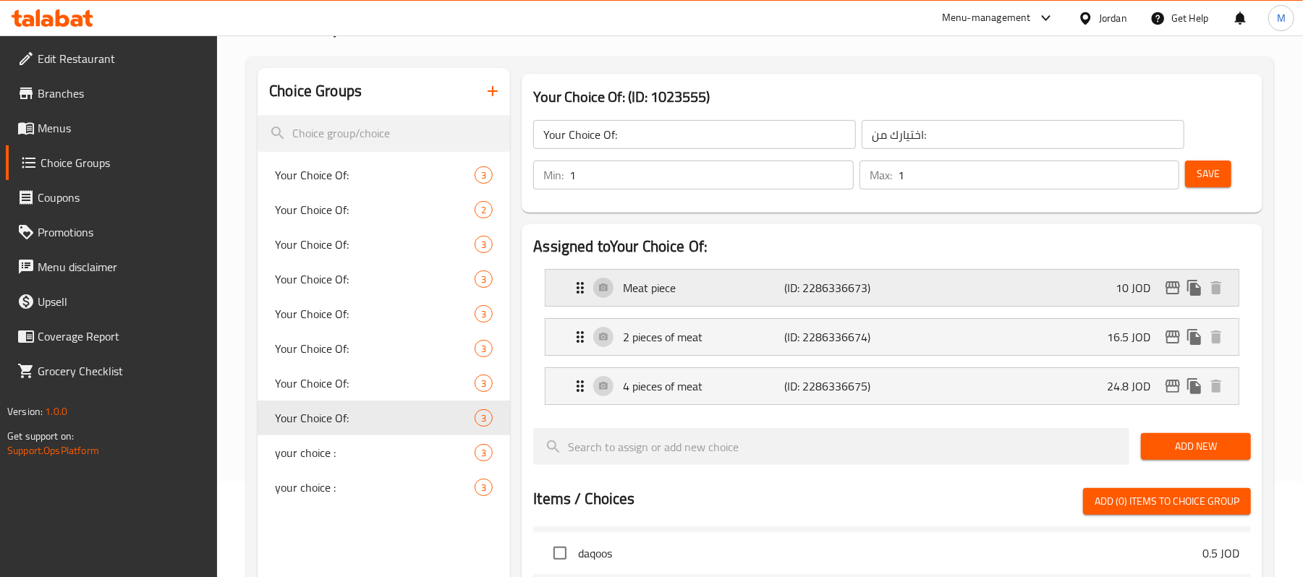
click at [791, 293] on p "(ID: 2286336673)" at bounding box center [839, 287] width 108 height 17
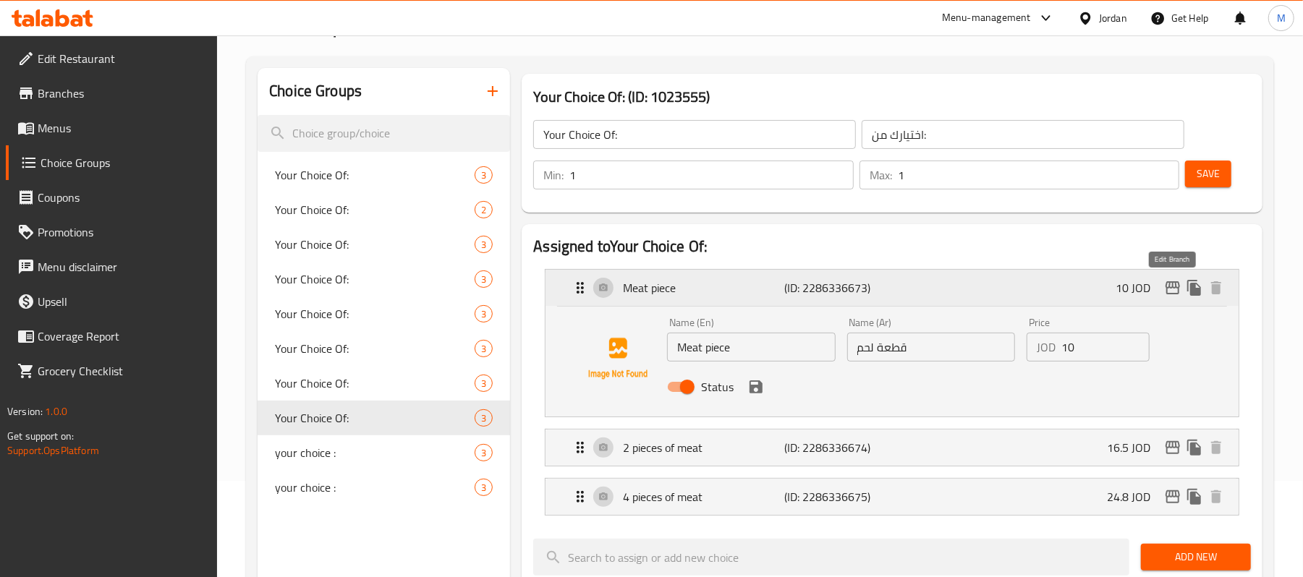
click at [1172, 296] on icon "edit" at bounding box center [1172, 287] width 17 height 17
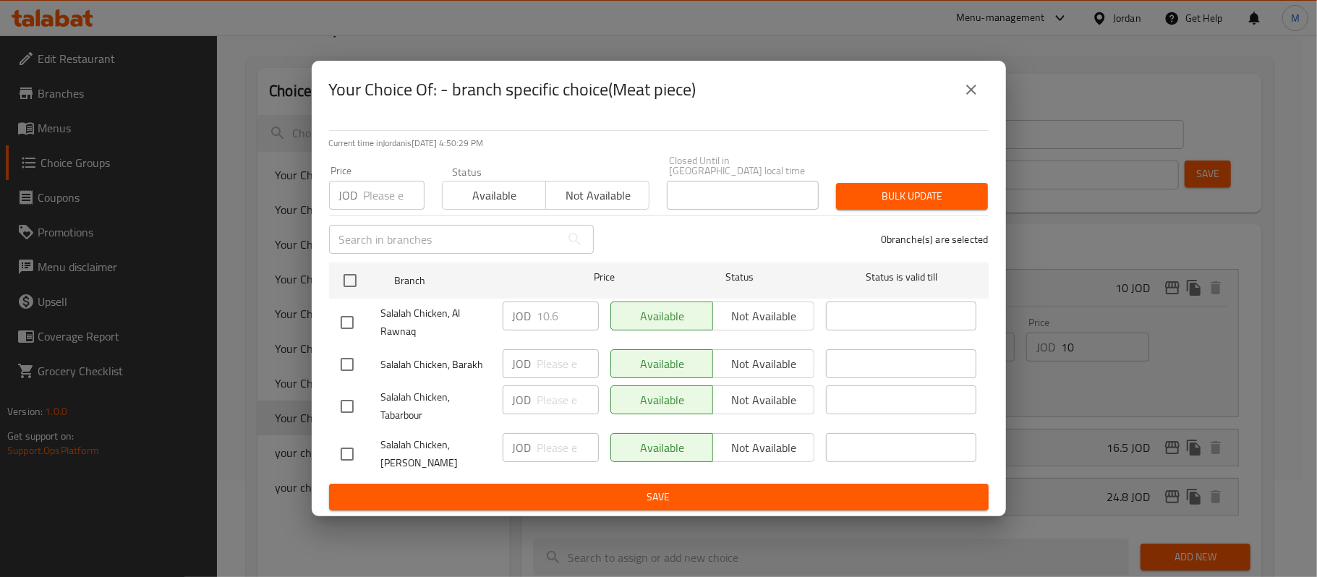
drag, startPoint x: 334, startPoint y: 315, endPoint x: 366, endPoint y: 315, distance: 31.8
click at [336, 315] on input "checkbox" at bounding box center [347, 322] width 30 height 30
checkbox input "true"
click at [554, 321] on input "10.6" at bounding box center [567, 316] width 61 height 29
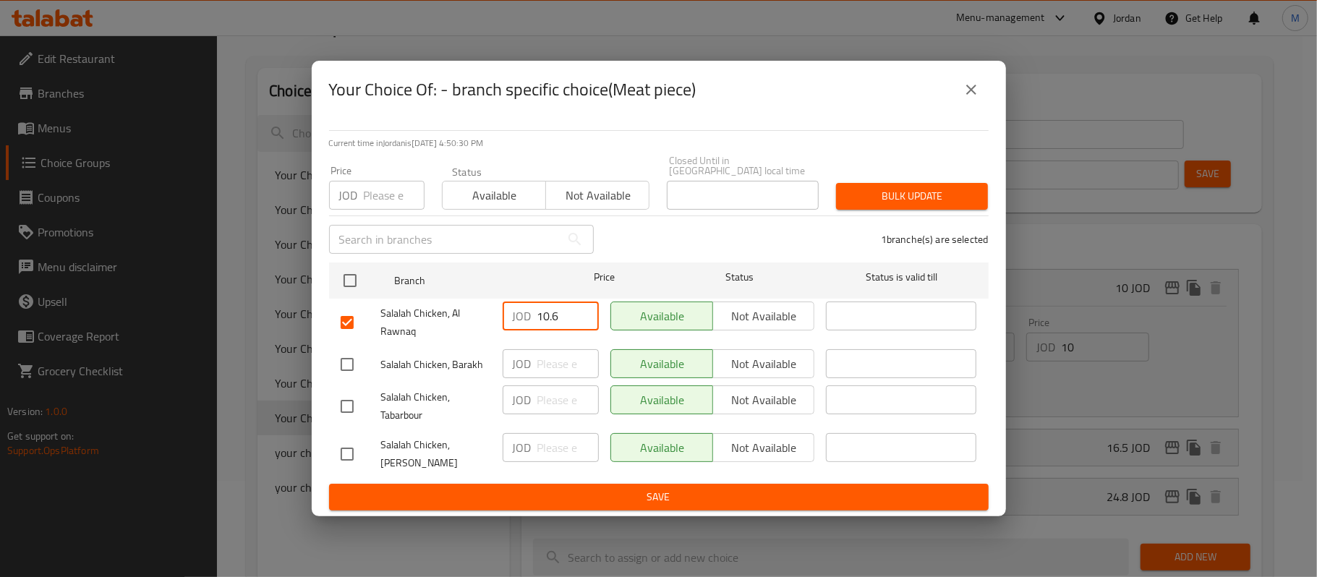
click at [554, 321] on input "10.6" at bounding box center [567, 316] width 61 height 29
type input "10"
click at [594, 492] on span "Save" at bounding box center [659, 497] width 636 height 18
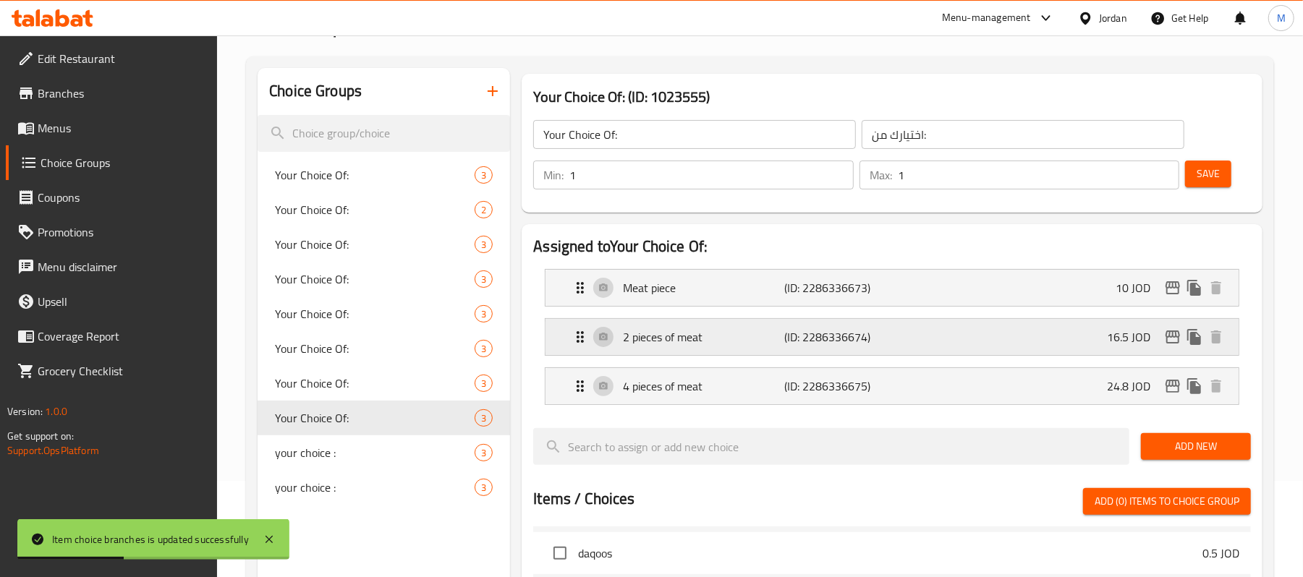
click at [732, 325] on div "2 pieces of meat (ID: 2286336674) 16.5 JOD" at bounding box center [895, 337] width 649 height 36
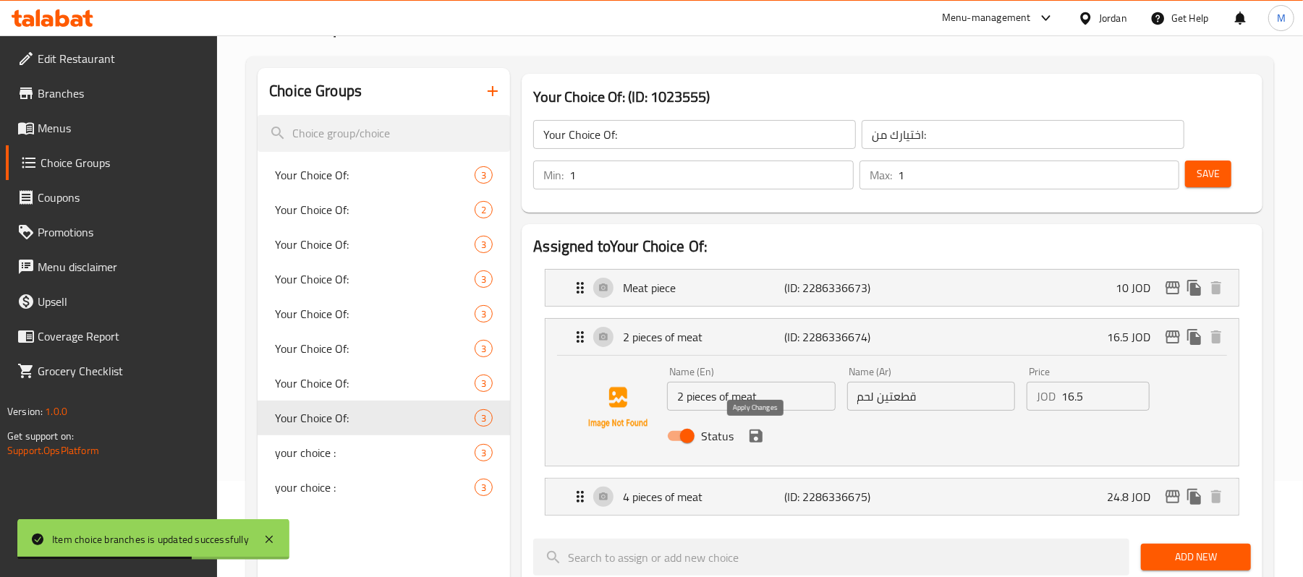
click at [759, 440] on icon "save" at bounding box center [755, 436] width 13 height 13
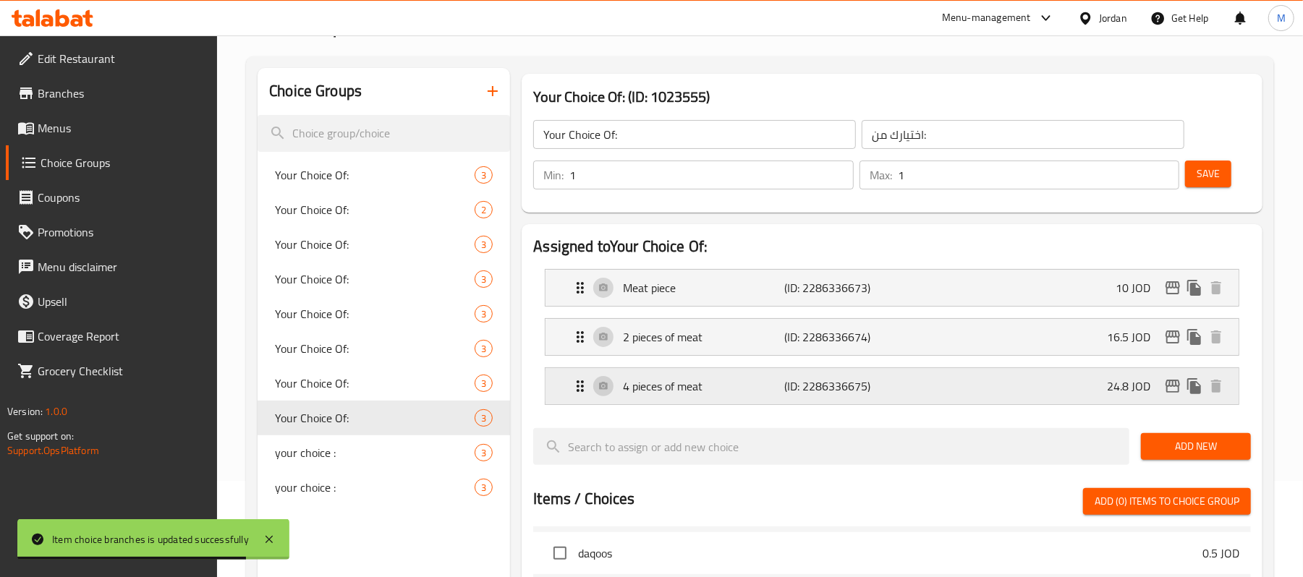
click at [796, 394] on p "(ID: 2286336675)" at bounding box center [839, 386] width 108 height 17
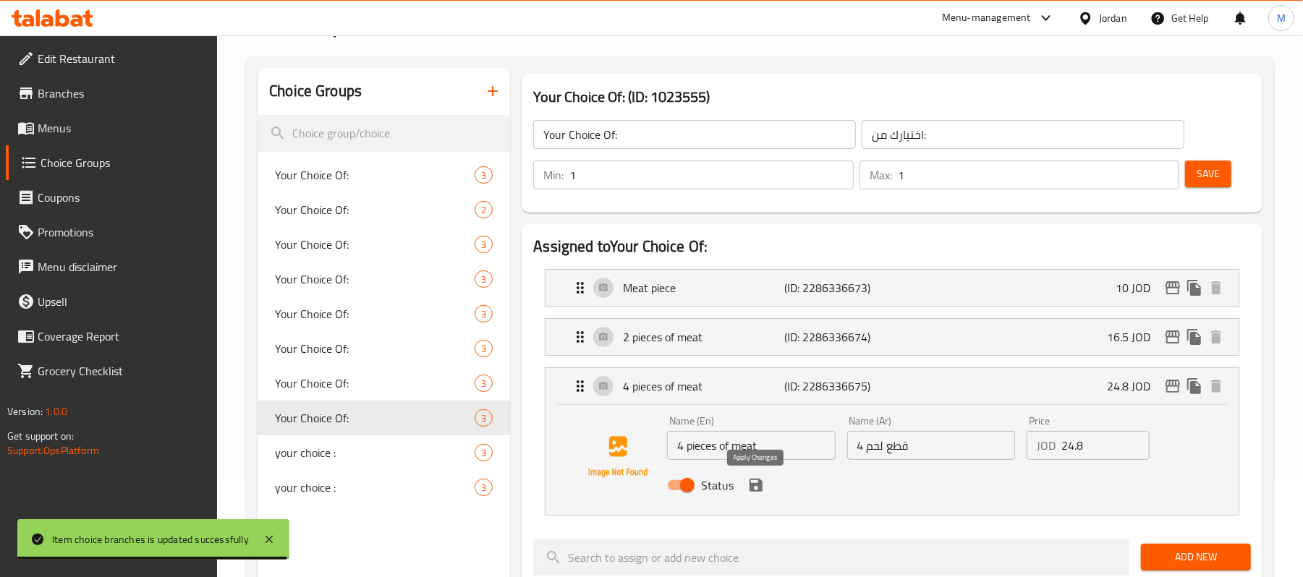
click at [754, 485] on icon "save" at bounding box center [755, 485] width 13 height 13
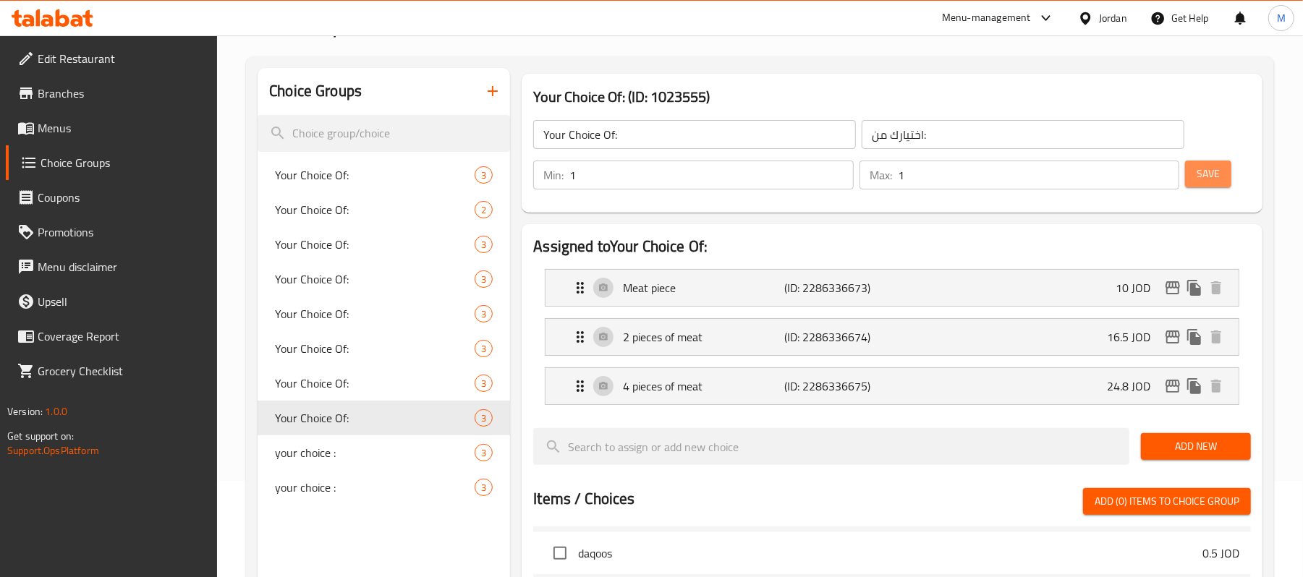
click at [1203, 185] on button "Save" at bounding box center [1208, 174] width 46 height 27
click at [1175, 338] on icon "edit" at bounding box center [1172, 336] width 17 height 17
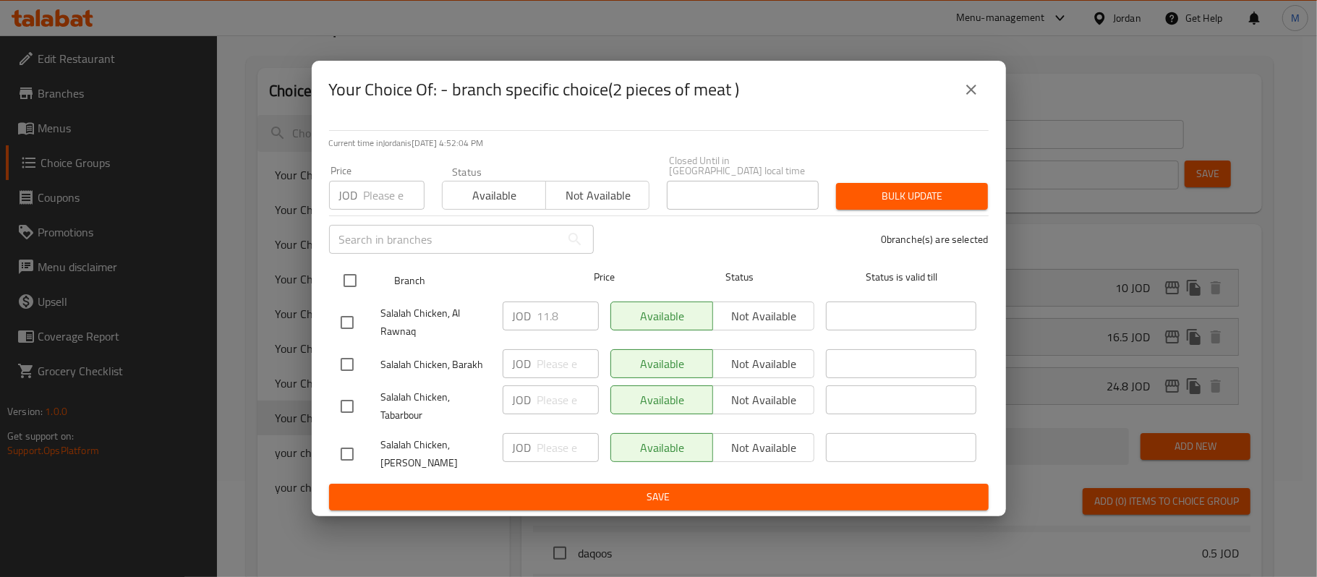
click at [347, 282] on input "checkbox" at bounding box center [350, 280] width 30 height 30
checkbox input "true"
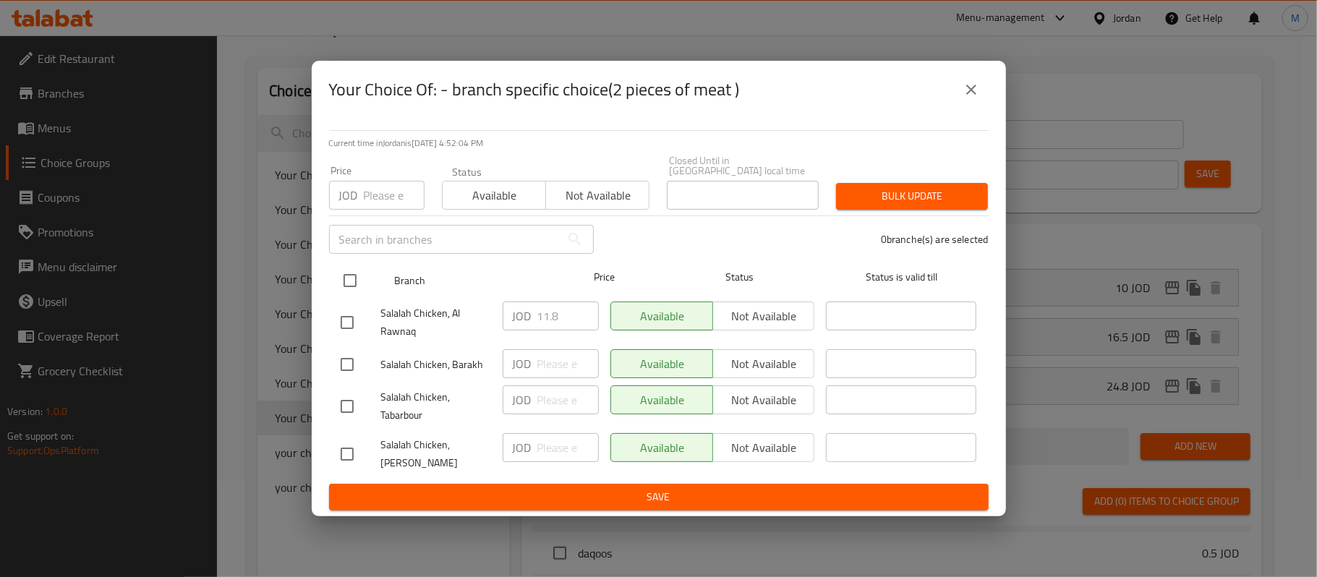
checkbox input "true"
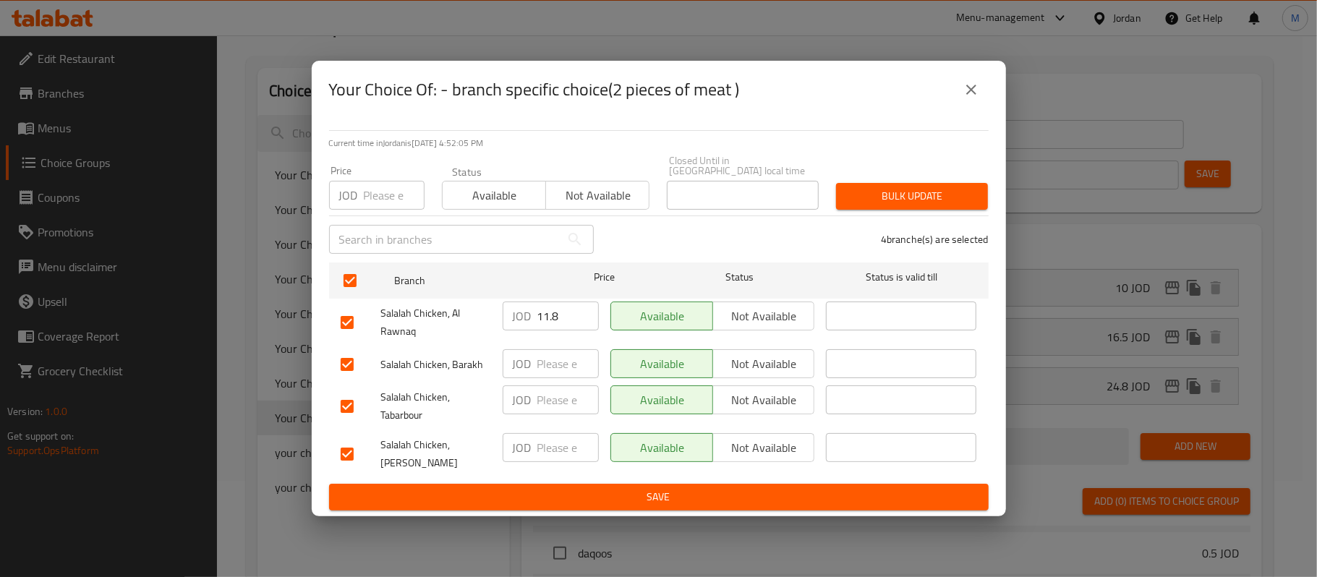
click at [377, 204] on input "number" at bounding box center [394, 195] width 61 height 29
type input "16.5"
click at [898, 203] on button "Bulk update" at bounding box center [912, 196] width 152 height 27
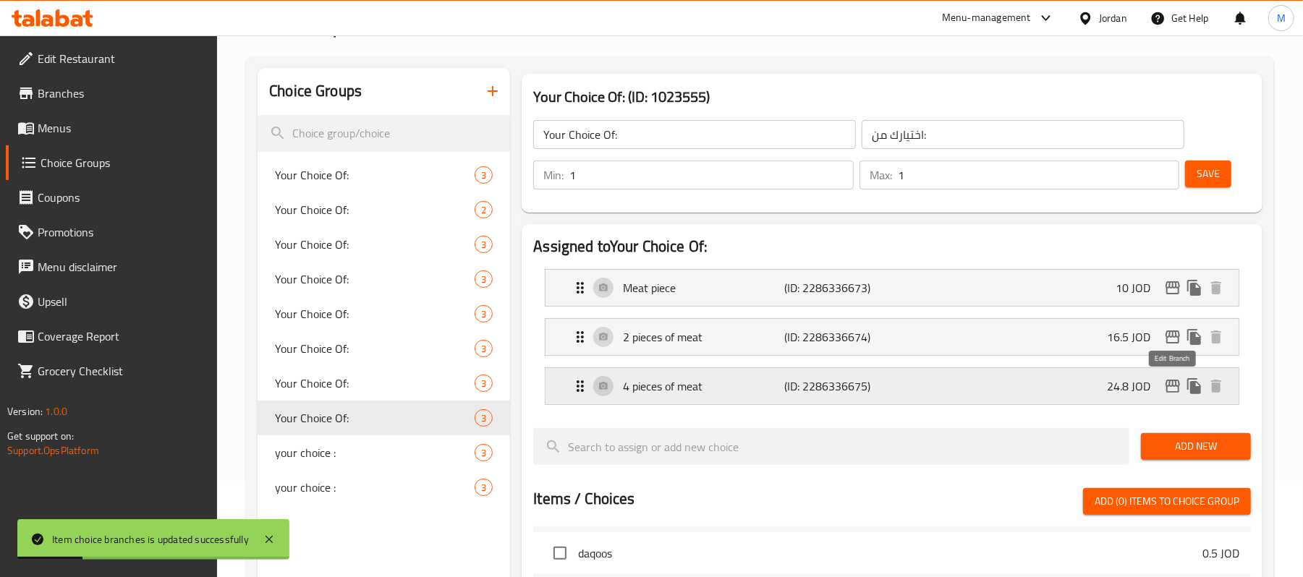
click at [1176, 391] on icon "edit" at bounding box center [1172, 386] width 17 height 17
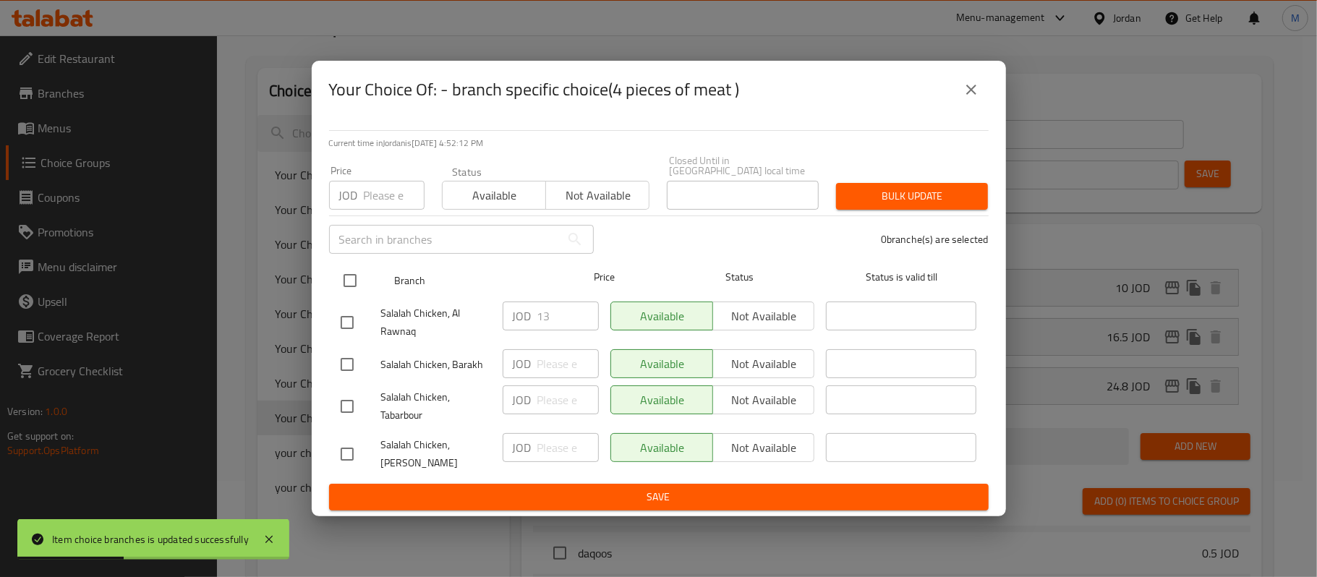
click at [340, 270] on input "checkbox" at bounding box center [350, 280] width 30 height 30
checkbox input "true"
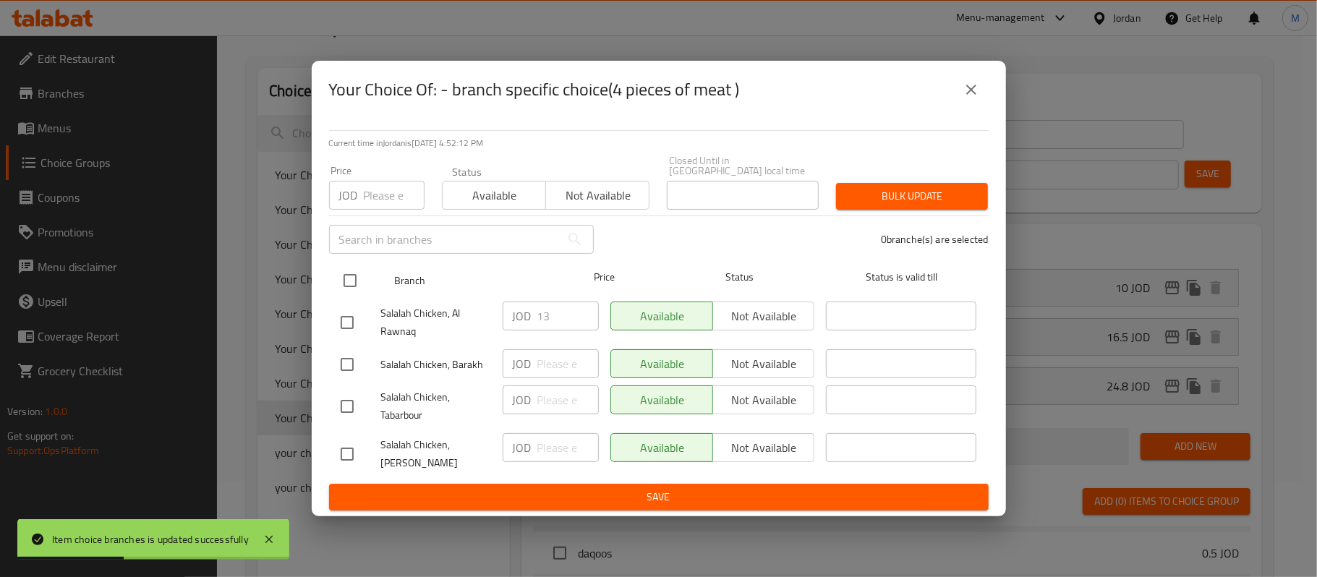
checkbox input "true"
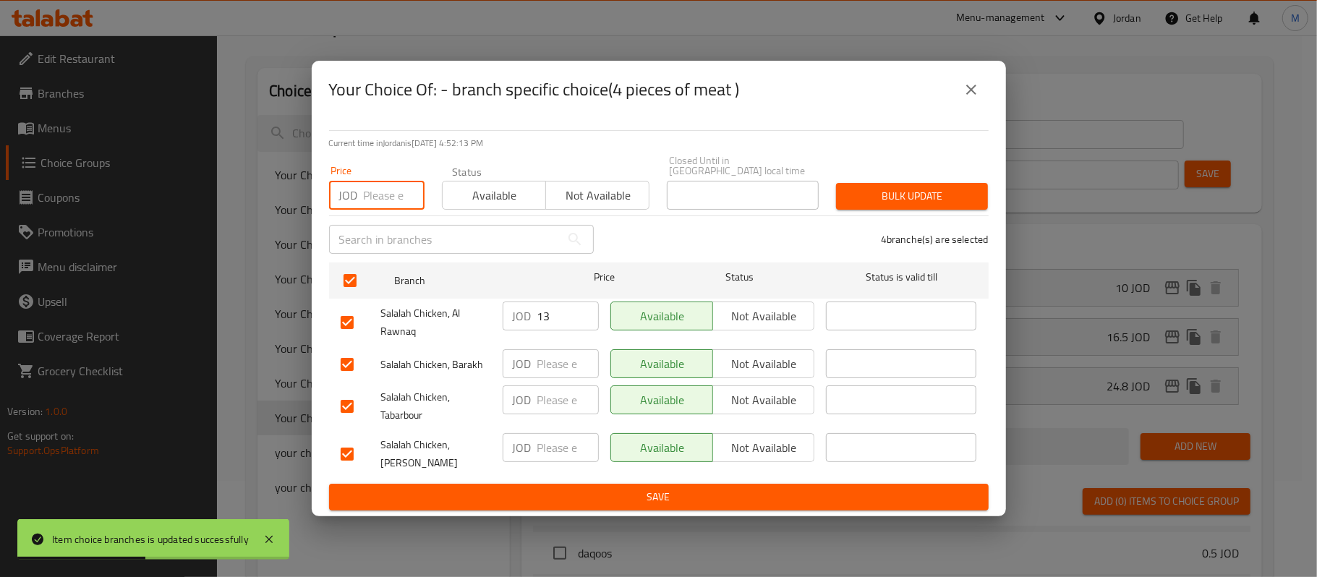
click at [369, 189] on input "number" at bounding box center [394, 195] width 61 height 29
type input "24.8"
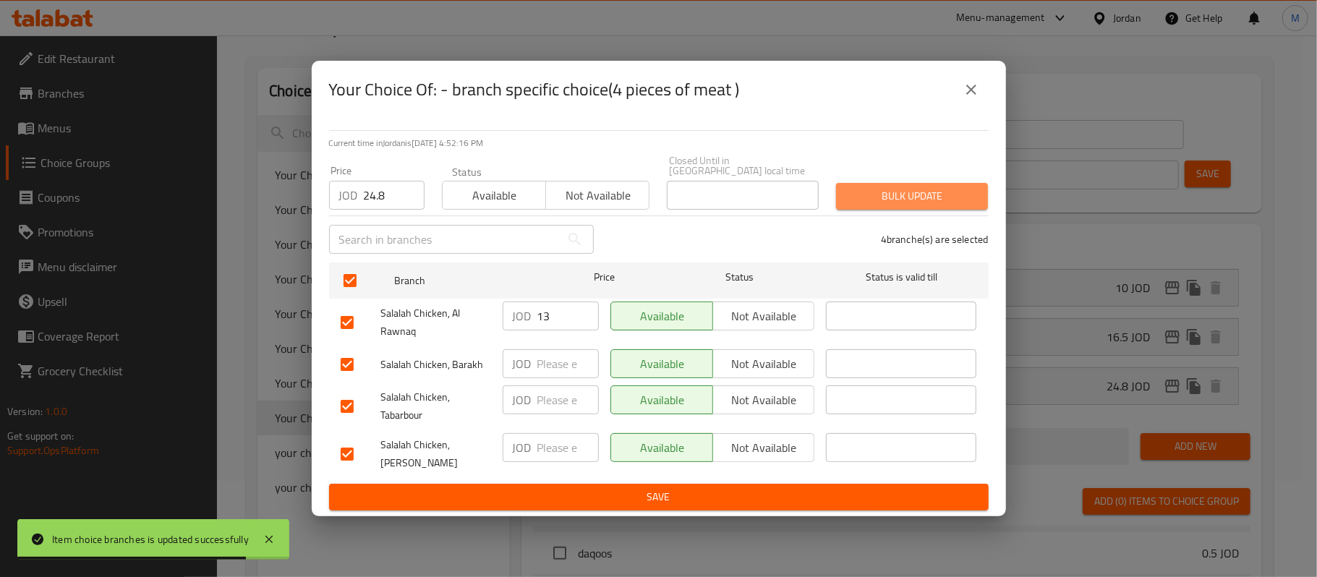
click at [936, 203] on button "Bulk update" at bounding box center [912, 196] width 152 height 27
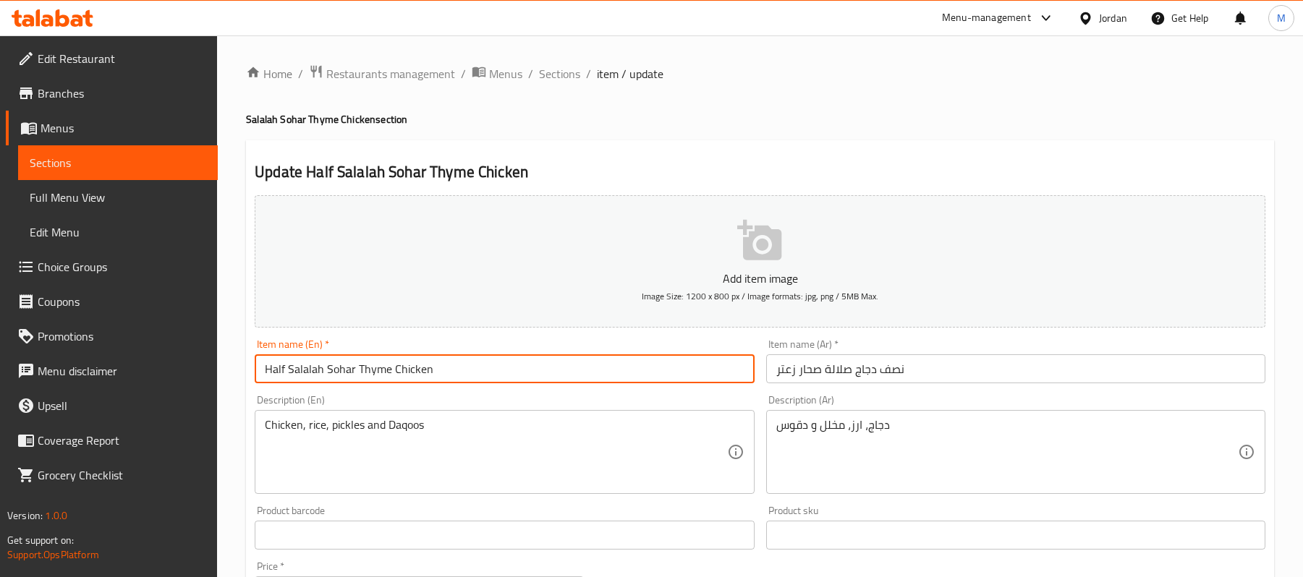
click at [276, 377] on input "Half Salalah Sohar Thyme Chicken" at bounding box center [504, 368] width 499 height 29
type input "full Salalah Sohar Thyme Chicken"
click at [884, 378] on input "نصف دجاج صلالة صحار زعتر" at bounding box center [1015, 368] width 499 height 29
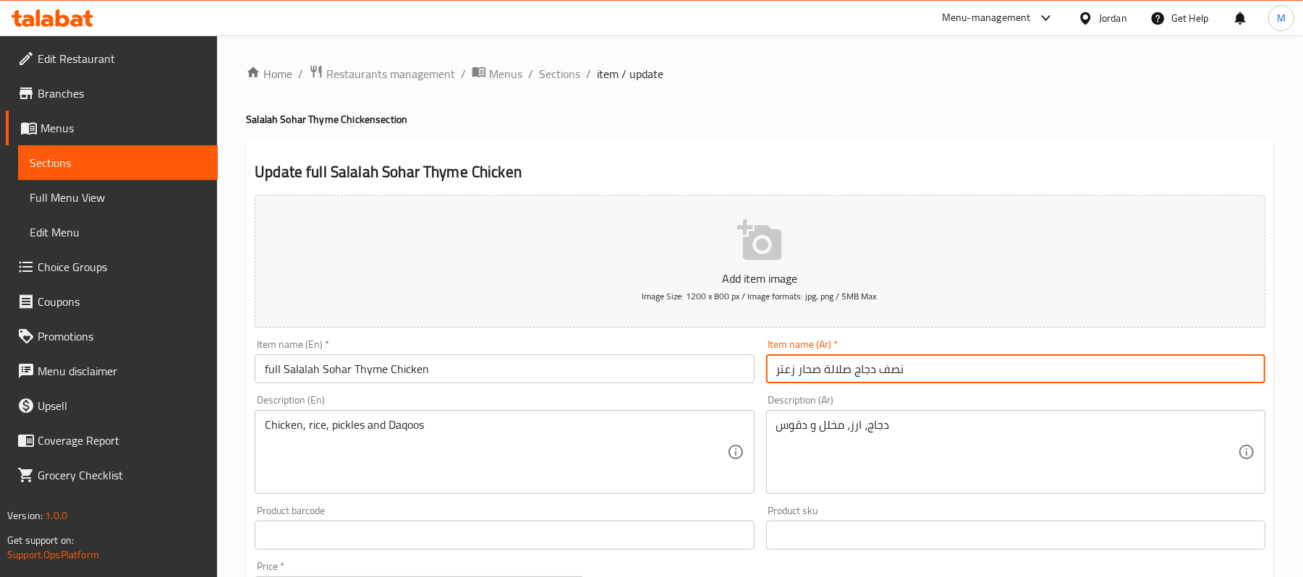
click at [884, 378] on input "نصف دجاج صلالة صحار زعتر" at bounding box center [1015, 368] width 499 height 29
click at [874, 374] on input "دجاج صلالة صحار زعتر" at bounding box center [1015, 368] width 499 height 29
click at [856, 375] on input "دجاج صلالة صحار زعتر" at bounding box center [1015, 368] width 499 height 29
click at [853, 375] on input "دجاج صلالة صحار زعتر" at bounding box center [1015, 368] width 499 height 29
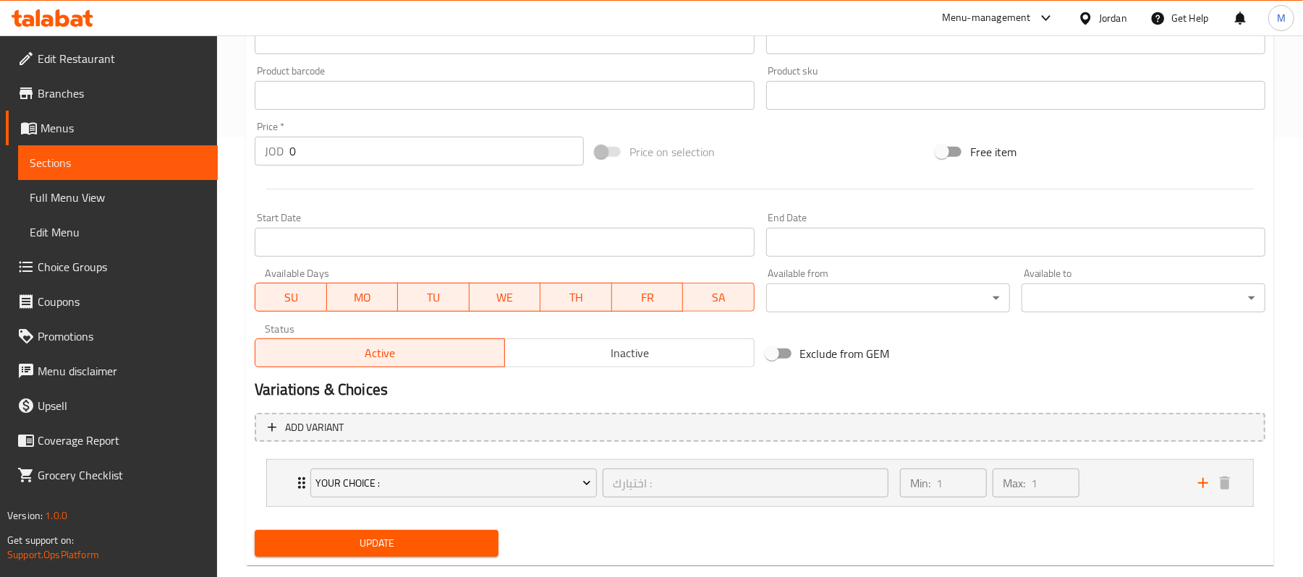
scroll to position [469, 0]
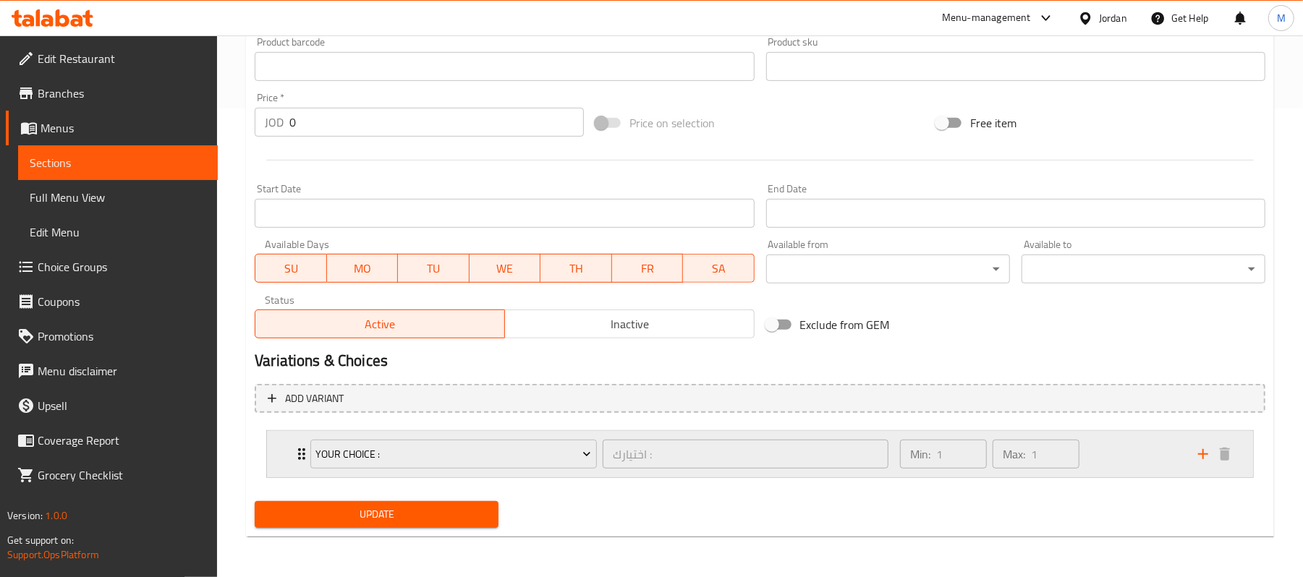
click at [267, 449] on div "your choice : اختيارك : ​ Min: 1 ​ Max: 1 ​" at bounding box center [760, 454] width 986 height 46
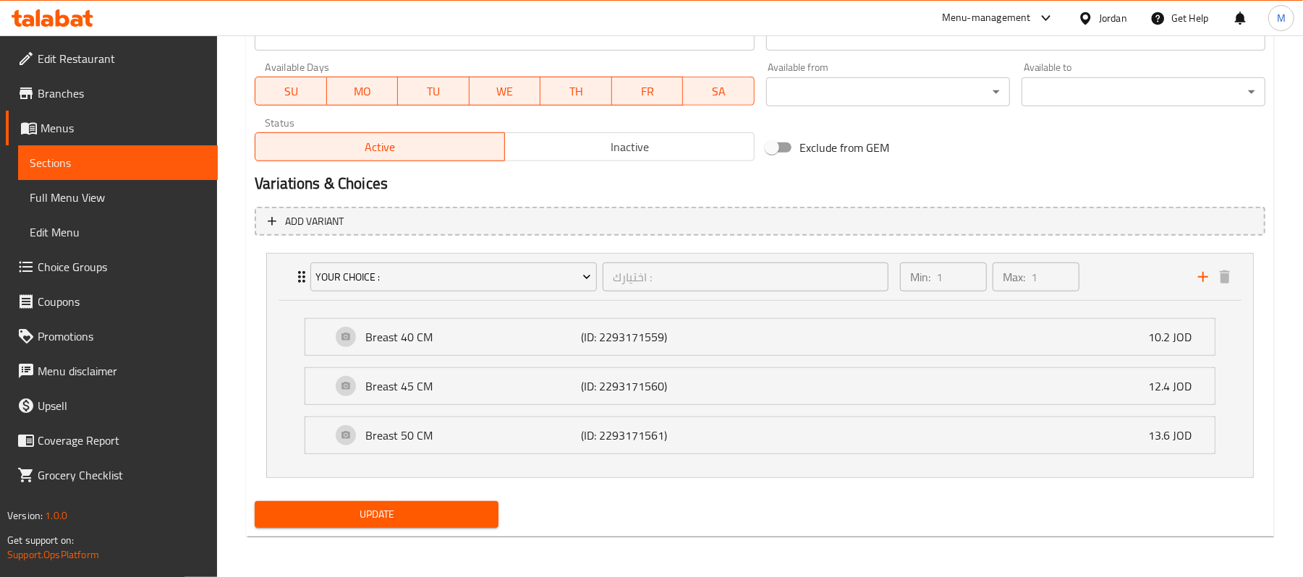
scroll to position [648, 0]
type input "دجاجة صلالة صحار زعتر"
click at [443, 521] on span "Update" at bounding box center [376, 515] width 221 height 18
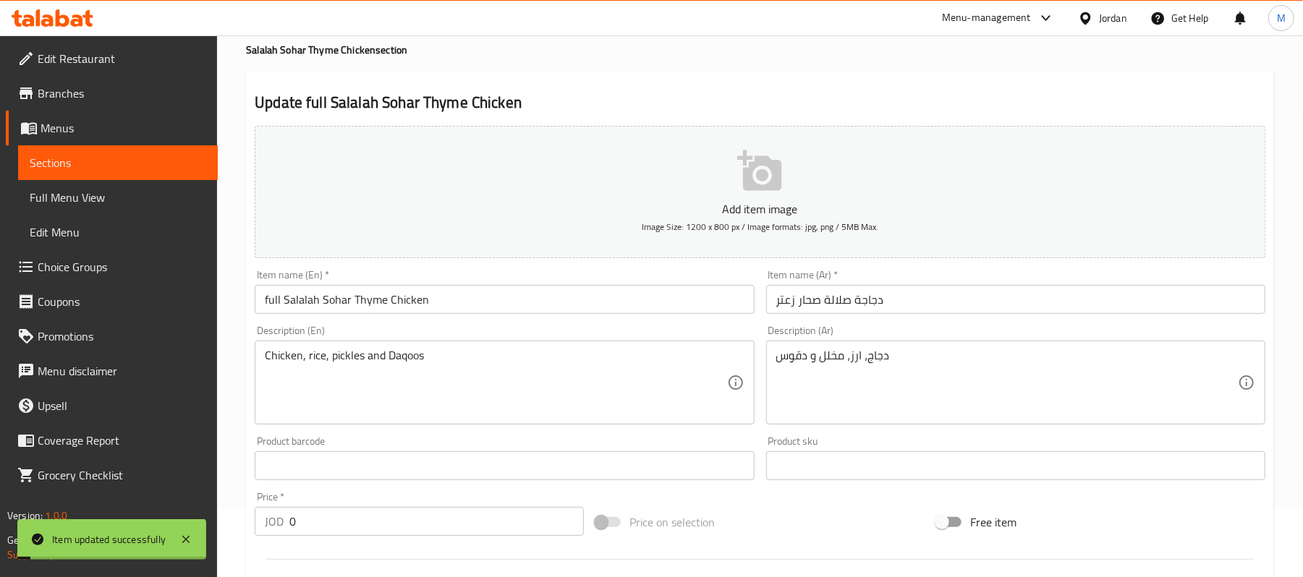
scroll to position [0, 0]
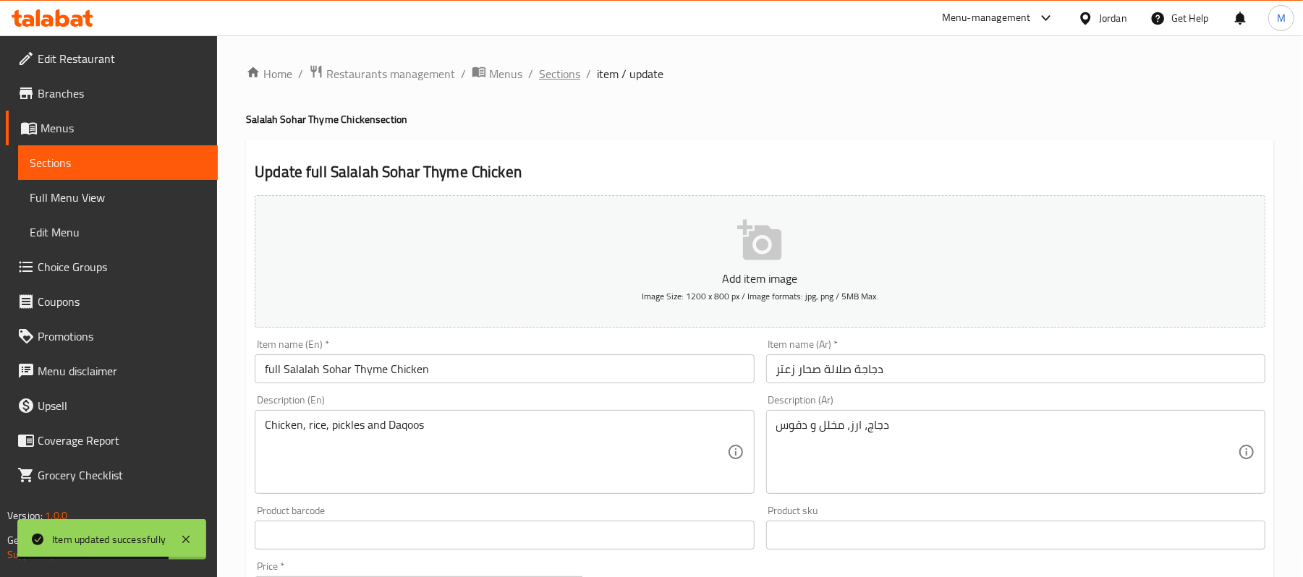
click at [568, 73] on span "Sections" at bounding box center [559, 73] width 41 height 17
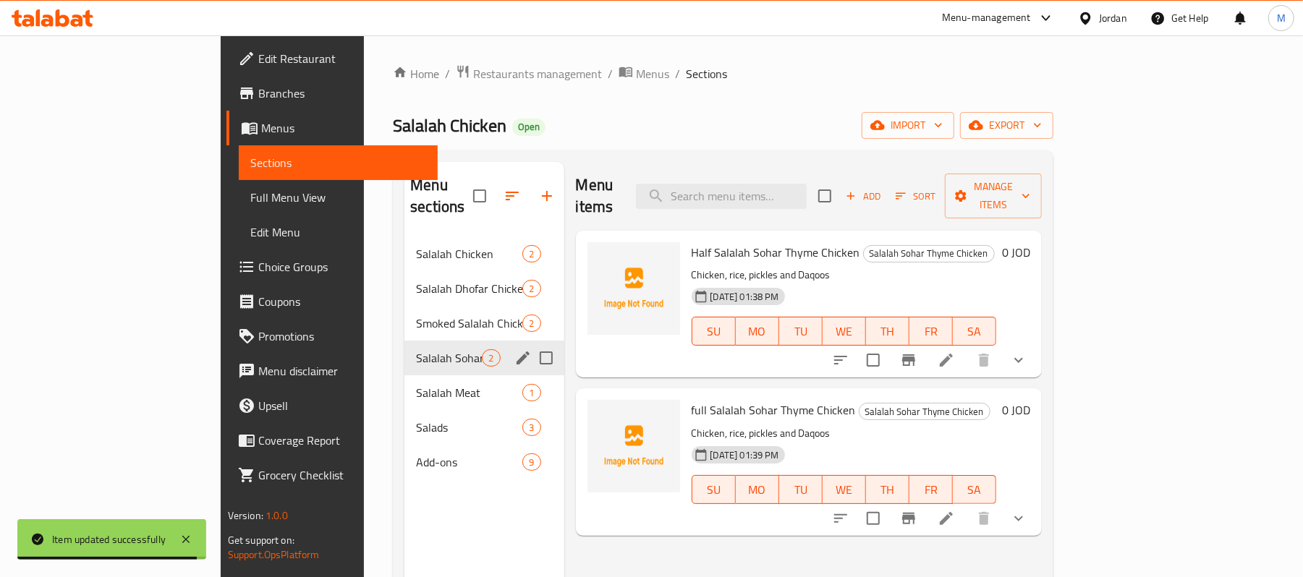
click at [404, 341] on div "Salalah Sohar Thyme Chicken 2" at bounding box center [483, 358] width 159 height 35
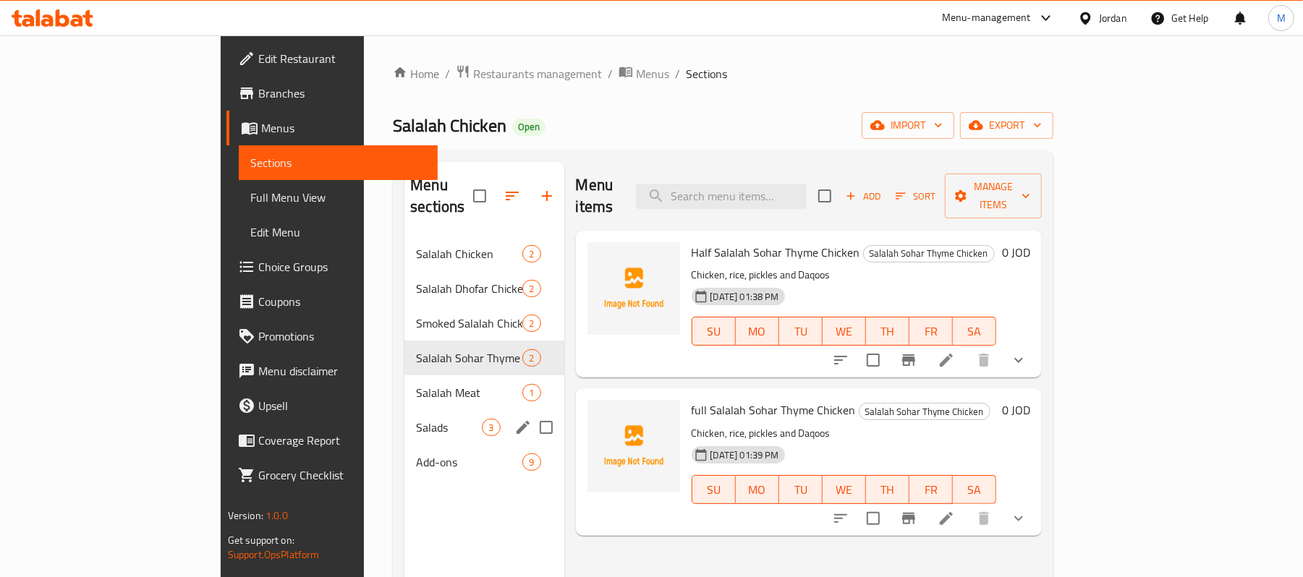
click at [404, 410] on div "Salads 3" at bounding box center [483, 427] width 159 height 35
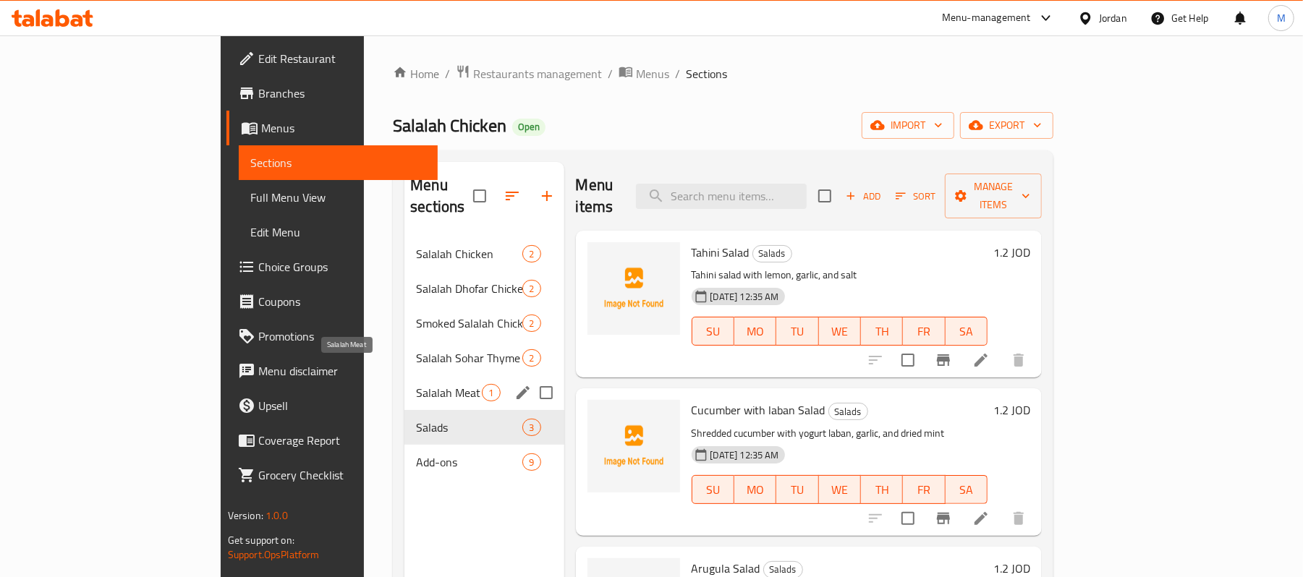
click at [416, 384] on span "Salalah Meat" at bounding box center [449, 392] width 66 height 17
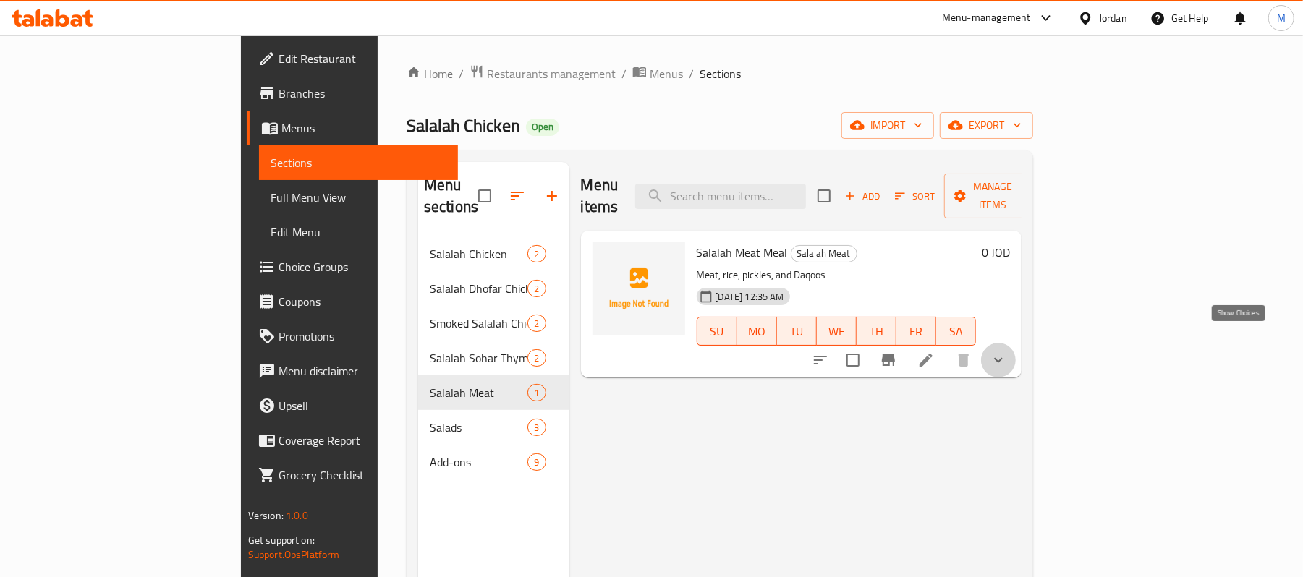
click at [1007, 351] on icon "show more" at bounding box center [997, 359] width 17 height 17
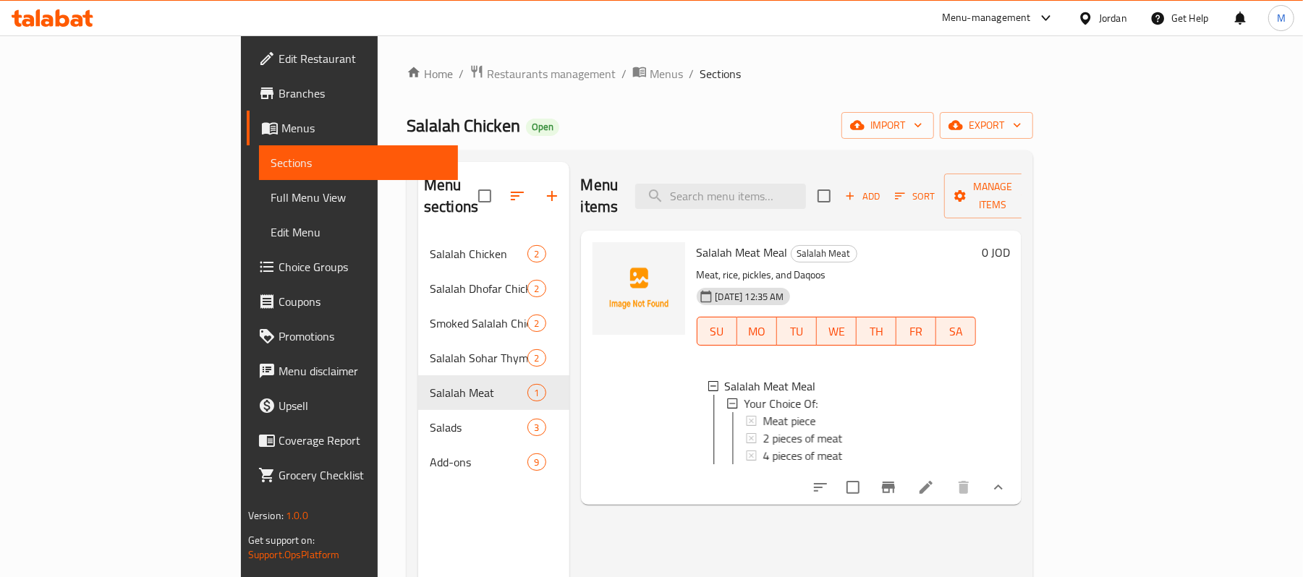
scroll to position [1, 0]
click at [780, 411] on div "Meat piece" at bounding box center [863, 419] width 203 height 17
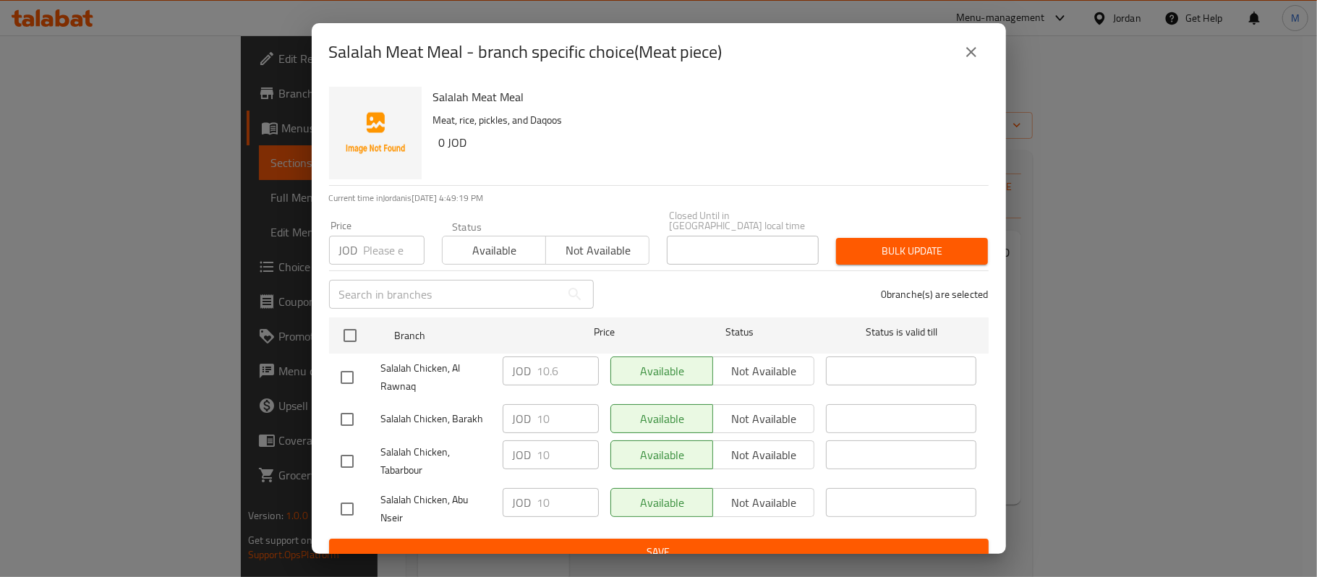
click at [351, 363] on input "checkbox" at bounding box center [347, 377] width 30 height 30
checkbox input "true"
drag, startPoint x: 553, startPoint y: 365, endPoint x: 545, endPoint y: 363, distance: 7.6
click at [545, 363] on input "10.6" at bounding box center [567, 371] width 61 height 29
type input "10"
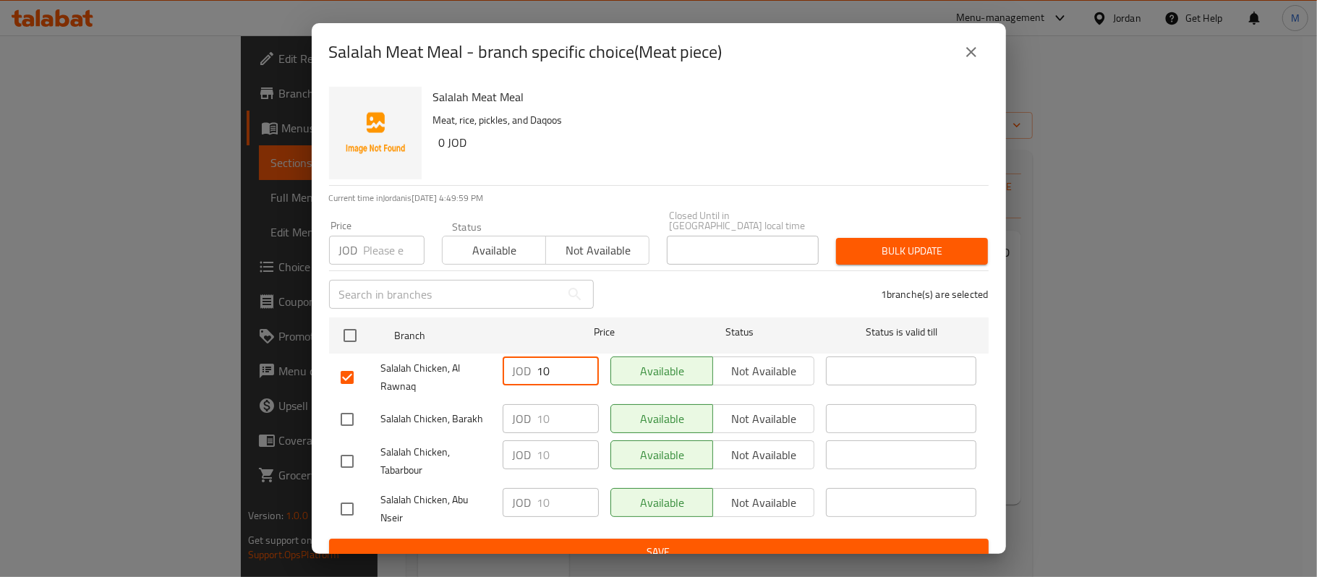
click at [703, 515] on div "Available Not available" at bounding box center [713, 509] width 216 height 54
click at [707, 543] on span "Save" at bounding box center [659, 552] width 636 height 18
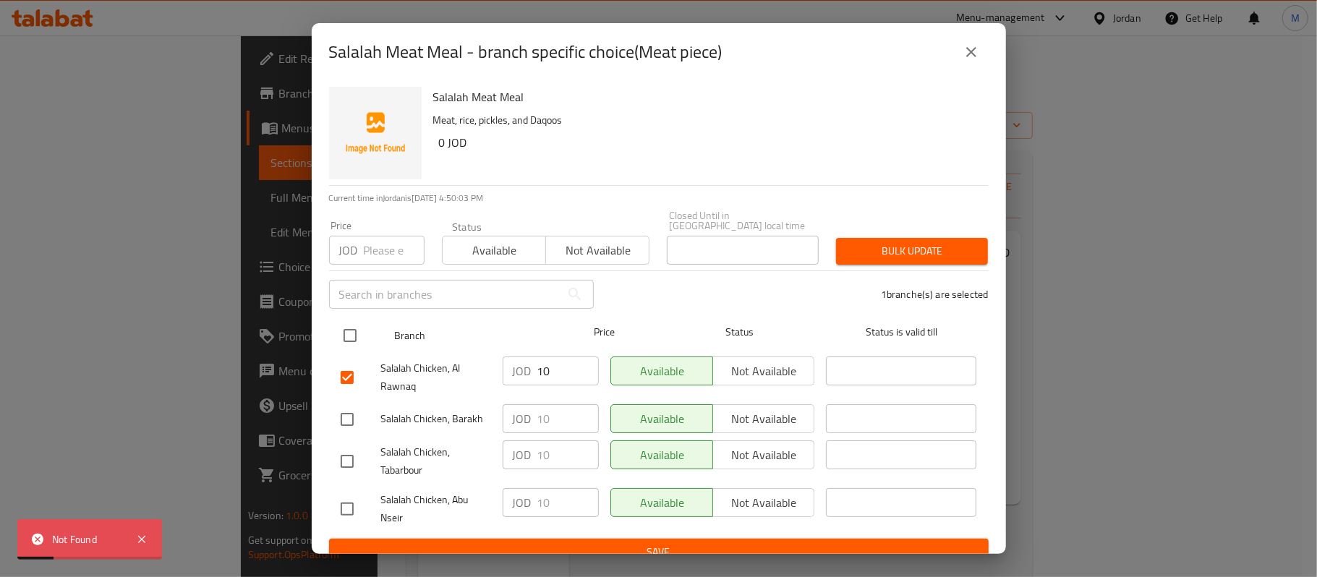
click at [340, 325] on input "checkbox" at bounding box center [350, 335] width 30 height 30
checkbox input "true"
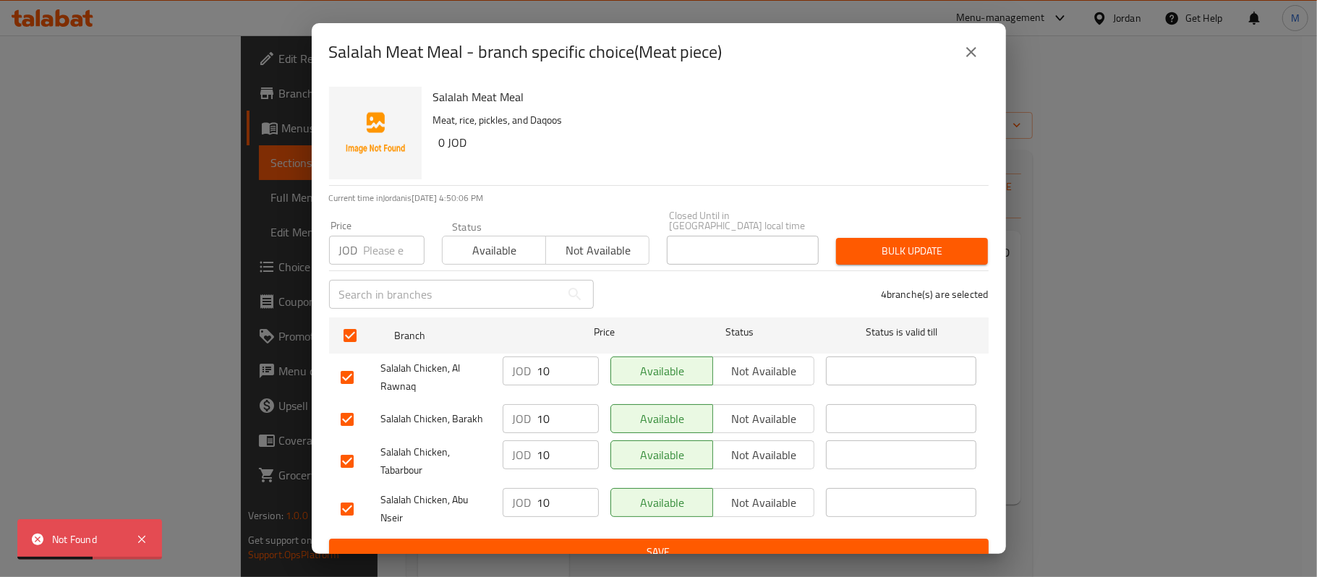
click at [924, 247] on span "Bulk update" at bounding box center [912, 251] width 129 height 18
click at [968, 49] on icon "close" at bounding box center [971, 52] width 10 height 10
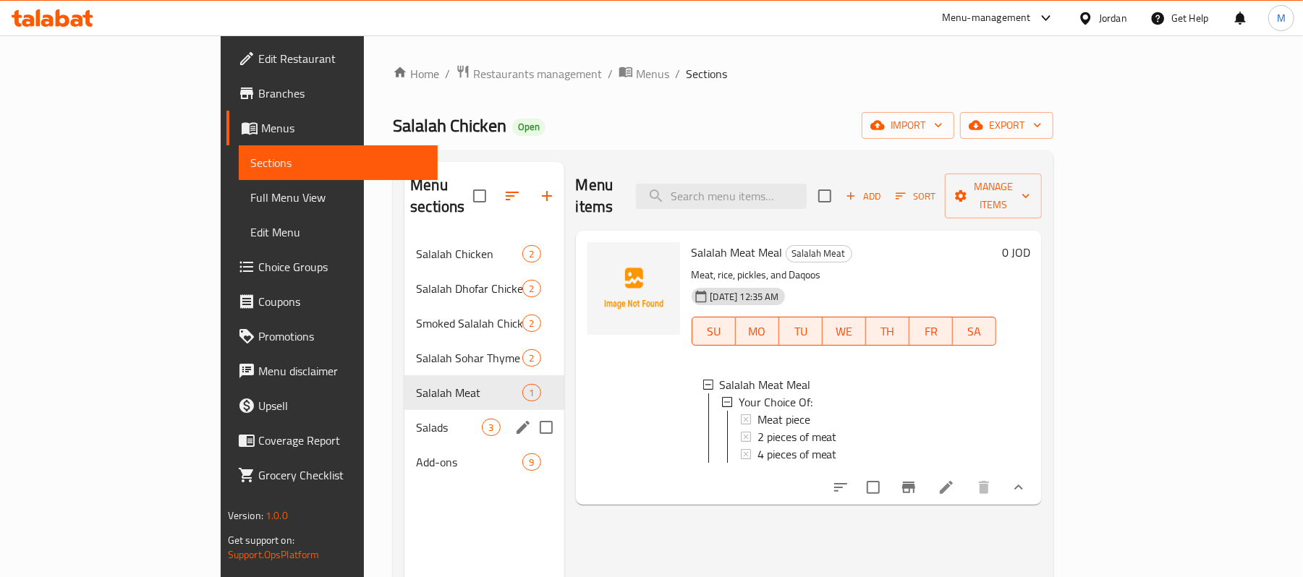
click at [404, 410] on div "Salads 3" at bounding box center [483, 427] width 159 height 35
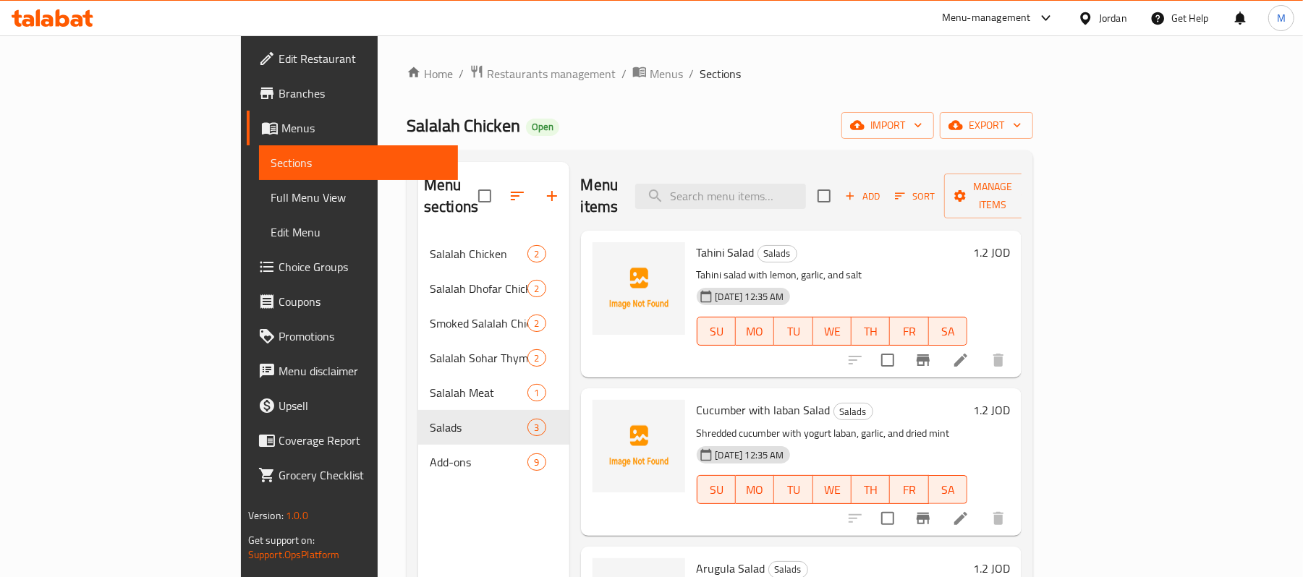
click at [885, 185] on button "Add" at bounding box center [862, 196] width 46 height 22
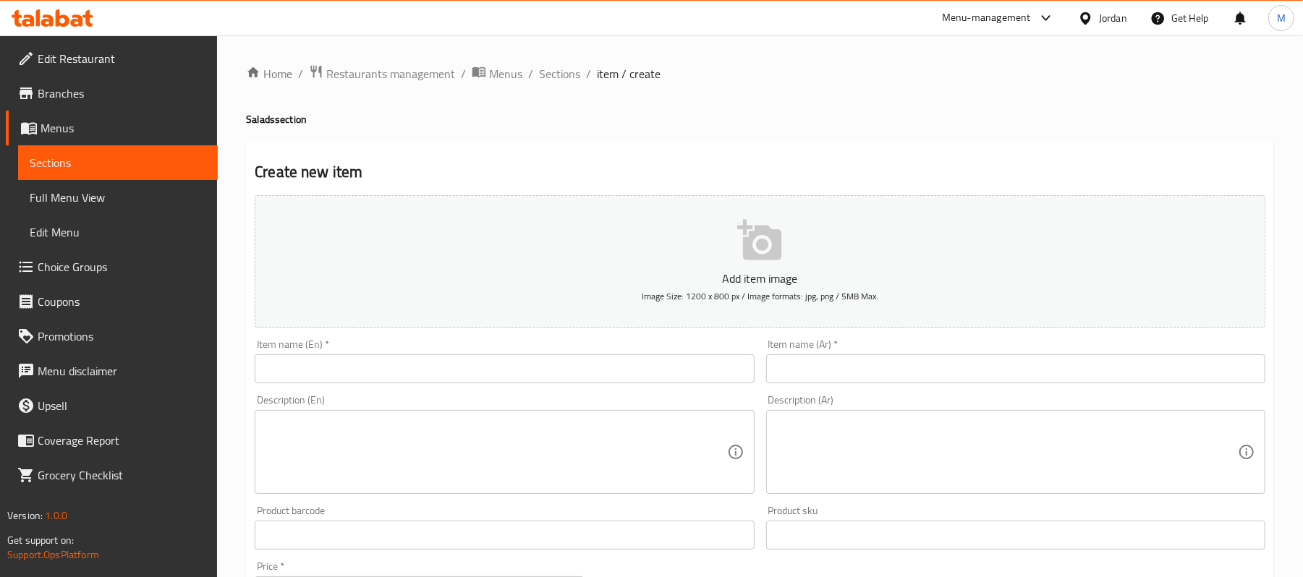
click at [825, 368] on input "text" at bounding box center [1015, 368] width 499 height 29
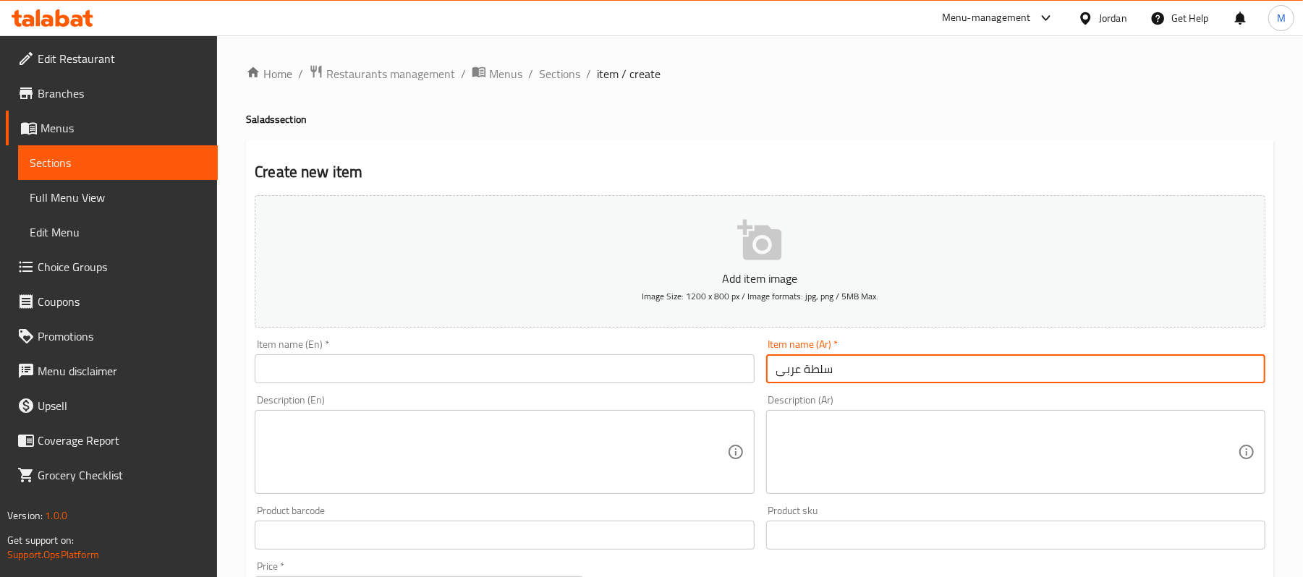
type input "سلطة عربى"
click at [492, 424] on textarea at bounding box center [495, 452] width 461 height 69
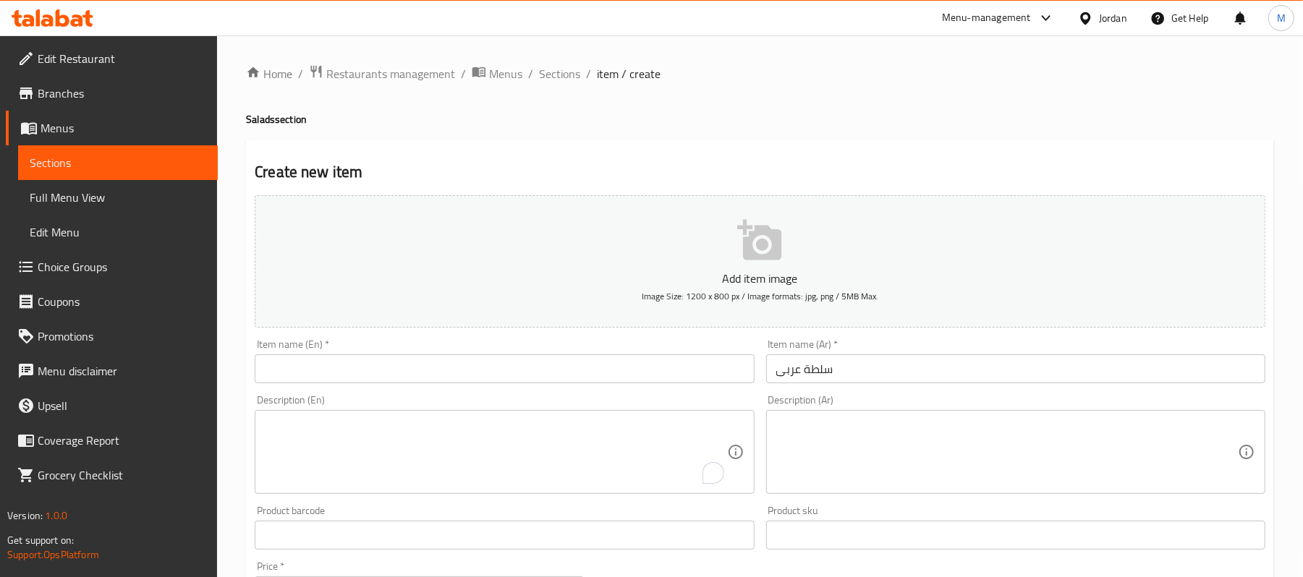
click at [501, 403] on div "Description (En) Description (En)" at bounding box center [504, 444] width 499 height 99
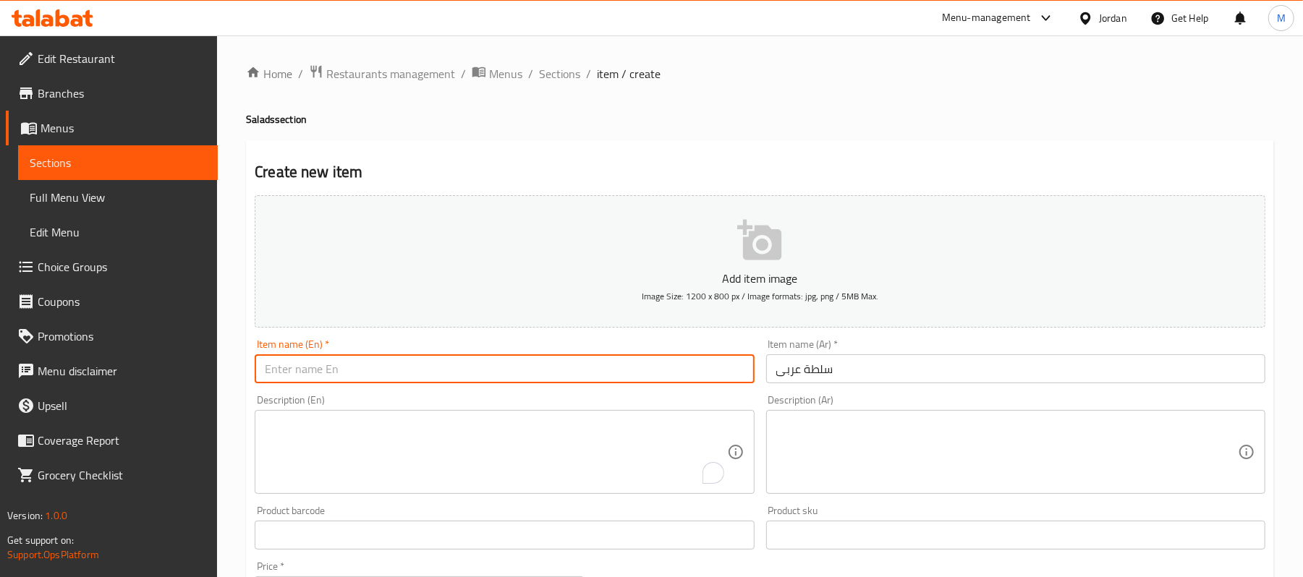
click at [505, 372] on input "text" at bounding box center [504, 368] width 499 height 29
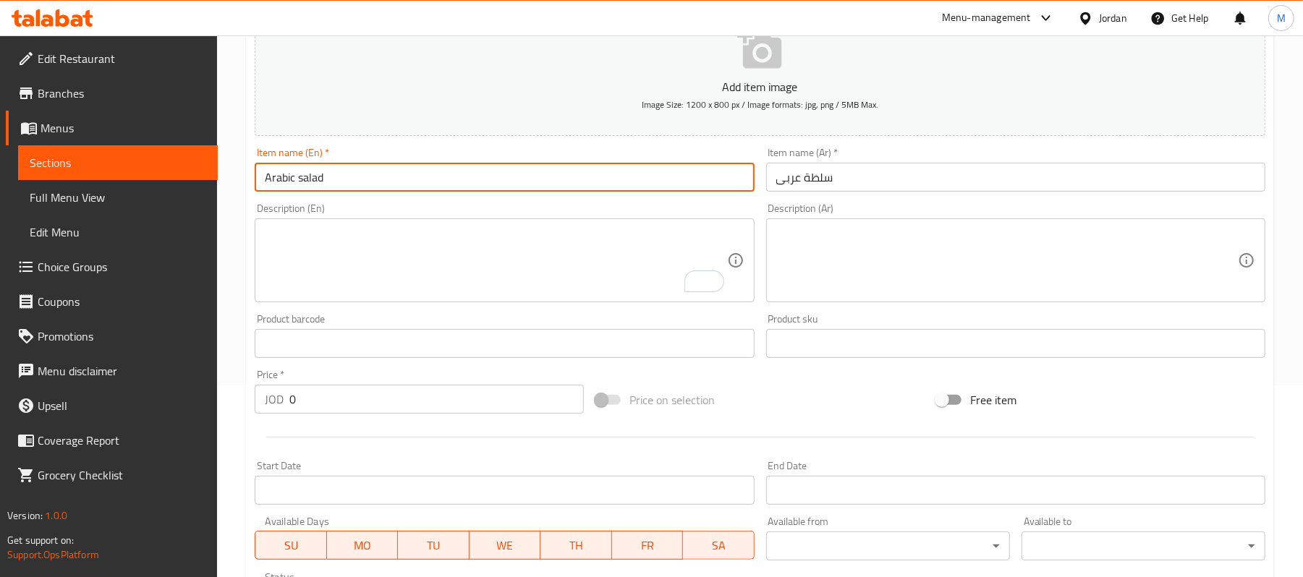
scroll to position [192, 0]
type input "Arabic salad"
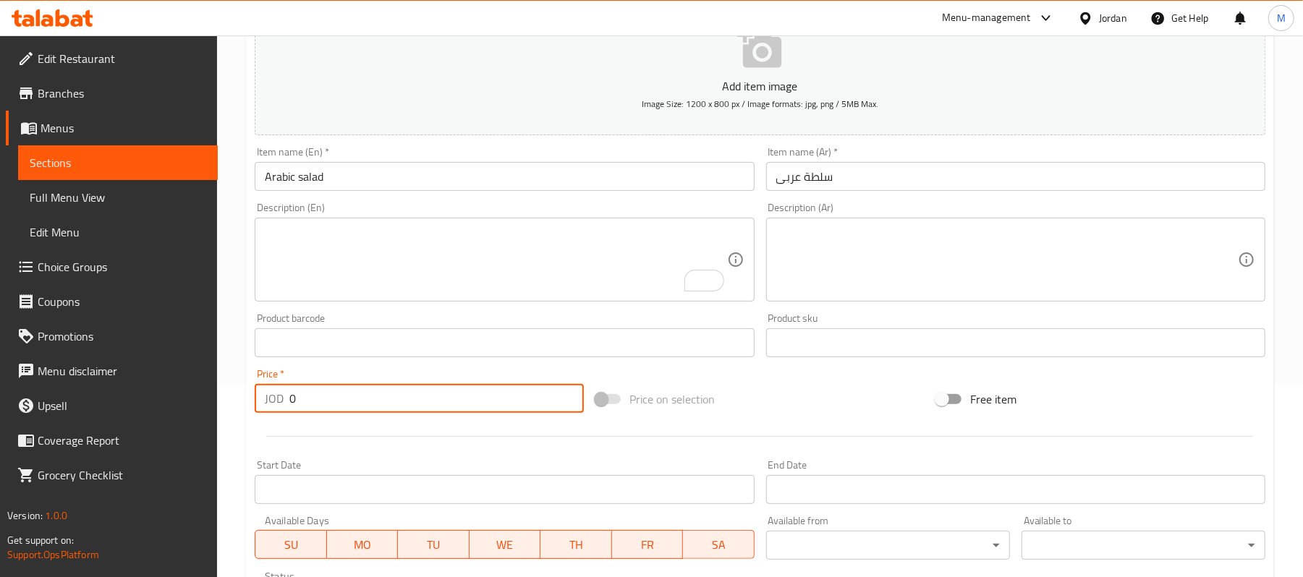
click at [427, 403] on input "0" at bounding box center [436, 398] width 294 height 29
click at [425, 403] on input "0" at bounding box center [436, 398] width 294 height 29
click at [424, 403] on input "0" at bounding box center [436, 398] width 294 height 29
type input "0"
type input "1.2"
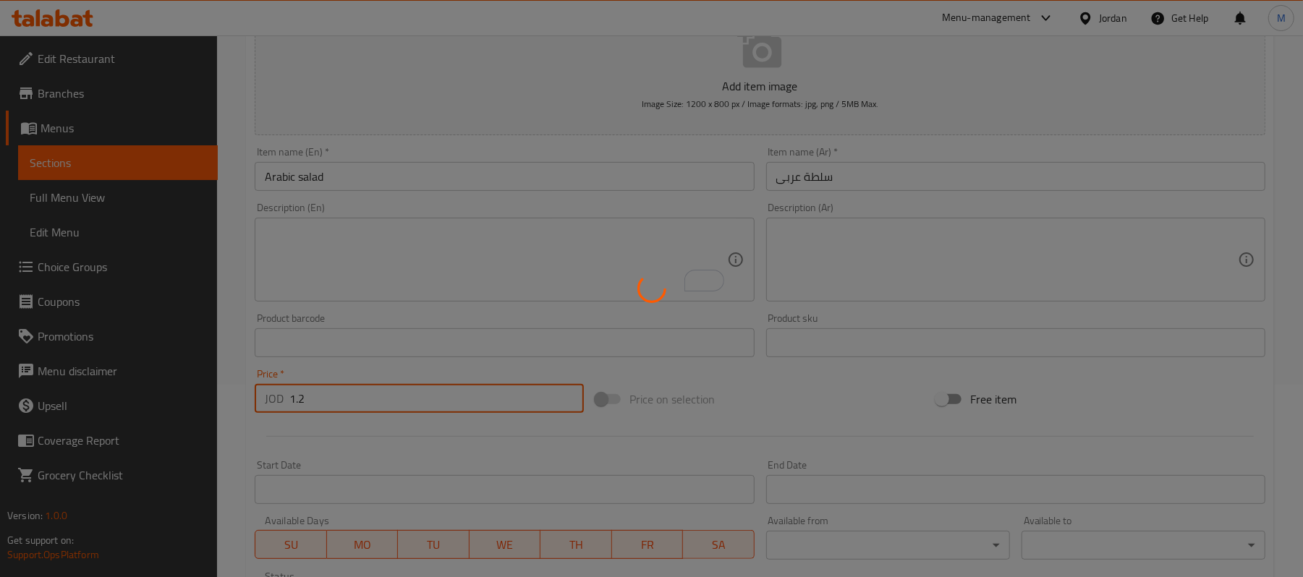
type input "0"
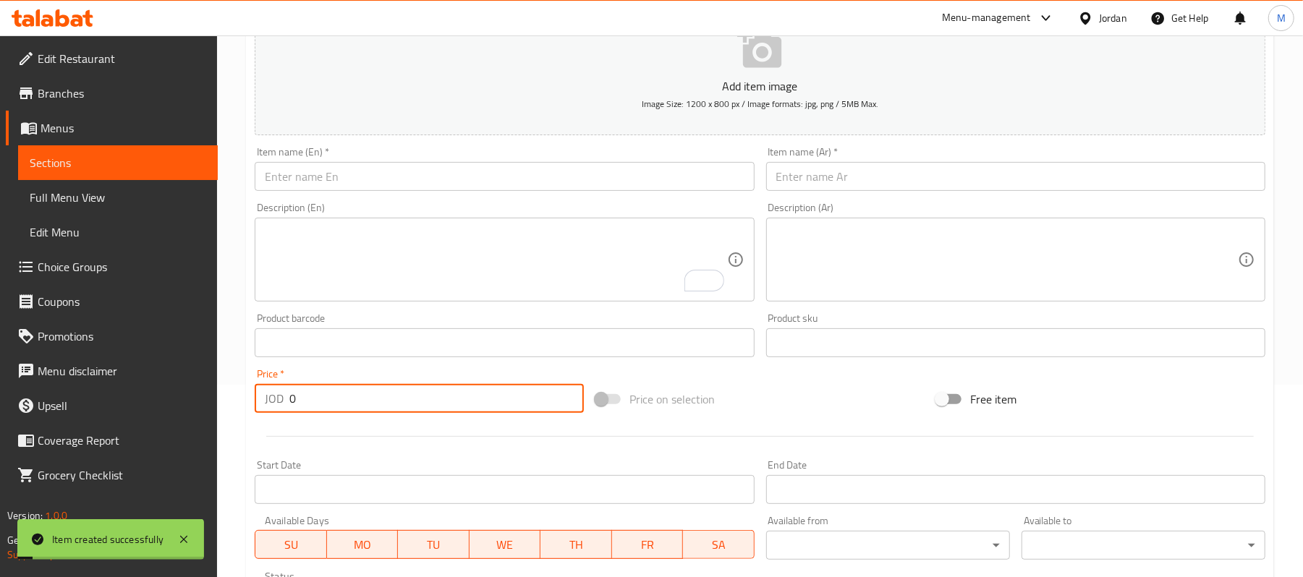
click at [363, 194] on div "Item name (En)   * Item name (En) *" at bounding box center [504, 169] width 511 height 56
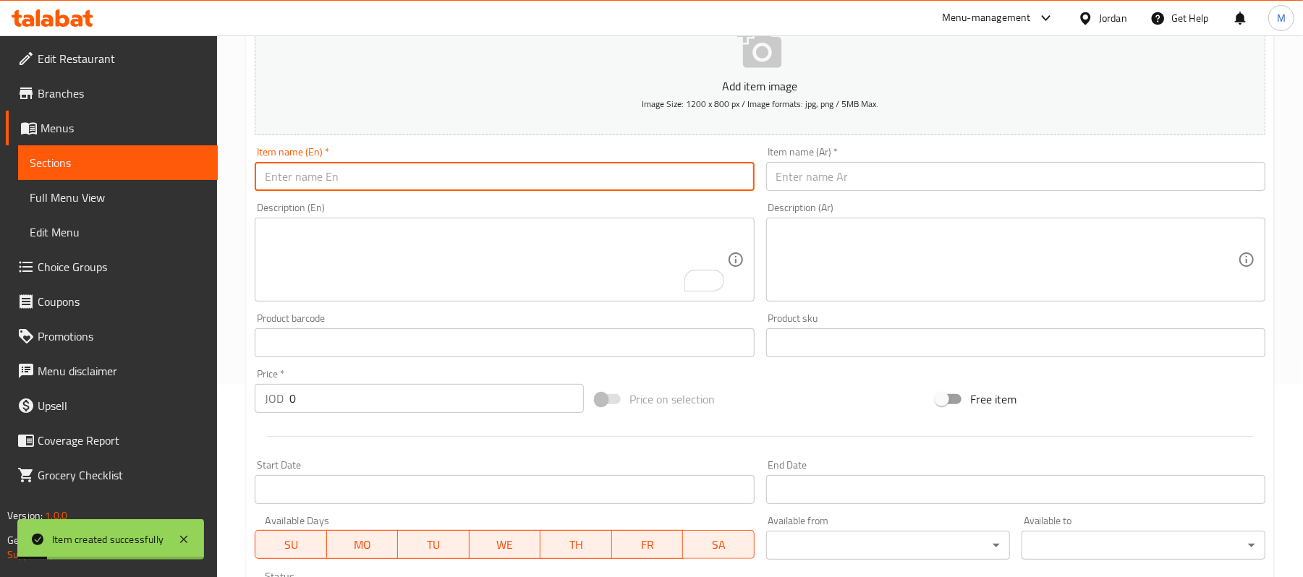
click at [369, 168] on input "text" at bounding box center [504, 176] width 499 height 29
type input "Afrangi salad"
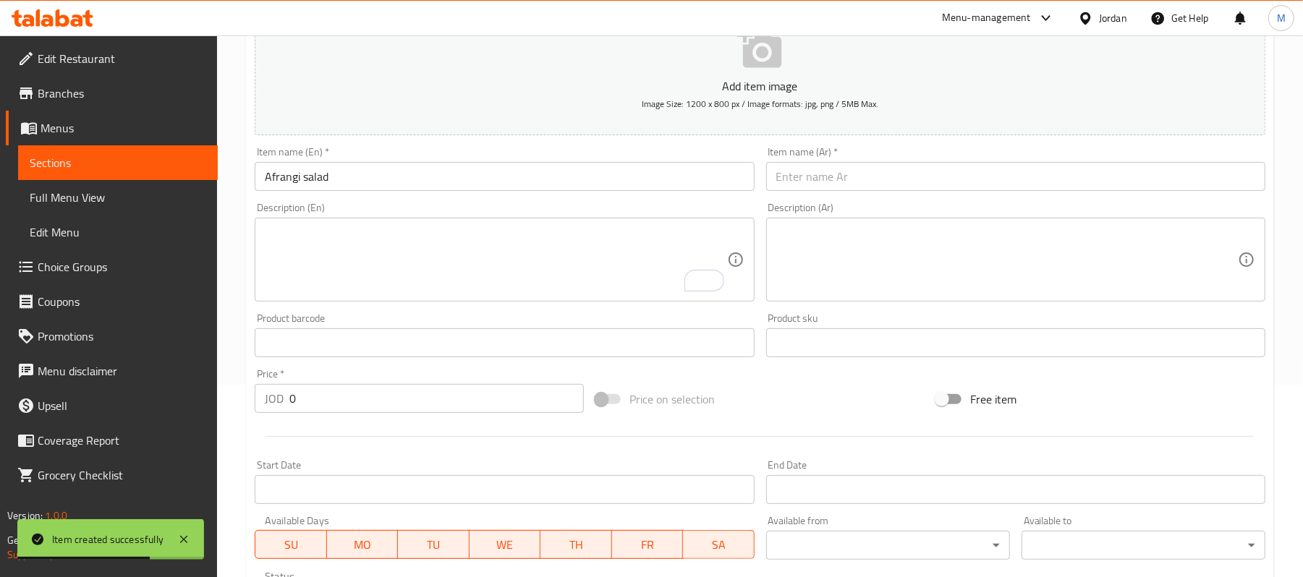
click at [374, 420] on div at bounding box center [760, 436] width 1022 height 35
click at [380, 389] on input "0" at bounding box center [436, 398] width 294 height 29
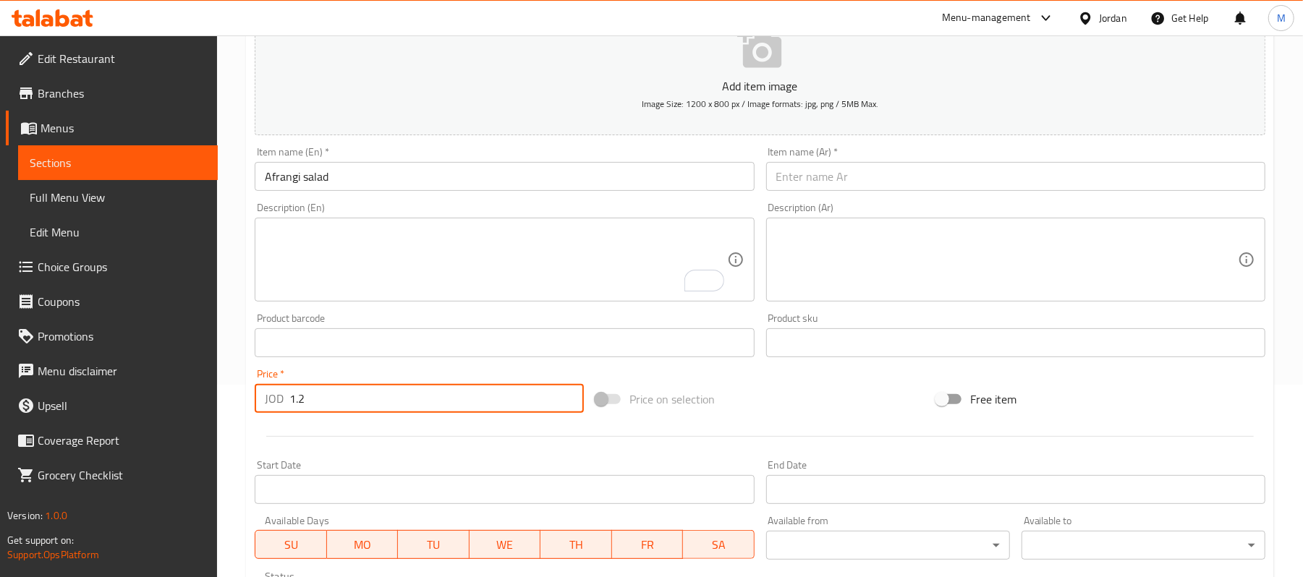
type input "1.2"
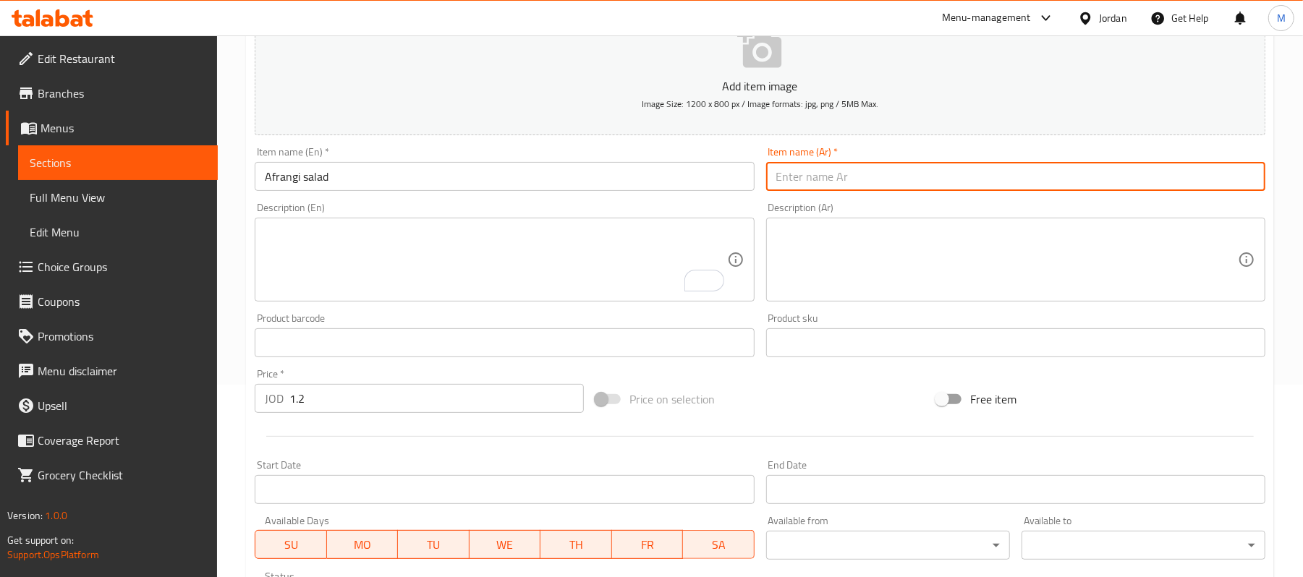
click at [903, 171] on input "text" at bounding box center [1015, 176] width 499 height 29
type input "s"
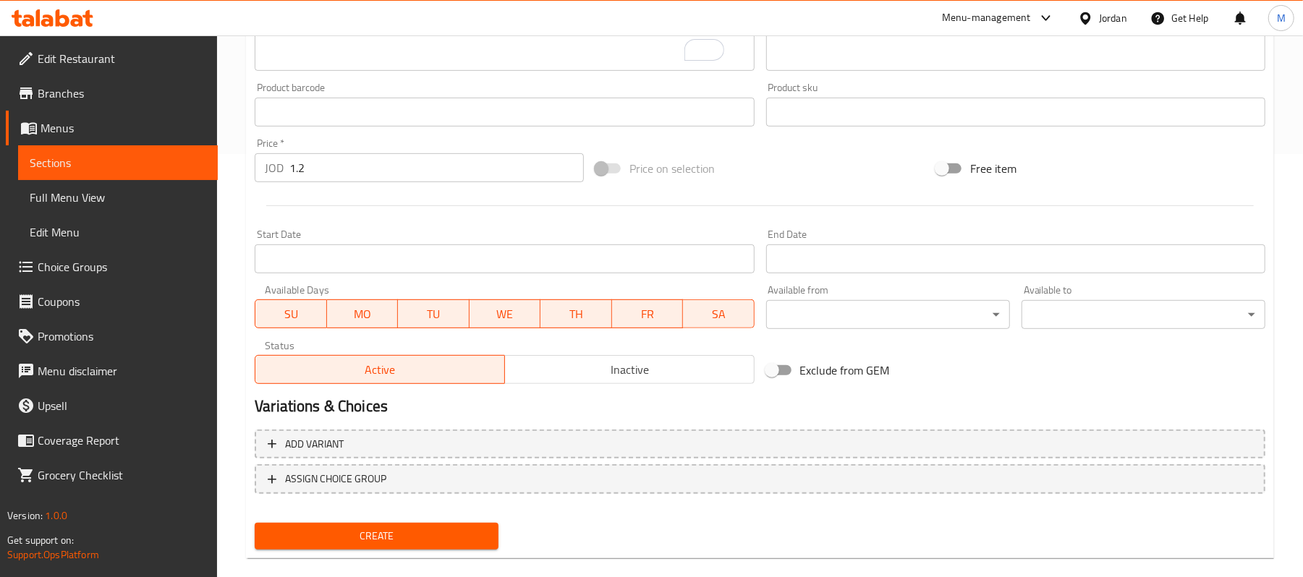
scroll to position [443, 0]
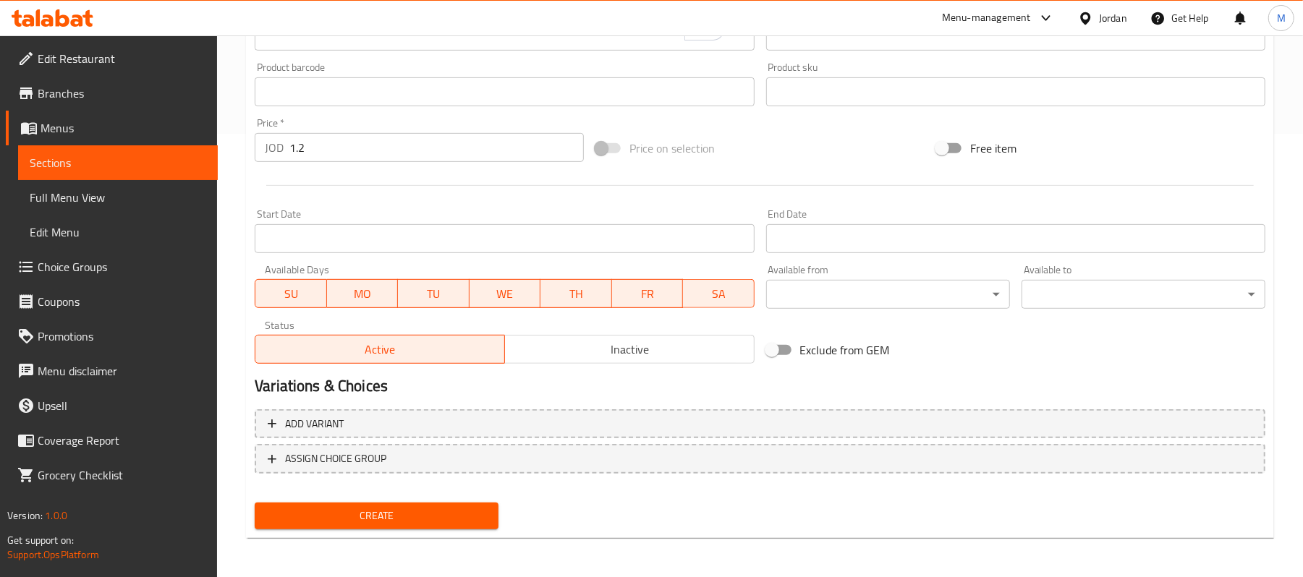
type input "سلطة افرنجى"
click at [427, 530] on div "Create" at bounding box center [376, 516] width 255 height 38
click at [426, 519] on span "Create" at bounding box center [376, 516] width 221 height 18
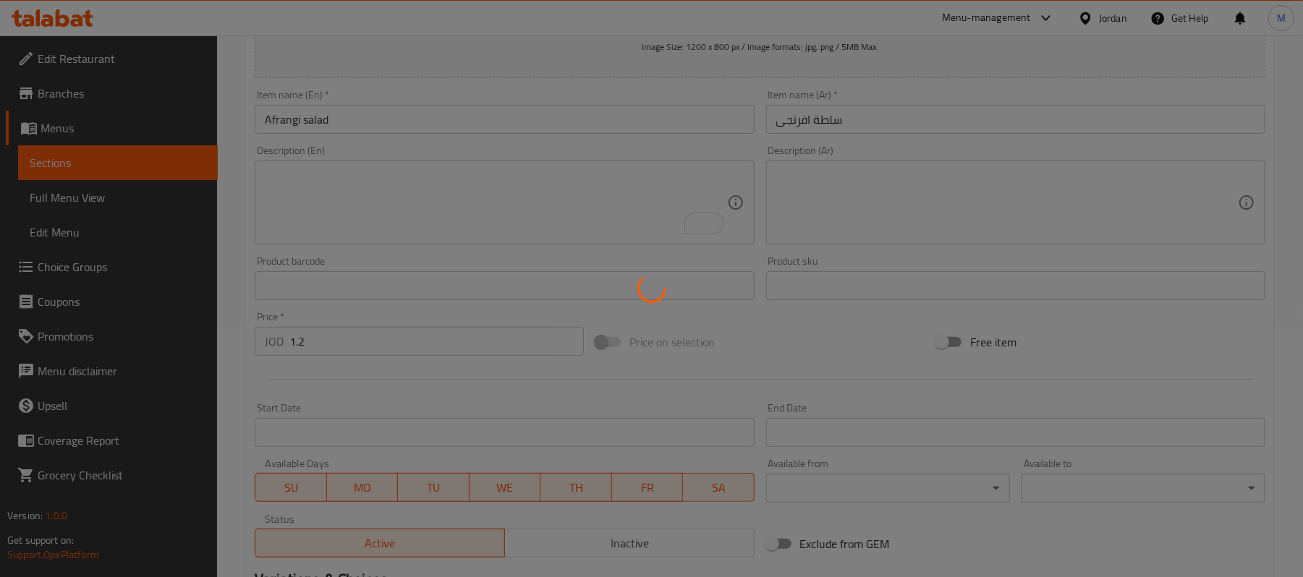
scroll to position [0, 0]
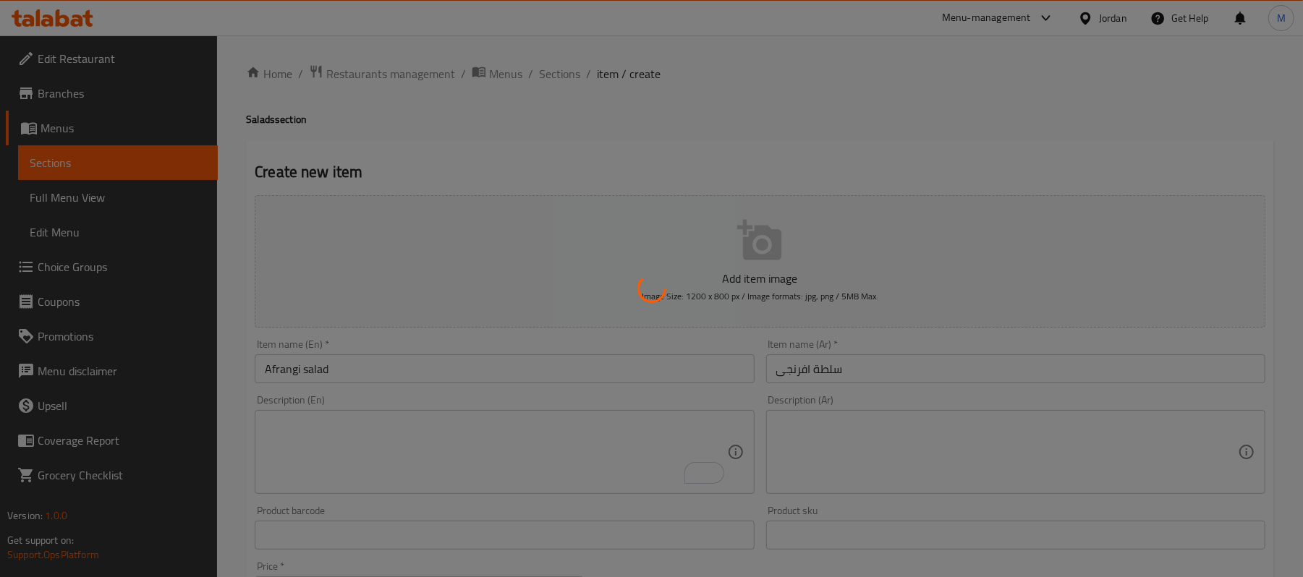
type input "0"
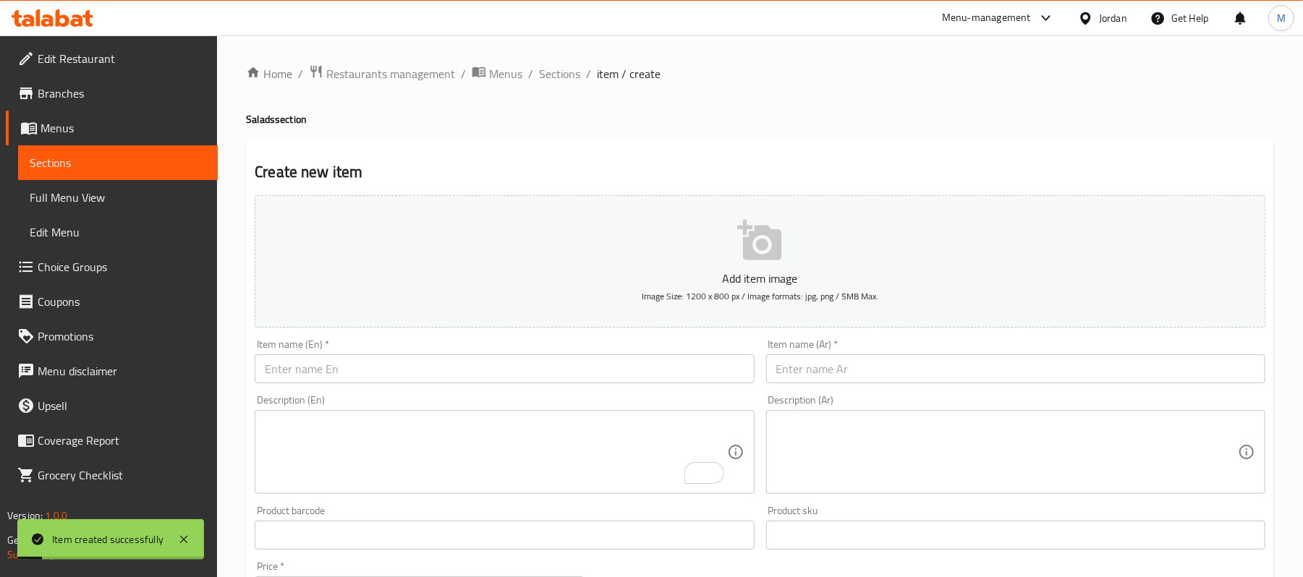
click at [571, 85] on div "Home / Restaurants management / Menus / Sections / item / create Salads section…" at bounding box center [760, 528] width 1028 height 929
click at [579, 67] on ol "Home / Restaurants management / Menus / Sections / item / create" at bounding box center [760, 73] width 1028 height 19
click at [586, 82] on li "/" at bounding box center [588, 73] width 5 height 17
click at [577, 78] on span "Sections" at bounding box center [559, 73] width 41 height 17
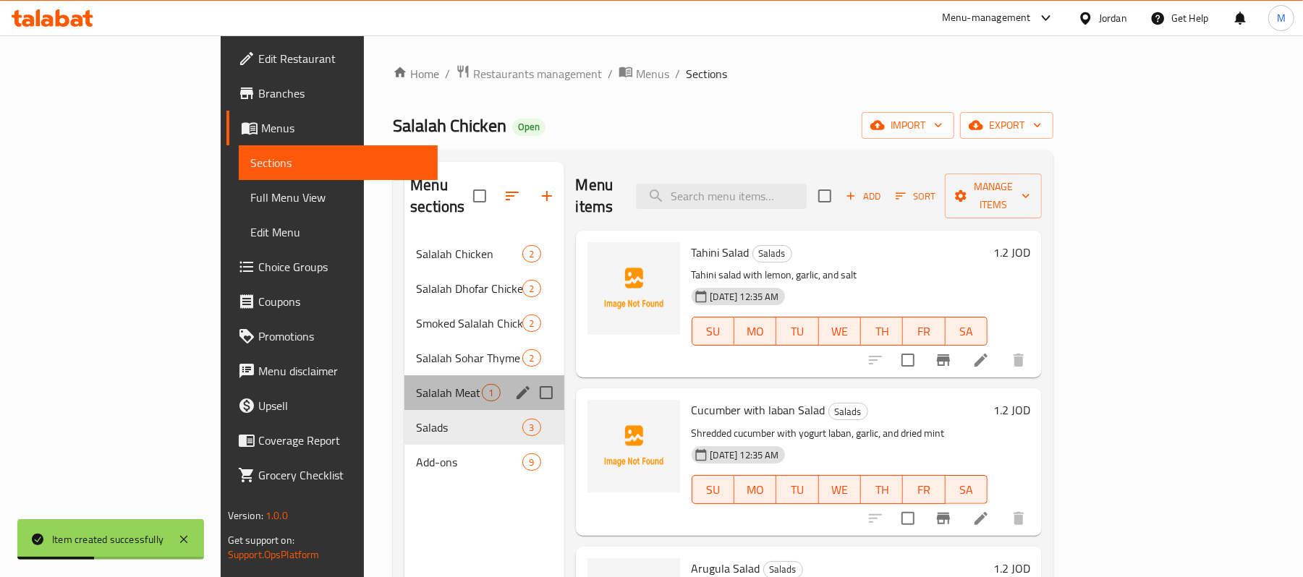
click at [404, 375] on div "Salalah Meat 1" at bounding box center [483, 392] width 159 height 35
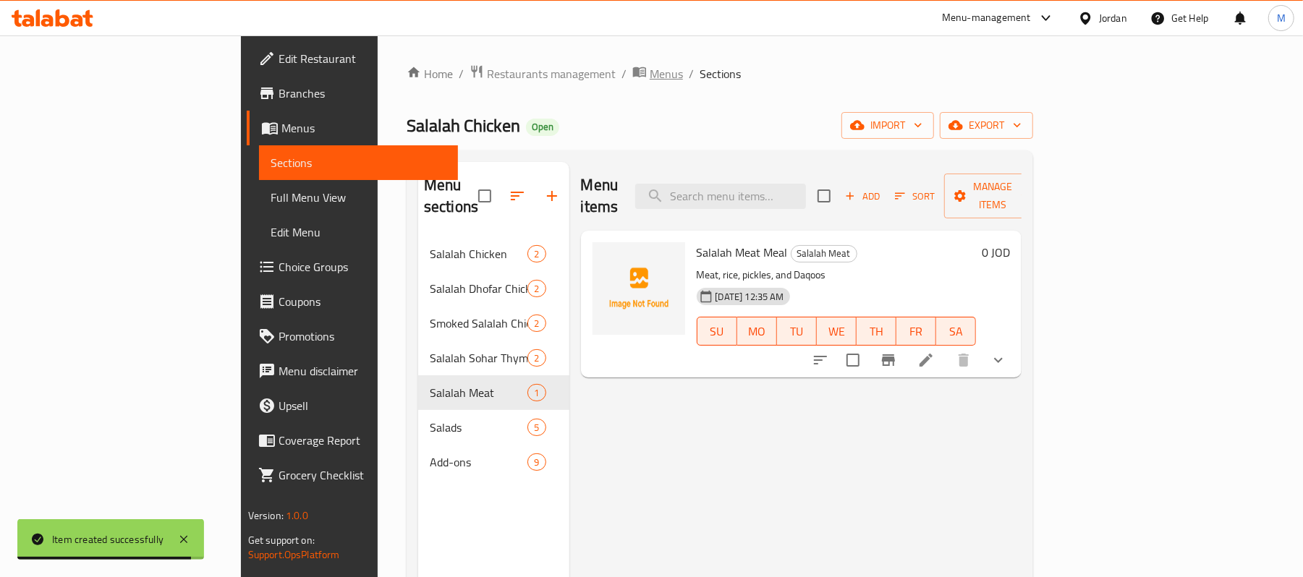
click at [649, 75] on span "Menus" at bounding box center [665, 73] width 33 height 17
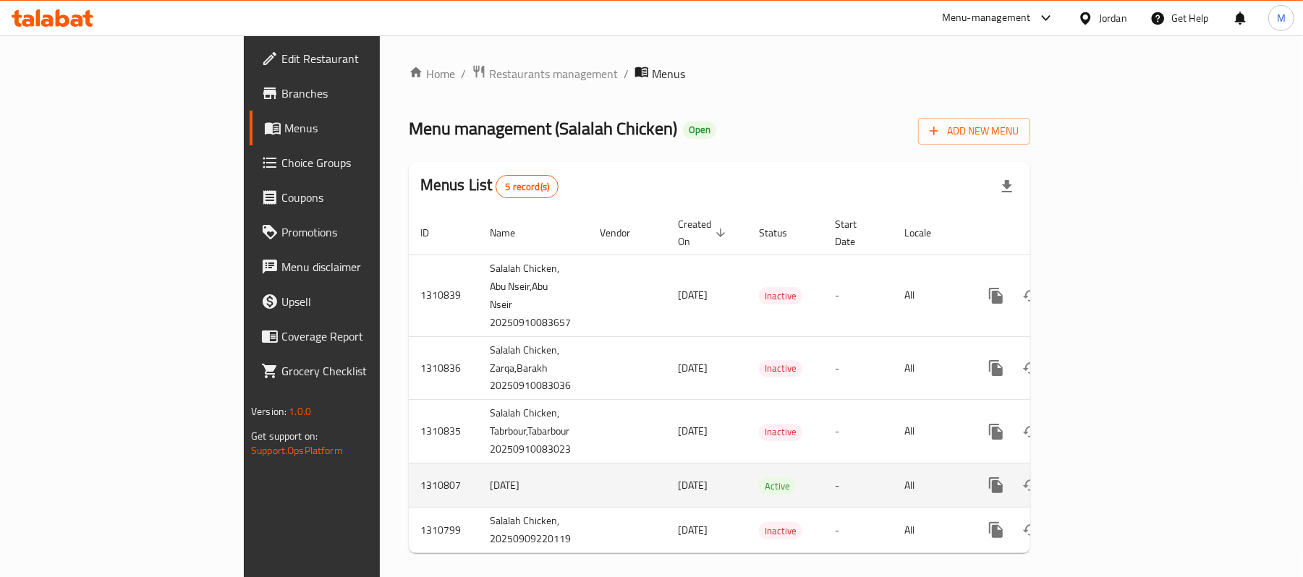
click at [409, 469] on td "1310807" at bounding box center [443, 486] width 69 height 44
click at [409, 476] on td "1310807" at bounding box center [443, 486] width 69 height 44
click at [409, 466] on td "1310807" at bounding box center [443, 486] width 69 height 44
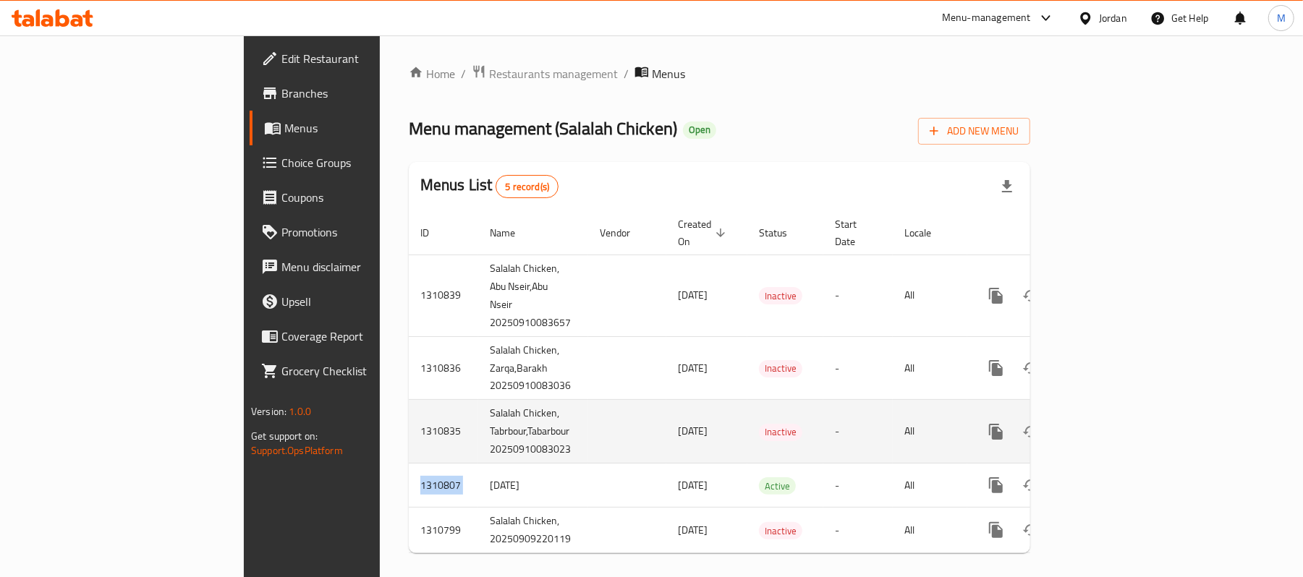
copy td "1310807"
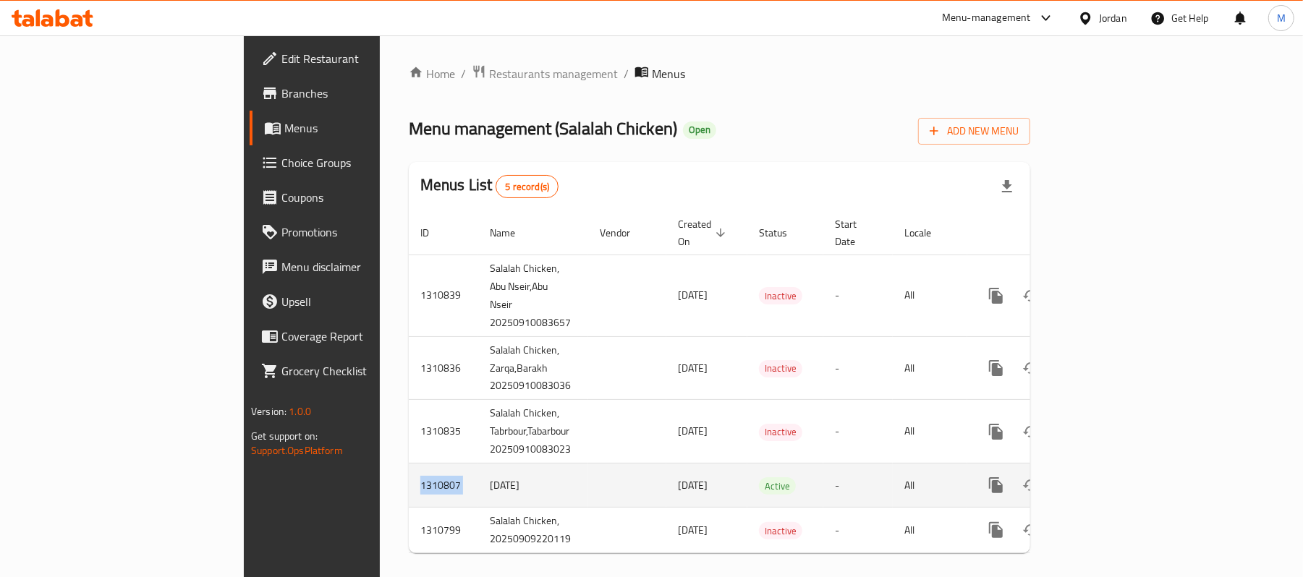
click at [1117, 468] on link "enhanced table" at bounding box center [1100, 485] width 35 height 35
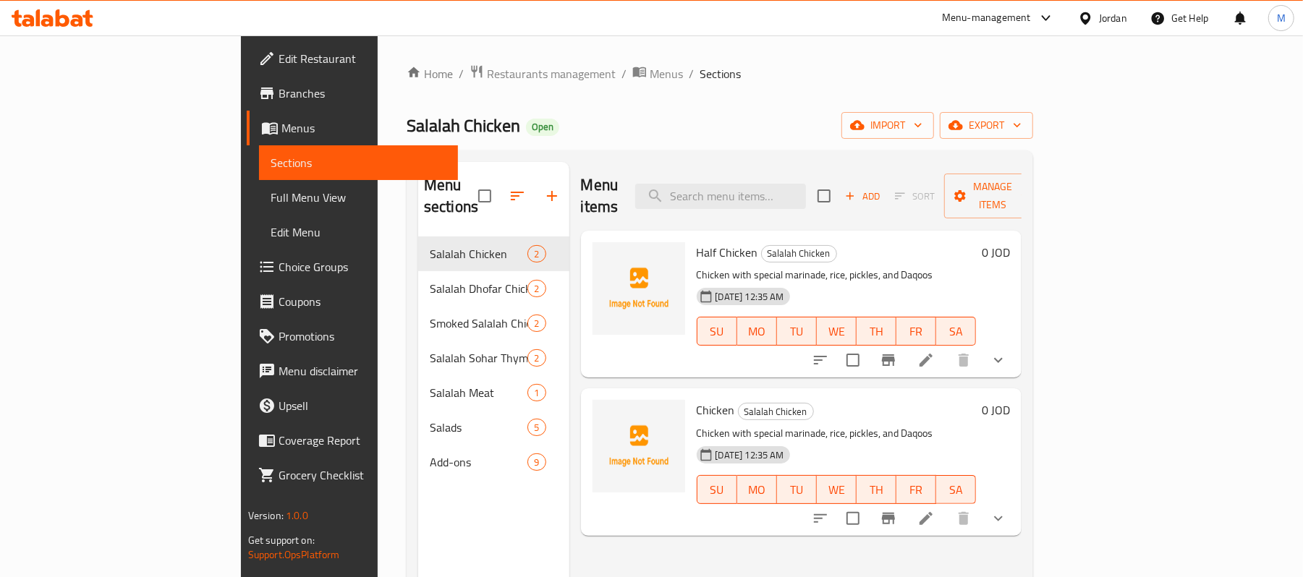
click at [259, 188] on link "Full Menu View" at bounding box center [359, 197] width 200 height 35
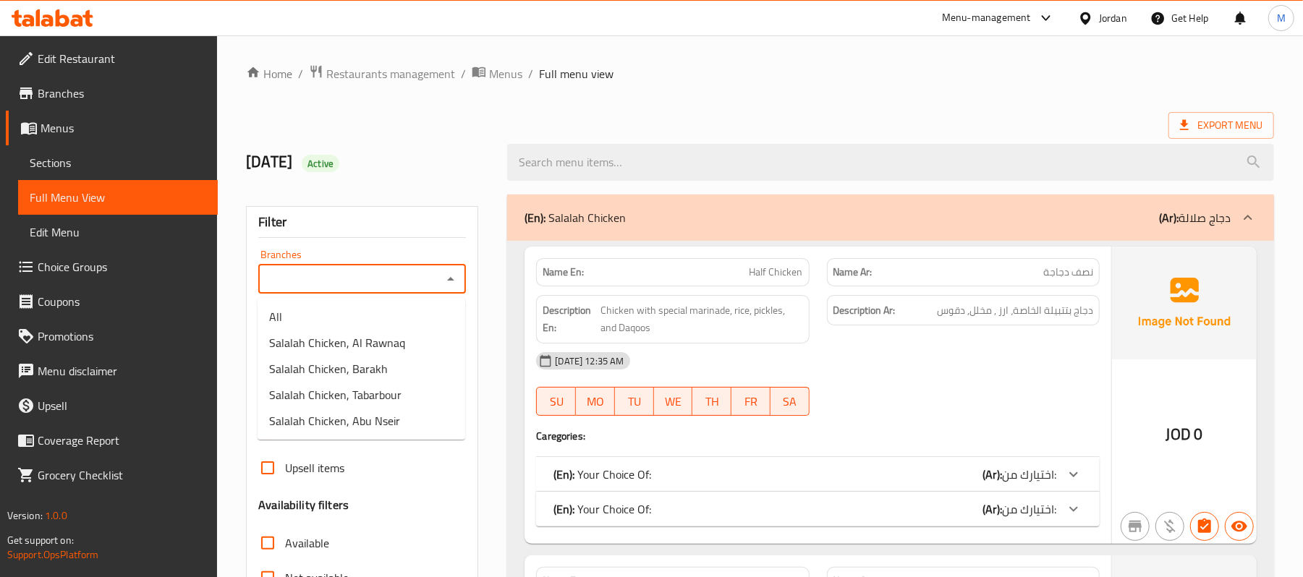
click at [382, 278] on input "Branches" at bounding box center [350, 279] width 175 height 20
click at [404, 347] on li "Salalah Chicken, Al Rawnaq" at bounding box center [361, 343] width 208 height 26
type input "Salalah Chicken, Al Rawnaq"
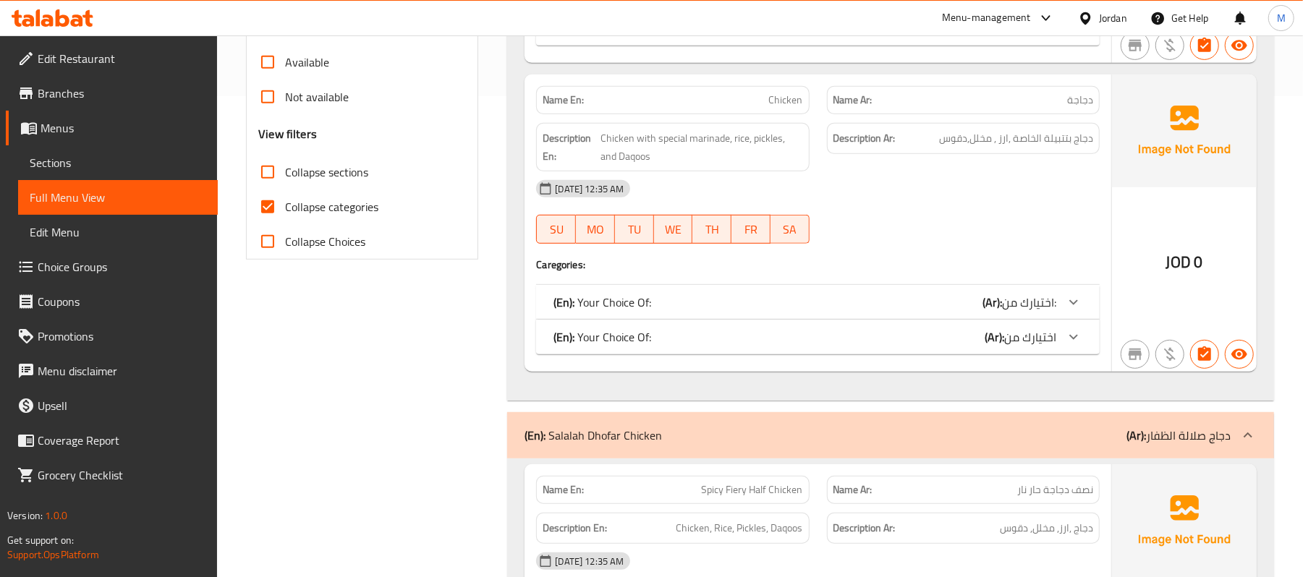
scroll to position [482, 0]
click at [339, 215] on span "Collapse categories" at bounding box center [331, 205] width 93 height 17
click at [285, 215] on input "Collapse categories" at bounding box center [267, 206] width 35 height 35
checkbox input "false"
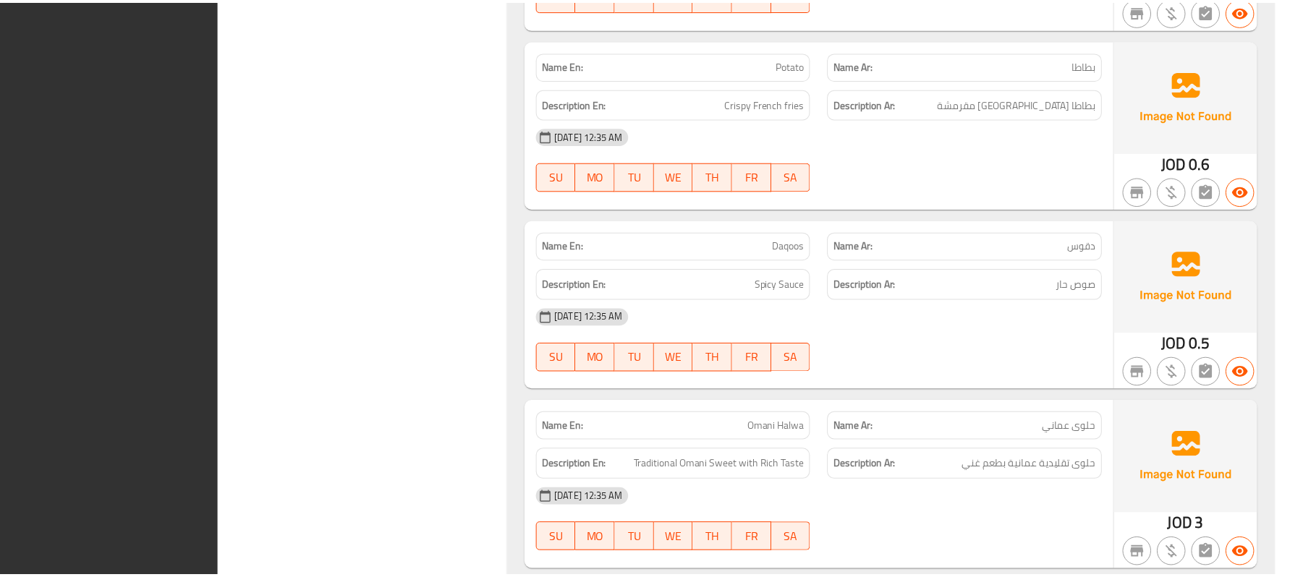
scroll to position [7837, 0]
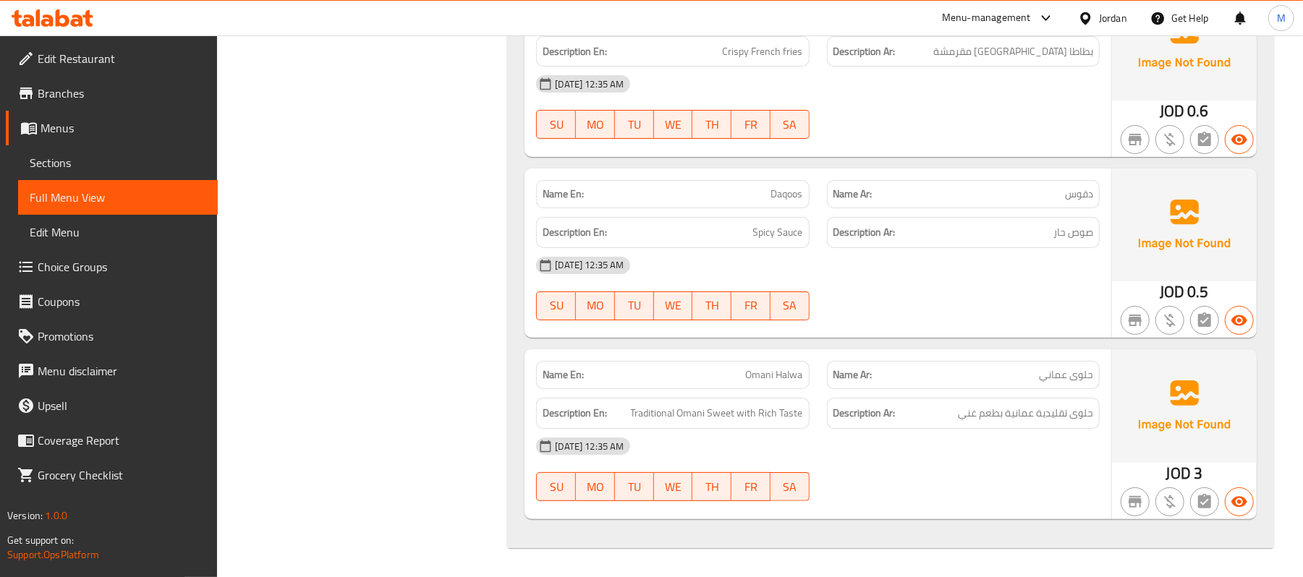
click at [148, 145] on link "Sections" at bounding box center [118, 162] width 200 height 35
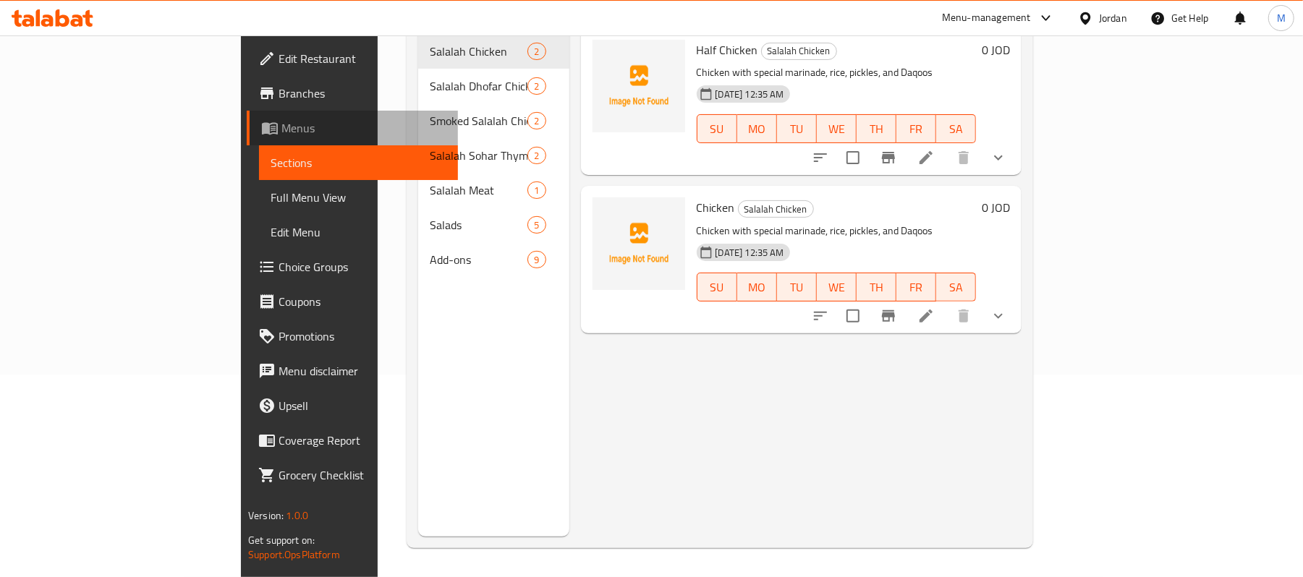
click at [247, 142] on link "Menus" at bounding box center [353, 128] width 212 height 35
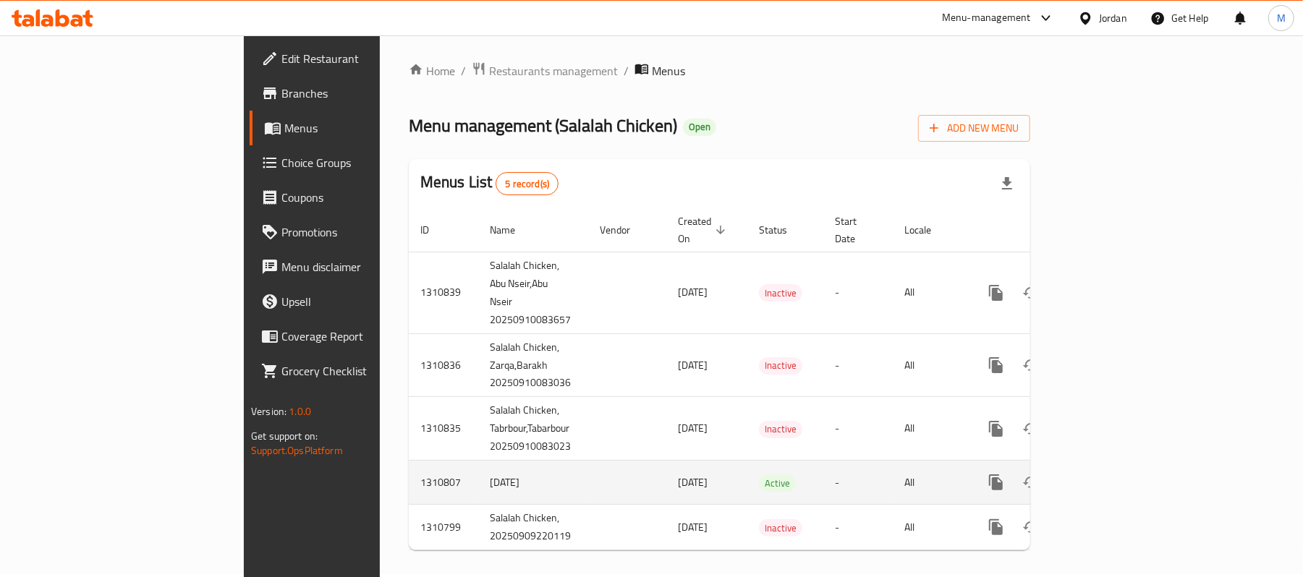
click at [478, 470] on td "[DATE]" at bounding box center [533, 483] width 110 height 44
click at [409, 461] on td "1310807" at bounding box center [443, 483] width 69 height 44
copy td "1310807"
click at [1109, 474] on icon "enhanced table" at bounding box center [1099, 482] width 17 height 17
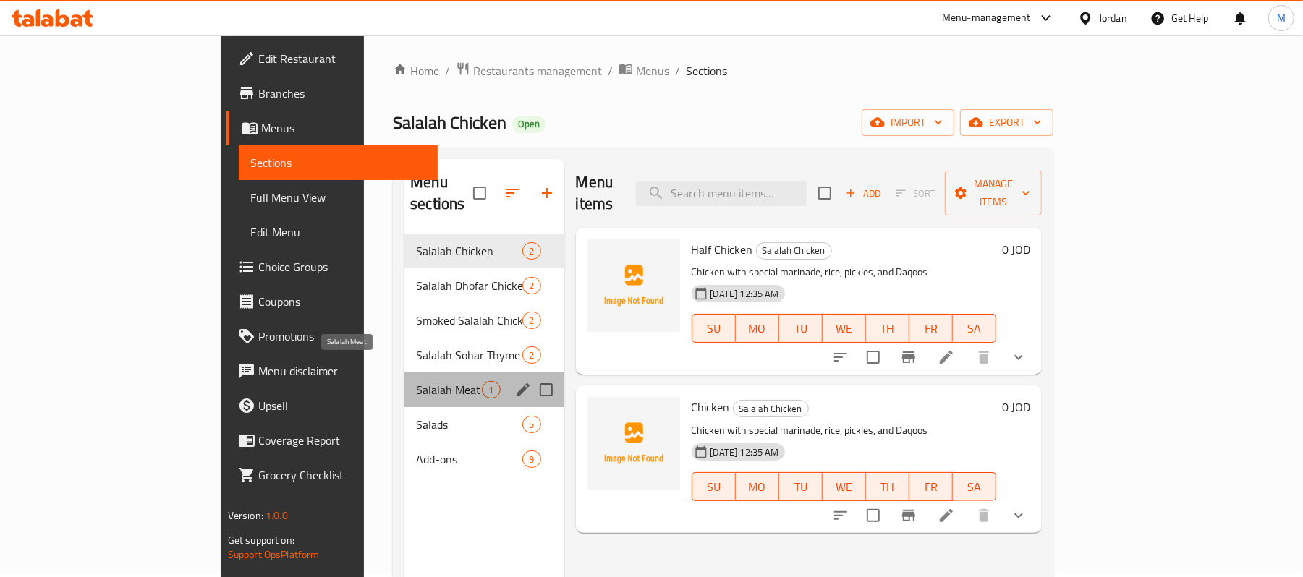
click at [416, 381] on span "Salalah Meat" at bounding box center [449, 389] width 66 height 17
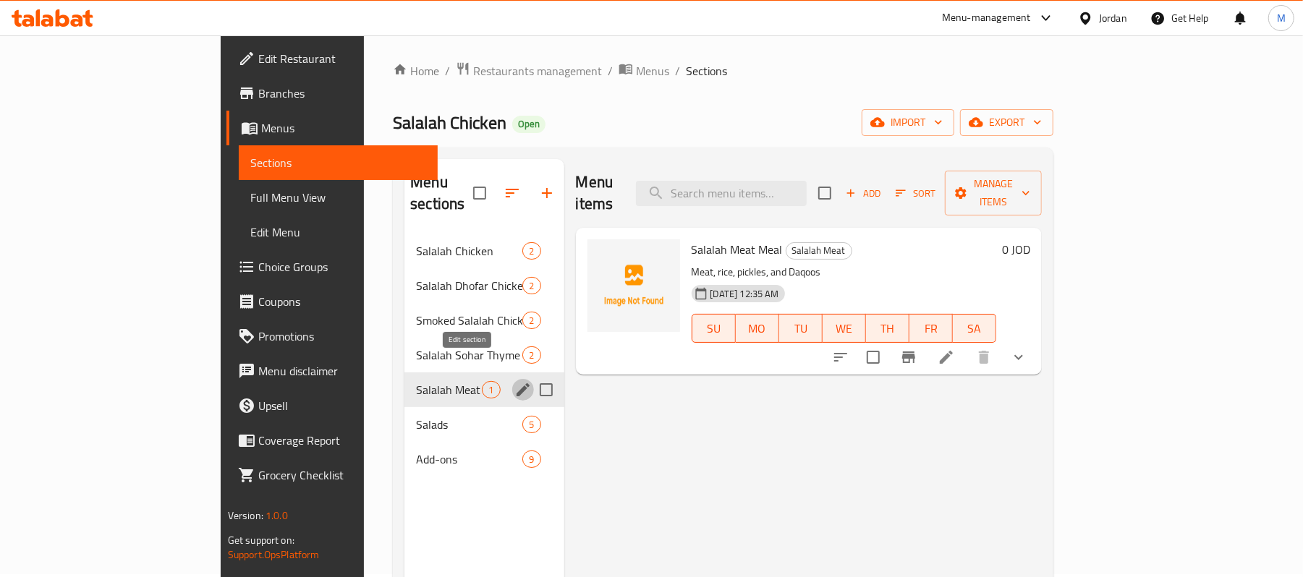
click at [514, 381] on icon "edit" at bounding box center [522, 389] width 17 height 17
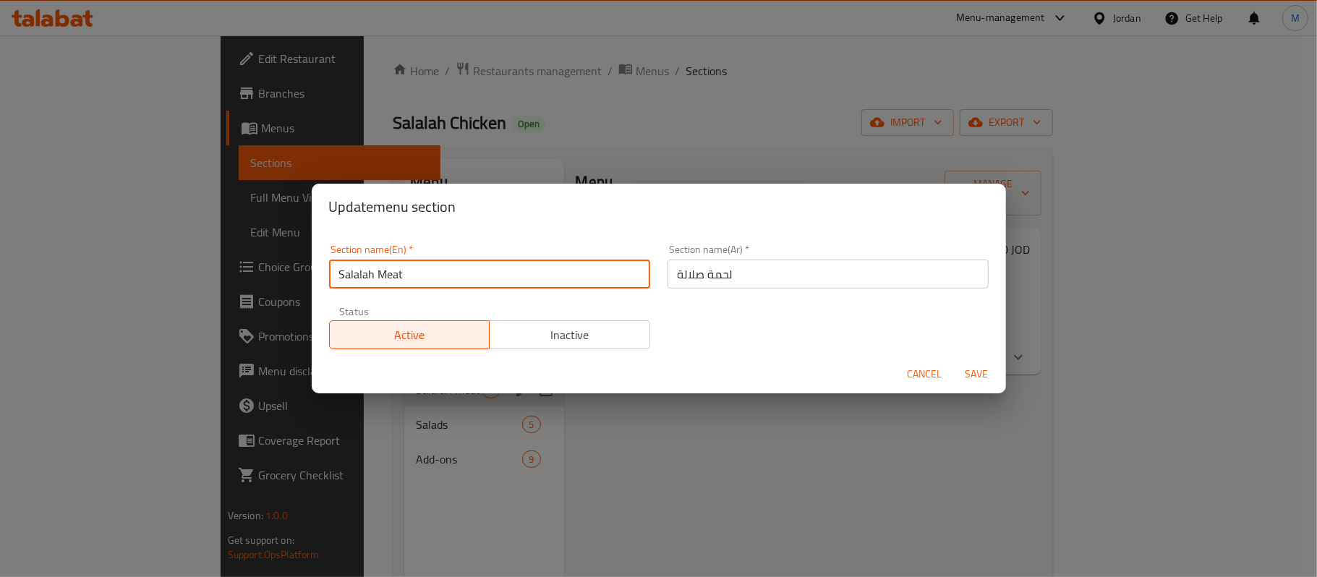
click at [446, 270] on input "Salalah Meat" at bounding box center [489, 274] width 321 height 29
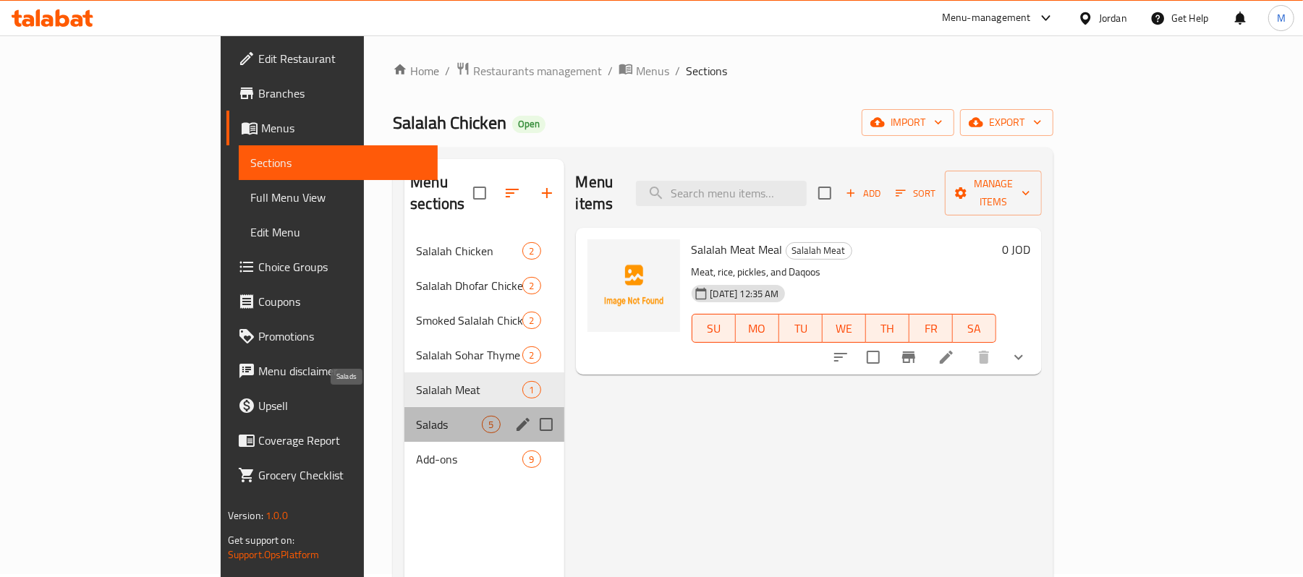
click at [416, 416] on span "Salads" at bounding box center [449, 424] width 66 height 17
